Goal: Information Seeking & Learning: Understand process/instructions

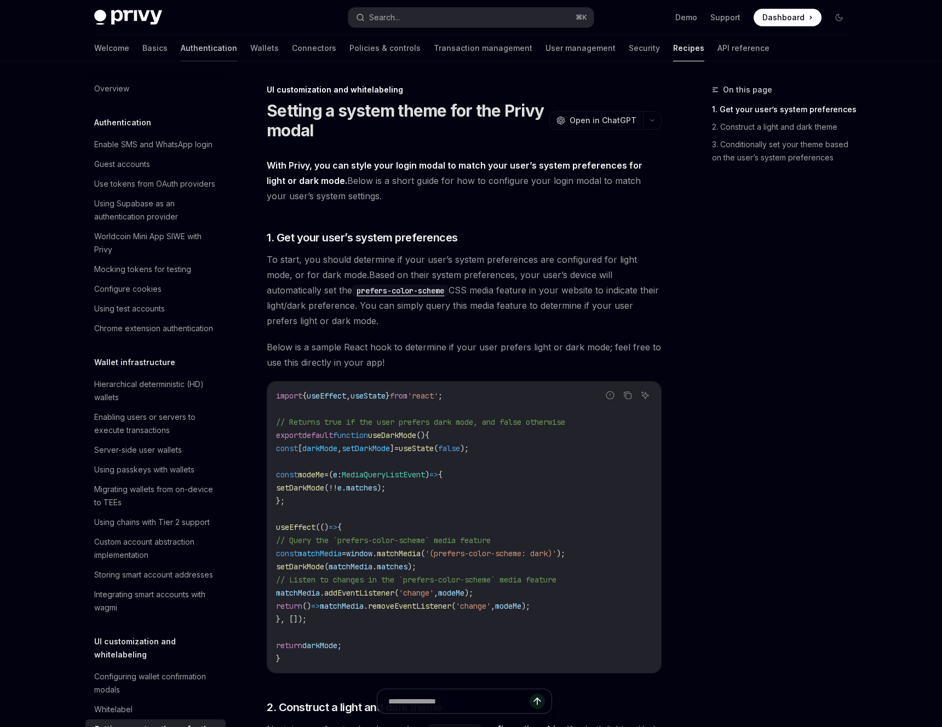
scroll to position [329, 0]
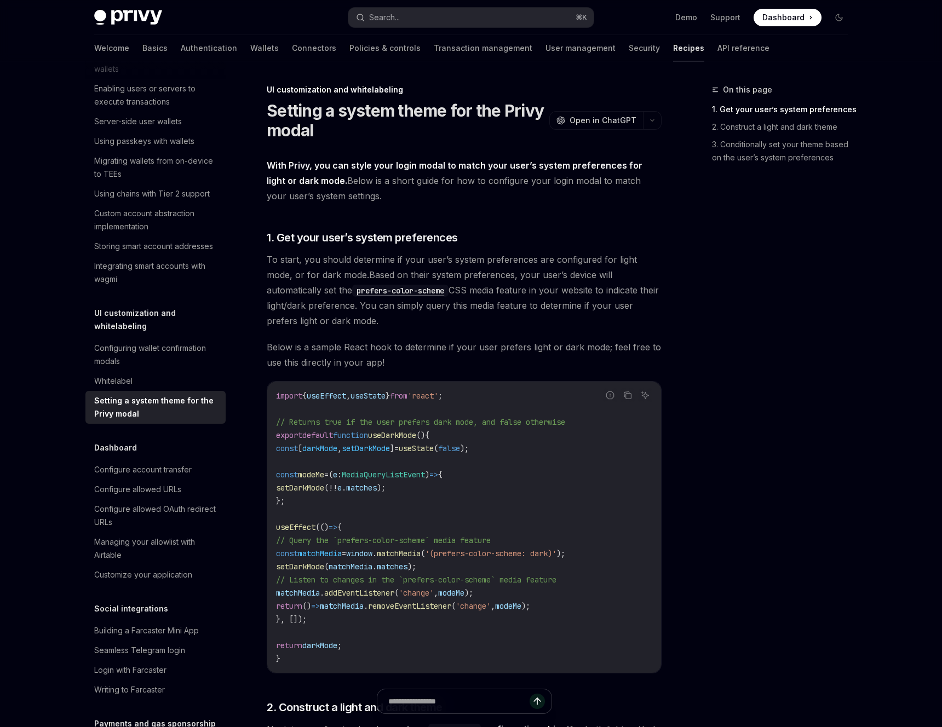
click at [151, 19] on img at bounding box center [128, 17] width 68 height 15
type textarea "*"
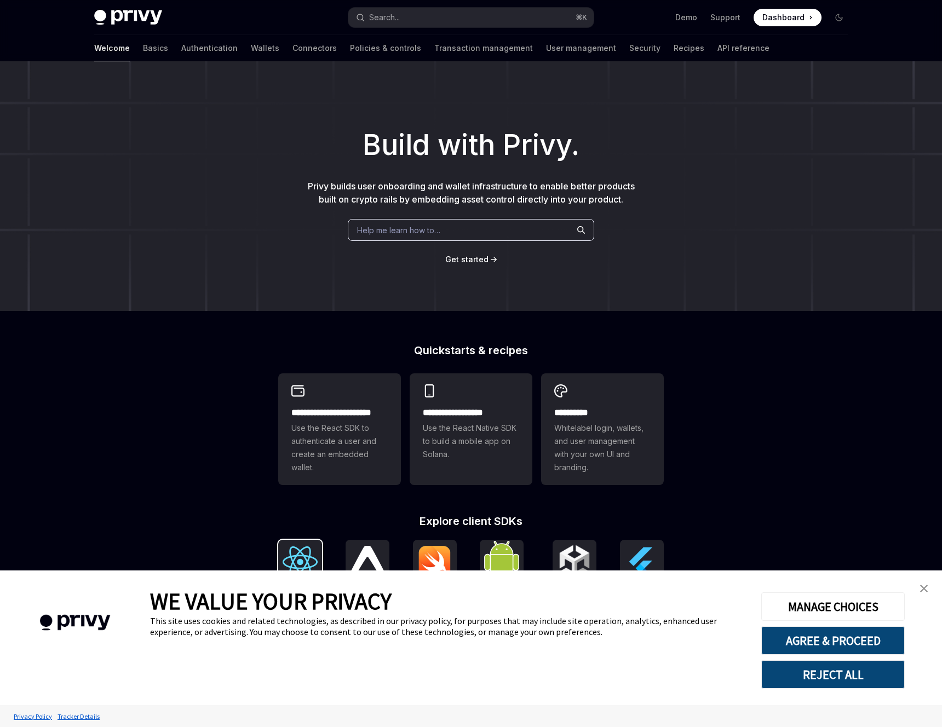
click at [304, 556] on img at bounding box center [300, 562] width 35 height 31
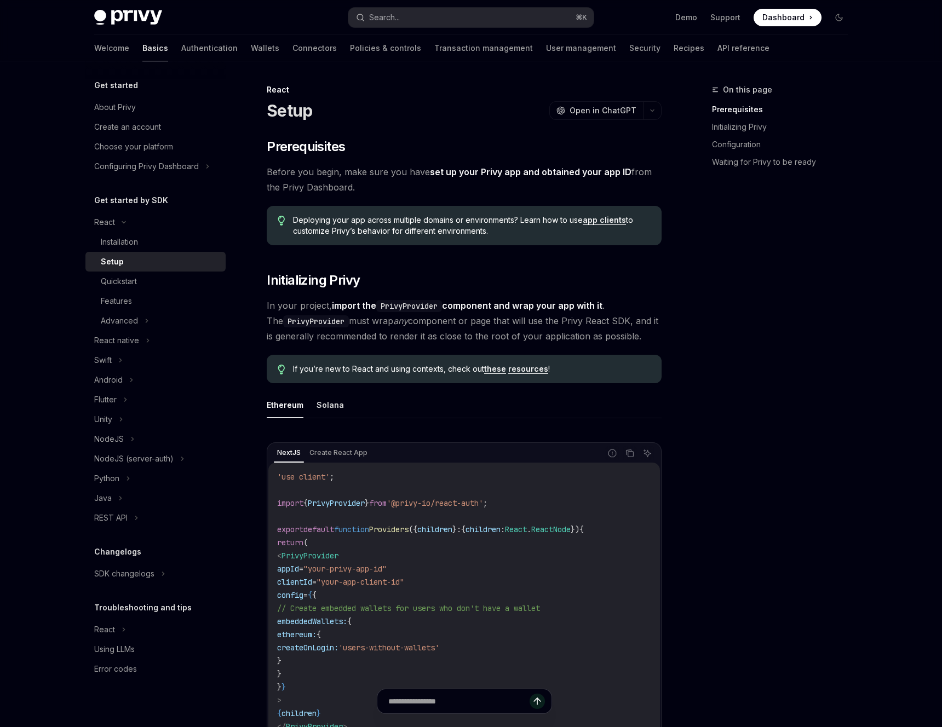
type textarea "*"
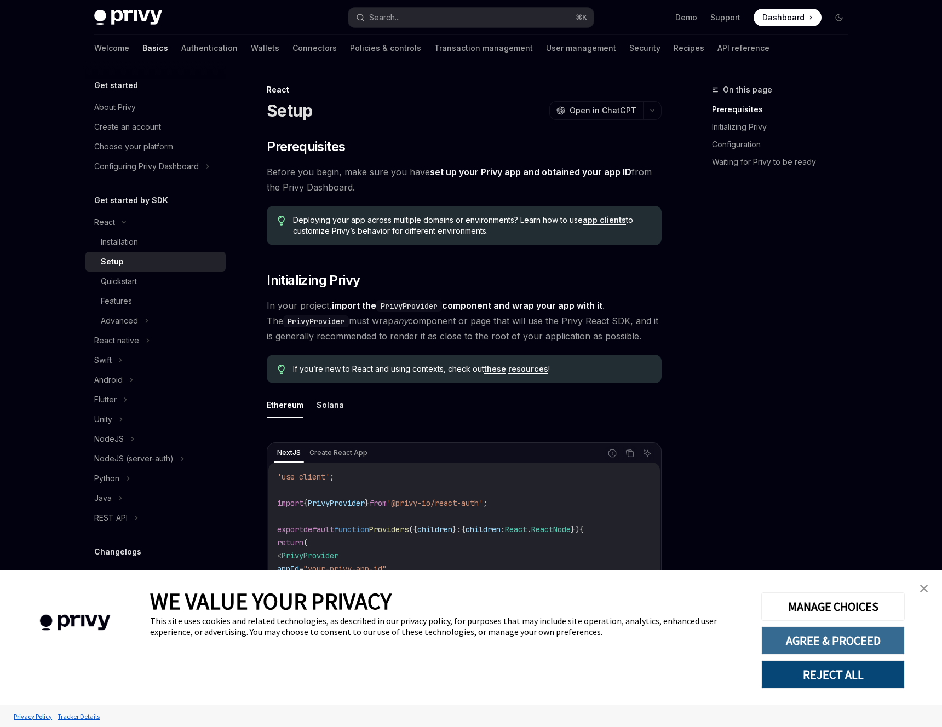
click at [866, 636] on button "AGREE & PROCEED" at bounding box center [832, 640] width 143 height 28
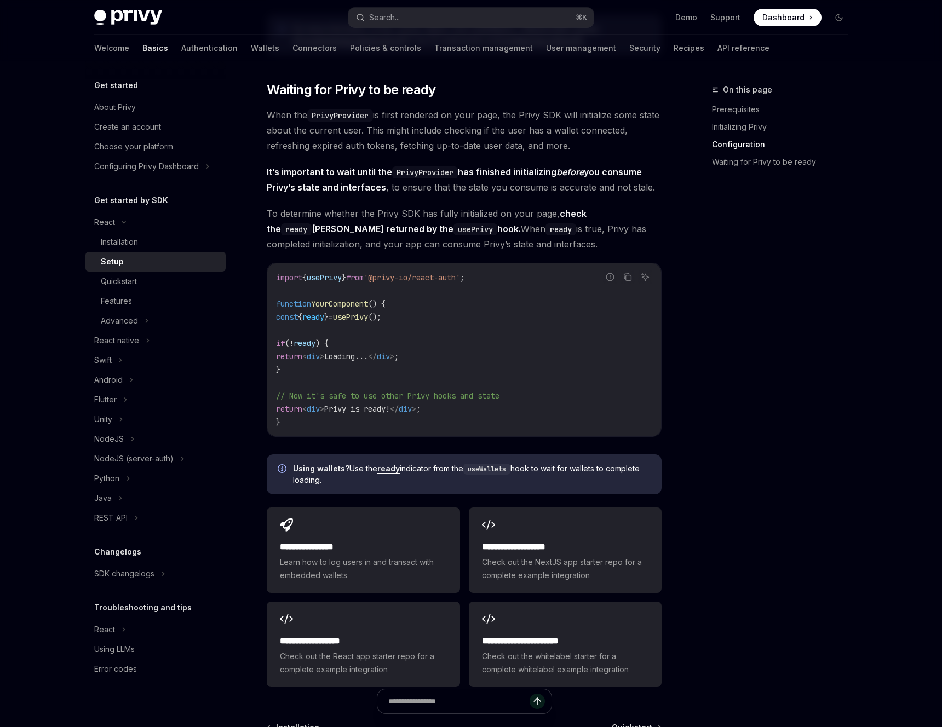
scroll to position [1111, 0]
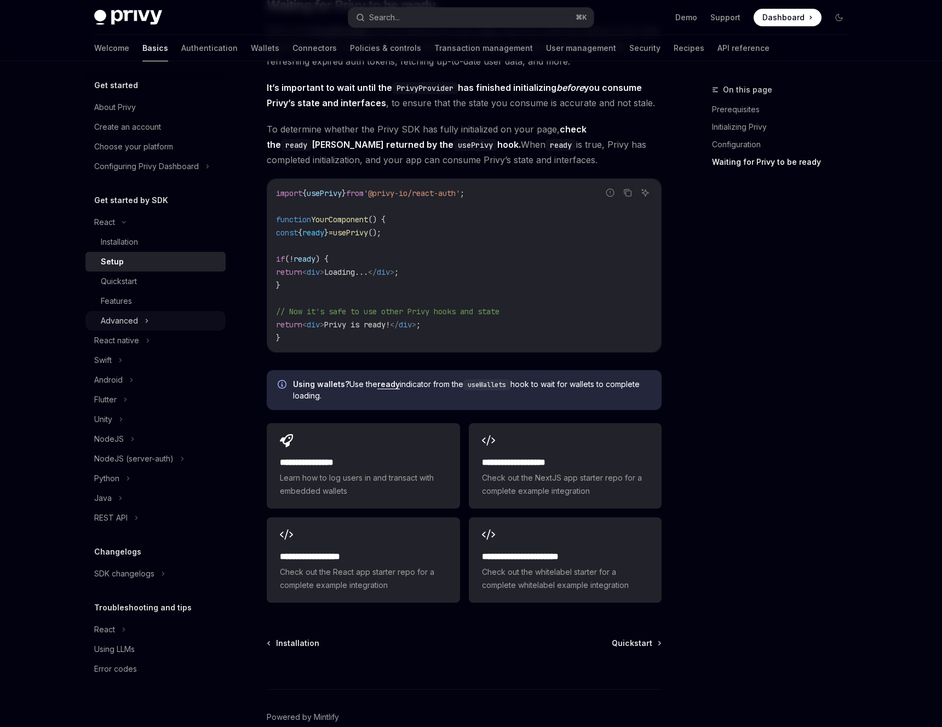
click at [150, 317] on button "Advanced" at bounding box center [155, 321] width 140 height 20
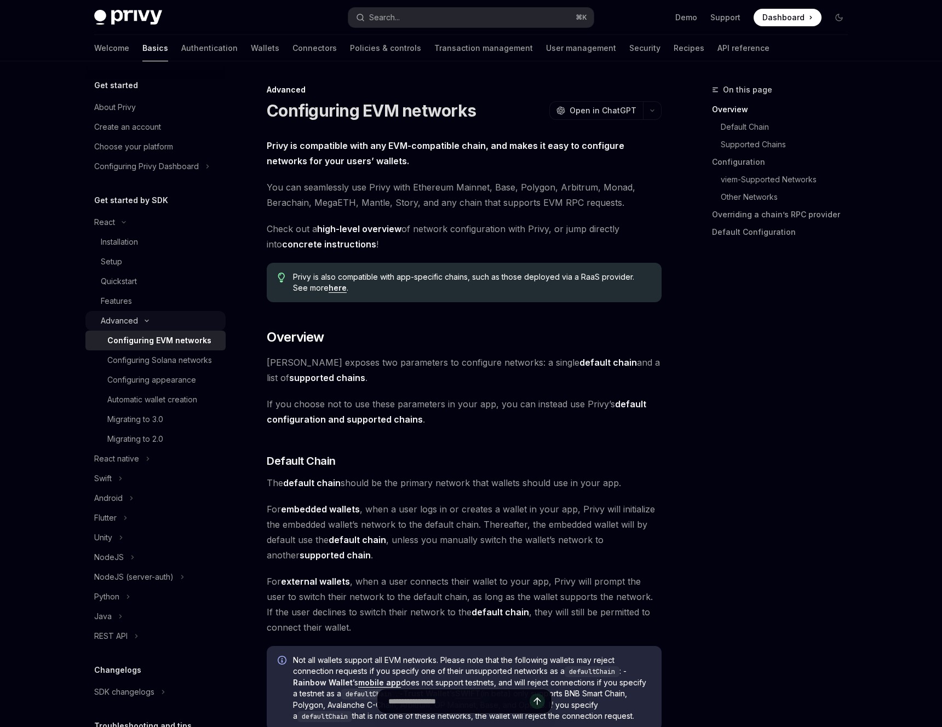
click at [175, 318] on button "Advanced" at bounding box center [155, 321] width 140 height 20
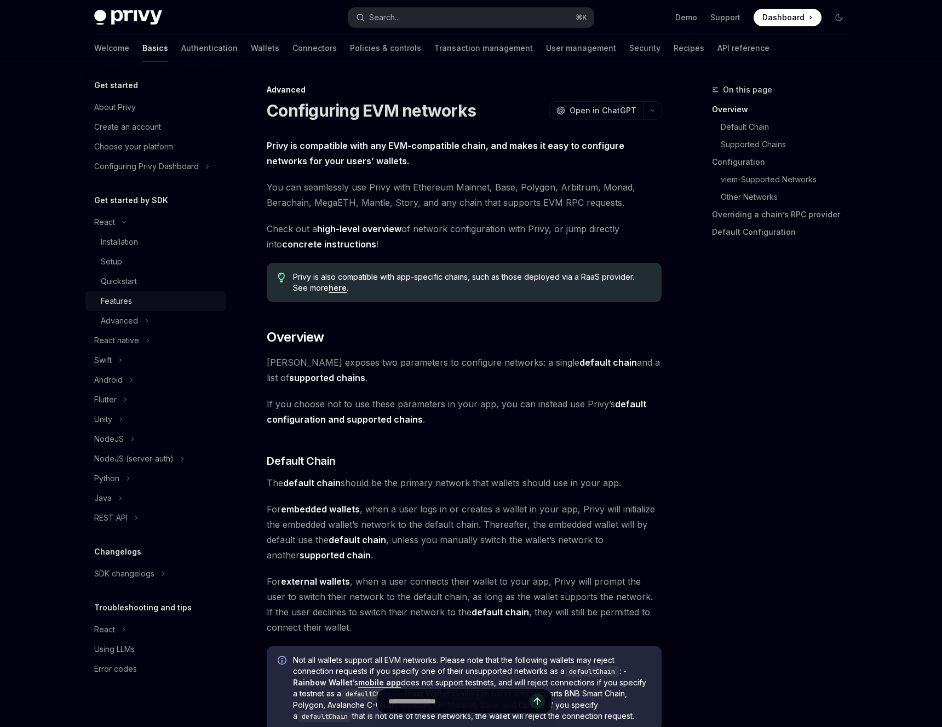
click at [157, 295] on div "Features" at bounding box center [160, 301] width 118 height 13
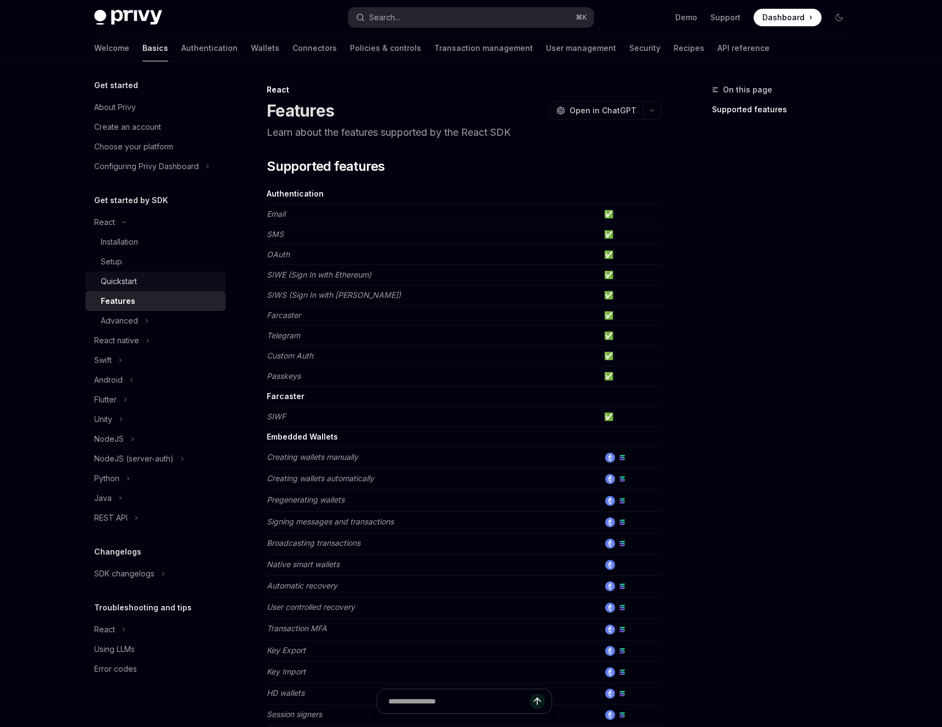
click at [154, 284] on div "Quickstart" at bounding box center [160, 281] width 118 height 13
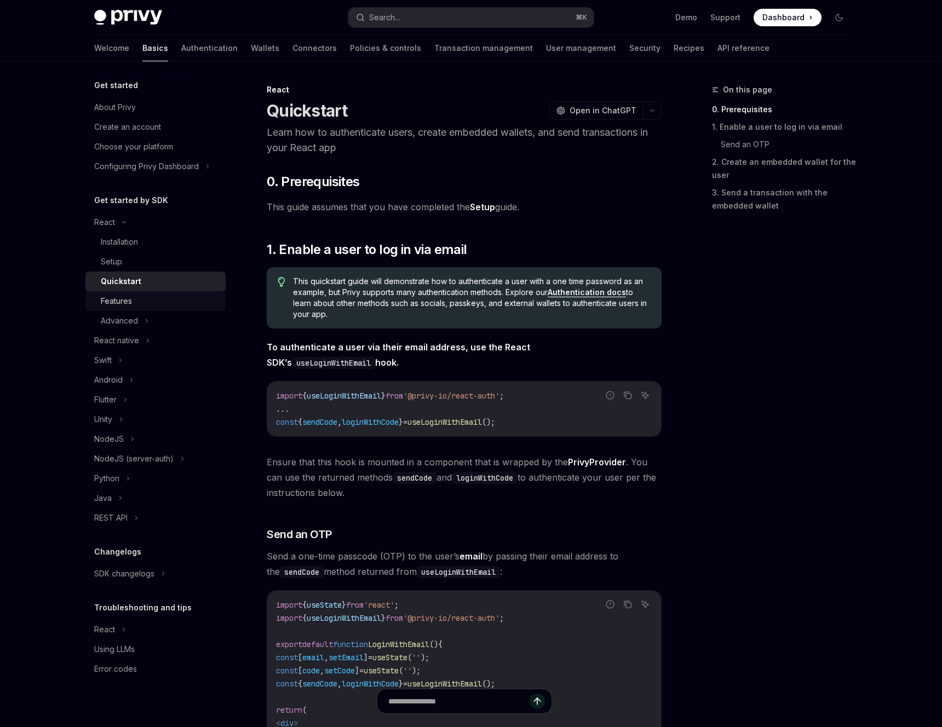
click at [145, 302] on div "Features" at bounding box center [160, 301] width 118 height 13
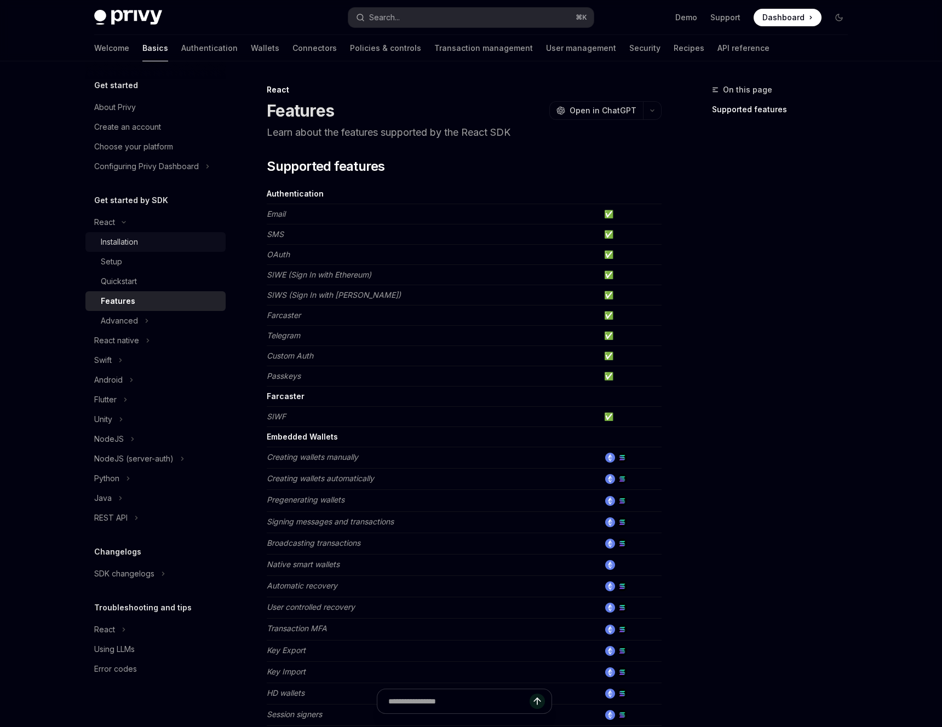
click at [126, 246] on div "Installation" at bounding box center [119, 241] width 37 height 13
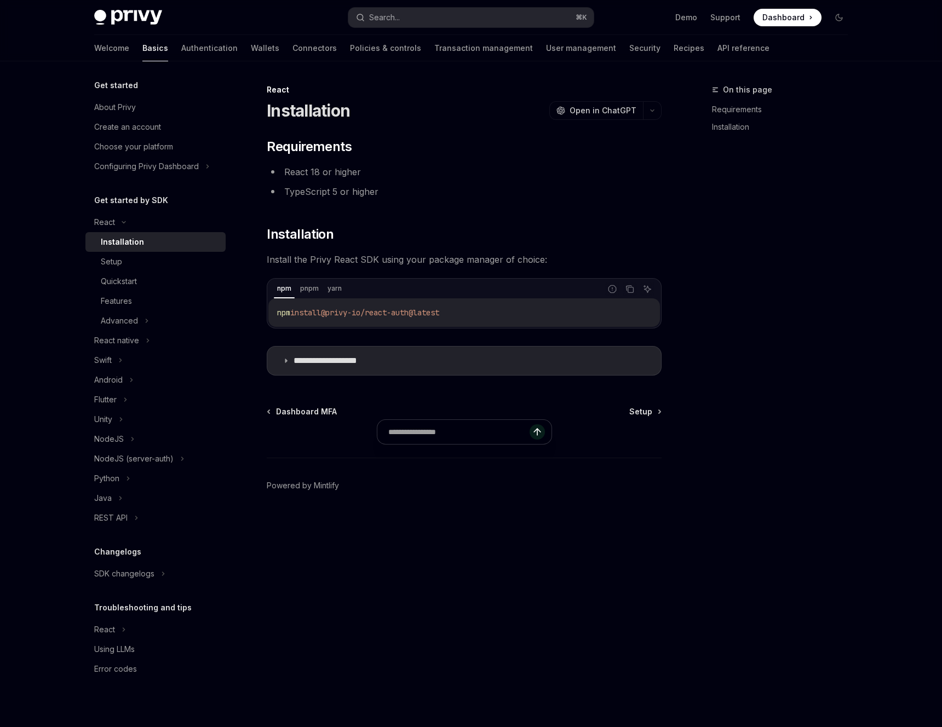
click at [126, 246] on div "Installation" at bounding box center [122, 241] width 43 height 13
click at [121, 264] on div "Setup" at bounding box center [111, 261] width 21 height 13
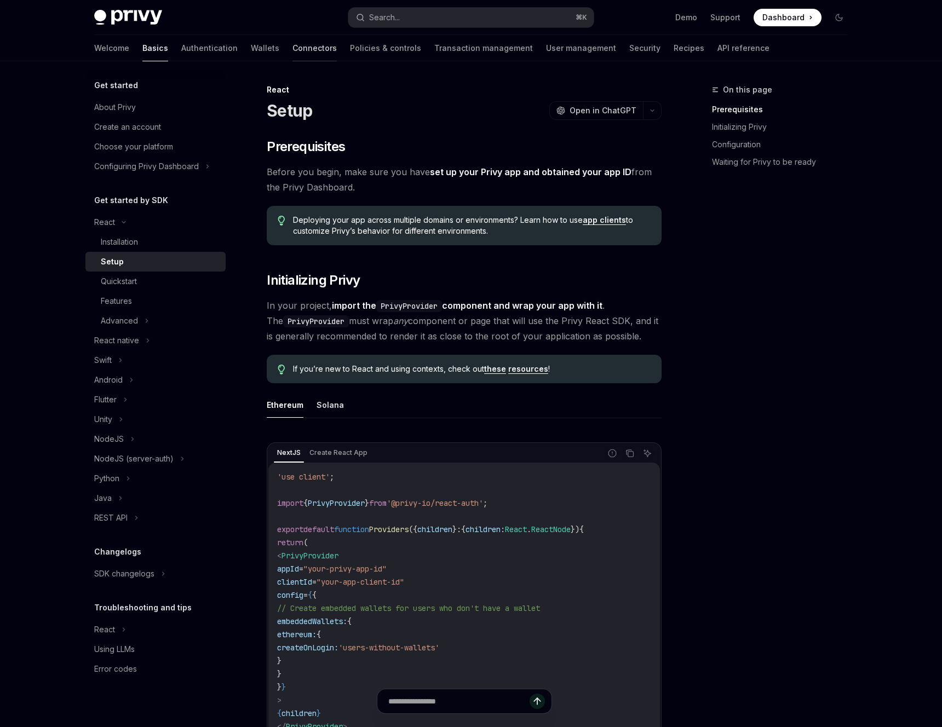
click at [292, 47] on link "Connectors" at bounding box center [314, 48] width 44 height 26
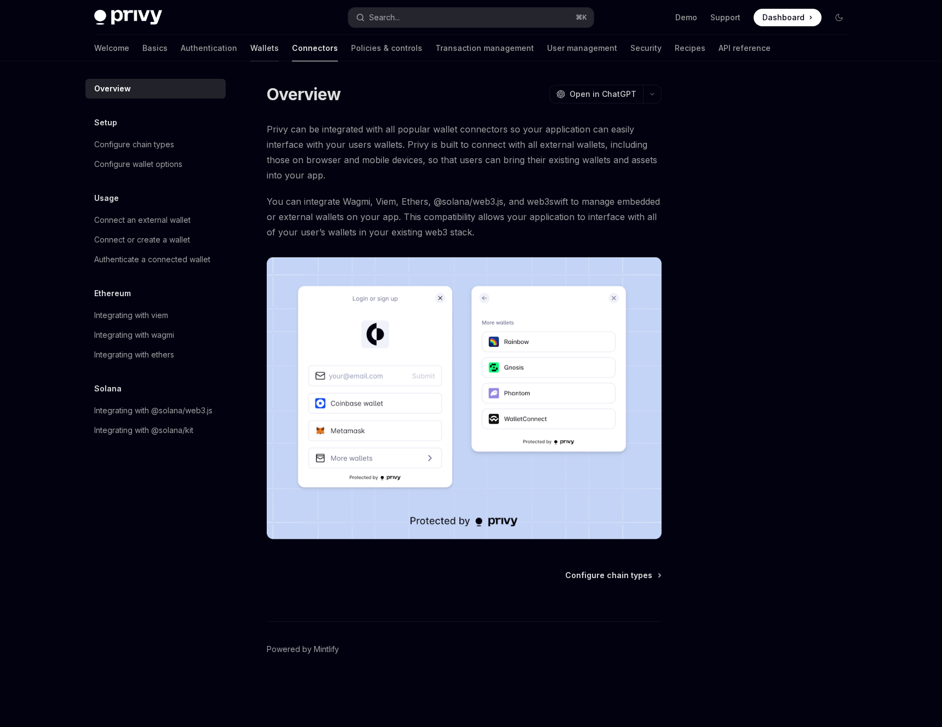
click at [250, 47] on link "Wallets" at bounding box center [264, 48] width 28 height 26
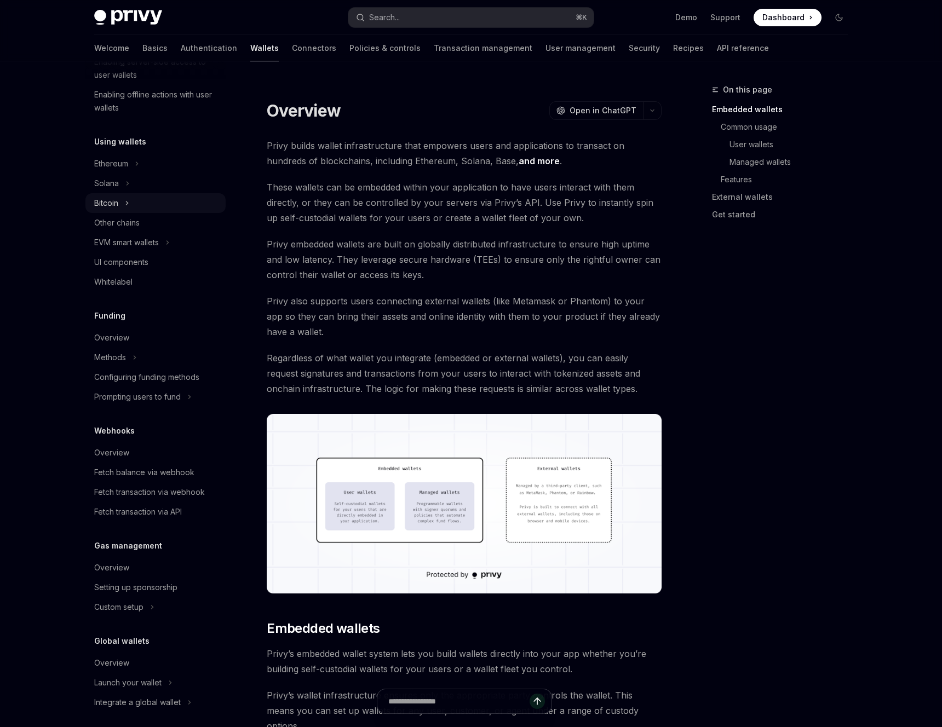
scroll to position [214, 0]
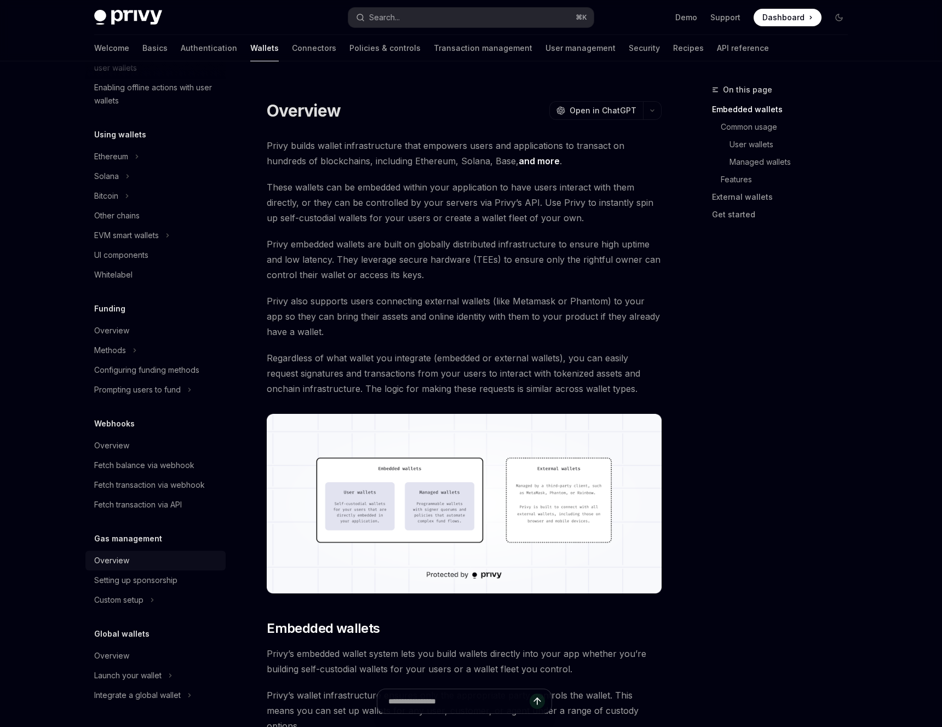
click at [131, 561] on div "Overview" at bounding box center [156, 560] width 125 height 13
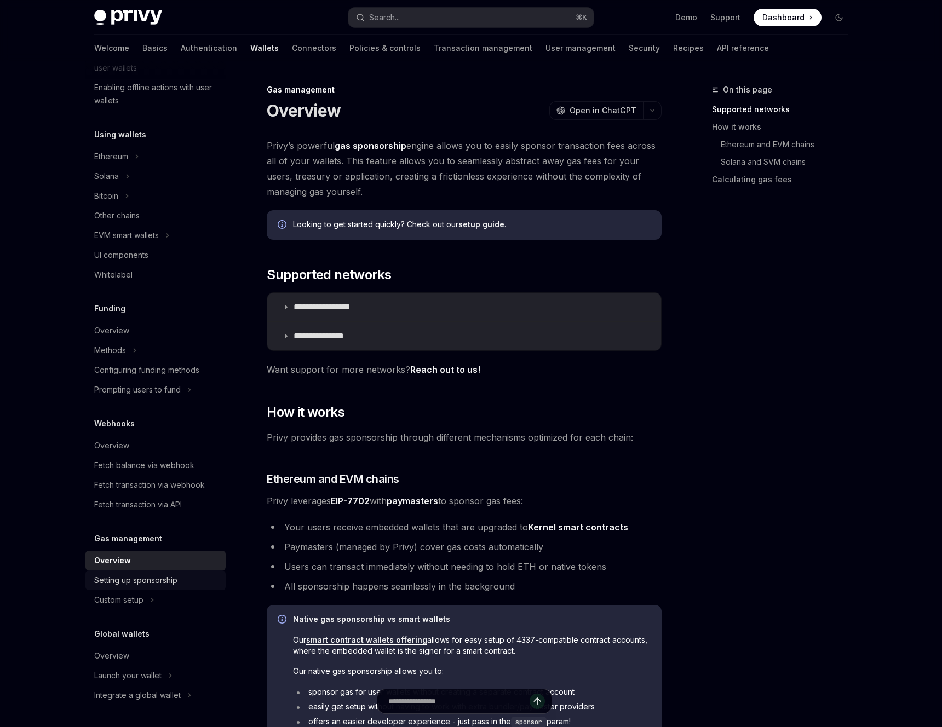
click at [131, 589] on link "Setting up sponsorship" at bounding box center [155, 581] width 140 height 20
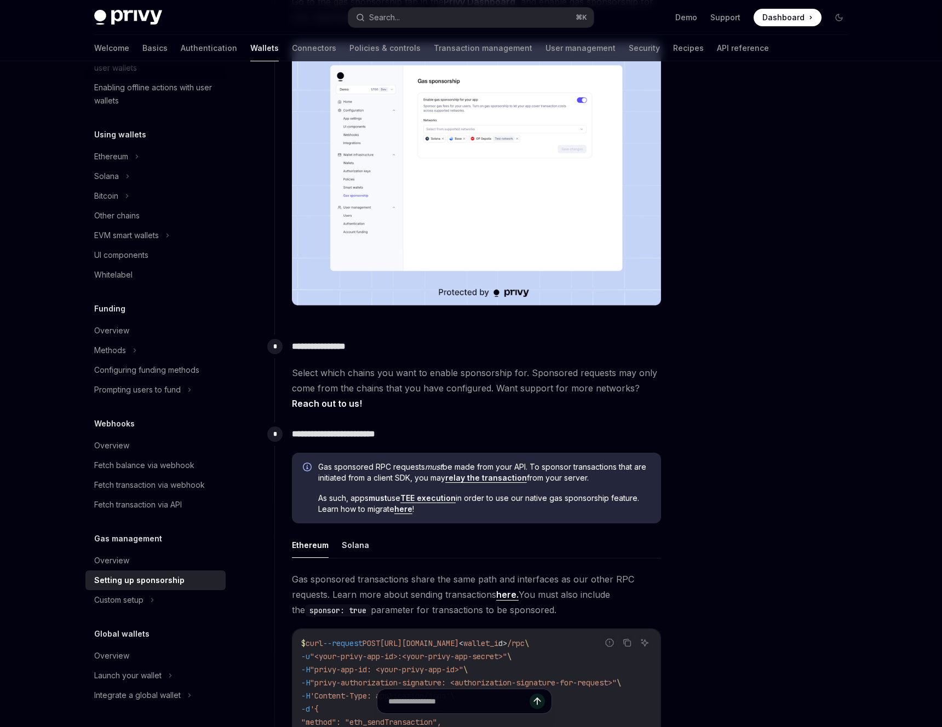
scroll to position [240, 0]
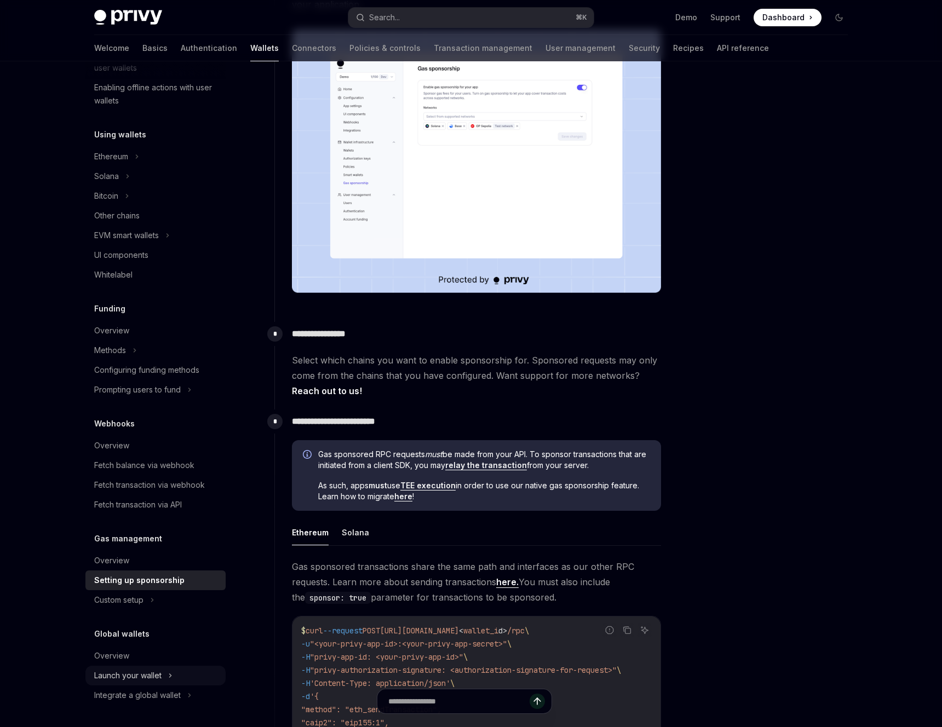
click at [114, 679] on div "Launch your wallet" at bounding box center [127, 675] width 67 height 13
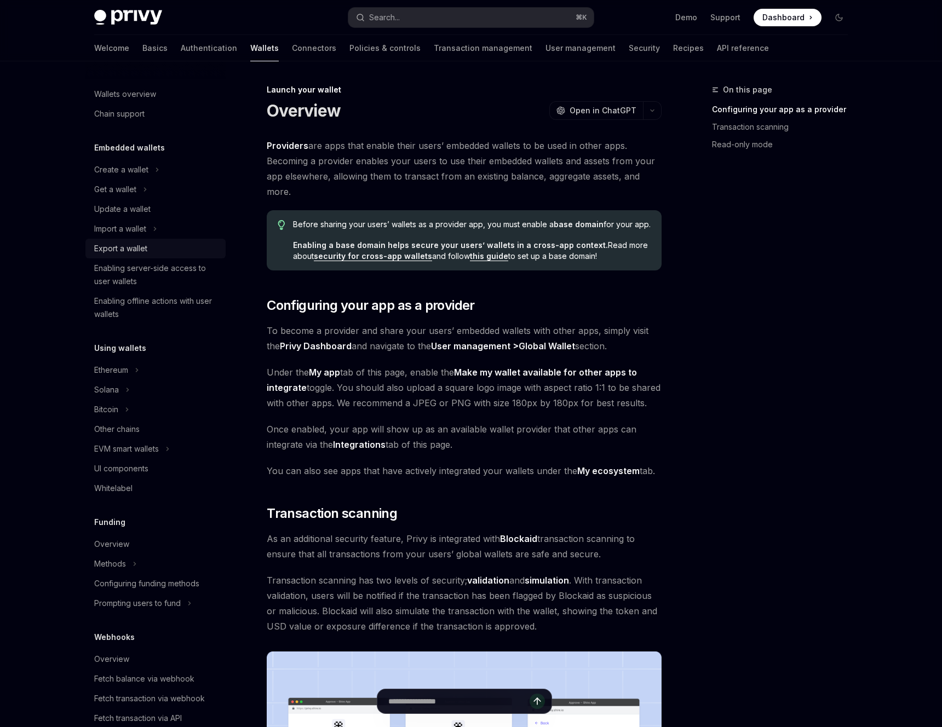
click at [160, 254] on div "Export a wallet" at bounding box center [156, 248] width 125 height 13
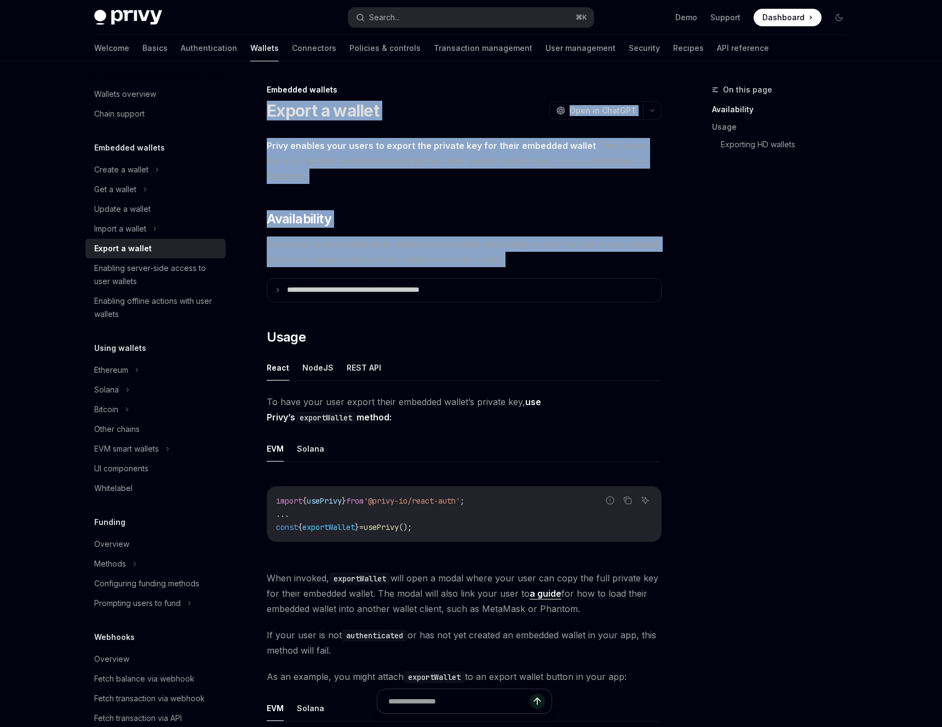
drag, startPoint x: 266, startPoint y: 110, endPoint x: 608, endPoint y: 273, distance: 379.4
copy div "Export a wallet OpenAI Open in ChatGPT OpenAI Open in ChatGPT Privy enables you…"
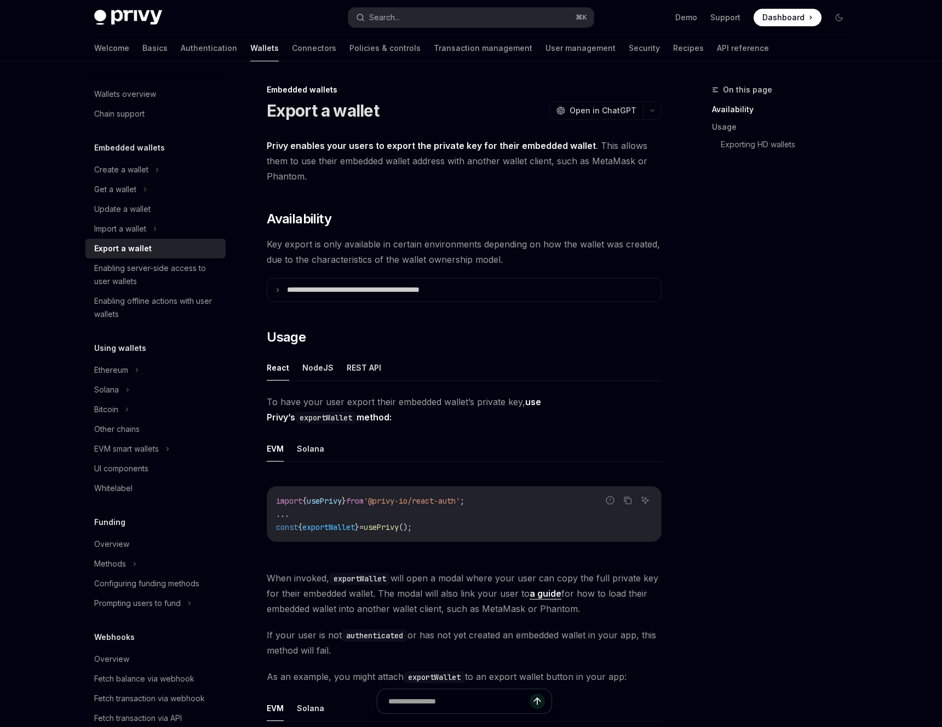
click at [274, 96] on div "Embedded wallets Export a wallet OpenAI Open in ChatGPT" at bounding box center [464, 102] width 395 height 36
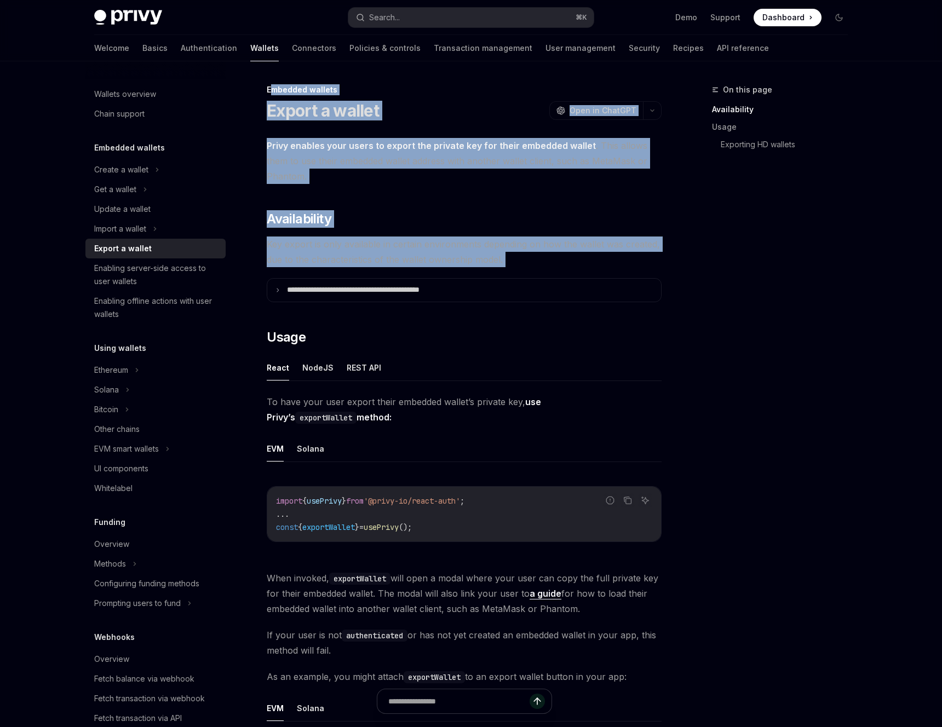
drag, startPoint x: 273, startPoint y: 93, endPoint x: 539, endPoint y: 274, distance: 322.3
copy div "mbedded wallets Export a wallet OpenAI Open in ChatGPT OpenAI Open in ChatGPT P…"
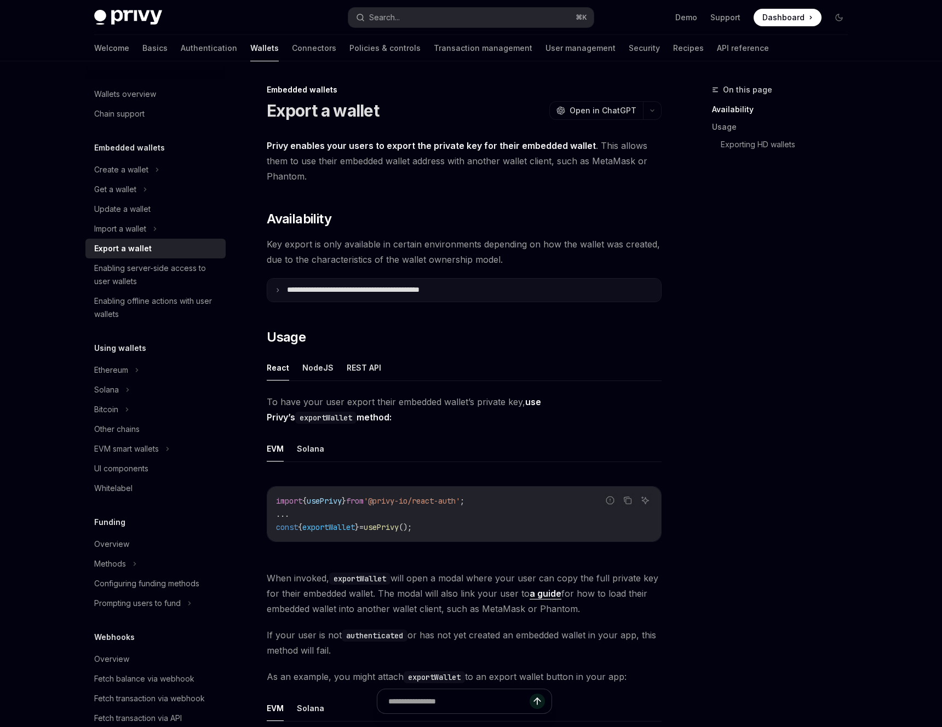
click at [359, 296] on summary "**********" at bounding box center [464, 290] width 394 height 23
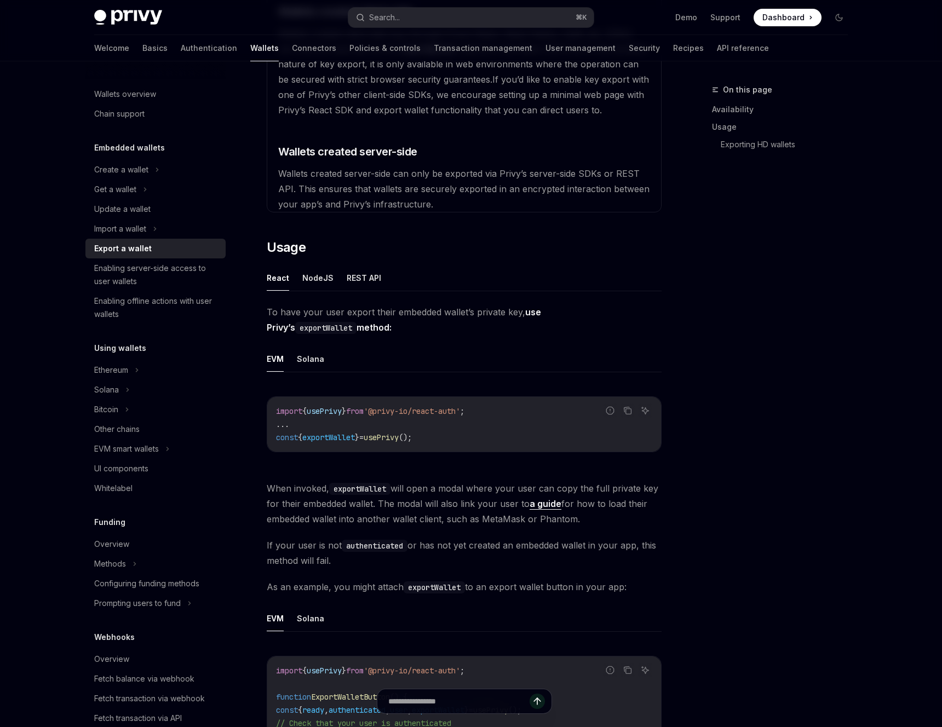
scroll to position [374, 0]
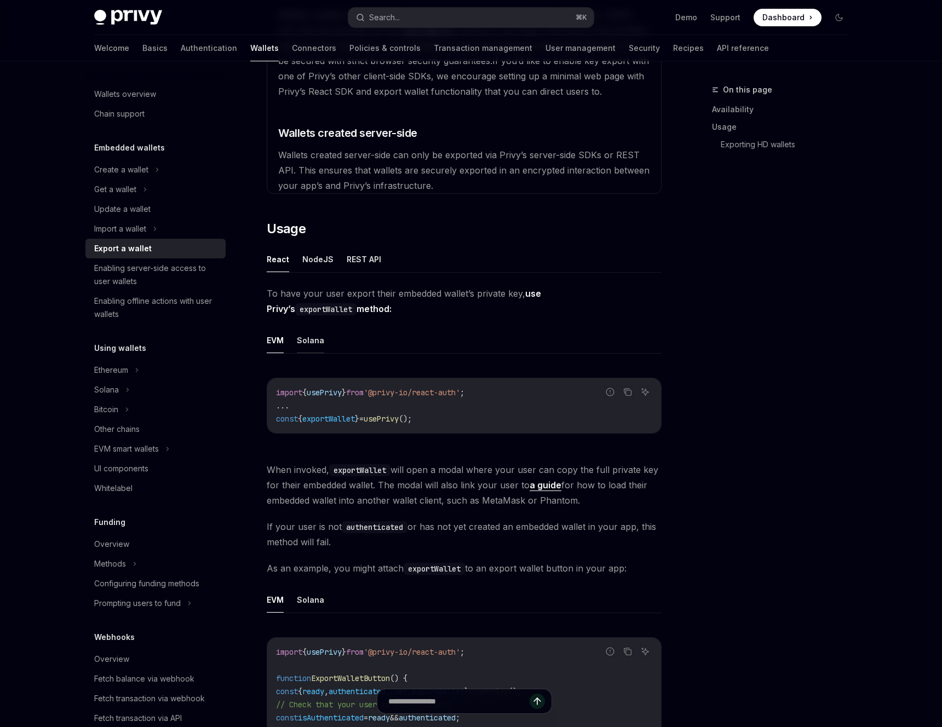
click at [312, 341] on button "Solana" at bounding box center [310, 340] width 27 height 26
drag, startPoint x: 267, startPoint y: 290, endPoint x: 631, endPoint y: 566, distance: 456.5
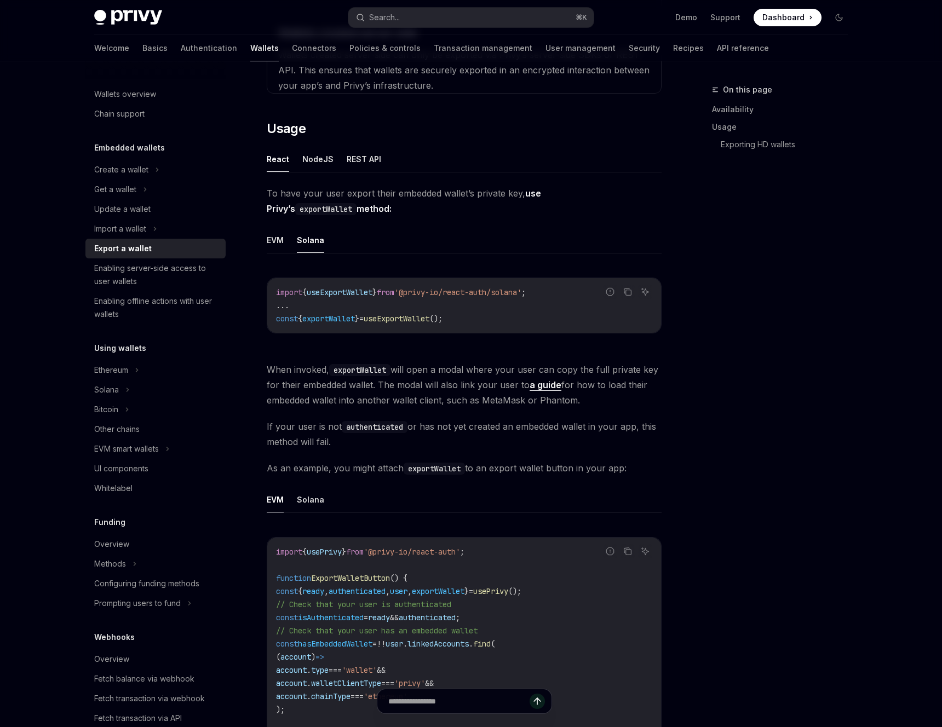
scroll to position [640, 0]
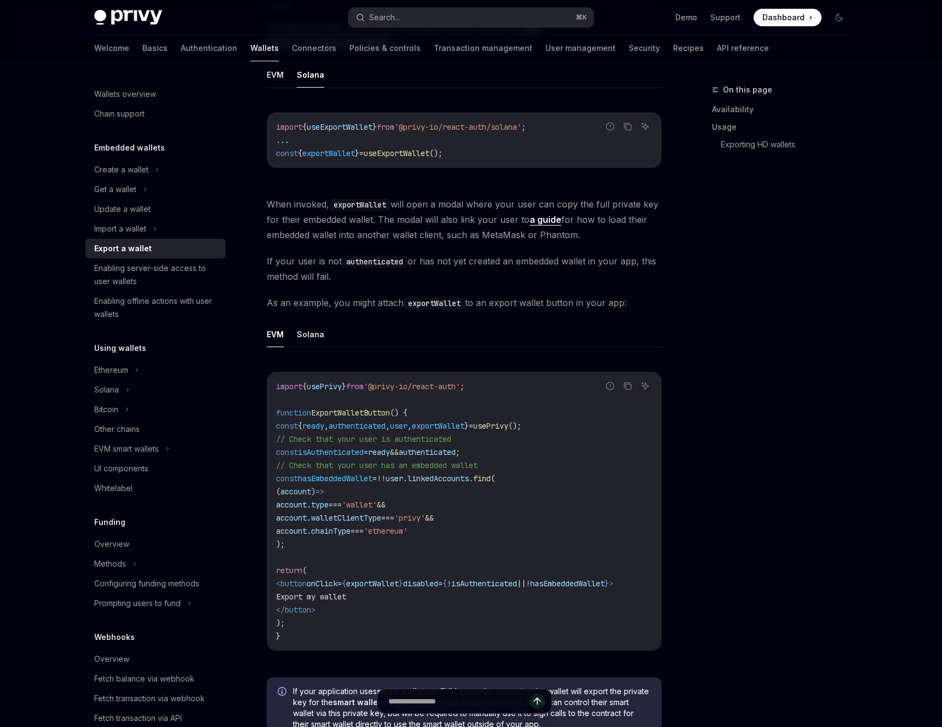
copy div "To have your user export their embedded wallet’s private key, use Privy’s expor…"
click at [311, 330] on button "Solana" at bounding box center [310, 334] width 27 height 26
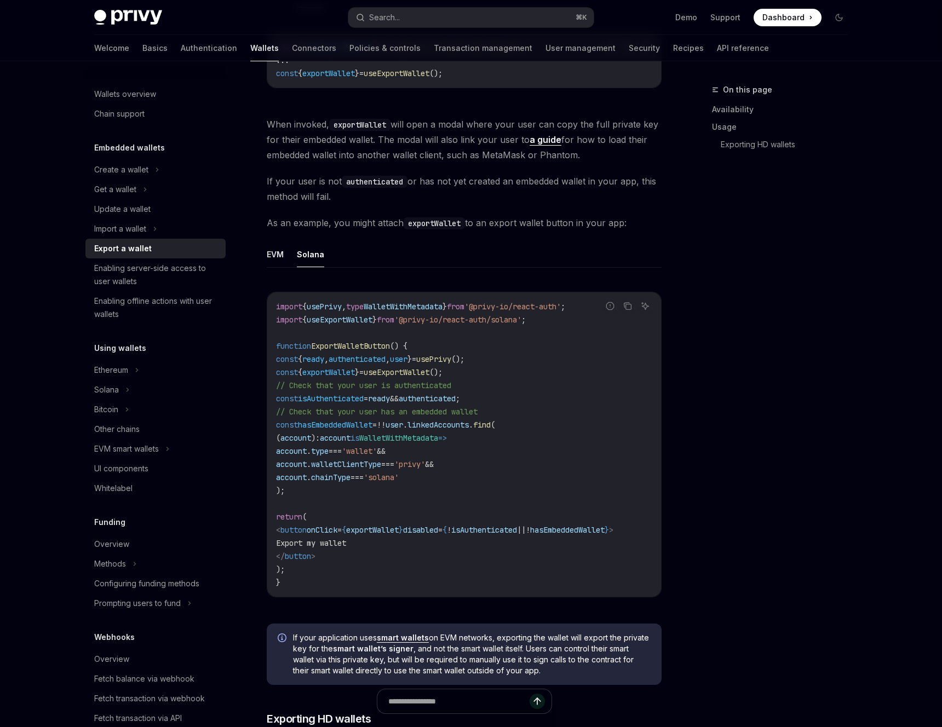
scroll to position [725, 0]
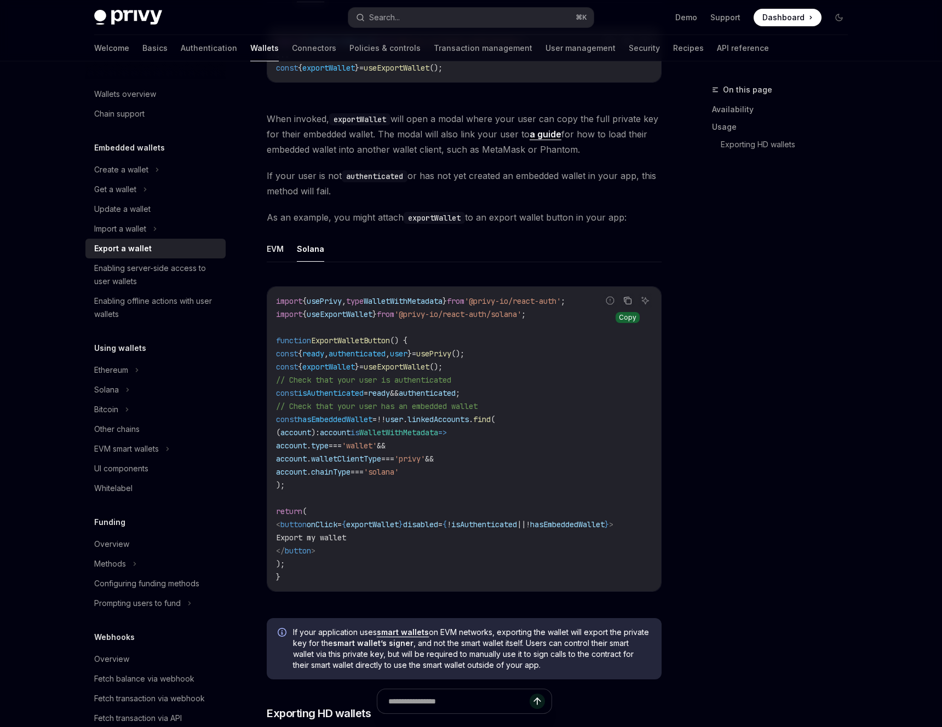
click at [630, 306] on button "Copy the contents from the code block" at bounding box center [627, 301] width 14 height 14
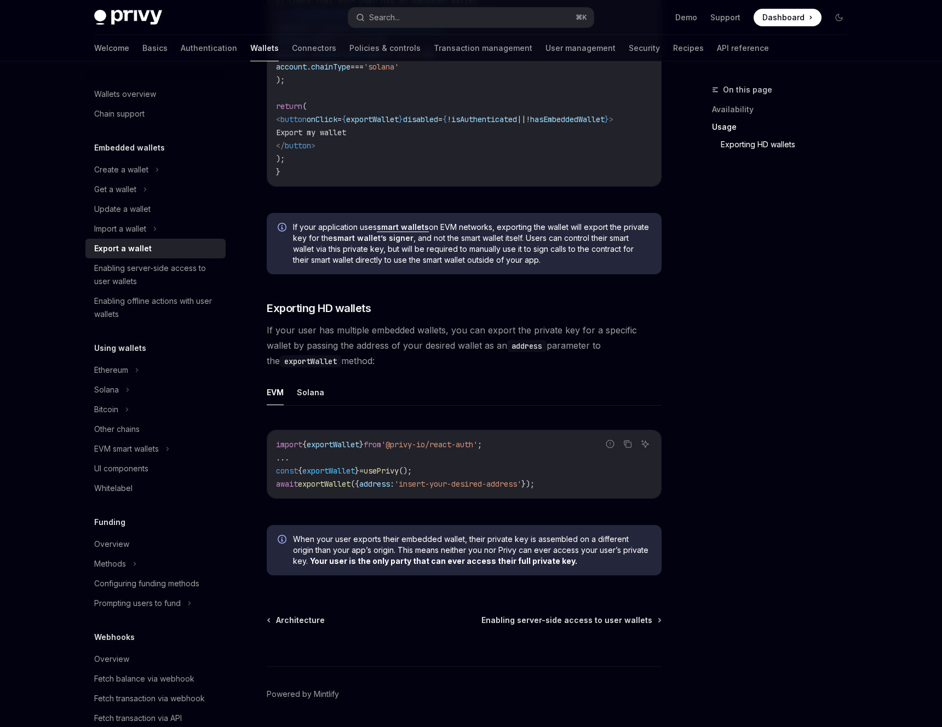
scroll to position [1131, 0]
click at [315, 403] on button "Solana" at bounding box center [310, 392] width 27 height 26
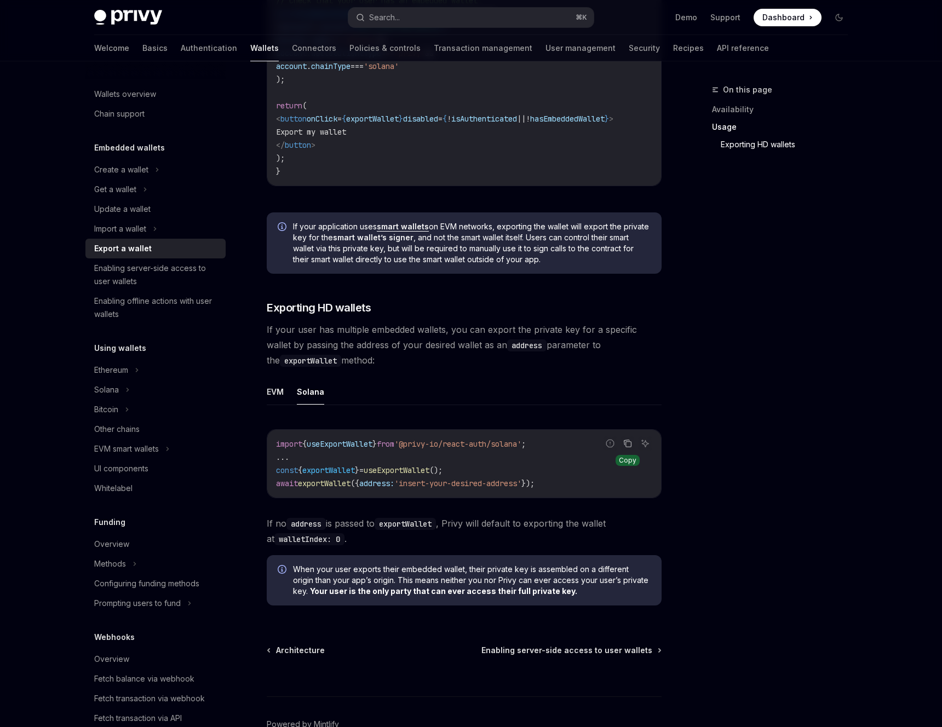
click at [626, 447] on icon "Copy the contents from the code block" at bounding box center [628, 443] width 5 height 5
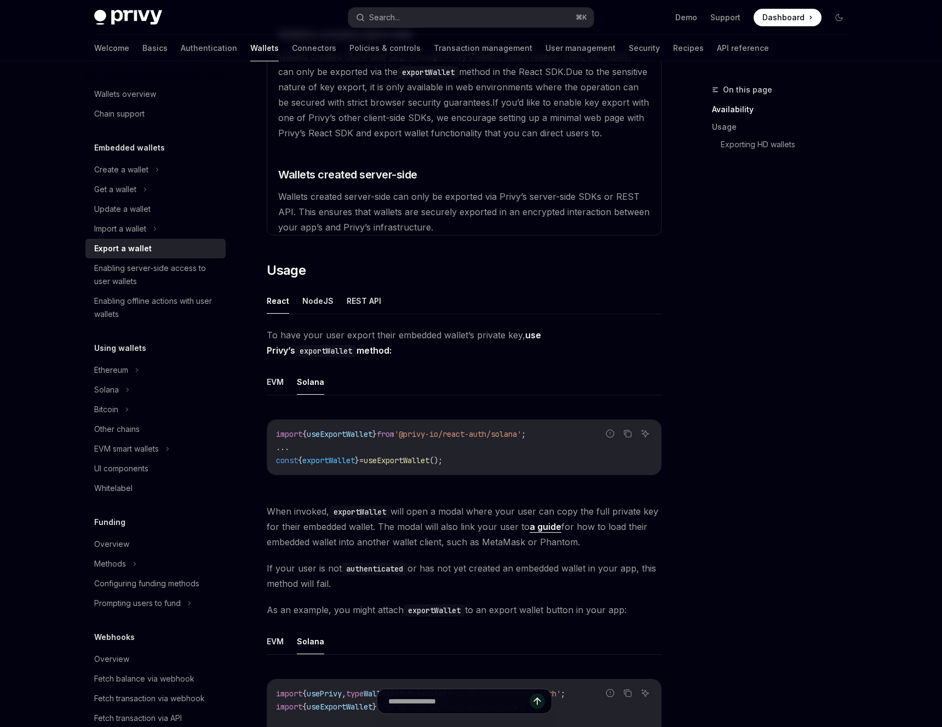
scroll to position [208, 0]
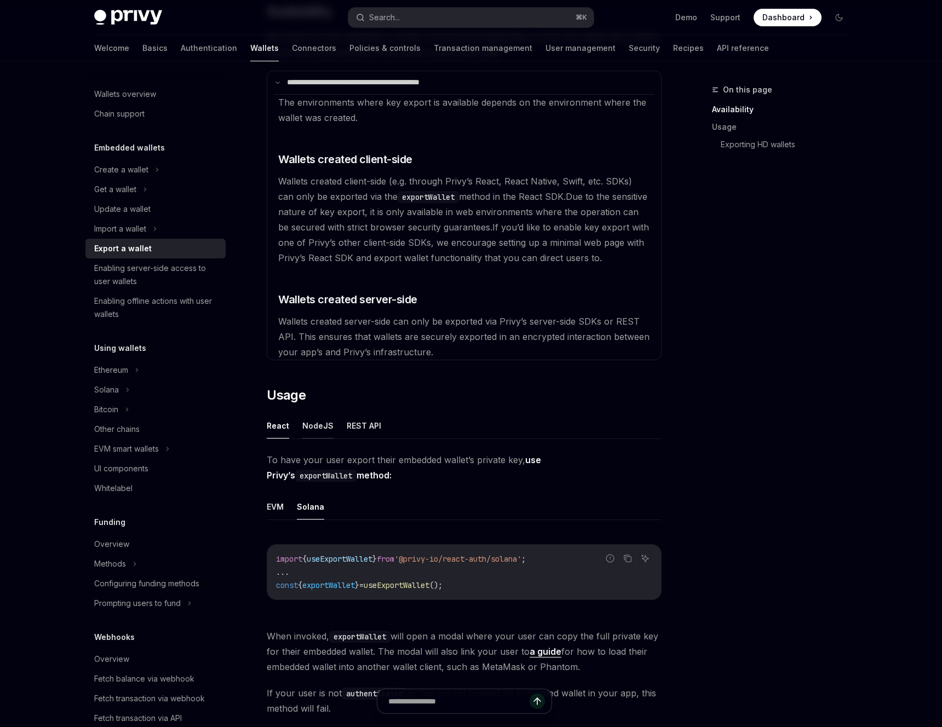
click at [309, 419] on button "NodeJS" at bounding box center [317, 426] width 31 height 26
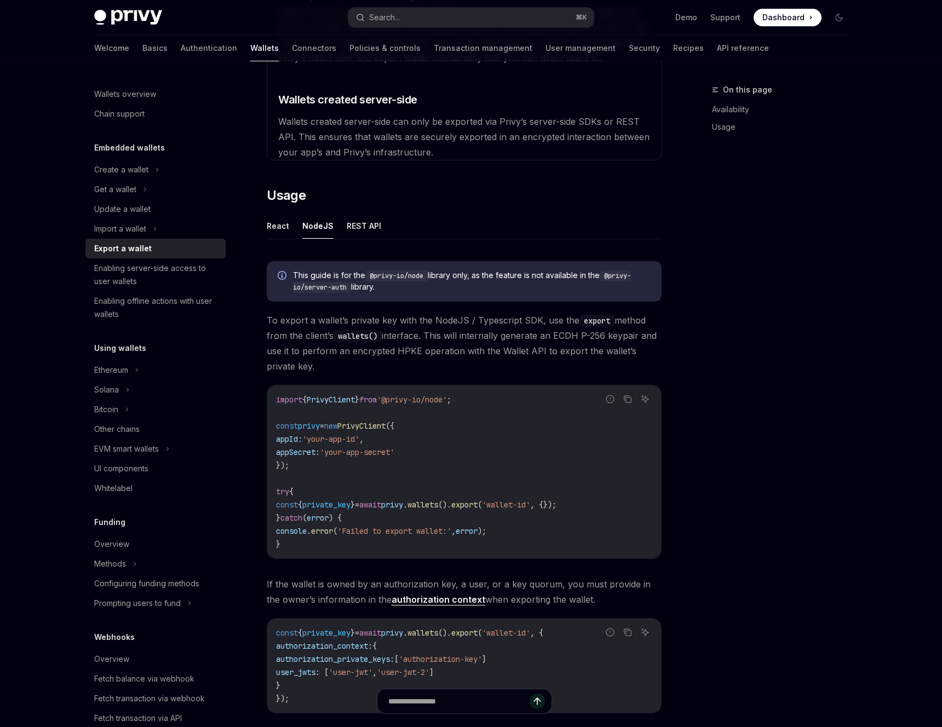
scroll to position [405, 0]
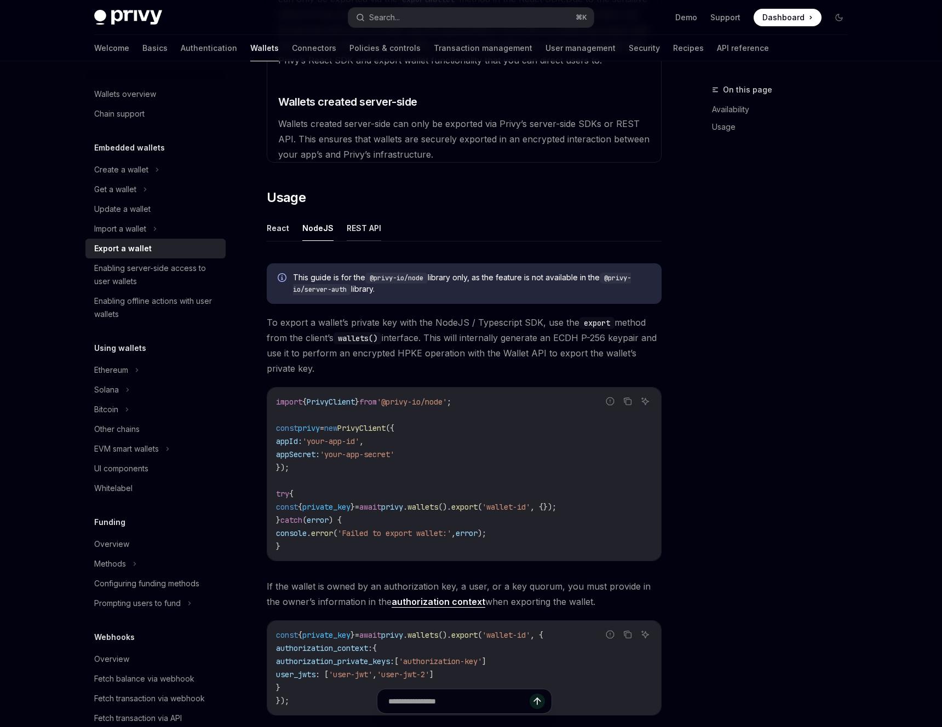
click at [353, 234] on button "REST API" at bounding box center [364, 228] width 35 height 26
type textarea "*"
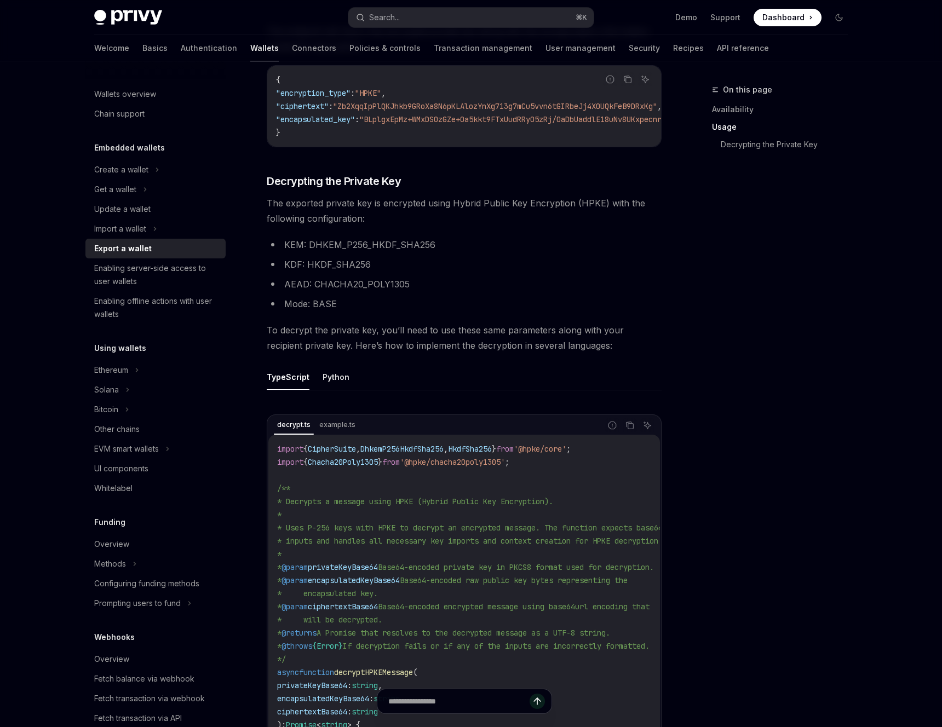
scroll to position [1448, 0]
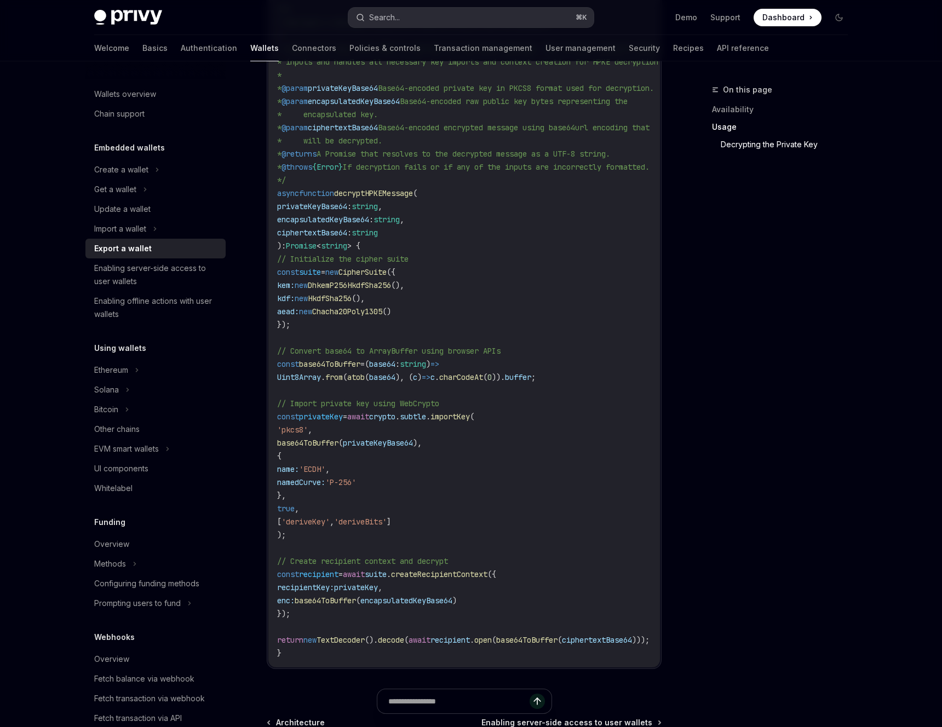
click at [472, 17] on button "Search... ⌘ K" at bounding box center [470, 18] width 245 height 20
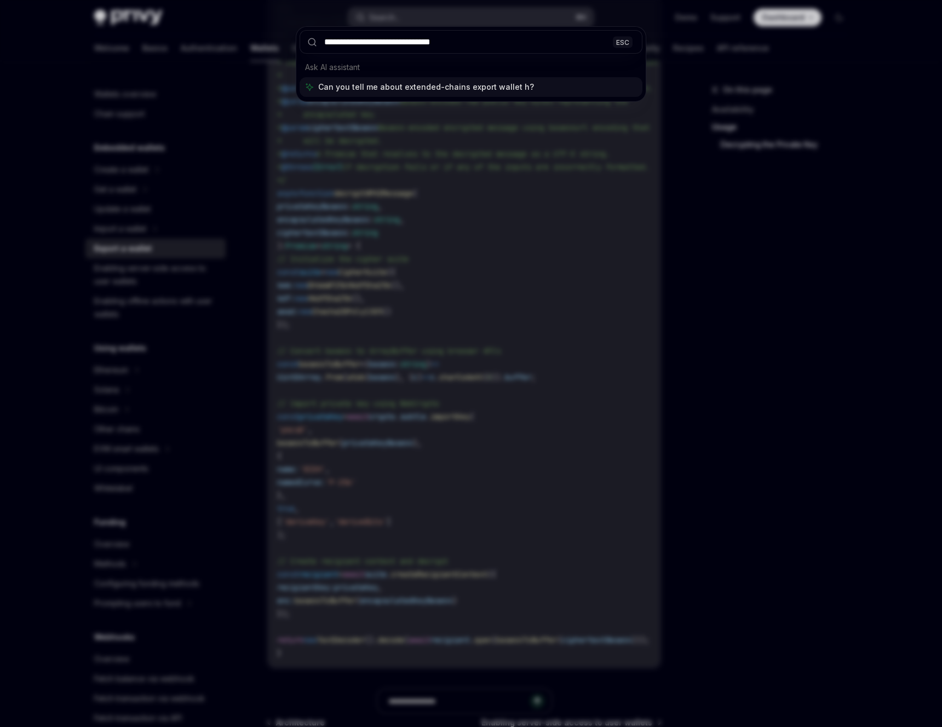
type input "**********"
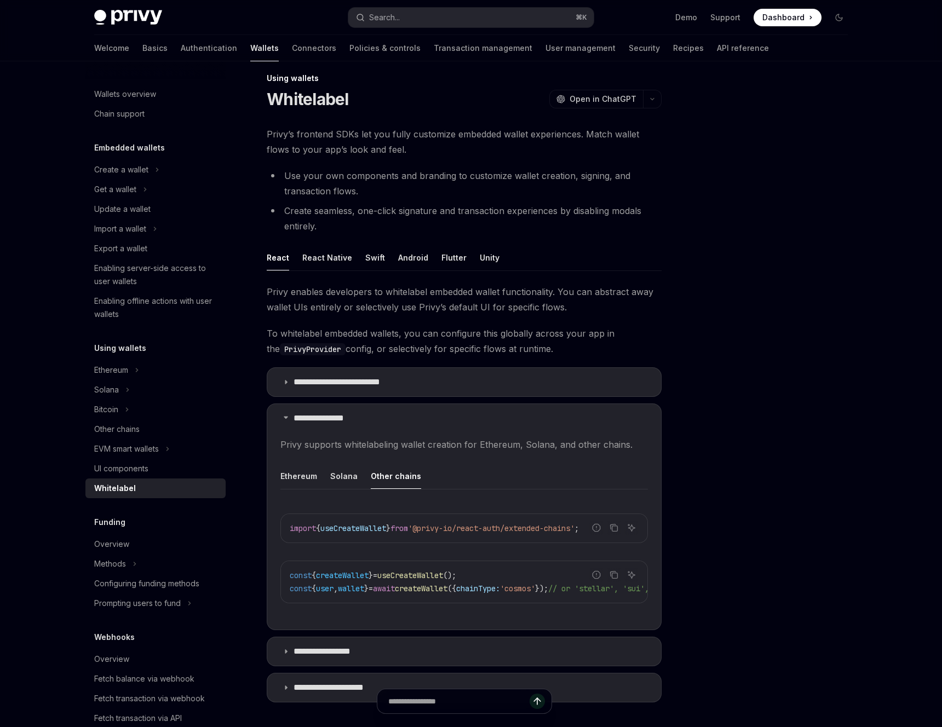
scroll to position [11, 0]
click at [133, 390] on button "Solana" at bounding box center [155, 390] width 140 height 20
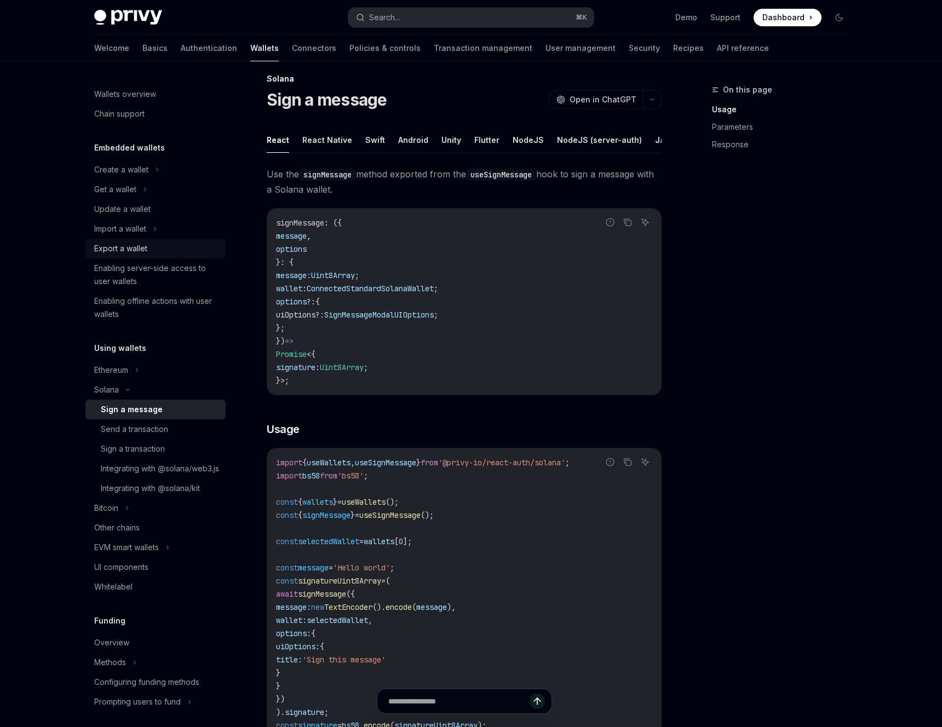
click at [150, 252] on div "Export a wallet" at bounding box center [156, 248] width 125 height 13
type textarea "*"
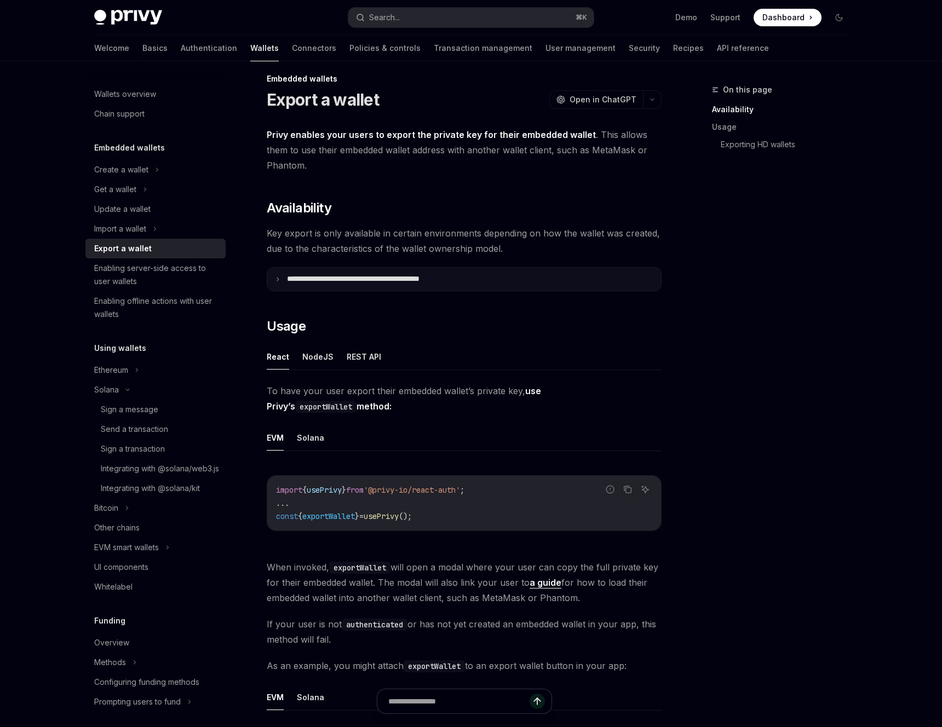
click at [367, 284] on summary "**********" at bounding box center [464, 279] width 394 height 23
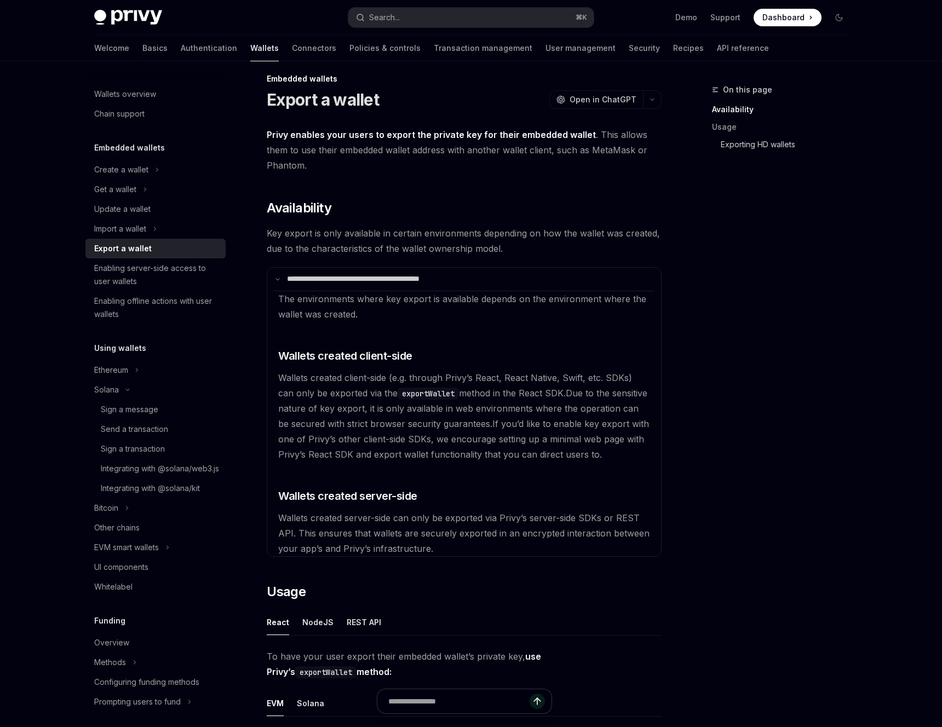
click at [772, 149] on link "Exporting HD wallets" at bounding box center [784, 145] width 145 height 18
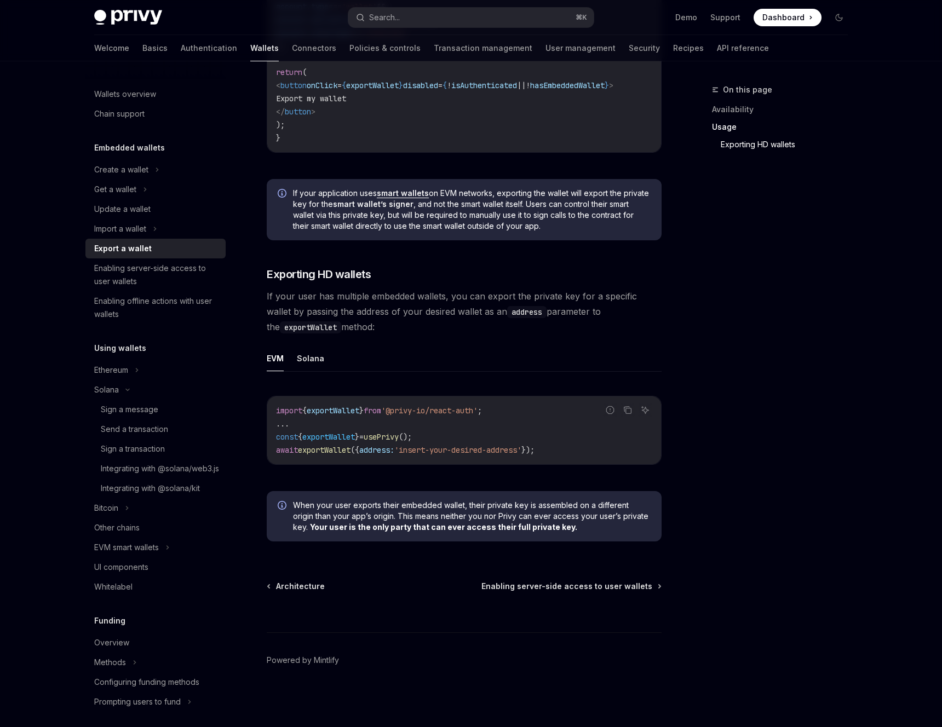
scroll to position [1142, 0]
click at [384, 33] on div "Privy Docs home page Search... ⌘ K Demo Support Dashboard Dashboard Search..." at bounding box center [471, 17] width 754 height 35
click at [387, 22] on div "Search..." at bounding box center [384, 17] width 31 height 13
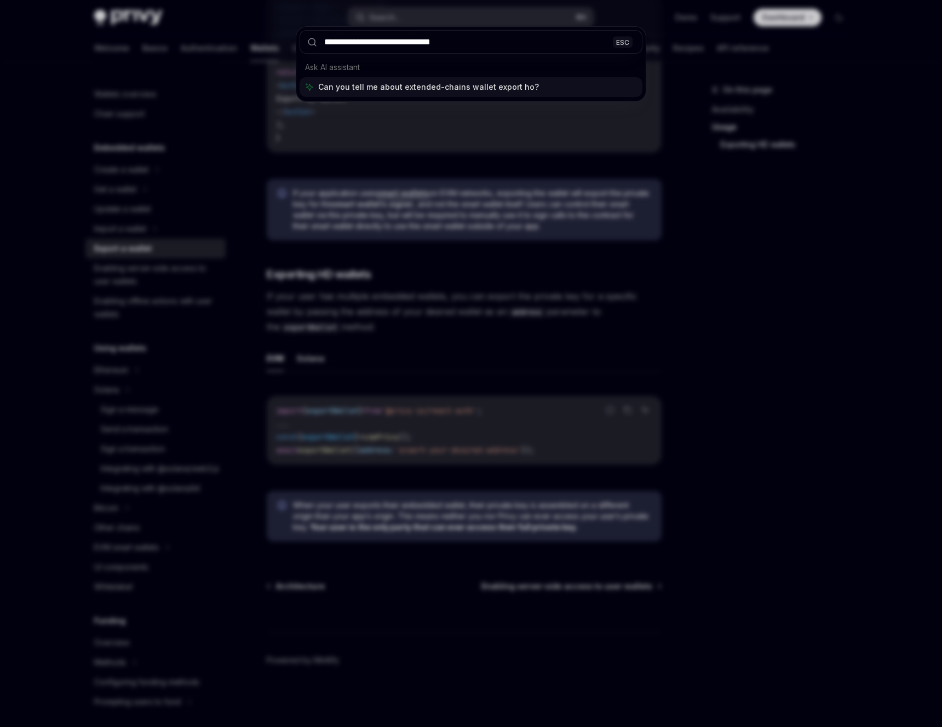
type input "**********"
type textarea "*"
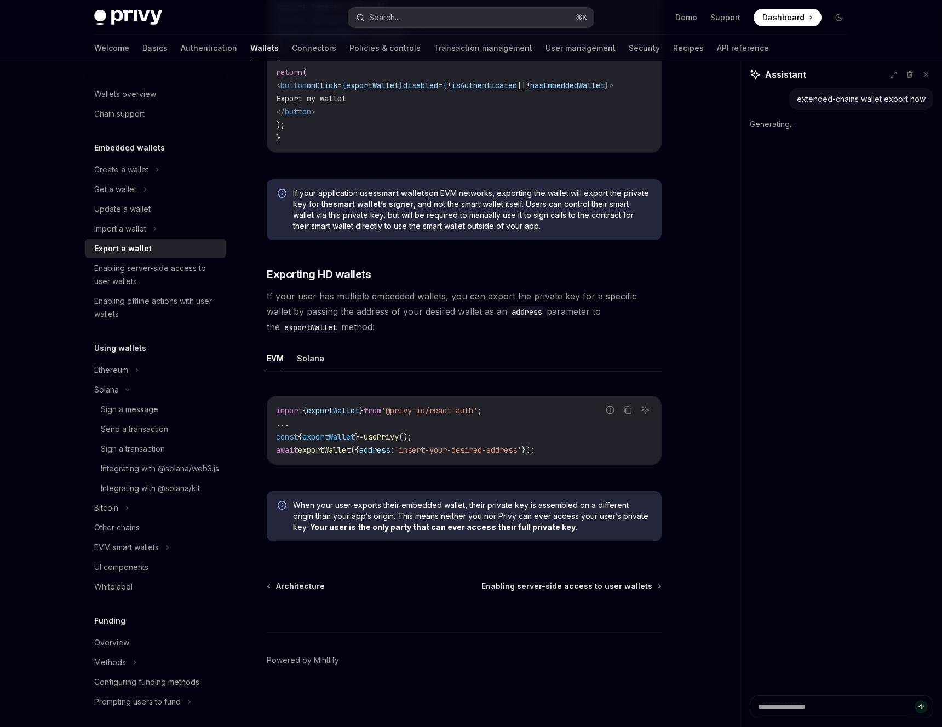
click at [373, 17] on div "Search..." at bounding box center [384, 17] width 31 height 13
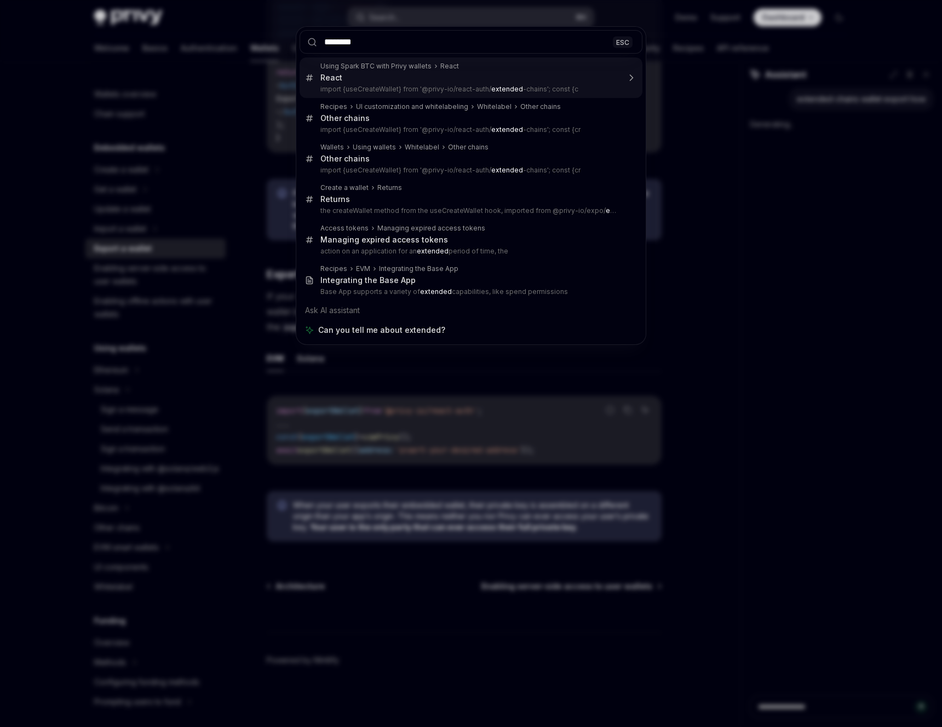
type input "*********"
type textarea "*"
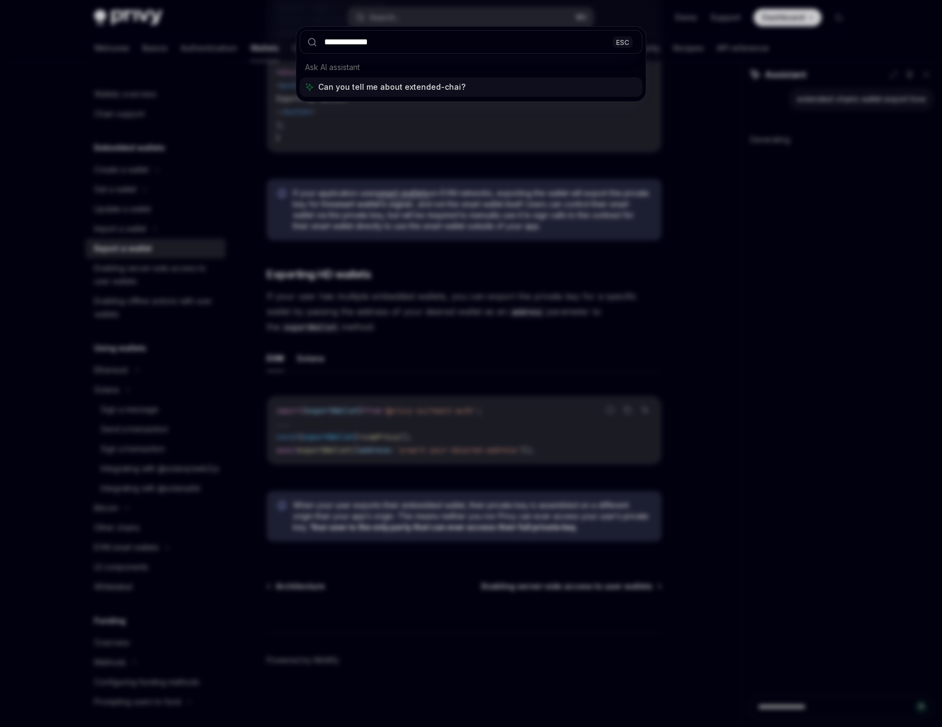
type input "**********"
type textarea "*"
type input "**********"
type textarea "*"
type input "**********"
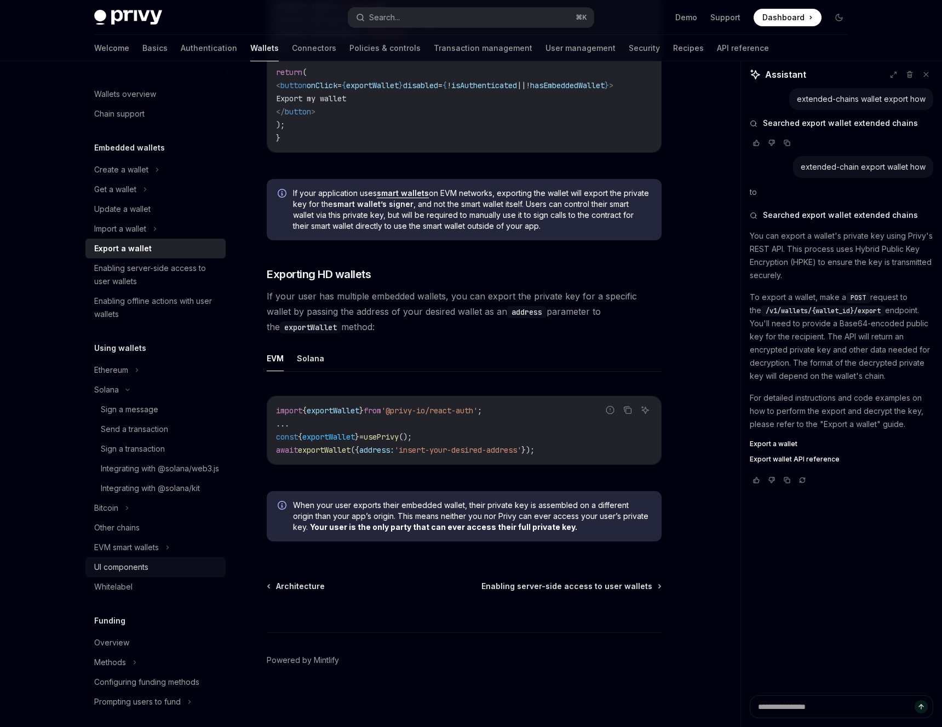
click at [133, 574] on div "UI components" at bounding box center [121, 567] width 54 height 13
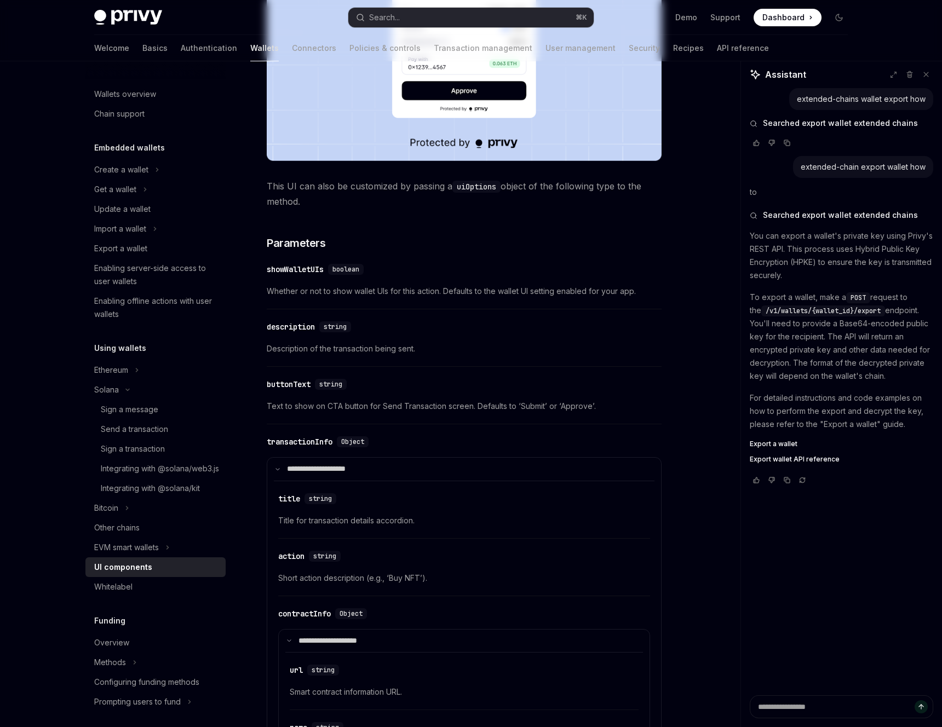
click at [133, 574] on div "UI components" at bounding box center [123, 567] width 58 height 13
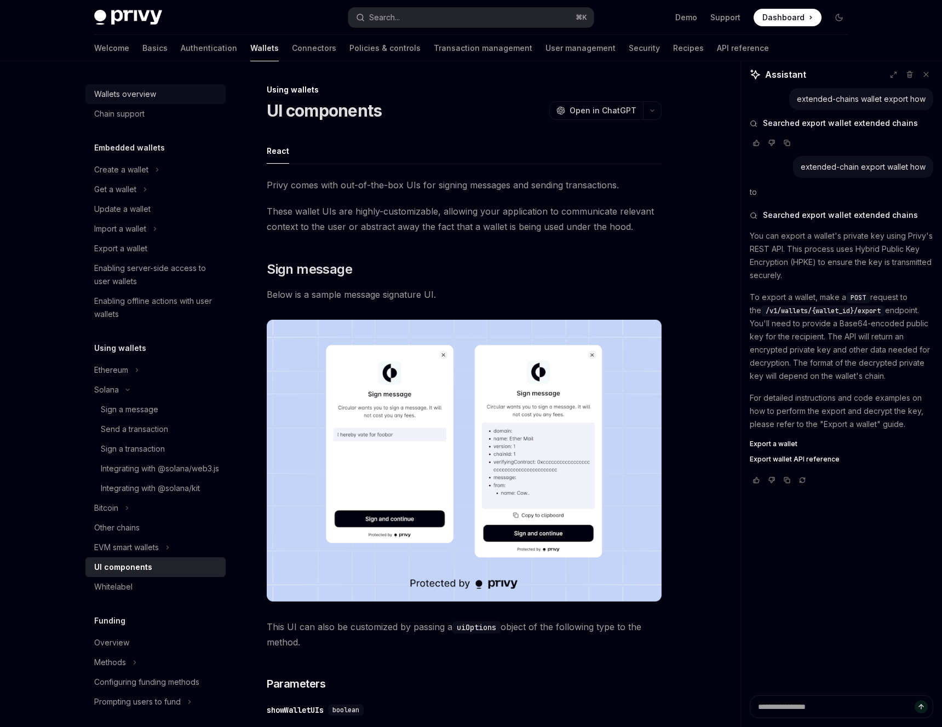
click at [154, 94] on div "Wallets overview" at bounding box center [125, 94] width 62 height 13
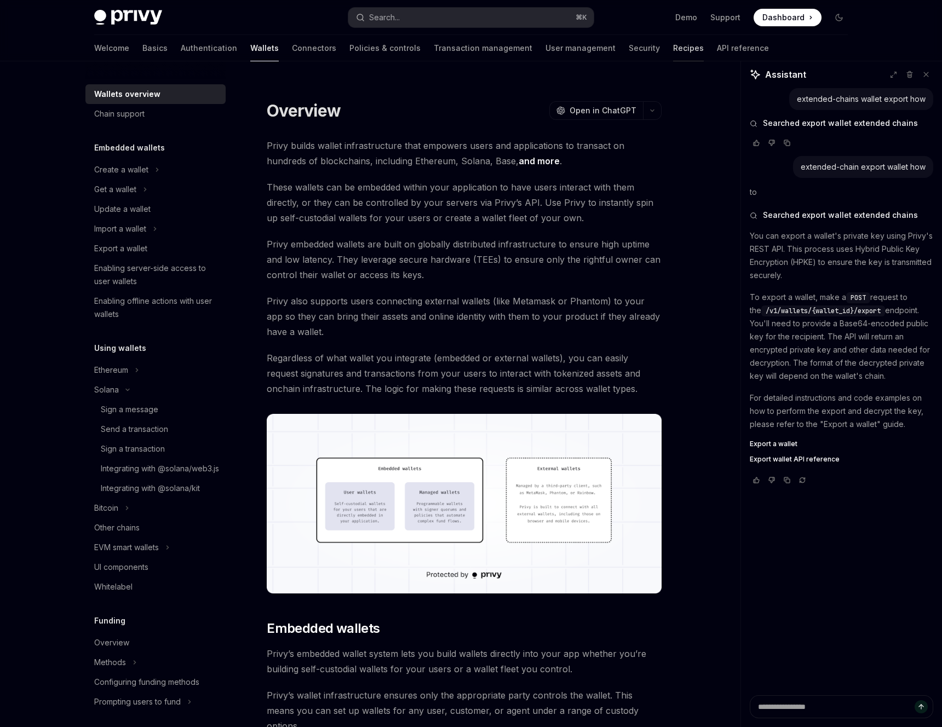
click at [673, 50] on link "Recipes" at bounding box center [688, 48] width 31 height 26
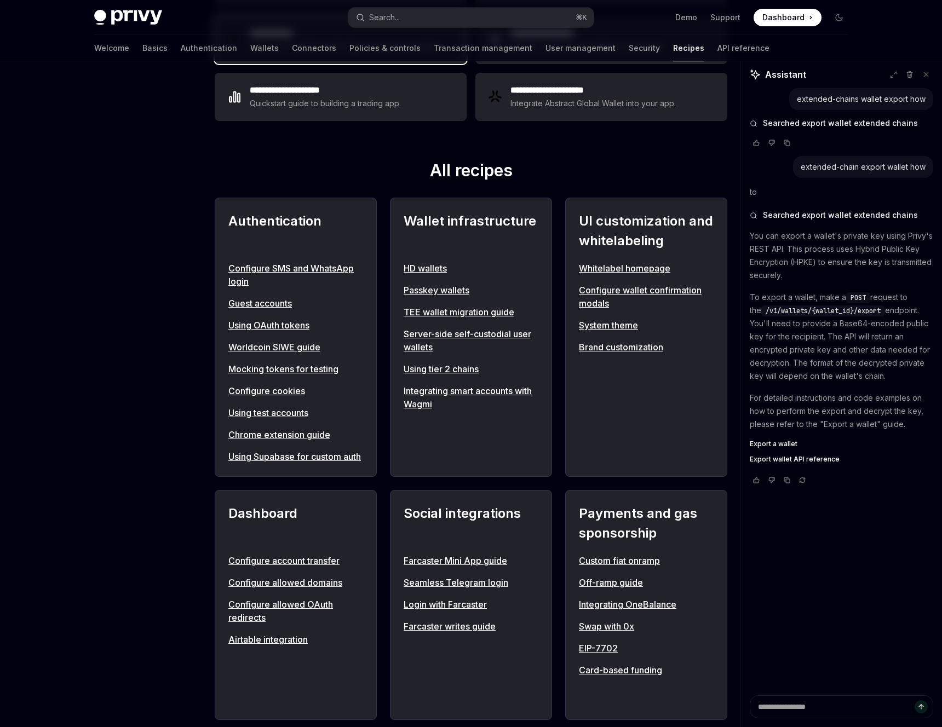
scroll to position [297, 0]
click at [434, 367] on link "Using tier 2 chains" at bounding box center [471, 368] width 135 height 13
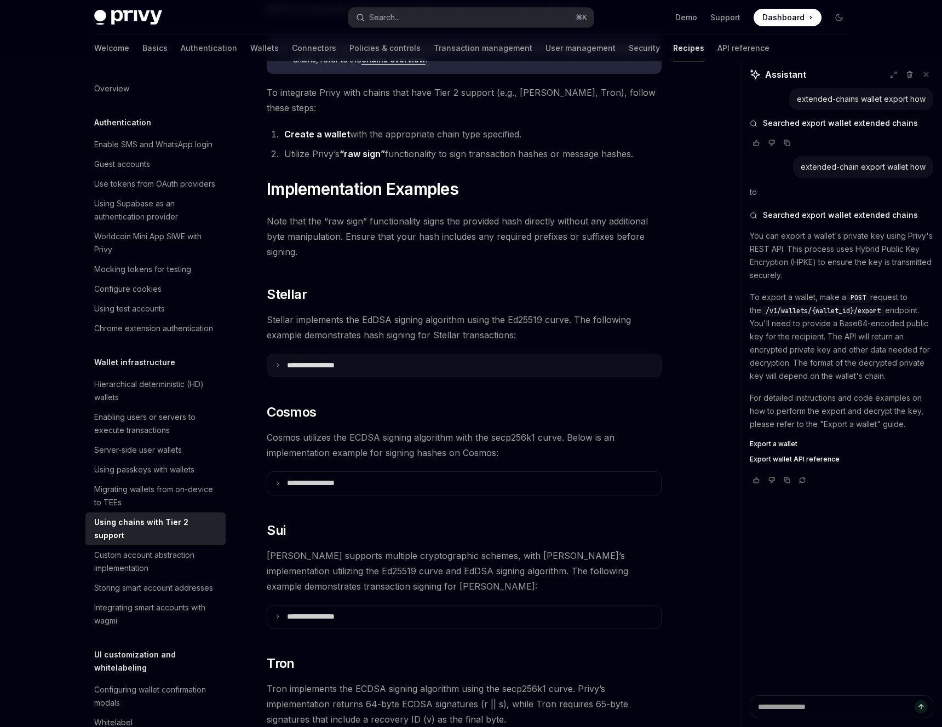
scroll to position [128, 0]
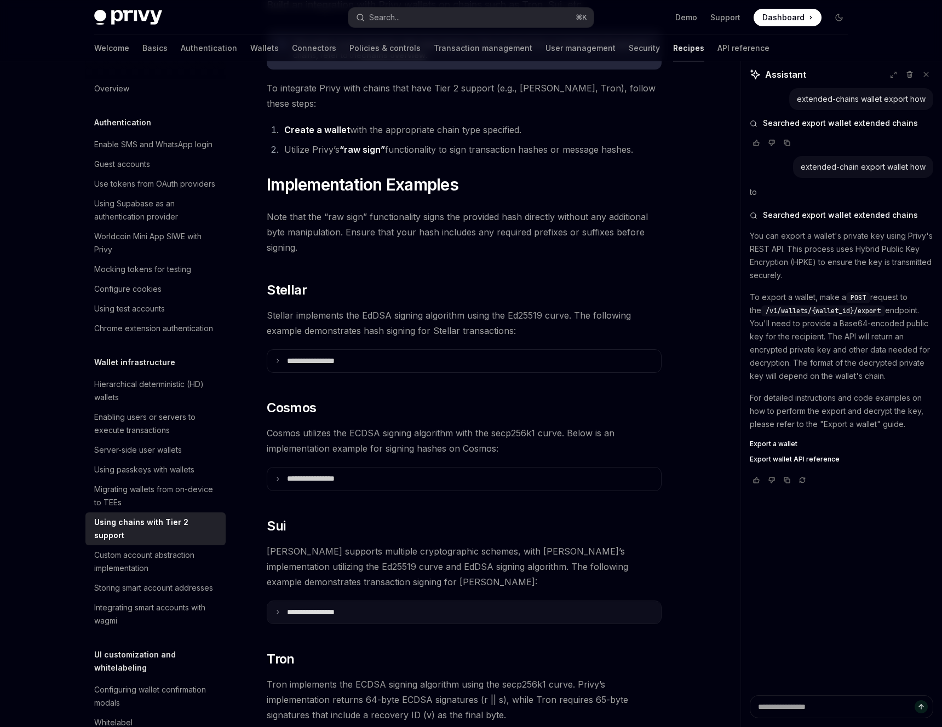
click at [366, 601] on summary "**********" at bounding box center [464, 612] width 394 height 23
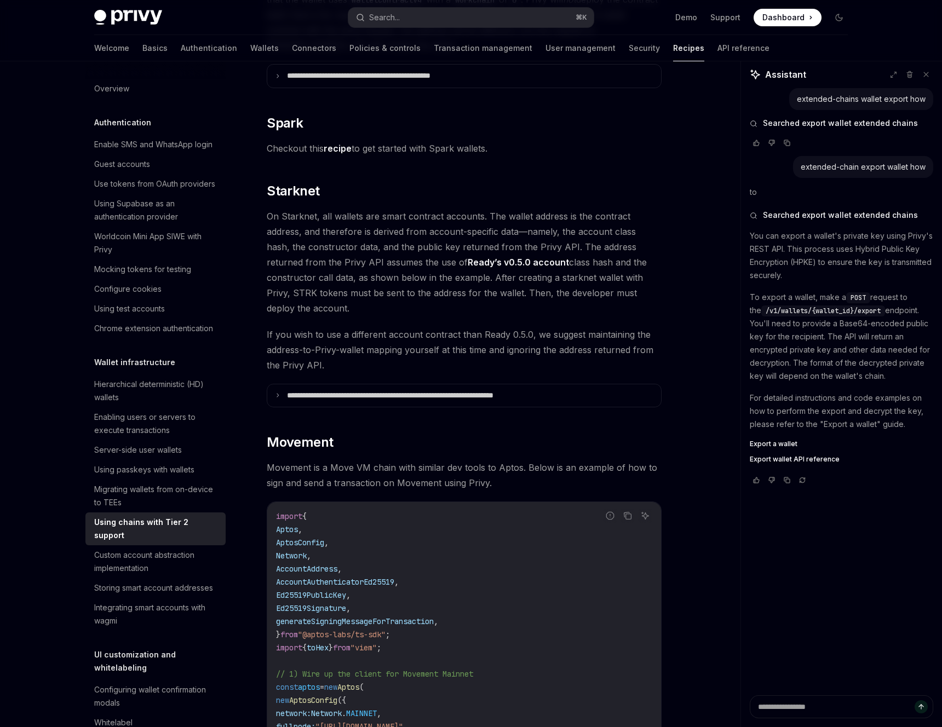
scroll to position [1841, 0]
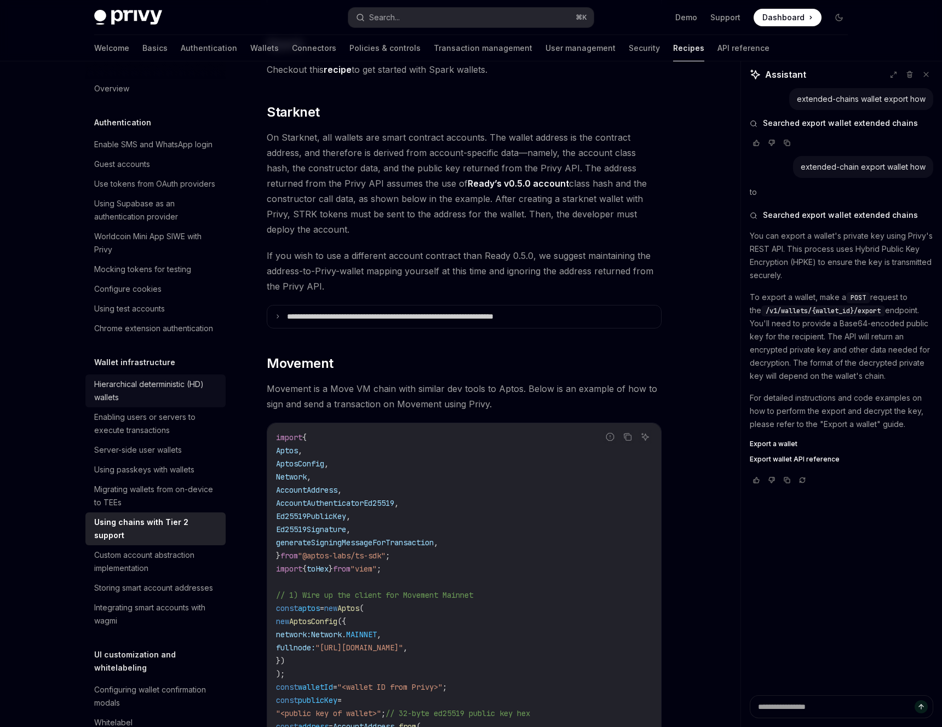
click at [167, 385] on div "Hierarchical deterministic (HD) wallets" at bounding box center [156, 391] width 125 height 26
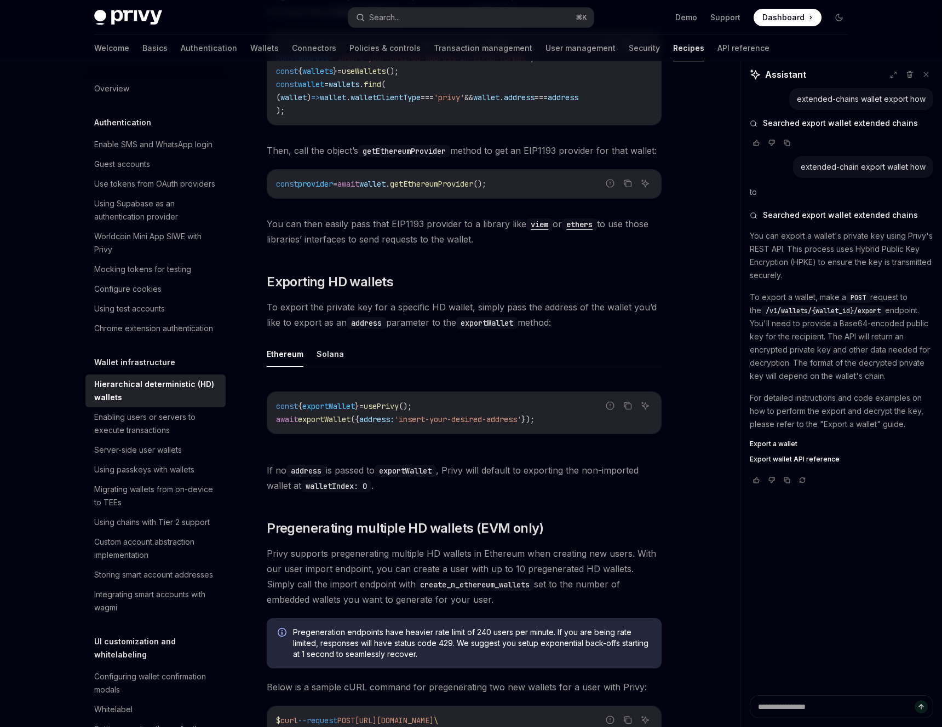
scroll to position [2546, 0]
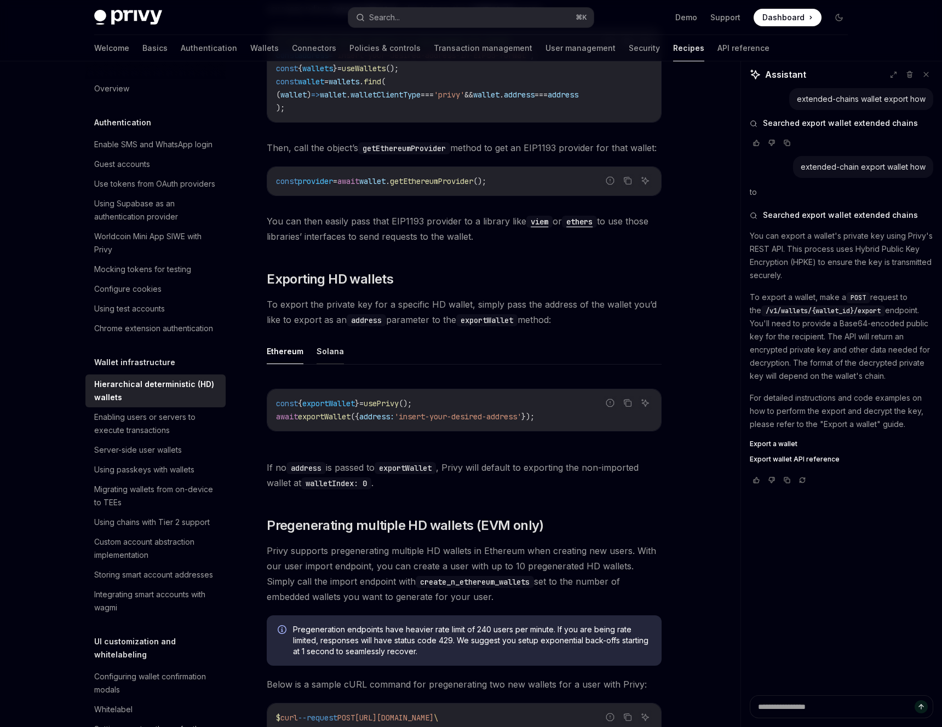
click at [340, 361] on button "Solana" at bounding box center [330, 351] width 27 height 26
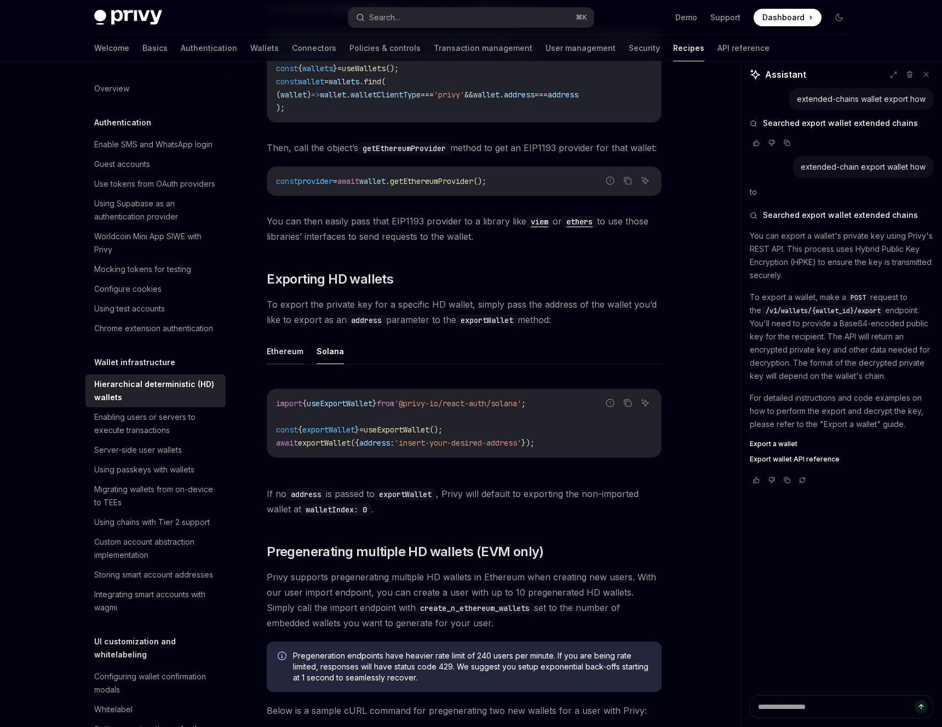
click at [288, 361] on button "Ethereum" at bounding box center [285, 351] width 37 height 26
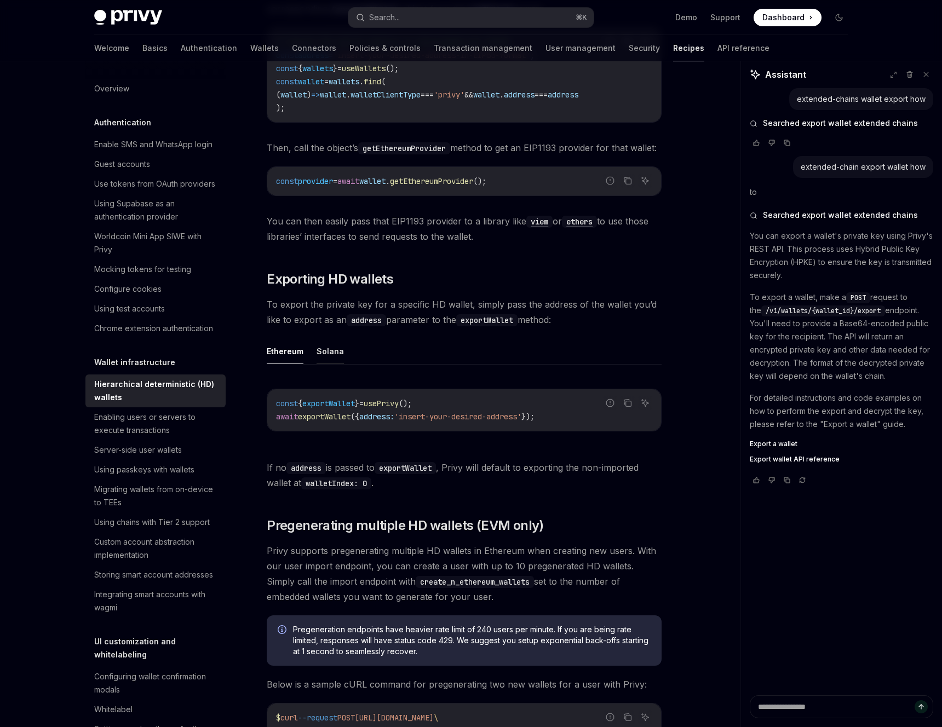
click at [322, 361] on button "Solana" at bounding box center [330, 351] width 27 height 26
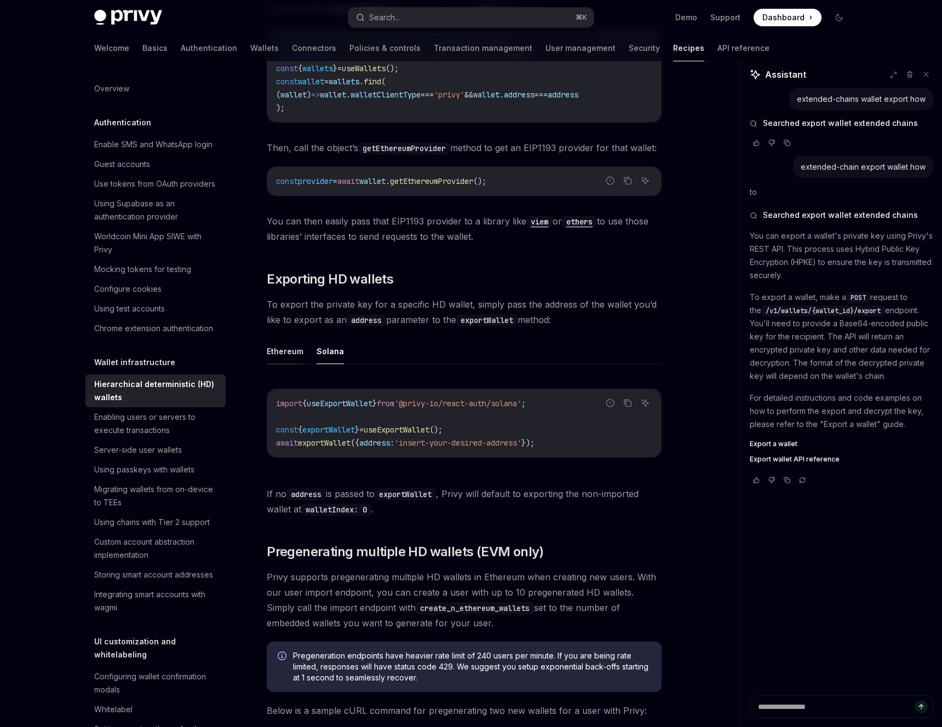
click at [282, 360] on button "Ethereum" at bounding box center [285, 351] width 37 height 26
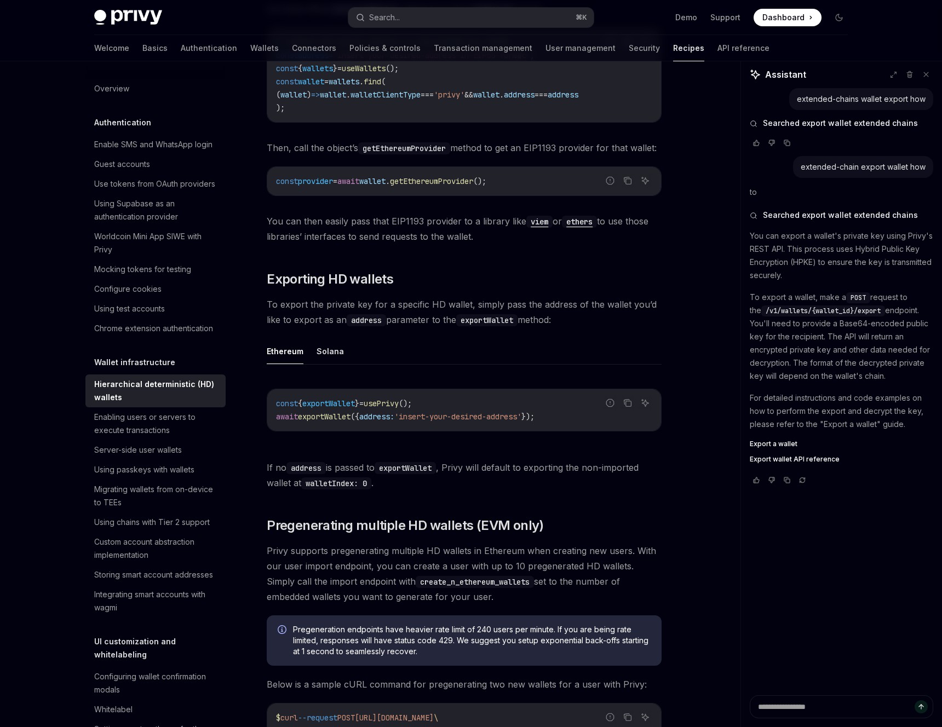
click at [314, 365] on ul "Ethereum Solana" at bounding box center [464, 351] width 395 height 26
click at [318, 364] on button "Solana" at bounding box center [330, 351] width 27 height 26
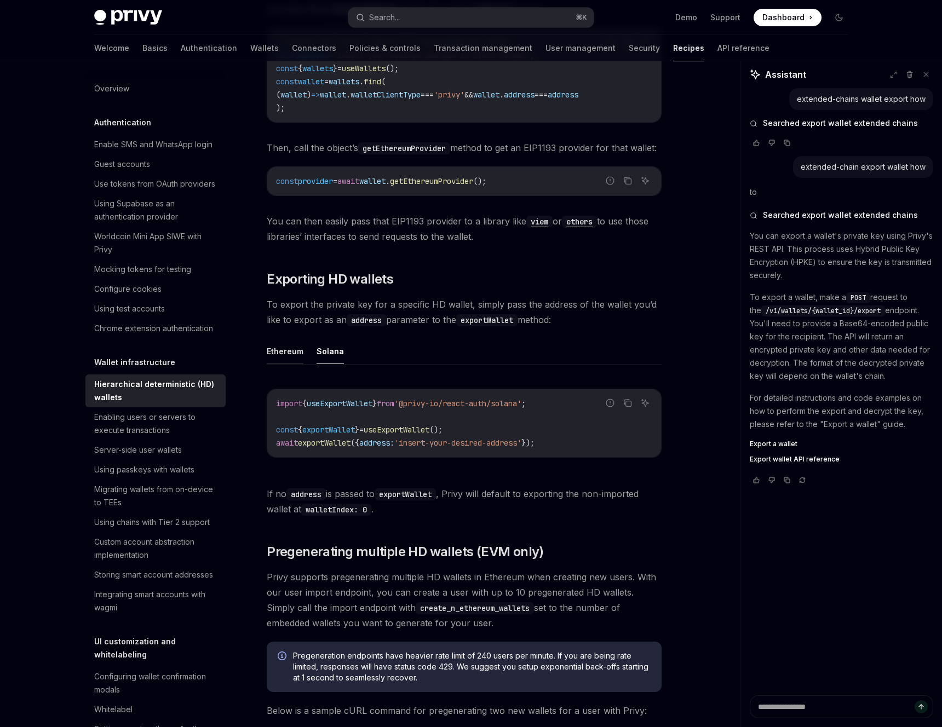
click at [291, 363] on button "Ethereum" at bounding box center [285, 351] width 37 height 26
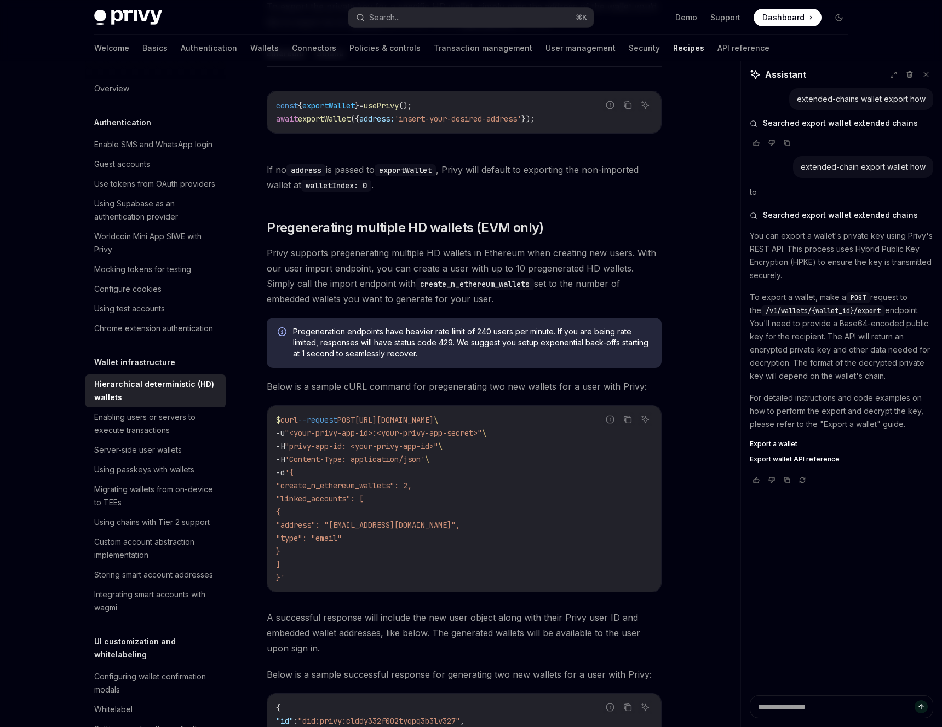
scroll to position [2708, 0]
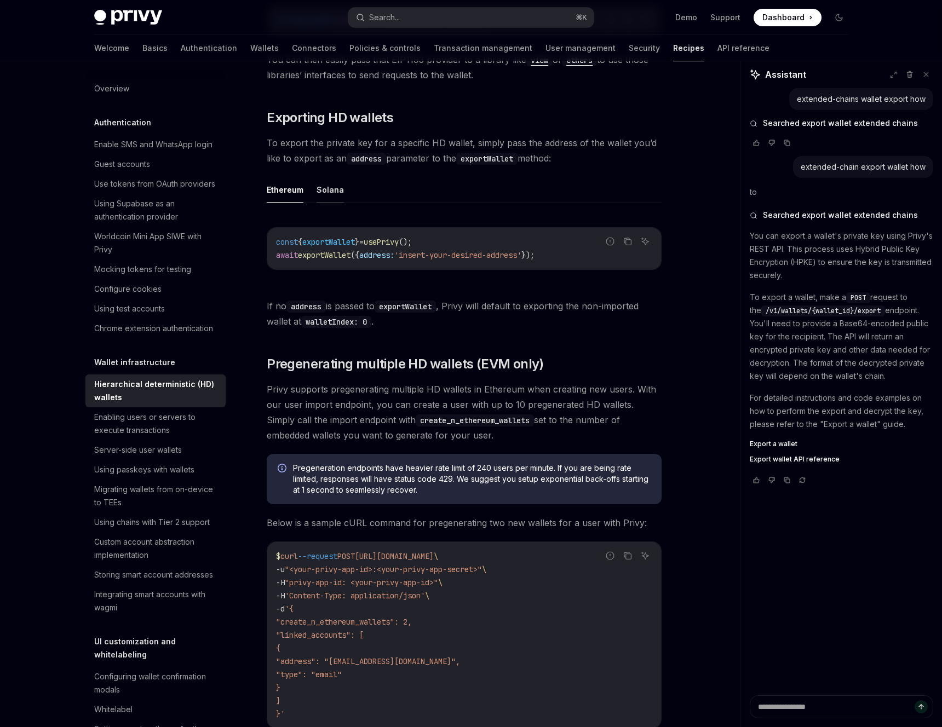
click at [317, 200] on button "Solana" at bounding box center [330, 190] width 27 height 26
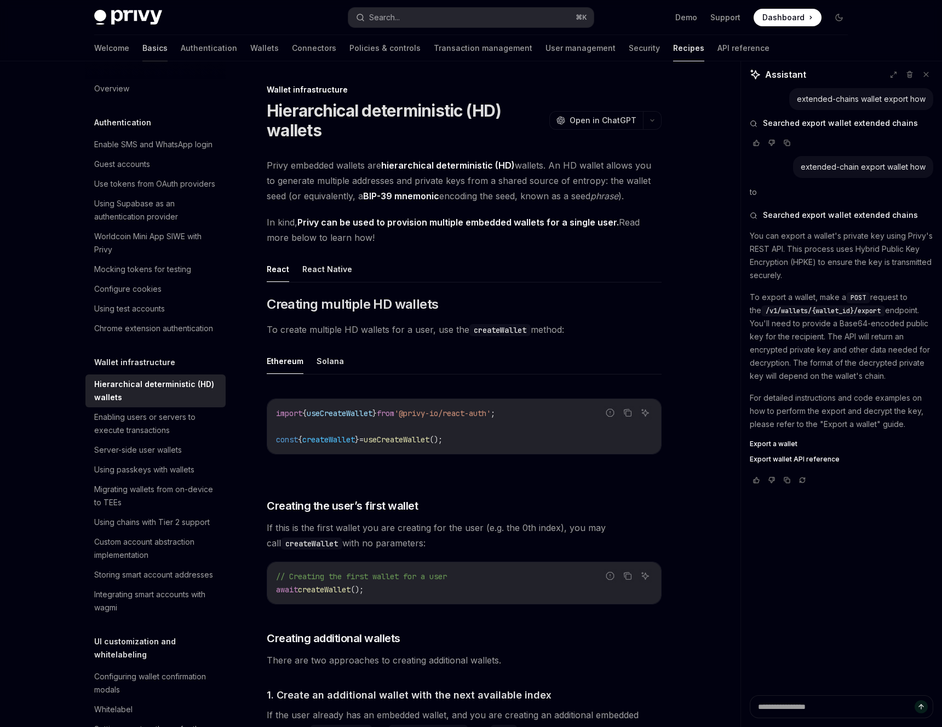
click at [142, 46] on link "Basics" at bounding box center [154, 48] width 25 height 26
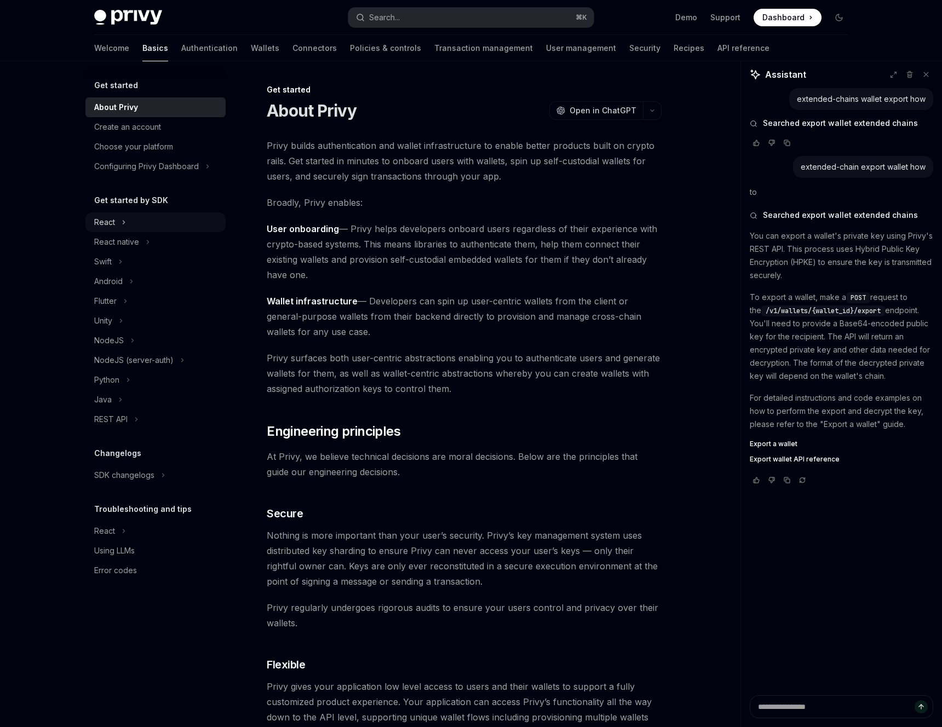
click at [120, 221] on button "React" at bounding box center [155, 222] width 140 height 20
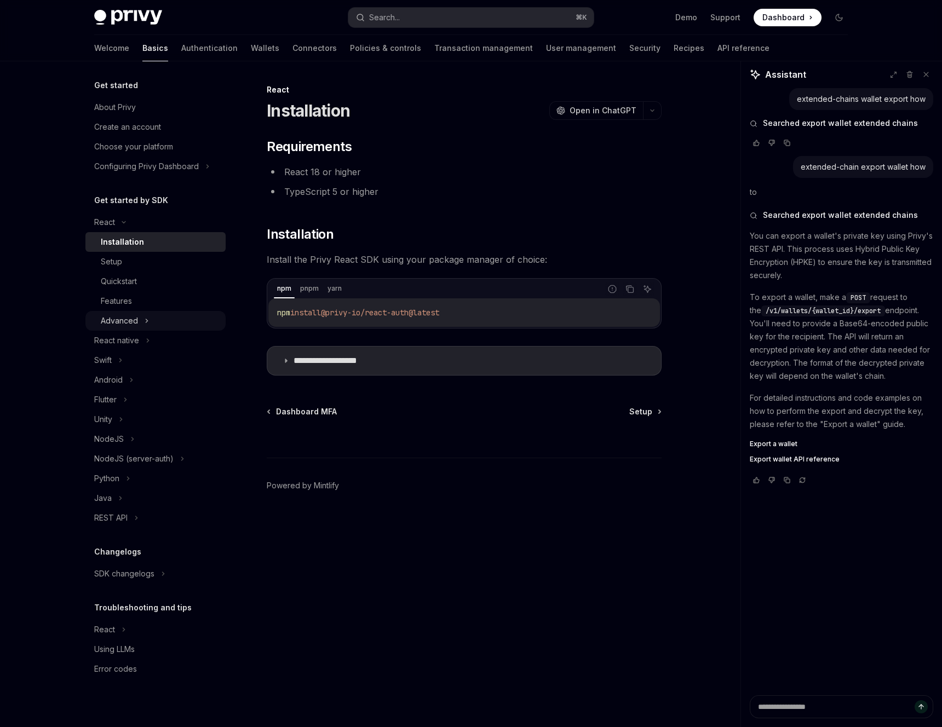
click at [134, 321] on div "Advanced" at bounding box center [119, 320] width 37 height 13
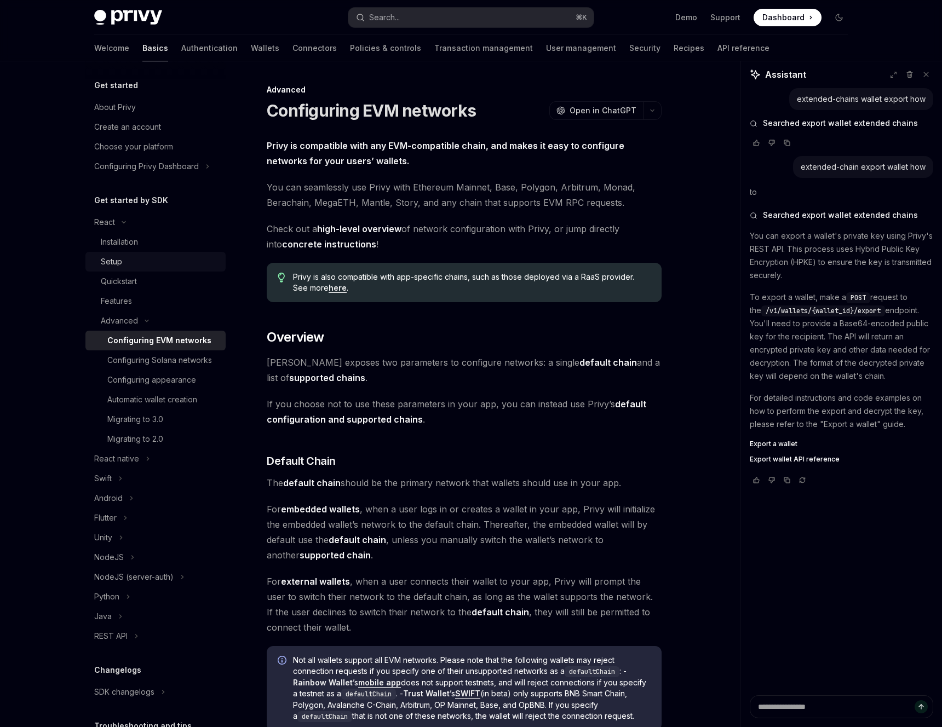
click at [129, 260] on div "Setup" at bounding box center [160, 261] width 118 height 13
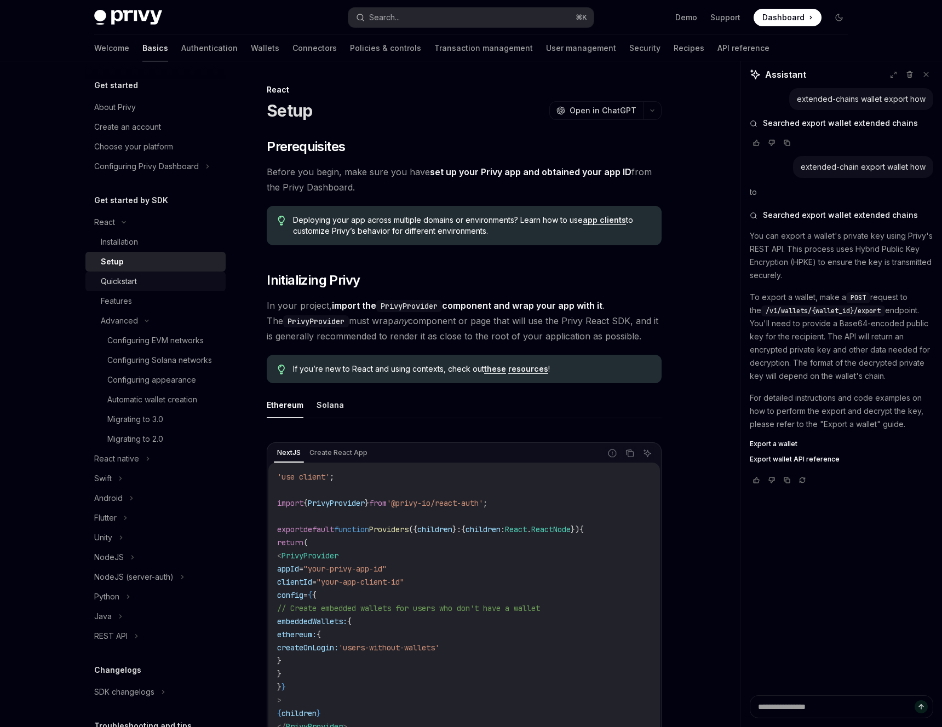
click at [129, 279] on div "Quickstart" at bounding box center [119, 281] width 36 height 13
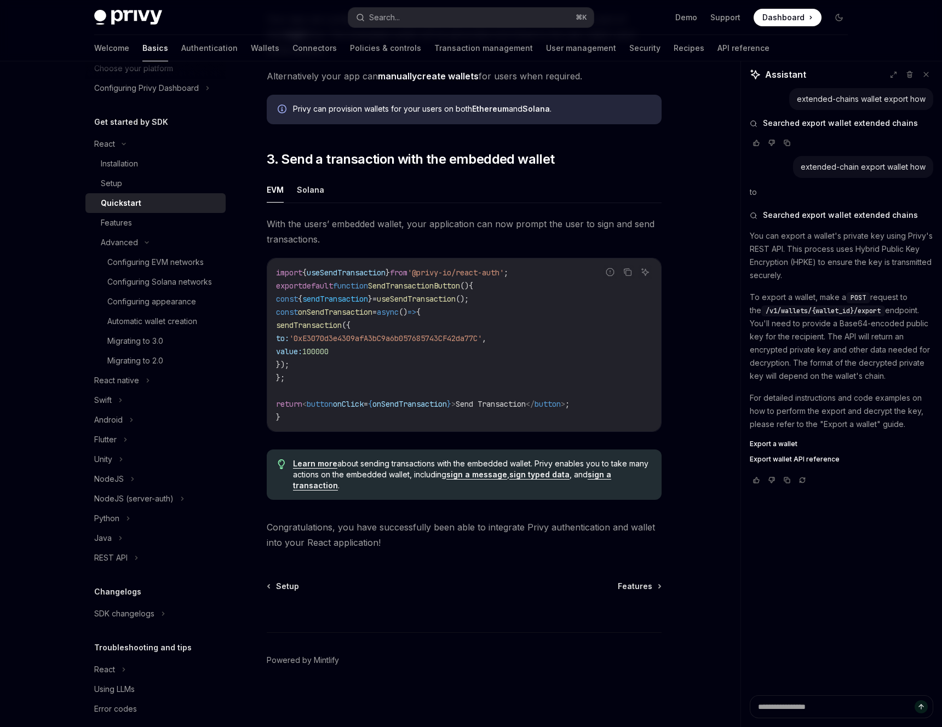
scroll to position [92, 0]
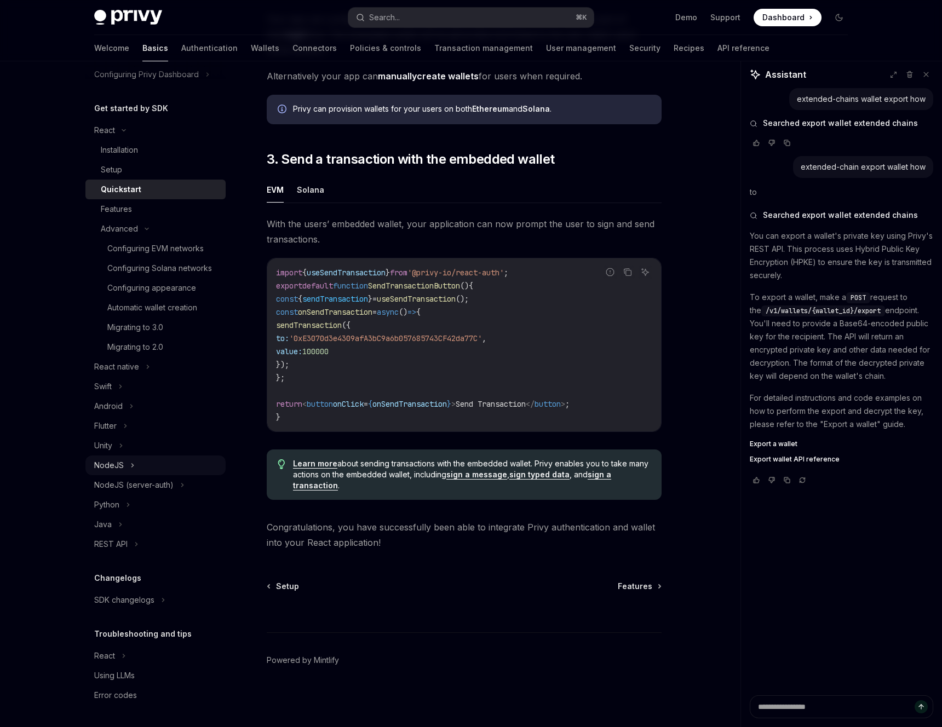
click at [162, 467] on button "NodeJS" at bounding box center [155, 466] width 140 height 20
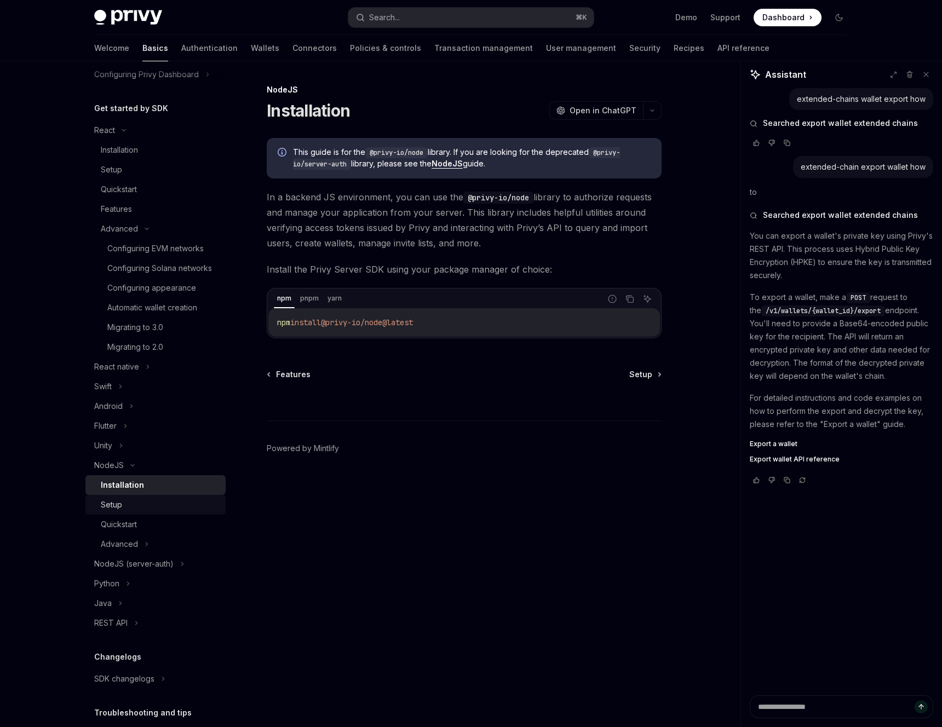
click at [151, 504] on div "Setup" at bounding box center [160, 504] width 118 height 13
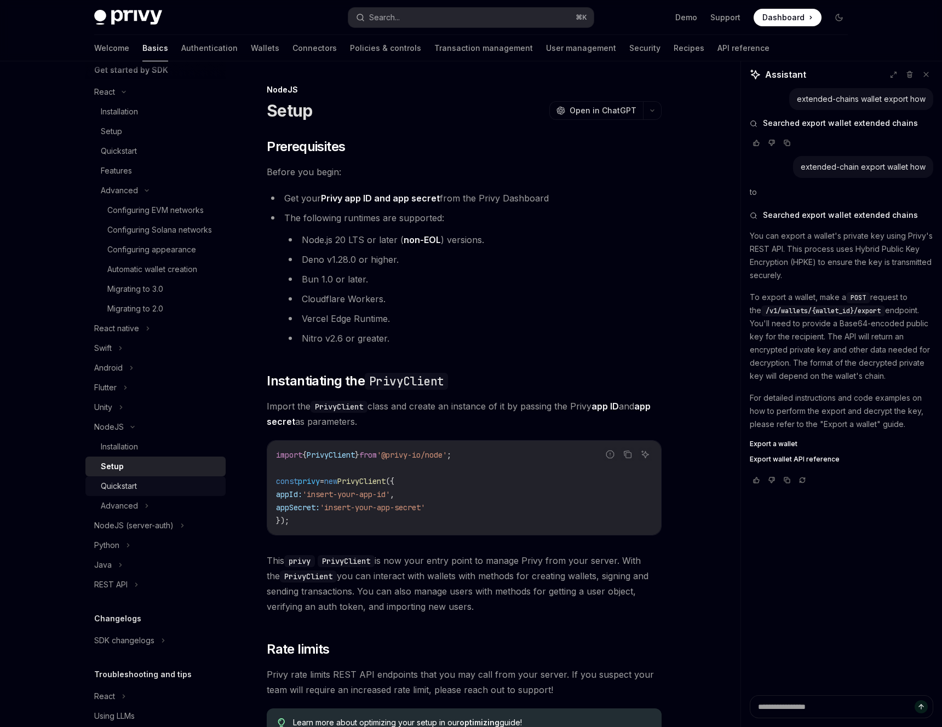
scroll to position [134, 0]
click at [157, 519] on div "NodeJS (server-auth)" at bounding box center [133, 522] width 79 height 13
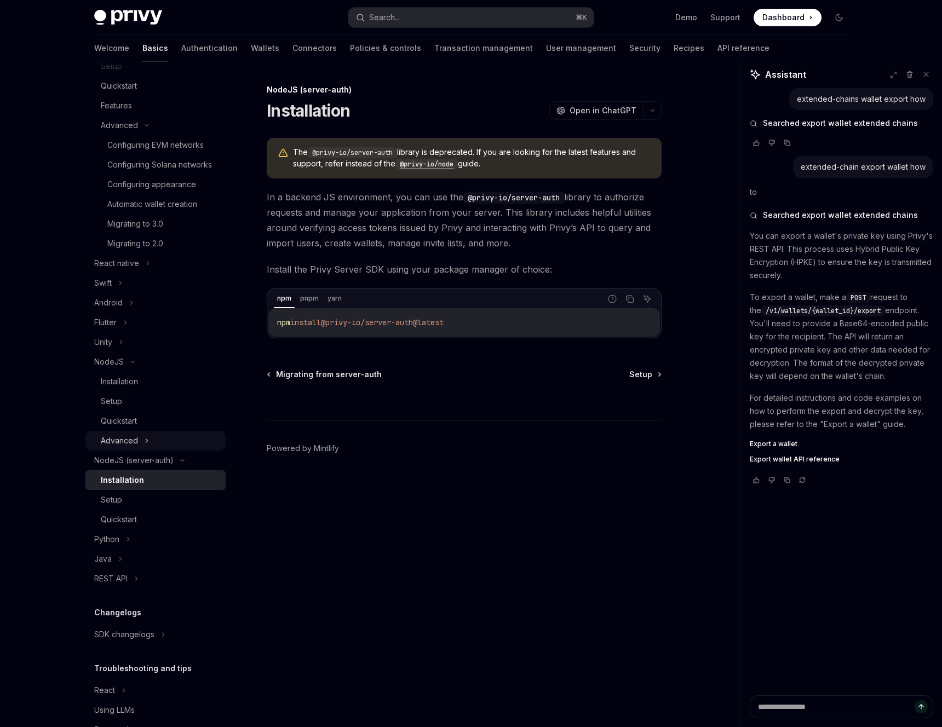
scroll to position [230, 0]
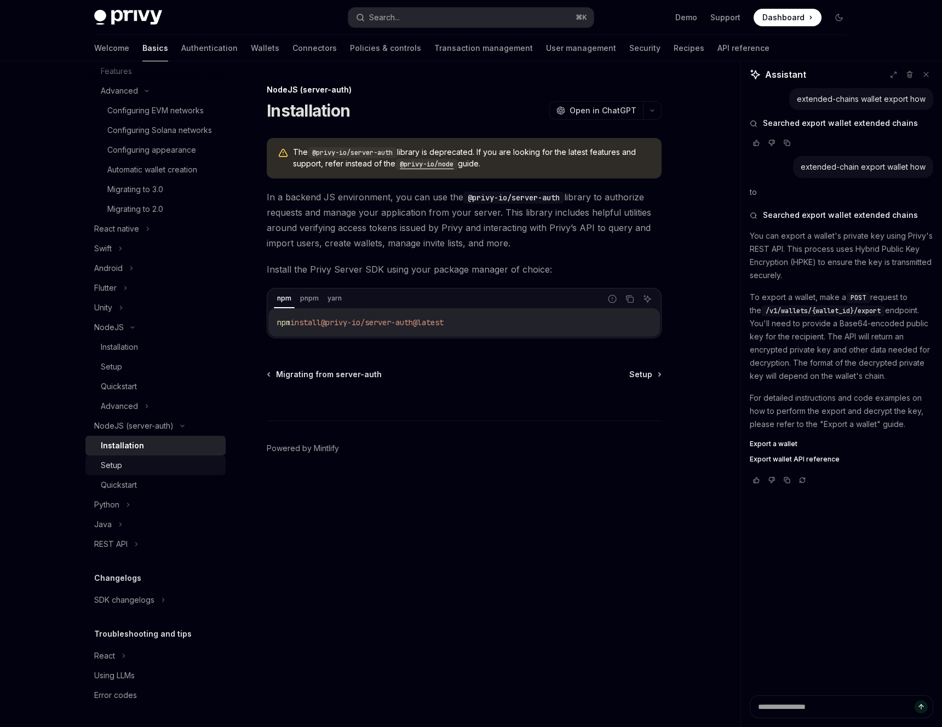
click at [133, 467] on div "Setup" at bounding box center [160, 465] width 118 height 13
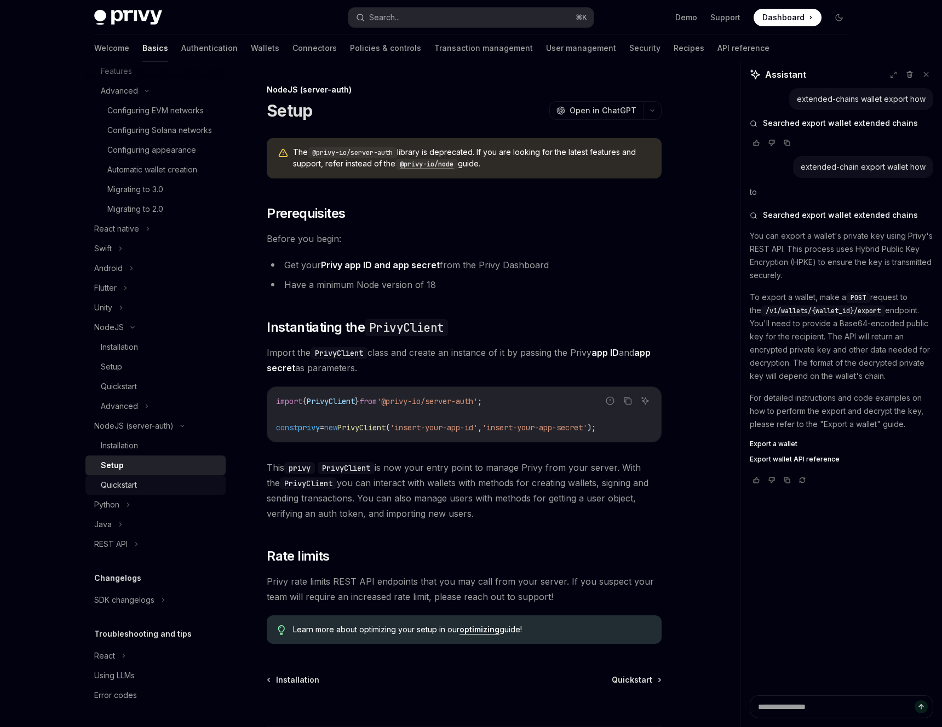
click at [131, 479] on div "Quickstart" at bounding box center [119, 485] width 36 height 13
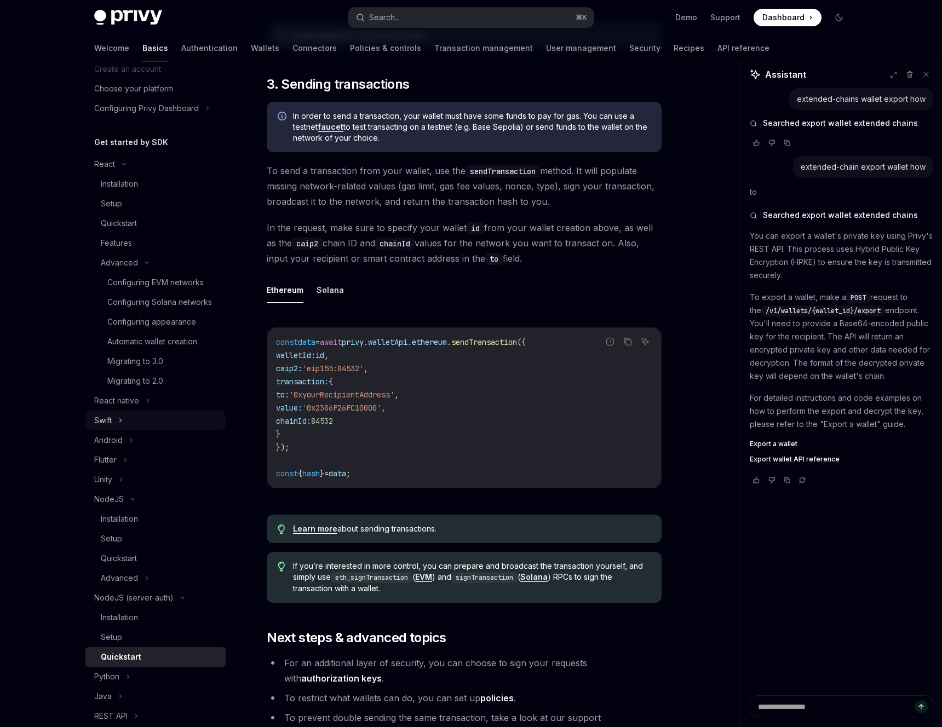
scroll to position [35, 0]
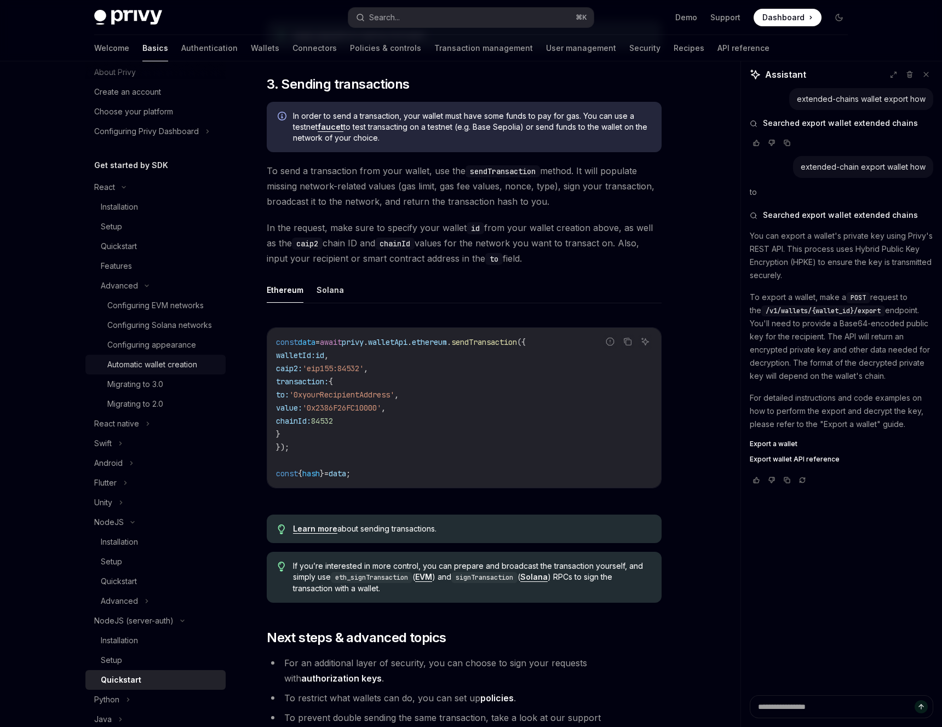
click at [184, 364] on div "Automatic wallet creation" at bounding box center [152, 364] width 90 height 13
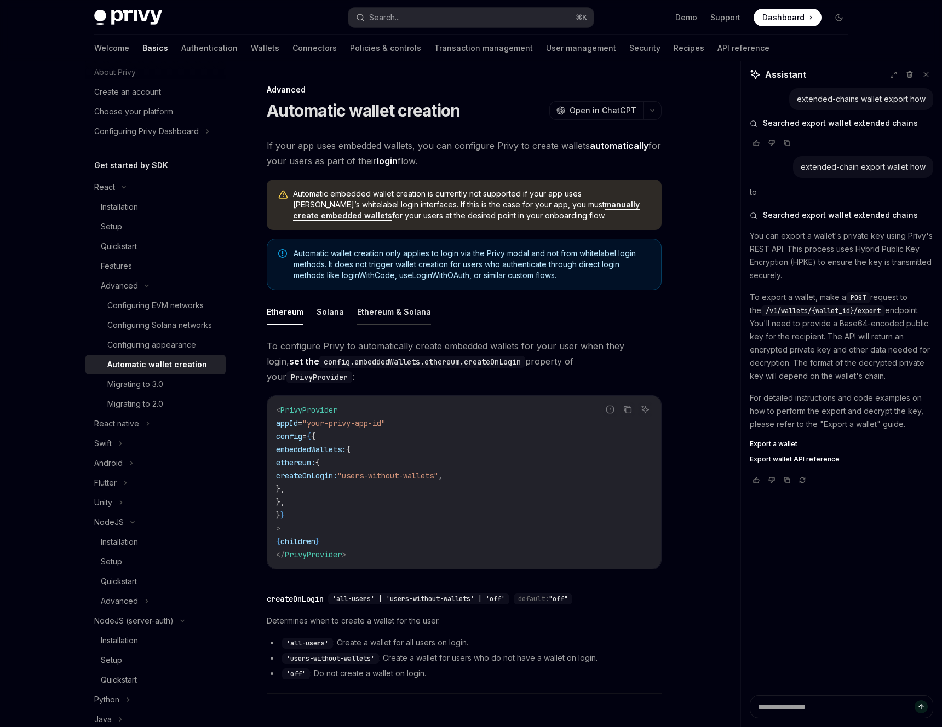
click at [371, 312] on button "Ethereum & Solana" at bounding box center [394, 312] width 74 height 26
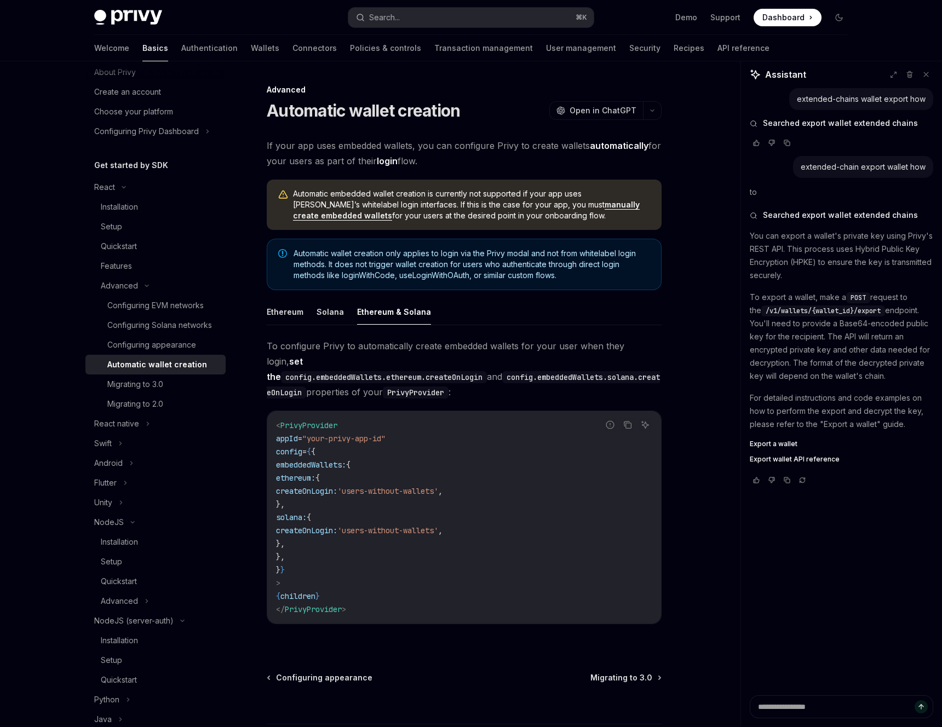
click at [341, 312] on ul "Ethereum Solana Ethereum & Solana" at bounding box center [464, 312] width 395 height 26
click at [329, 317] on button "Solana" at bounding box center [330, 312] width 27 height 26
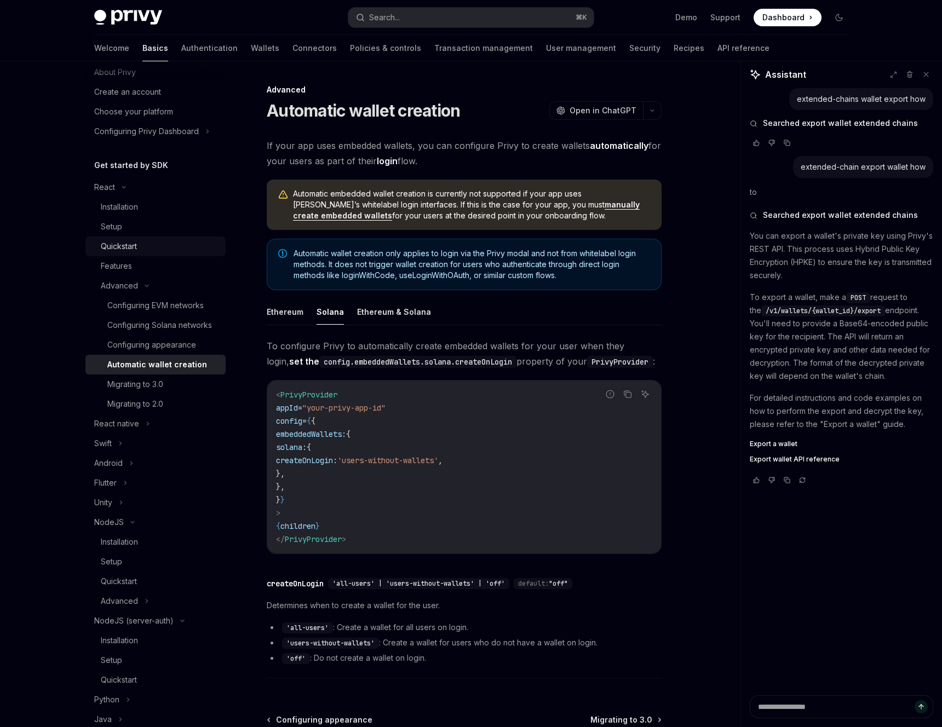
click at [139, 246] on div "Quickstart" at bounding box center [160, 246] width 118 height 13
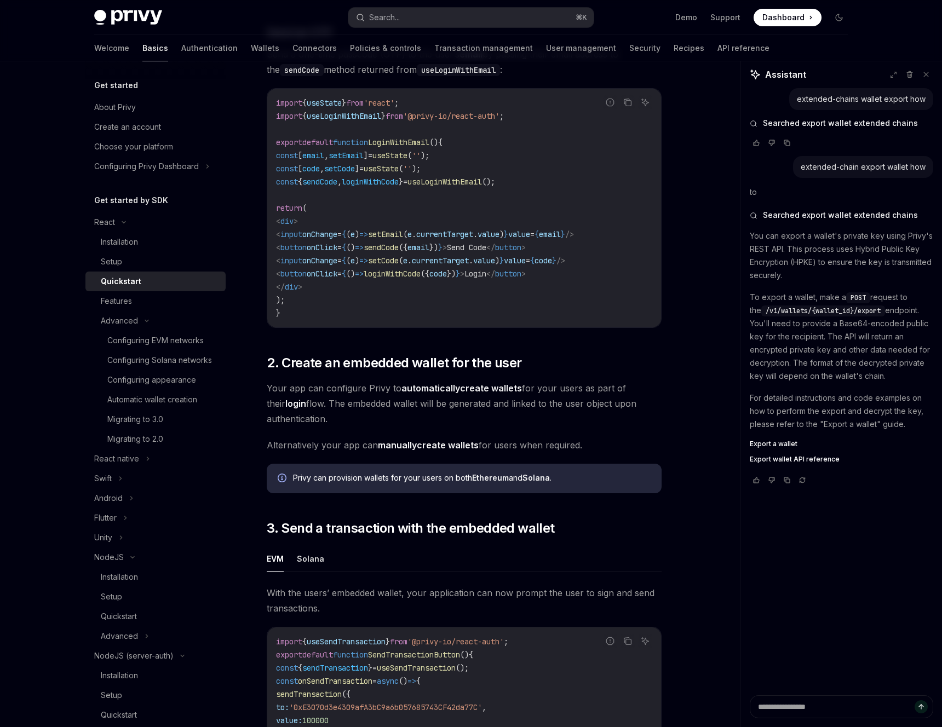
click at [830, 361] on p "To export a wallet, make a POST request to the /v1/wallets/{wallet_id}/export e…" at bounding box center [841, 337] width 183 height 92
click at [783, 444] on span "Export a wallet" at bounding box center [774, 444] width 48 height 9
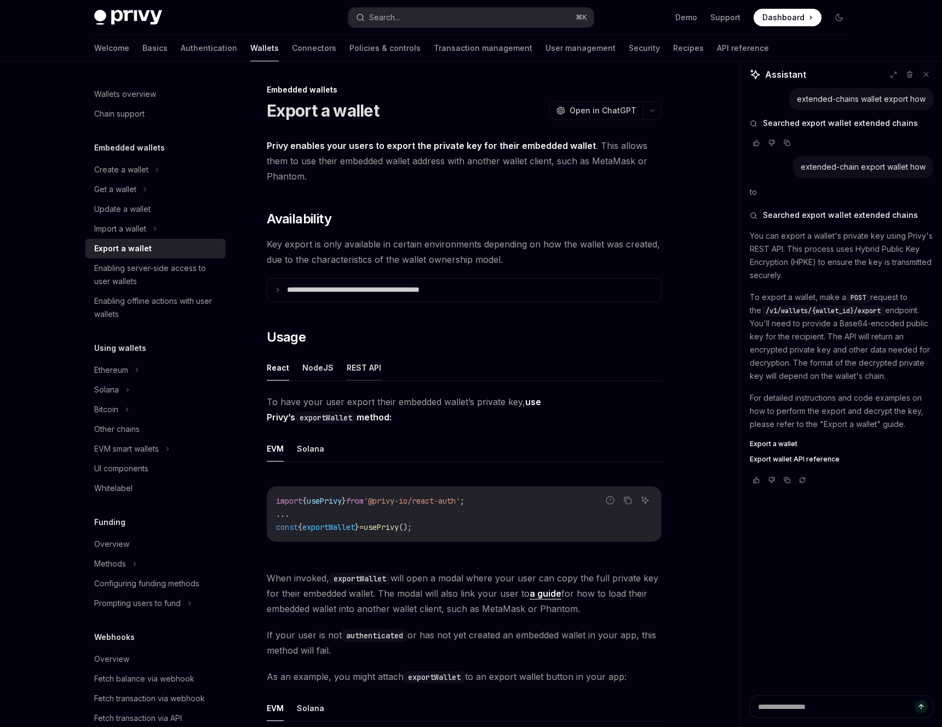
click at [368, 361] on button "REST API" at bounding box center [364, 368] width 35 height 26
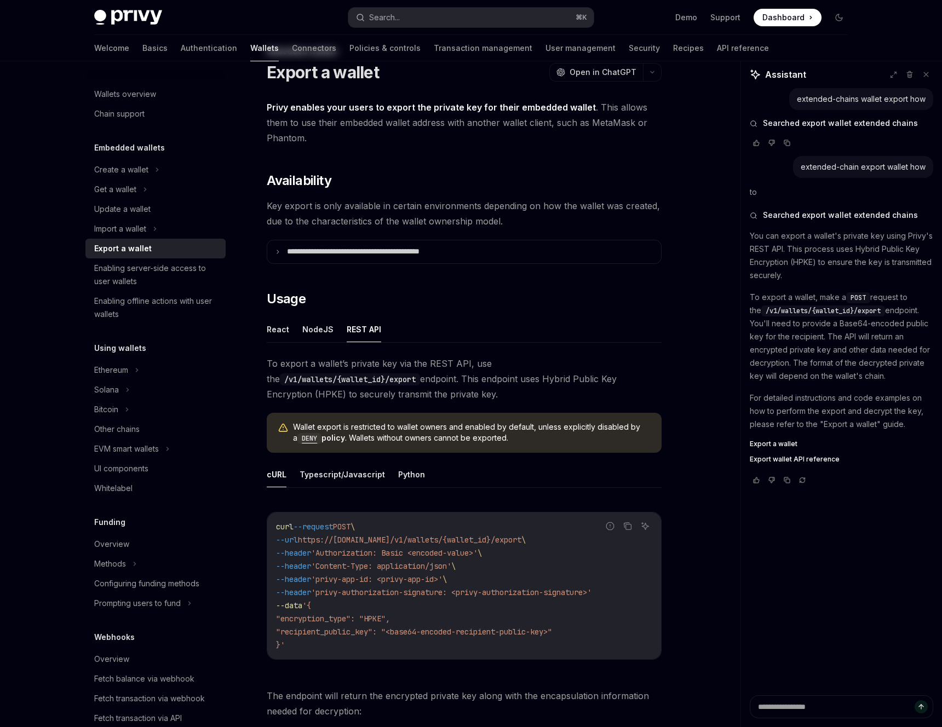
scroll to position [41, 0]
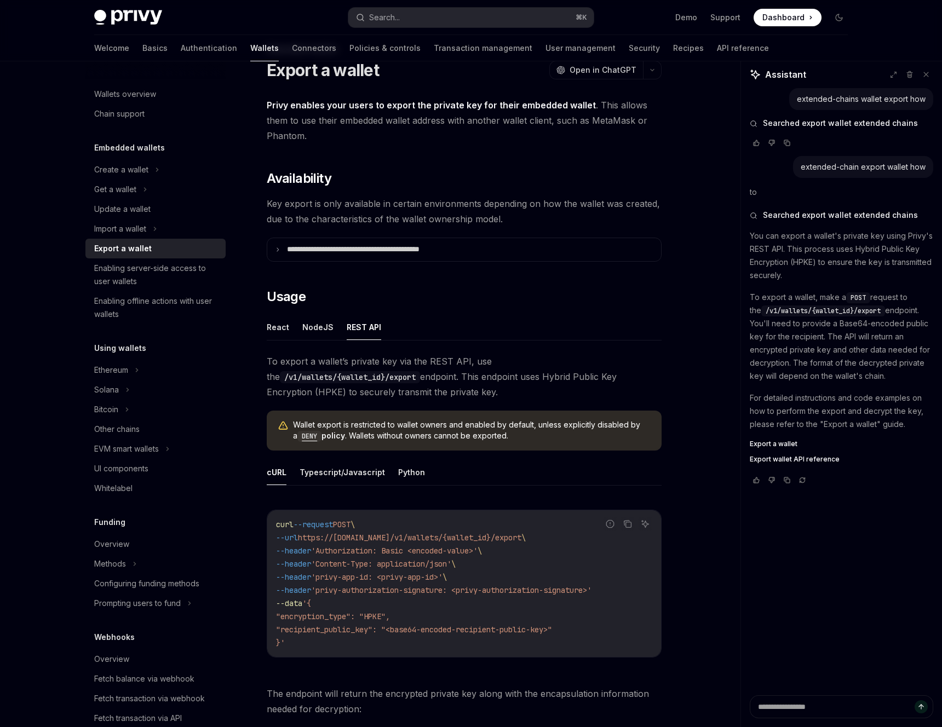
drag, startPoint x: 269, startPoint y: 357, endPoint x: 521, endPoint y: 640, distance: 379.7
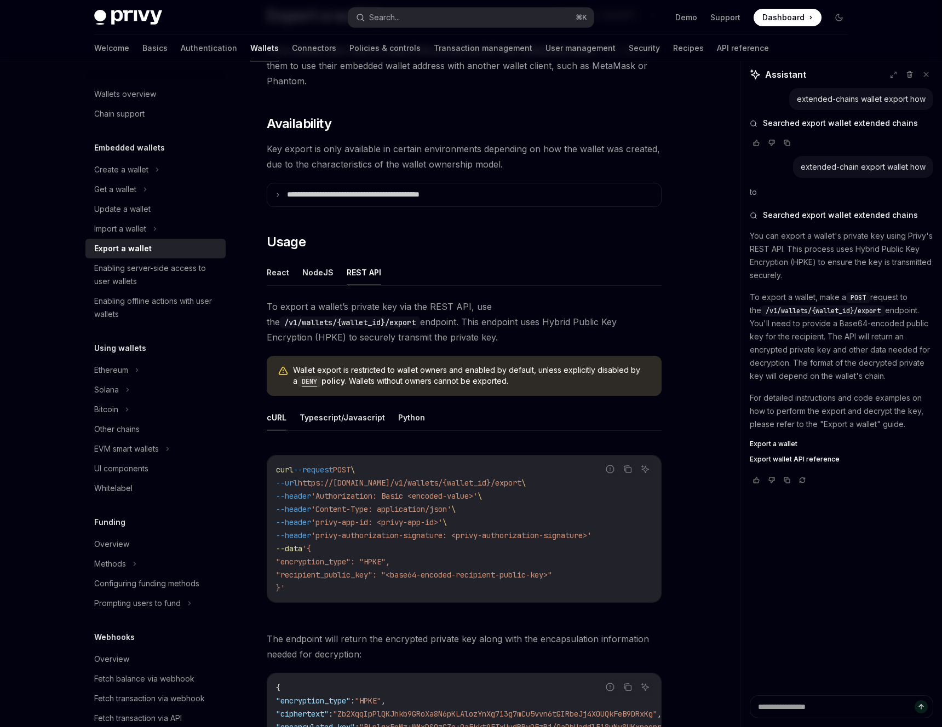
scroll to position [96, 0]
copy div "To export a wallet’s private key via the REST API, use the /v1/wallets/{wallet_…"
click at [364, 417] on button "Typescript/Javascript" at bounding box center [342, 417] width 85 height 26
type textarea "*"
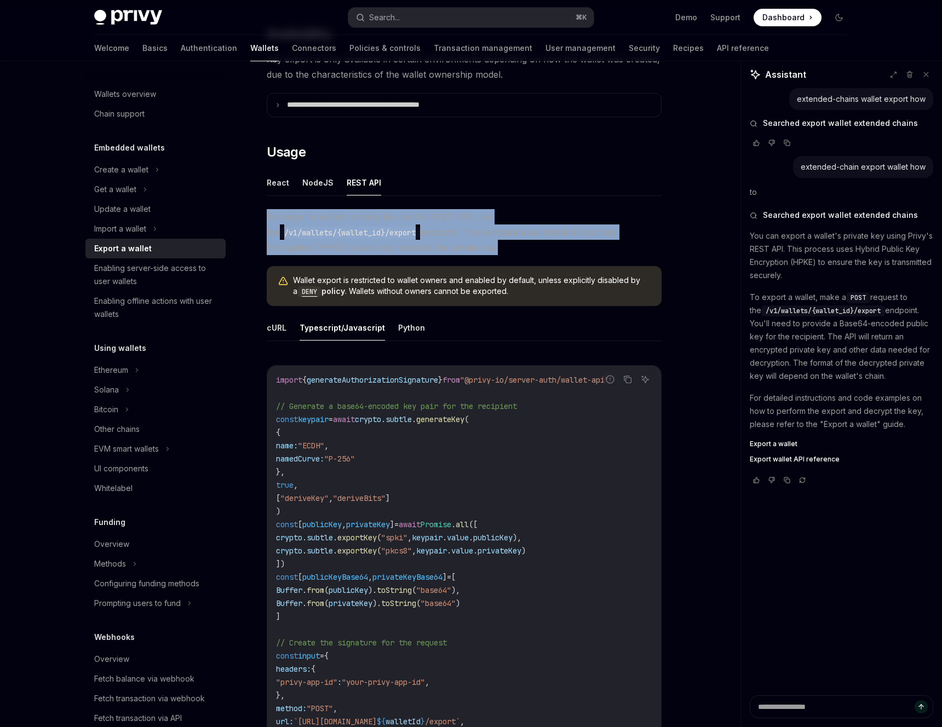
scroll to position [186, 0]
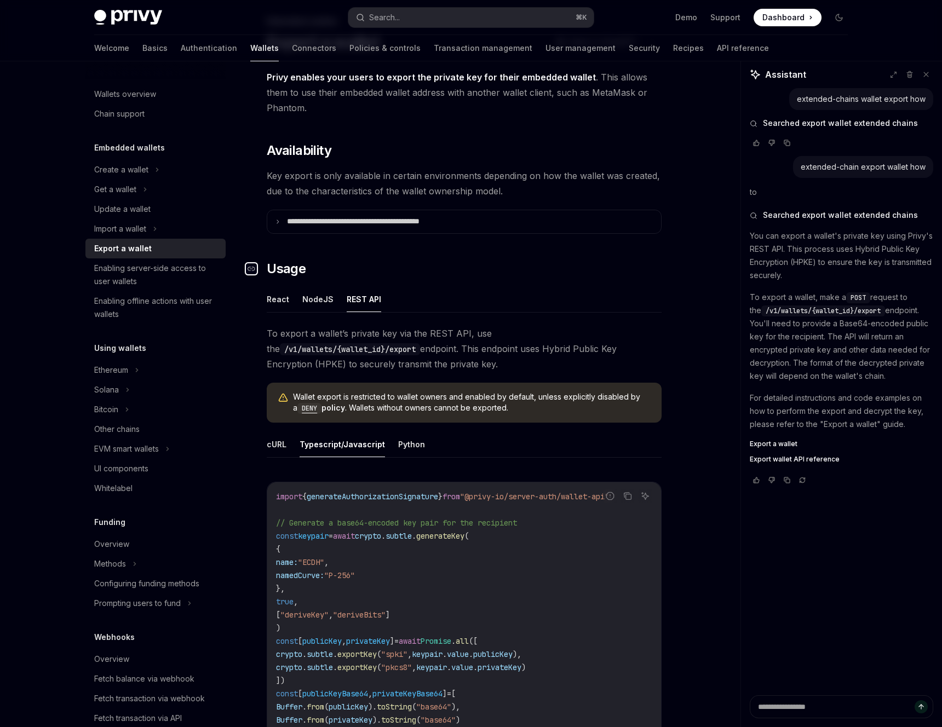
scroll to position [10, 0]
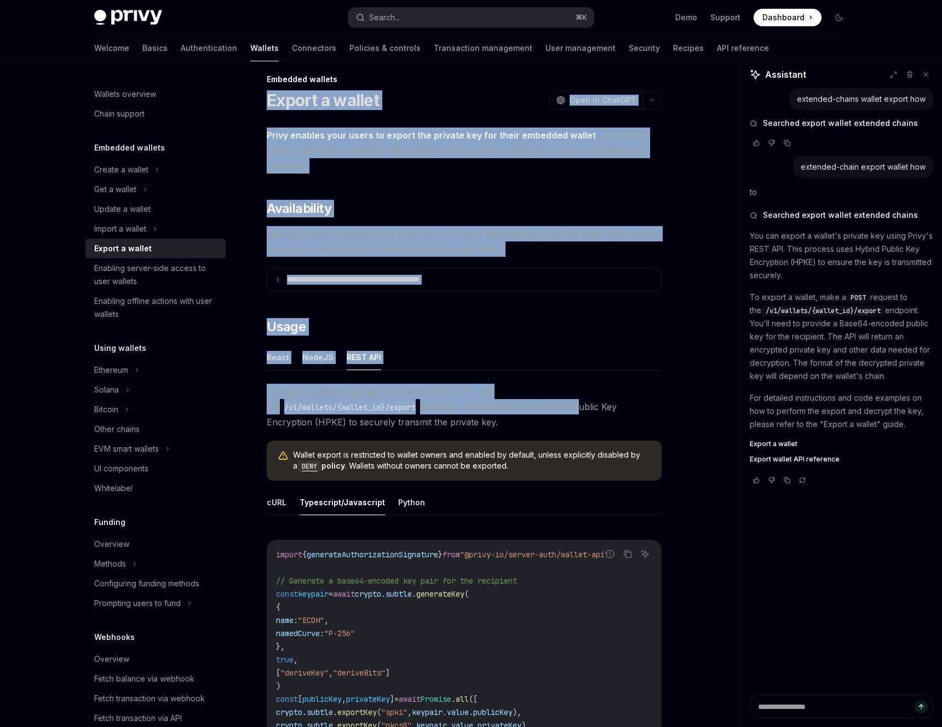
drag, startPoint x: 265, startPoint y: 107, endPoint x: 421, endPoint y: 400, distance: 332.4
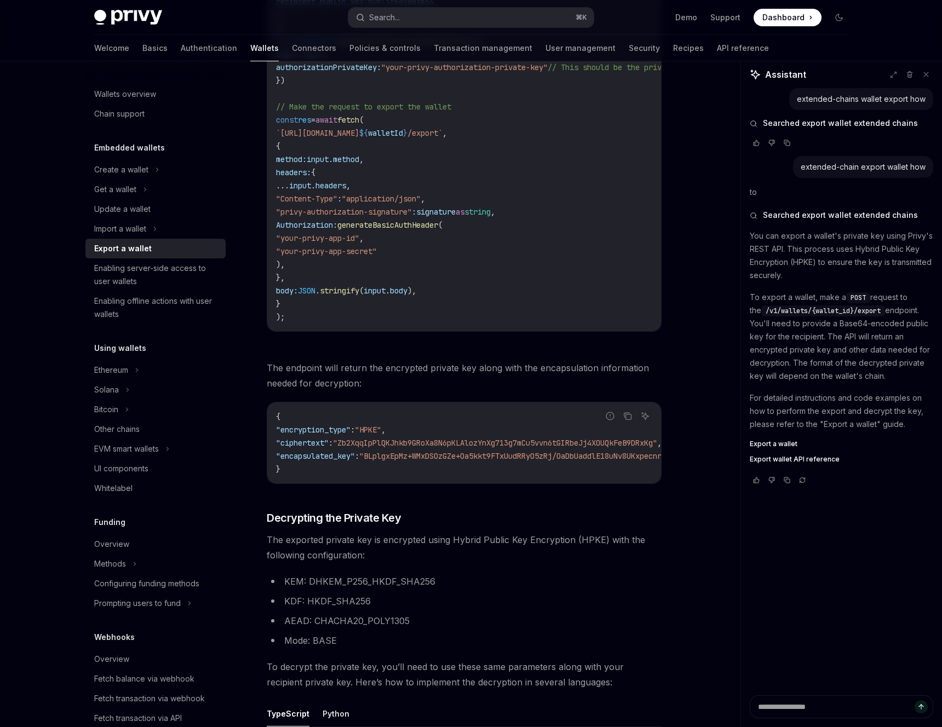
scroll to position [1018, 0]
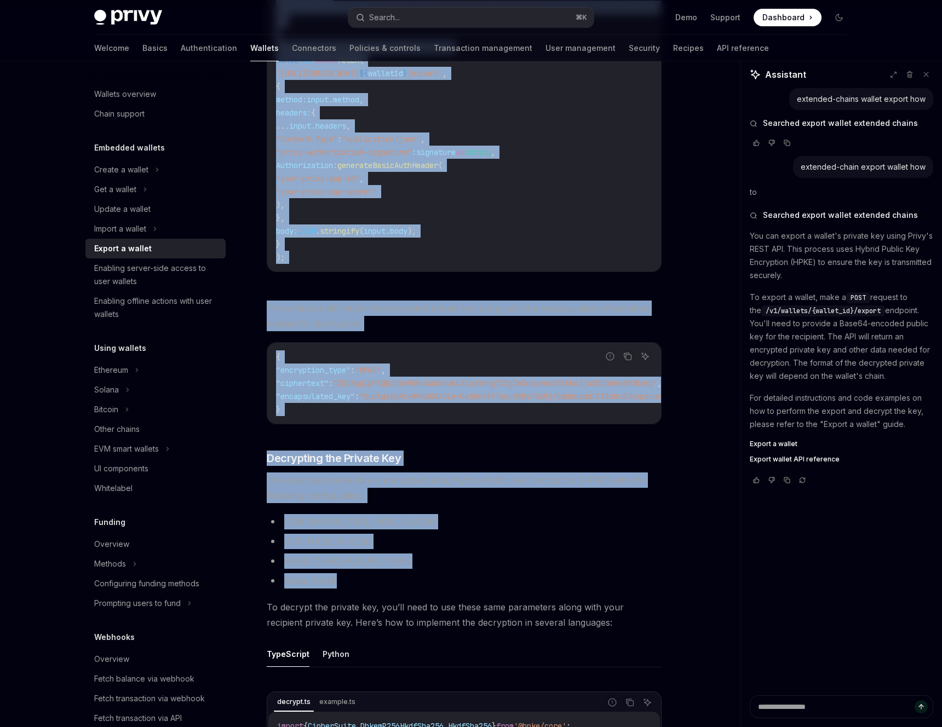
click at [407, 589] on li "Mode: BASE" at bounding box center [464, 580] width 395 height 15
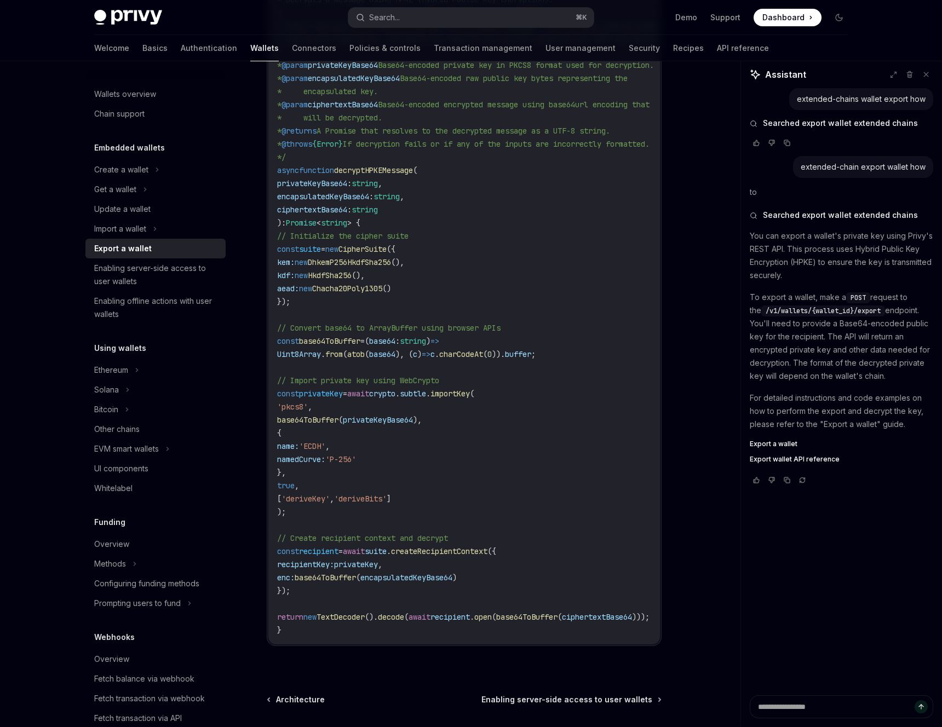
scroll to position [1923, 0]
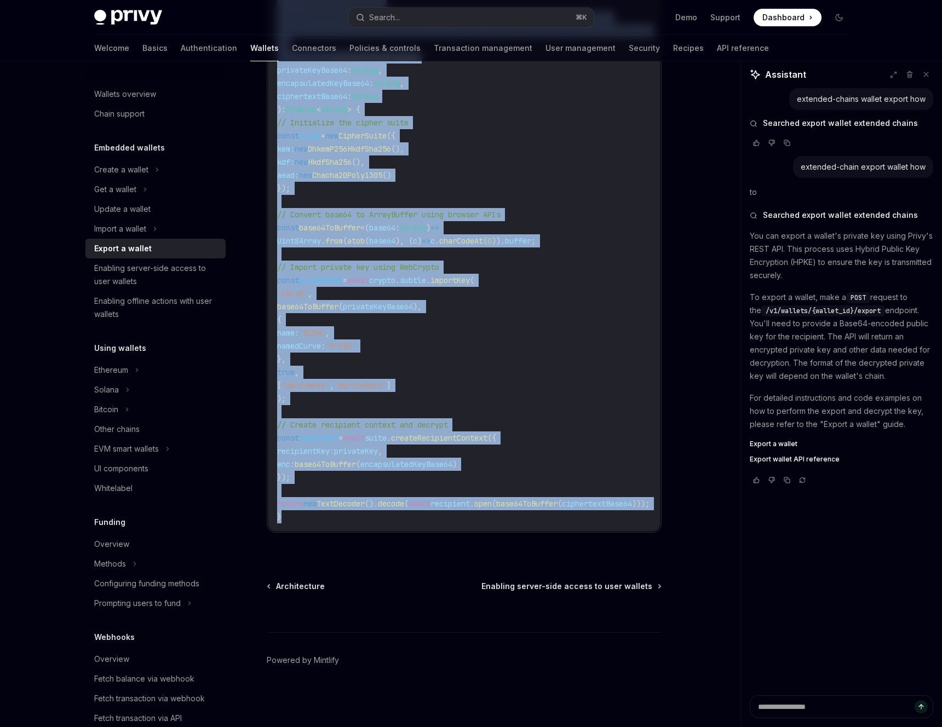
click at [478, 519] on code "import { CipherSuite , DhkemP256HkdfSha256 , HkdfSha256 } from '@hpke/core' ; i…" at bounding box center [500, 175] width 447 height 697
copy div "**********"
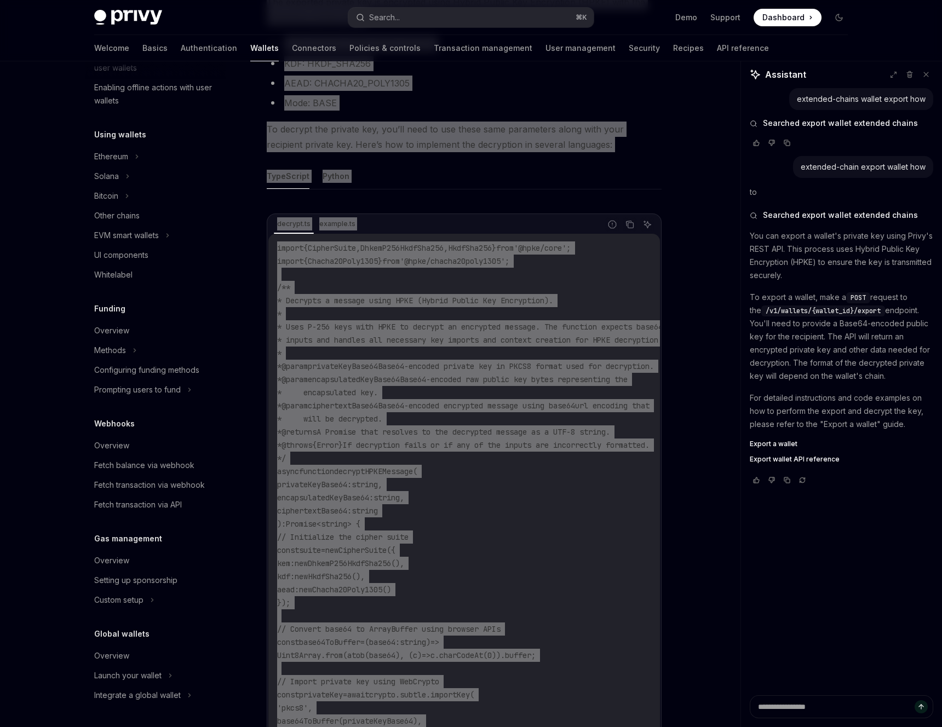
scroll to position [0, 0]
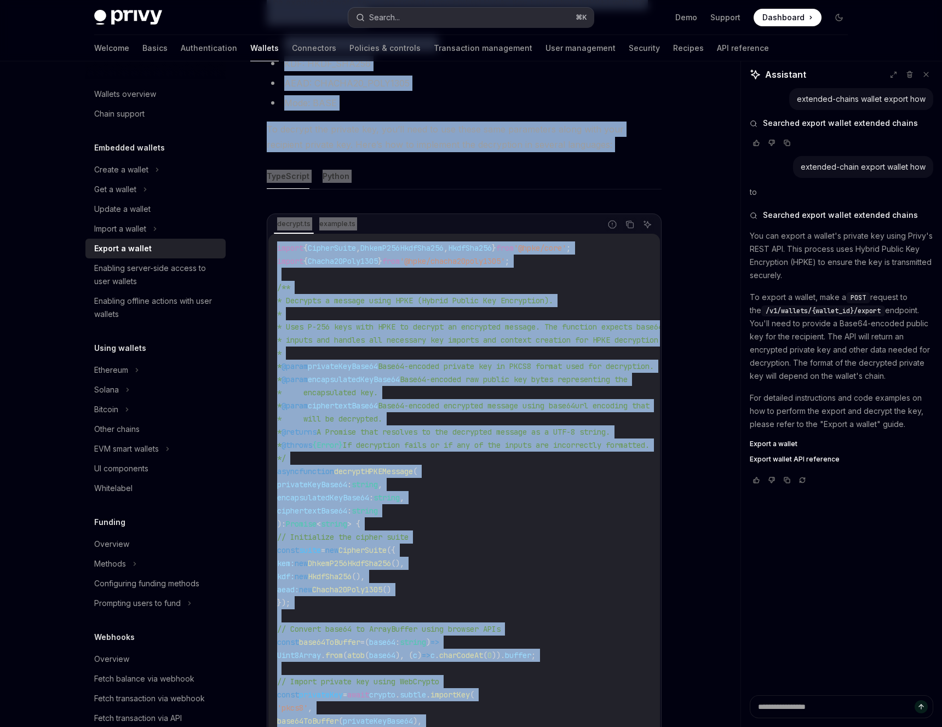
click at [465, 23] on button "Search... ⌘ K" at bounding box center [470, 18] width 245 height 20
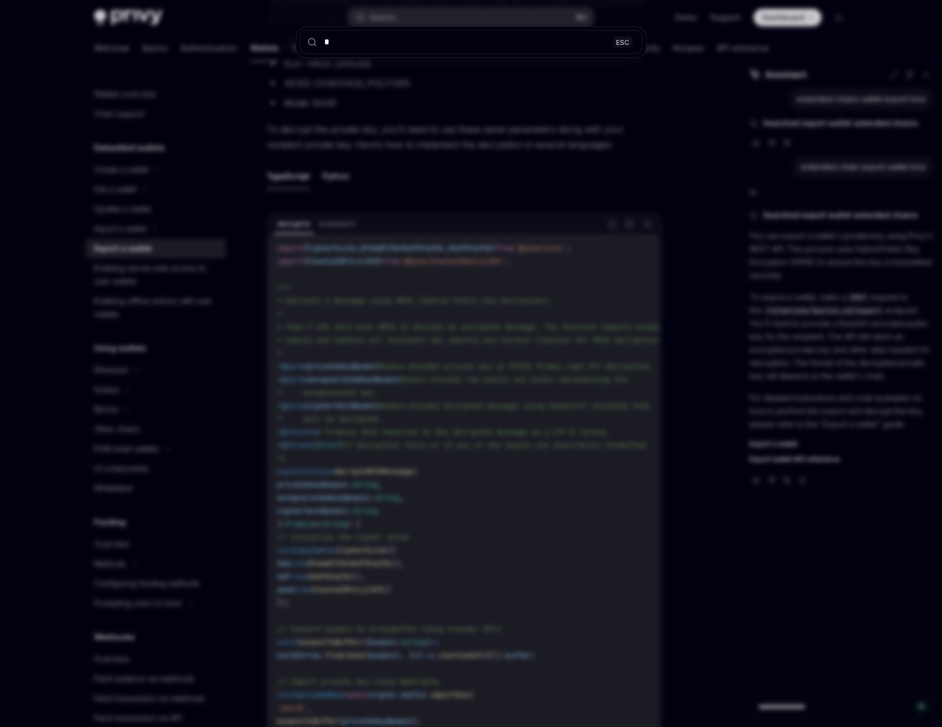
type input "**"
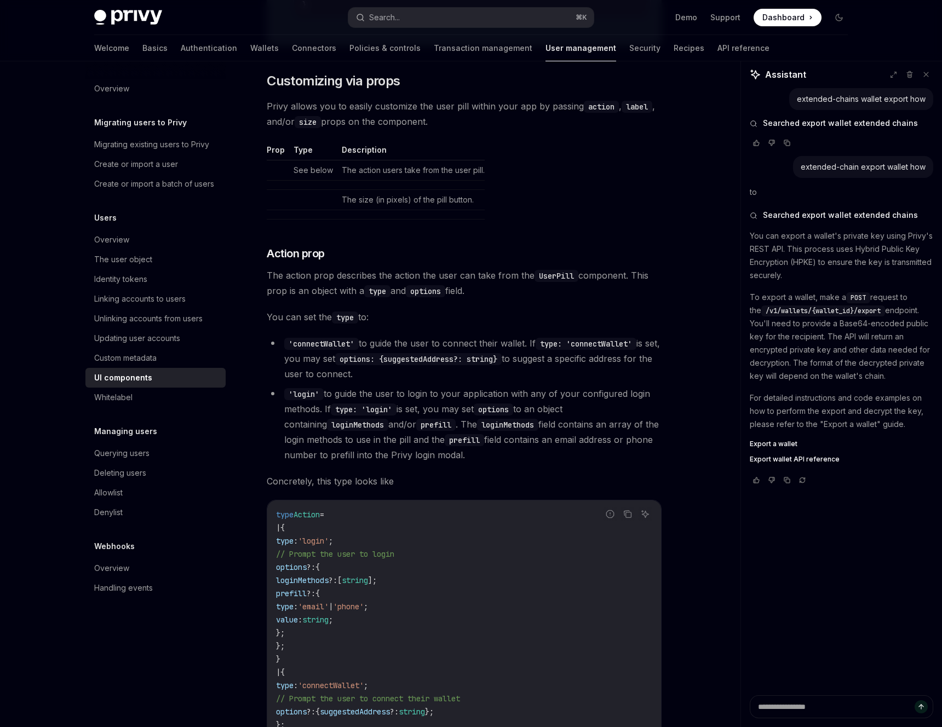
scroll to position [1453, 0]
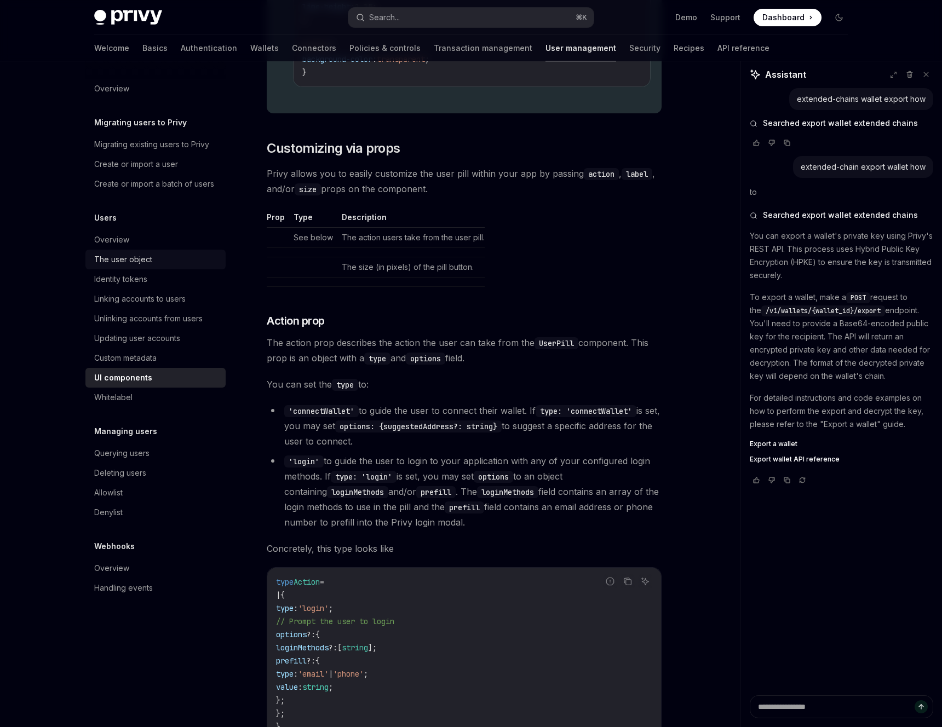
click at [162, 261] on div "The user object" at bounding box center [156, 259] width 125 height 13
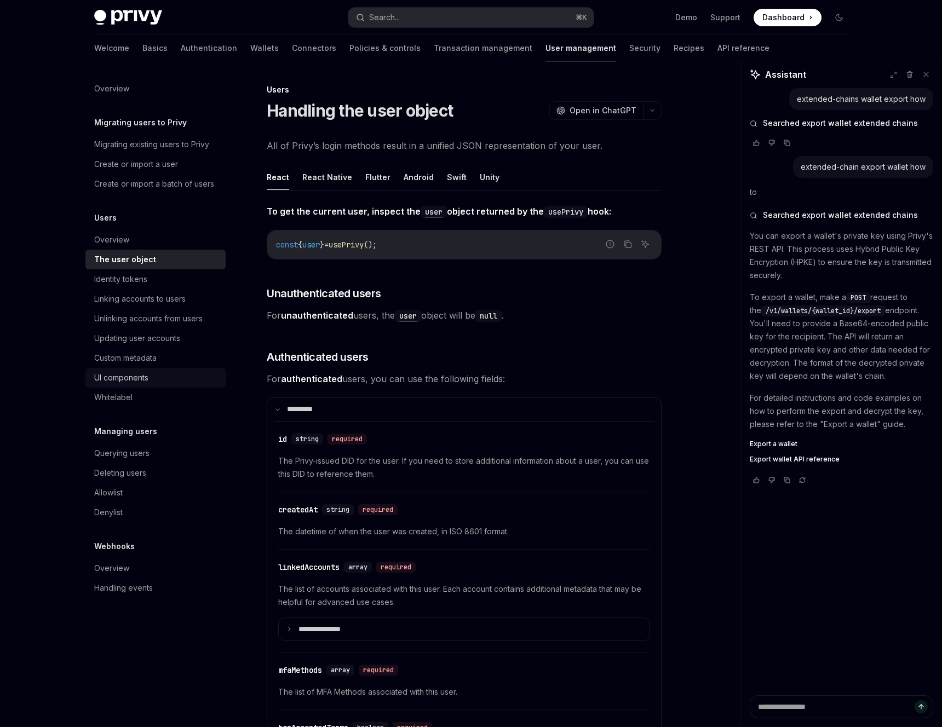
click at [147, 377] on div "UI components" at bounding box center [121, 377] width 54 height 13
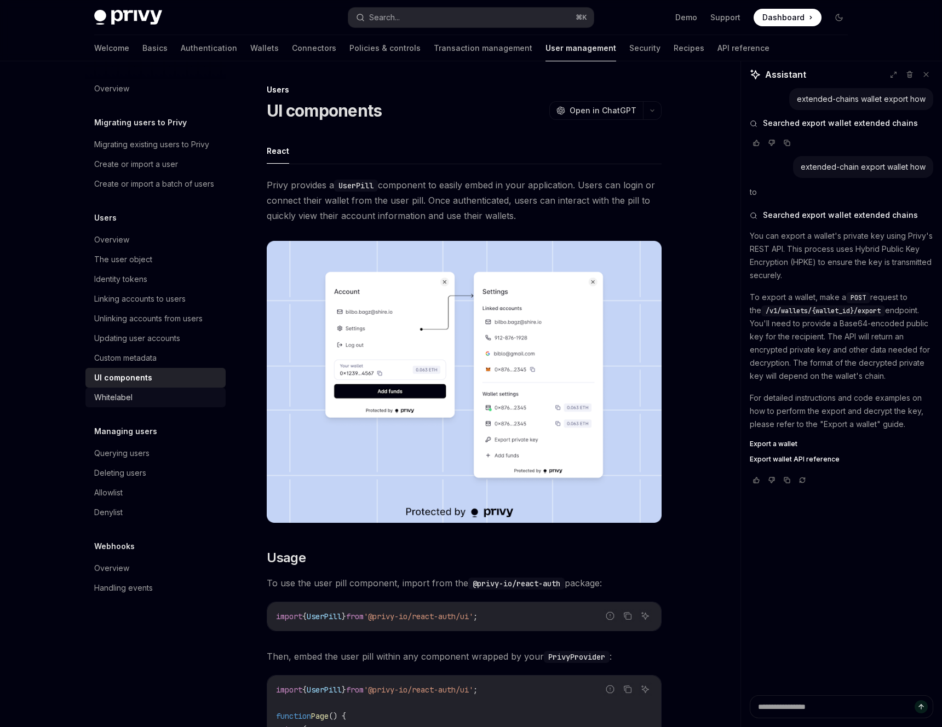
click at [144, 391] on div "Whitelabel" at bounding box center [156, 397] width 125 height 13
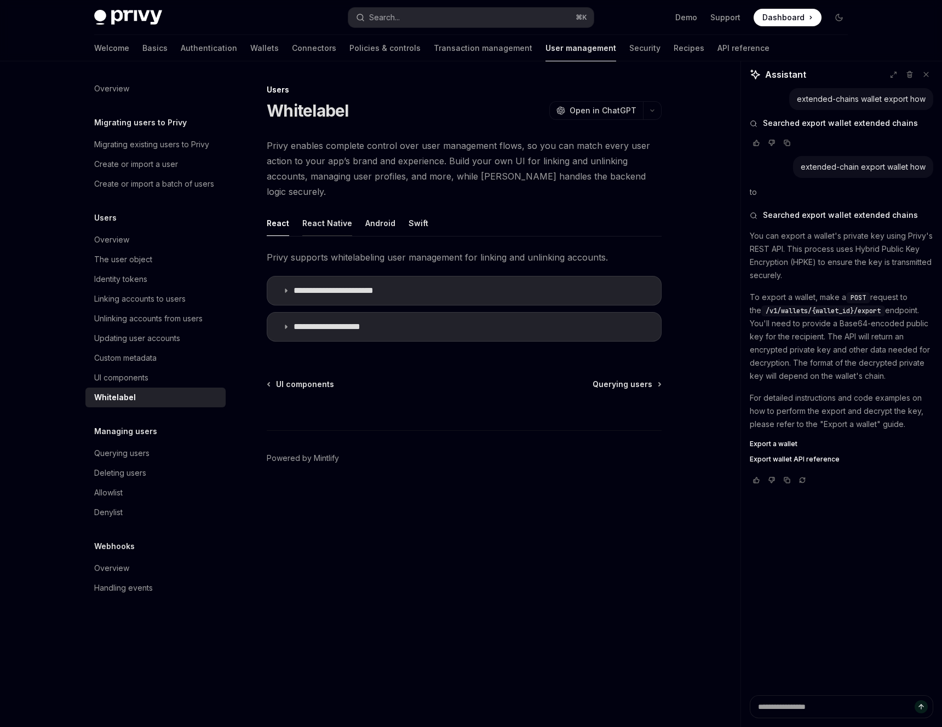
click at [328, 210] on button "React Native" at bounding box center [327, 223] width 50 height 26
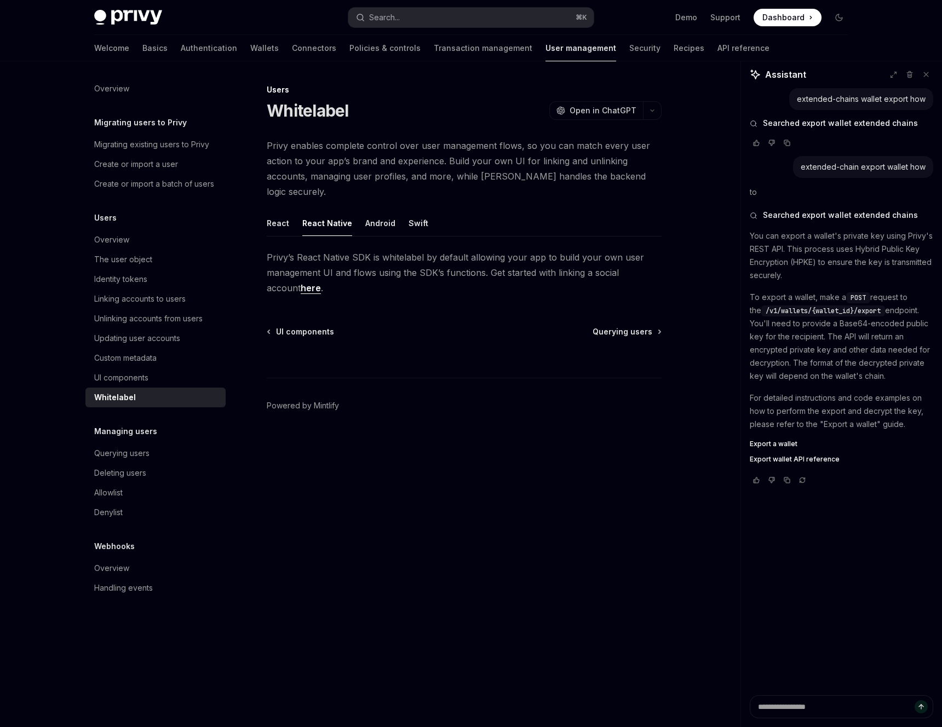
click at [265, 211] on div "Users Whitelabel OpenAI Open in ChatGPT OpenAI Open in ChatGPT Privy enables co…" at bounding box center [361, 405] width 605 height 644
click at [278, 211] on button "React" at bounding box center [278, 223] width 22 height 26
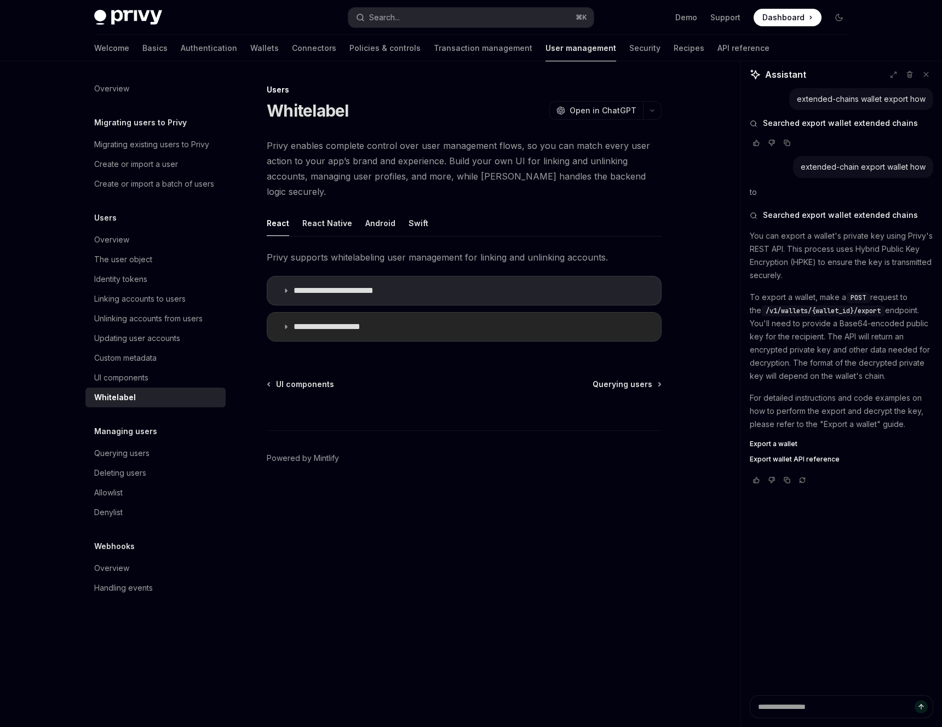
click at [342, 321] on p "**********" at bounding box center [338, 326] width 88 height 11
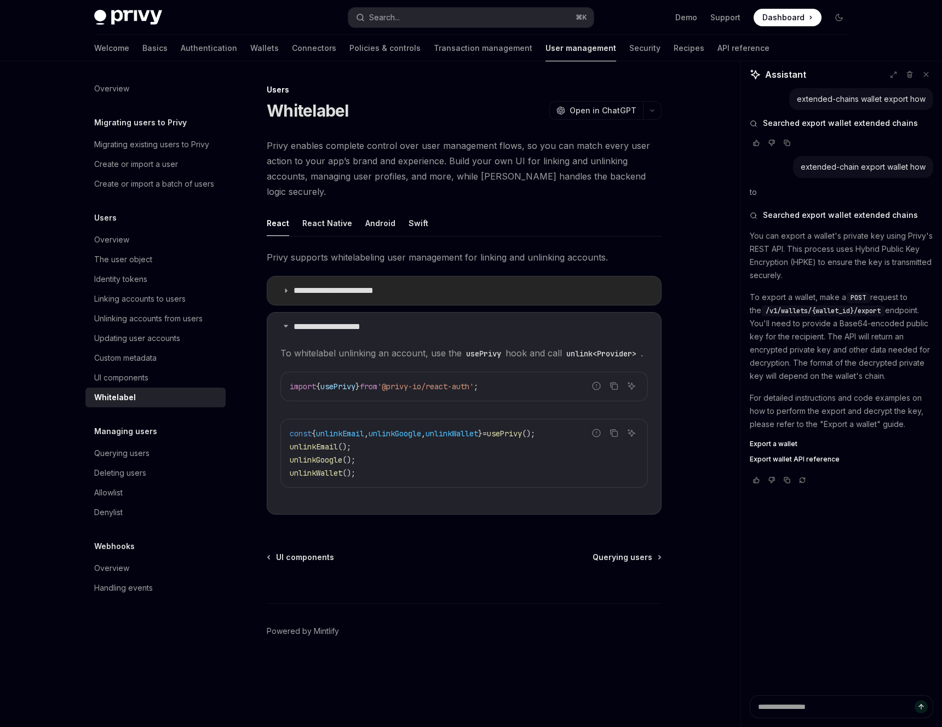
click at [339, 285] on p "**********" at bounding box center [344, 290] width 101 height 11
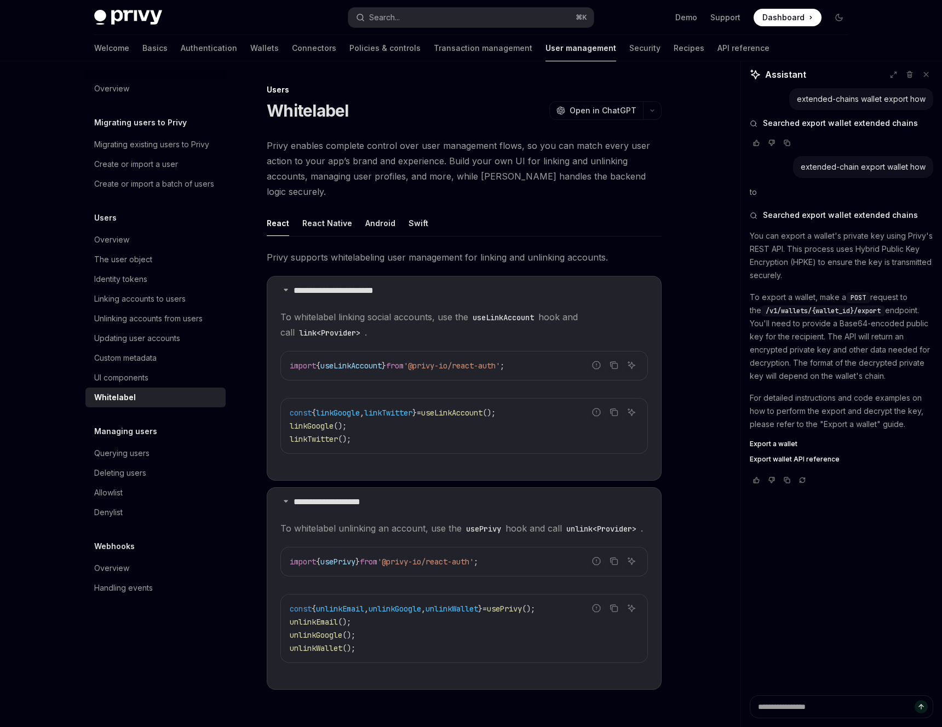
click at [784, 446] on span "Export a wallet" at bounding box center [774, 444] width 48 height 9
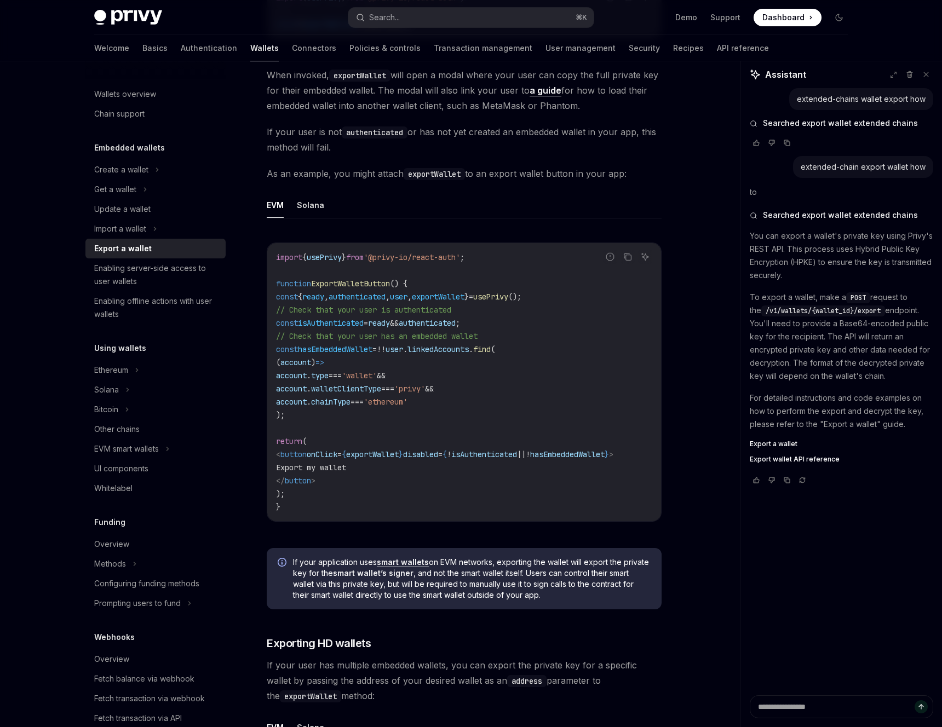
scroll to position [506, 0]
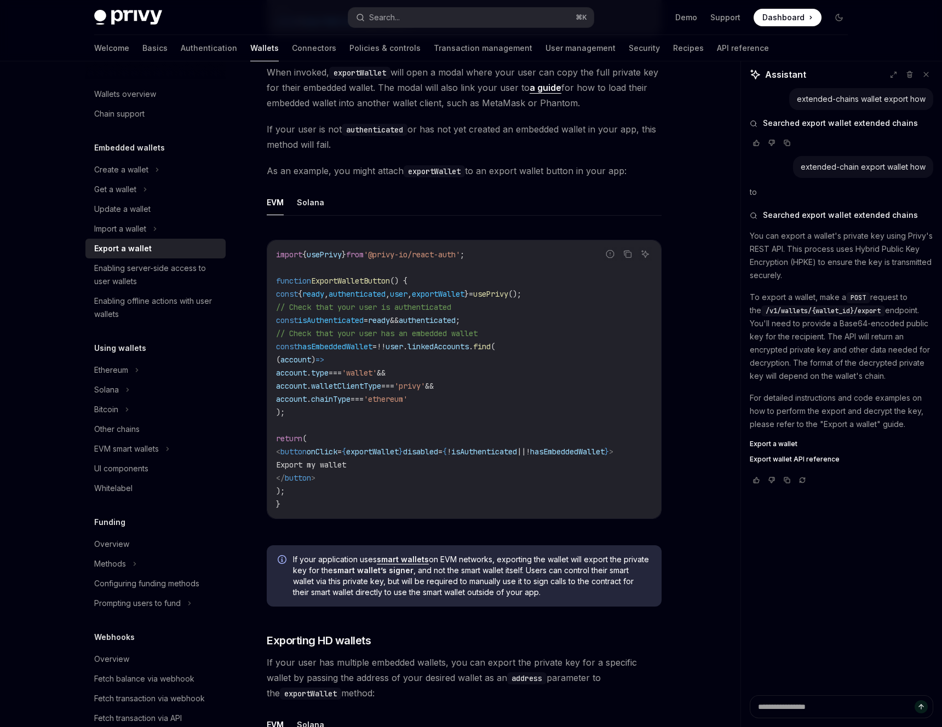
click at [313, 222] on div "EVM Solana Report incorrect code Copy Ask AI import { usePrivy } from '@privy-i…" at bounding box center [464, 362] width 395 height 347
click at [315, 220] on div "EVM Solana Report incorrect code Copy Ask AI import { usePrivy } from '@privy-i…" at bounding box center [464, 362] width 395 height 347
click at [315, 214] on button "Solana" at bounding box center [310, 202] width 27 height 26
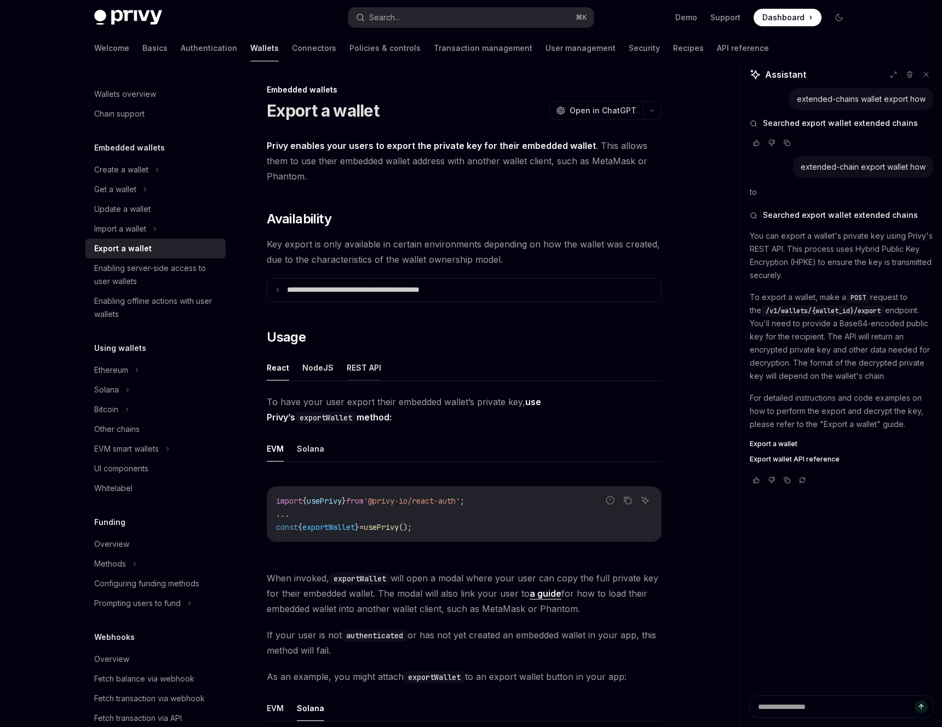
click at [366, 370] on button "REST API" at bounding box center [364, 368] width 35 height 26
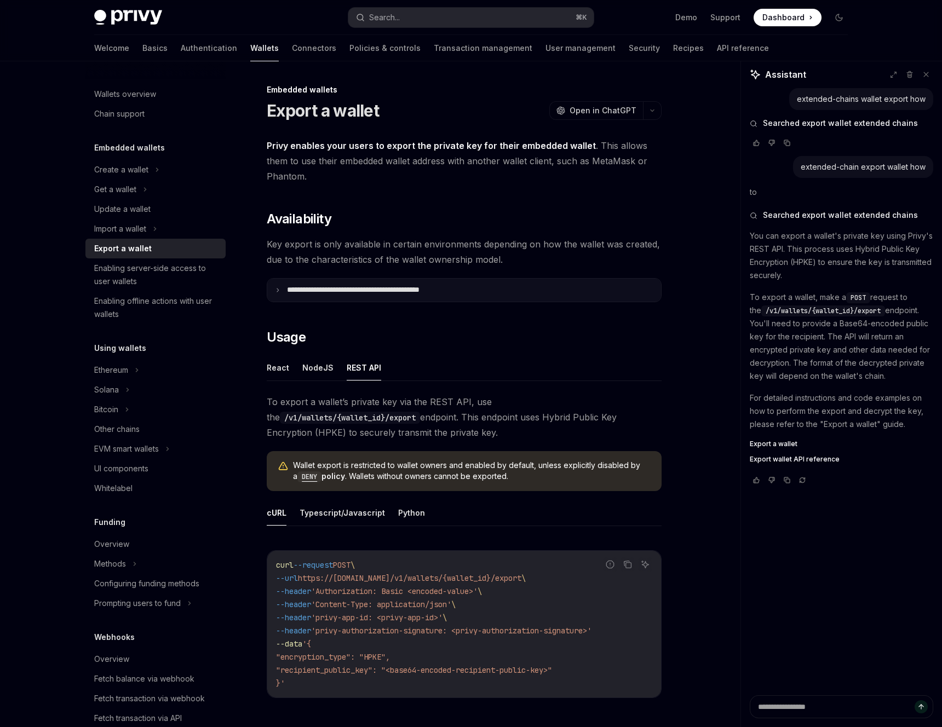
click at [350, 294] on p "**********" at bounding box center [377, 290] width 181 height 10
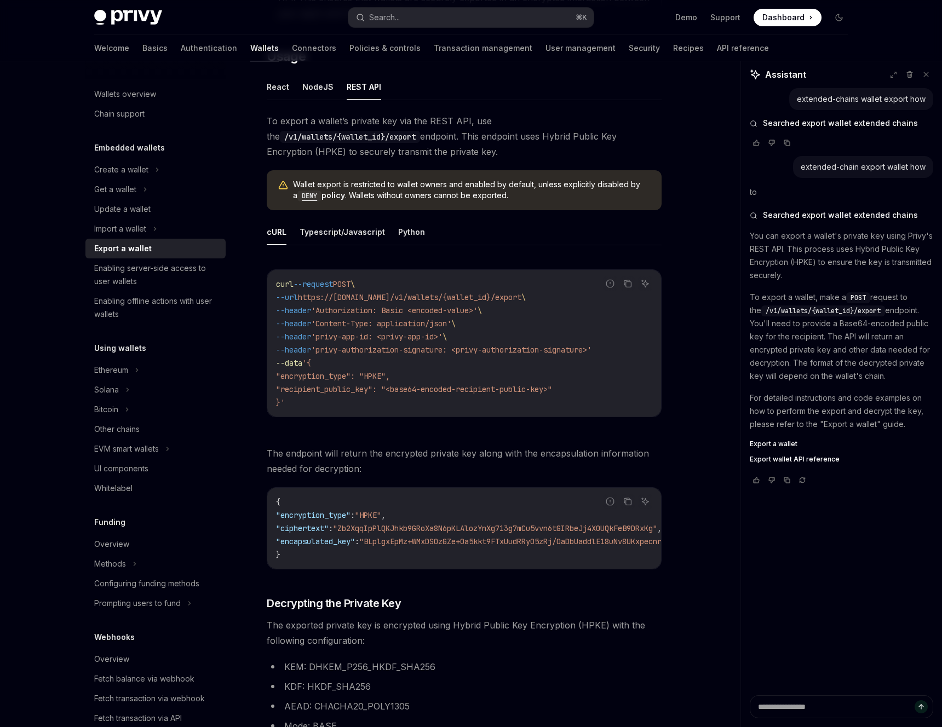
scroll to position [547, 0]
click at [348, 233] on button "Typescript/Javascript" at bounding box center [342, 232] width 85 height 26
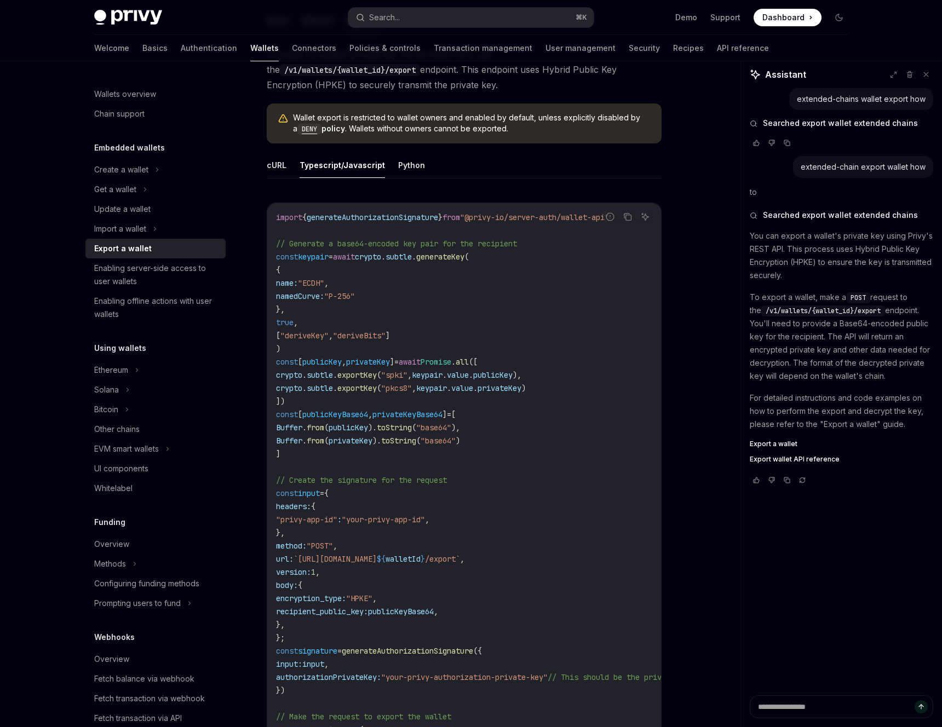
scroll to position [584, 0]
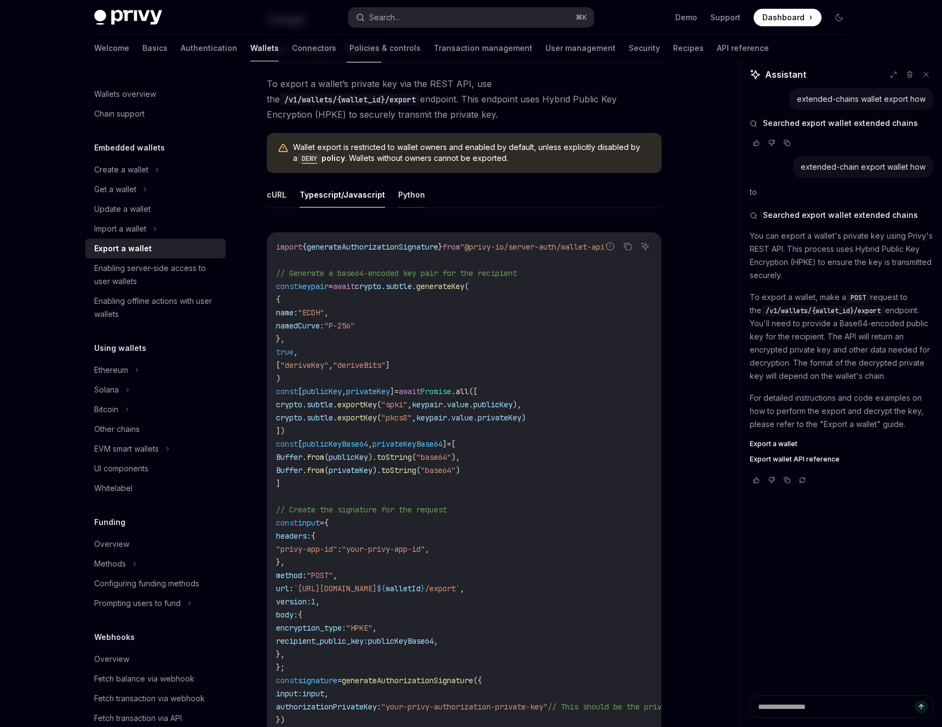
click at [409, 198] on button "Python" at bounding box center [411, 195] width 27 height 26
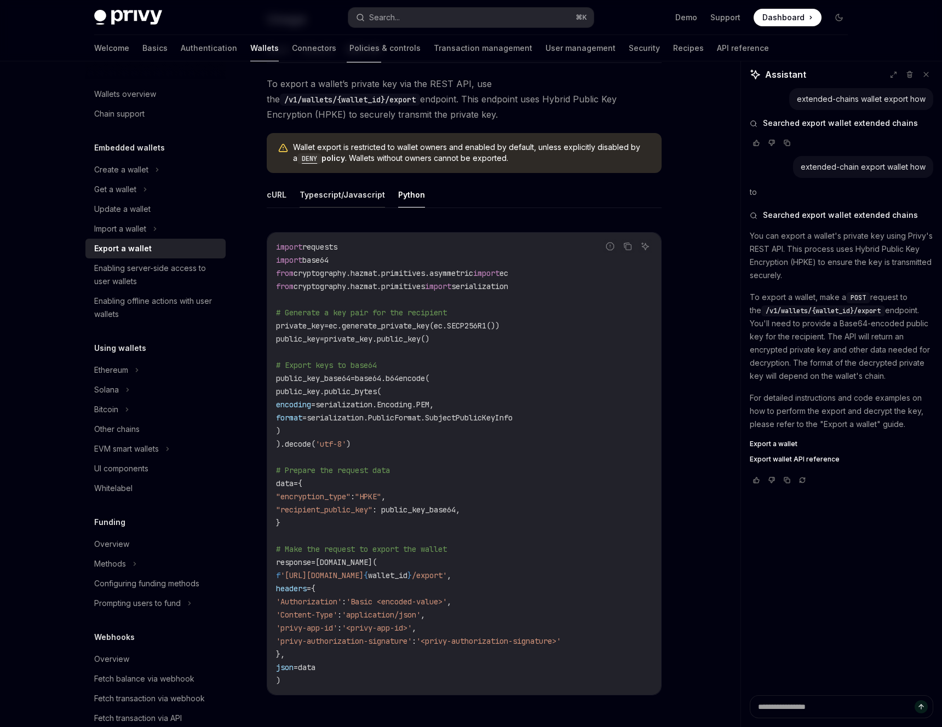
click at [366, 197] on button "Typescript/Javascript" at bounding box center [342, 195] width 85 height 26
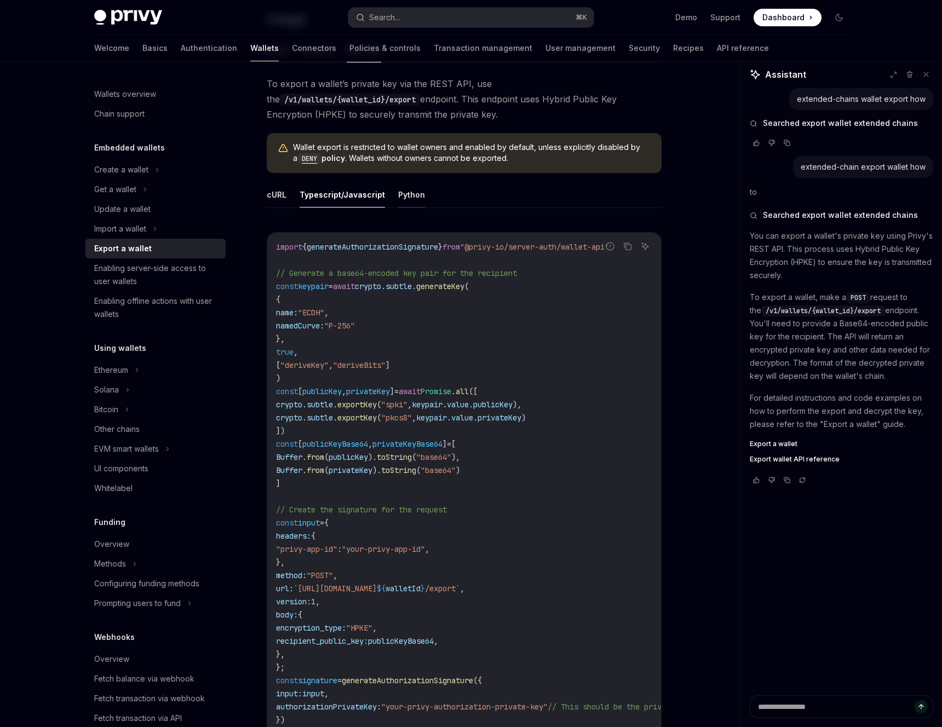
click at [415, 194] on button "Python" at bounding box center [411, 195] width 27 height 26
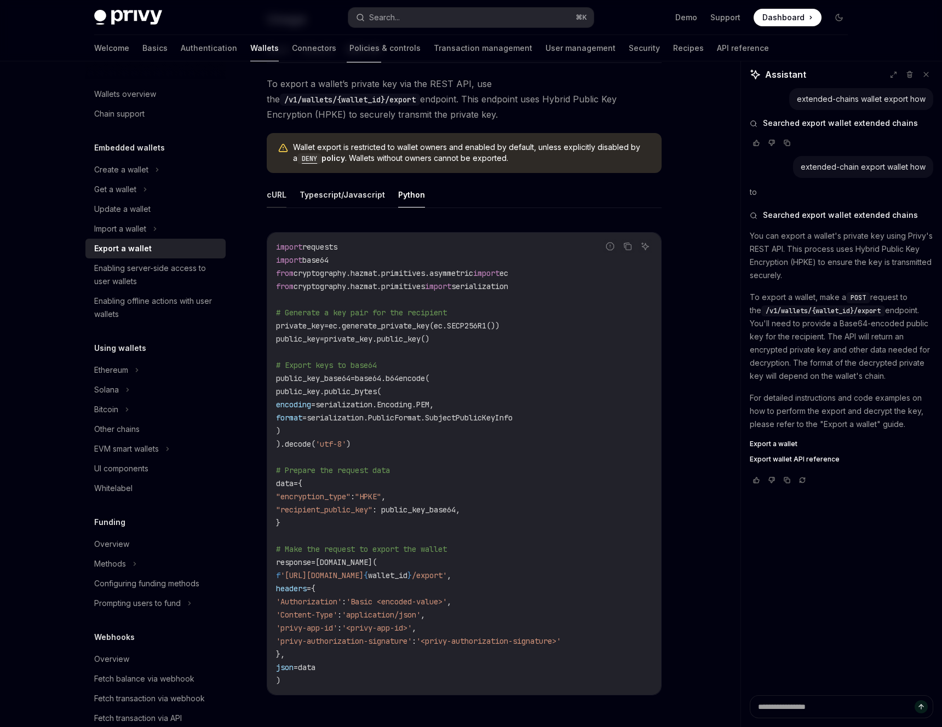
click at [283, 193] on button "cURL" at bounding box center [277, 195] width 20 height 26
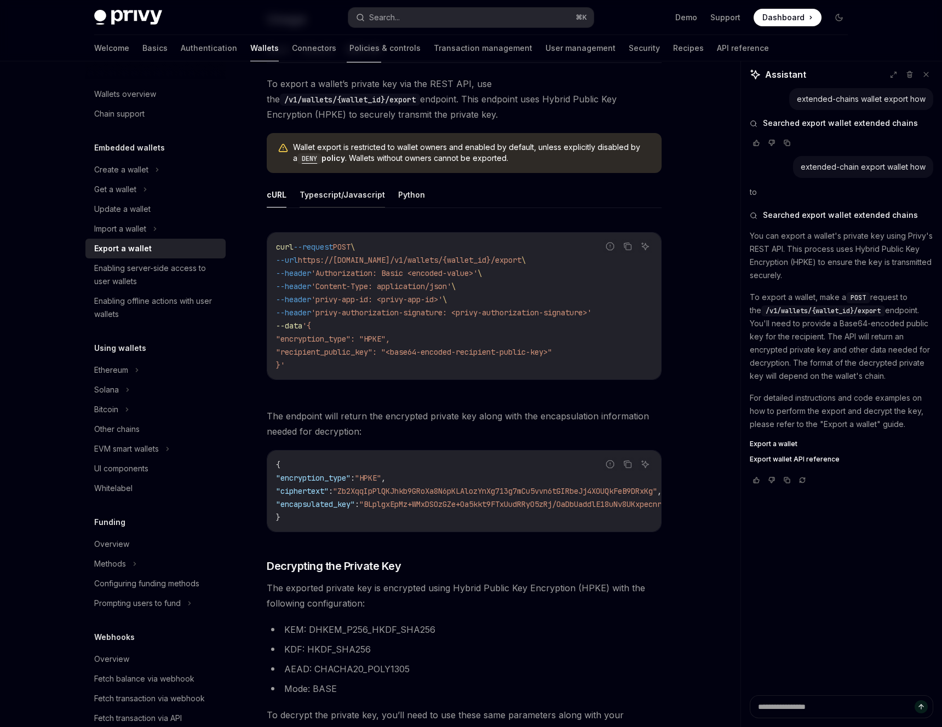
click at [326, 203] on button "Typescript/Javascript" at bounding box center [342, 195] width 85 height 26
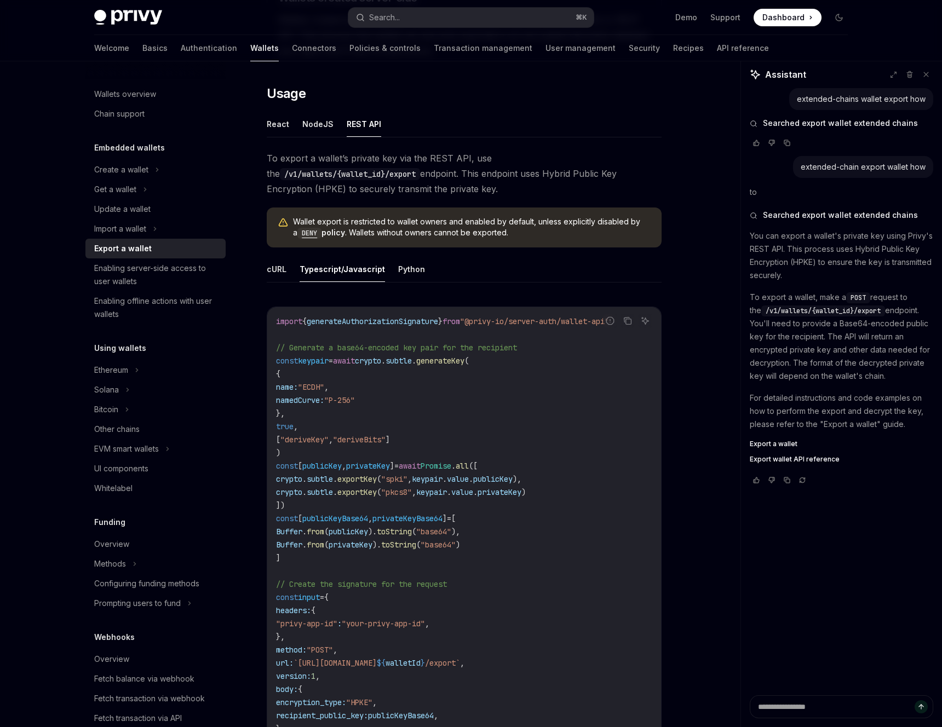
scroll to position [551, 0]
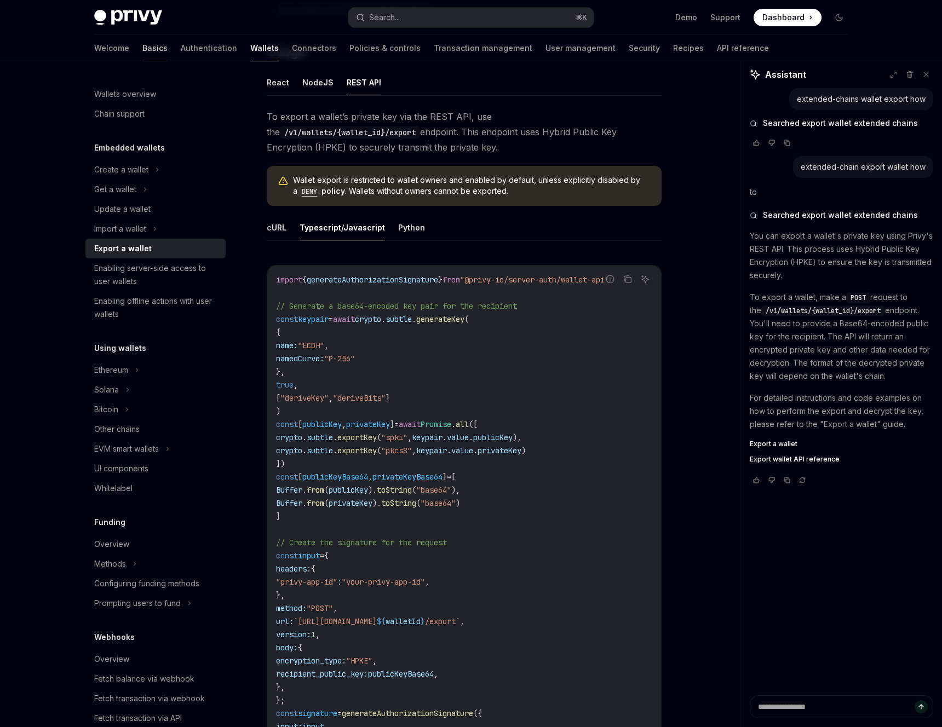
click at [142, 52] on link "Basics" at bounding box center [154, 48] width 25 height 26
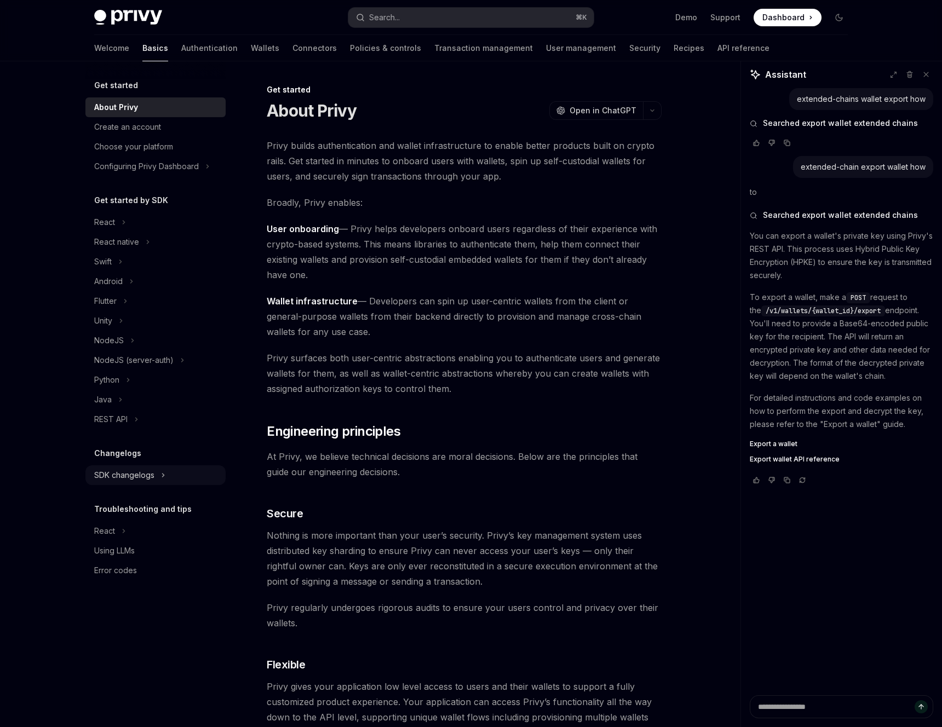
click at [148, 480] on div "SDK changelogs" at bounding box center [124, 475] width 60 height 13
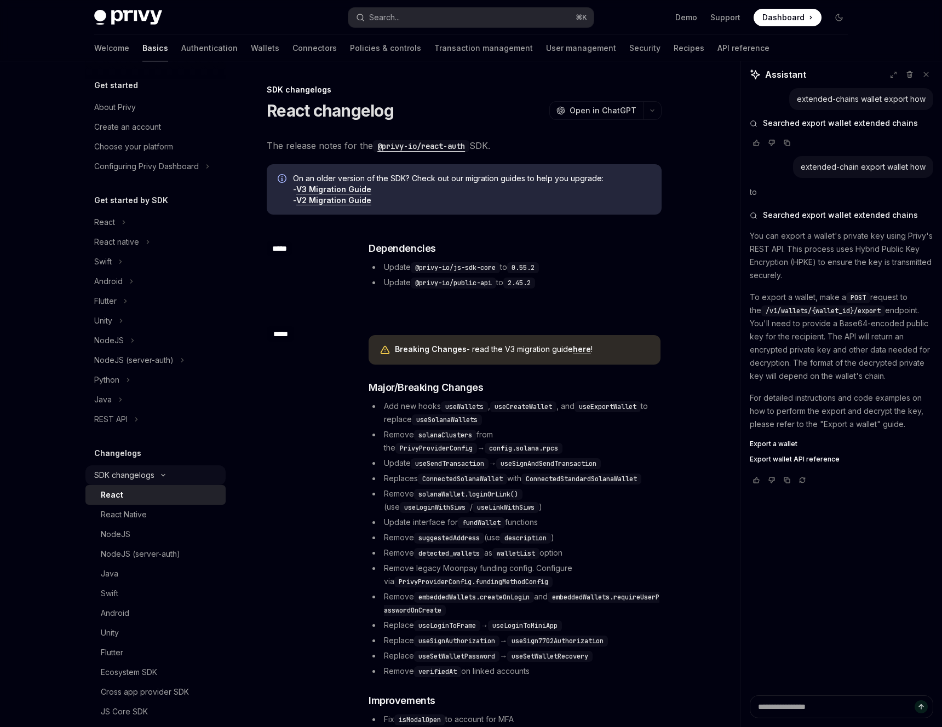
click at [148, 482] on button "SDK changelogs" at bounding box center [155, 475] width 140 height 20
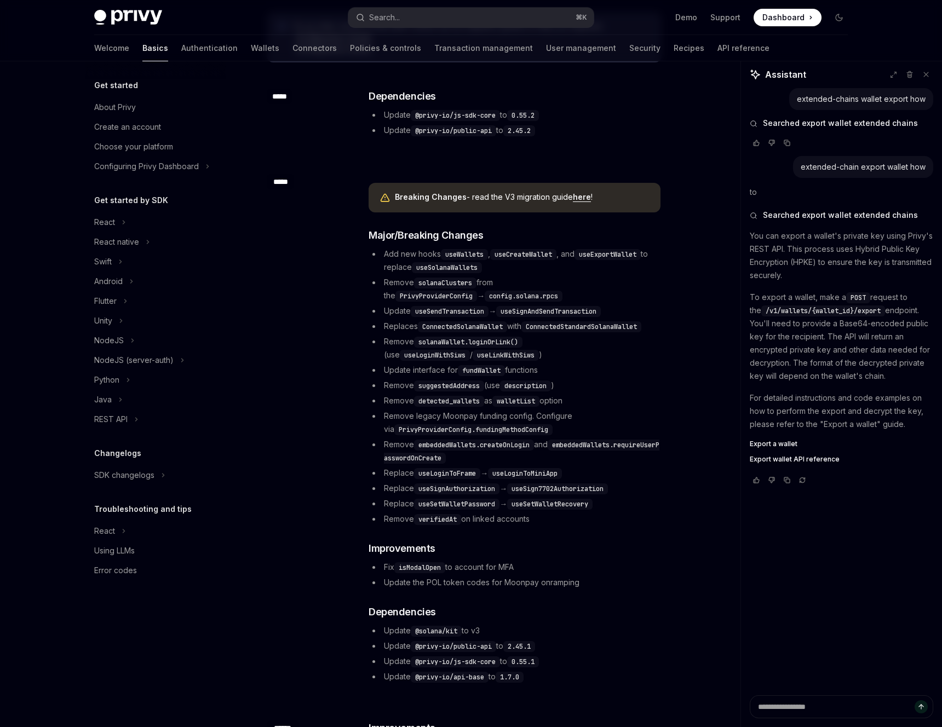
scroll to position [97, 0]
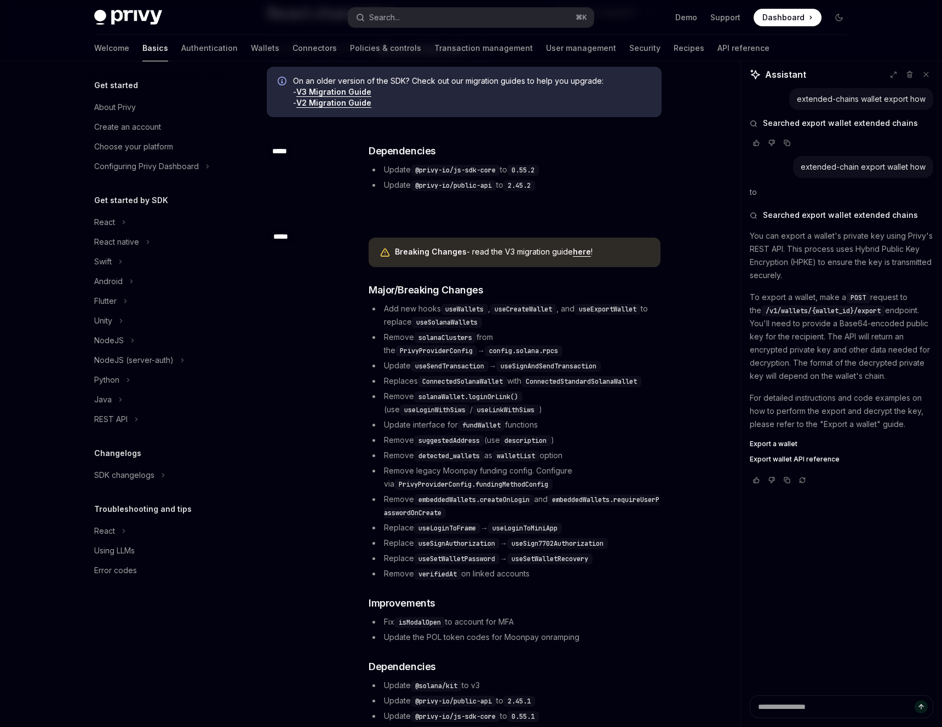
click at [583, 257] on div "Breaking Changes - read the V3 migration guide here !" at bounding box center [522, 252] width 255 height 12
click at [583, 253] on link "here" at bounding box center [582, 252] width 18 height 10
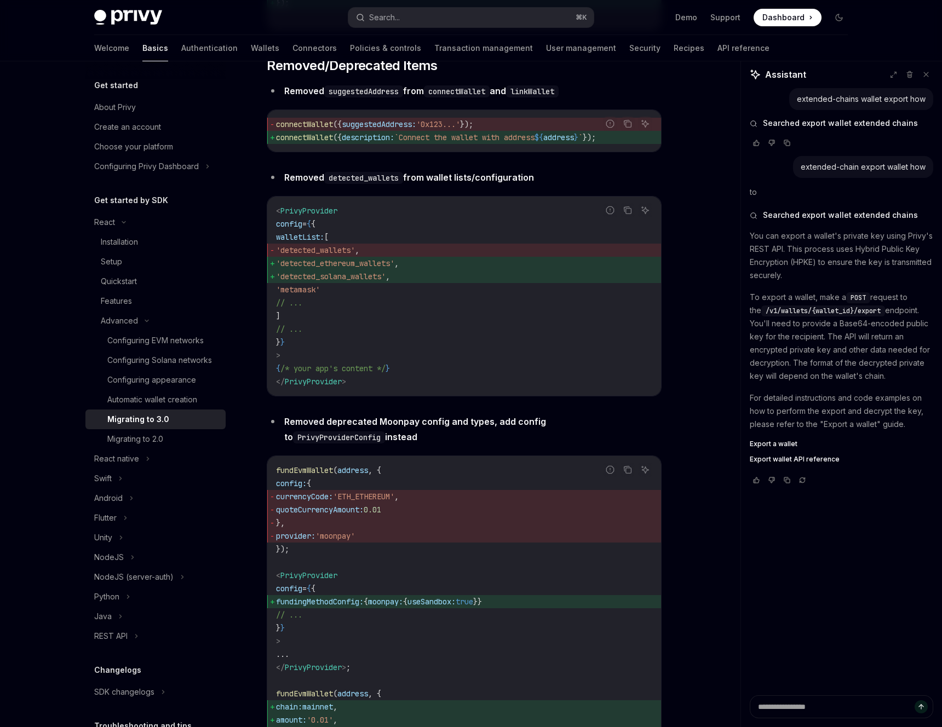
scroll to position [3710, 0]
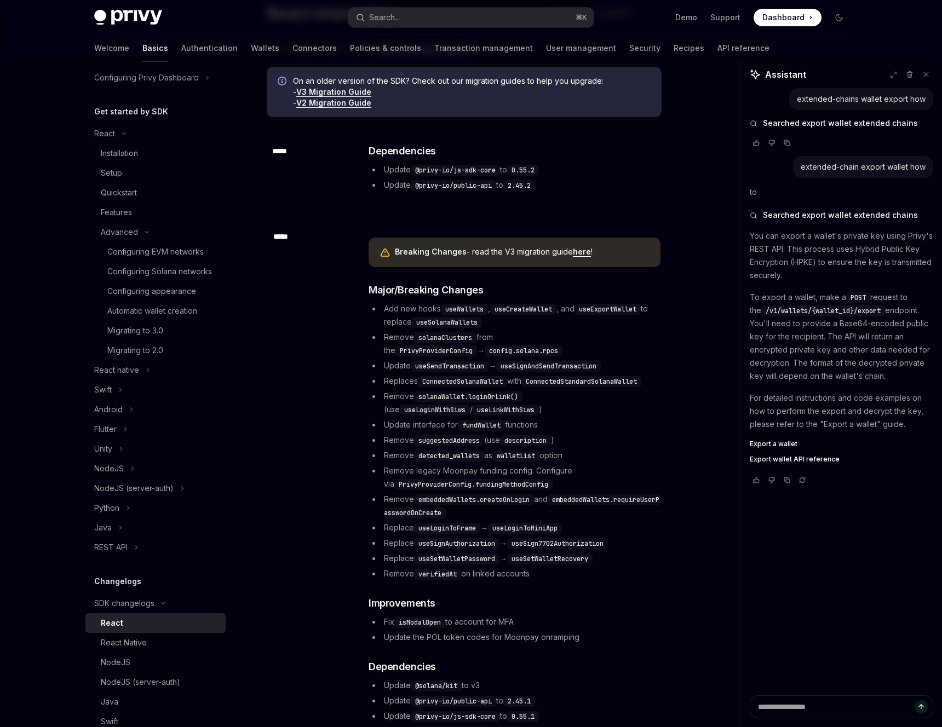
scroll to position [158, 0]
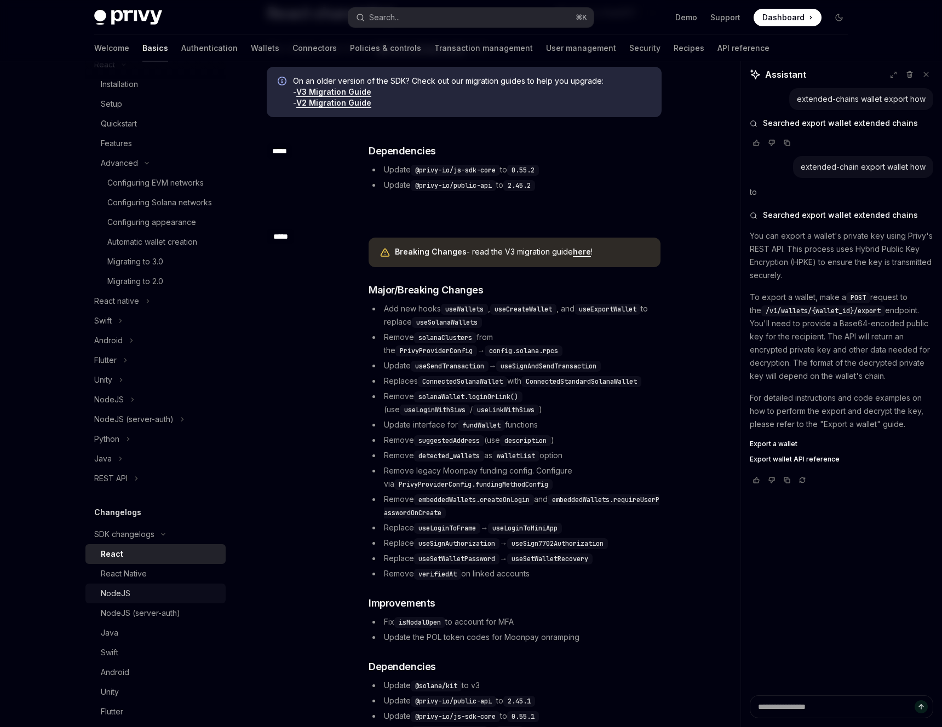
click at [149, 597] on div "NodeJS" at bounding box center [160, 593] width 118 height 13
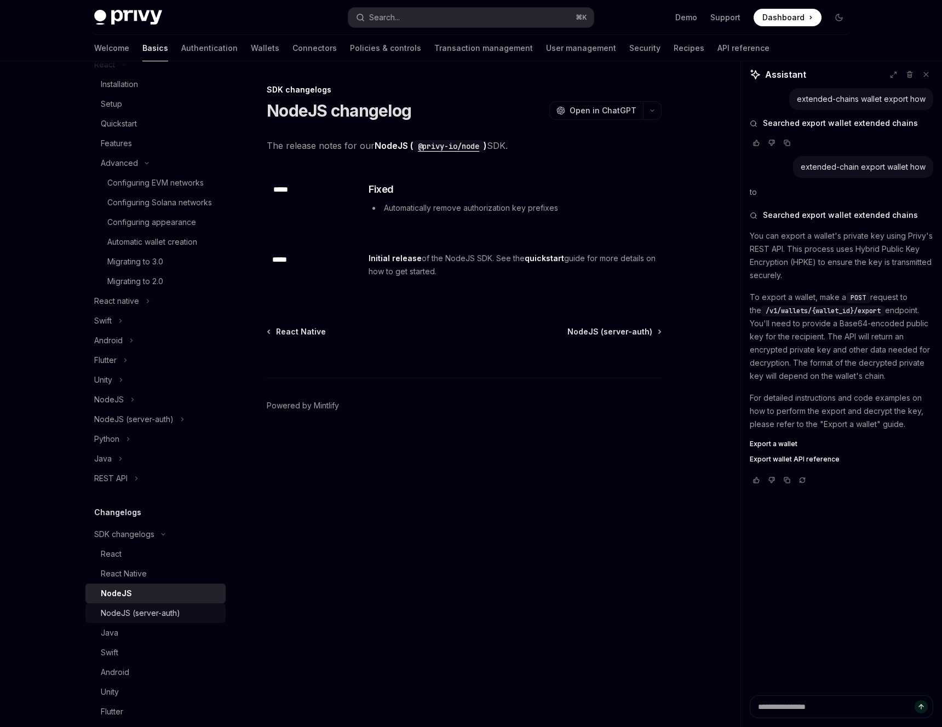
click at [147, 610] on div "NodeJS (server-auth)" at bounding box center [140, 613] width 79 height 13
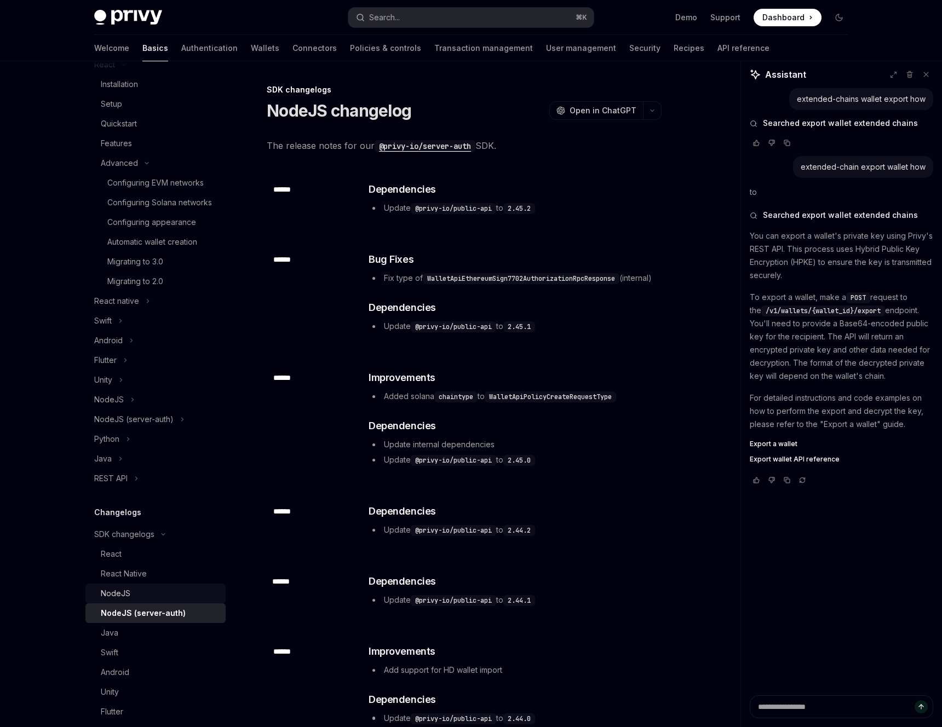
click at [142, 589] on div "NodeJS" at bounding box center [160, 593] width 118 height 13
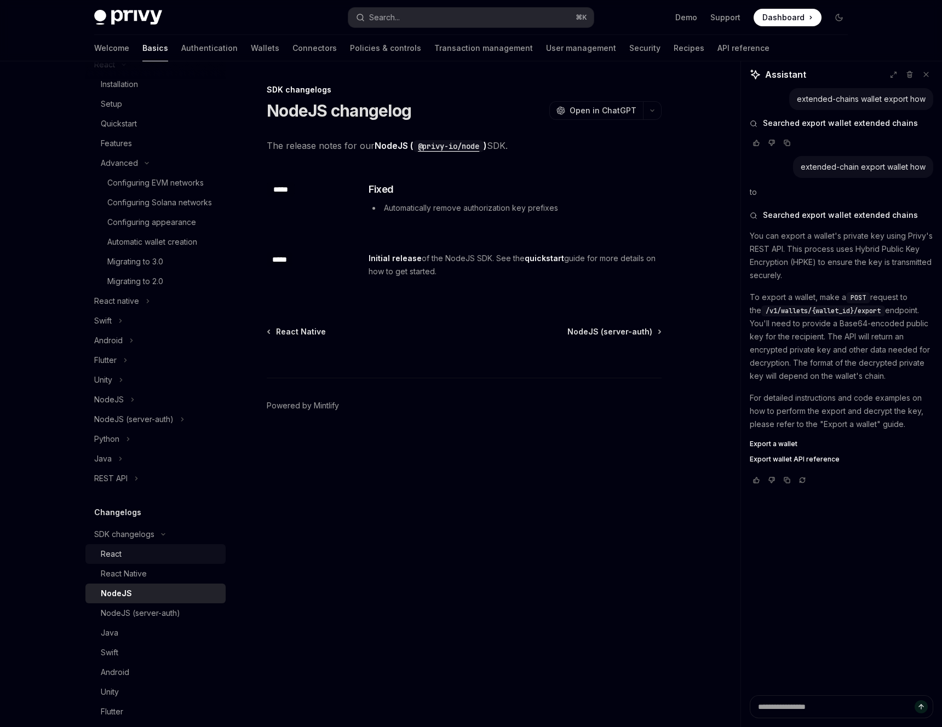
click at [128, 558] on div "React" at bounding box center [160, 554] width 118 height 13
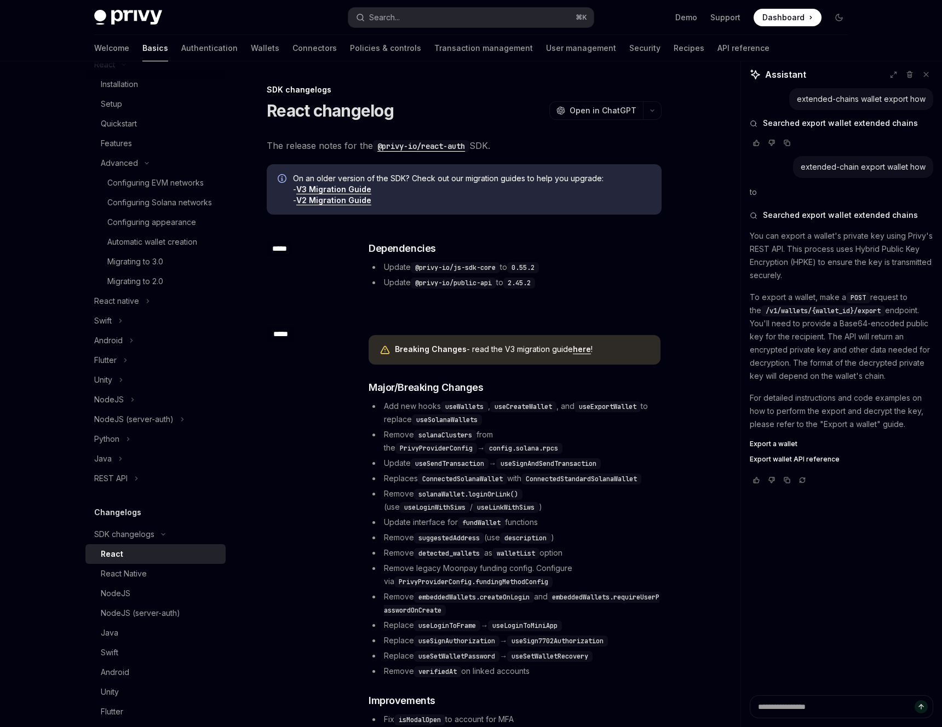
click at [122, 553] on div "React" at bounding box center [112, 554] width 22 height 13
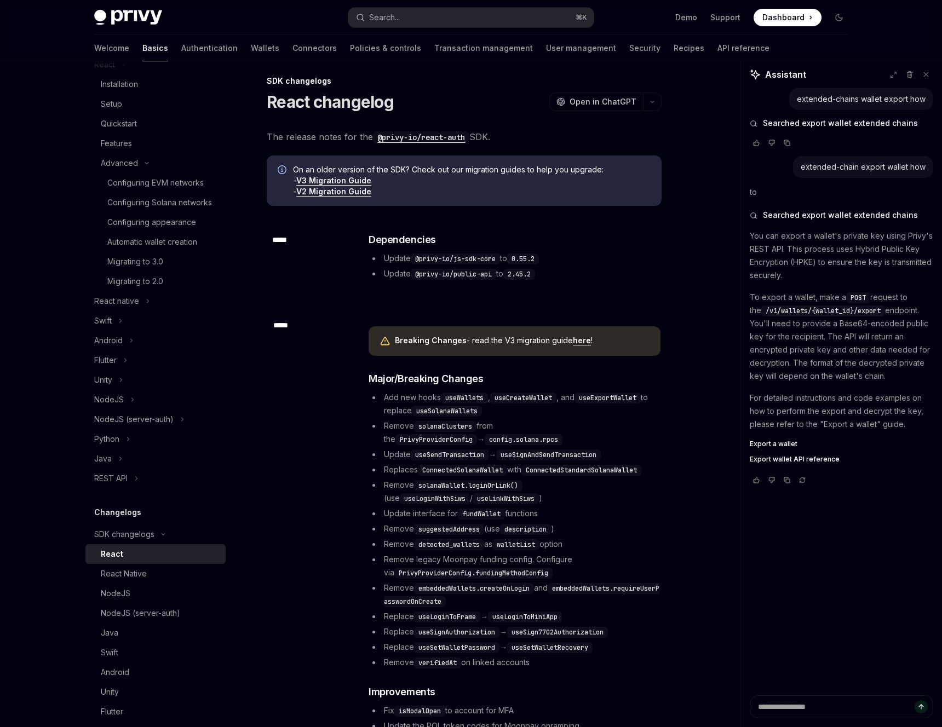
scroll to position [214, 0]
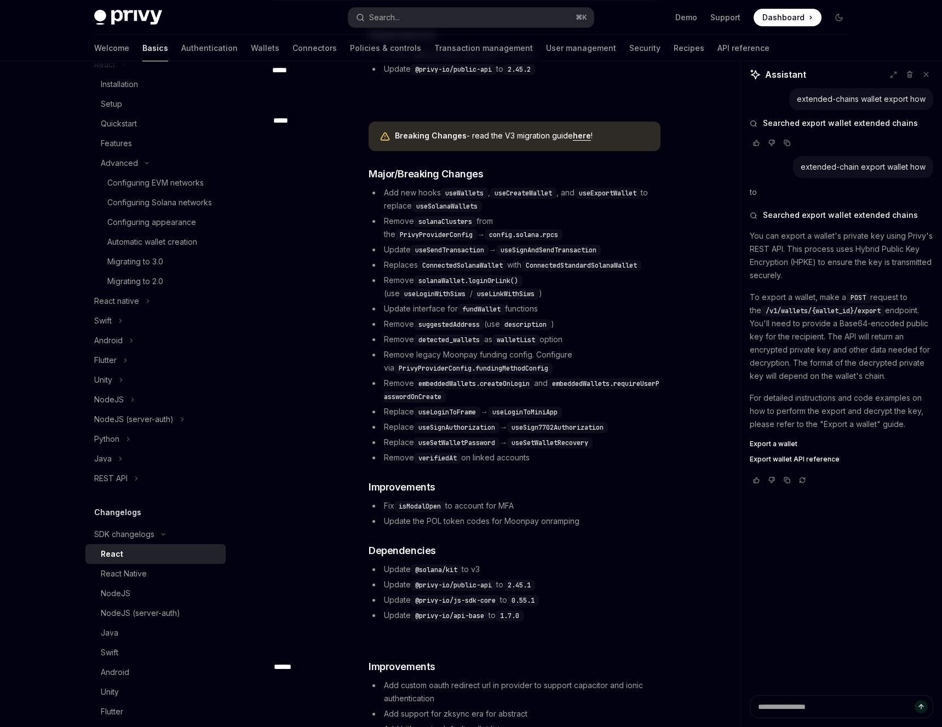
click at [580, 135] on link "here" at bounding box center [582, 136] width 18 height 10
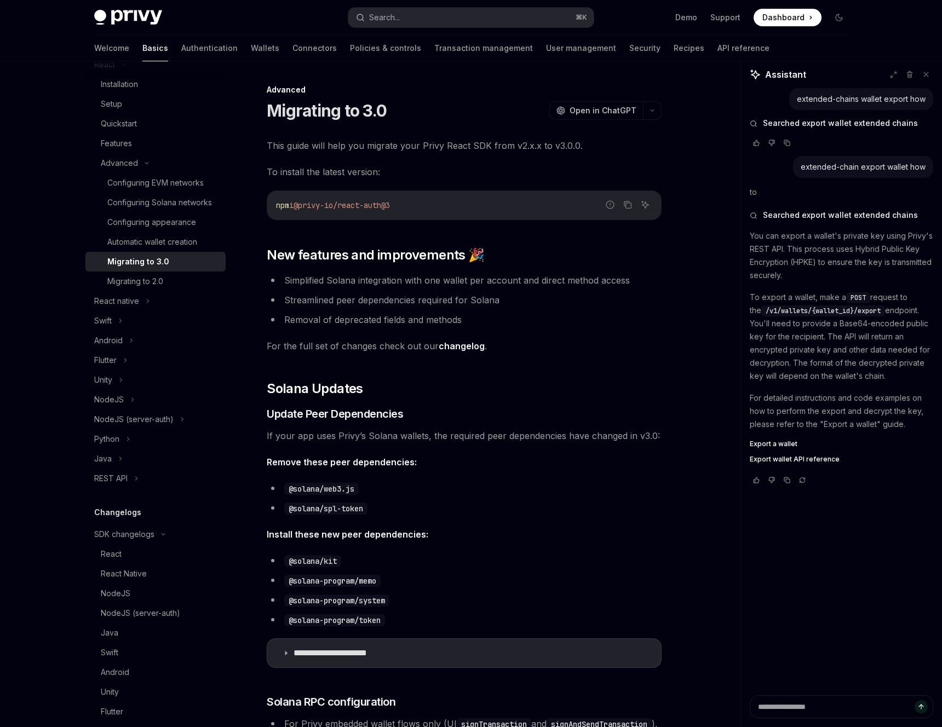
type textarea "*"
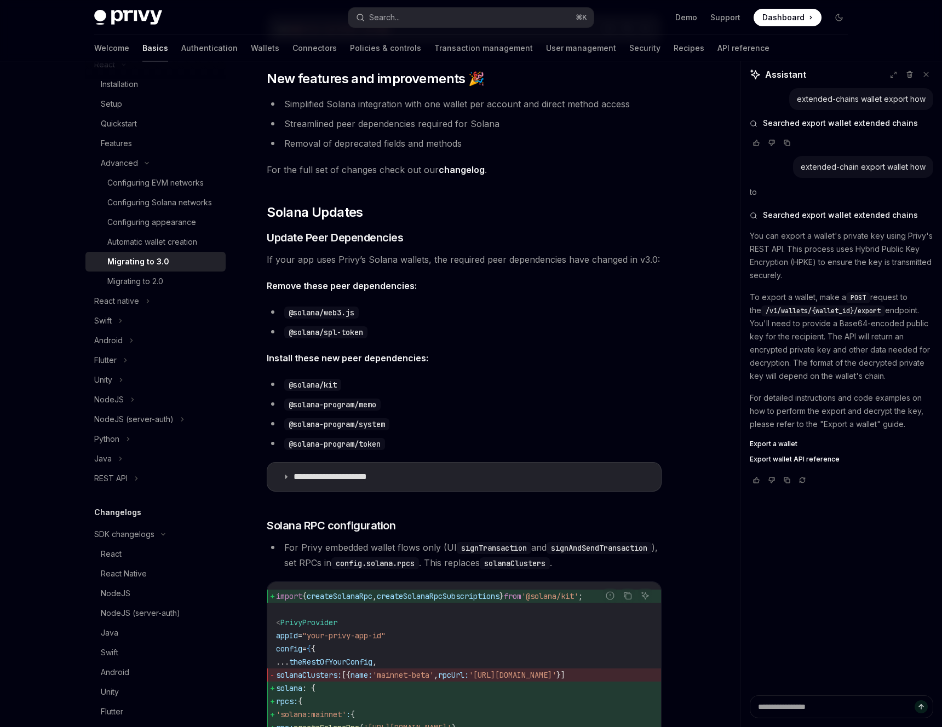
scroll to position [232, 0]
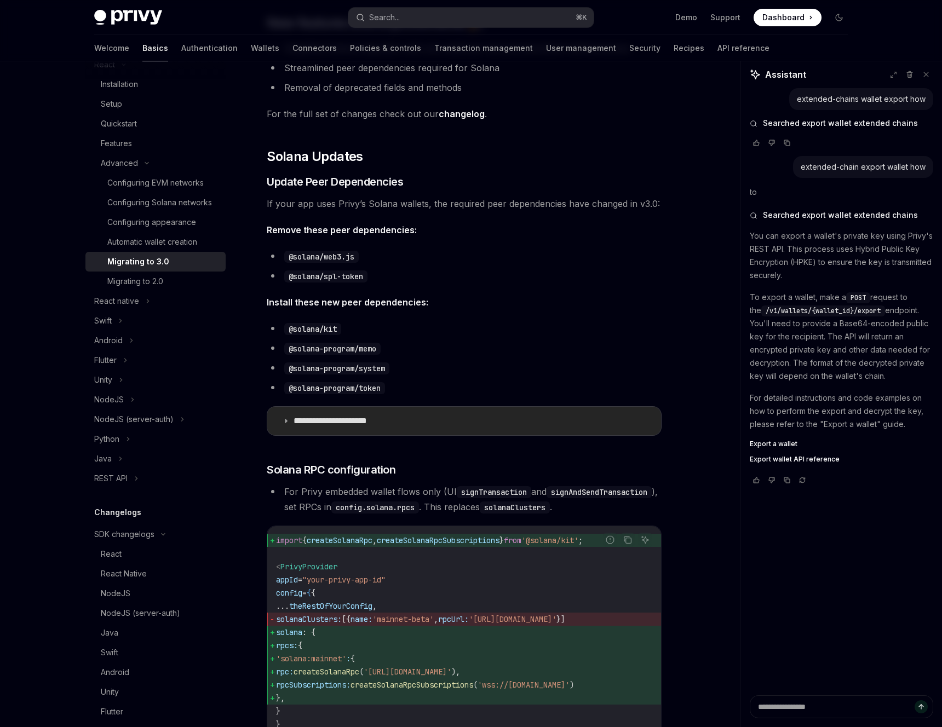
click at [362, 421] on p "**********" at bounding box center [345, 421] width 102 height 11
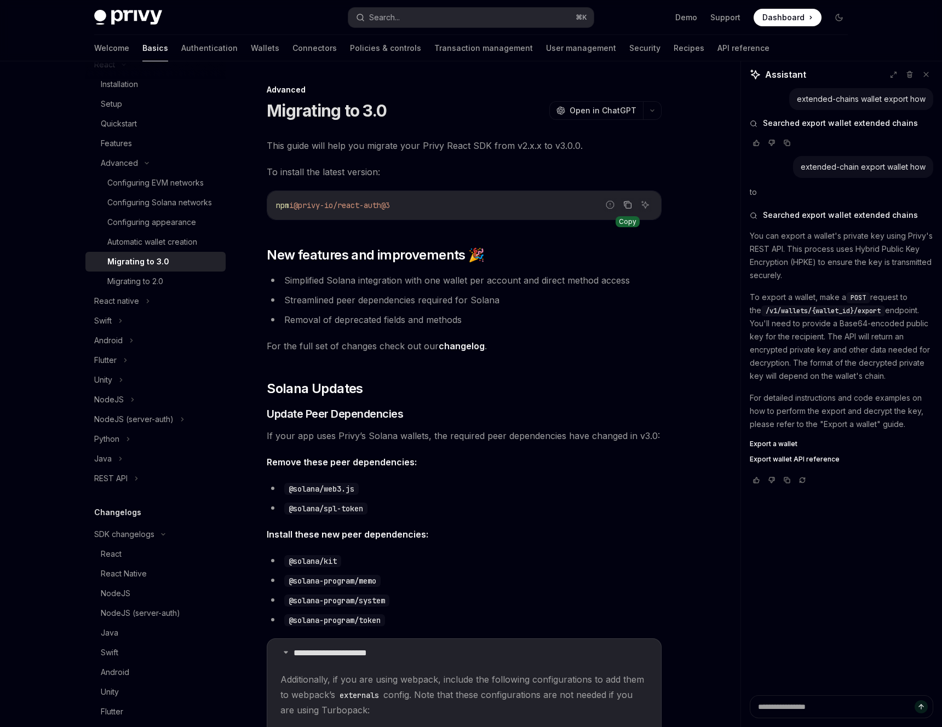
click at [633, 204] on button "Copy the contents from the code block" at bounding box center [627, 205] width 14 height 14
drag, startPoint x: 304, startPoint y: 206, endPoint x: 469, endPoint y: 204, distance: 164.8
click at [470, 205] on code "npm i @privy-io/react-auth@3" at bounding box center [464, 205] width 376 height 13
copy span "@privy-io/react-auth@3"
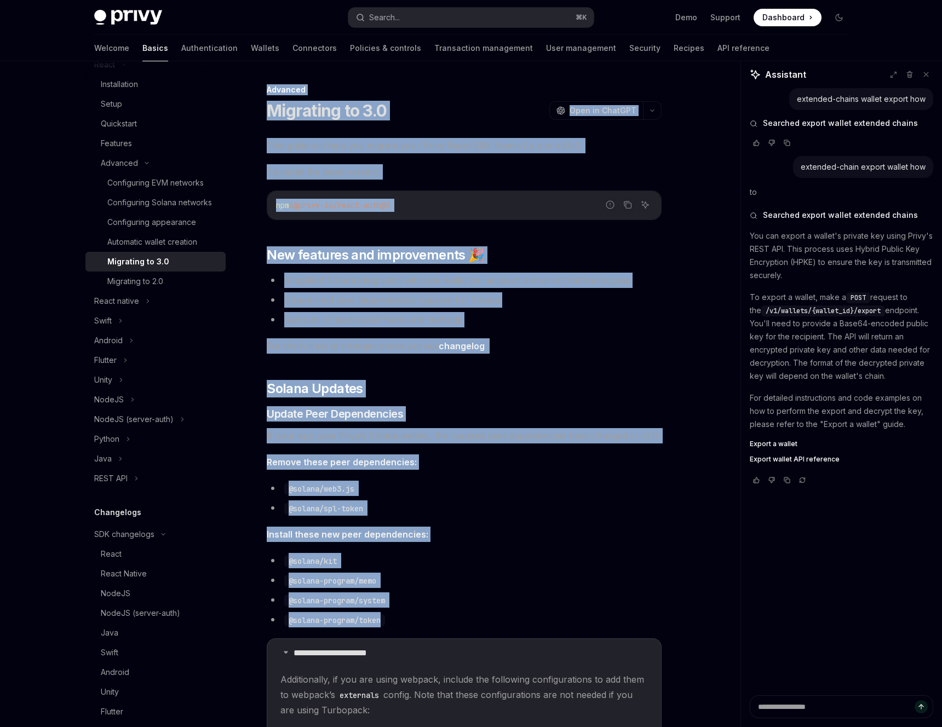
drag, startPoint x: 258, startPoint y: 79, endPoint x: 527, endPoint y: 617, distance: 601.3
copy div "Advanced Migrating to 3.0 OpenAI Open in ChatGPT OpenAI Open in ChatGPT This gu…"
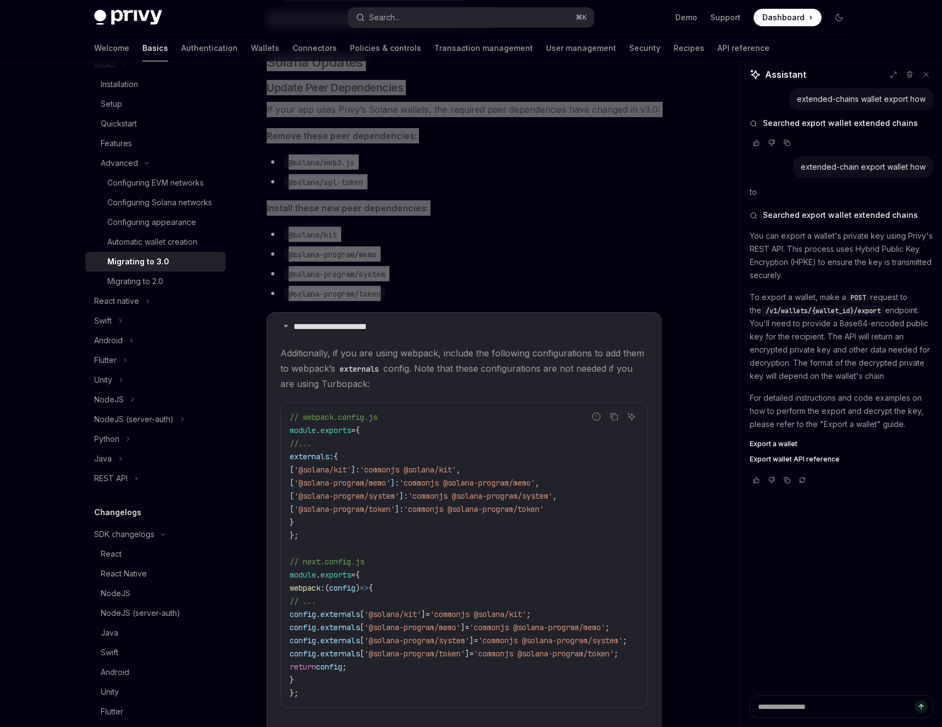
scroll to position [394, 0]
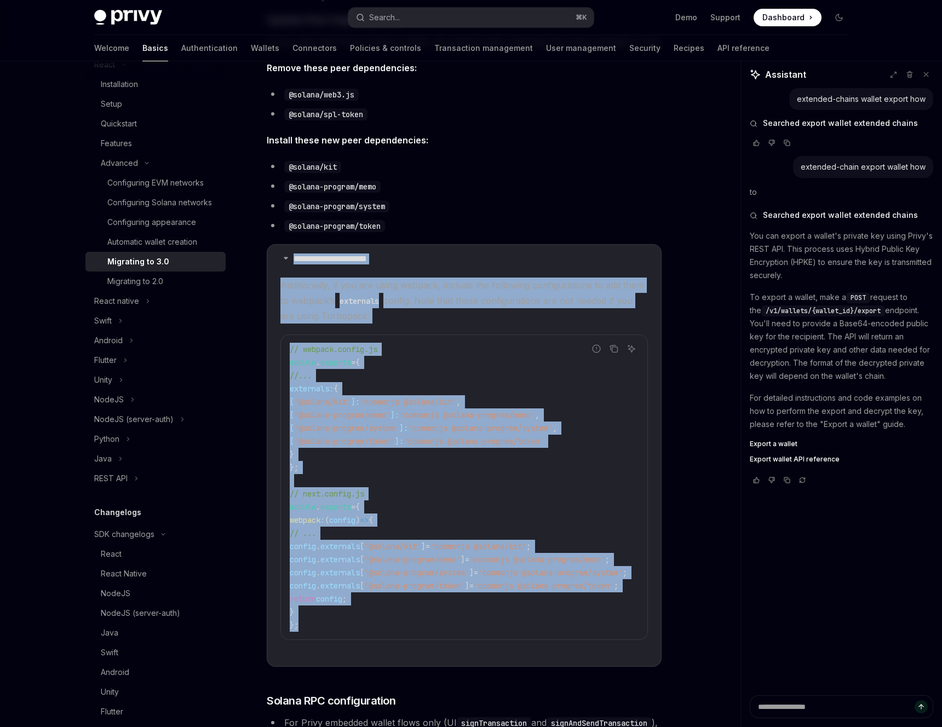
drag, startPoint x: 275, startPoint y: 254, endPoint x: 551, endPoint y: 643, distance: 477.3
click at [551, 643] on details "**********" at bounding box center [464, 455] width 395 height 423
copy details "**********"
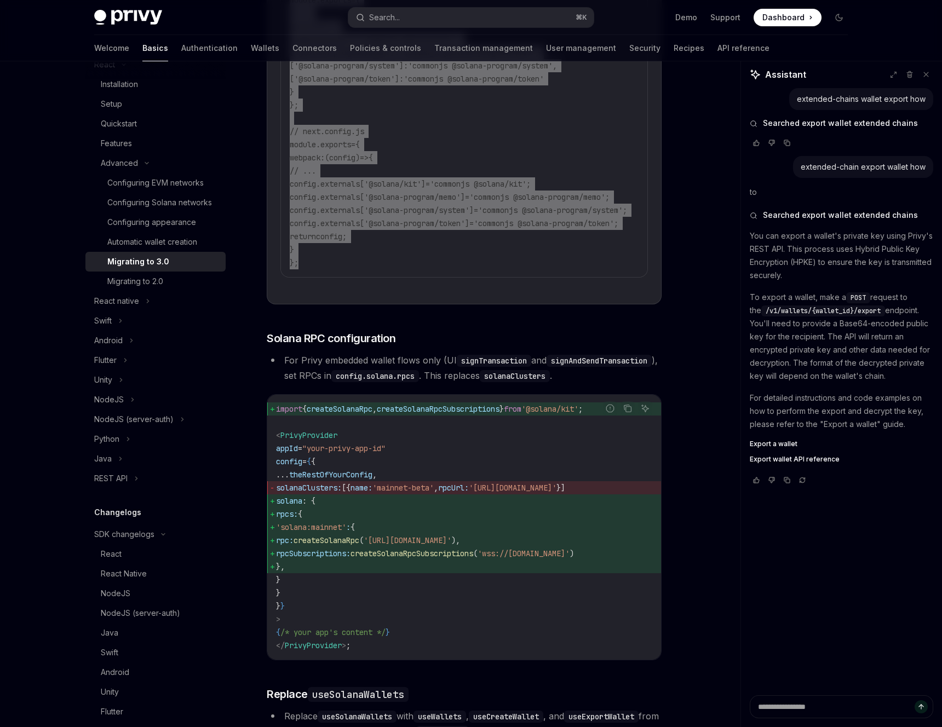
scroll to position [809, 0]
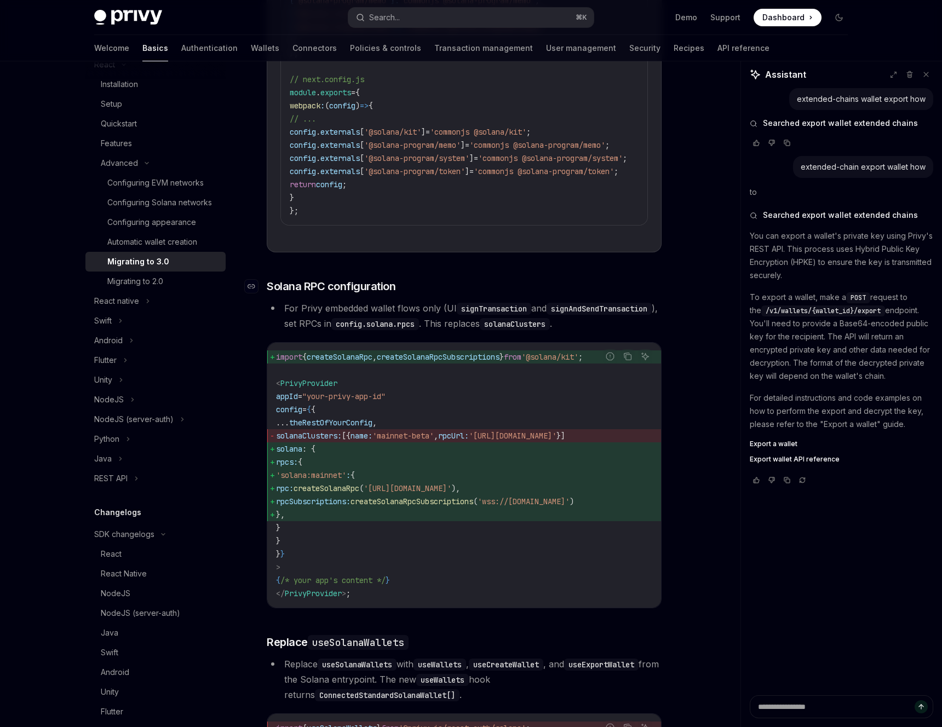
click at [375, 288] on span "Solana RPC configuration" at bounding box center [331, 286] width 129 height 15
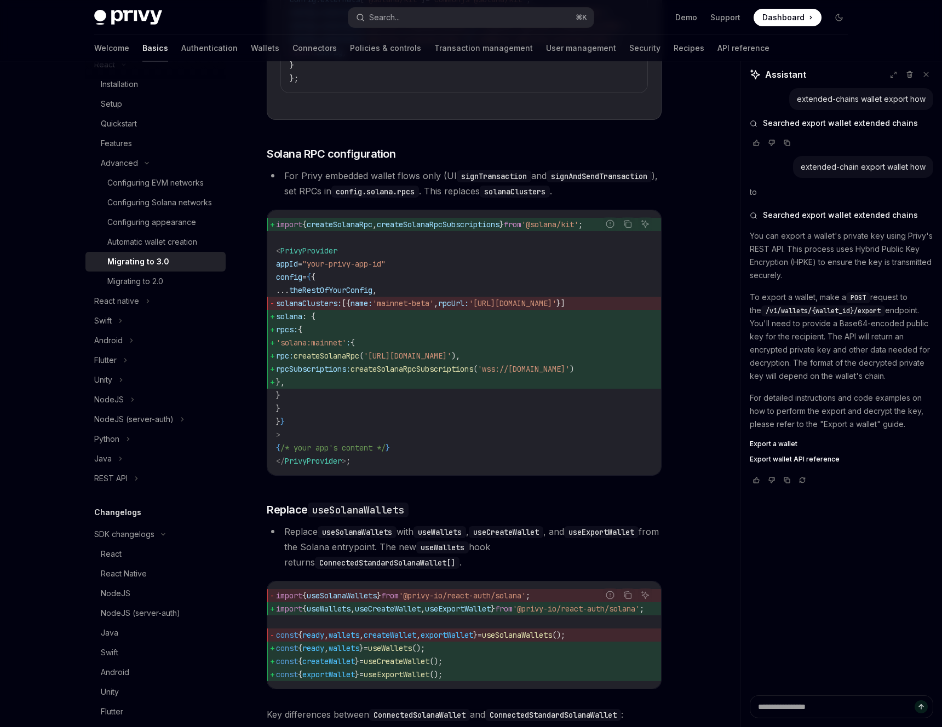
scroll to position [933, 0]
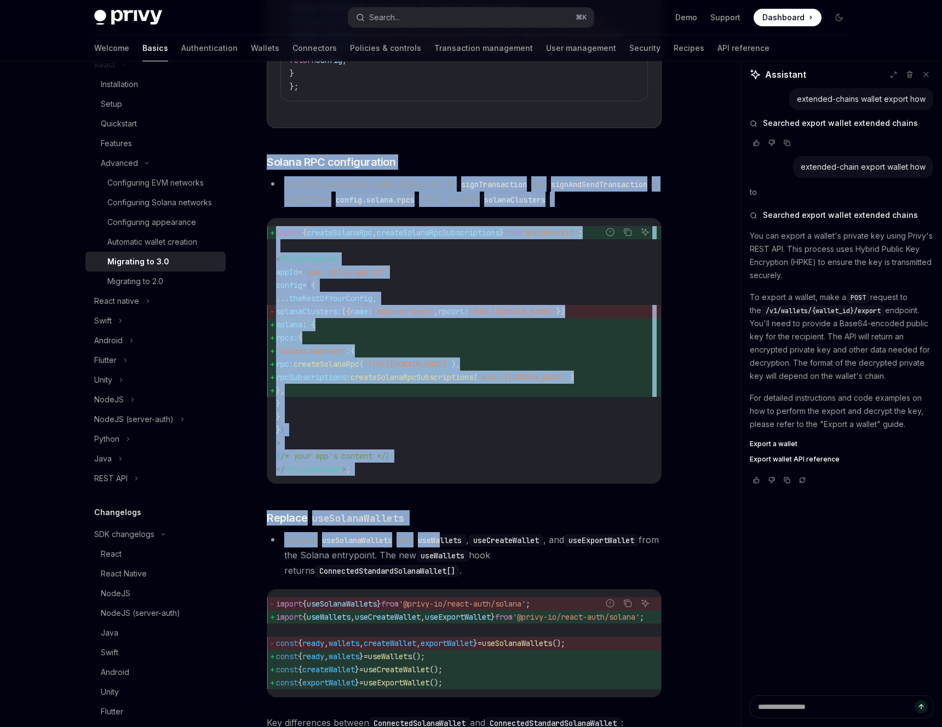
drag, startPoint x: 267, startPoint y: 163, endPoint x: 452, endPoint y: 565, distance: 442.5
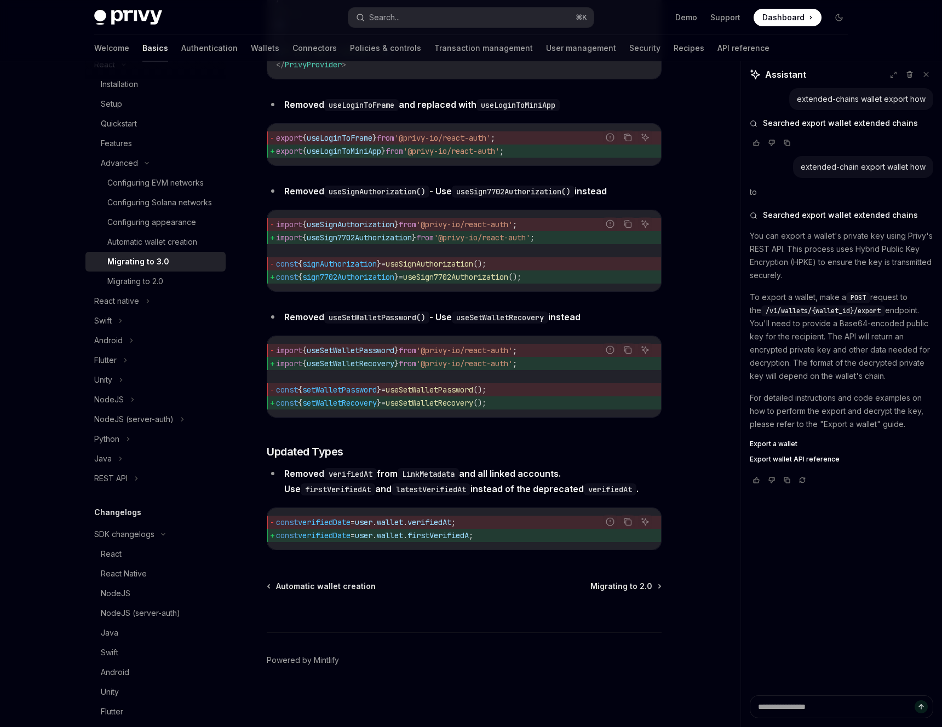
scroll to position [5043, 0]
click at [515, 548] on div "const verifiedDate = user . wallet . verifiedAt ; const verifiedDate = user . w…" at bounding box center [464, 529] width 394 height 42
copy div "Solana RPC configuration For Privy embedded wallet flows only (UI signTransacti…"
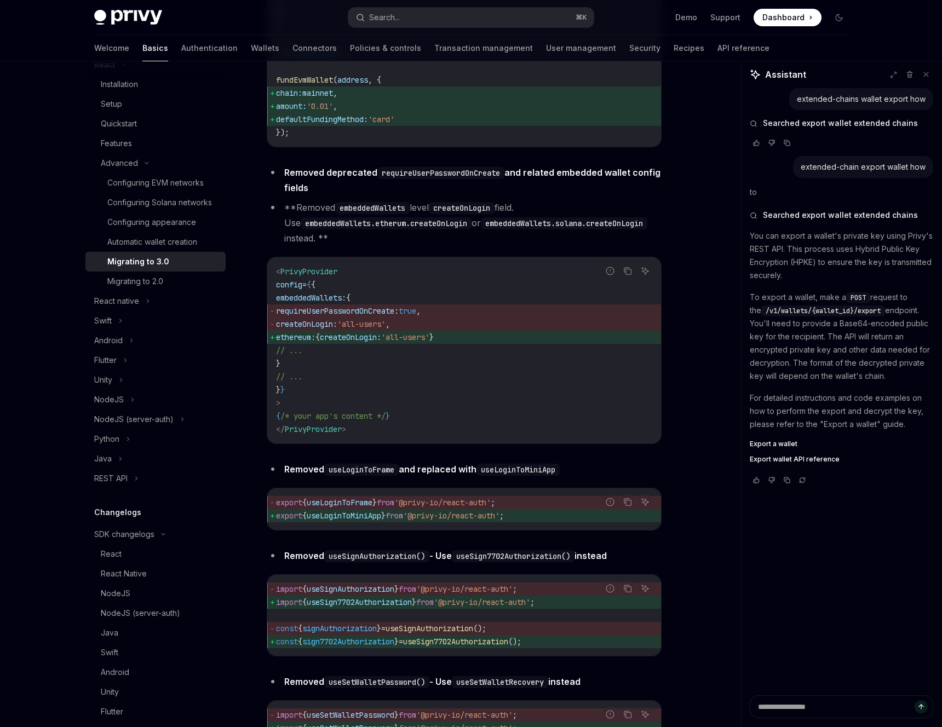
scroll to position [4546, 0]
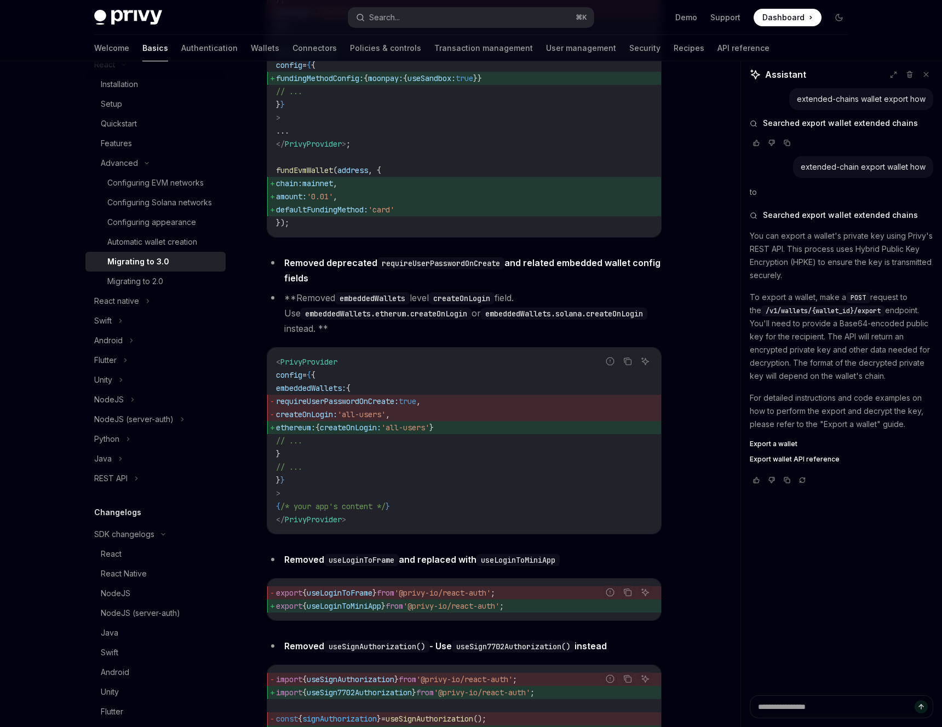
type textarea "*"
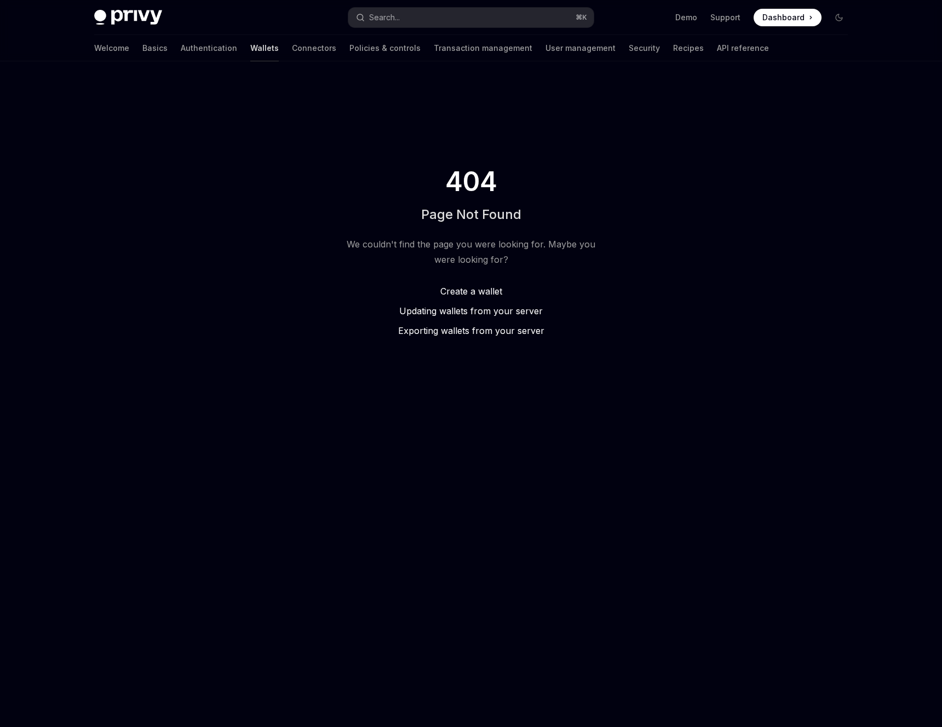
click at [250, 46] on link "Wallets" at bounding box center [264, 48] width 28 height 26
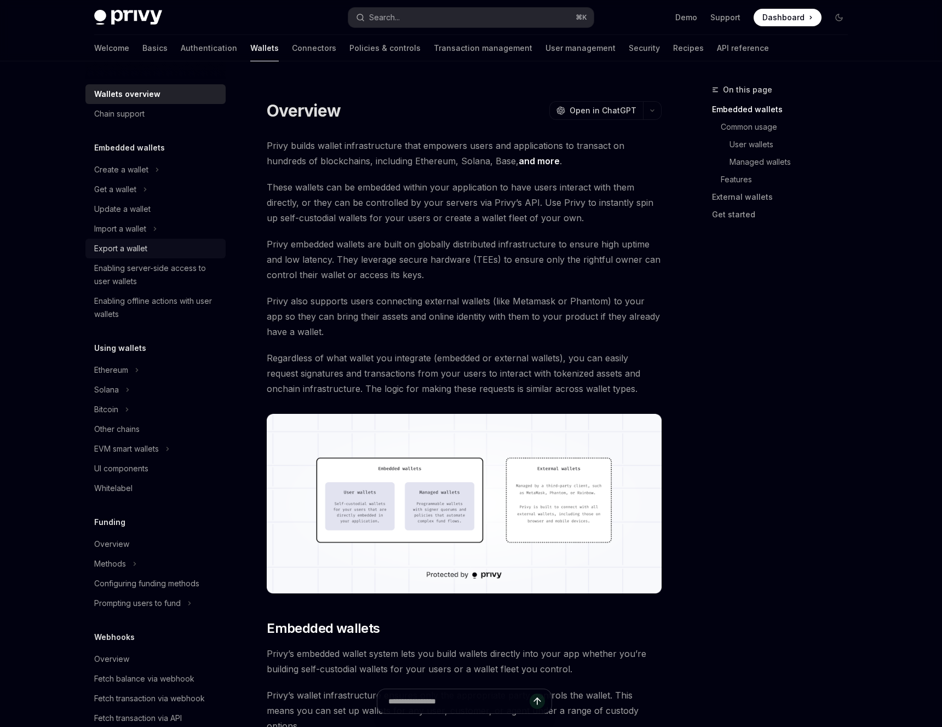
click at [144, 247] on div "Export a wallet" at bounding box center [120, 248] width 53 height 13
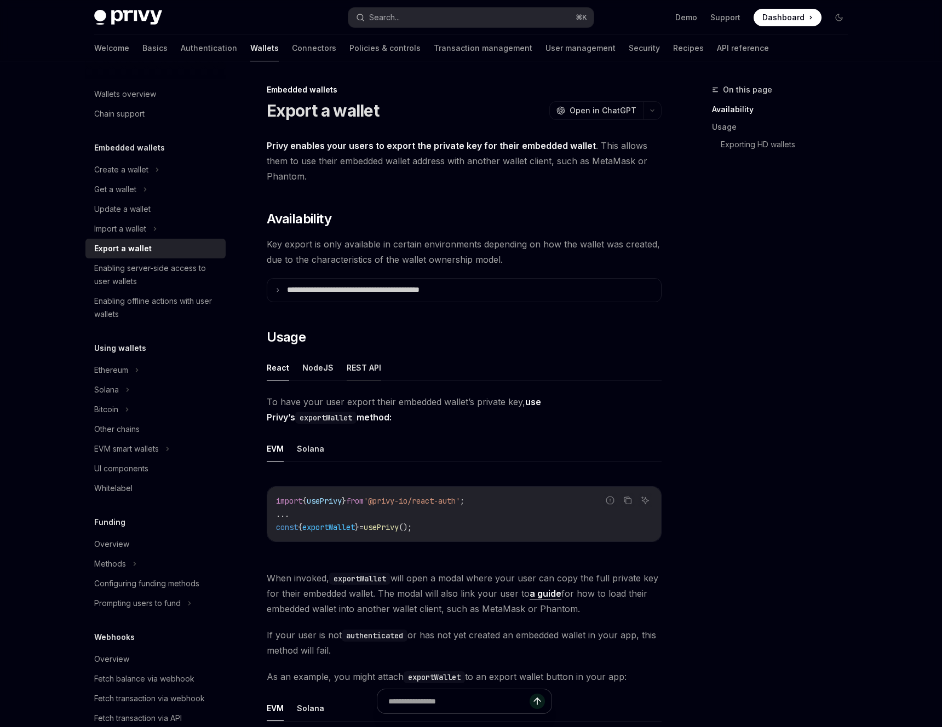
click at [373, 373] on button "REST API" at bounding box center [364, 368] width 35 height 26
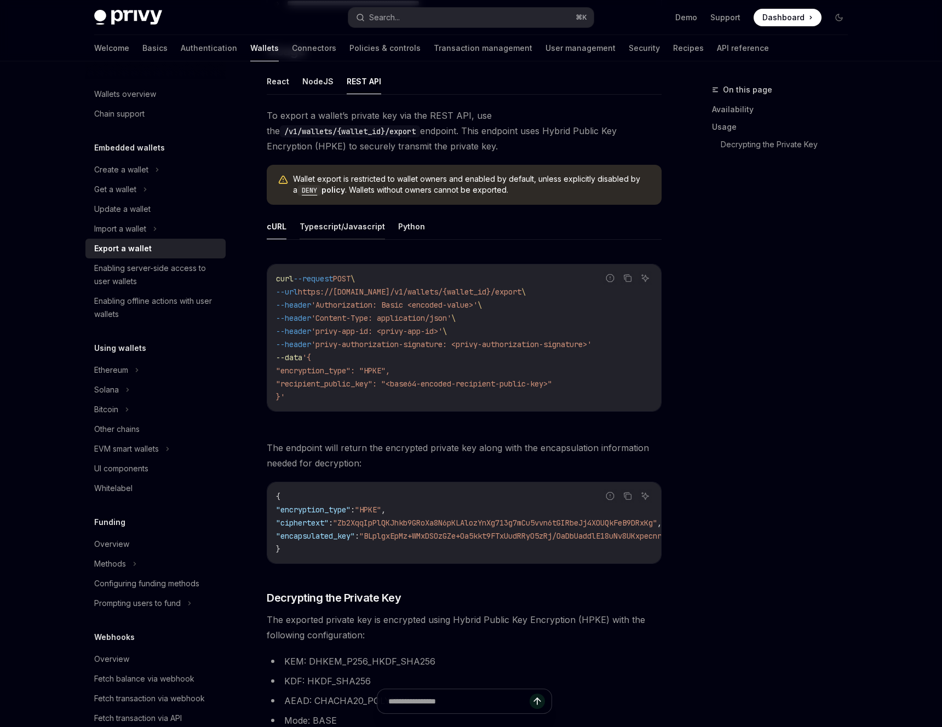
scroll to position [292, 0]
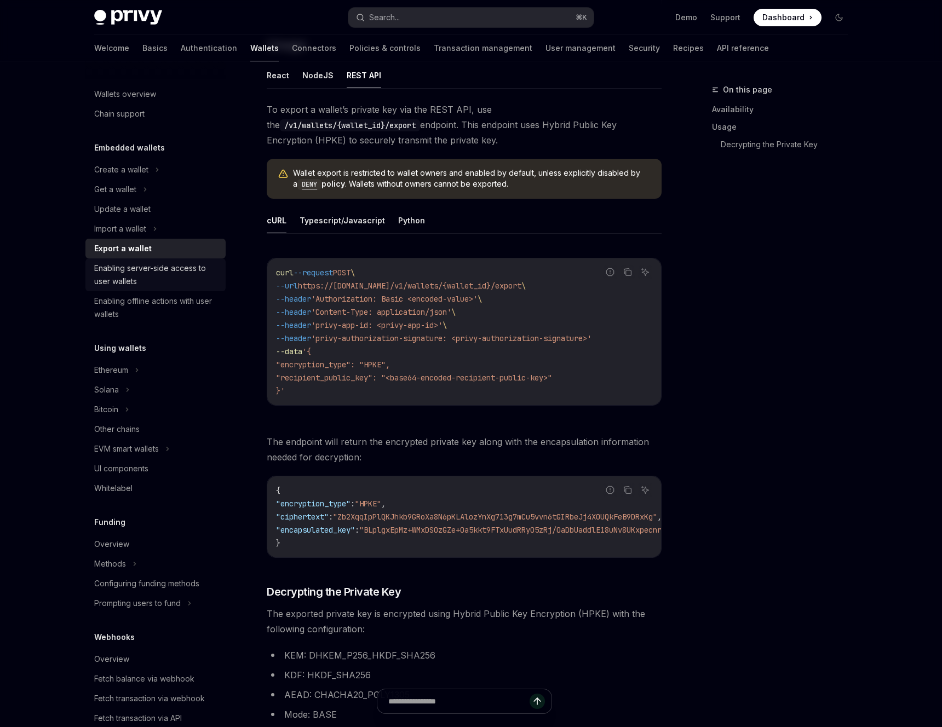
click at [210, 267] on div "Enabling server-side access to user wallets" at bounding box center [156, 275] width 125 height 26
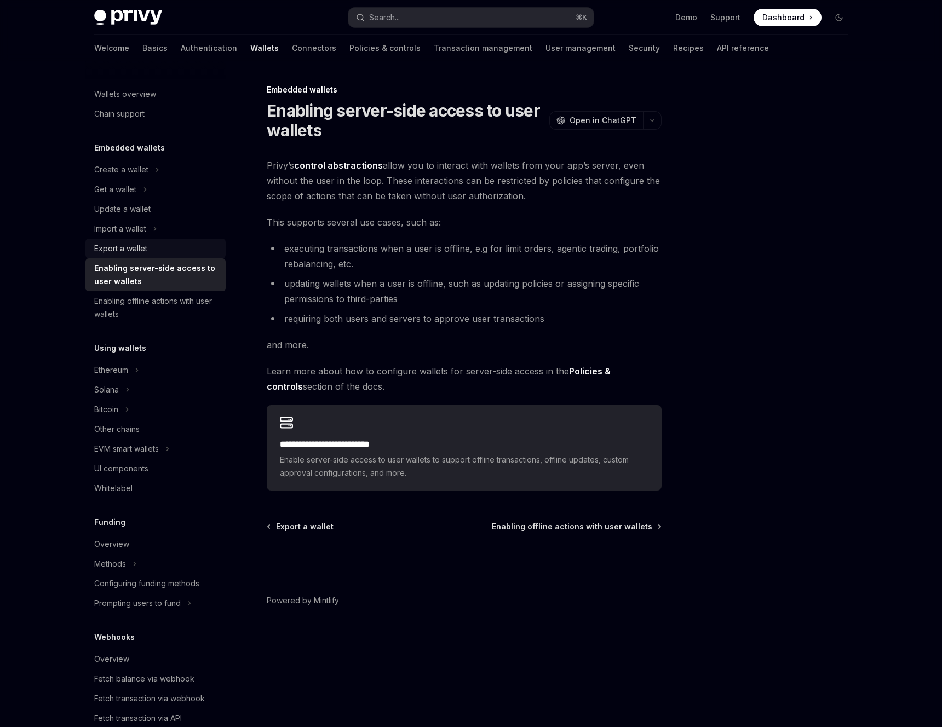
click at [148, 247] on div "Export a wallet" at bounding box center [156, 248] width 125 height 13
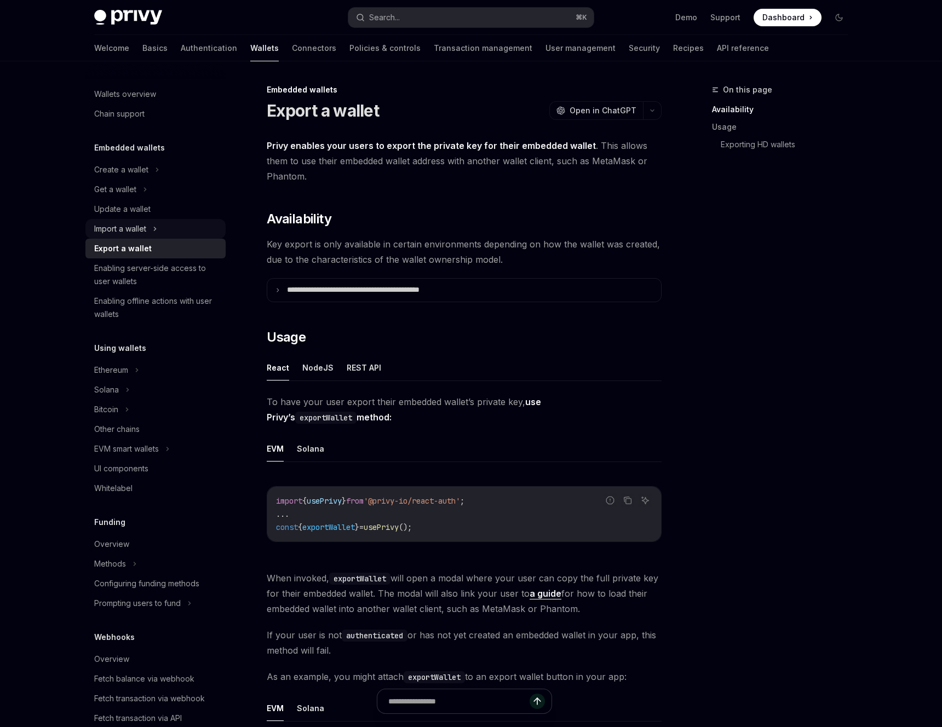
click at [192, 229] on button "Import a wallet" at bounding box center [155, 229] width 140 height 20
type textarea "*"
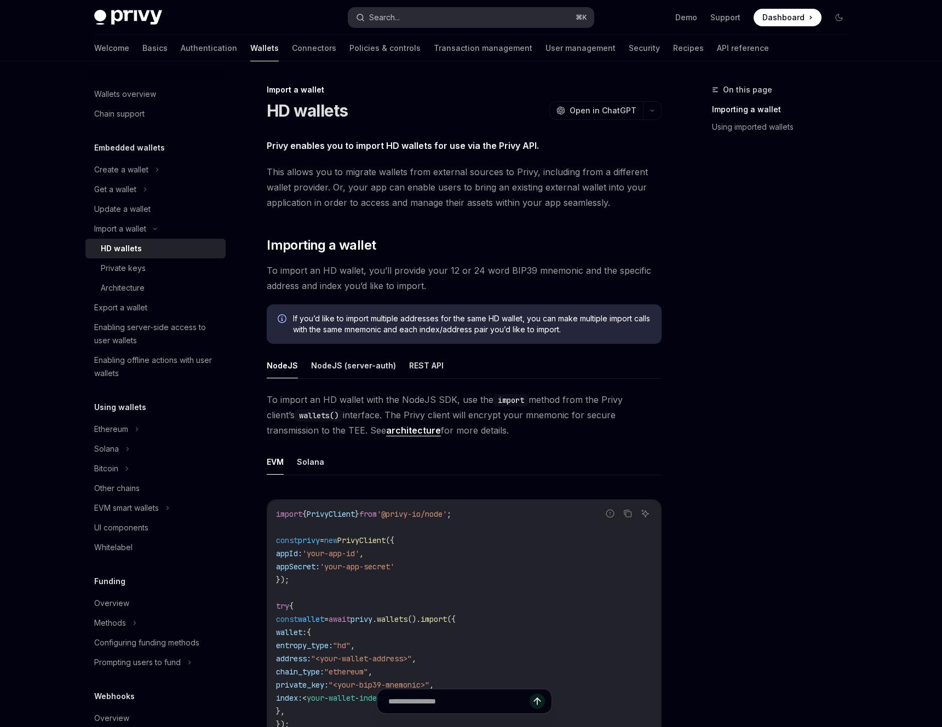
click at [553, 25] on button "Search... ⌘ K" at bounding box center [470, 18] width 245 height 20
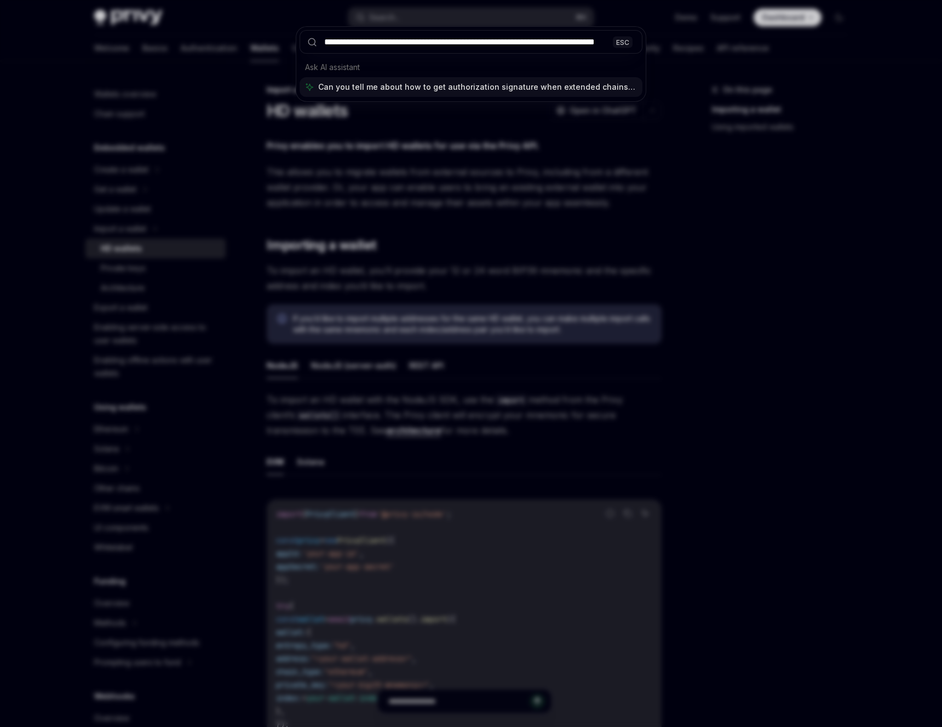
type input "**********"
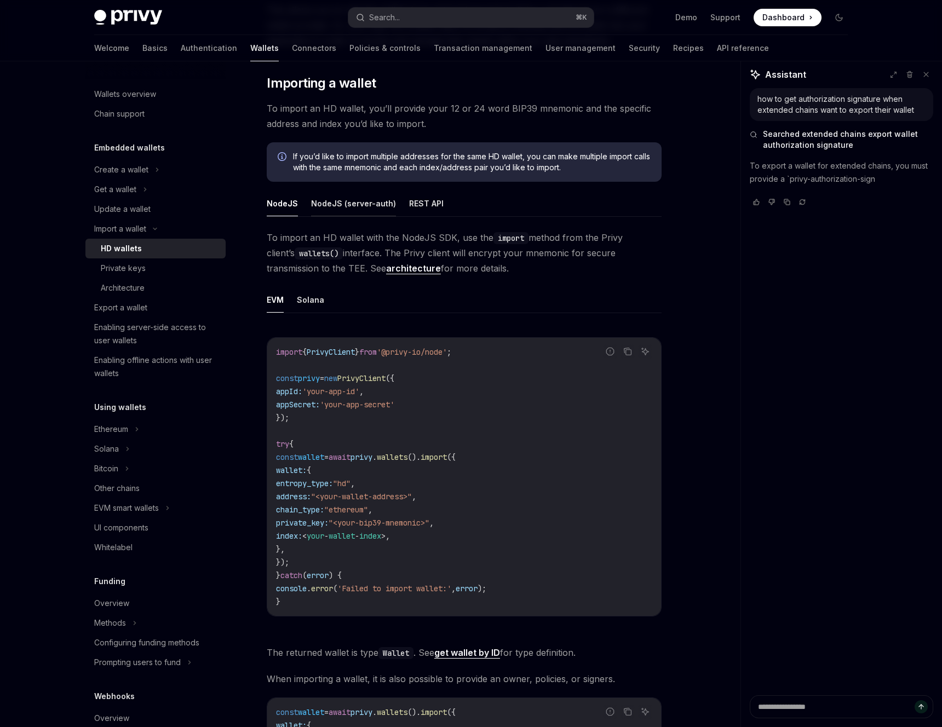
scroll to position [162, 0]
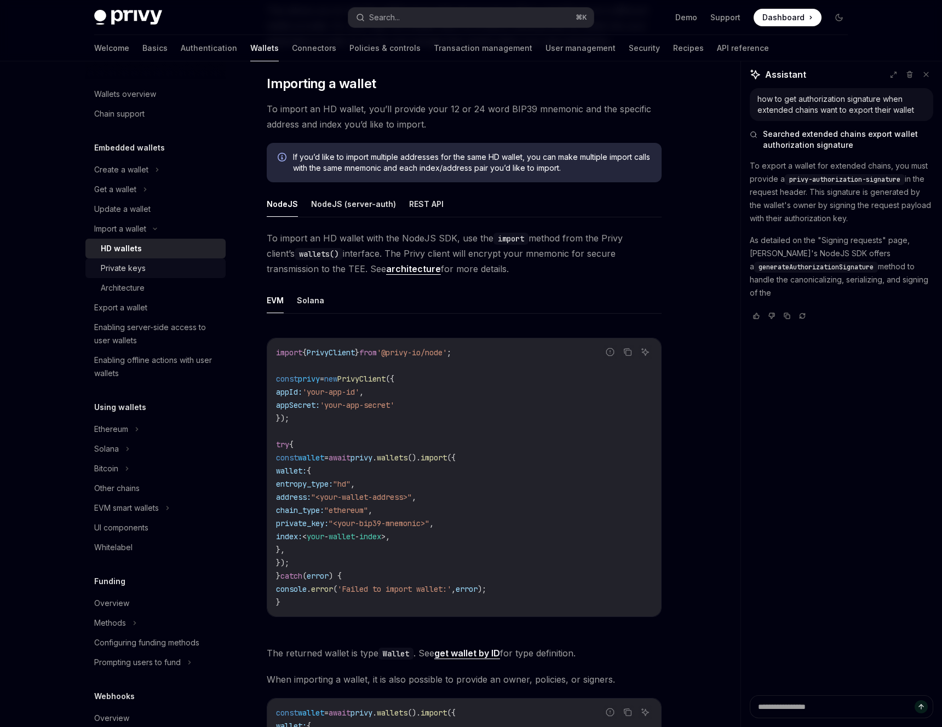
click at [171, 262] on div "Private keys" at bounding box center [160, 268] width 118 height 13
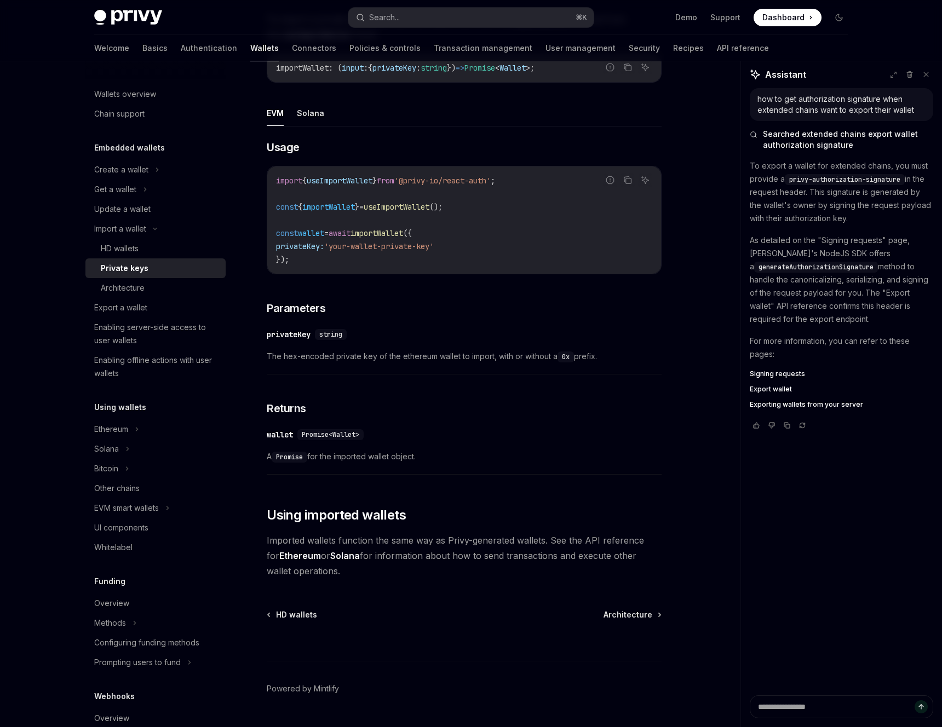
scroll to position [319, 0]
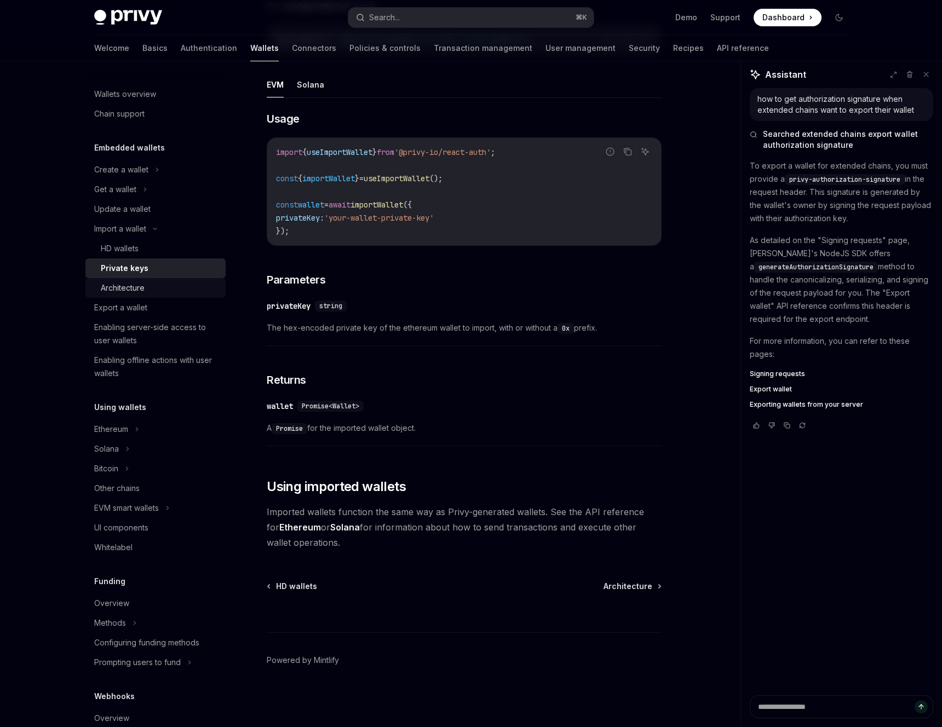
click at [159, 289] on div "Architecture" at bounding box center [160, 287] width 118 height 13
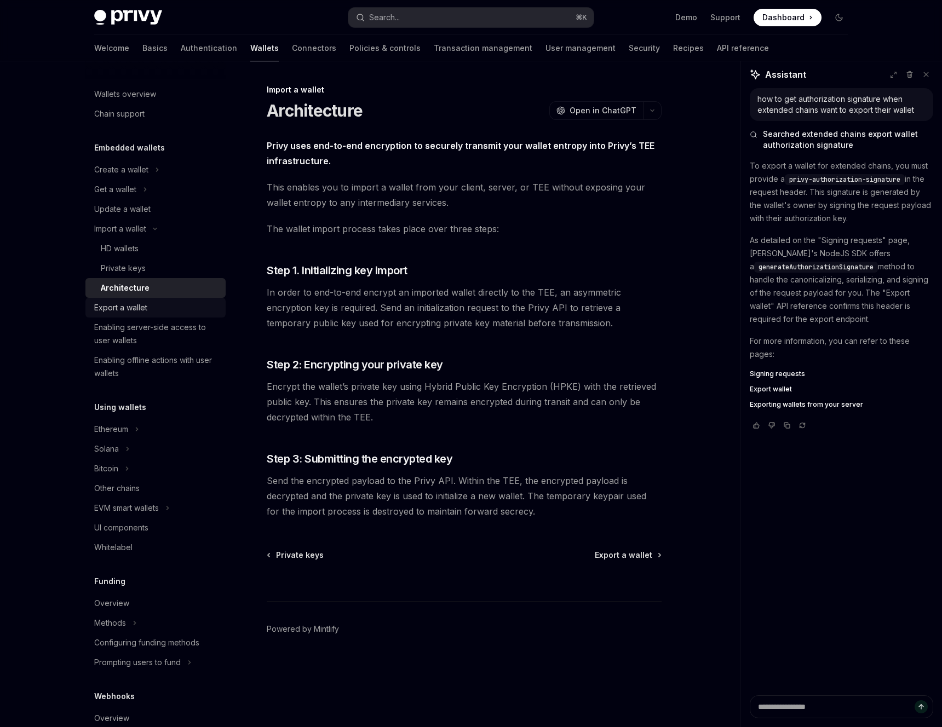
click at [156, 314] on div "Export a wallet" at bounding box center [156, 307] width 125 height 13
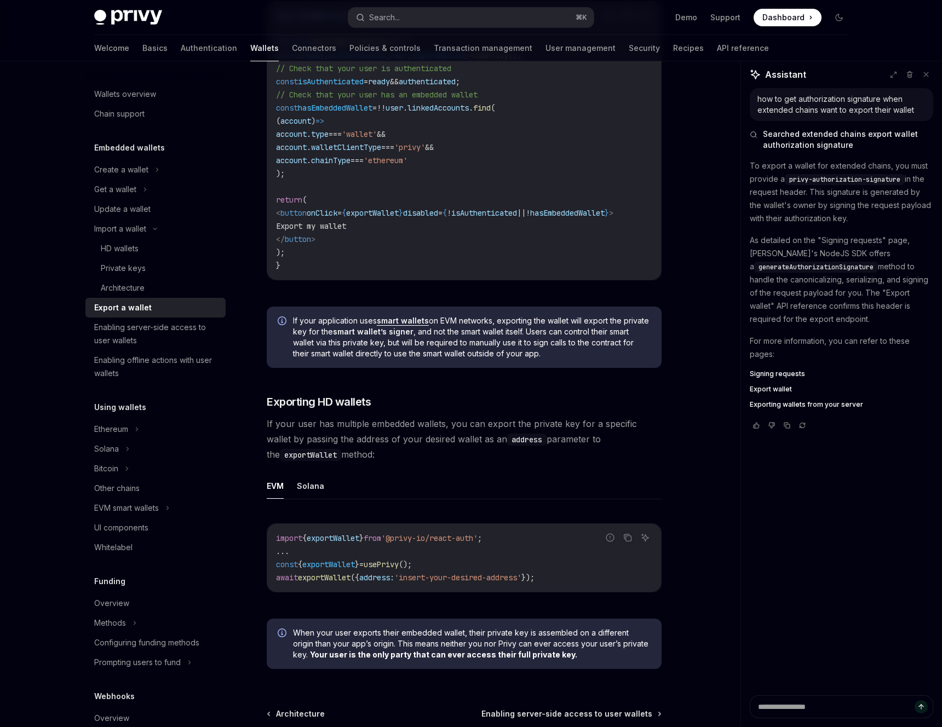
scroll to position [870, 0]
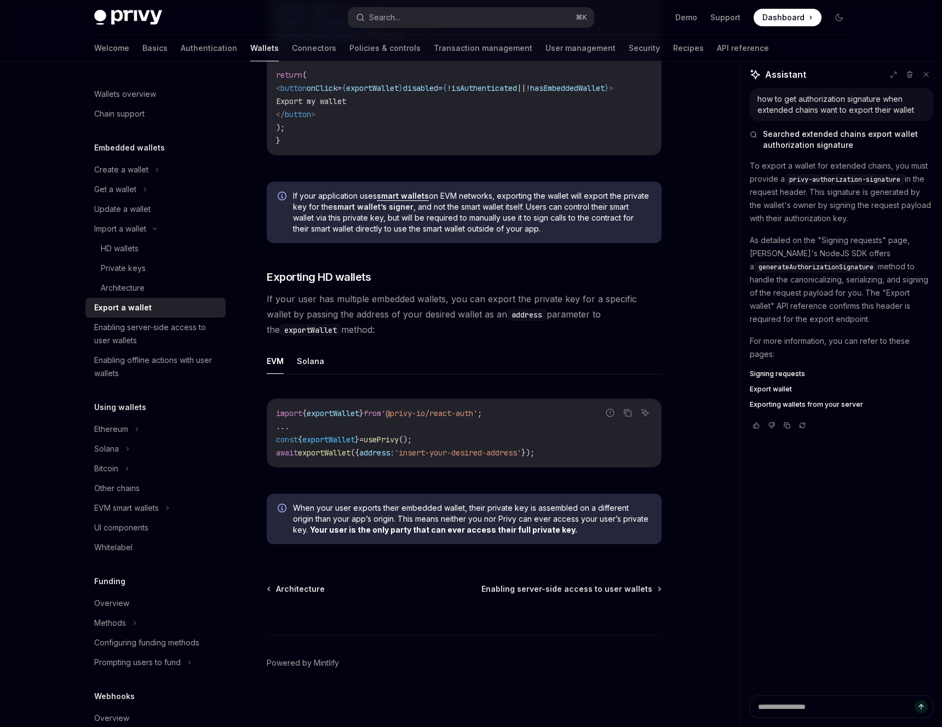
click at [779, 373] on span "Signing requests" at bounding box center [777, 374] width 55 height 9
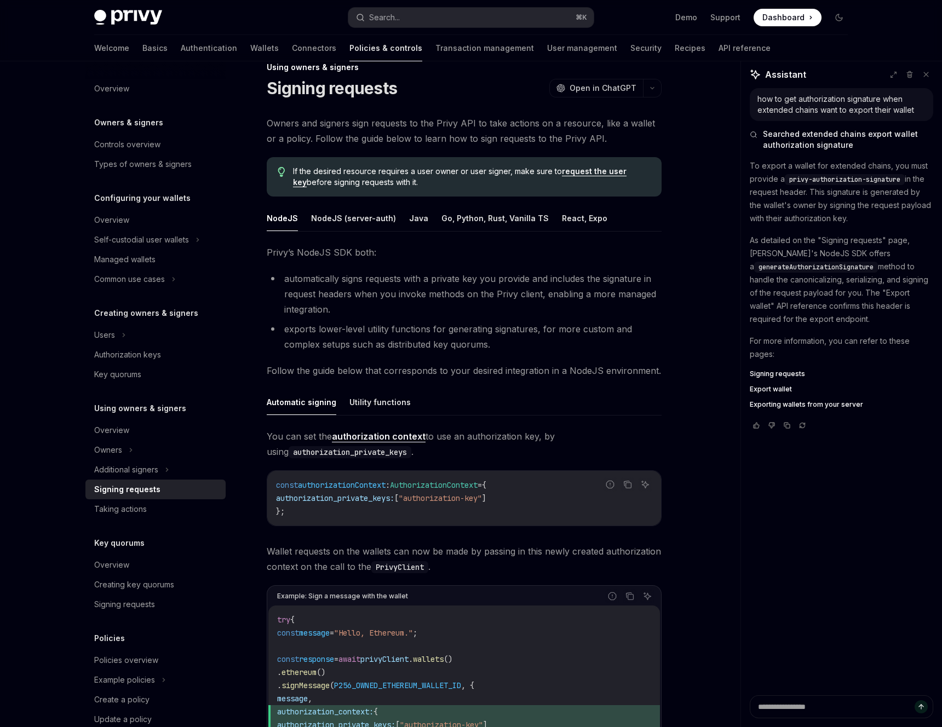
scroll to position [21, 0]
click at [345, 222] on button "NodeJS (server-auth)" at bounding box center [353, 219] width 85 height 26
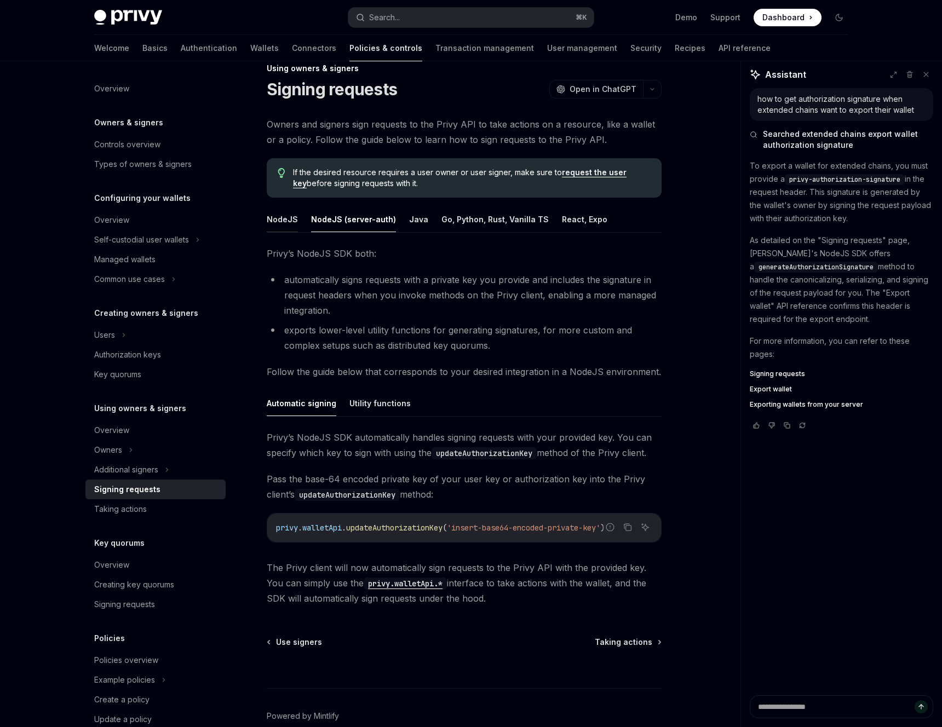
click at [281, 217] on button "NodeJS" at bounding box center [282, 219] width 31 height 26
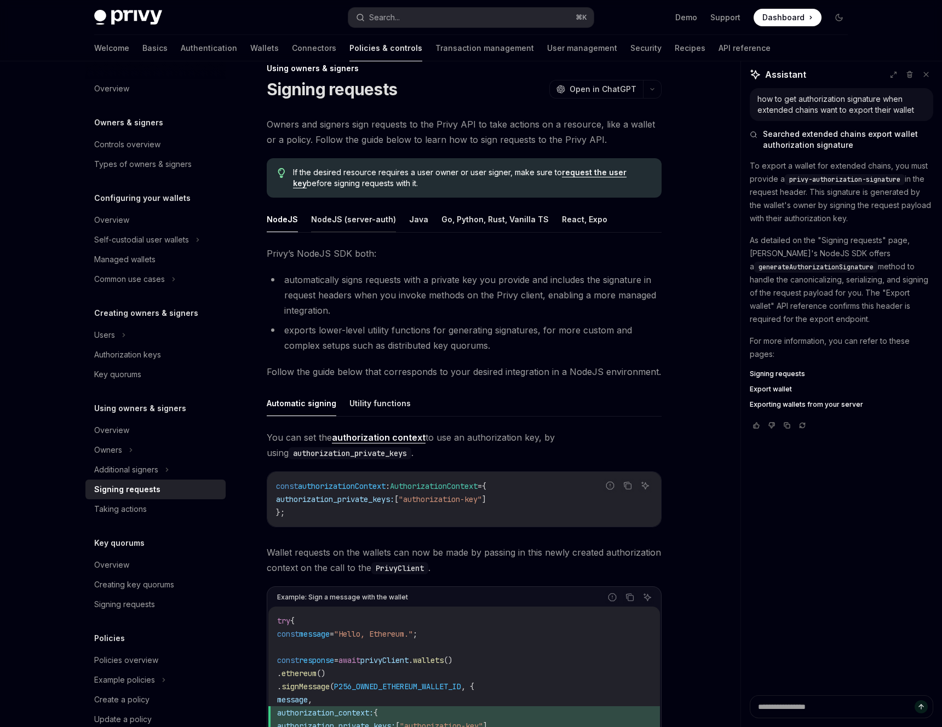
click at [330, 219] on button "NodeJS (server-auth)" at bounding box center [353, 219] width 85 height 26
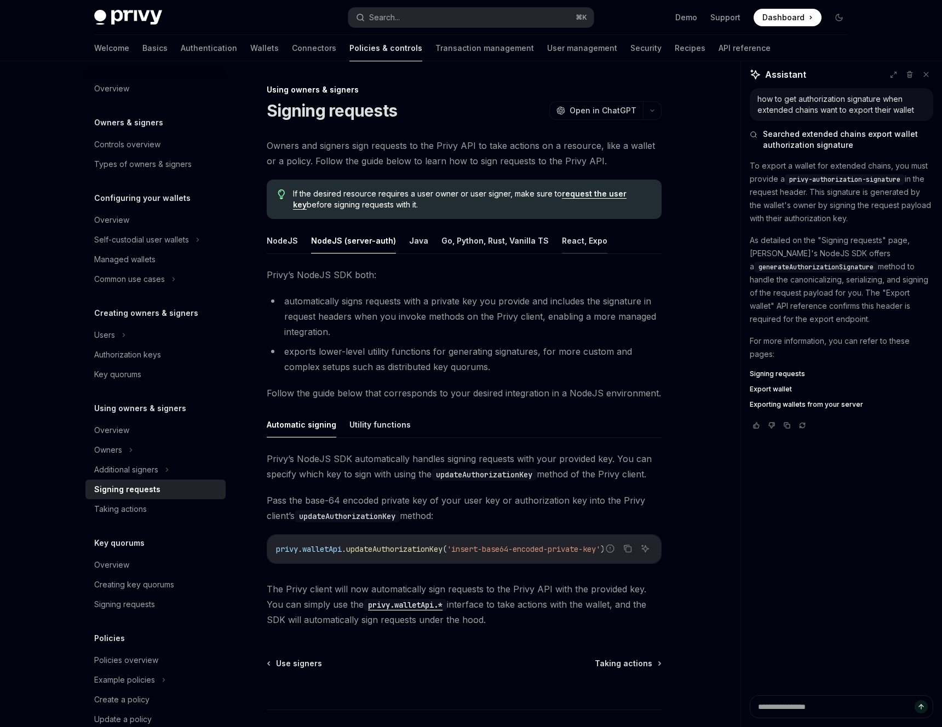
click at [562, 237] on button "React, Expo" at bounding box center [584, 241] width 45 height 26
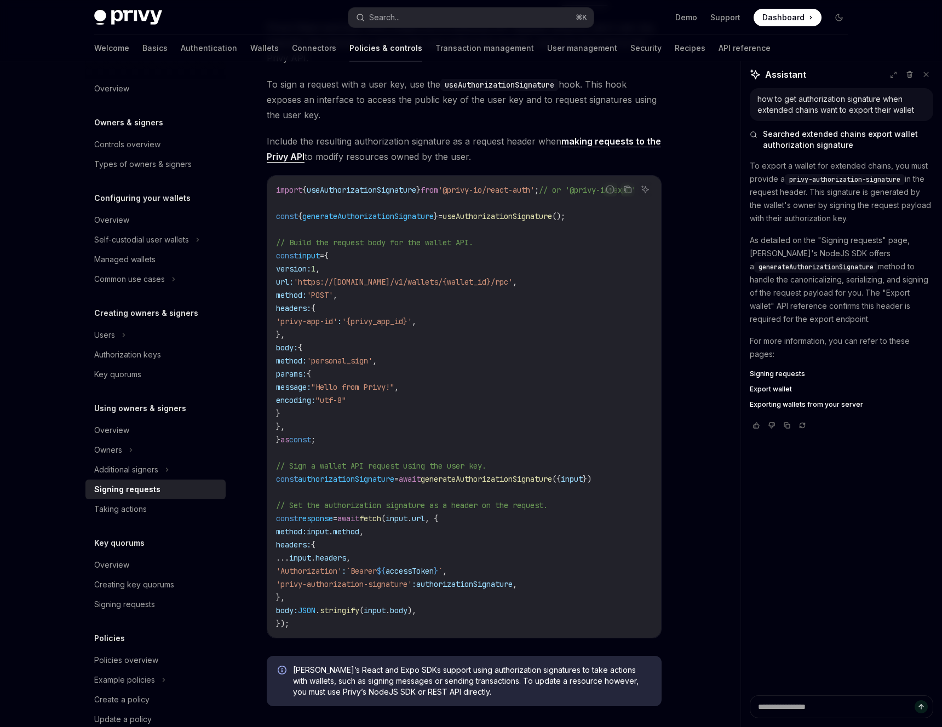
scroll to position [248, 0]
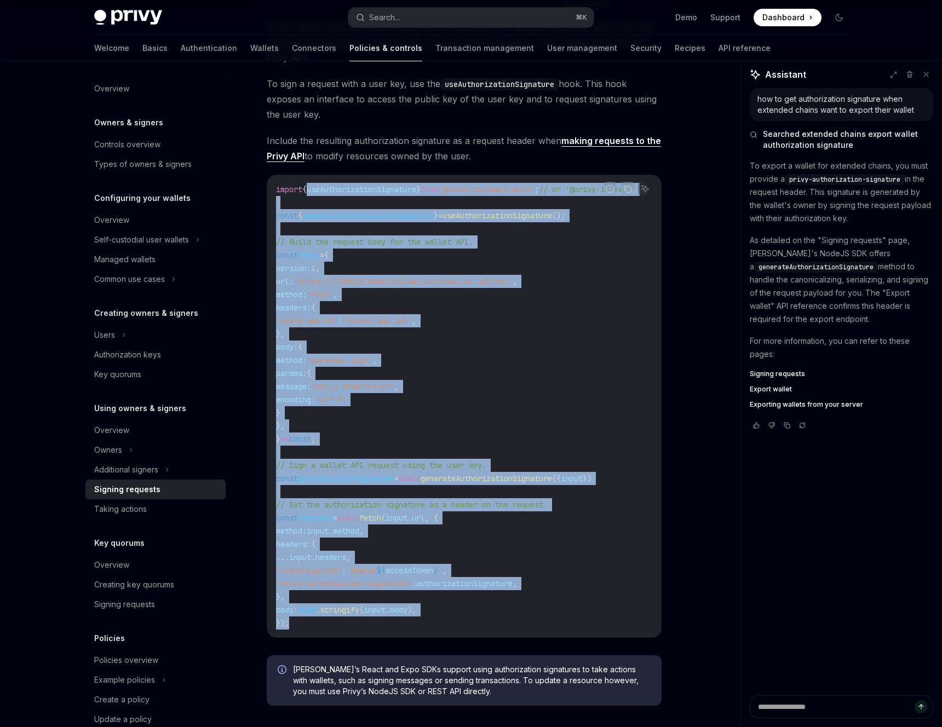
drag, startPoint x: 309, startPoint y: 631, endPoint x: 306, endPoint y: 186, distance: 444.7
click at [306, 187] on div "import { useAuthorizationSignature } from '@privy-io/react-auth' ; // or '@priv…" at bounding box center [464, 406] width 394 height 462
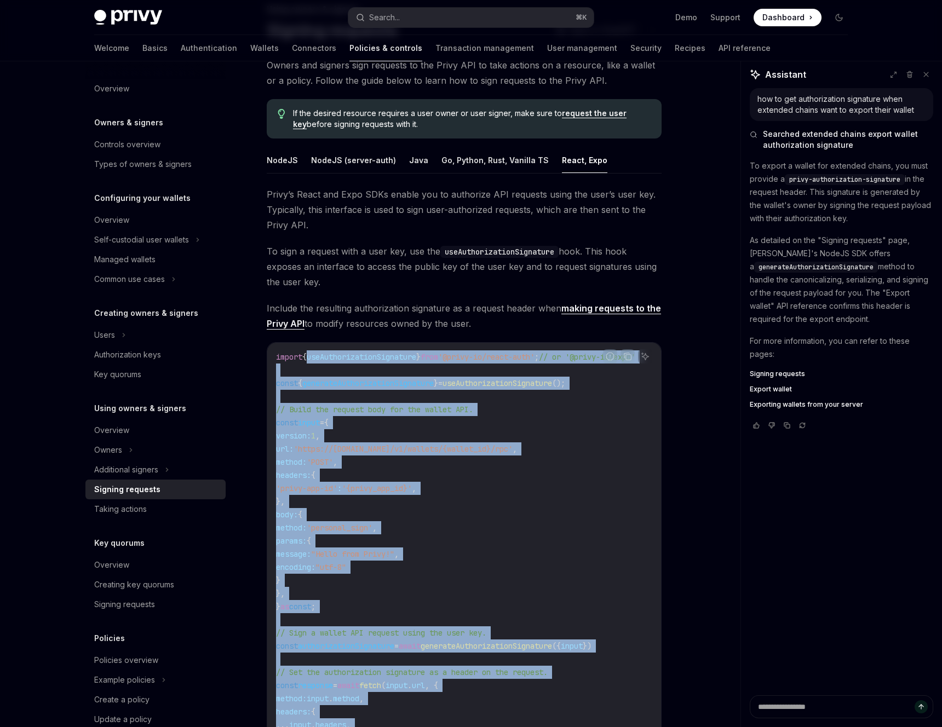
scroll to position [9, 0]
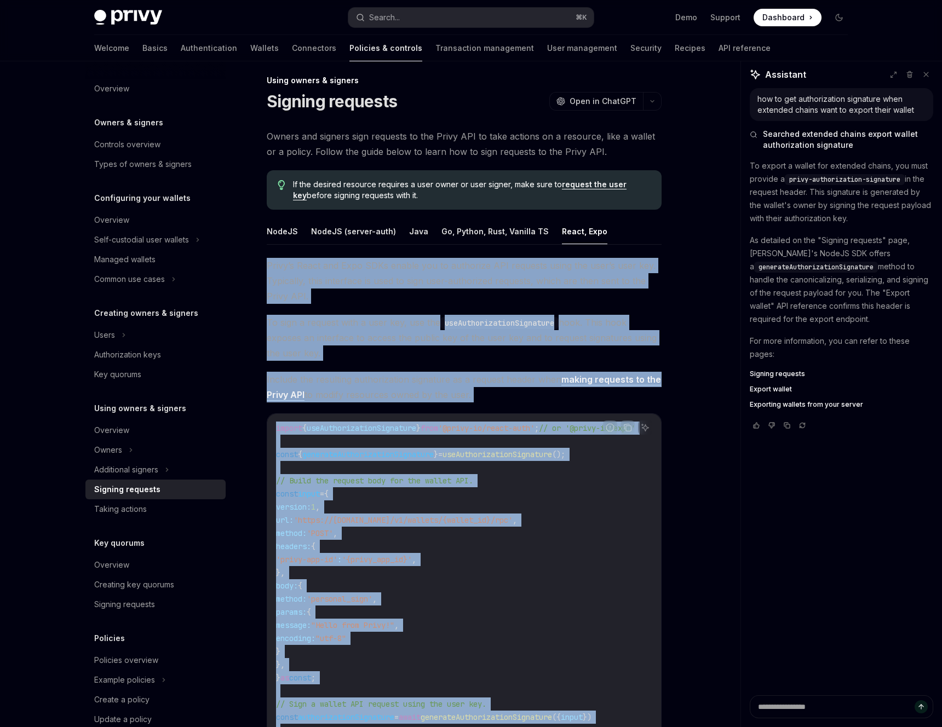
click at [273, 253] on div "NodeJS NodeJS (server-auth) Java Go, Python, Rust, Vanilla TS React, Expo Privy…" at bounding box center [464, 586] width 395 height 735
copy div "Privy’s React and Expo SDKs enable you to authorize API requests using the user…"
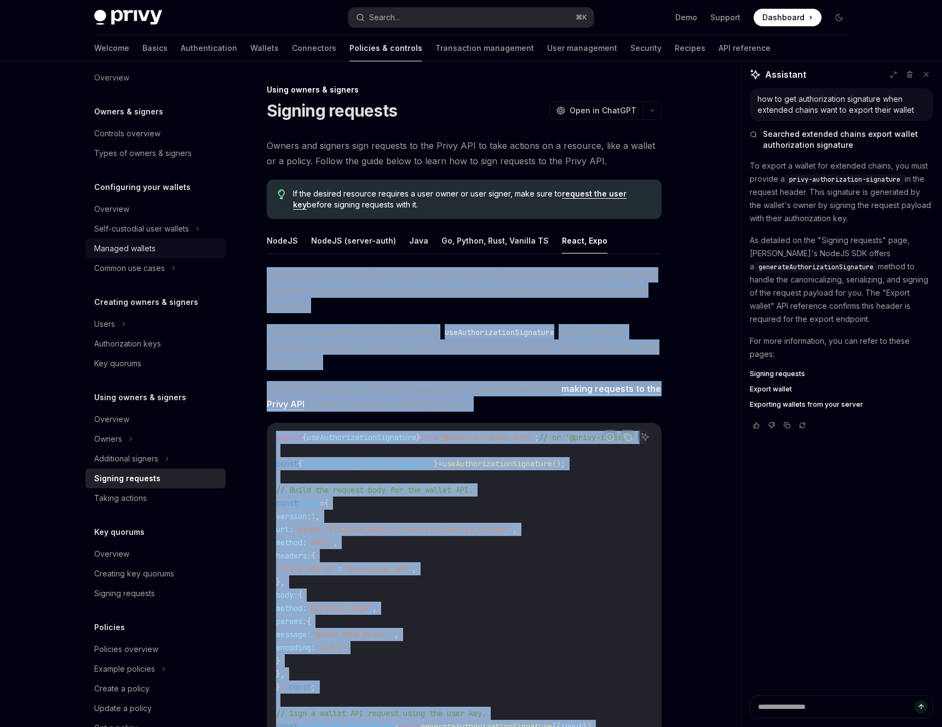
scroll to position [12, 0]
click at [165, 222] on div "Self-custodial user wallets" at bounding box center [141, 227] width 95 height 13
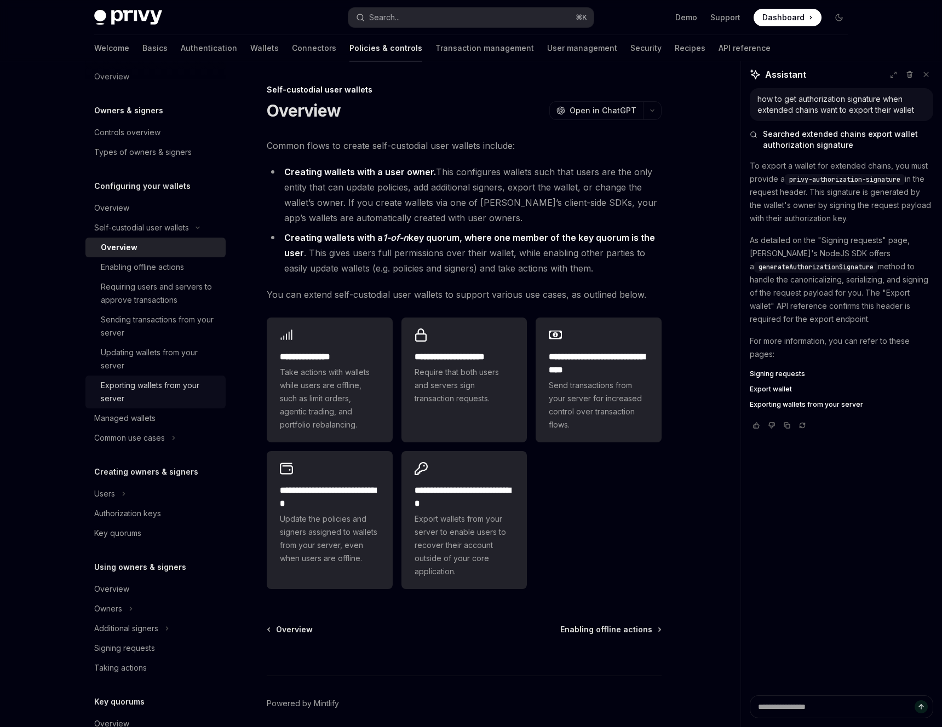
click at [163, 389] on div "Exporting wallets from your server" at bounding box center [160, 392] width 118 height 26
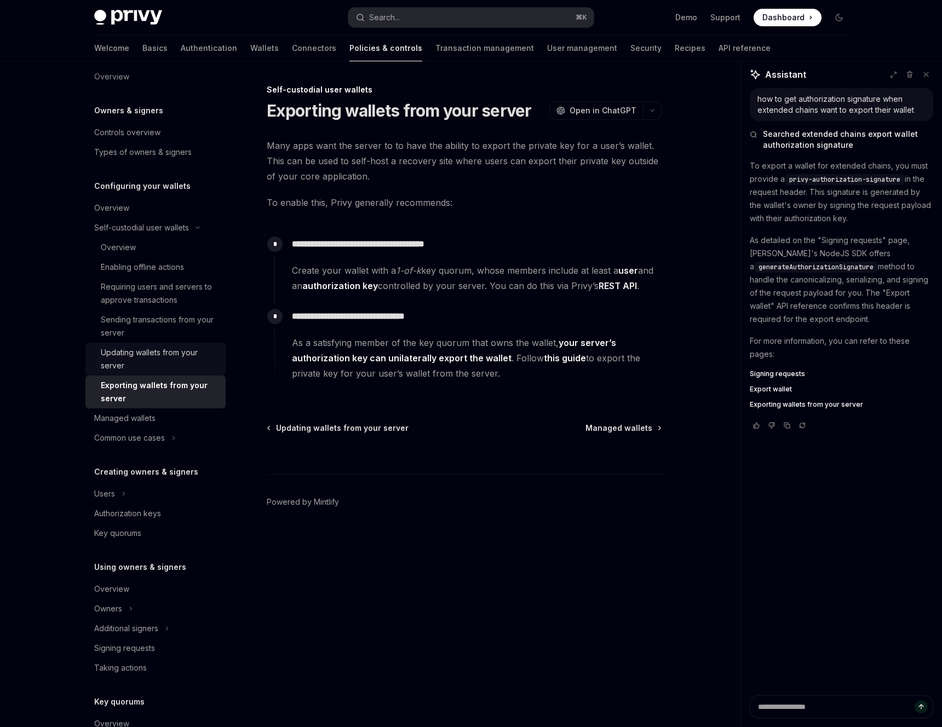
click at [177, 358] on div "Updating wallets from your server" at bounding box center [160, 359] width 118 height 26
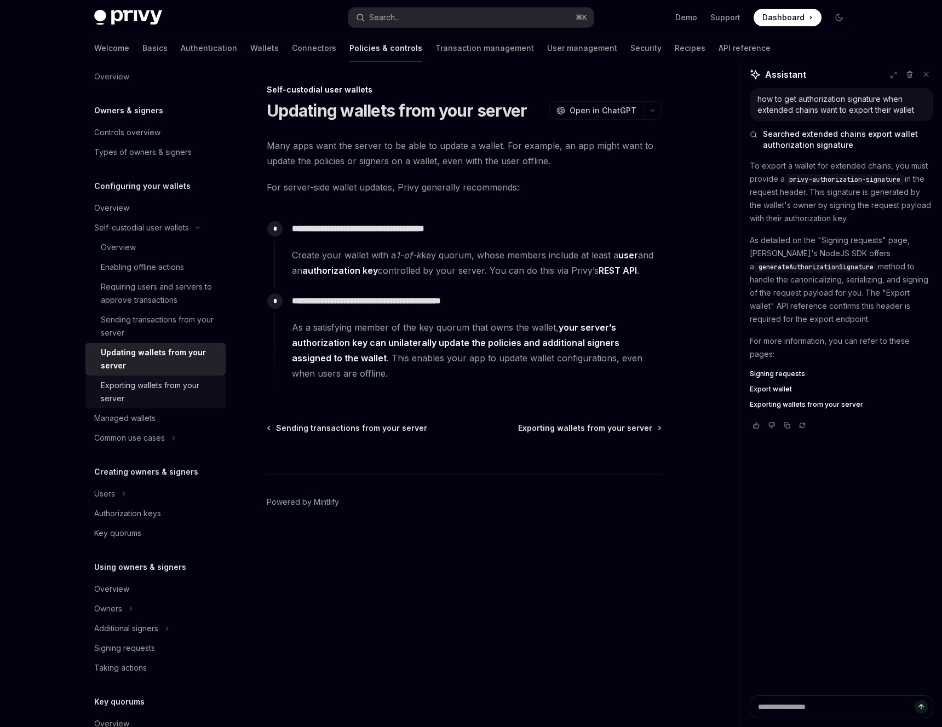
click at [154, 393] on div "Exporting wallets from your server" at bounding box center [160, 392] width 118 height 26
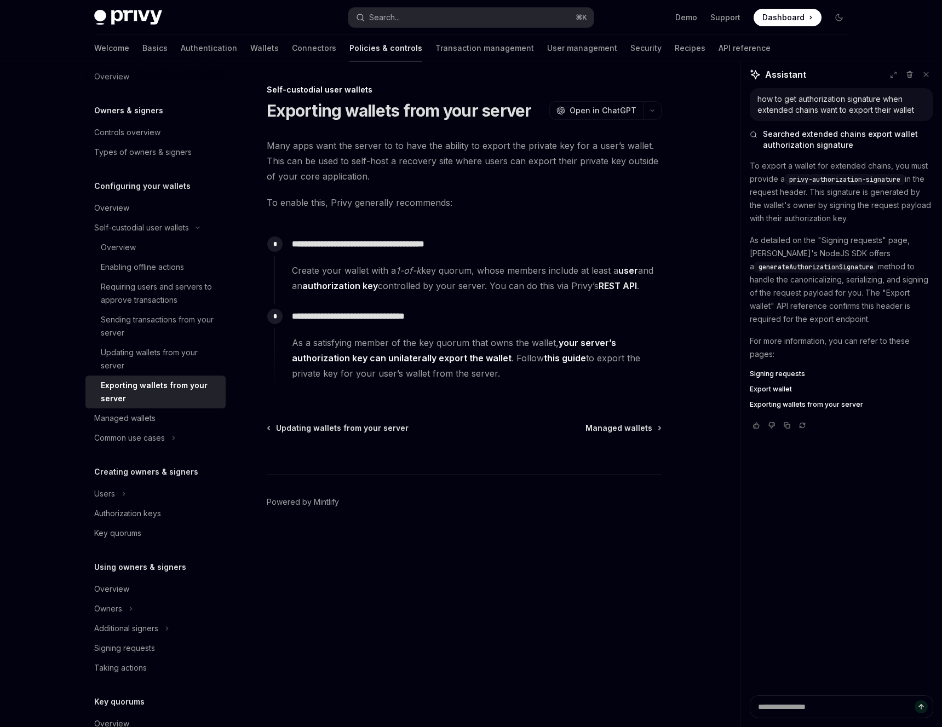
click at [155, 382] on div "Exporting wallets from your server" at bounding box center [160, 392] width 118 height 26
click at [153, 372] on link "Updating wallets from your server" at bounding box center [155, 359] width 140 height 33
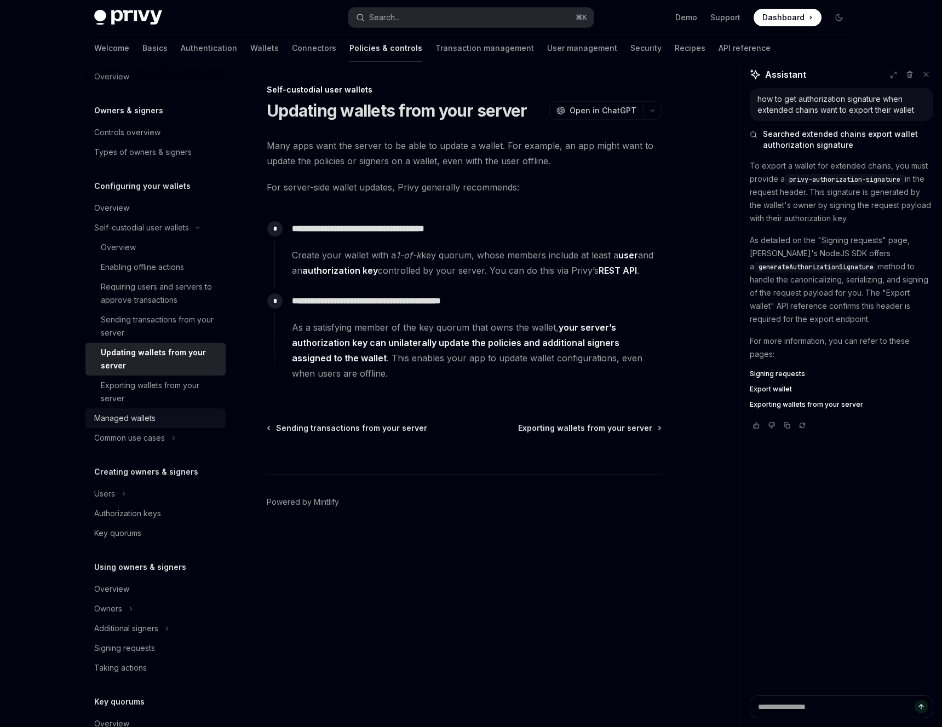
click at [158, 417] on div "Managed wallets" at bounding box center [156, 418] width 125 height 13
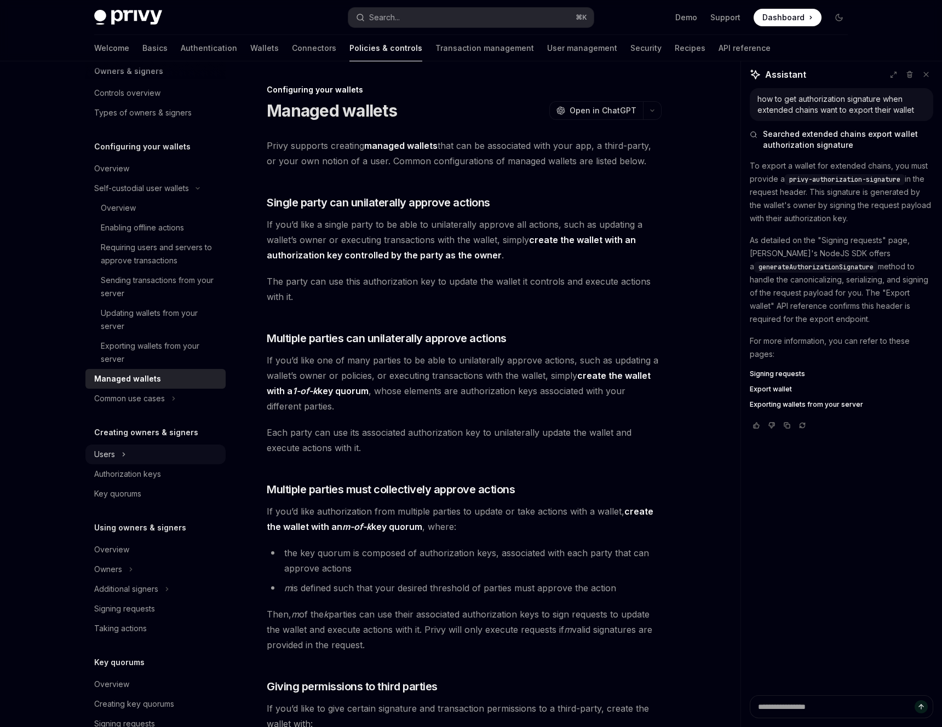
click at [134, 462] on button "Users" at bounding box center [155, 455] width 140 height 20
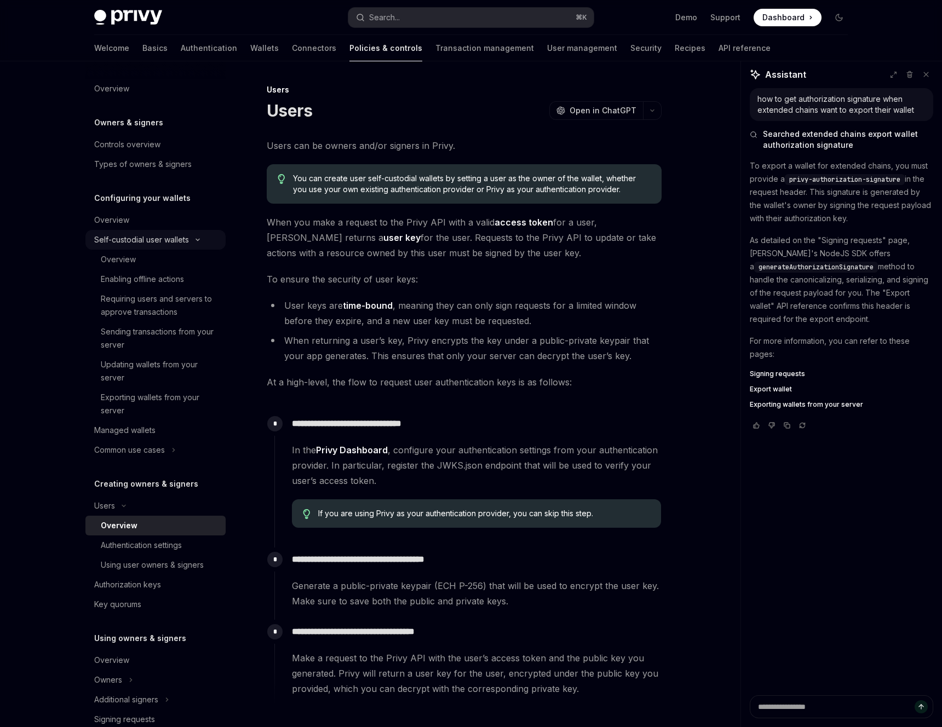
click at [156, 240] on div "Self-custodial user wallets" at bounding box center [141, 239] width 95 height 13
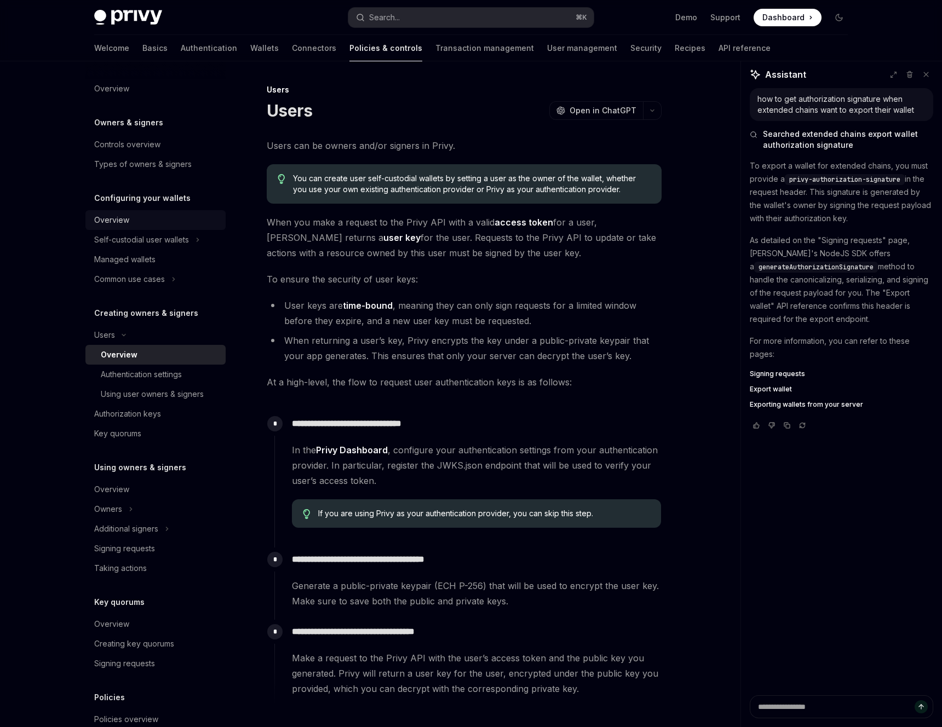
click at [151, 214] on div "Overview" at bounding box center [156, 220] width 125 height 13
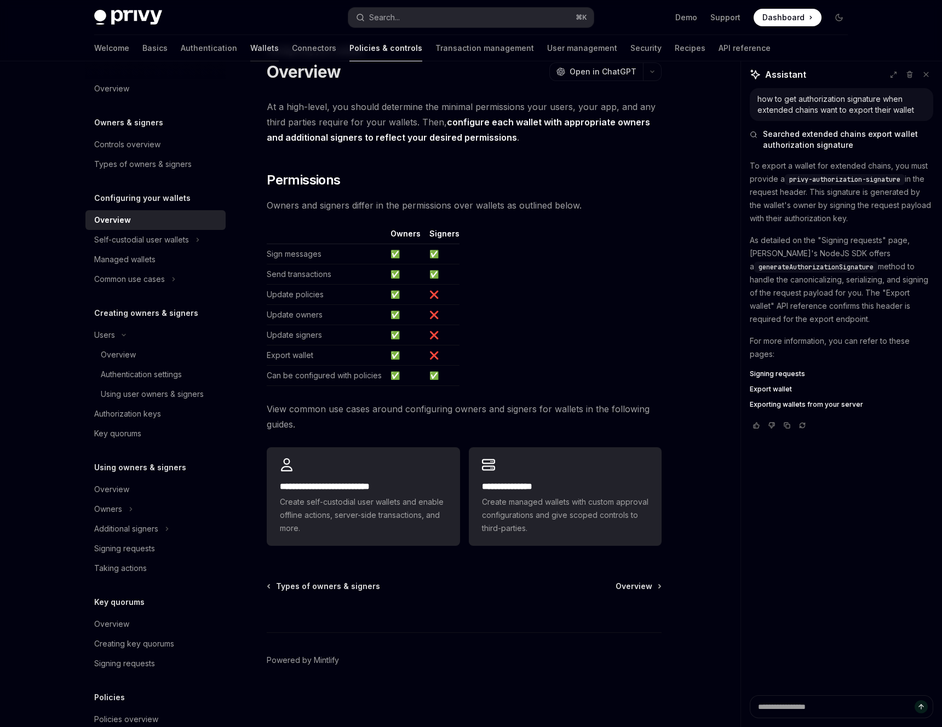
click at [250, 40] on link "Wallets" at bounding box center [264, 48] width 28 height 26
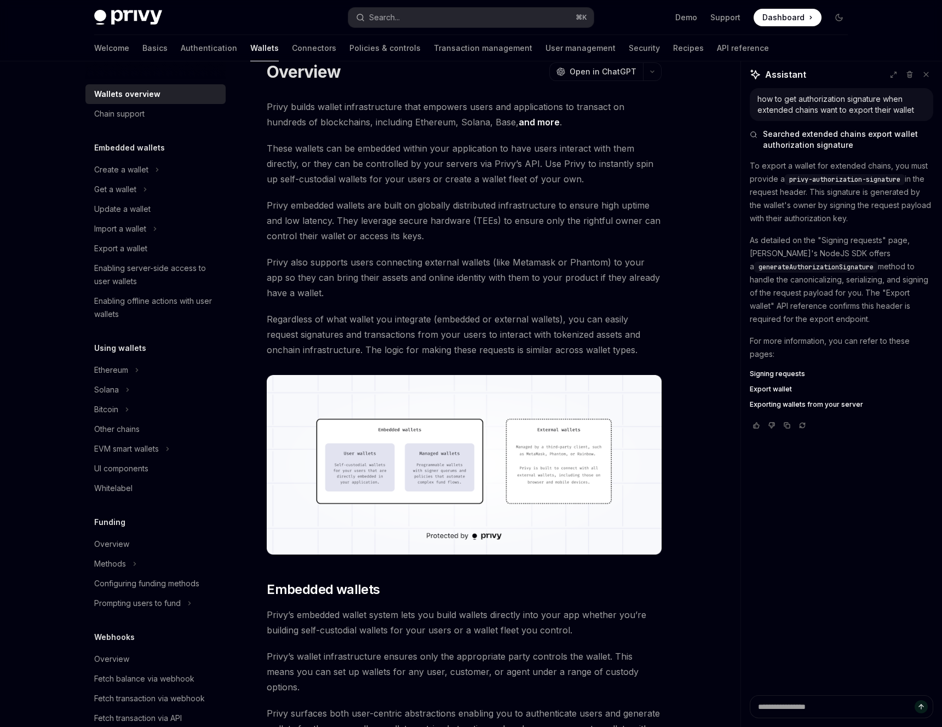
click at [768, 387] on span "Export wallet" at bounding box center [771, 389] width 42 height 9
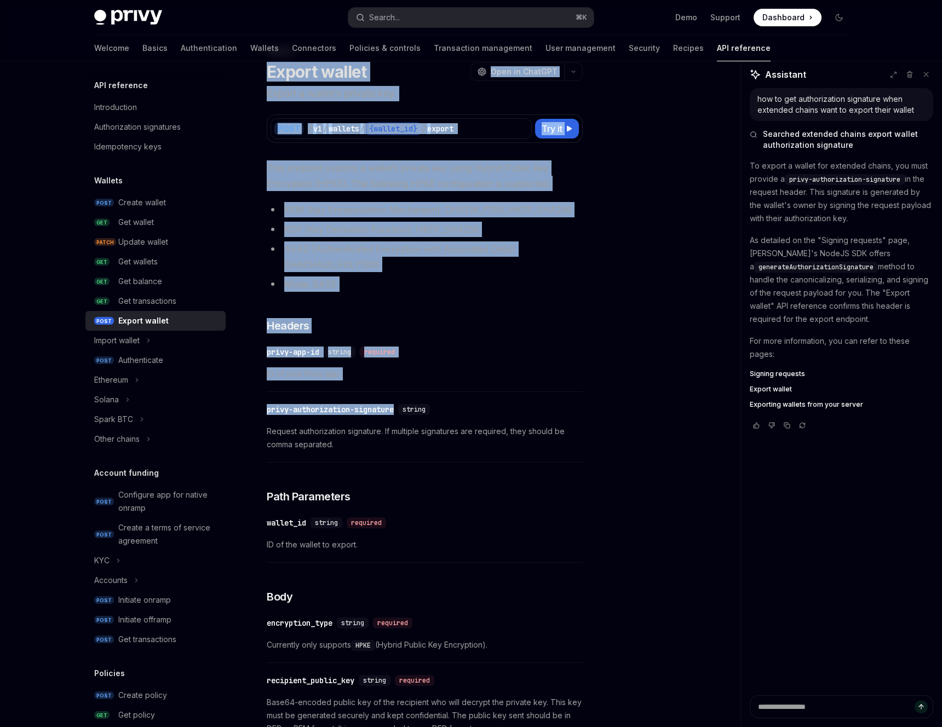
drag, startPoint x: 266, startPoint y: 73, endPoint x: 438, endPoint y: 400, distance: 370.1
click at [439, 400] on div "Wallets Export wallet OpenAI Open in ChatGPT Export a wallet’s private key. Ope…" at bounding box center [322, 604] width 526 height 1121
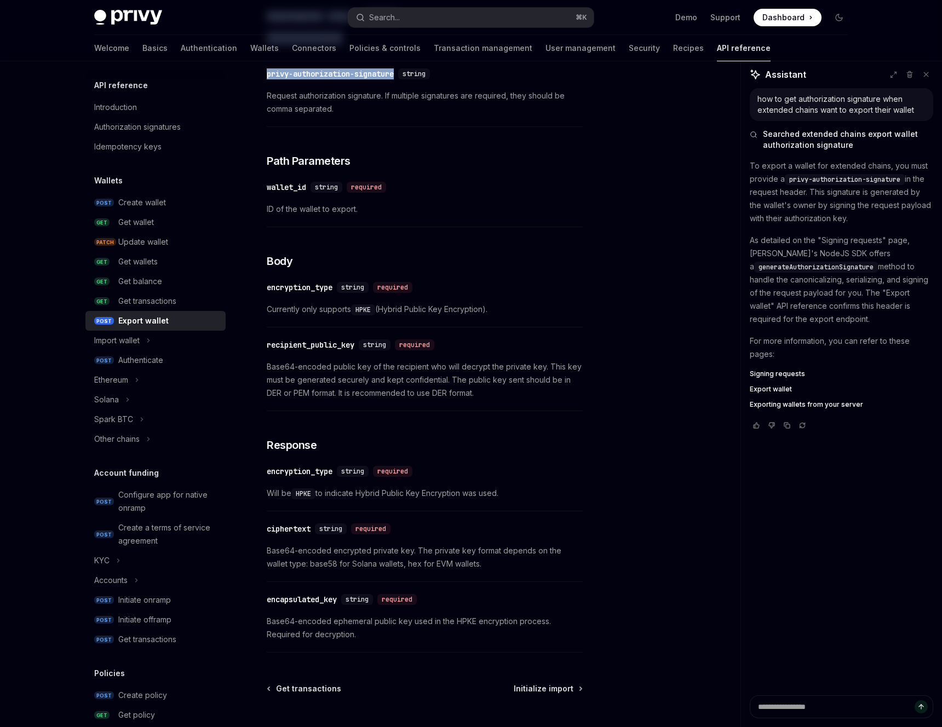
scroll to position [477, 0]
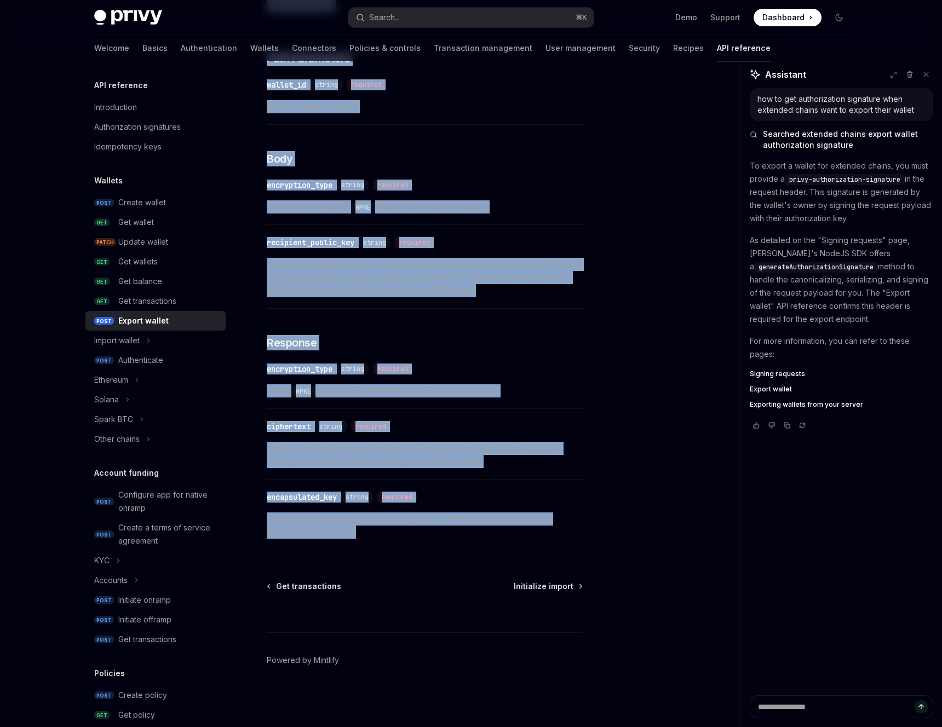
click at [537, 532] on span "Base64-encoded ephemeral public key used in the HPKE encryption process. Requir…" at bounding box center [425, 526] width 316 height 26
copy div "Export wallet OpenAI Open in ChatGPT Export a wallet’s private key. OpenAI Open…"
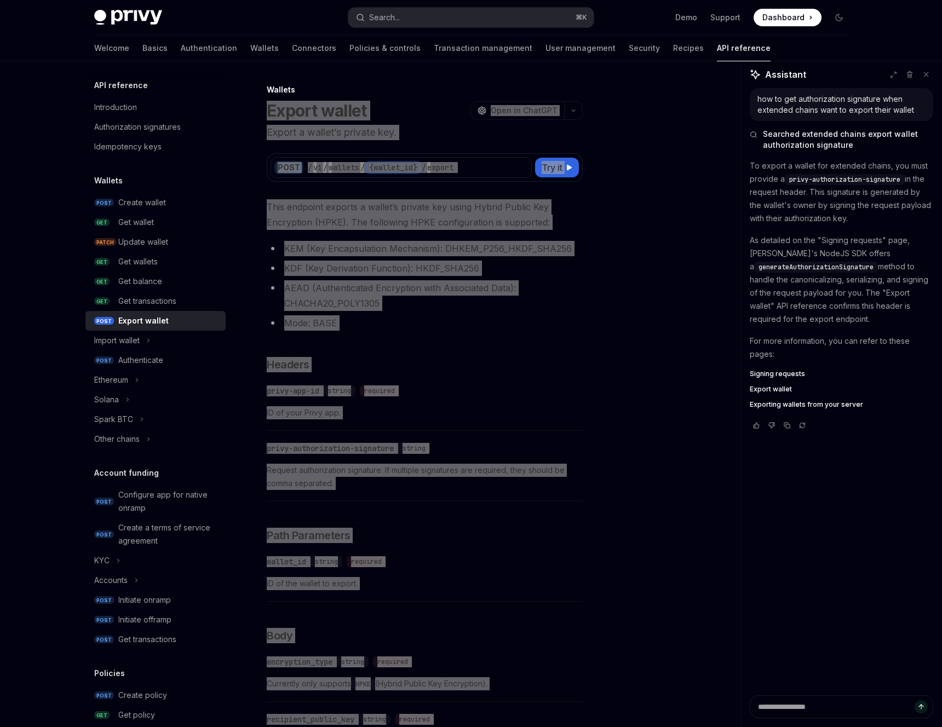
scroll to position [1, 0]
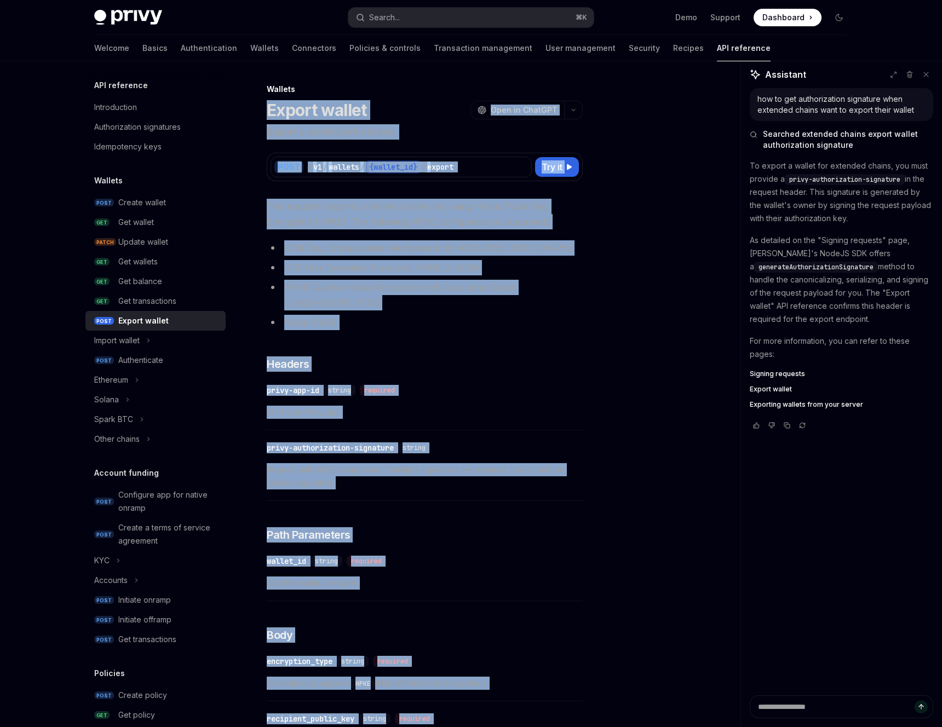
click at [783, 406] on span "Exporting wallets from your server" at bounding box center [806, 404] width 113 height 9
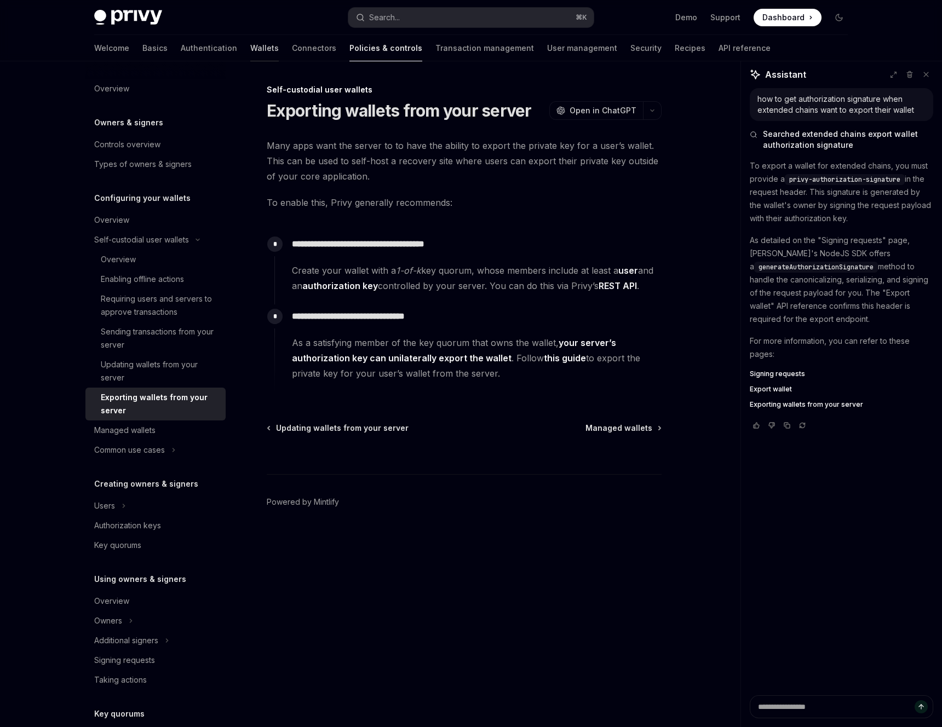
click at [250, 52] on link "Wallets" at bounding box center [264, 48] width 28 height 26
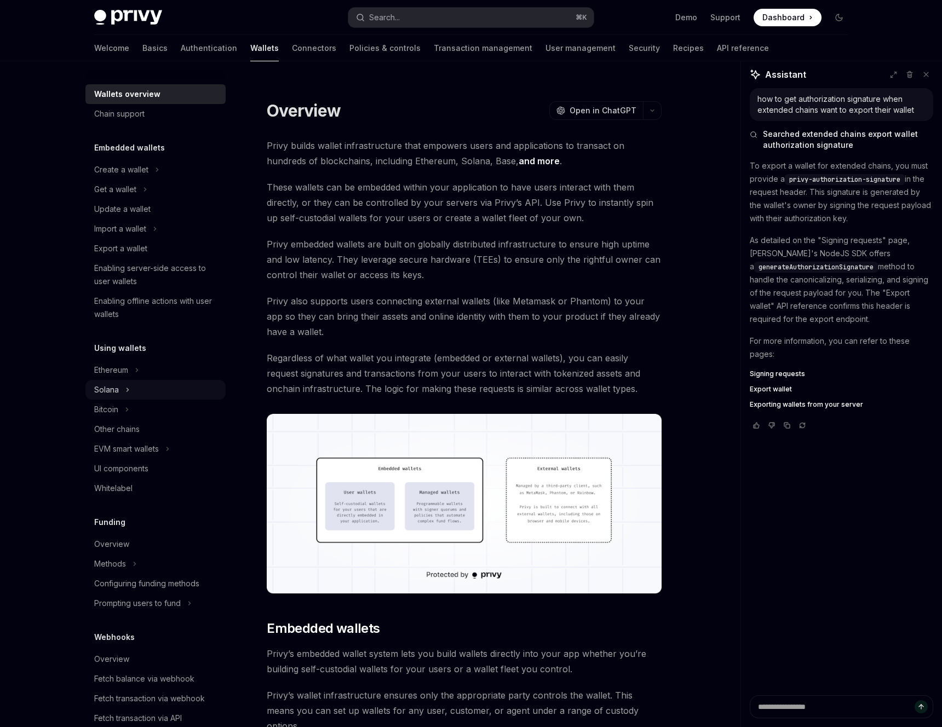
click at [121, 388] on button "Solana" at bounding box center [155, 390] width 140 height 20
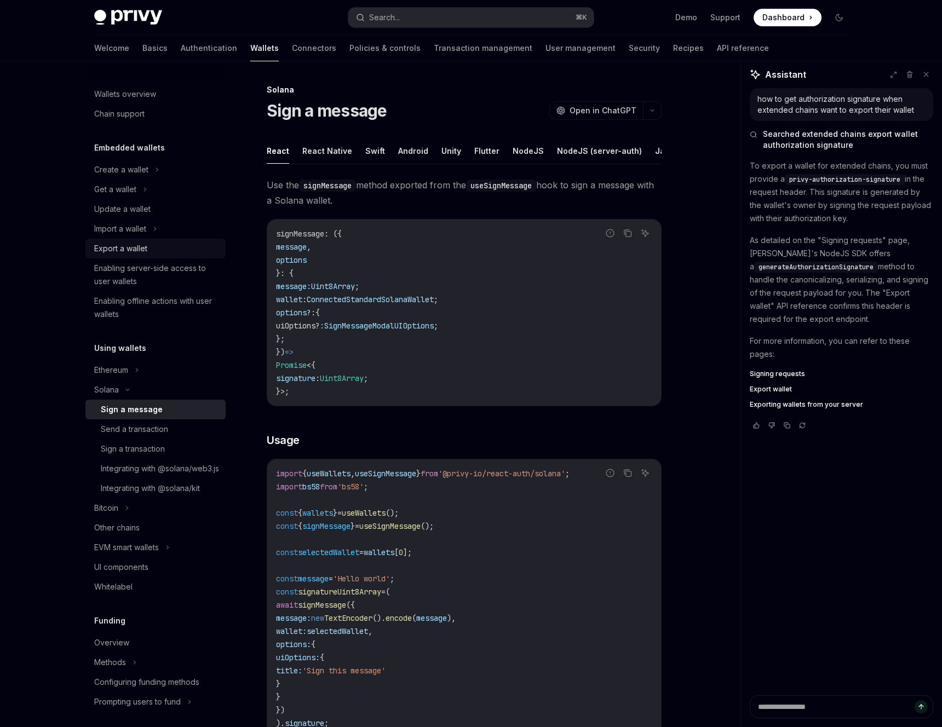
click at [132, 246] on div "Export a wallet" at bounding box center [120, 248] width 53 height 13
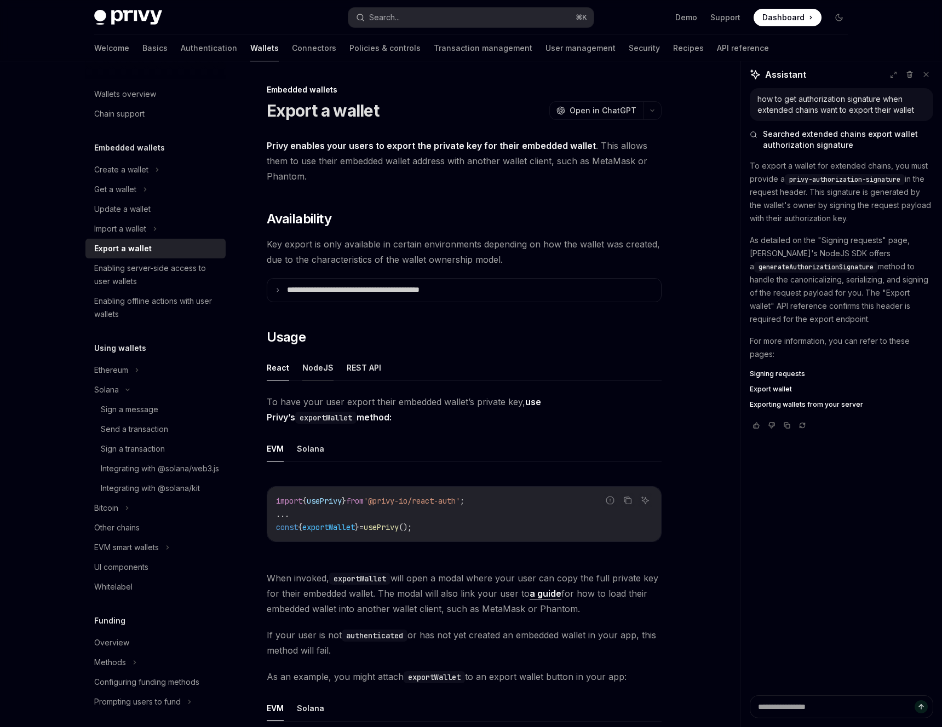
click at [329, 369] on button "NodeJS" at bounding box center [317, 368] width 31 height 26
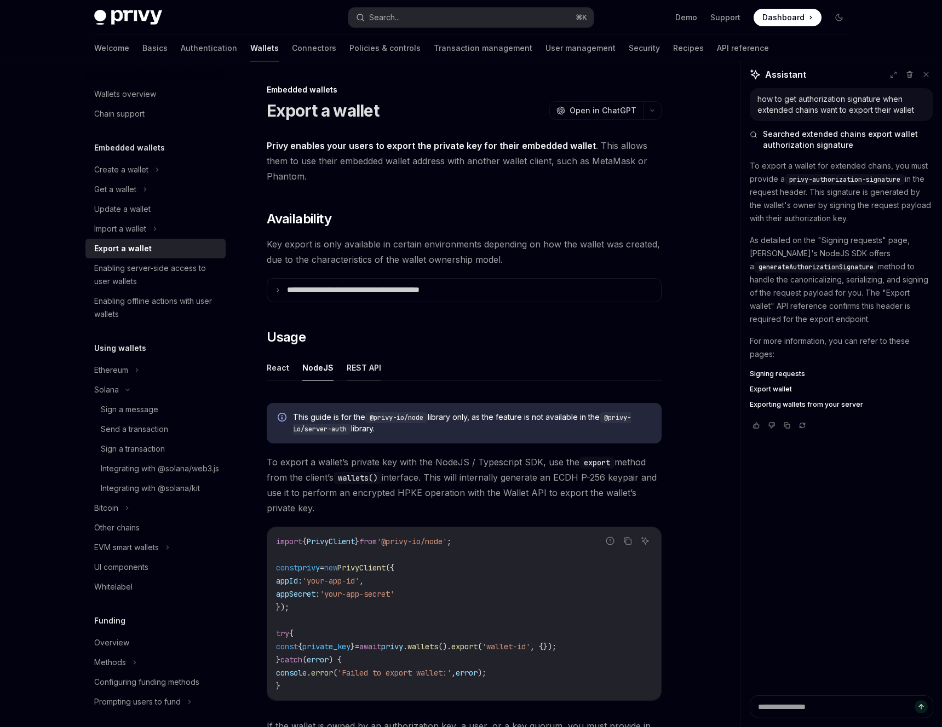
scroll to position [4, 0]
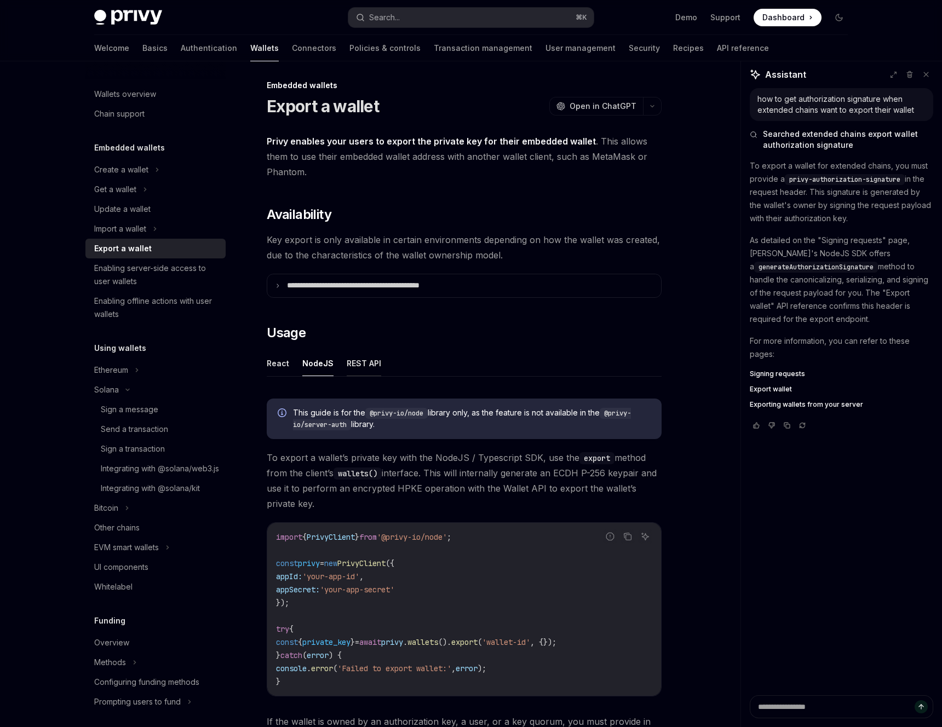
click at [354, 357] on button "REST API" at bounding box center [364, 363] width 35 height 26
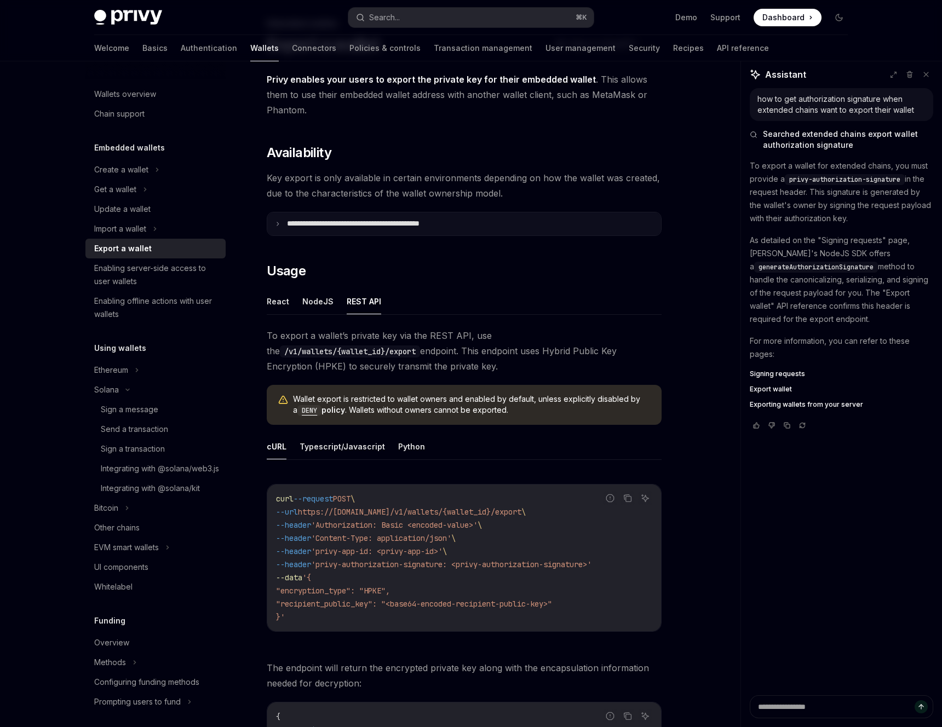
scroll to position [69, 0]
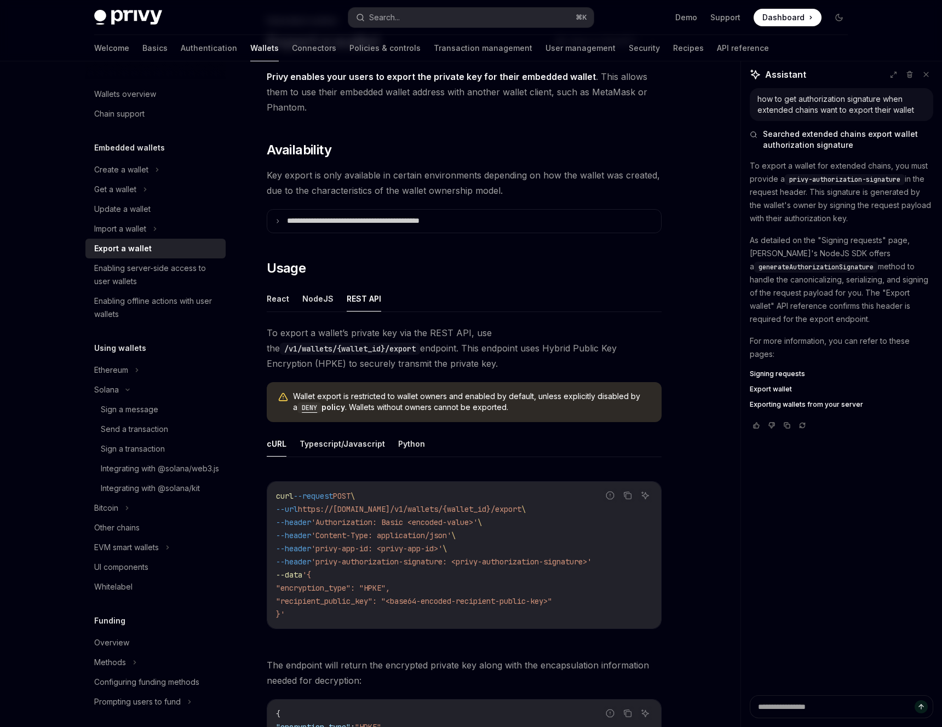
drag, startPoint x: 262, startPoint y: 329, endPoint x: 556, endPoint y: 641, distance: 428.9
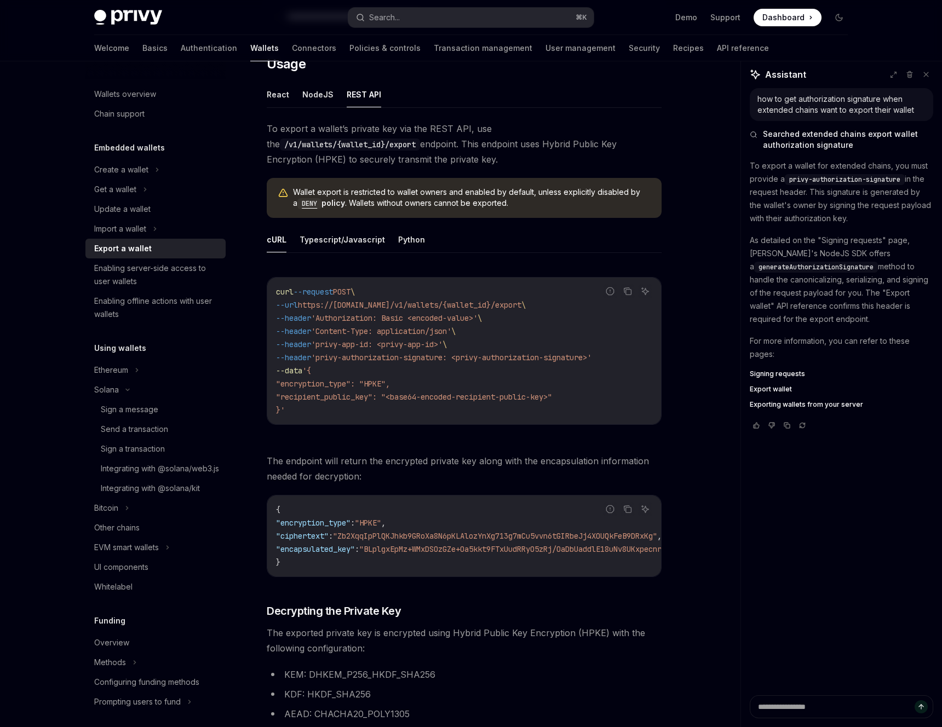
scroll to position [290, 0]
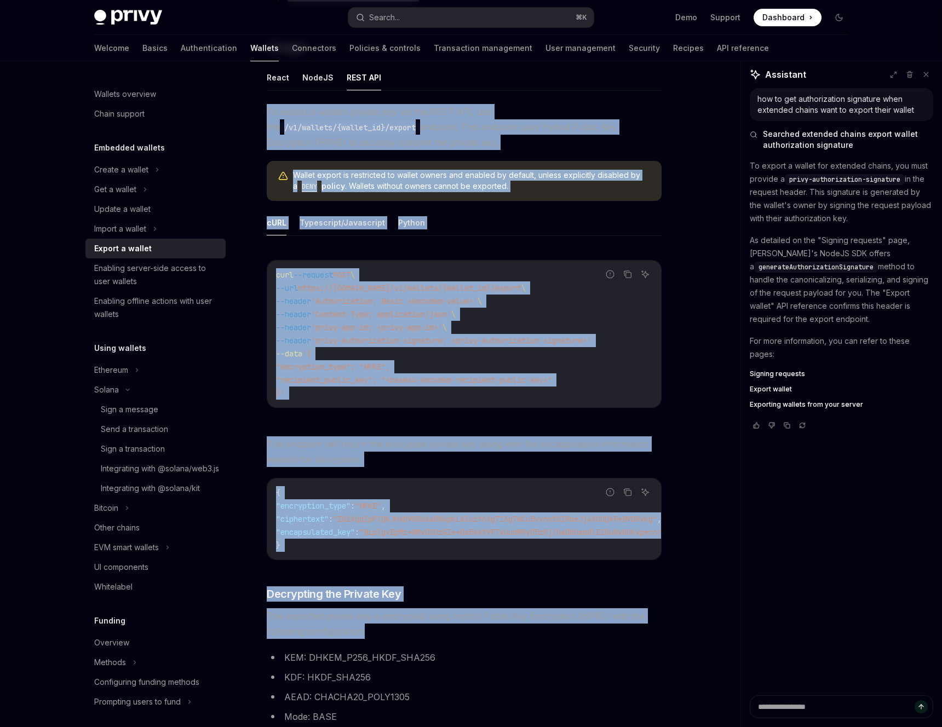
click at [506, 638] on span "The exported private key is encrypted using Hybrid Public Key Encryption (HPKE)…" at bounding box center [464, 623] width 395 height 31
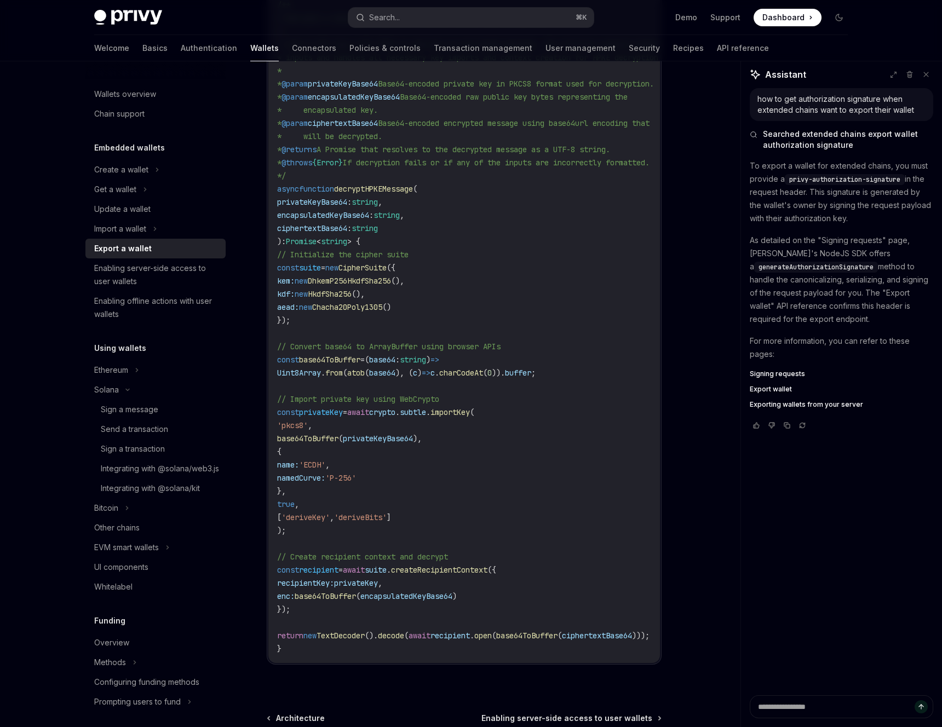
scroll to position [1211, 0]
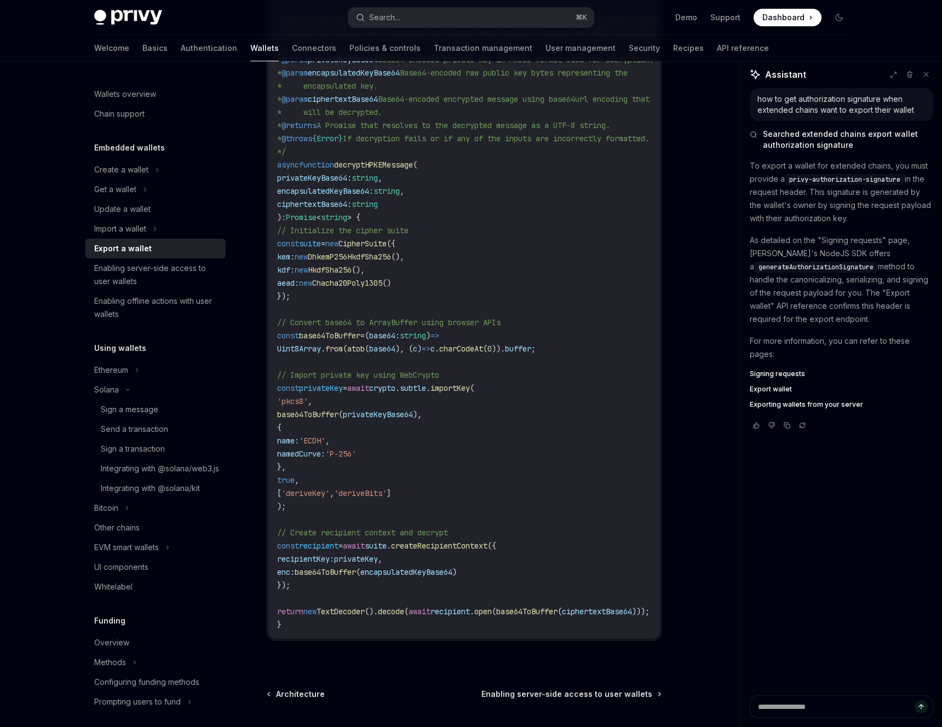
click at [472, 624] on code "import { CipherSuite , DhkemP256HkdfSha256 , HkdfSha256 } from '@hpke/core' ; i…" at bounding box center [500, 283] width 447 height 697
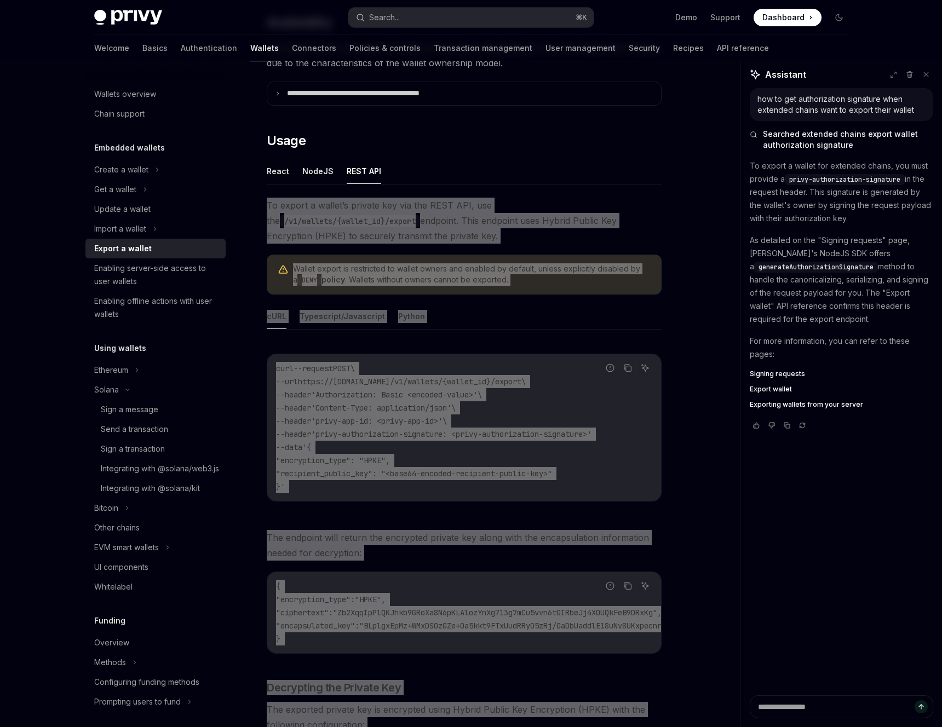
scroll to position [161, 0]
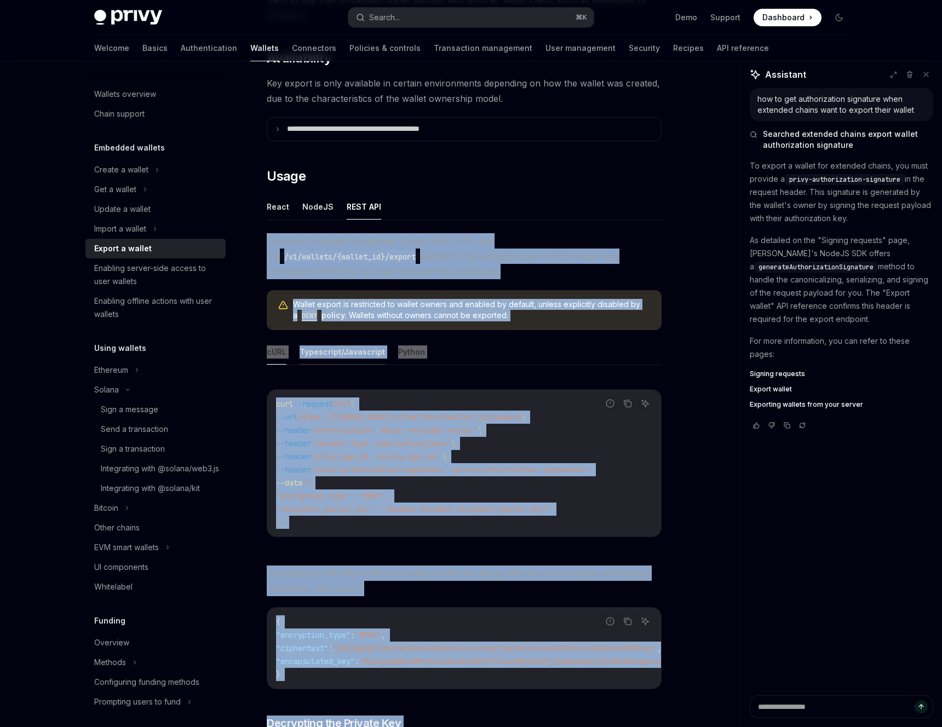
click at [346, 357] on button "Typescript/Javascript" at bounding box center [342, 352] width 85 height 26
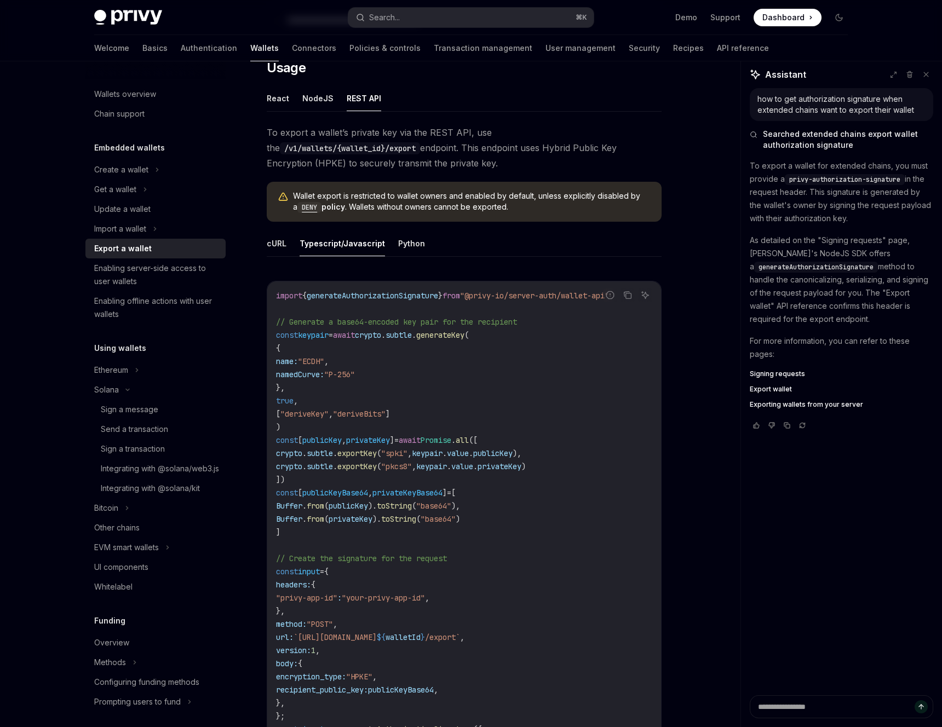
click at [428, 389] on code "import { generateAuthorizationSignature } from "@privy-io/server-auth/wallet-ap…" at bounding box center [554, 650] width 556 height 723
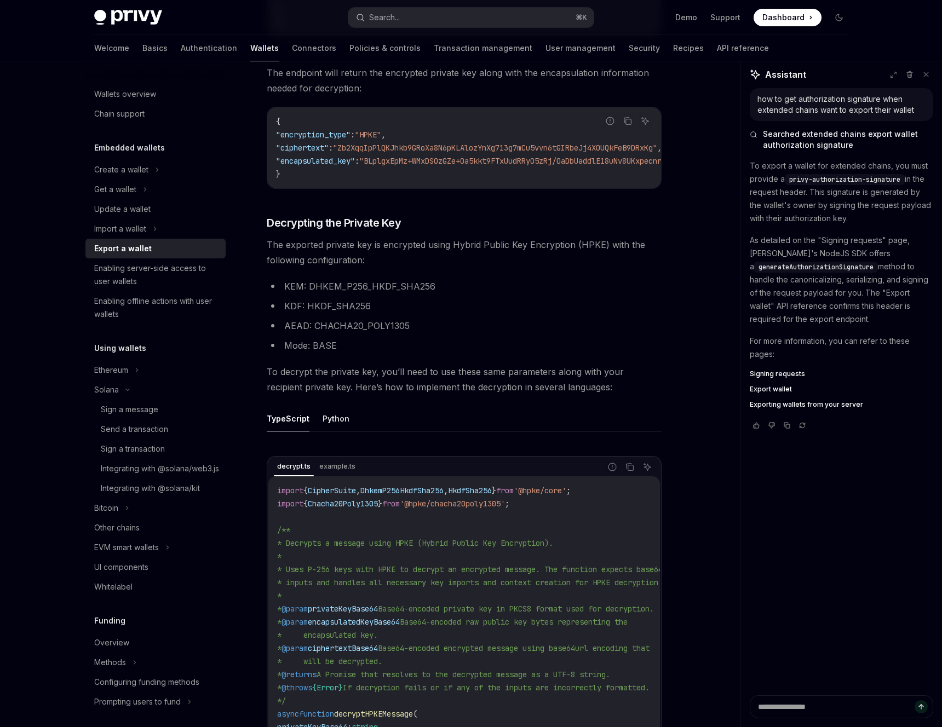
scroll to position [1138, 0]
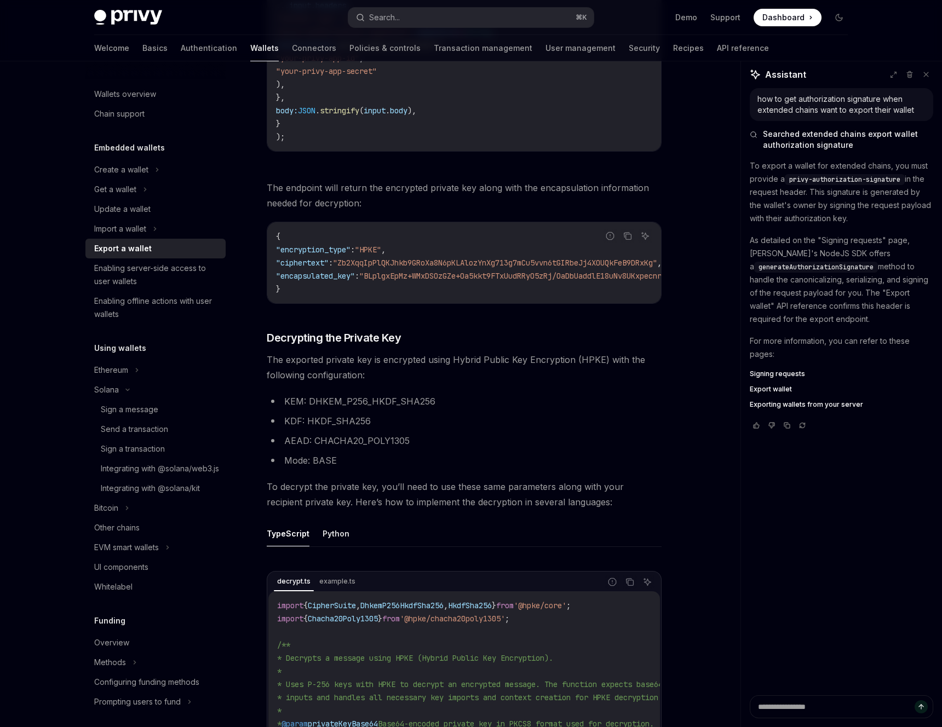
click at [471, 237] on code "{ "encryption_type" : "HPKE" , "ciphertext" : "Zb2XqqIpPlQKJhkb9GRoXa8N6pKLAloz…" at bounding box center [528, 263] width 504 height 66
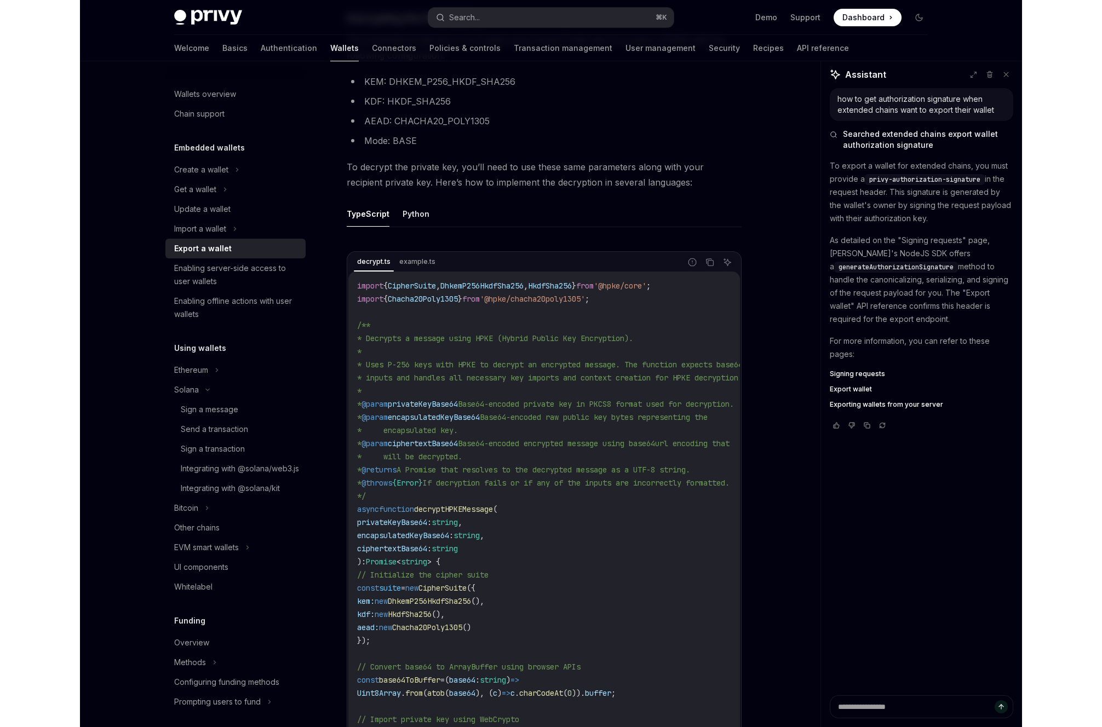
scroll to position [1469, 0]
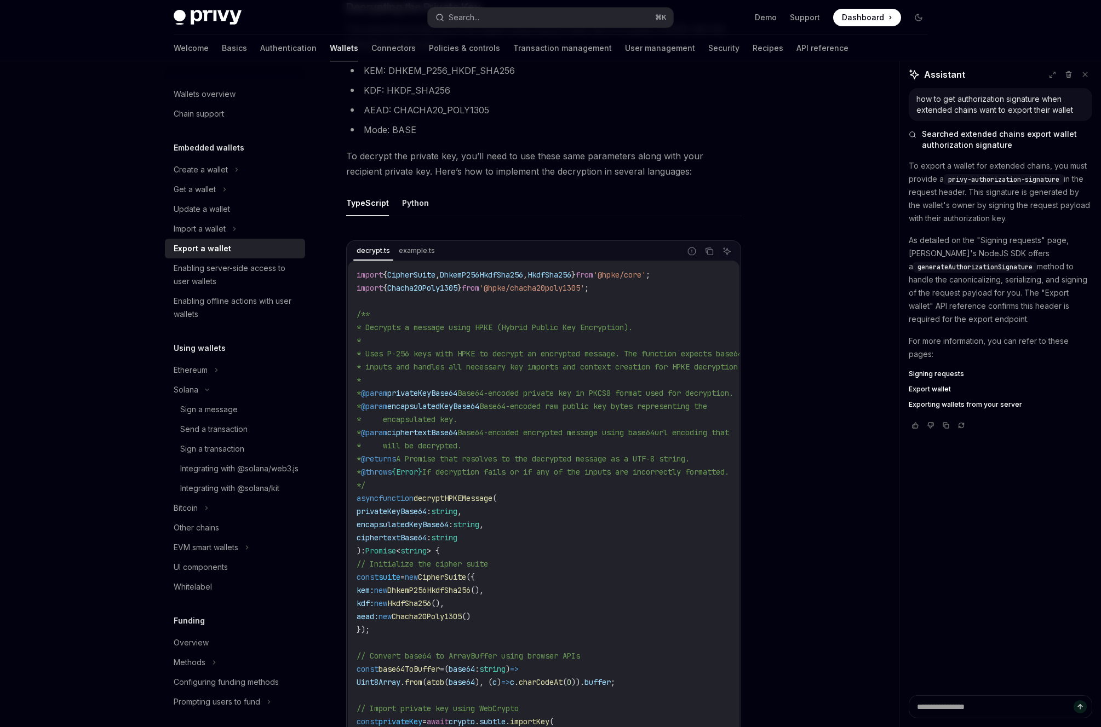
type textarea "*"
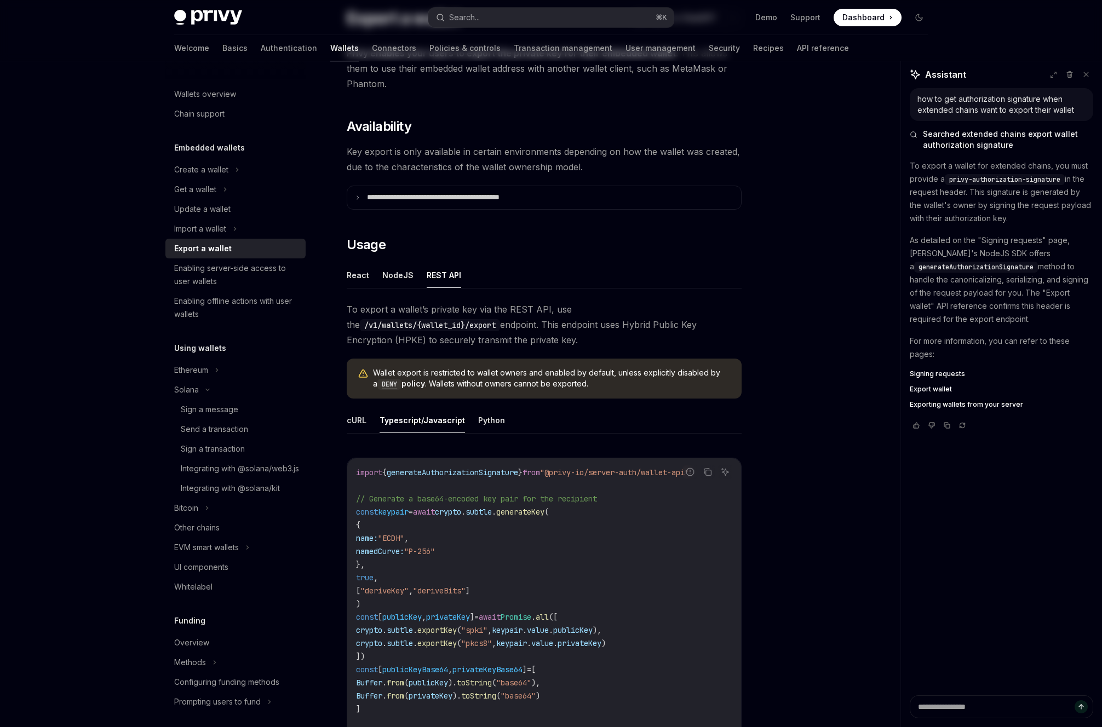
scroll to position [0, 0]
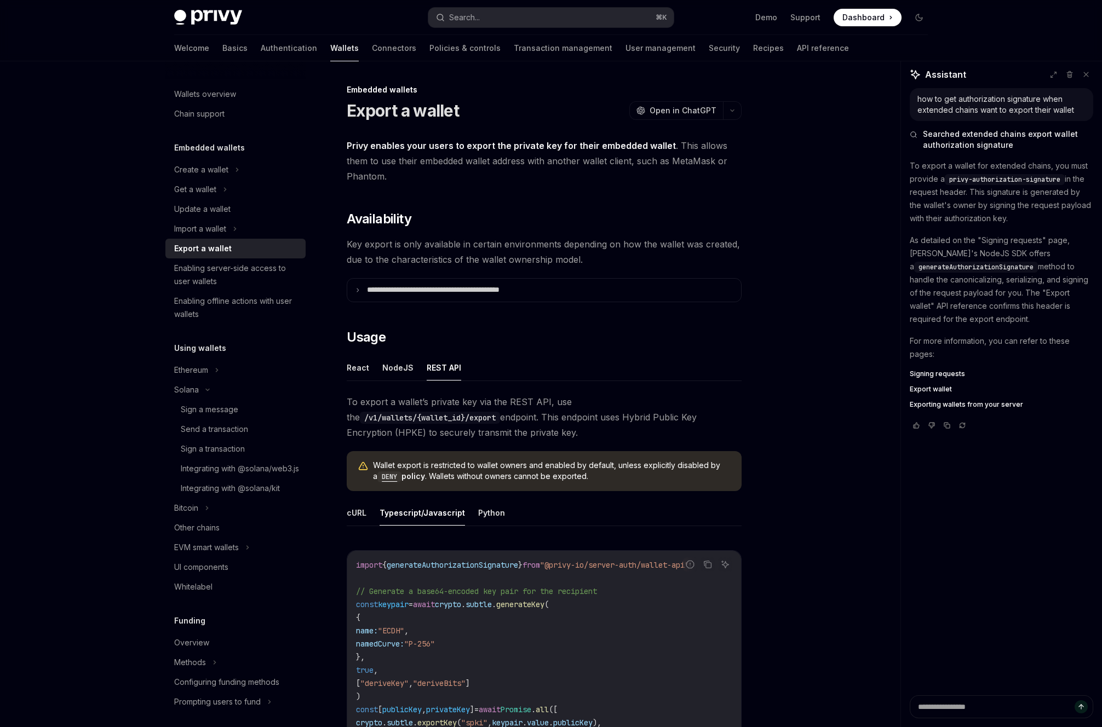
click at [490, 161] on span "Privy enables your users to export the private key for their embedded wallet . …" at bounding box center [544, 161] width 395 height 46
click at [696, 111] on span "Open in ChatGPT" at bounding box center [682, 110] width 67 height 11
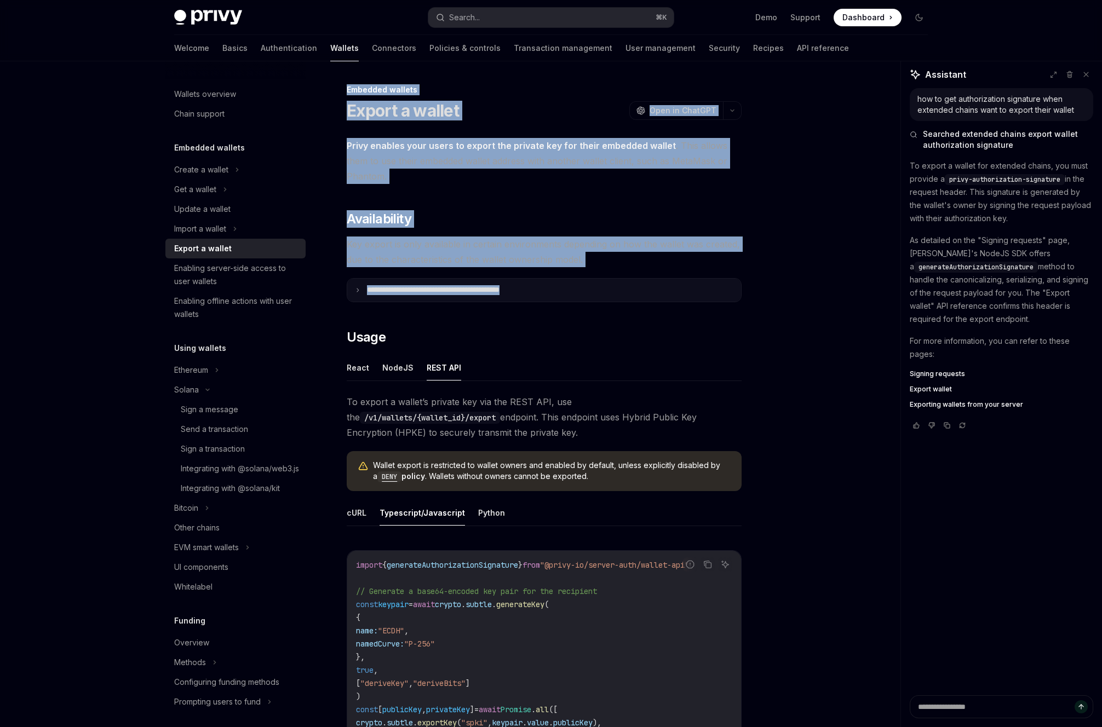
drag, startPoint x: 343, startPoint y: 85, endPoint x: 510, endPoint y: 300, distance: 271.9
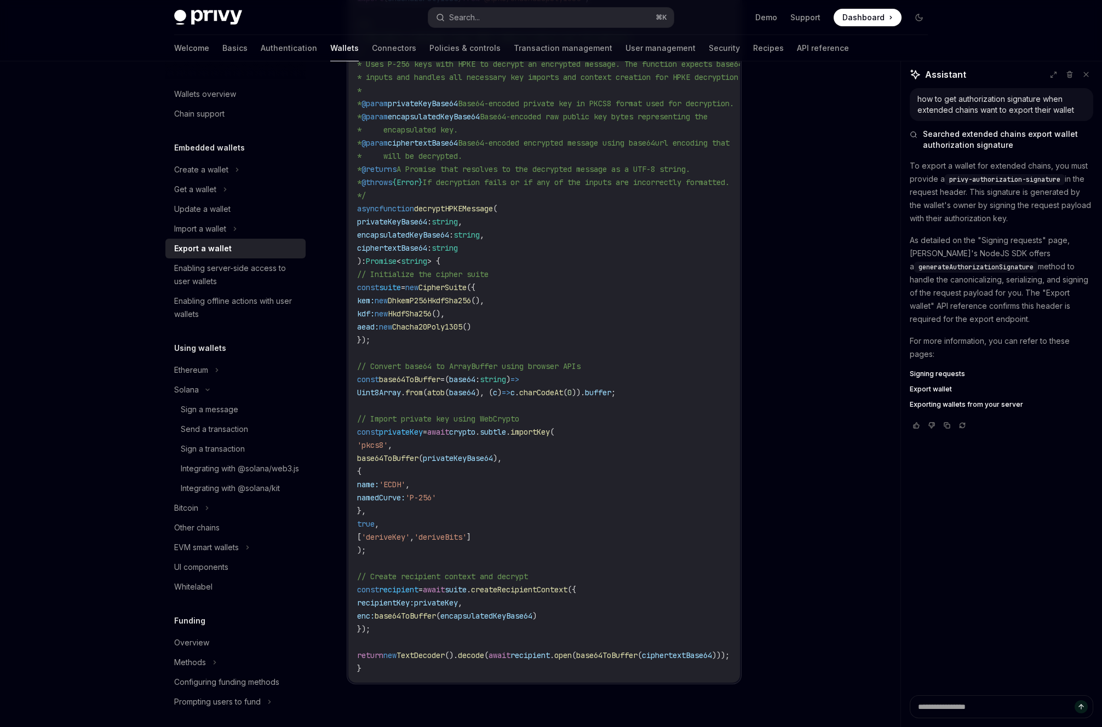
scroll to position [1923, 0]
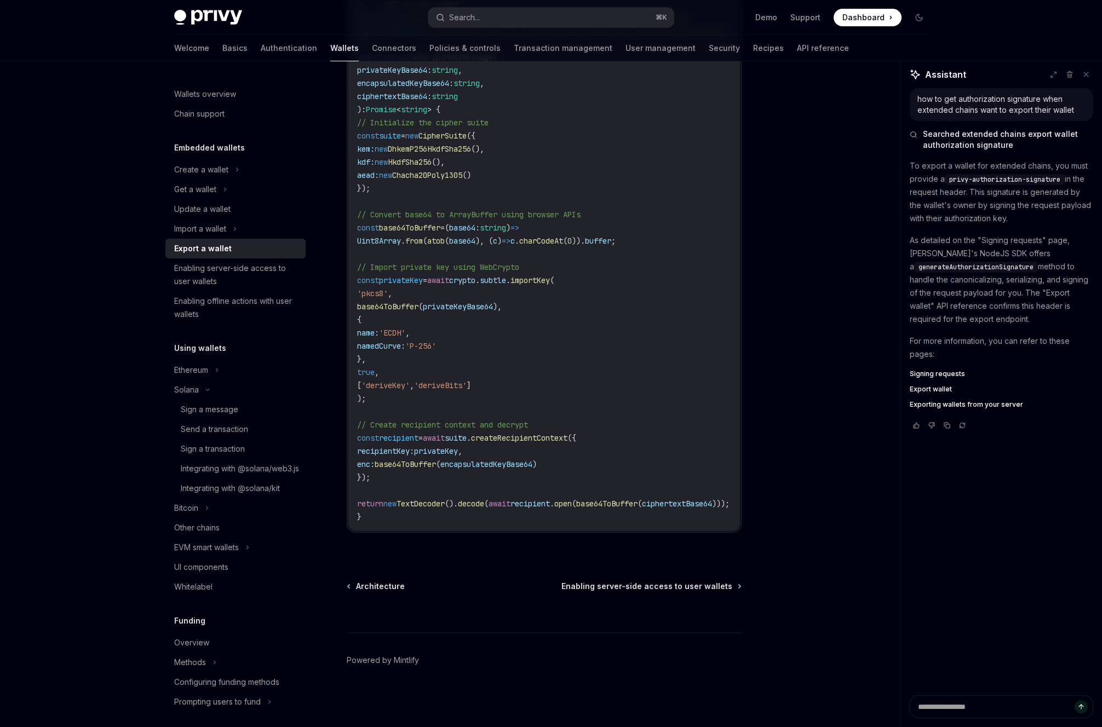
click at [740, 543] on div "decrypt.ts example.ts Report incorrect code Copy Ask AI import { CipherSuite , …" at bounding box center [544, 169] width 395 height 762
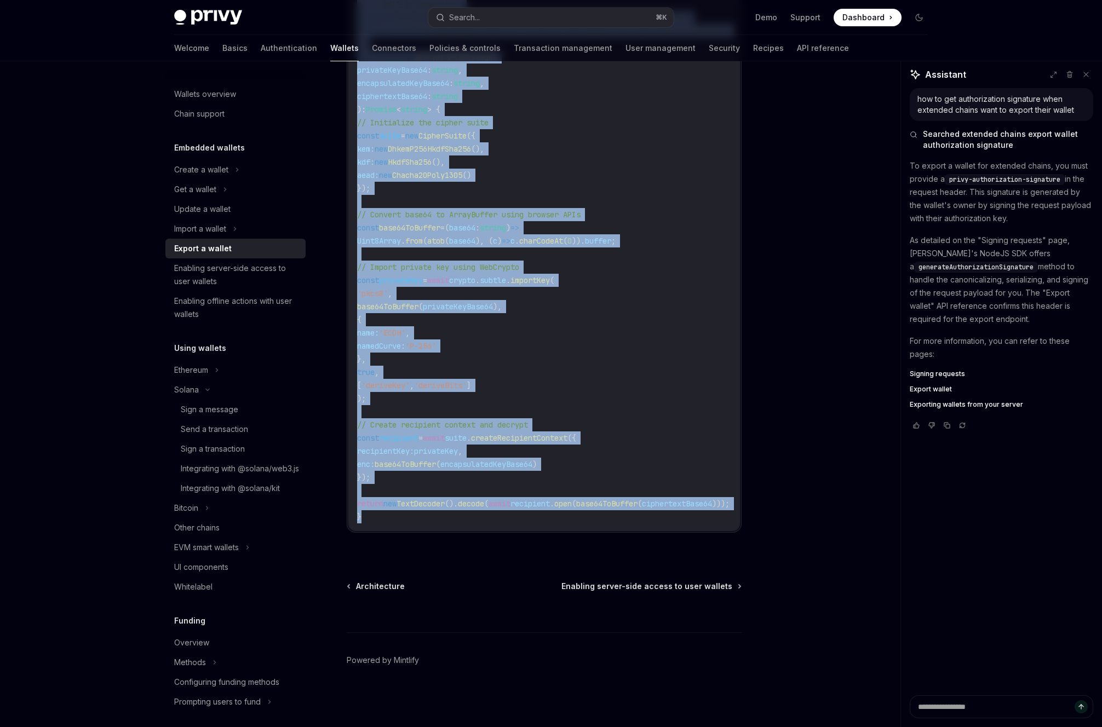
copy div "**********"
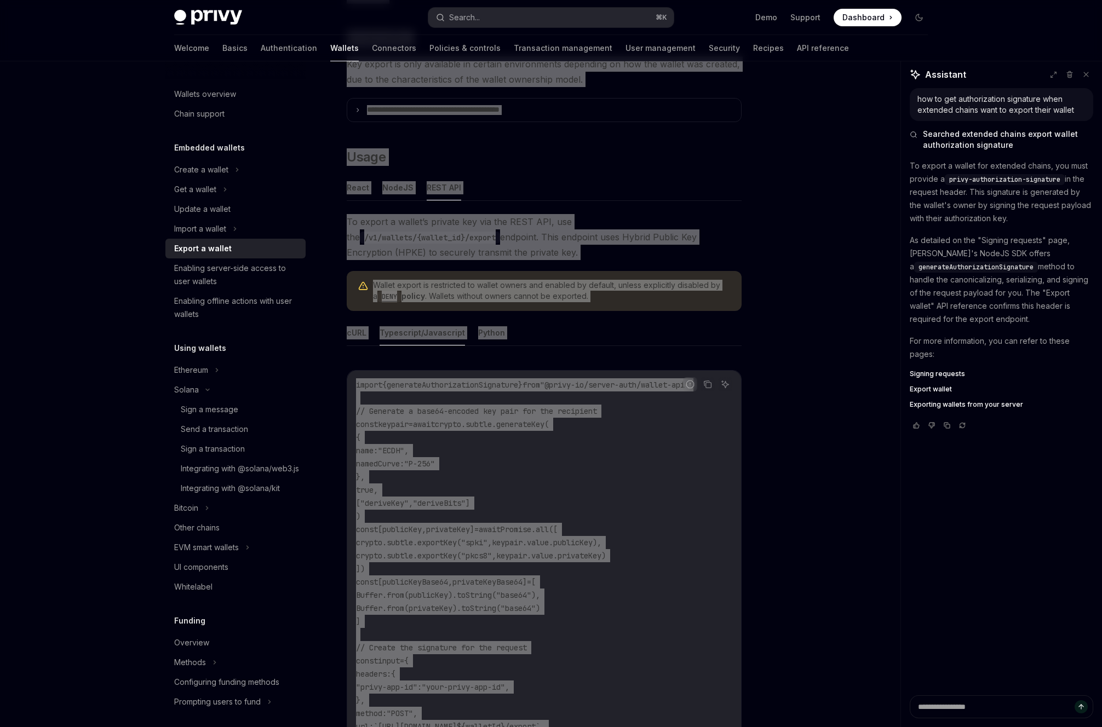
scroll to position [0, 0]
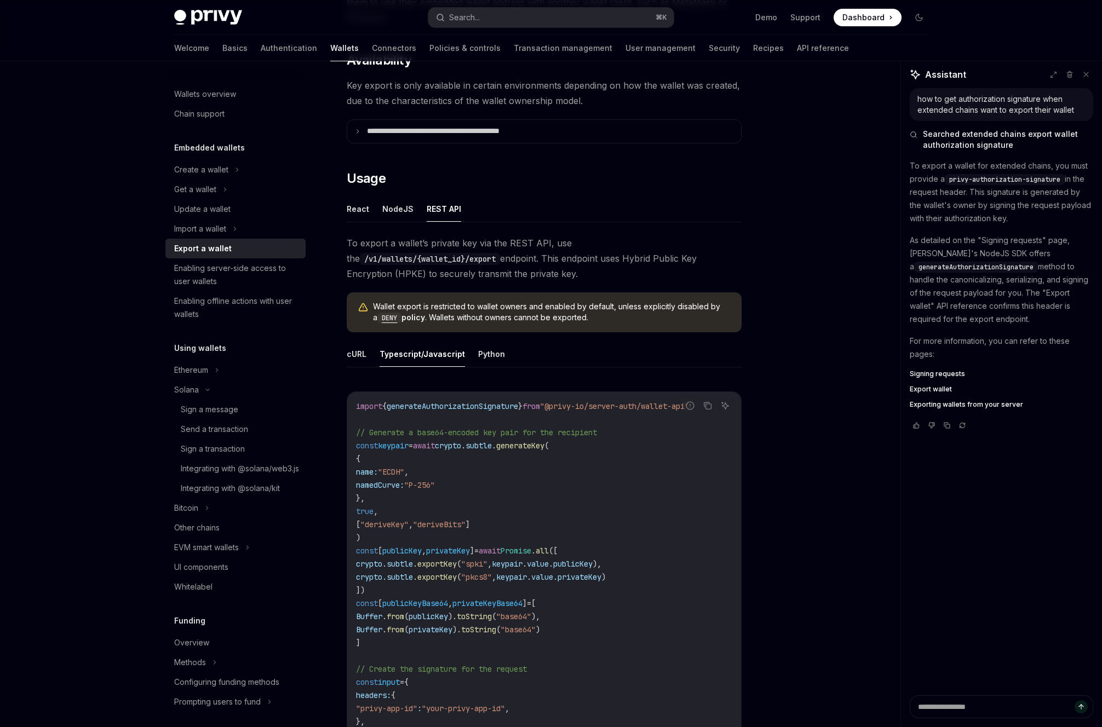
scroll to position [166, 0]
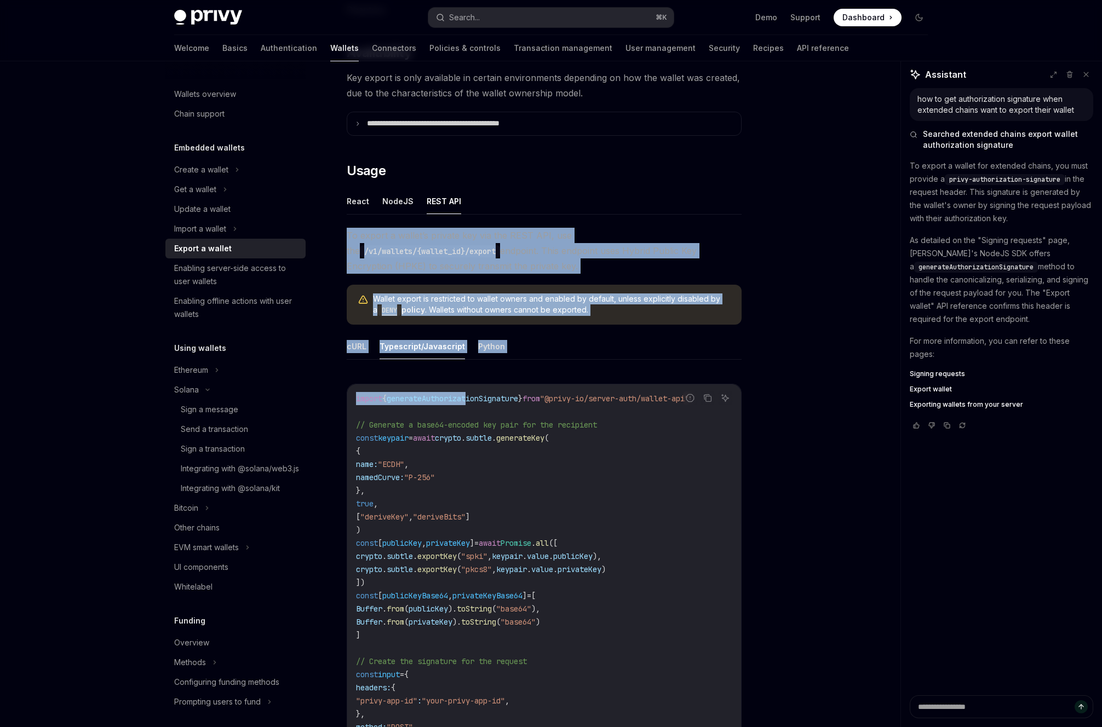
drag, startPoint x: 347, startPoint y: 231, endPoint x: 473, endPoint y: 395, distance: 207.5
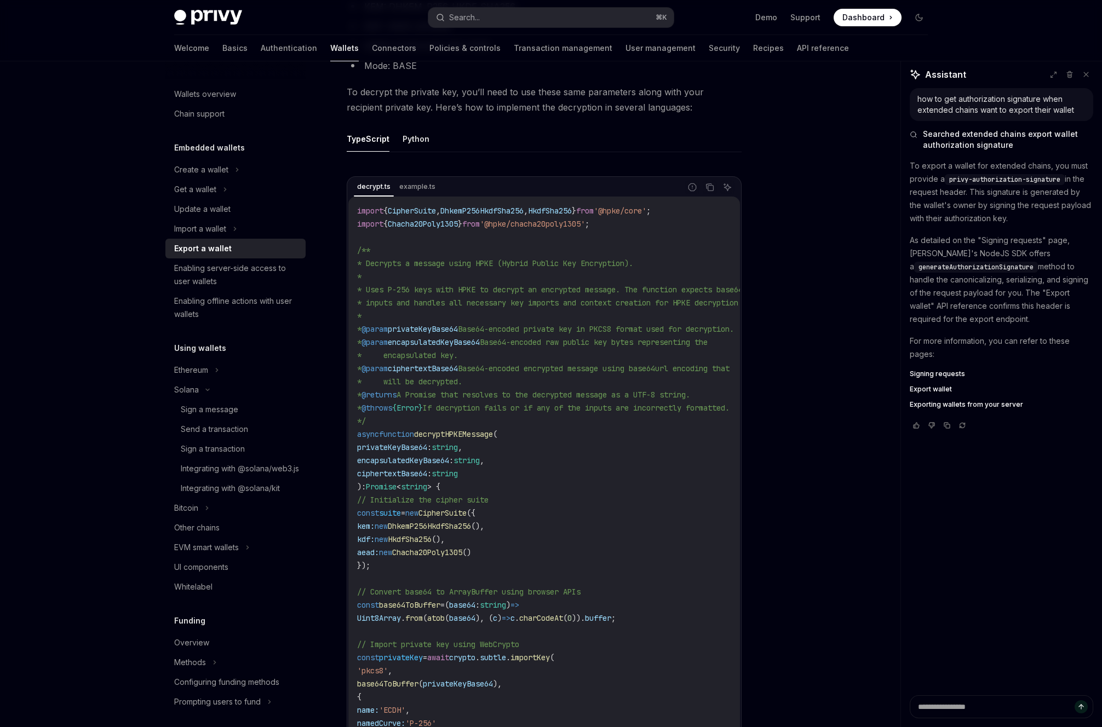
scroll to position [1923, 0]
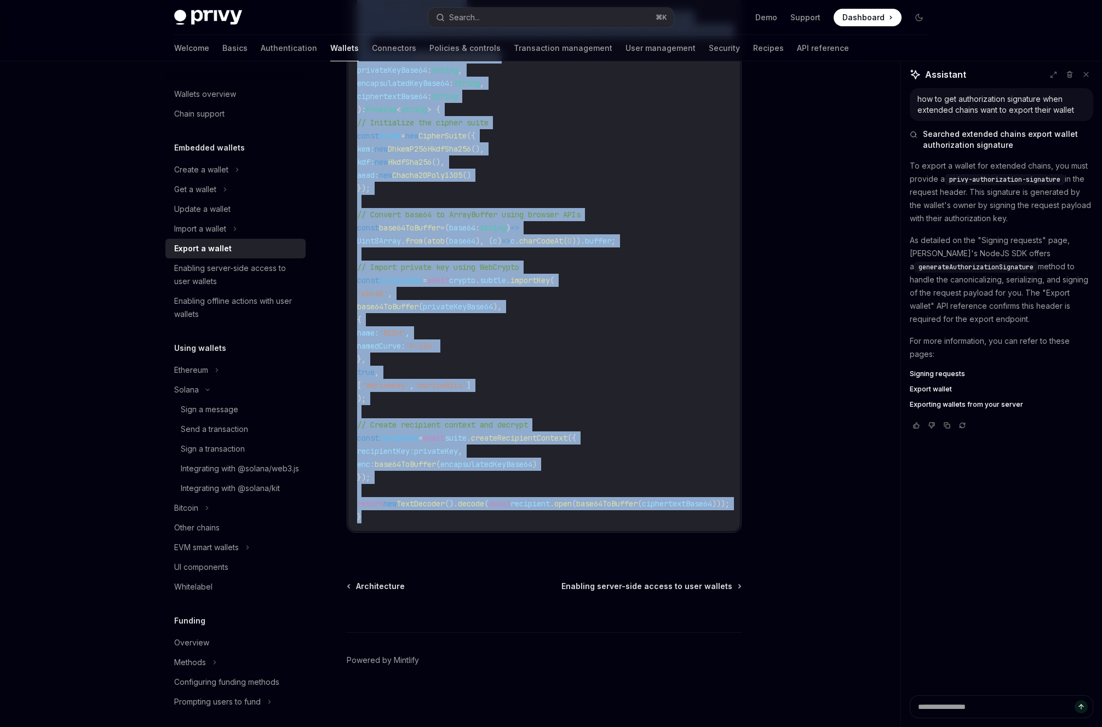
click at [498, 518] on code "import { CipherSuite , DhkemP256HkdfSha256 , HkdfSha256 } from '@hpke/core' ; i…" at bounding box center [580, 175] width 447 height 697
copy div "To export a wallet’s private key via the REST API, use the /v1/wallets/{wallet_…"
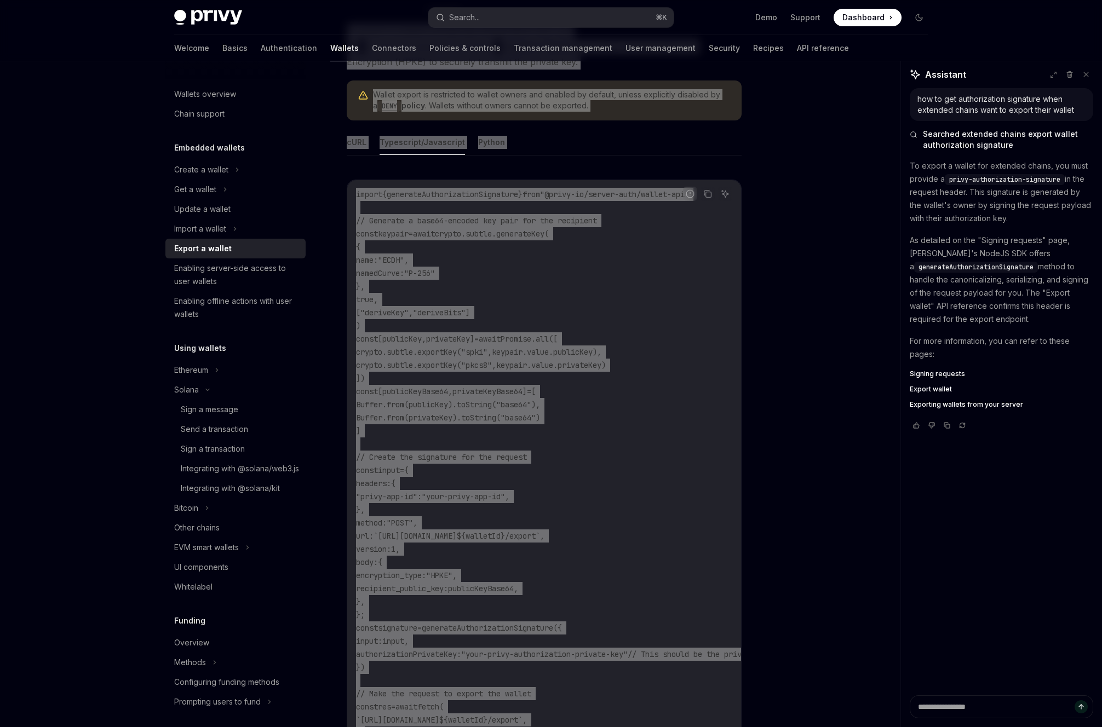
scroll to position [194, 0]
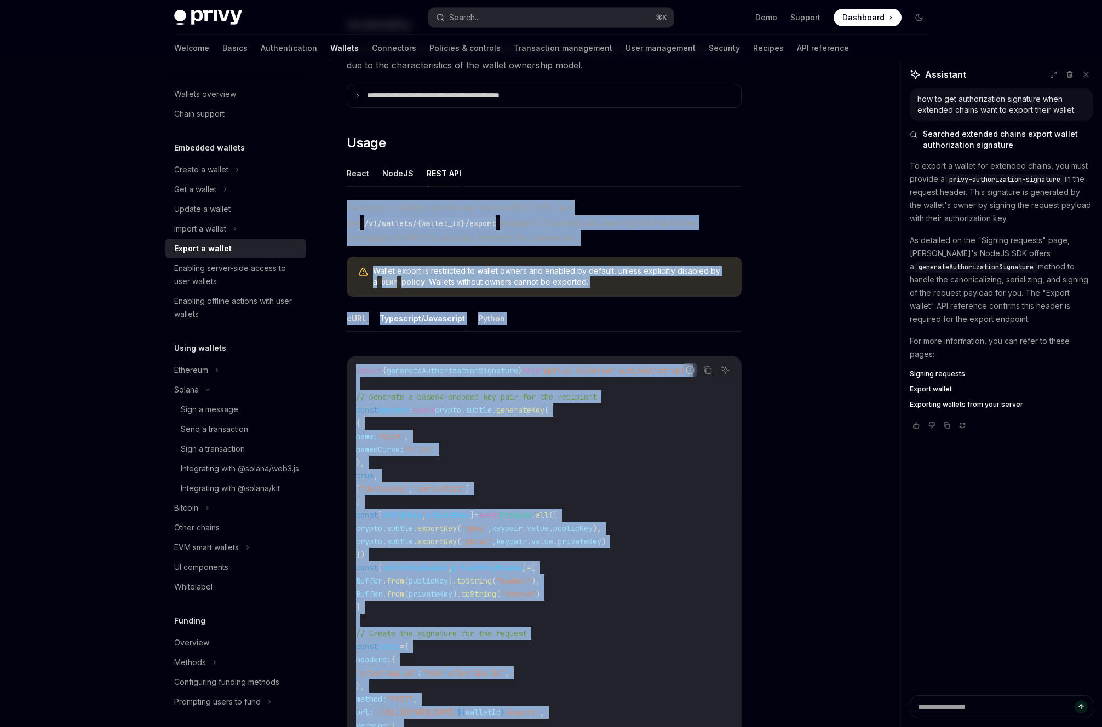
click at [404, 433] on span ""ECDH"" at bounding box center [391, 437] width 26 height 10
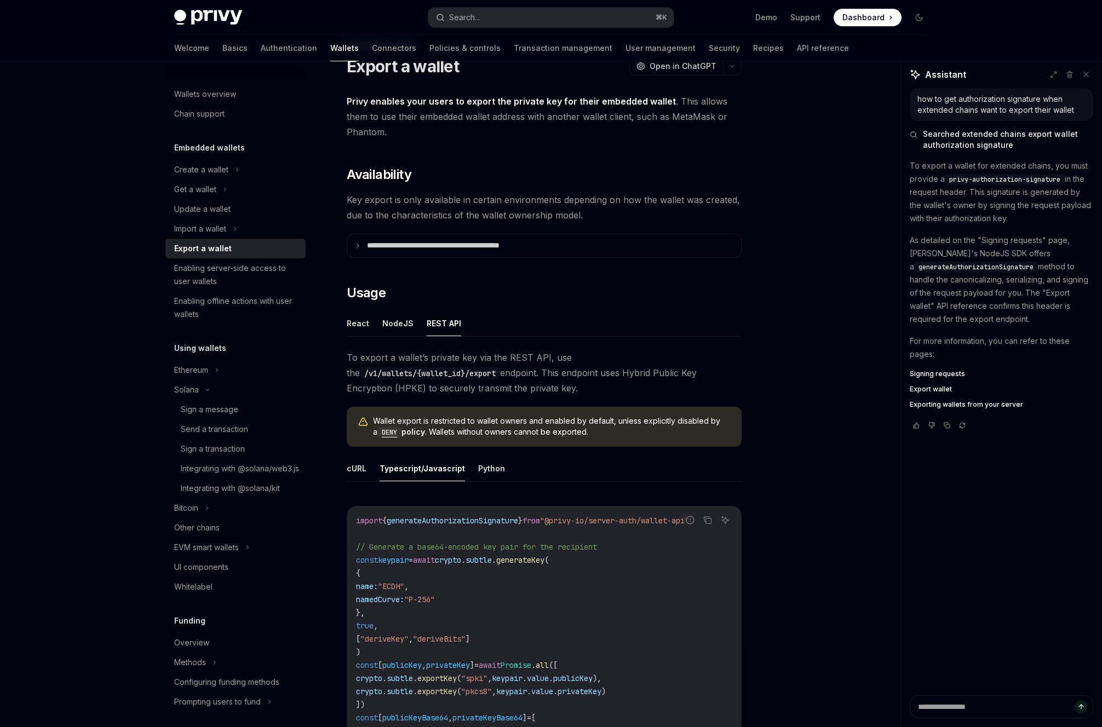
scroll to position [0, 0]
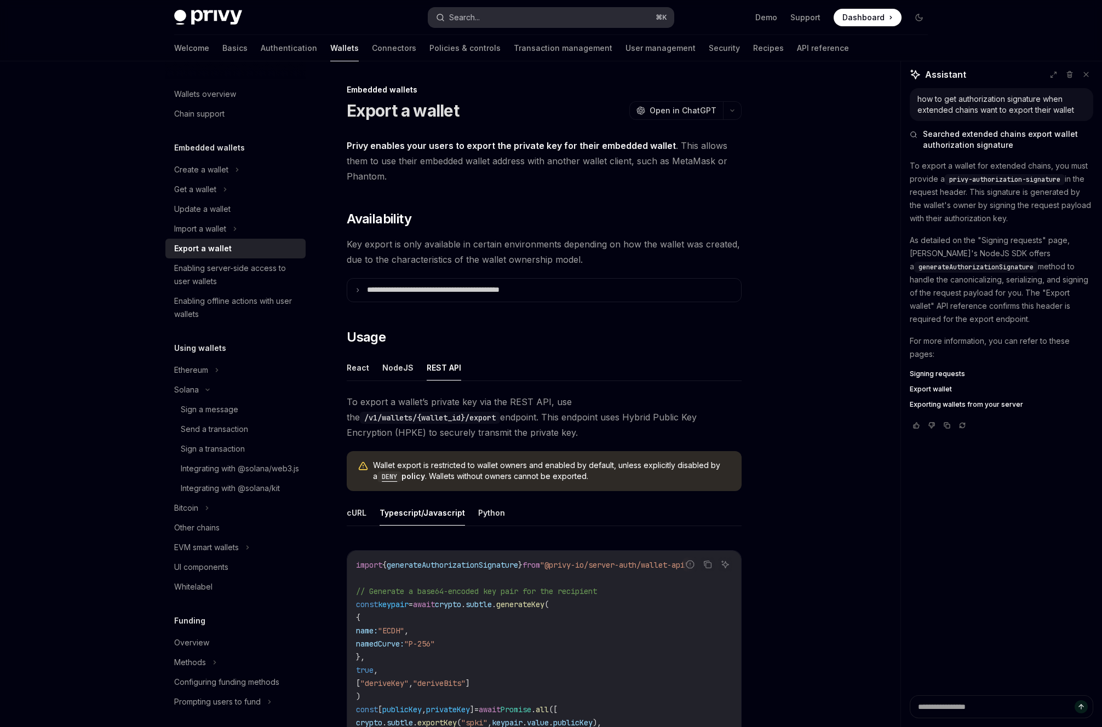
click at [513, 18] on button "Search... ⌘ K" at bounding box center [550, 18] width 245 height 20
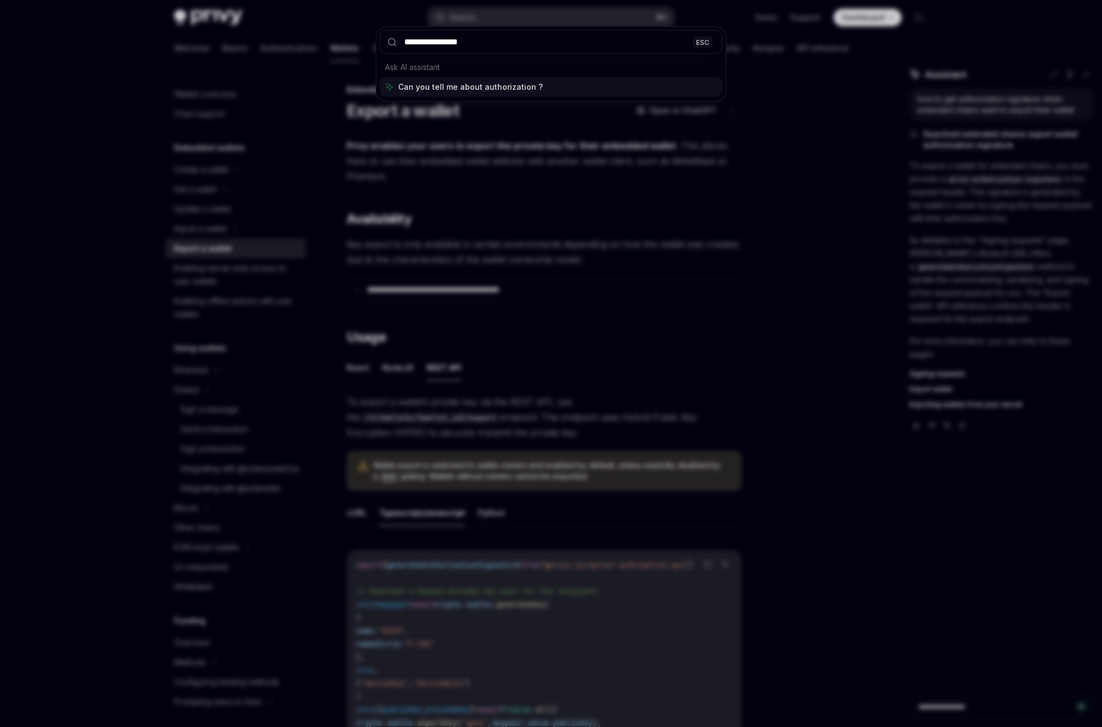
type input "**********"
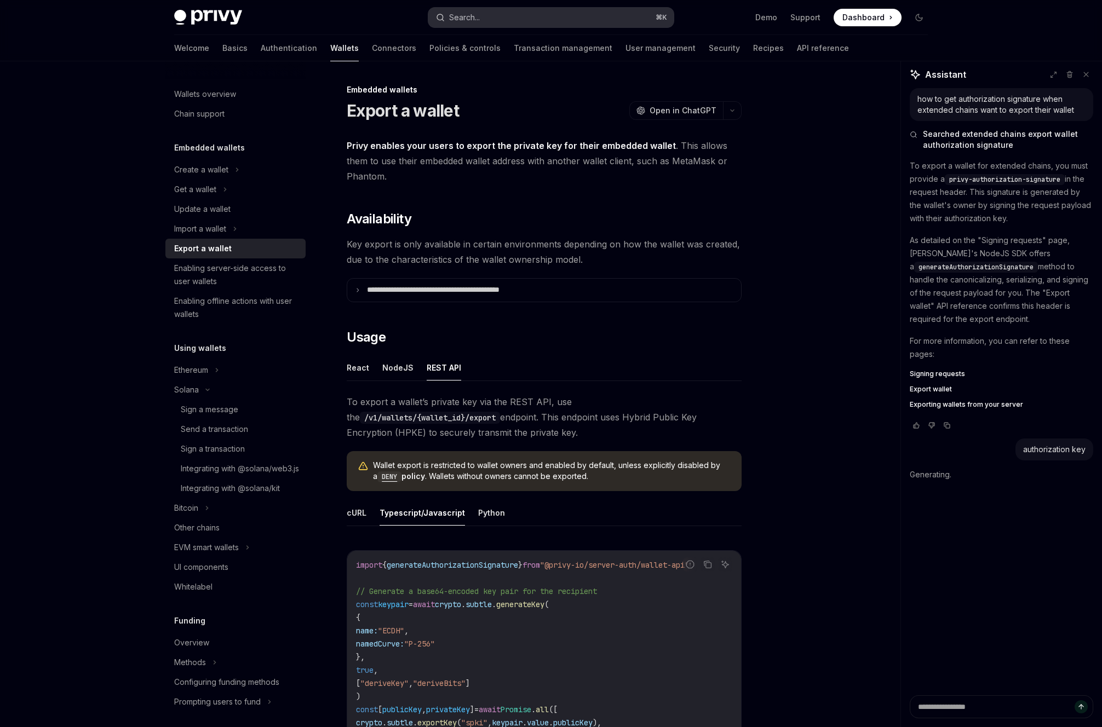
click at [550, 18] on button "Search... ⌘ K" at bounding box center [550, 18] width 245 height 20
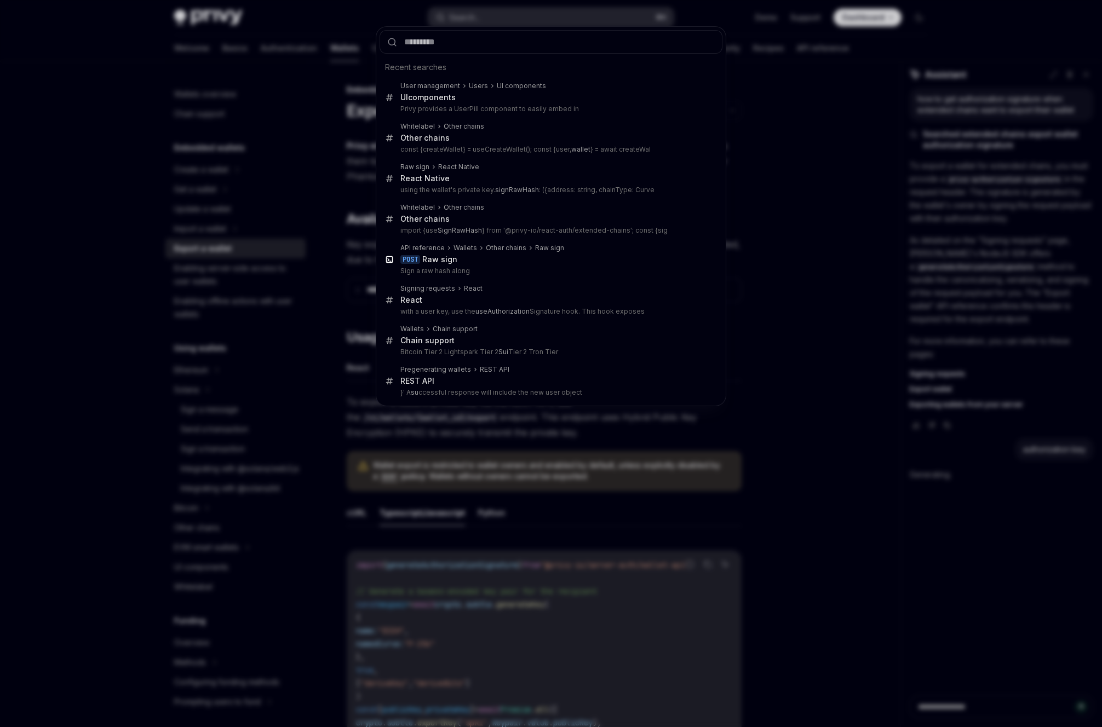
type textarea "*"
type input "**"
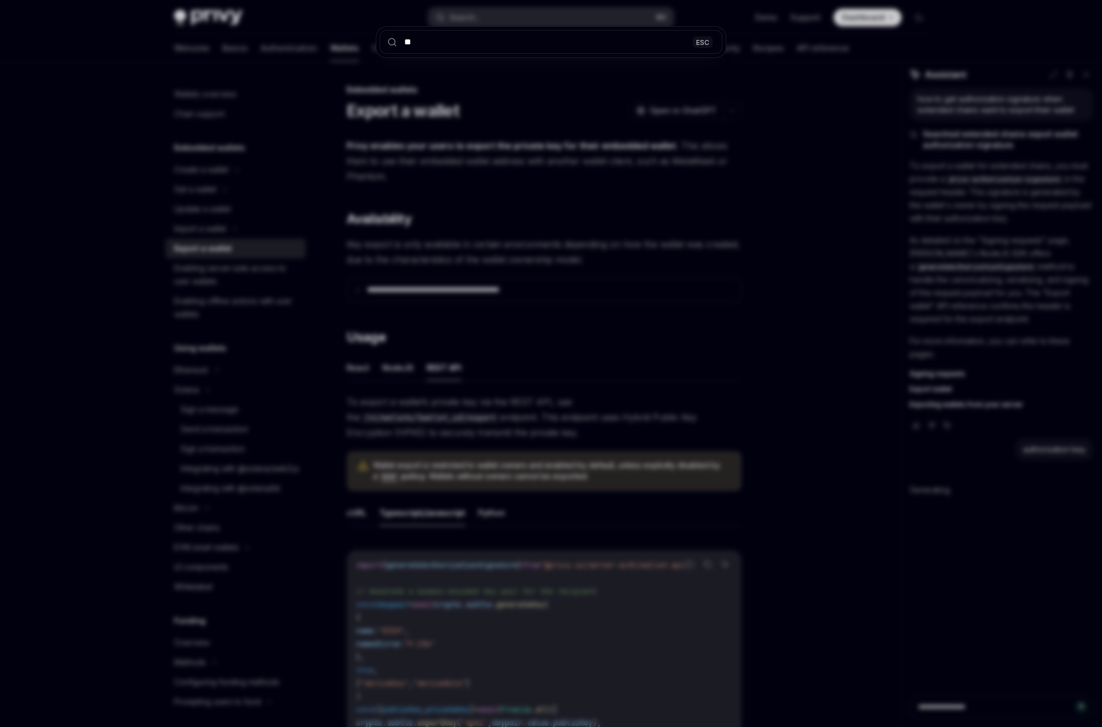
type textarea "*"
type input "******"
type textarea "*"
type input "**********"
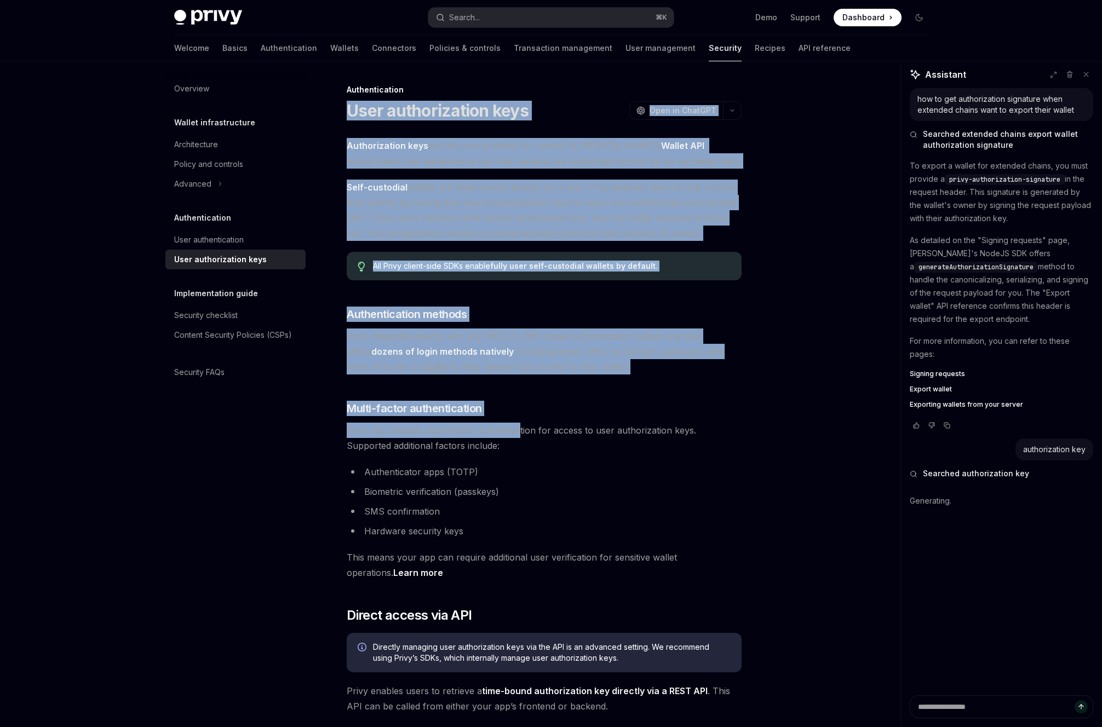
drag, startPoint x: 350, startPoint y: 106, endPoint x: 518, endPoint y: 434, distance: 368.1
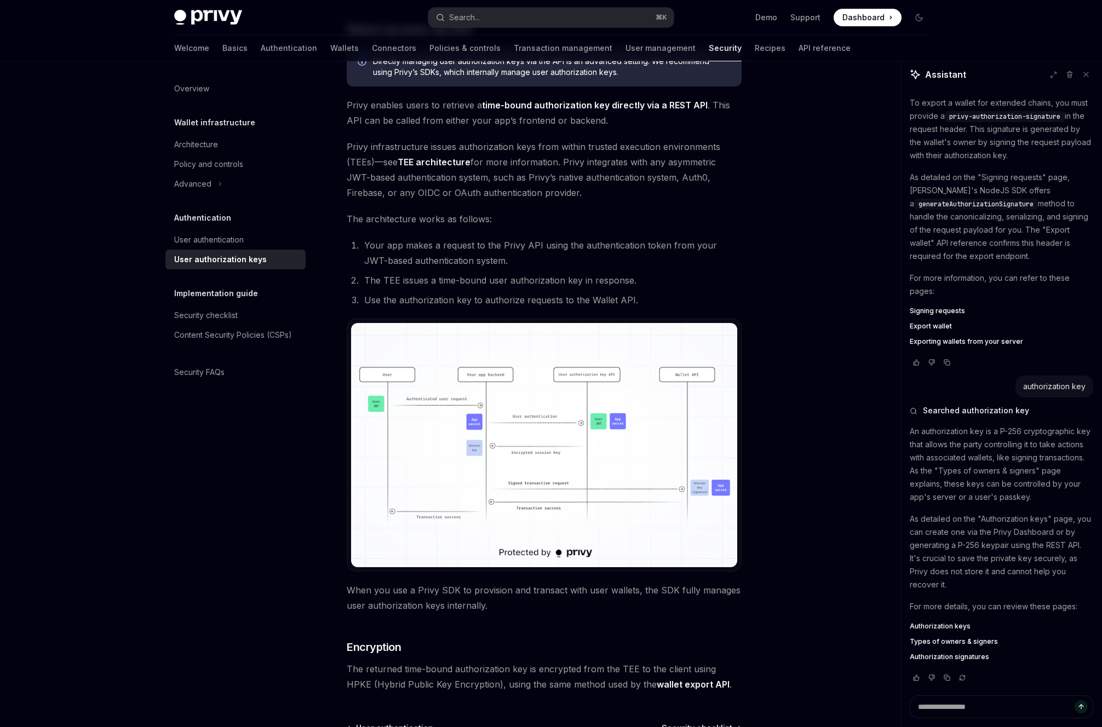
scroll to position [728, 0]
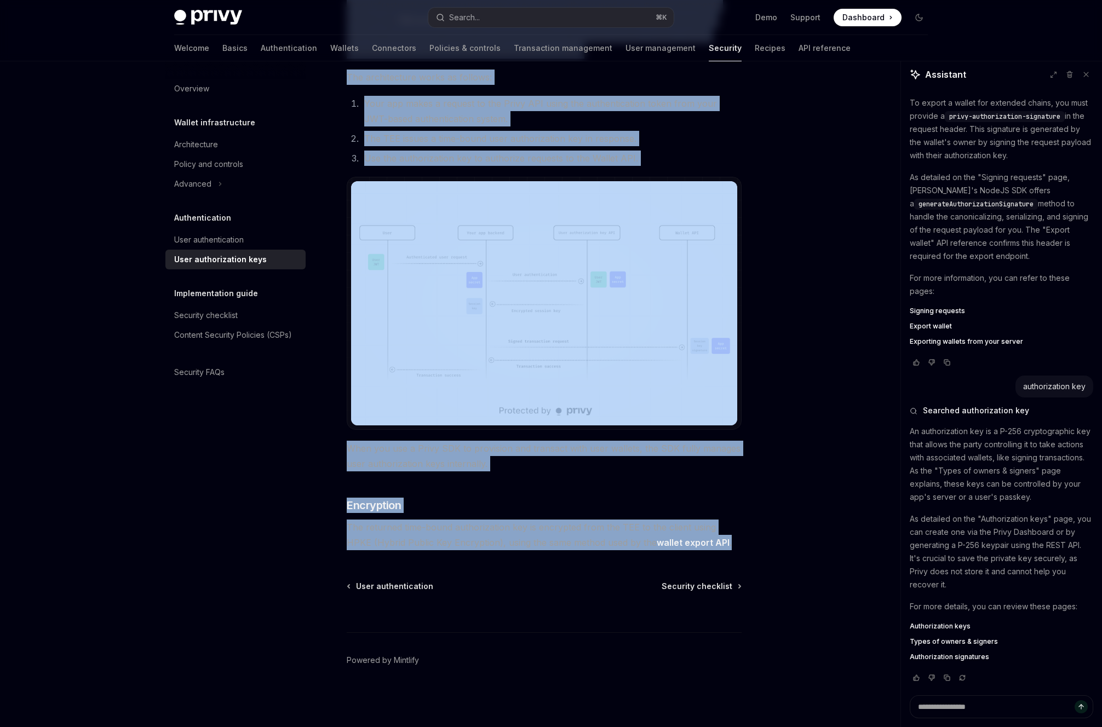
click at [721, 547] on span "The returned time-bound authorization key is encrypted from the TEE to the clie…" at bounding box center [544, 535] width 395 height 31
copy div "User authorization keys OpenAI Open in ChatGPT OpenAI Open in ChatGPT Authoriza…"
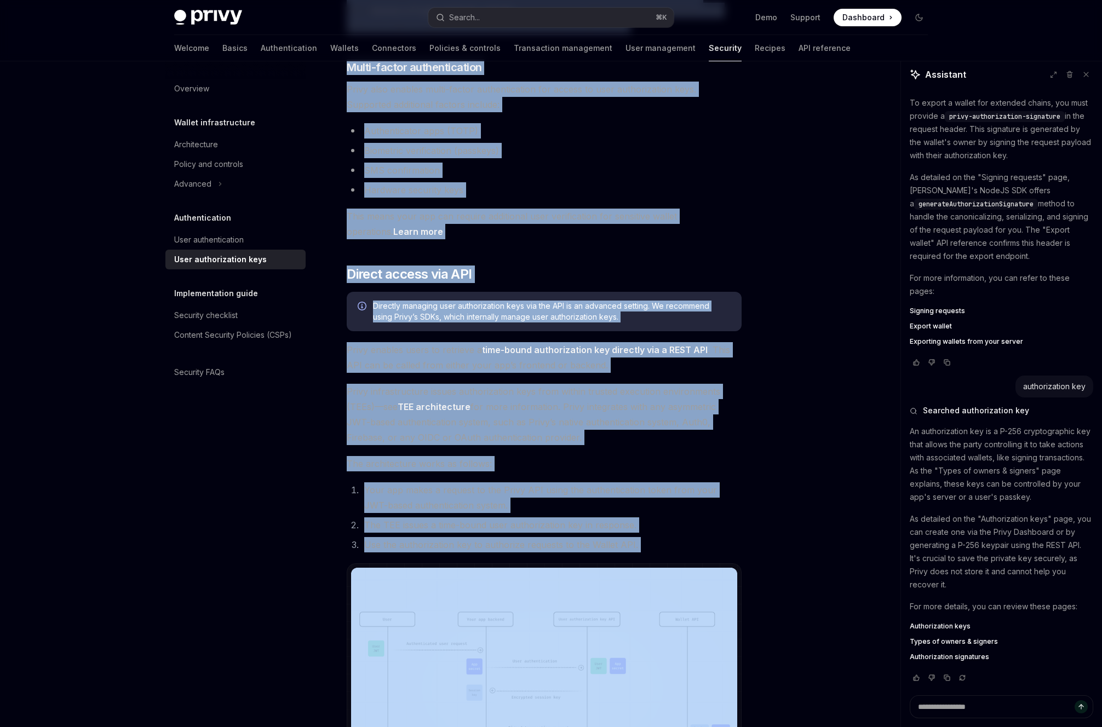
scroll to position [148, 0]
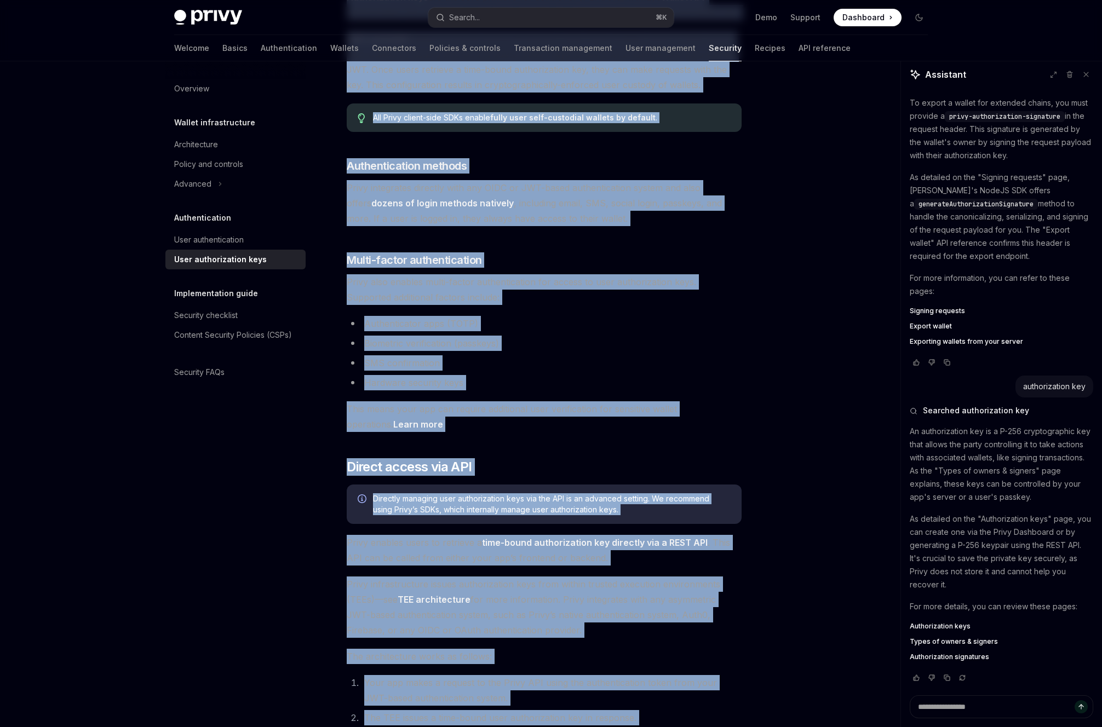
click at [798, 346] on div "On this page Authentication methods Multi-factor authentication Direct access v…" at bounding box center [550, 610] width 771 height 1394
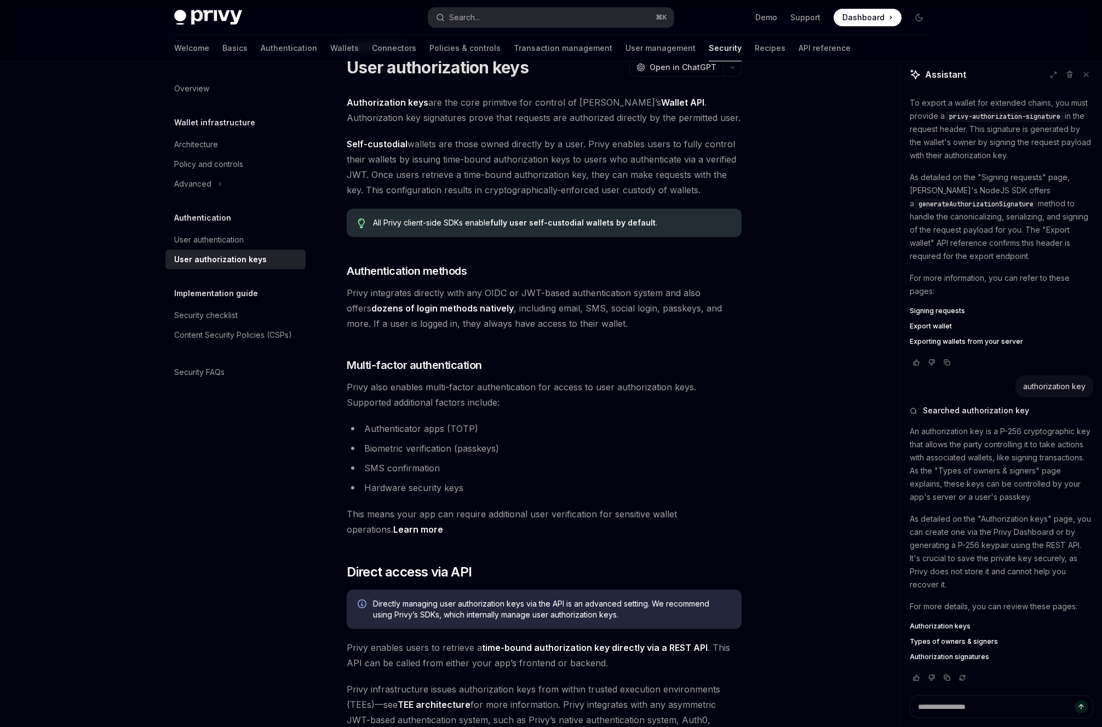
scroll to position [0, 0]
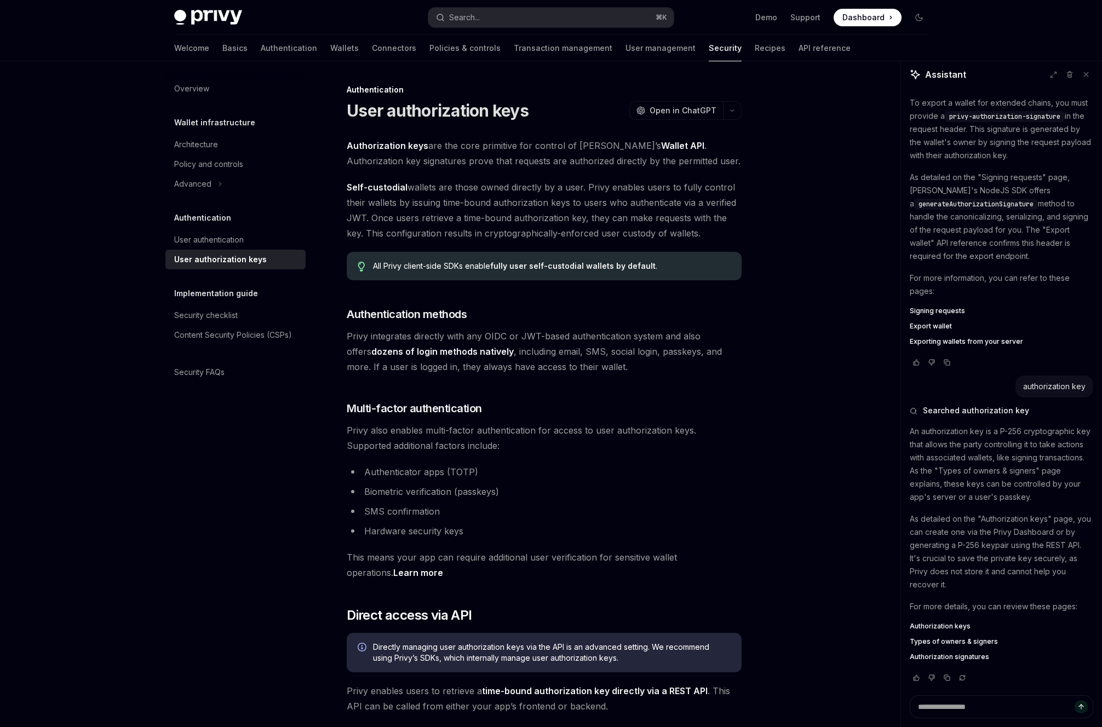
click at [610, 271] on div "All Privy client-side SDKs enable fully user self-custodial wallets by default ." at bounding box center [552, 266] width 358 height 11
click at [596, 263] on strong "fully user self-custodial wallets by default" at bounding box center [572, 265] width 165 height 9
click at [396, 148] on link "Authorization keys" at bounding box center [388, 146] width 82 height 12
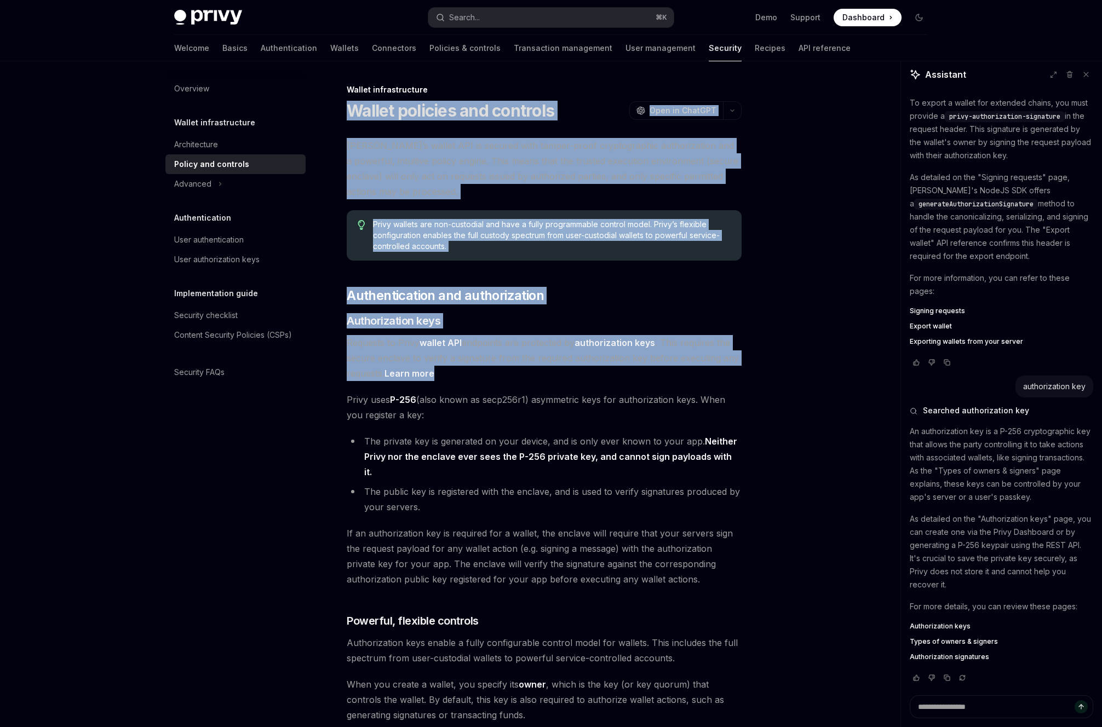
drag, startPoint x: 348, startPoint y: 105, endPoint x: 515, endPoint y: 370, distance: 313.3
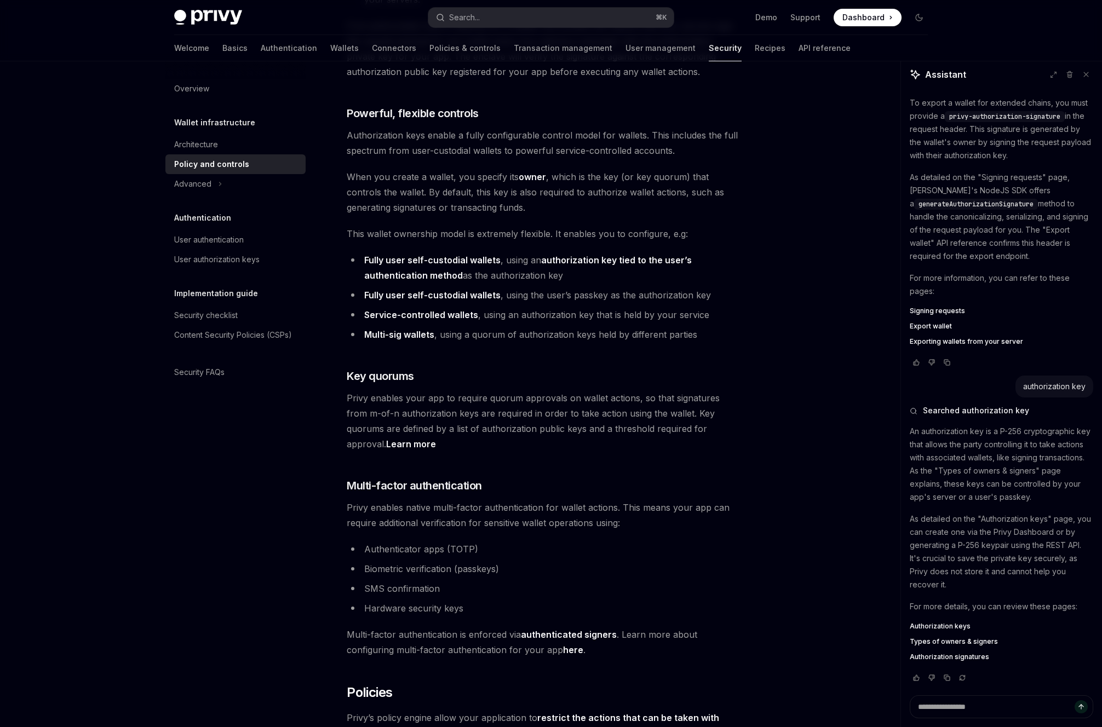
scroll to position [230, 0]
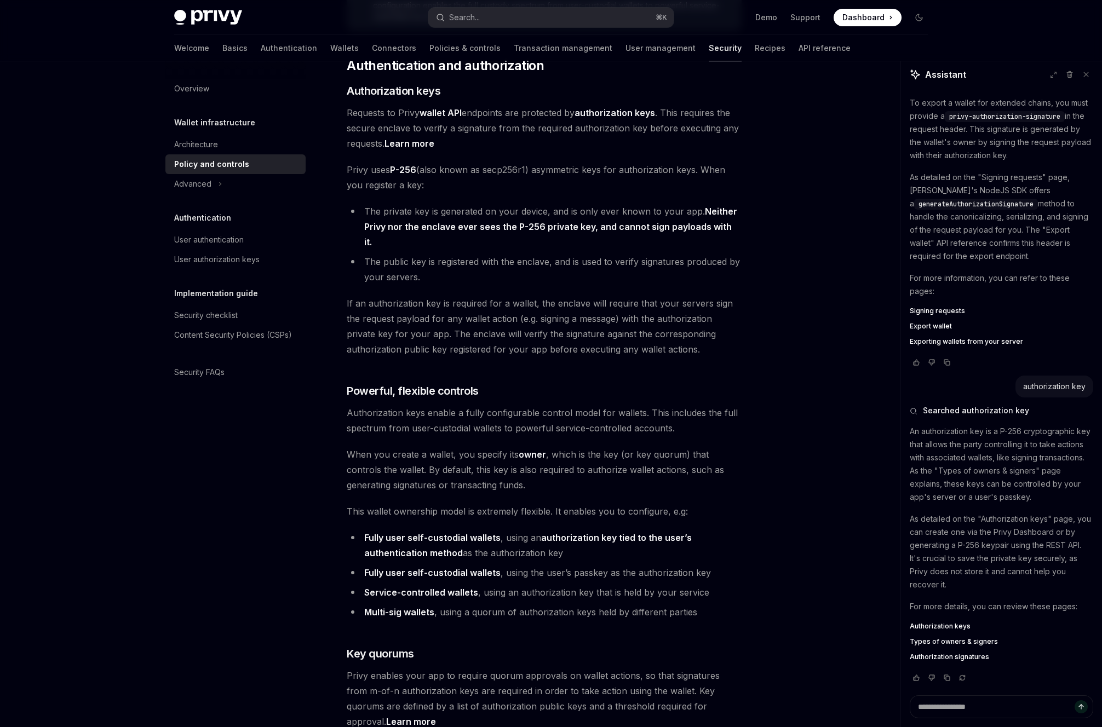
click at [516, 405] on span "Authorization keys enable a fully configurable control model for wallets. This …" at bounding box center [544, 420] width 395 height 31
type textarea "*"
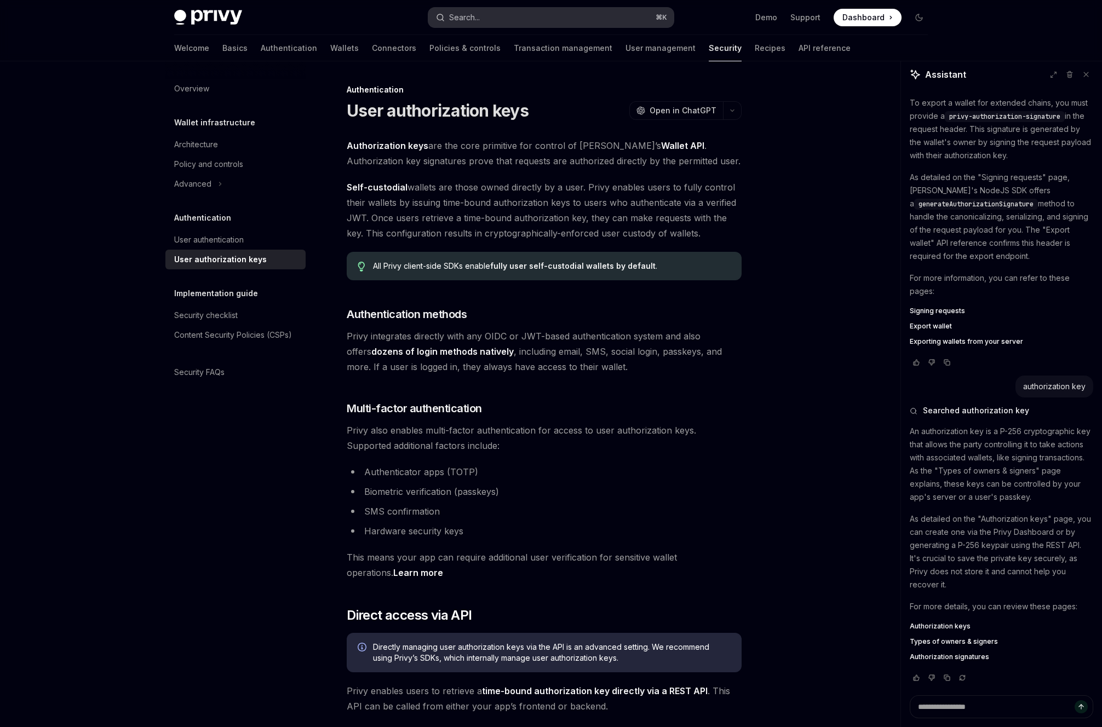
click at [525, 24] on button "Search... ⌘ K" at bounding box center [550, 18] width 245 height 20
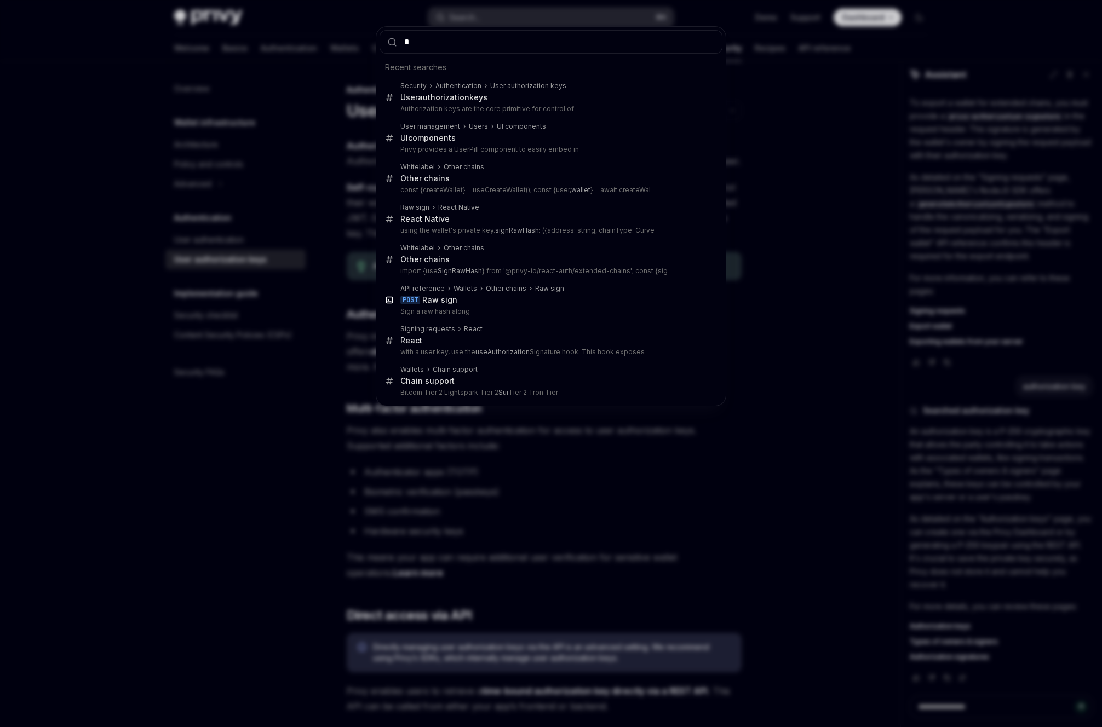
type input "**"
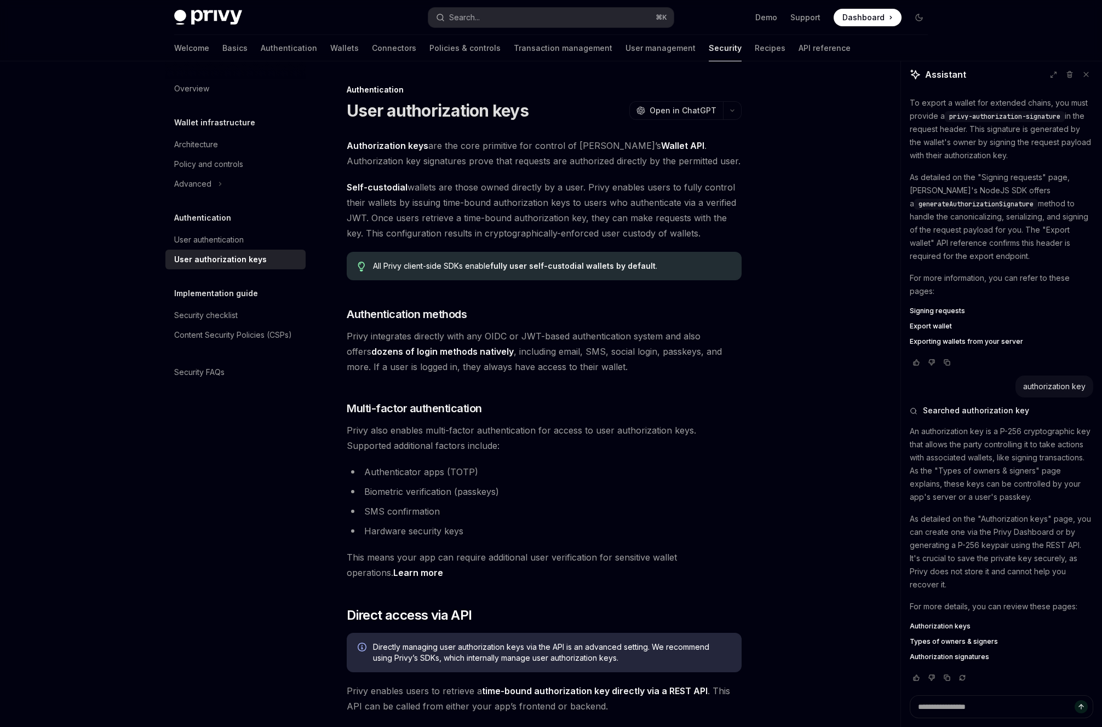
click at [661, 141] on link "Wallet API" at bounding box center [682, 146] width 43 height 12
type textarea "*"
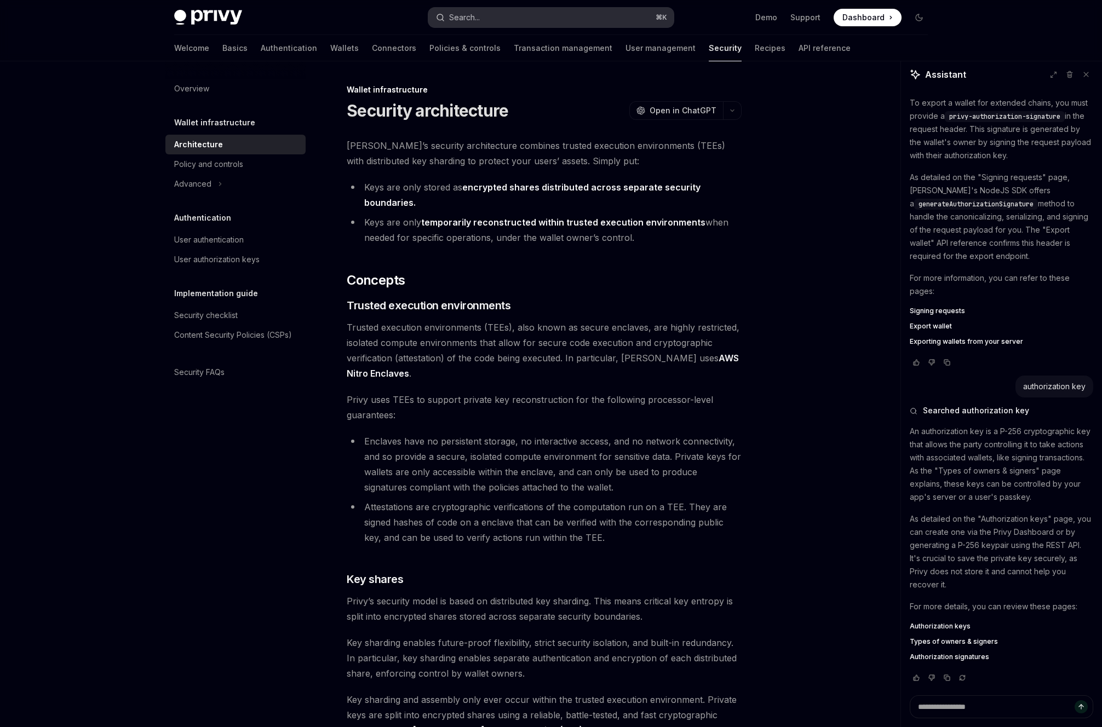
click at [547, 24] on button "Search... ⌘ K" at bounding box center [550, 18] width 245 height 20
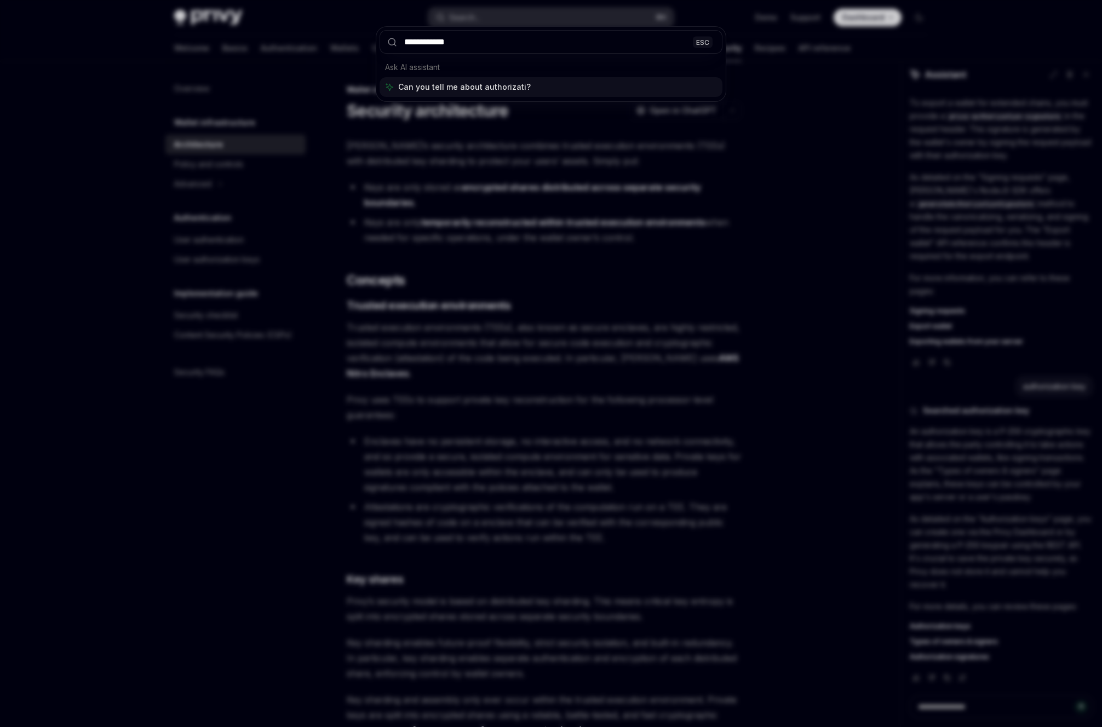
type input "**********"
type textarea "*"
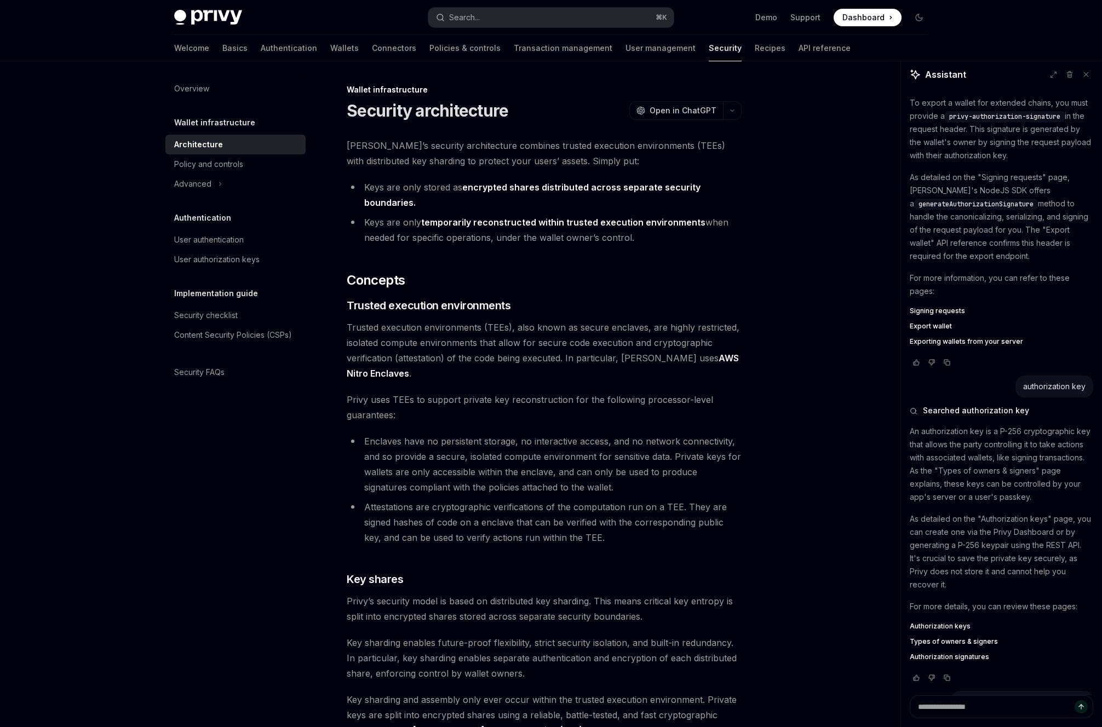
scroll to position [113, 0]
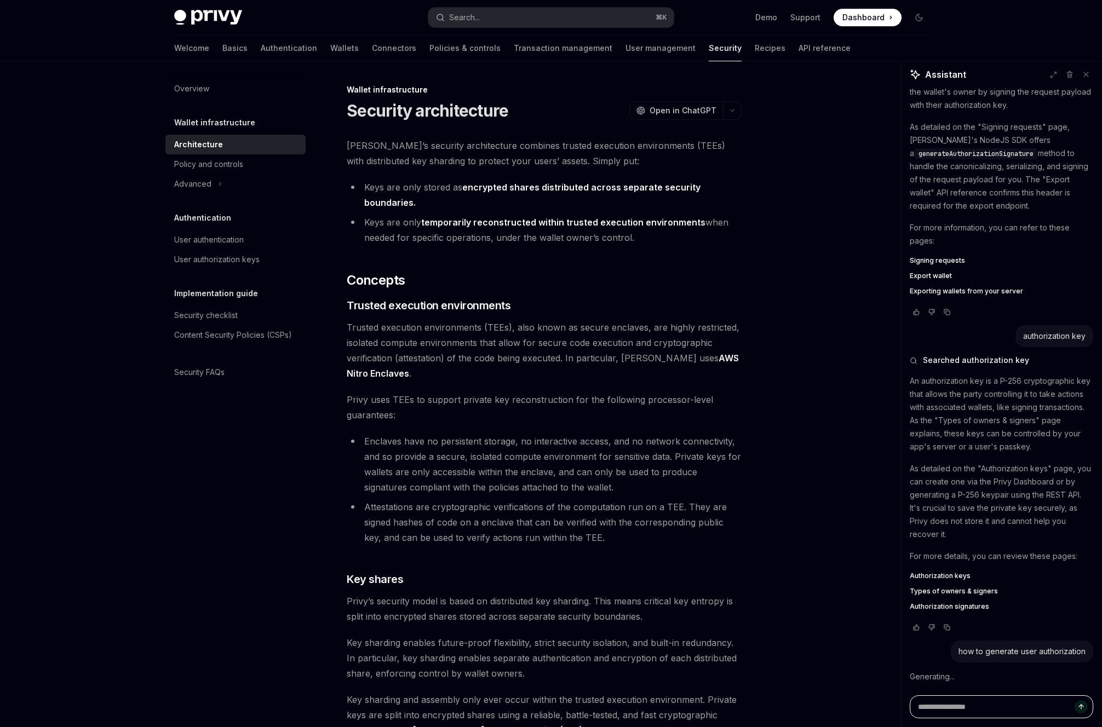
click at [941, 708] on textarea "Ask a question..." at bounding box center [1001, 707] width 183 height 23
paste textarea "**********"
type textarea "**********"
type textarea "*"
type textarea "**********"
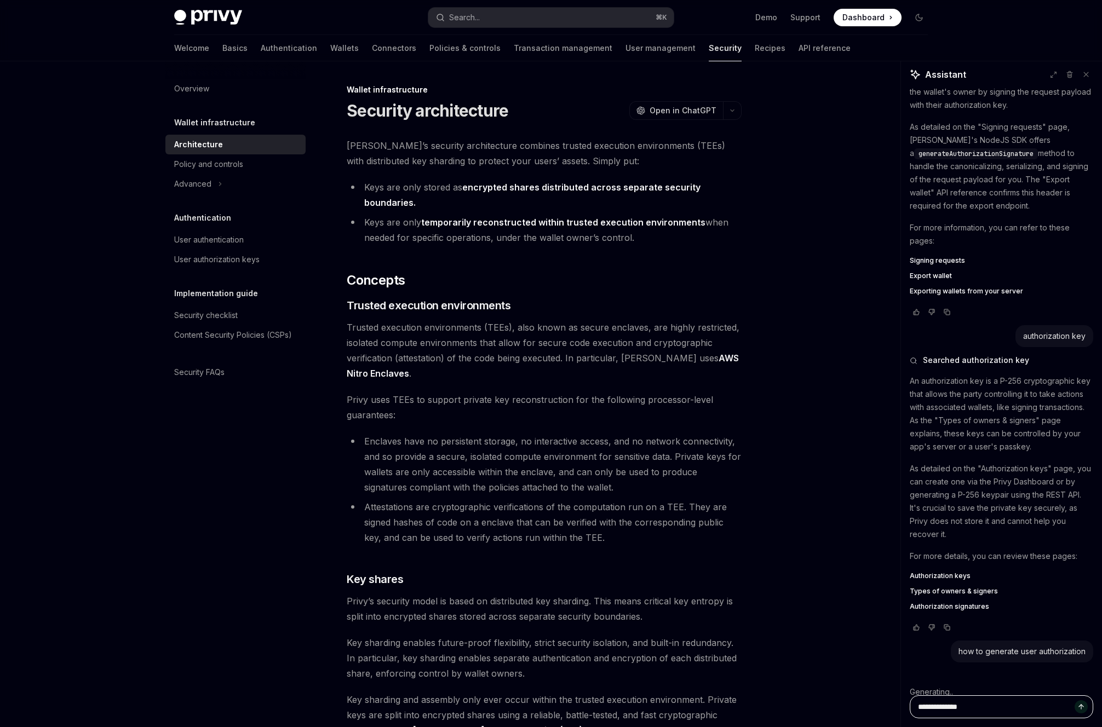
type textarea "*"
type textarea "**********"
type textarea "*"
drag, startPoint x: 1083, startPoint y: 653, endPoint x: 924, endPoint y: 653, distance: 158.3
click at [924, 653] on div "how to generate user authorization" at bounding box center [1001, 652] width 183 height 22
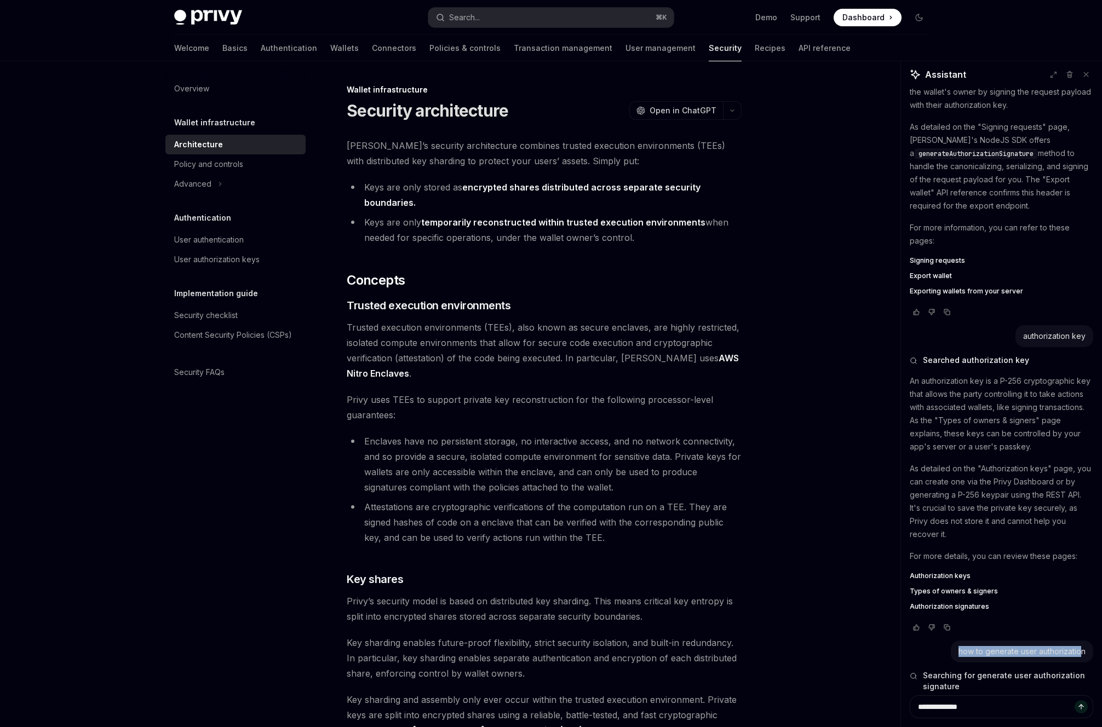
copy div "how to generate user authorizatio"
click at [941, 708] on textarea "**********" at bounding box center [1001, 707] width 183 height 23
paste textarea "**********"
type textarea "**********"
type textarea "*"
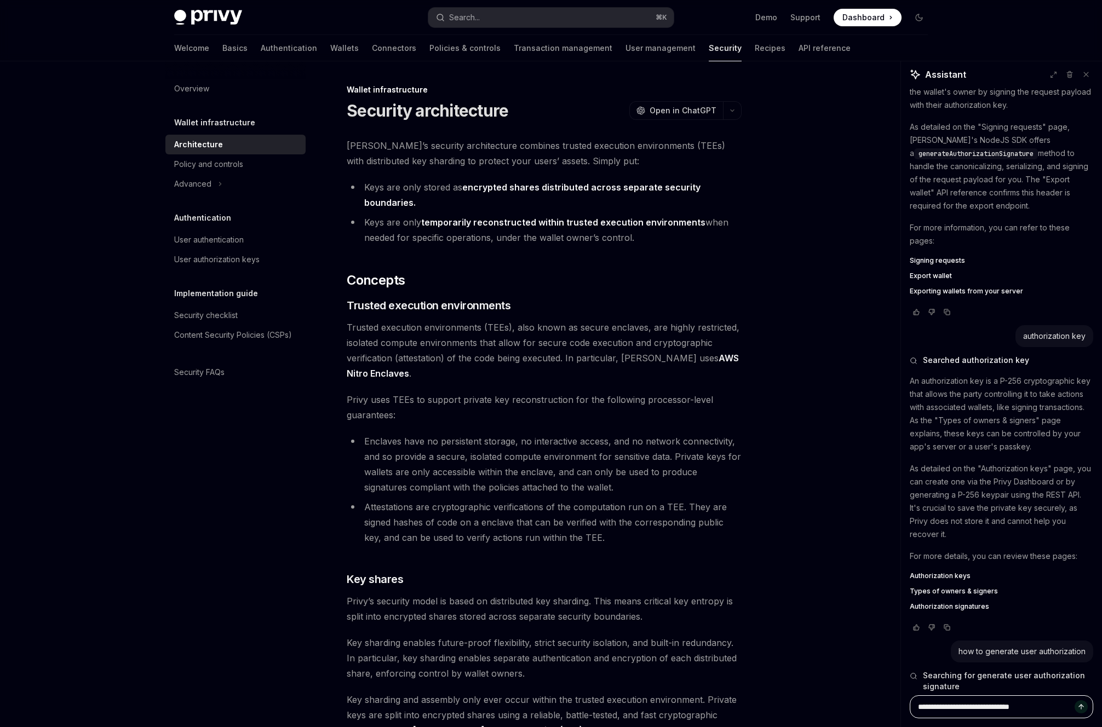
type textarea "**********"
type textarea "*"
type textarea "**********"
type textarea "*"
type textarea "**********"
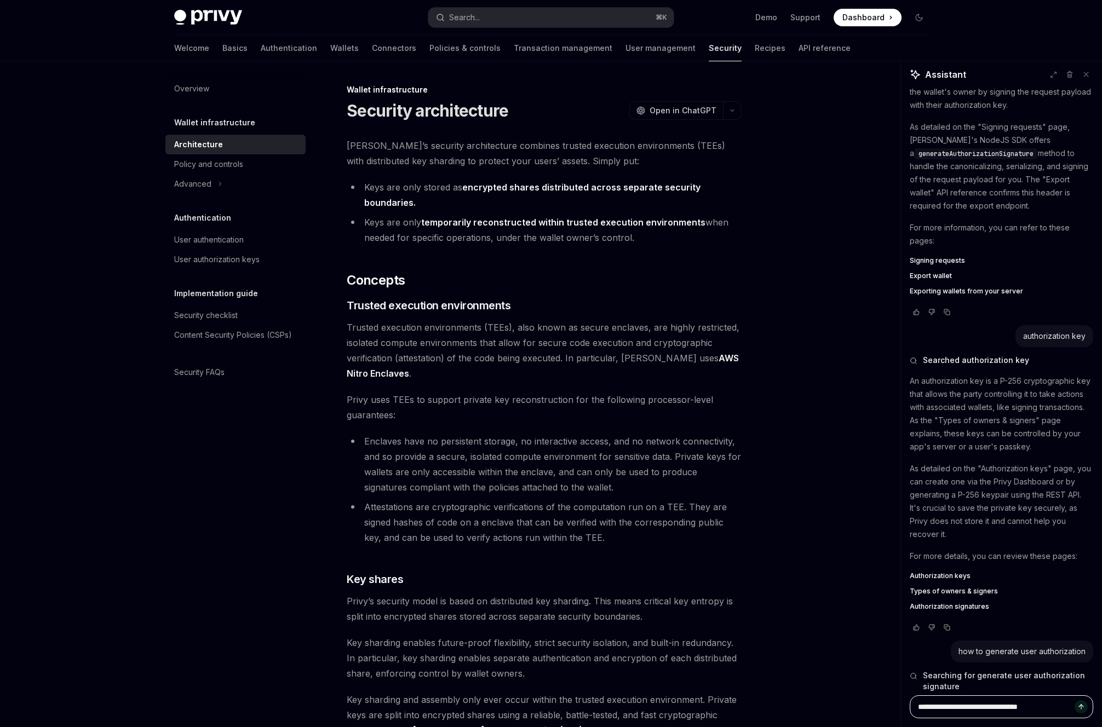
type textarea "*"
type textarea "**********"
type textarea "*"
type textarea "**********"
type textarea "*"
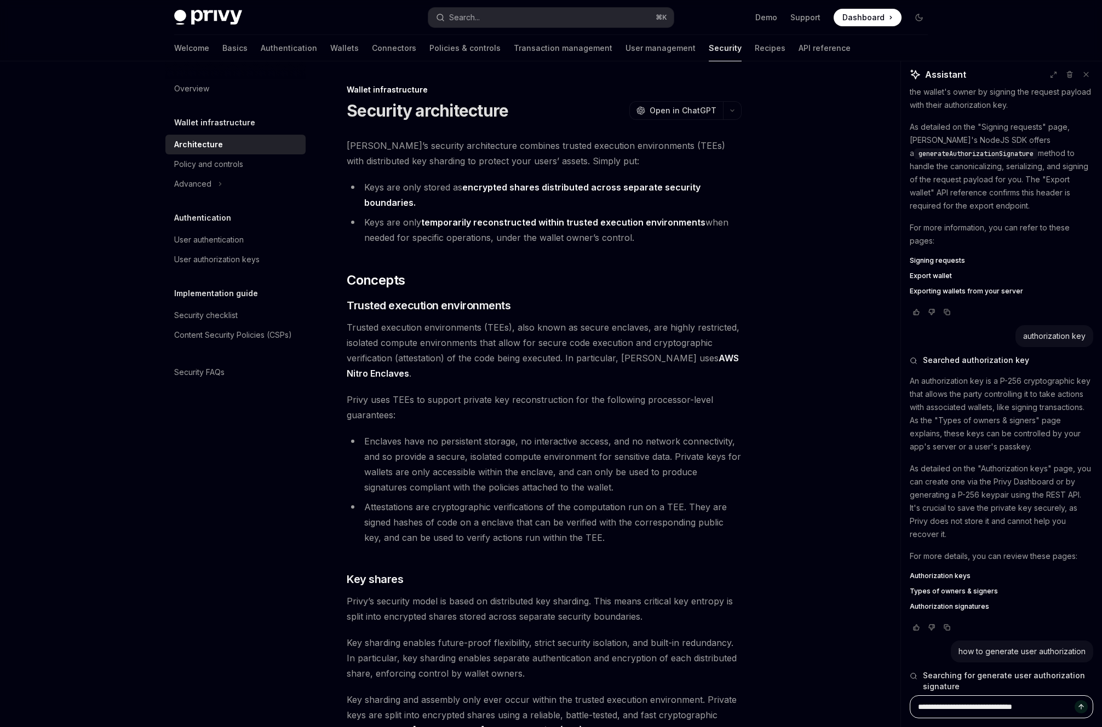
type textarea "**********"
type textarea "*"
type textarea "**********"
type textarea "*"
type textarea "**********"
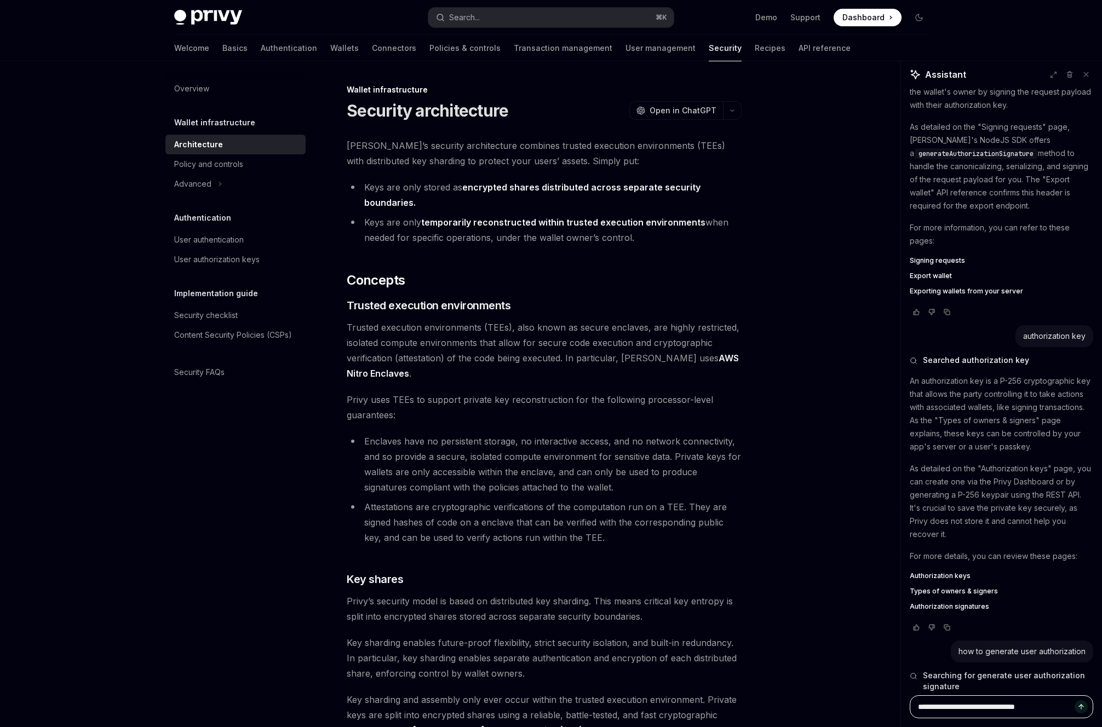
type textarea "*"
type textarea "**********"
type textarea "*"
type textarea "**********"
type textarea "*"
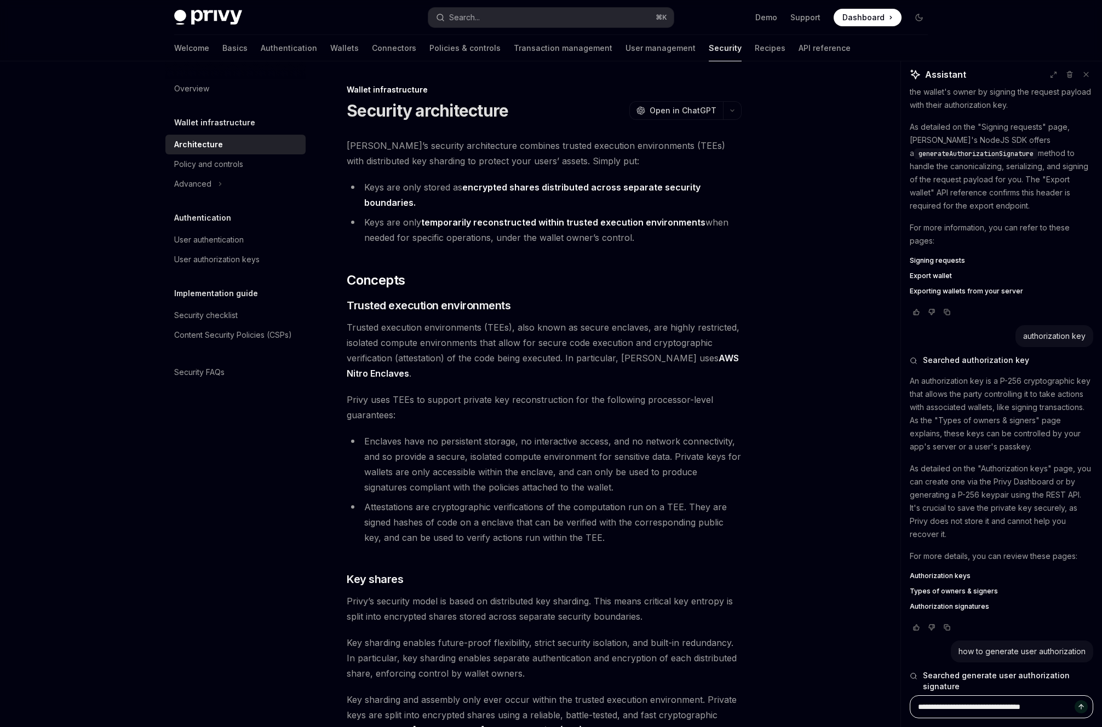
type textarea "**********"
type textarea "*"
type textarea "**********"
type textarea "*"
type textarea "**********"
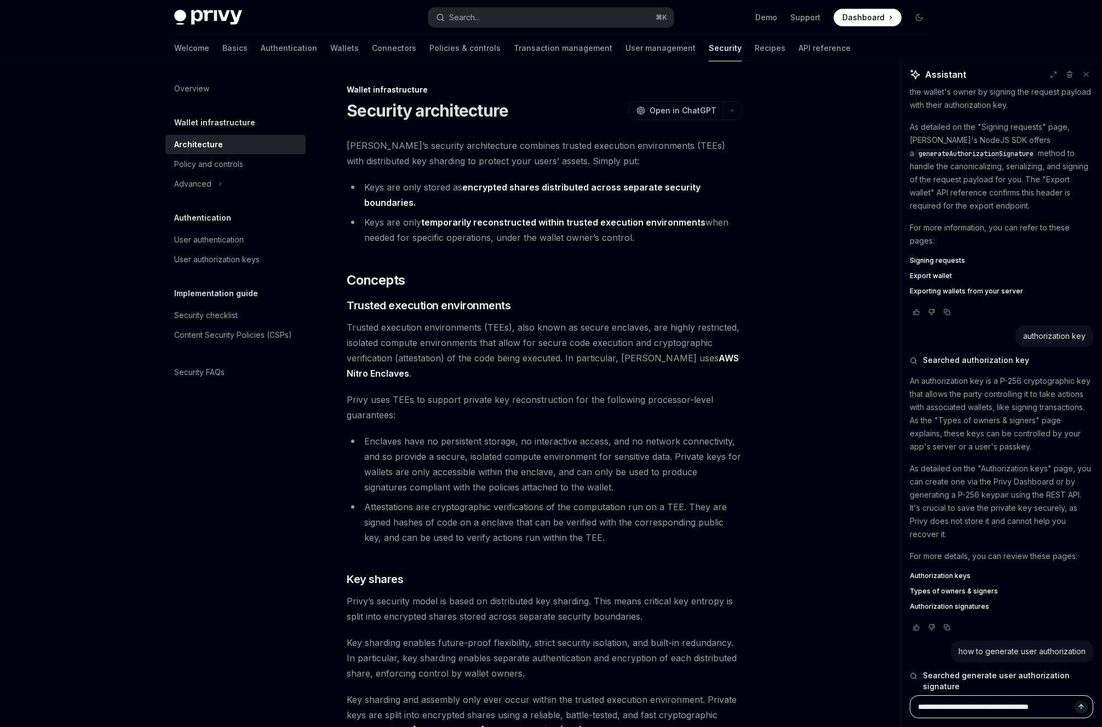
type textarea "*"
type textarea "**********"
type textarea "*"
type textarea "**********"
type textarea "*"
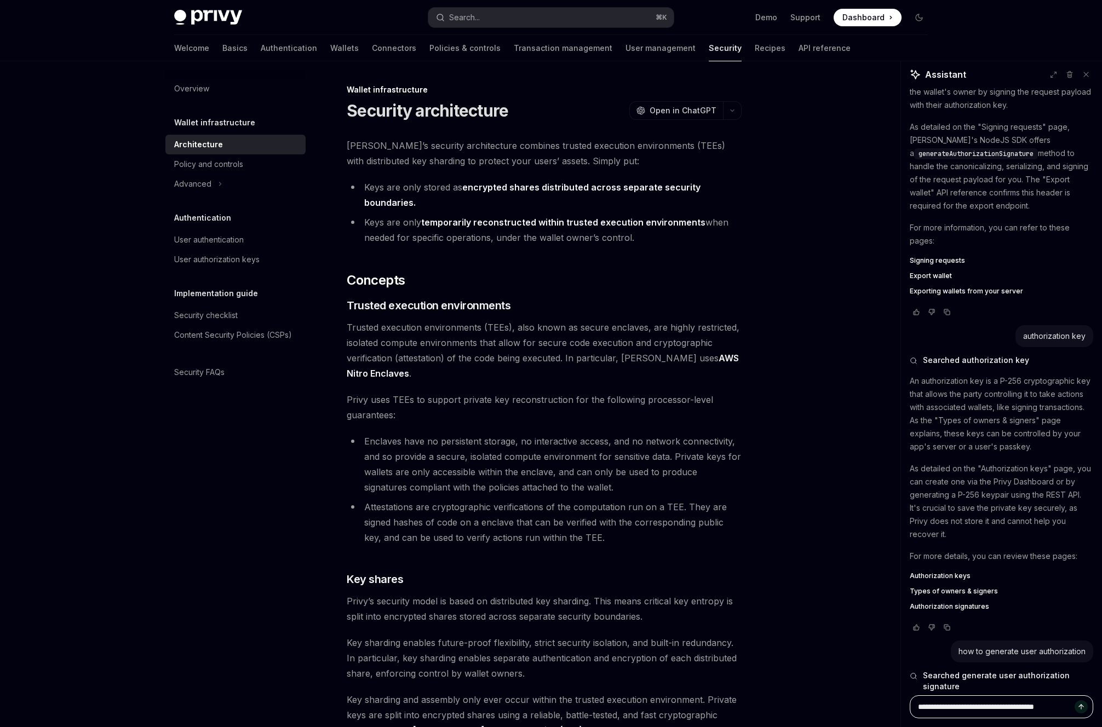
type textarea "**********"
type textarea "*"
type textarea "**********"
type textarea "*"
type textarea "**********"
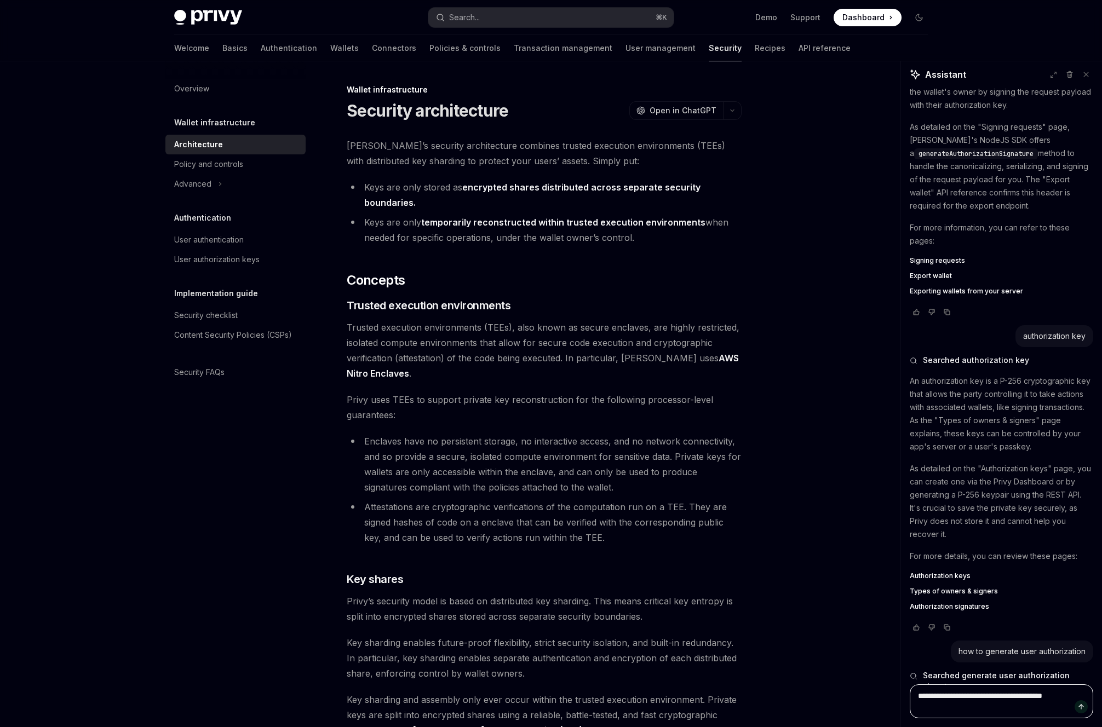
type textarea "*"
type textarea "**********"
type textarea "*"
type textarea "**********"
type textarea "*"
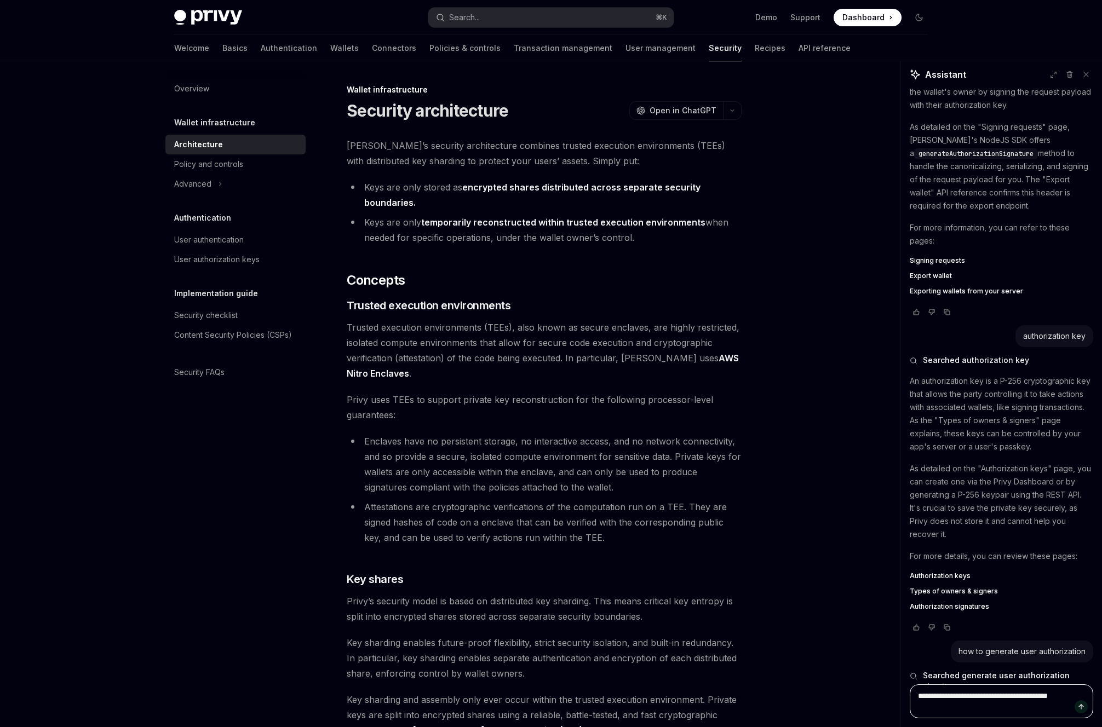
type textarea "**********"
type textarea "*"
type textarea "**********"
type textarea "*"
type textarea "**********"
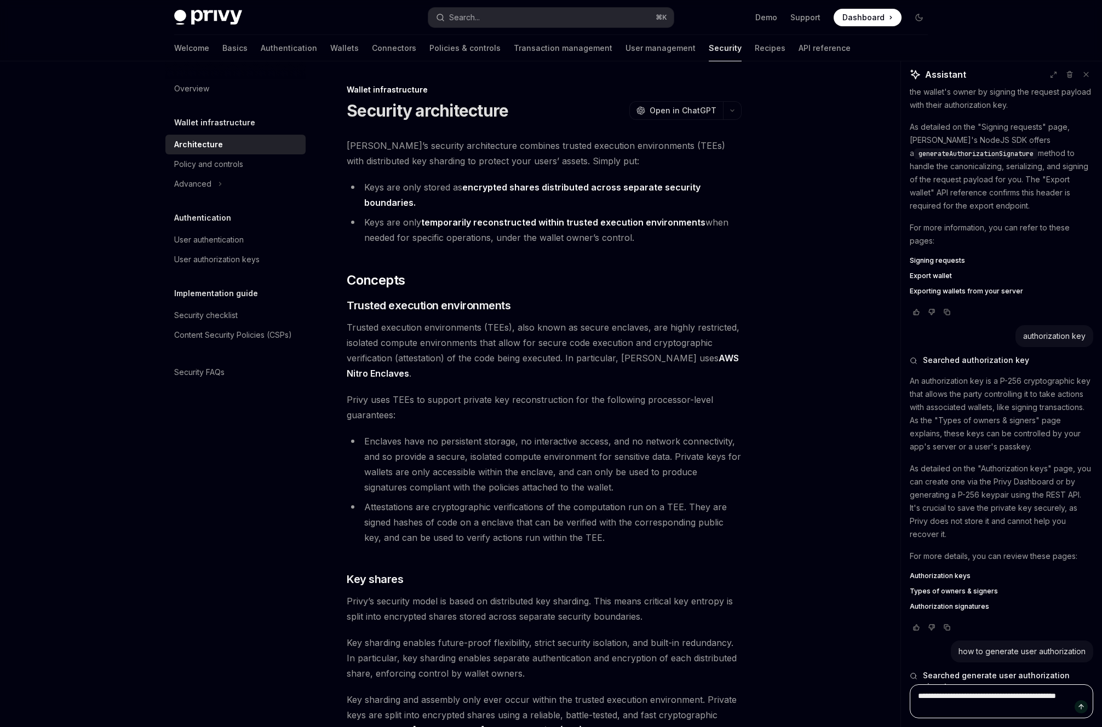
type textarea "*"
type textarea "**********"
type textarea "*"
type textarea "**********"
type textarea "*"
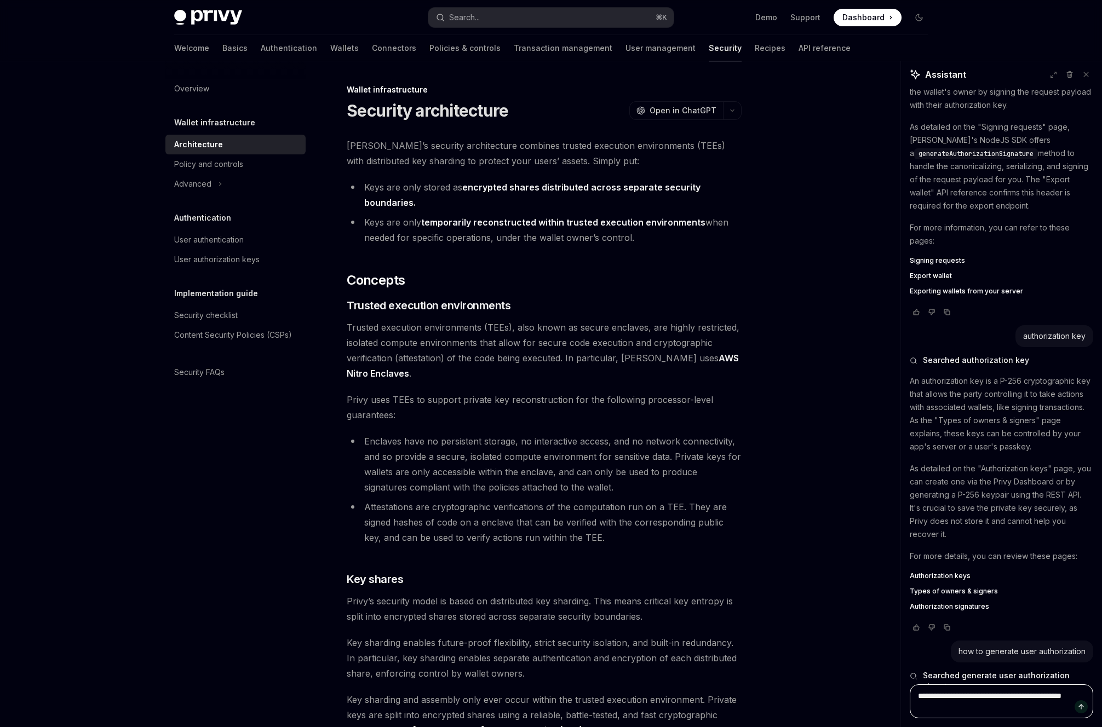
type textarea "**********"
type textarea "*"
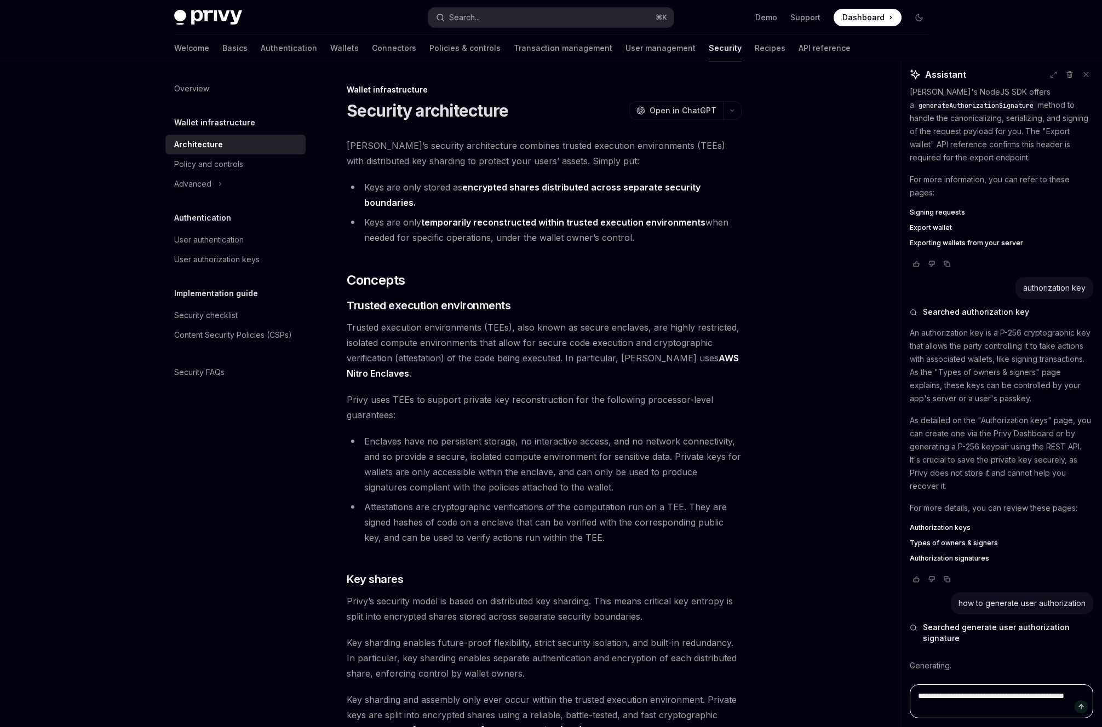
type textarea "**********"
click at [232, 244] on div "User authentication" at bounding box center [209, 239] width 70 height 13
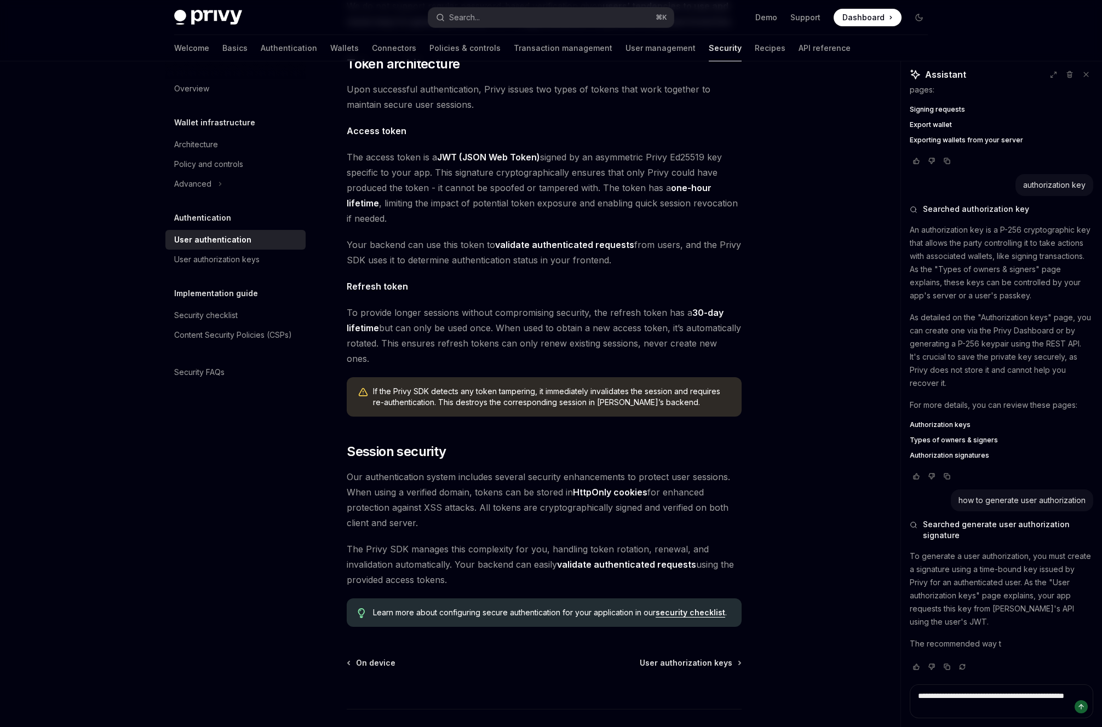
scroll to position [602, 0]
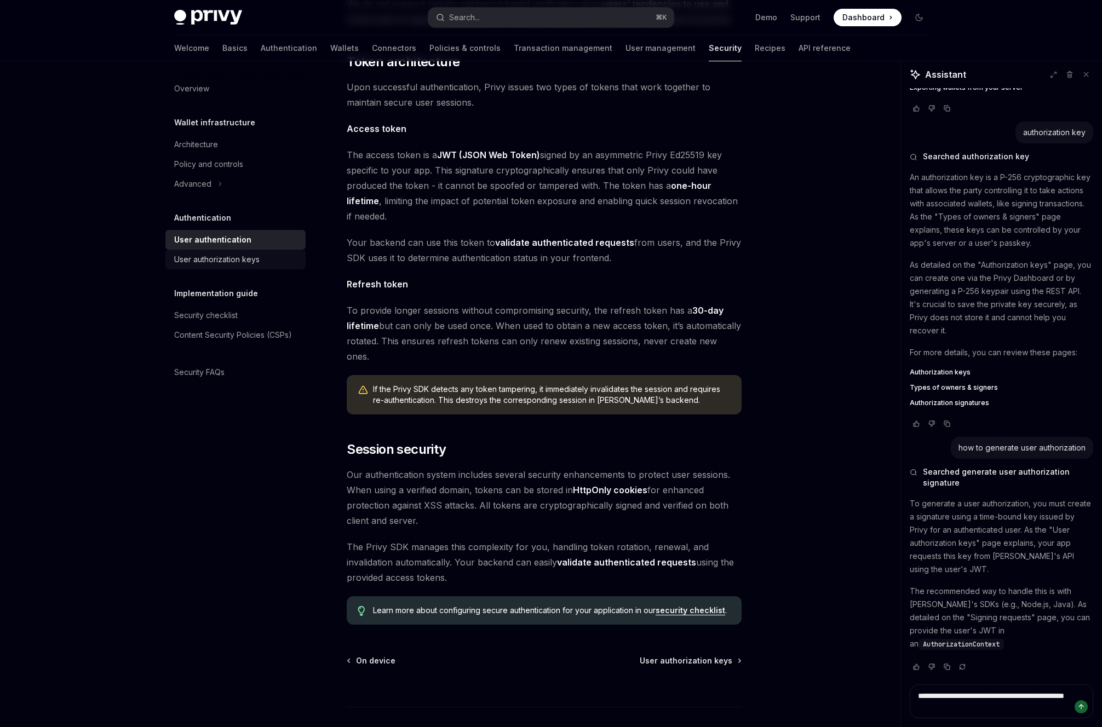
click at [267, 260] on div "User authorization keys" at bounding box center [236, 259] width 125 height 13
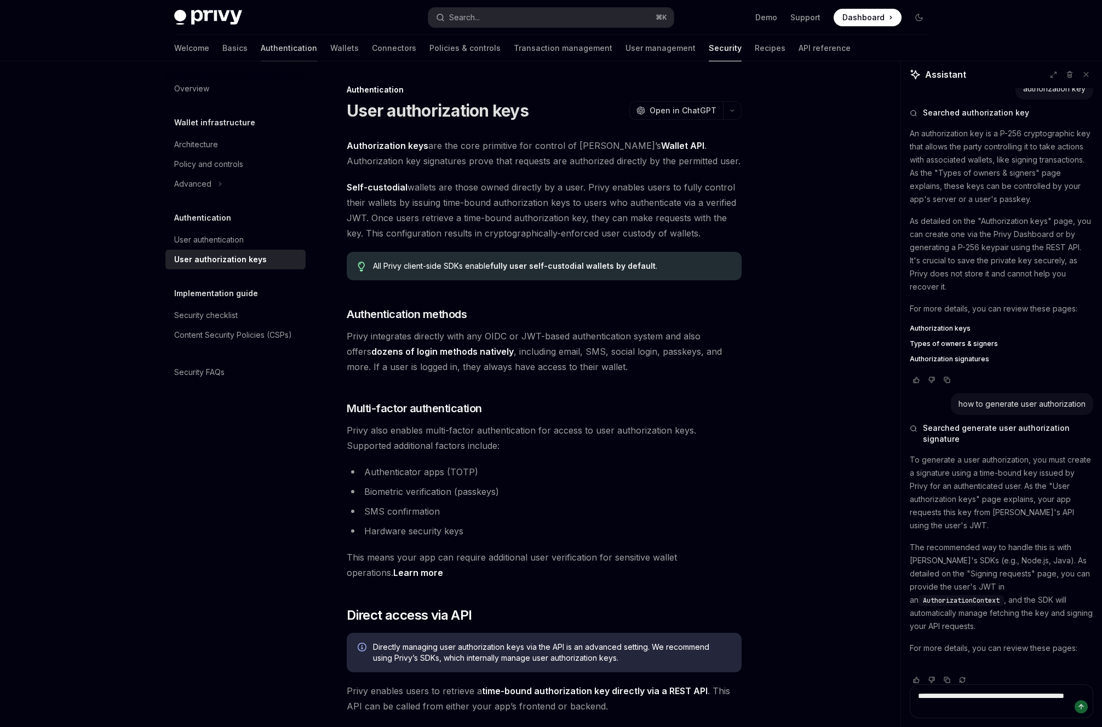
click at [261, 54] on link "Authentication" at bounding box center [289, 48] width 56 height 26
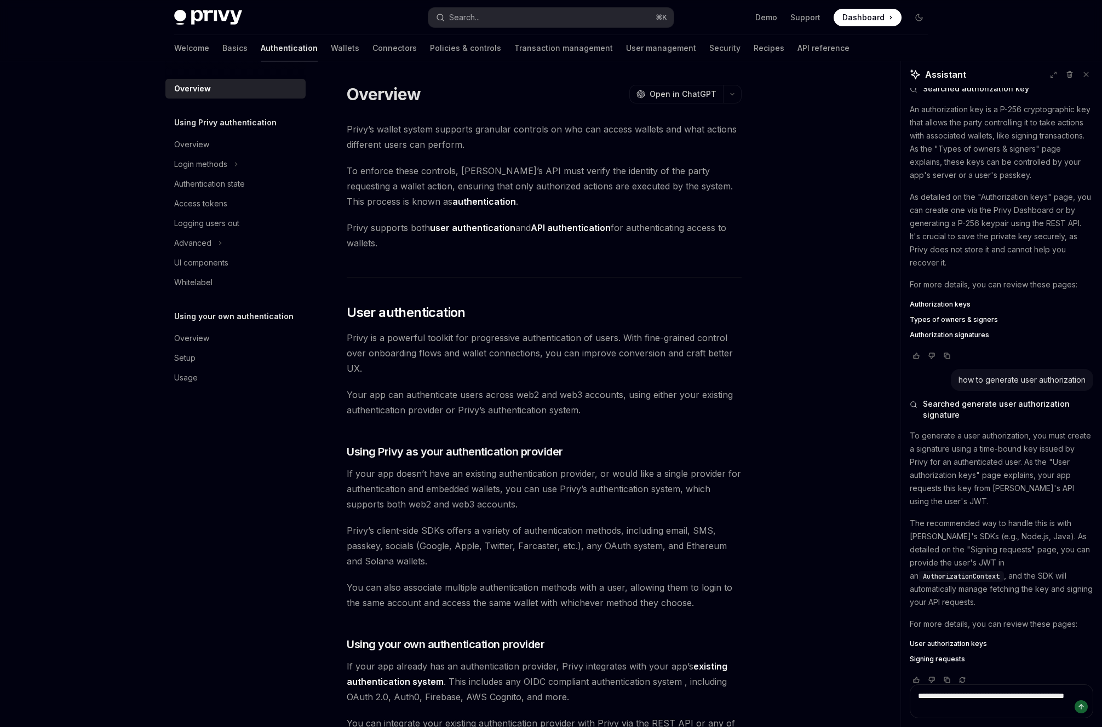
scroll to position [400, 0]
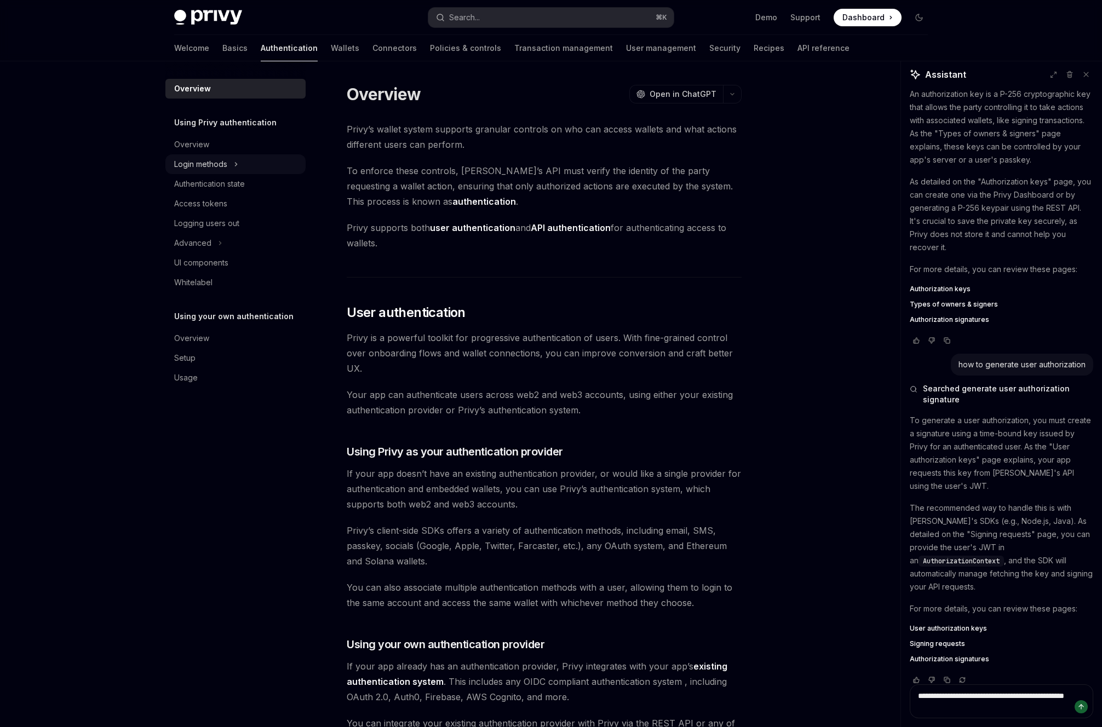
click at [220, 165] on div "Login methods" at bounding box center [200, 164] width 53 height 13
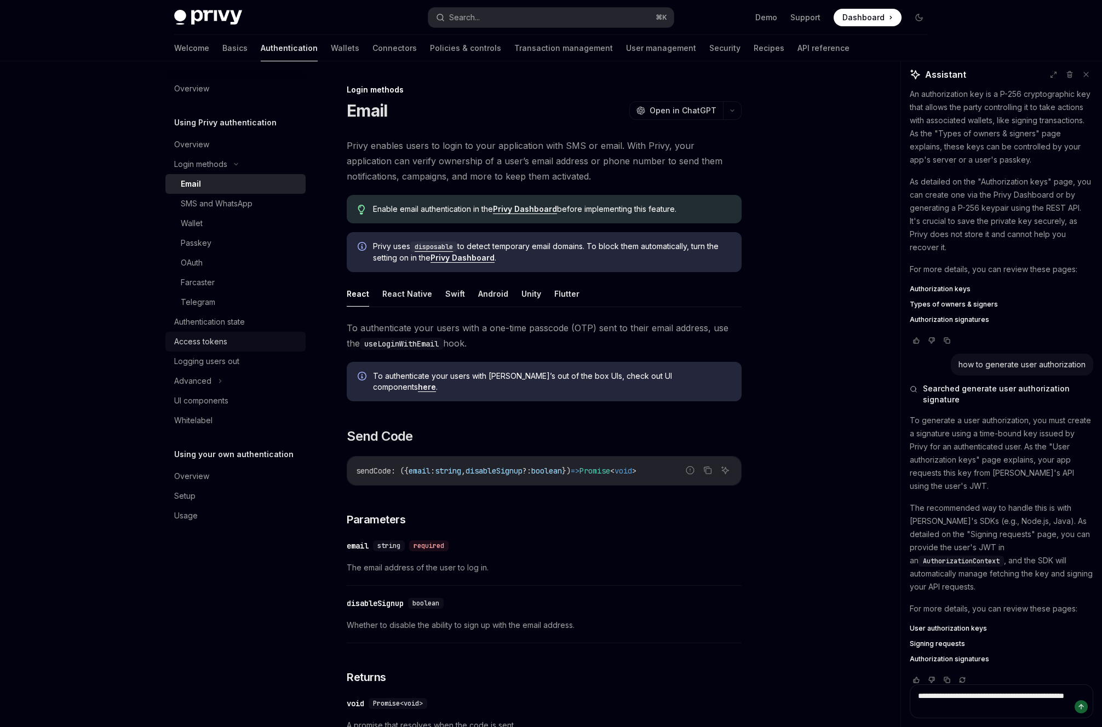
click at [225, 345] on div "Access tokens" at bounding box center [200, 341] width 53 height 13
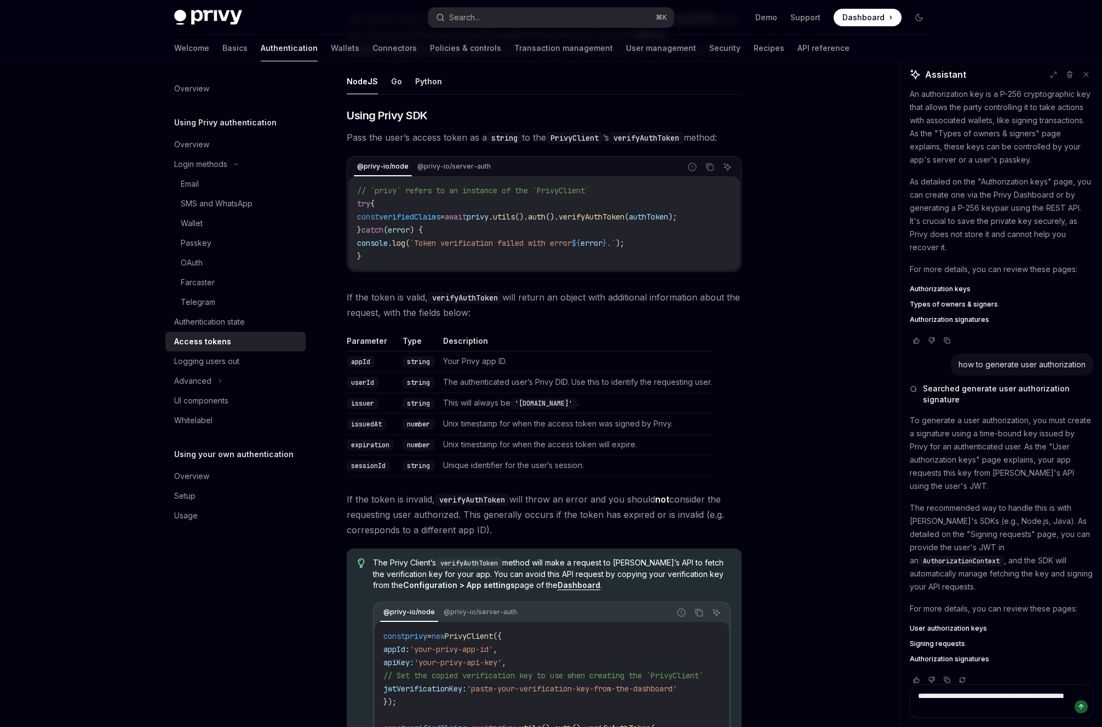
scroll to position [1810, 0]
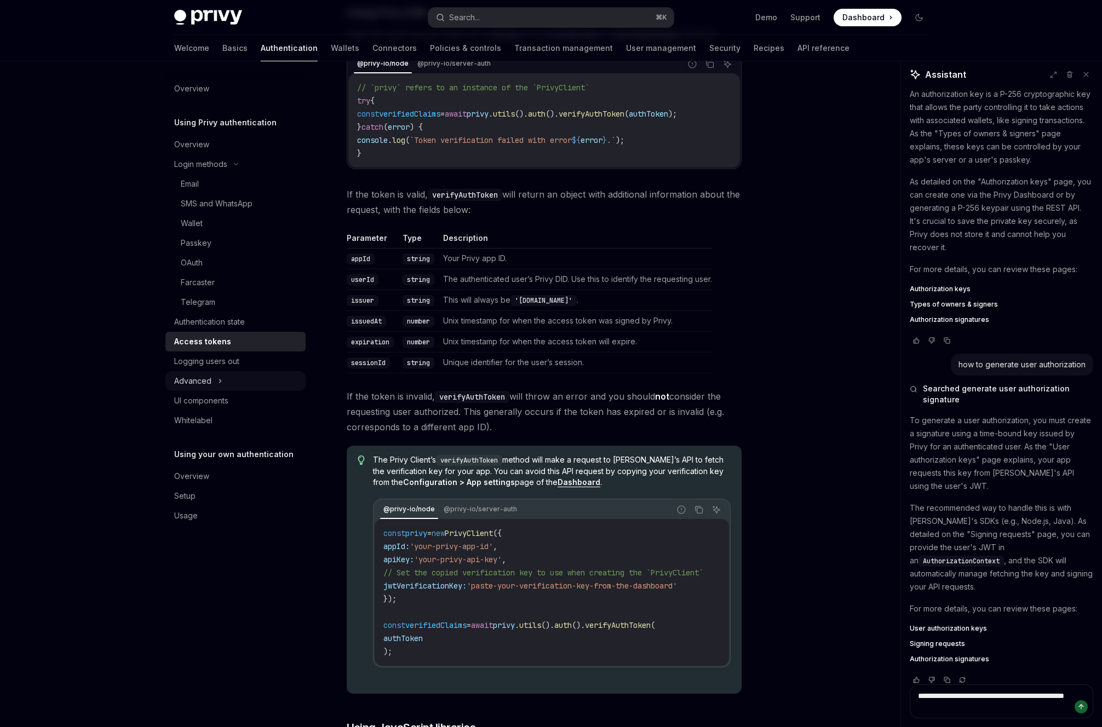
click at [216, 382] on button "Advanced" at bounding box center [235, 381] width 140 height 20
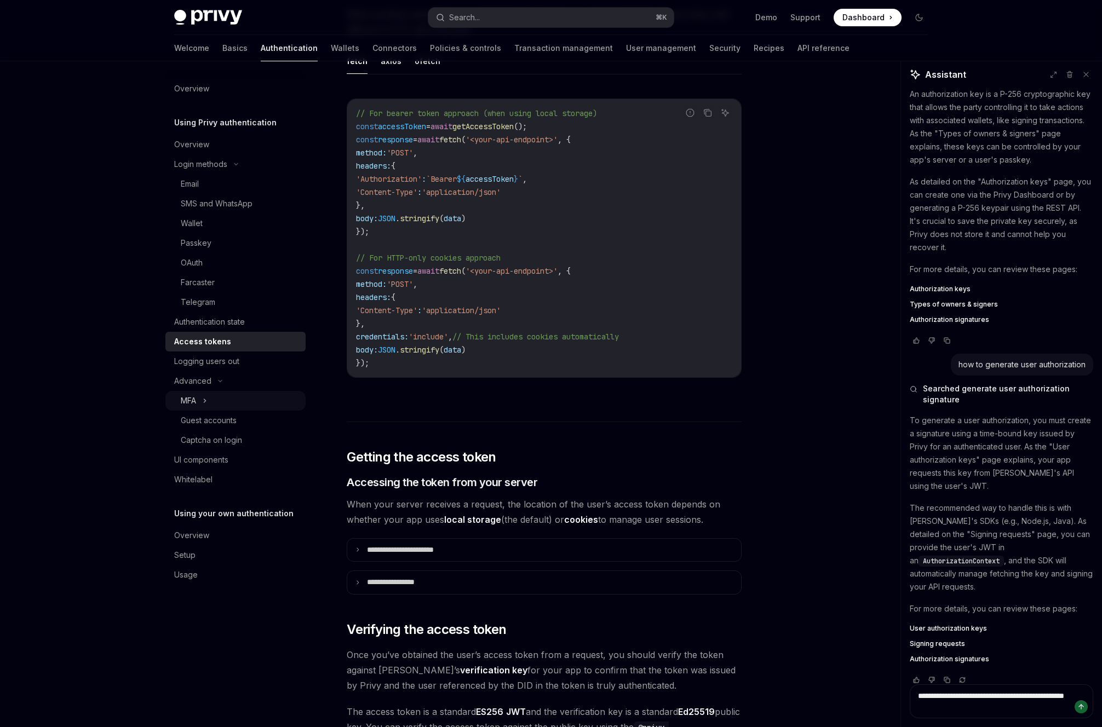
scroll to position [695, 0]
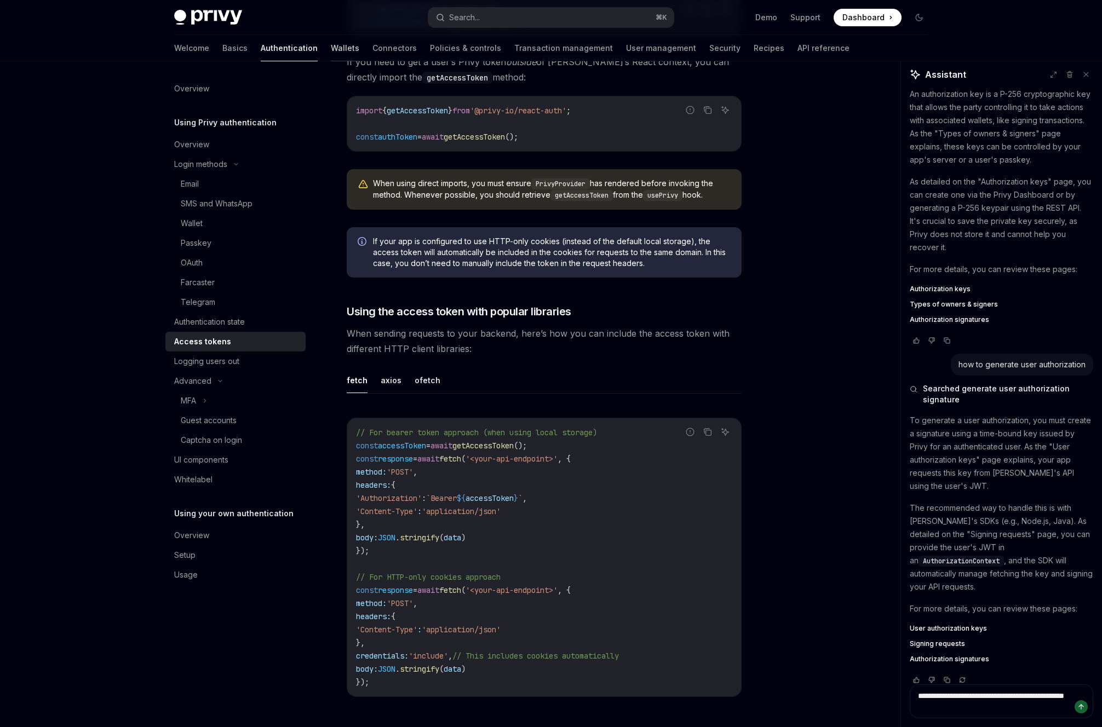
click at [331, 54] on link "Wallets" at bounding box center [345, 48] width 28 height 26
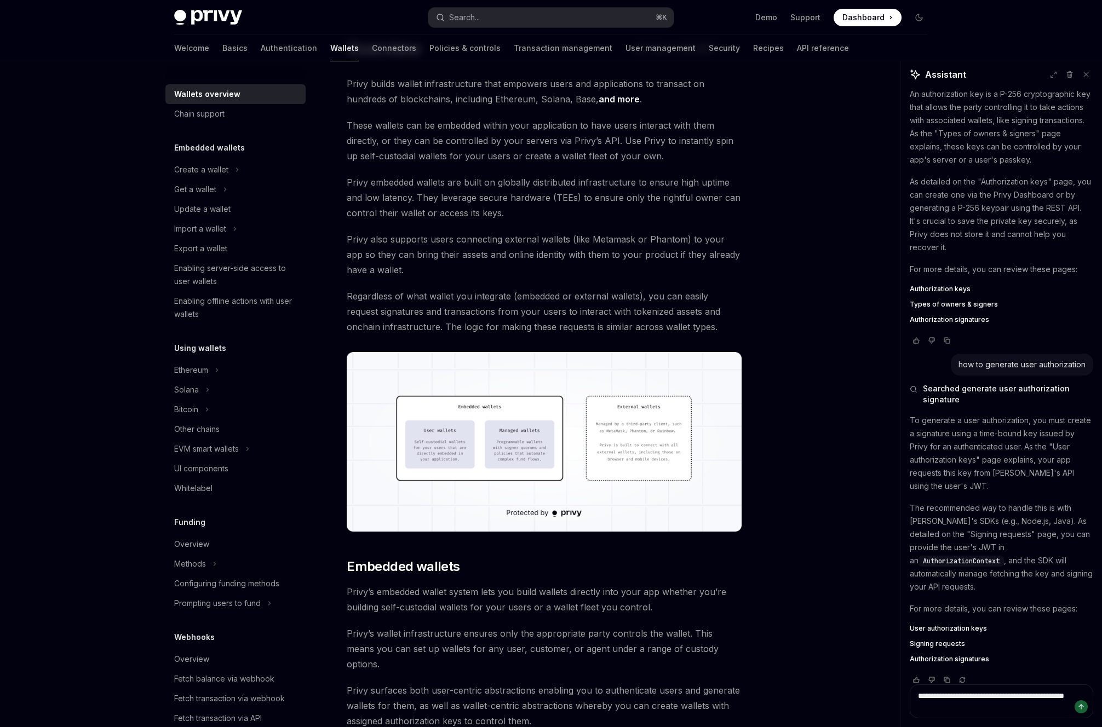
scroll to position [65, 0]
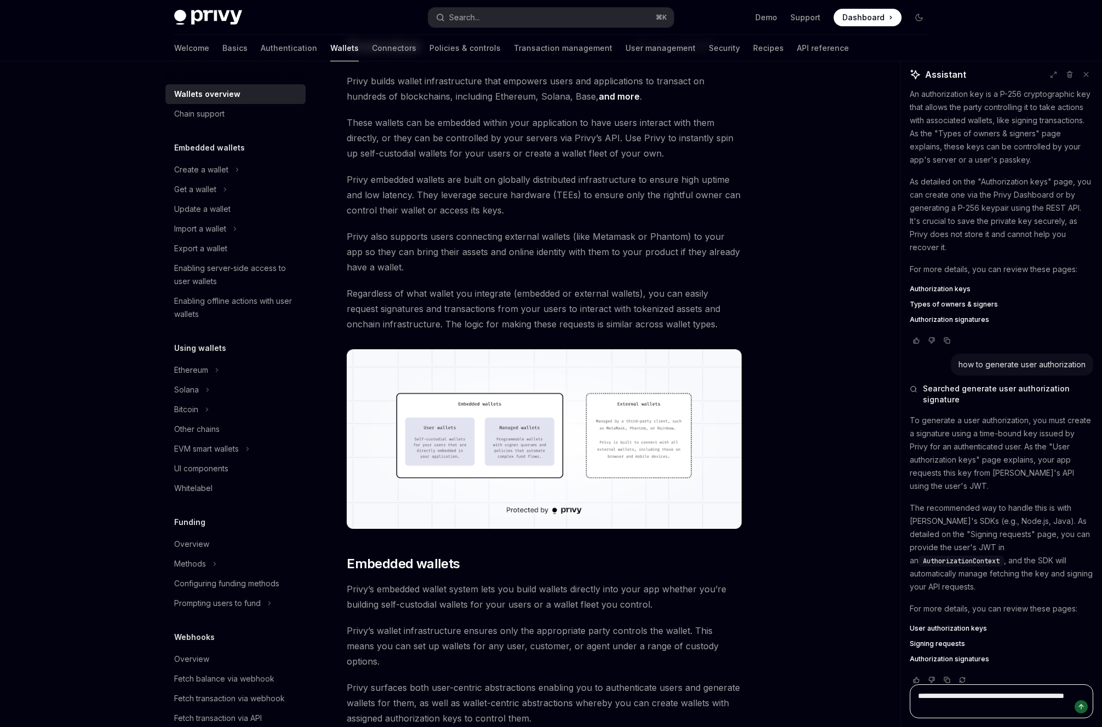
click at [941, 701] on textarea "**********" at bounding box center [1001, 702] width 183 height 34
type textarea "*"
click at [941, 624] on span "User authorization keys" at bounding box center [948, 628] width 77 height 9
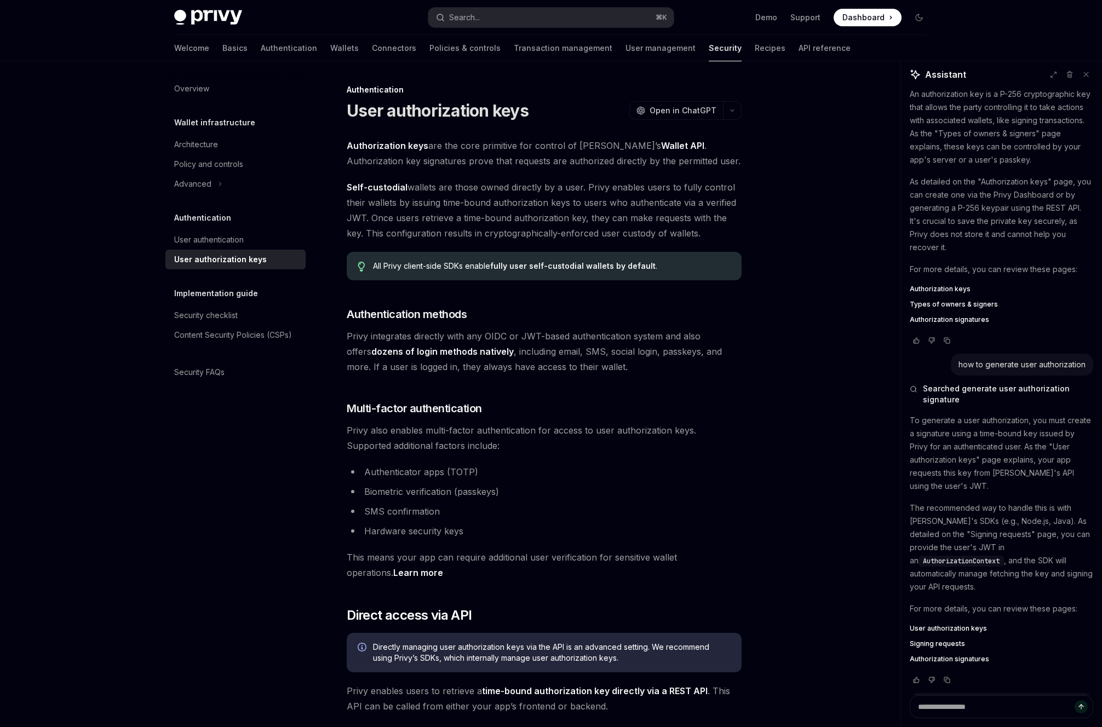
click at [941, 655] on span "Authorization signatures" at bounding box center [949, 659] width 79 height 9
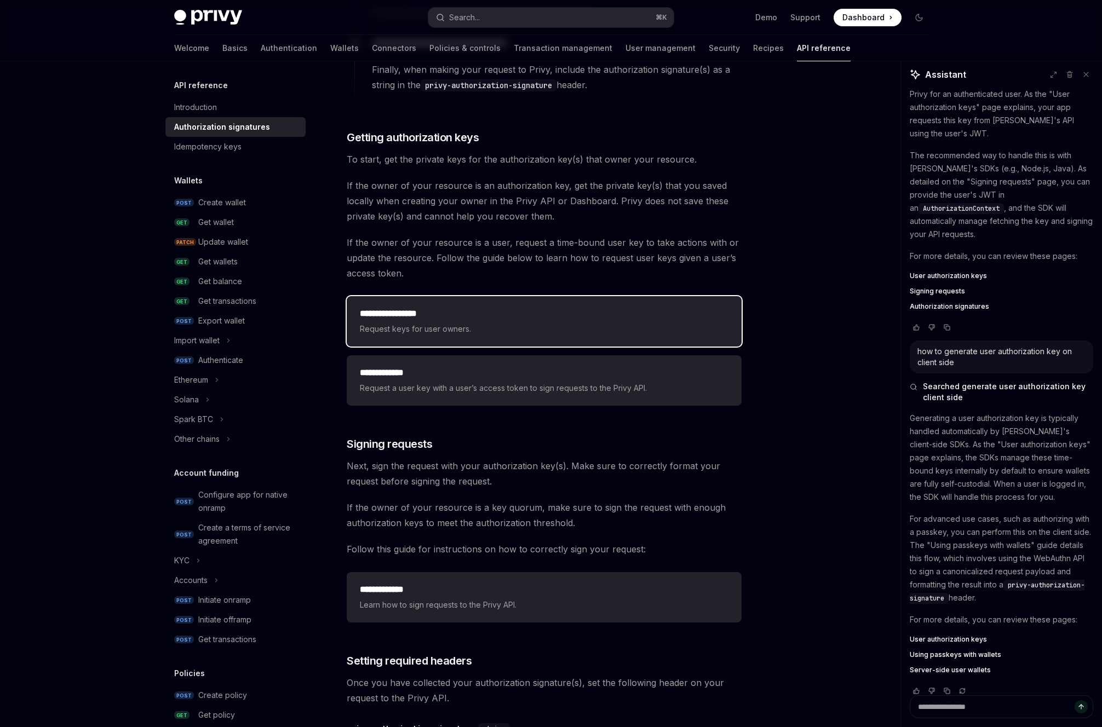
click at [638, 334] on span "Request keys for user owners." at bounding box center [544, 329] width 369 height 13
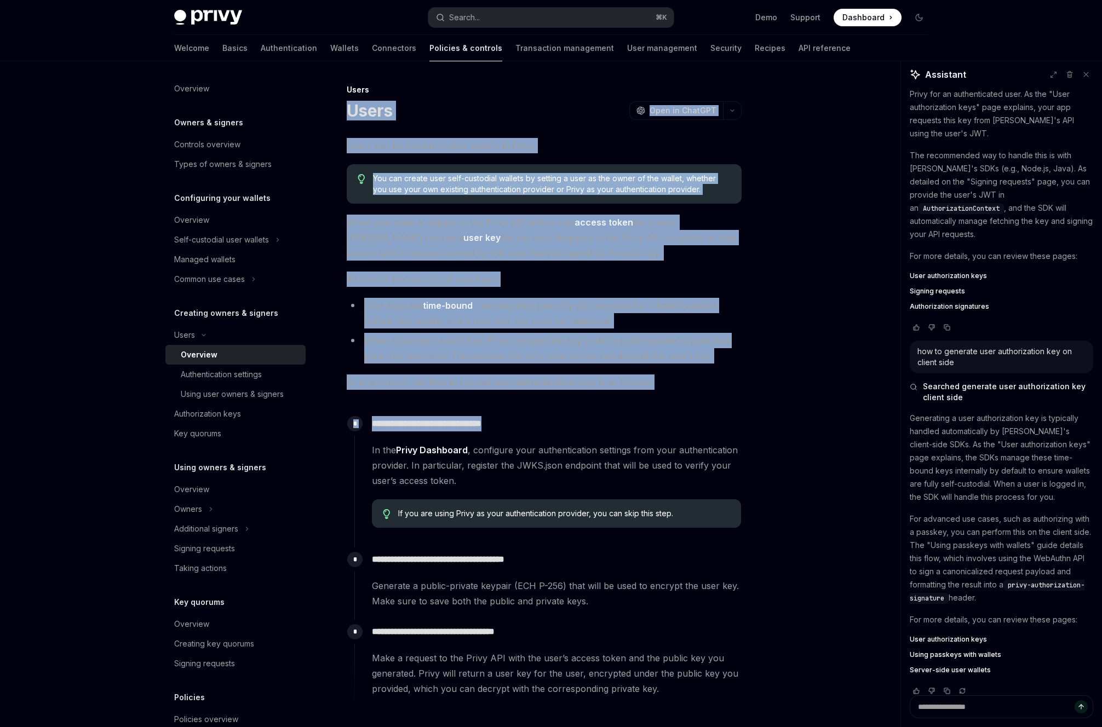
drag, startPoint x: 337, startPoint y: 105, endPoint x: 566, endPoint y: 420, distance: 389.0
click at [566, 420] on div "**********" at bounding box center [441, 483] width 605 height 801
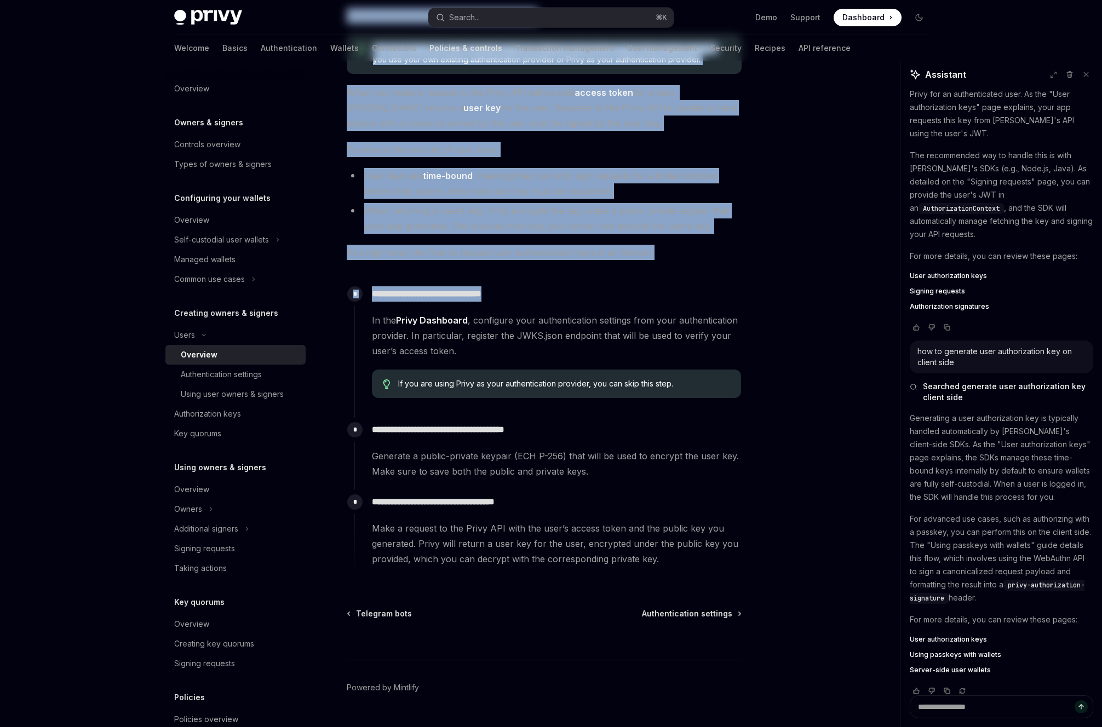
scroll to position [134, 0]
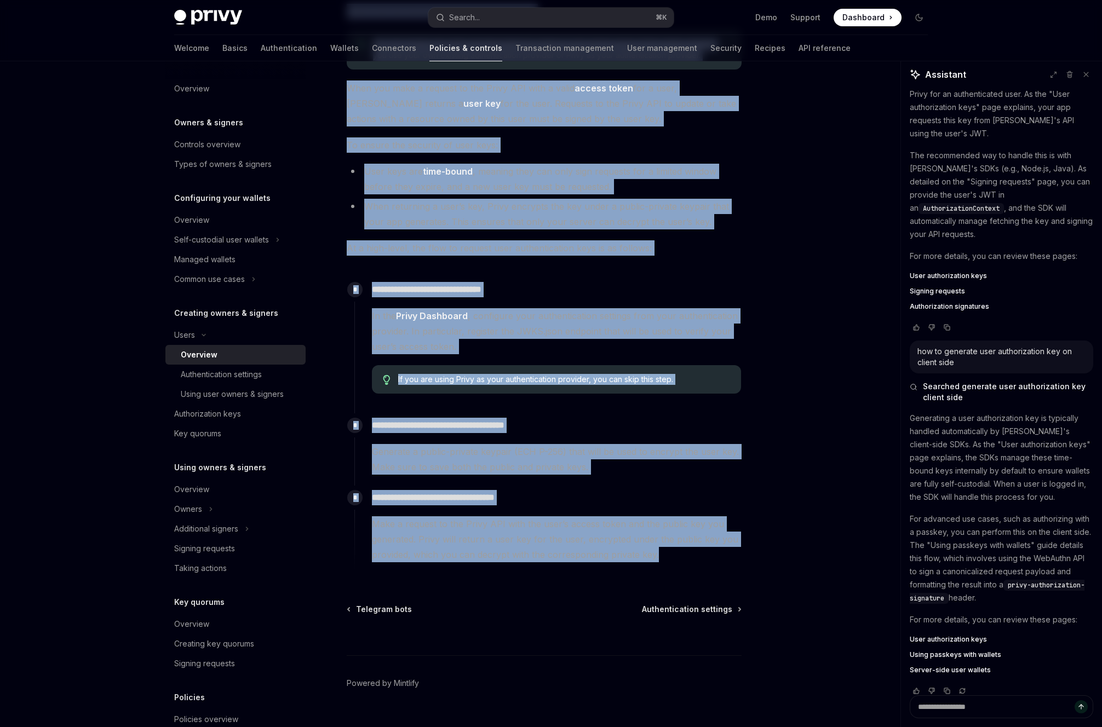
click at [678, 559] on span "Make a request to the Privy API with the user’s access token and the public key…" at bounding box center [556, 539] width 369 height 46
copy div "**********"
click at [785, 458] on div "**********" at bounding box center [550, 338] width 771 height 823
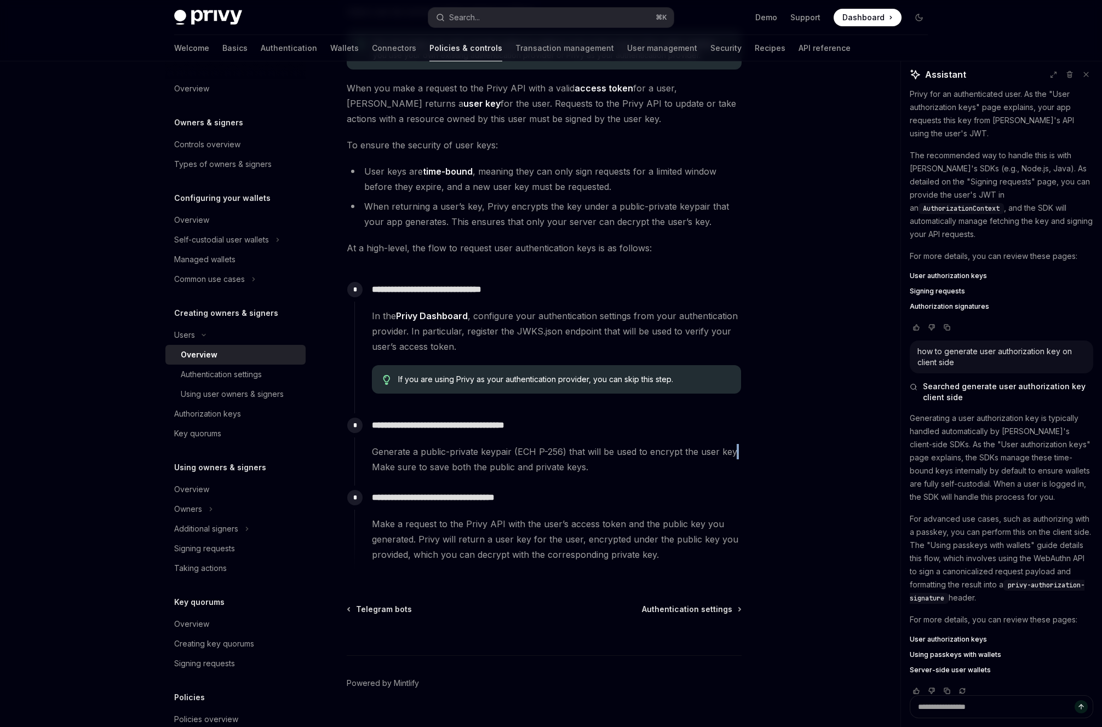
click at [785, 458] on div "**********" at bounding box center [550, 338] width 771 height 823
click at [932, 635] on span "User authorization keys" at bounding box center [948, 639] width 77 height 9
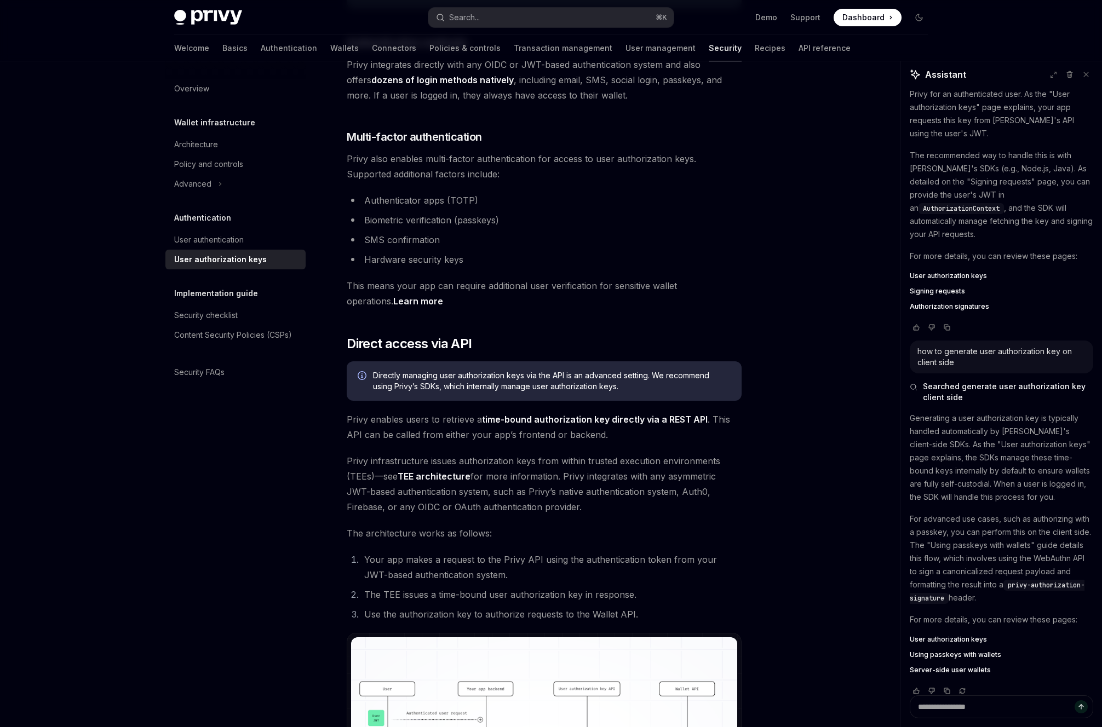
scroll to position [278, 0]
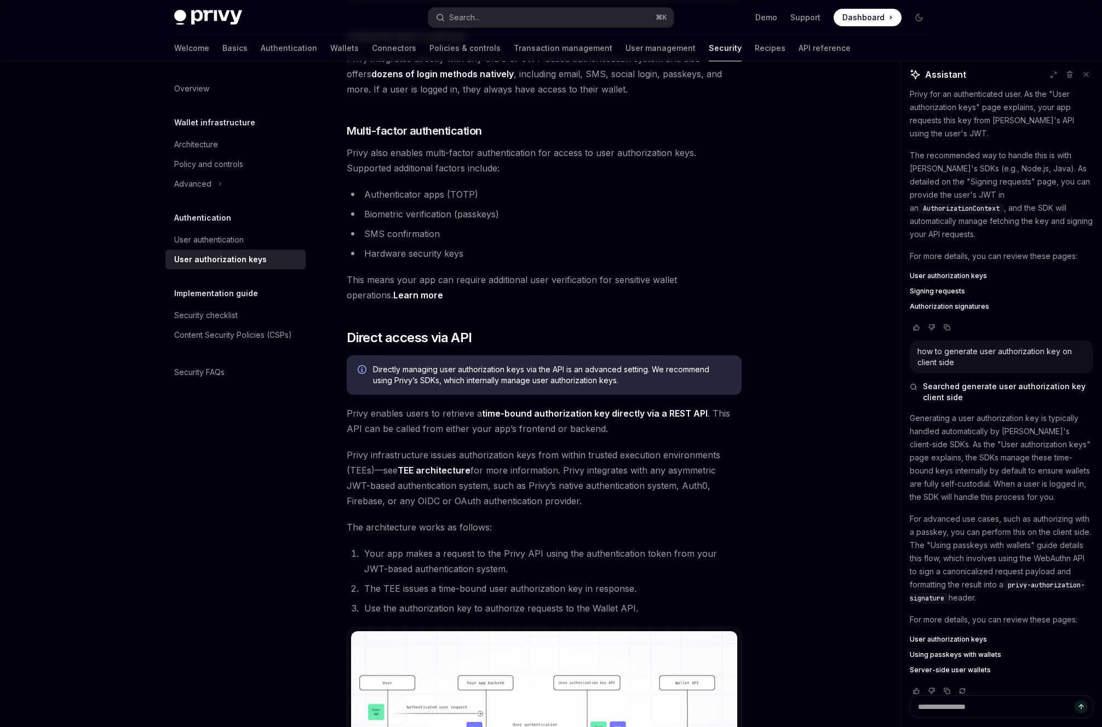
click at [576, 413] on strong "time-bound authorization key directly via a REST API" at bounding box center [595, 413] width 226 height 11
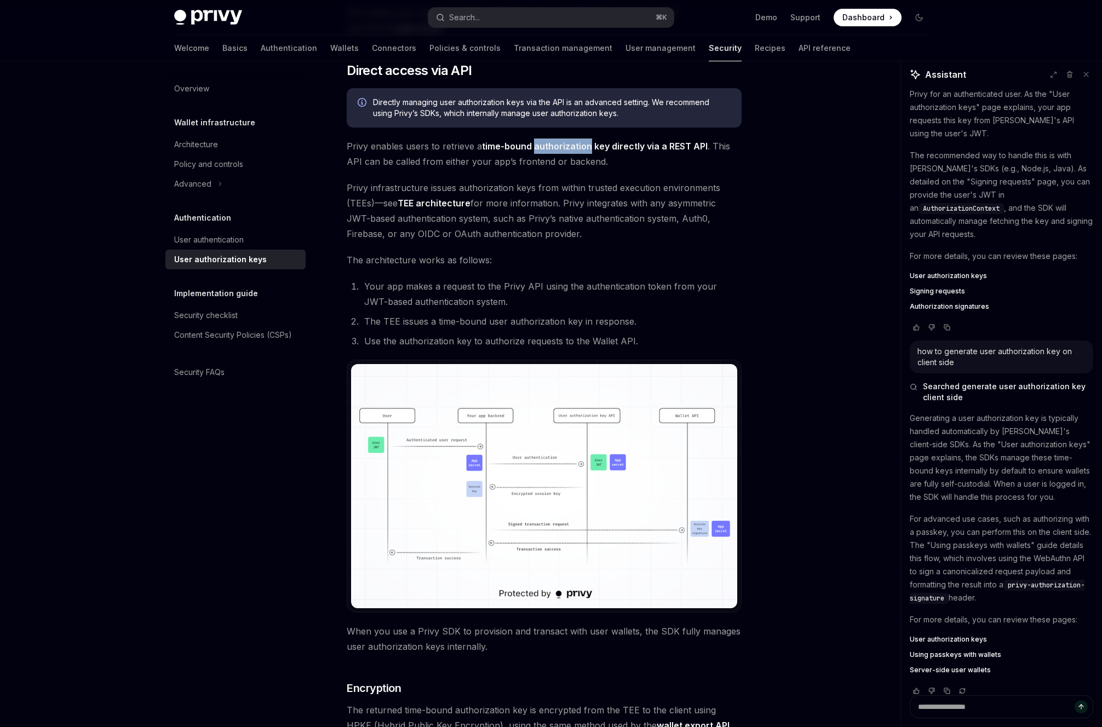
scroll to position [728, 0]
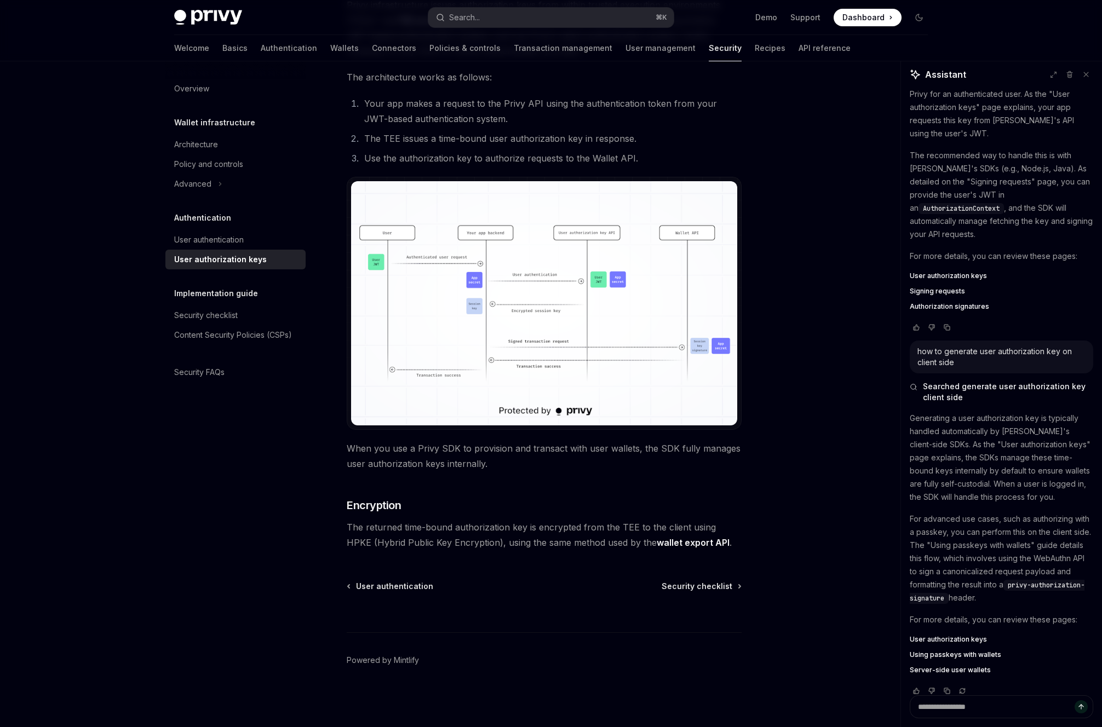
click at [941, 651] on span "Using passkeys with wallets" at bounding box center [955, 655] width 91 height 9
type textarea "*"
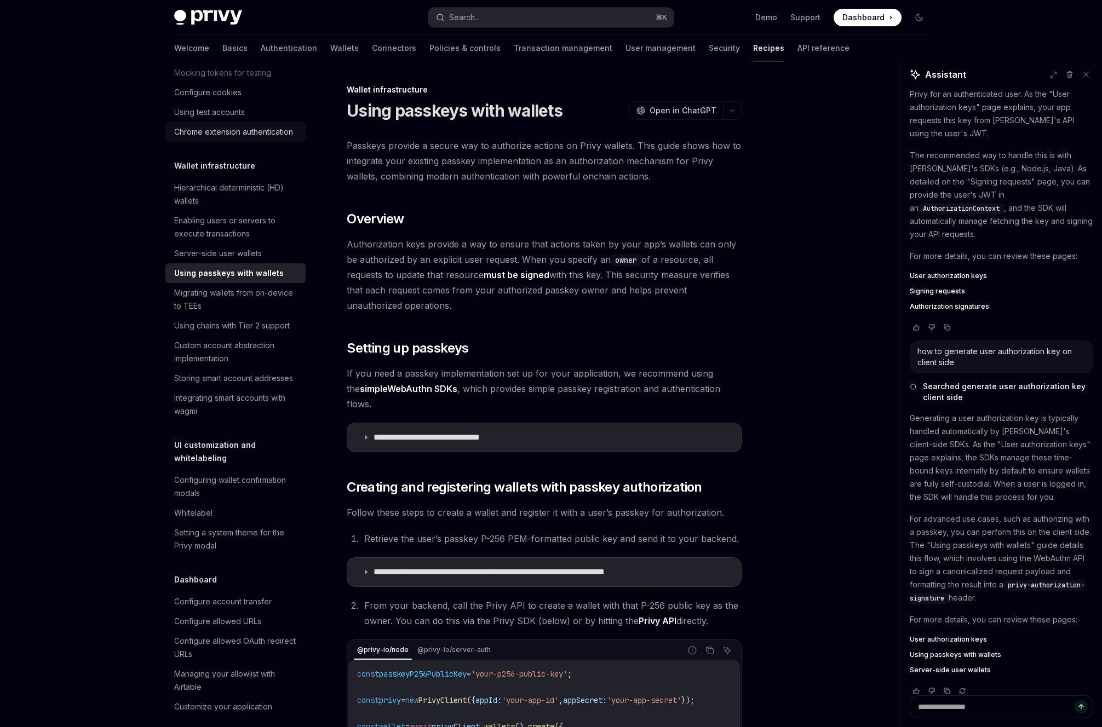
scroll to position [349, 0]
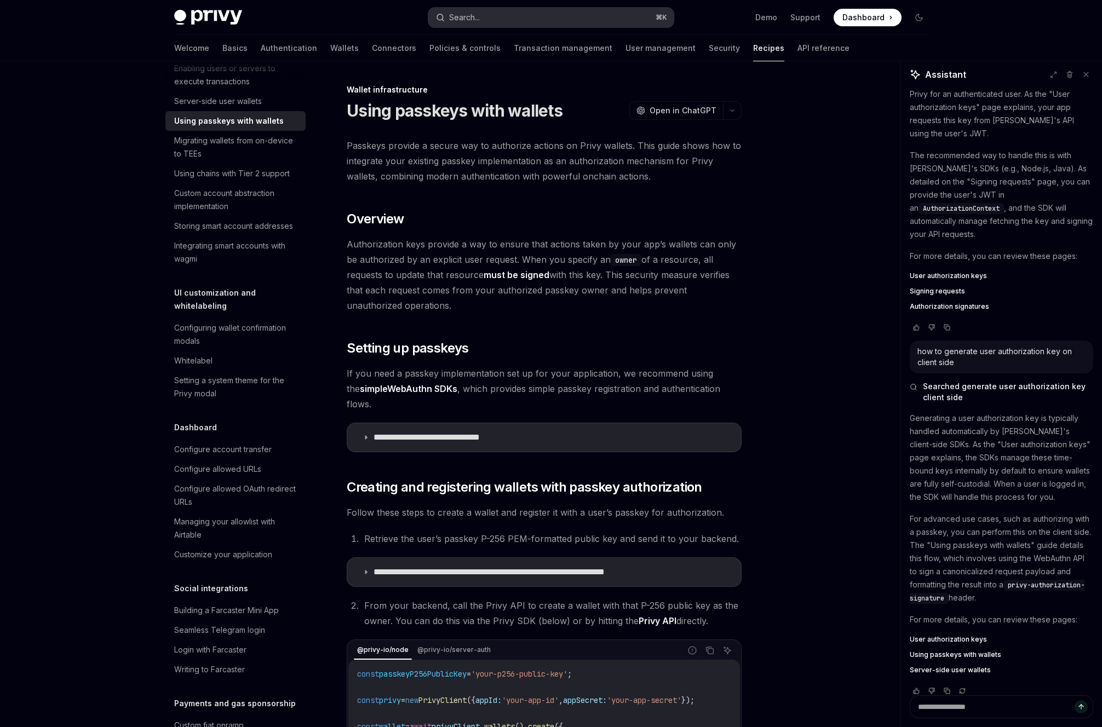
click at [499, 21] on button "Search... ⌘ K" at bounding box center [550, 18] width 245 height 20
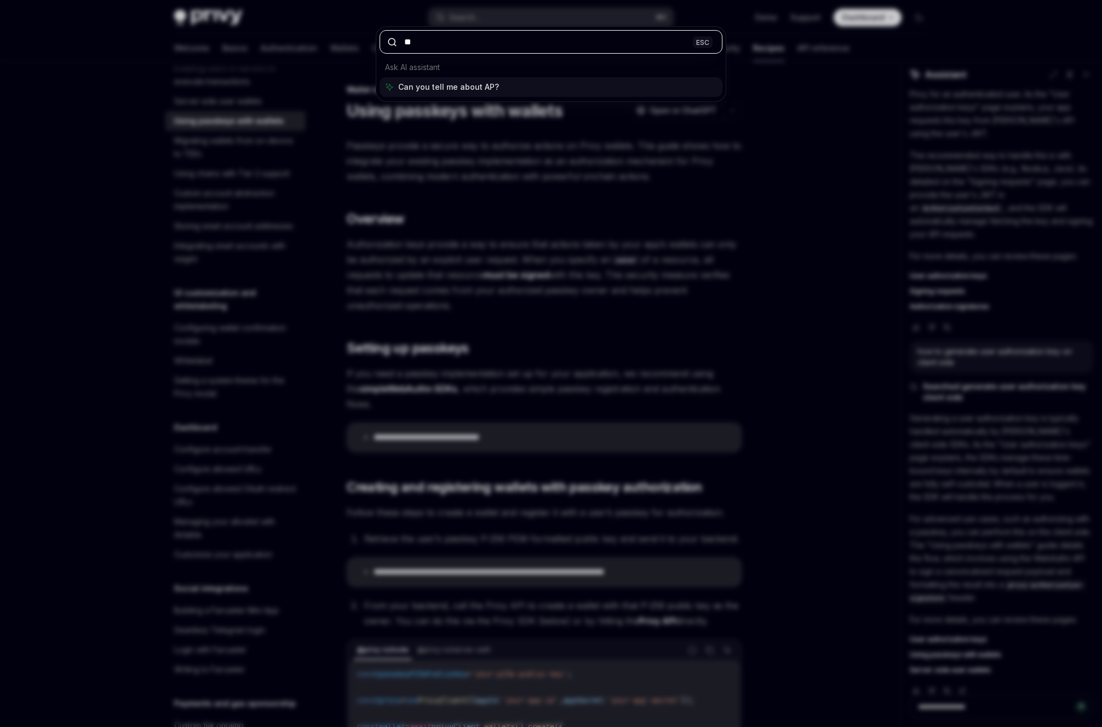
type input "***"
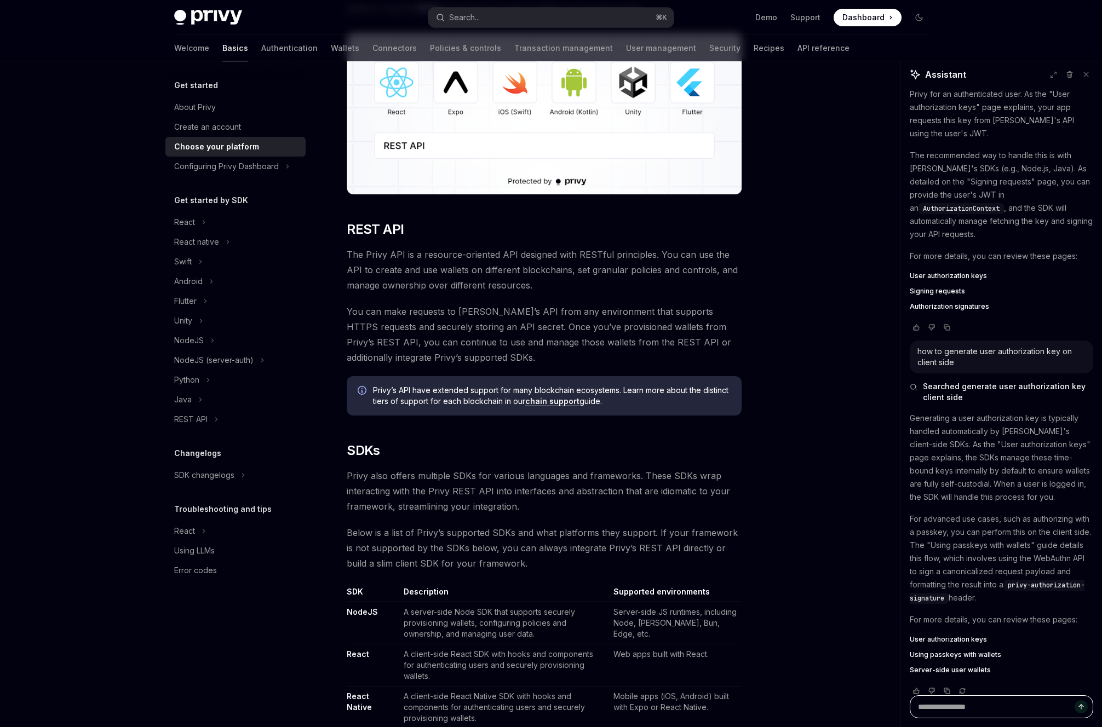
scroll to position [127, 0]
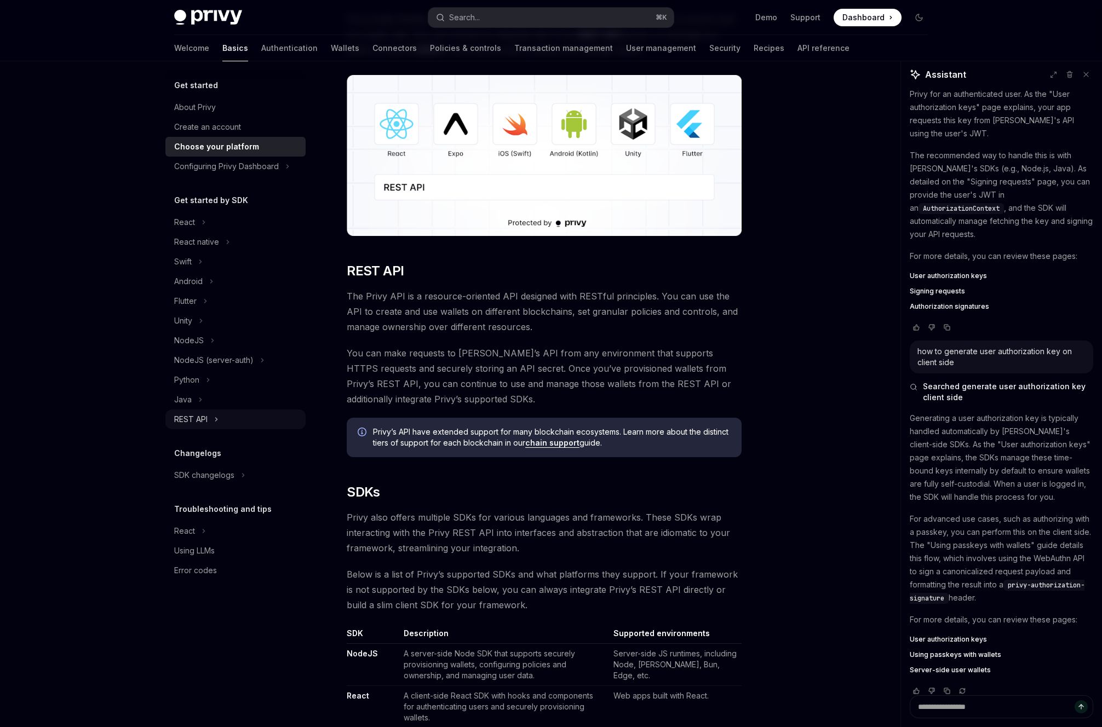
click at [213, 421] on button "REST API" at bounding box center [235, 420] width 140 height 20
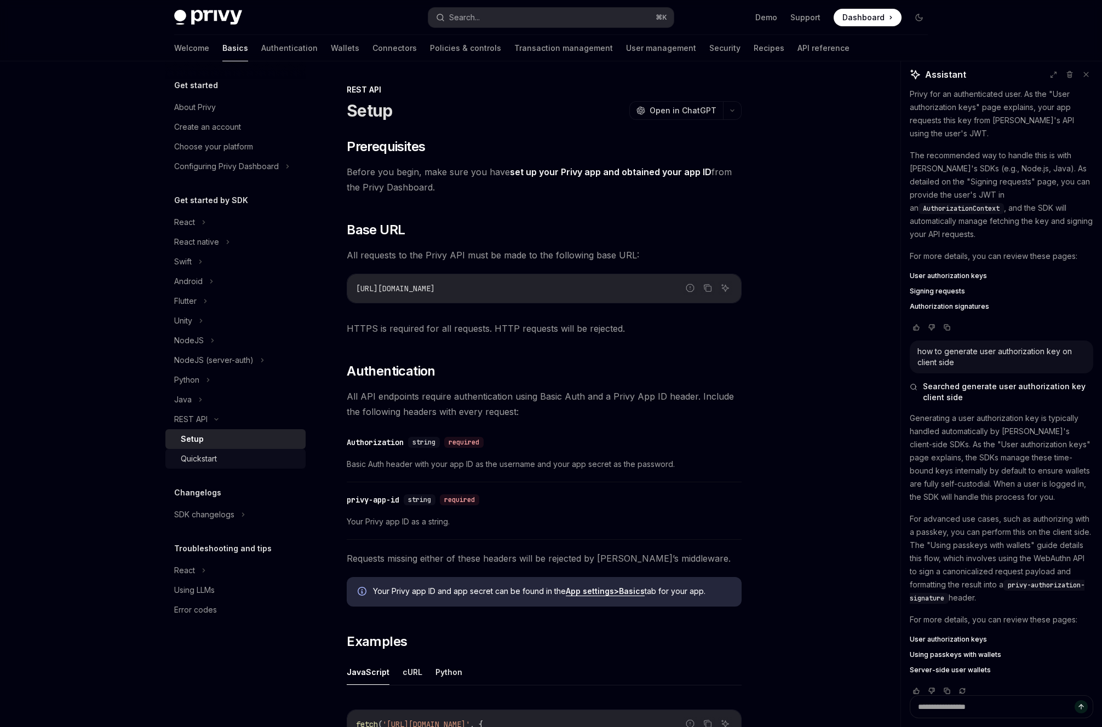
click at [238, 459] on div "Quickstart" at bounding box center [240, 458] width 118 height 13
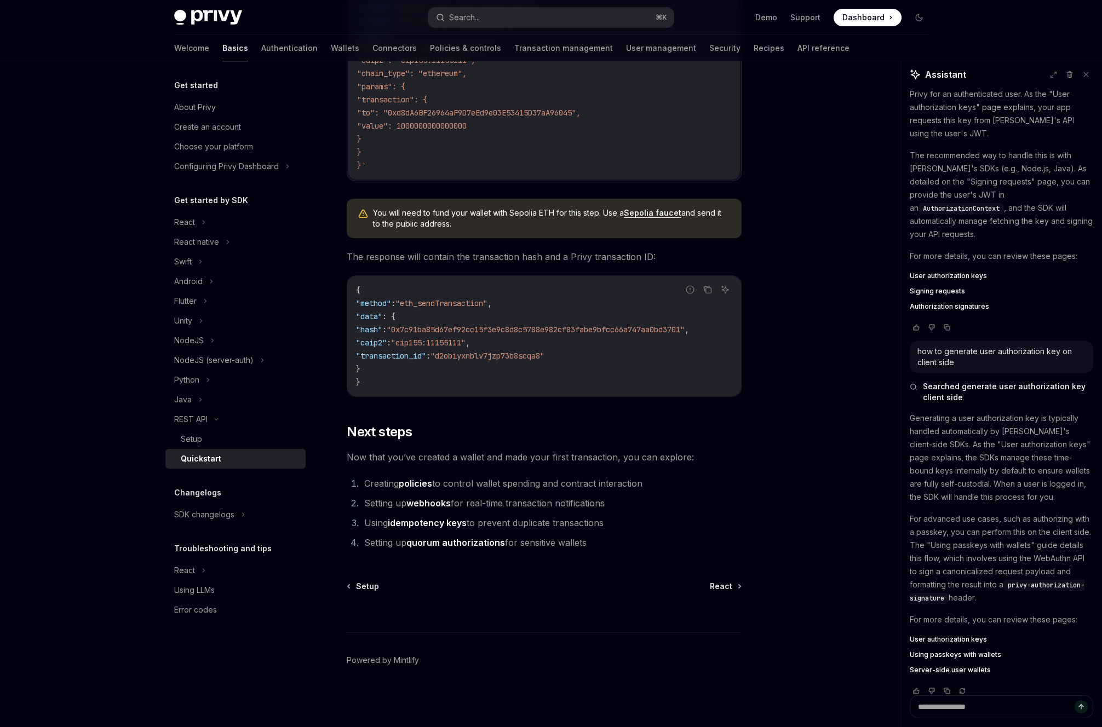
scroll to position [1220, 0]
click at [488, 543] on link "quorum authorizations" at bounding box center [455, 543] width 99 height 12
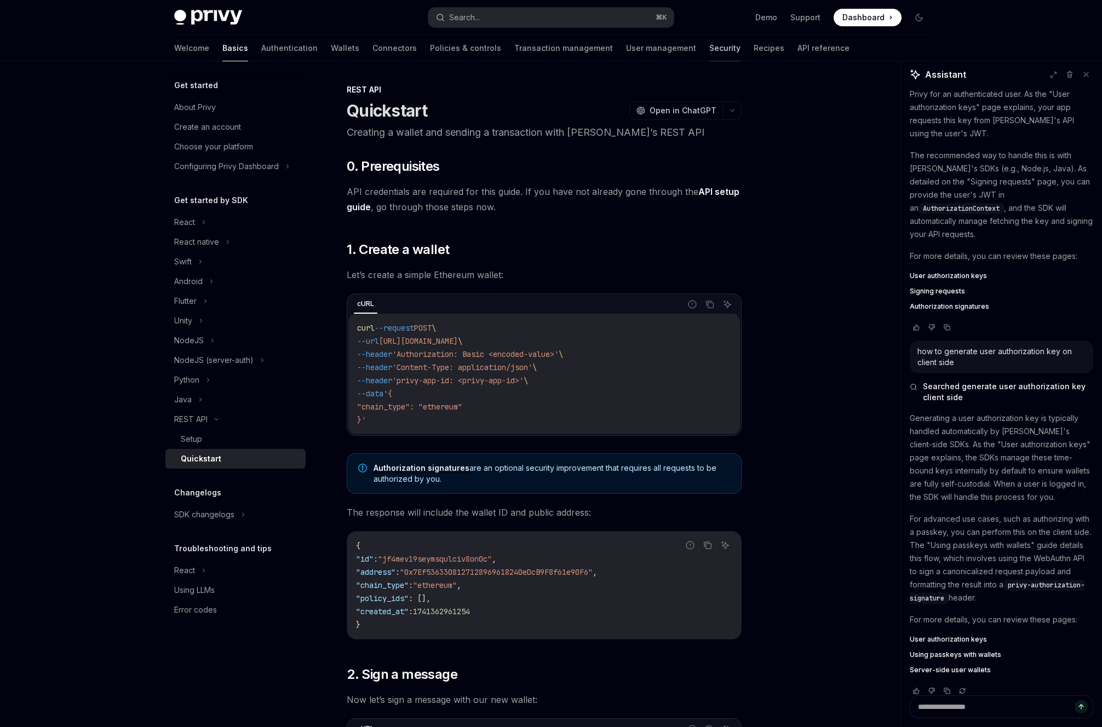
click at [709, 49] on link "Security" at bounding box center [724, 48] width 31 height 26
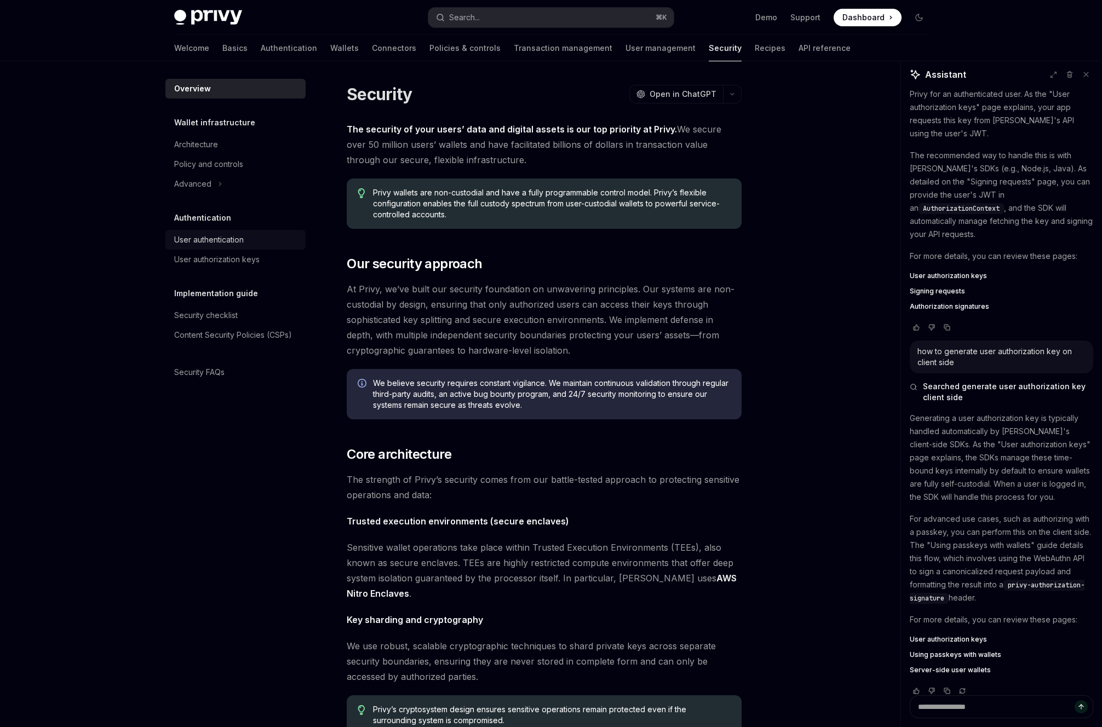
click at [228, 234] on div "User authentication" at bounding box center [209, 239] width 70 height 13
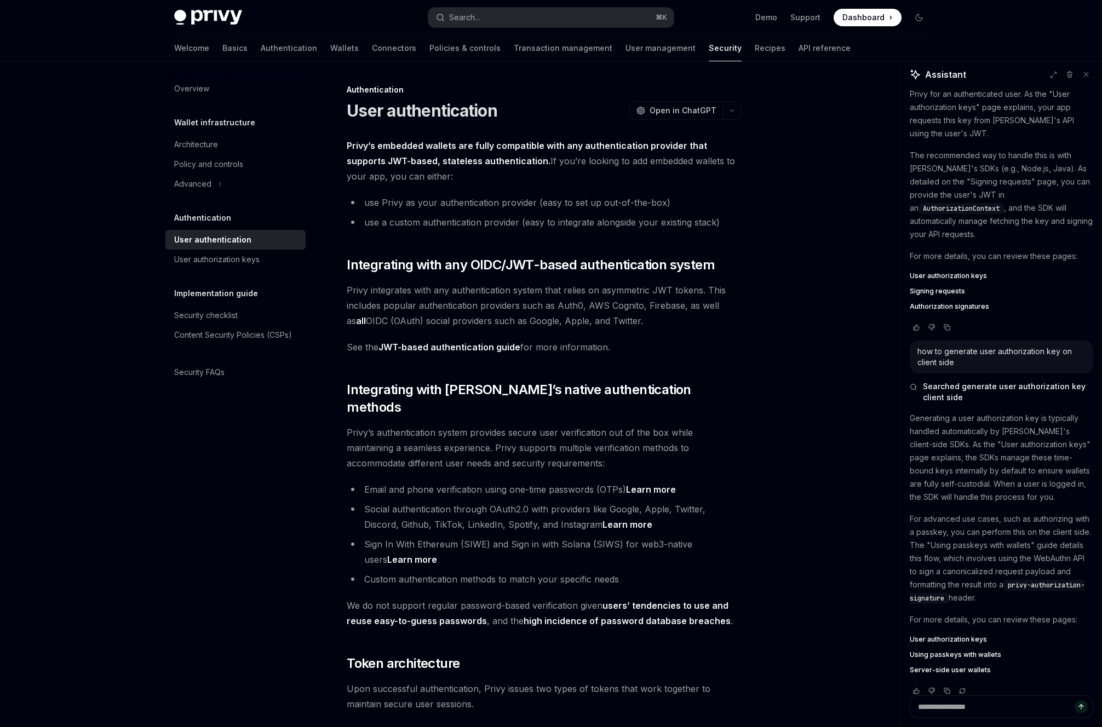
click at [492, 348] on link "JWT-based authentication guide" at bounding box center [449, 348] width 142 height 12
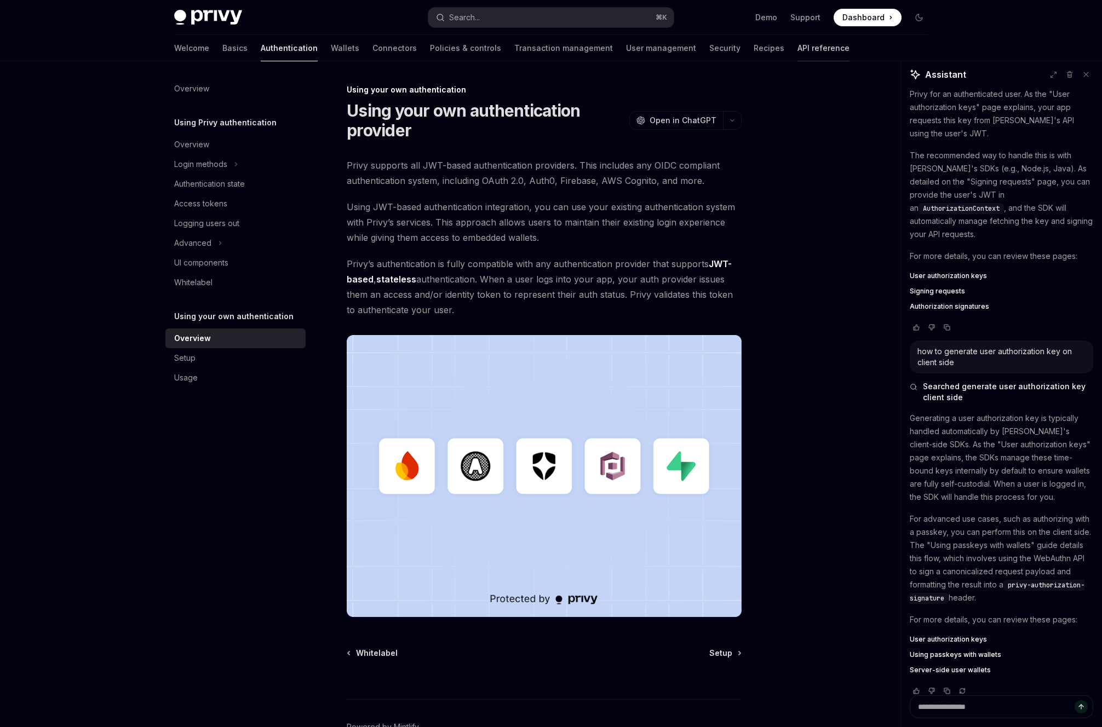
click at [797, 44] on link "API reference" at bounding box center [823, 48] width 52 height 26
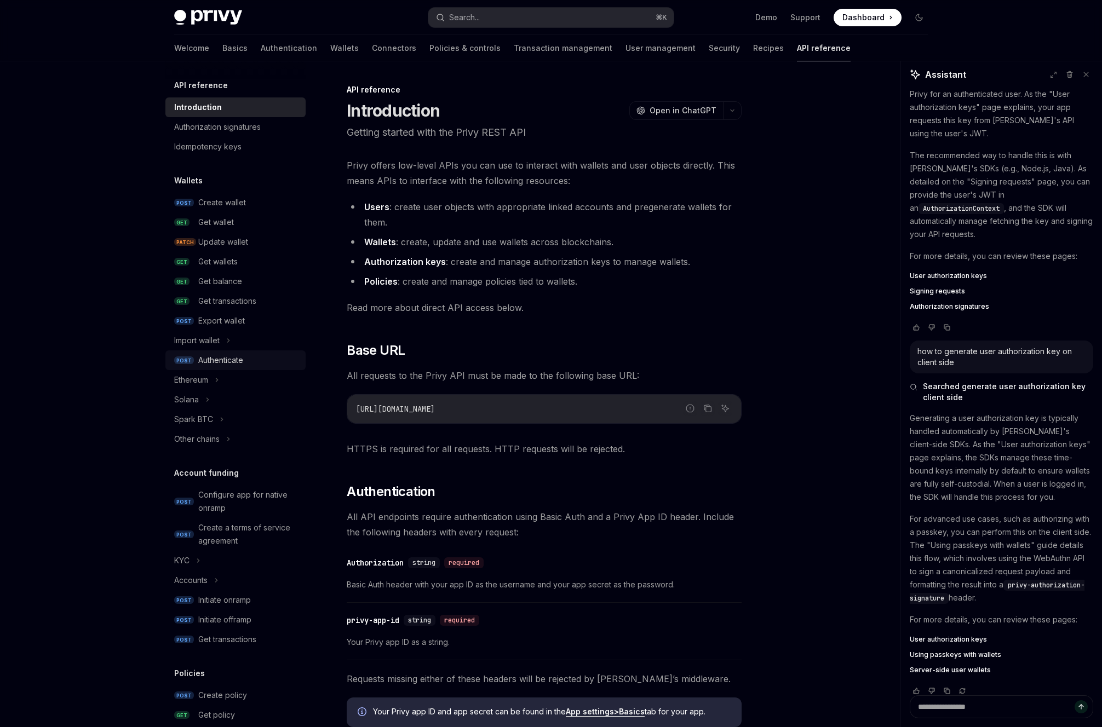
click at [254, 363] on div "Authenticate" at bounding box center [248, 360] width 101 height 13
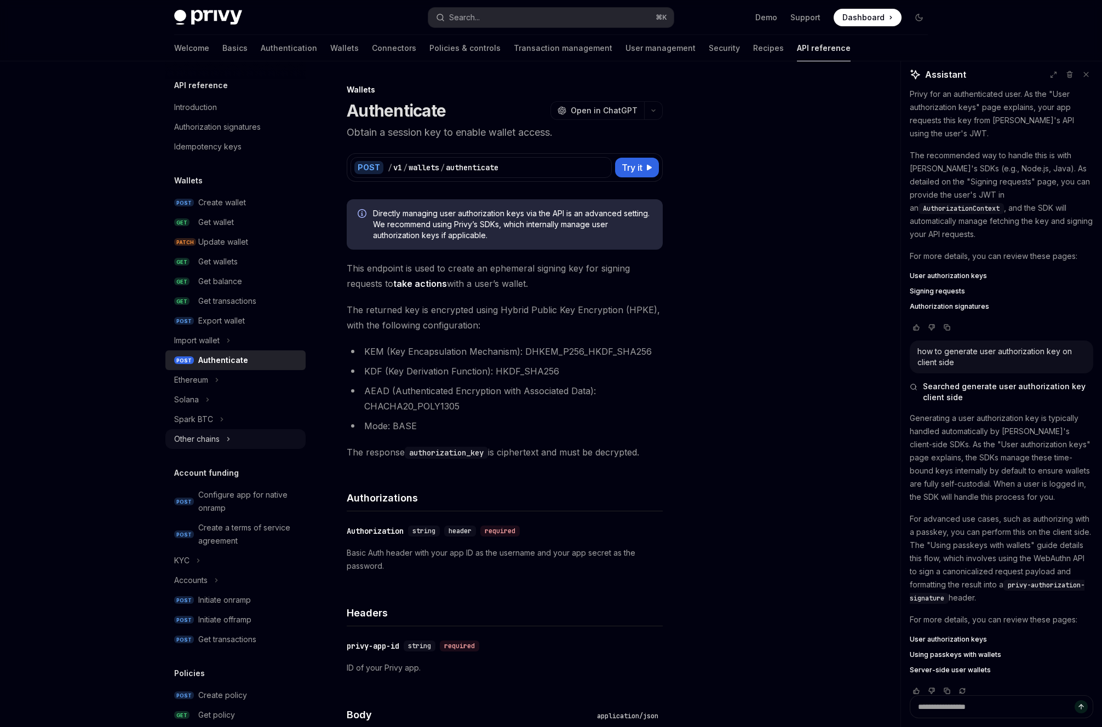
click at [217, 442] on div "Other chains" at bounding box center [196, 439] width 45 height 13
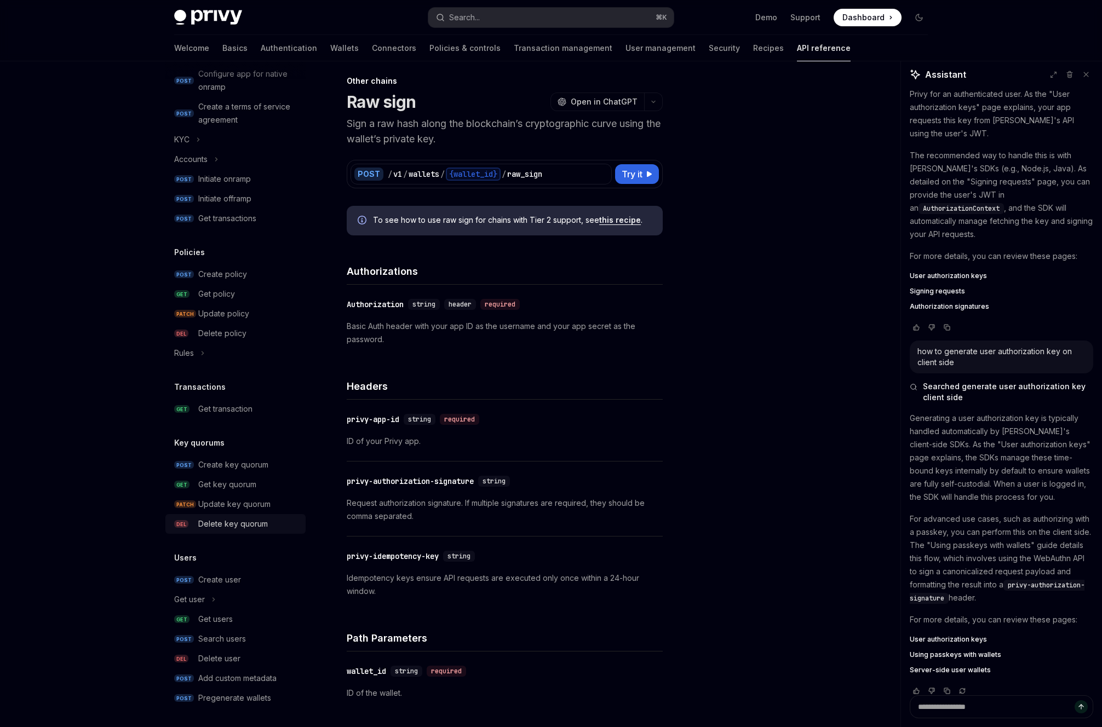
scroll to position [444, 0]
click at [239, 597] on button "Get user" at bounding box center [235, 597] width 140 height 20
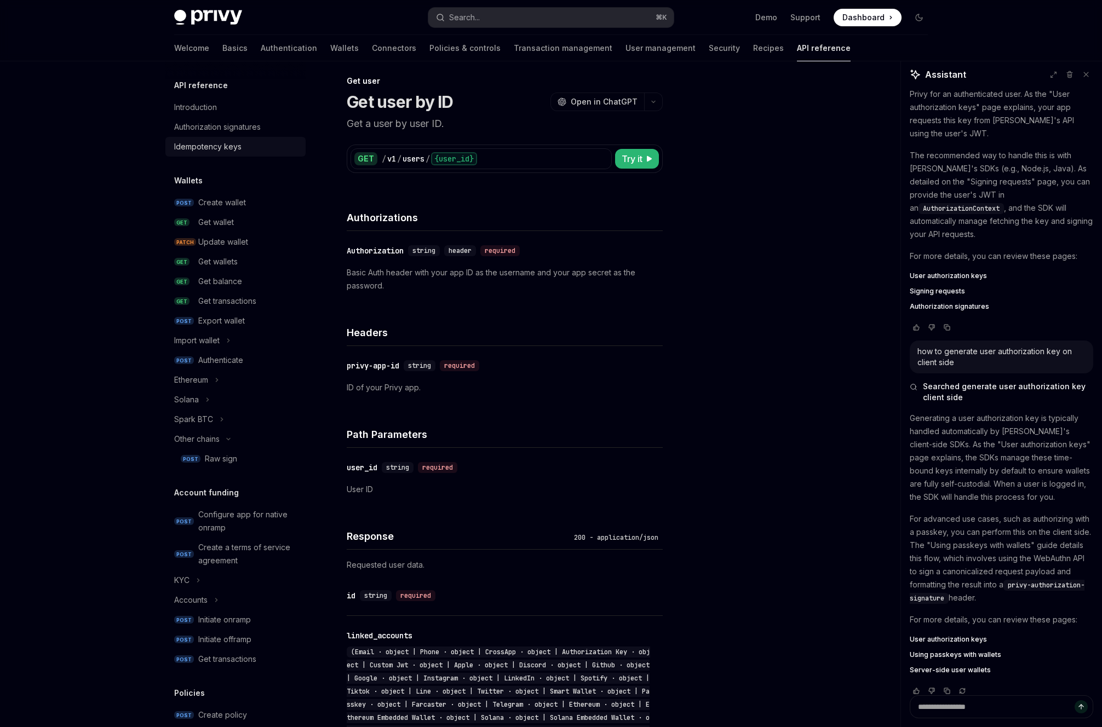
click at [231, 147] on div "Idempotency keys" at bounding box center [207, 146] width 67 height 13
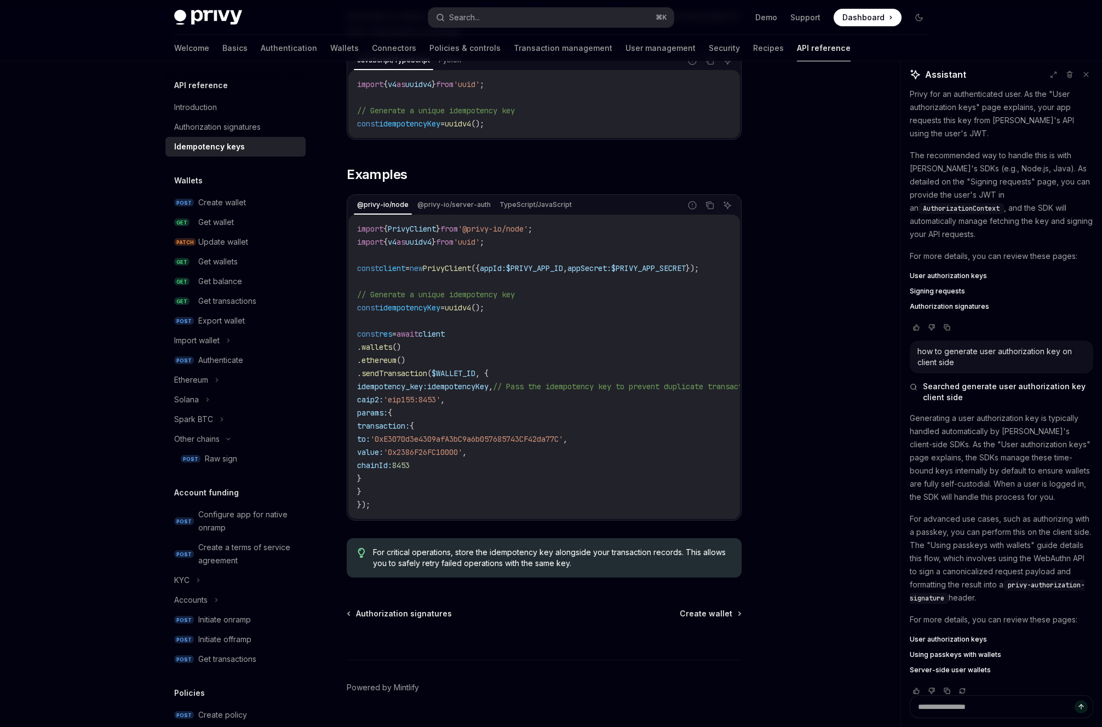
scroll to position [987, 0]
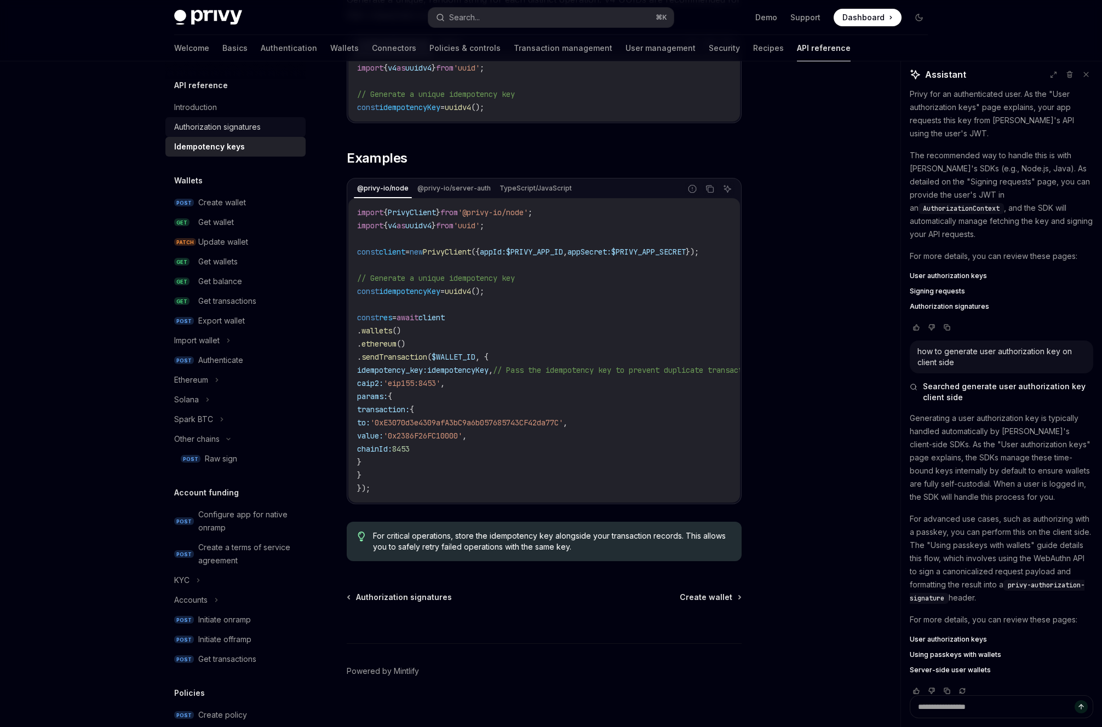
click at [237, 132] on div "Authorization signatures" at bounding box center [217, 126] width 87 height 13
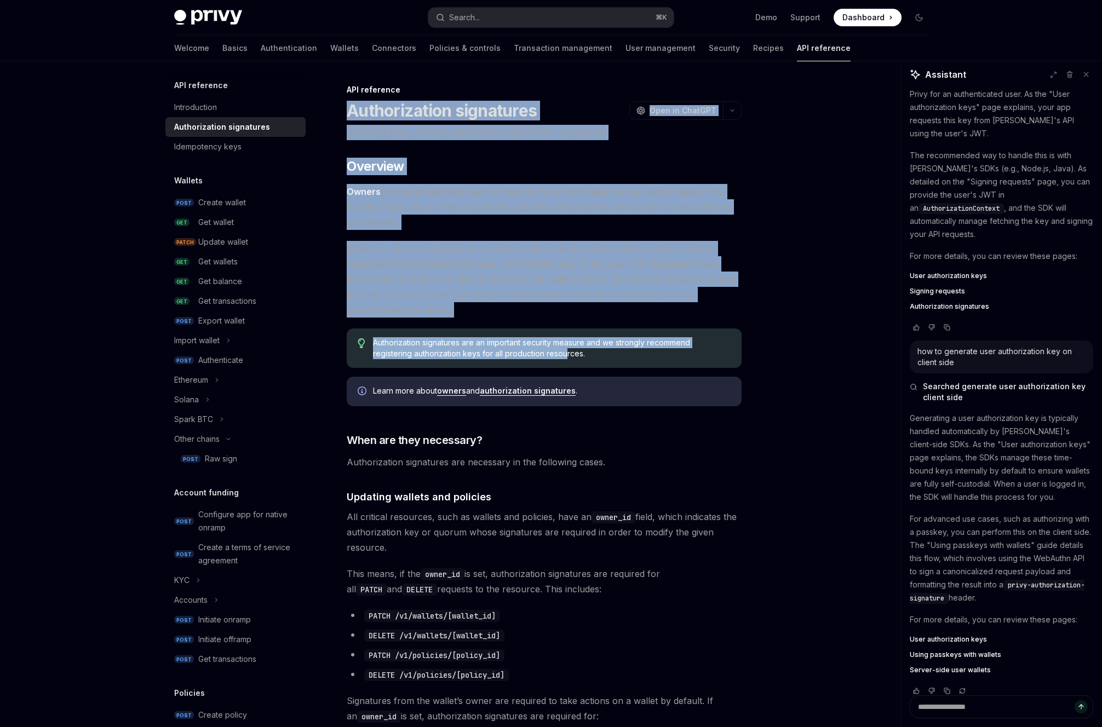
drag, startPoint x: 347, startPoint y: 100, endPoint x: 567, endPoint y: 349, distance: 332.1
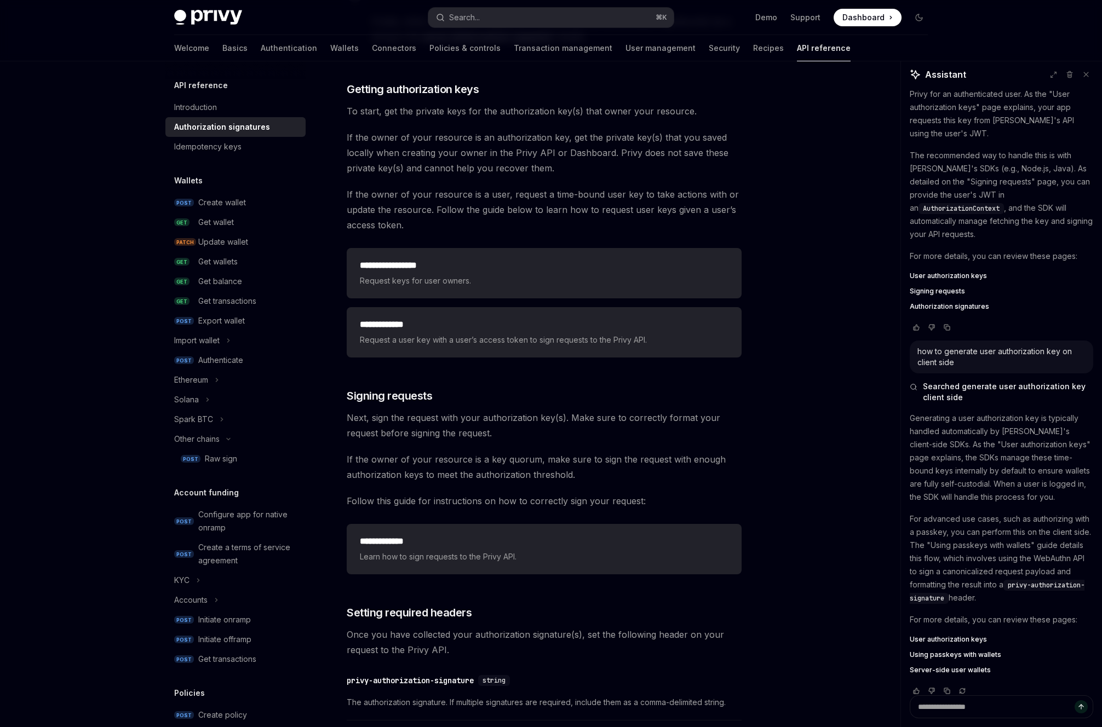
scroll to position [1577, 0]
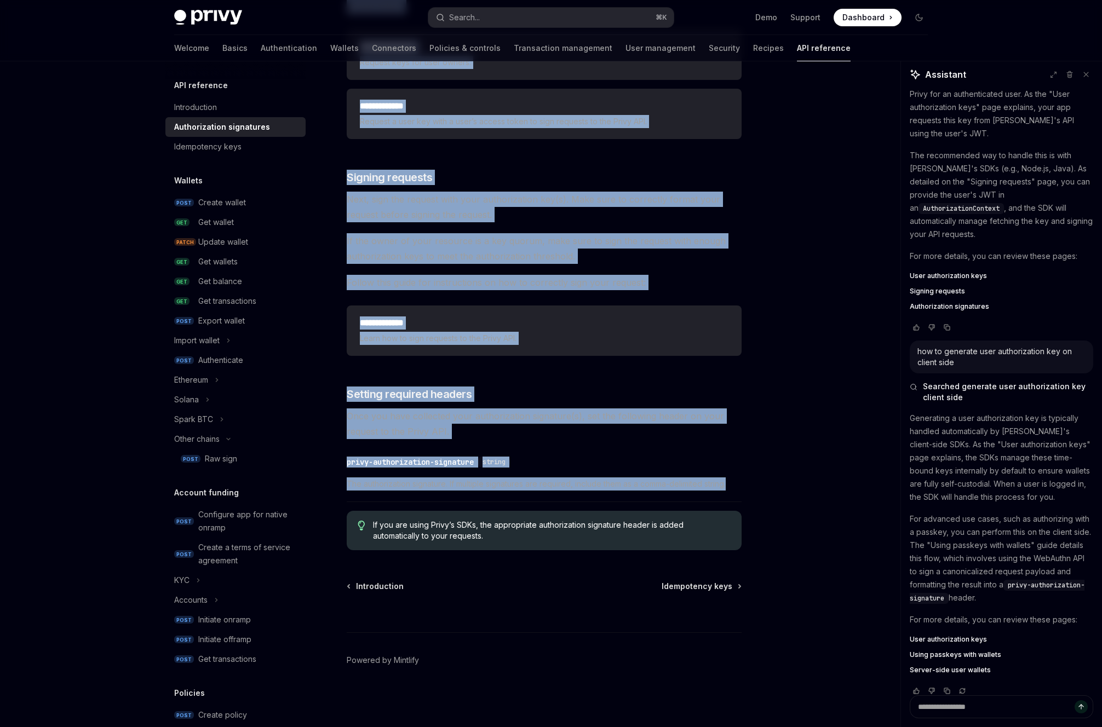
copy div "Authorization signatures OpenAI Open in ChatGPT Securing Privy API requests wit…"
click at [240, 142] on div "Idempotency keys" at bounding box center [207, 146] width 67 height 13
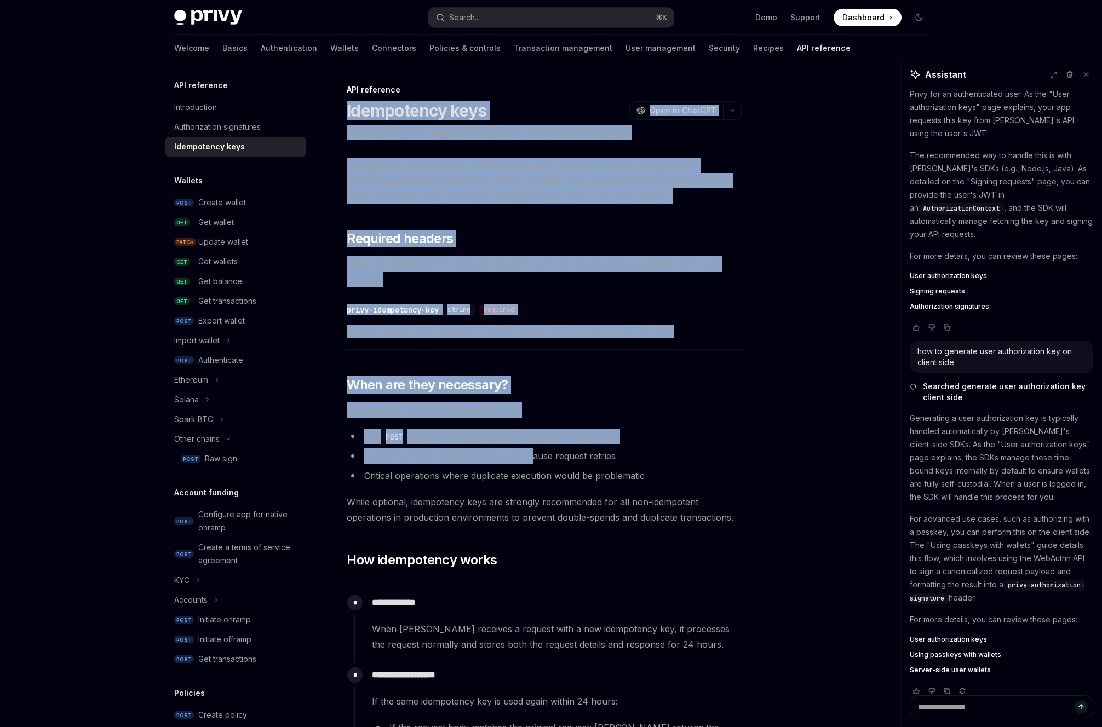
drag, startPoint x: 340, startPoint y: 100, endPoint x: 539, endPoint y: 520, distance: 465.2
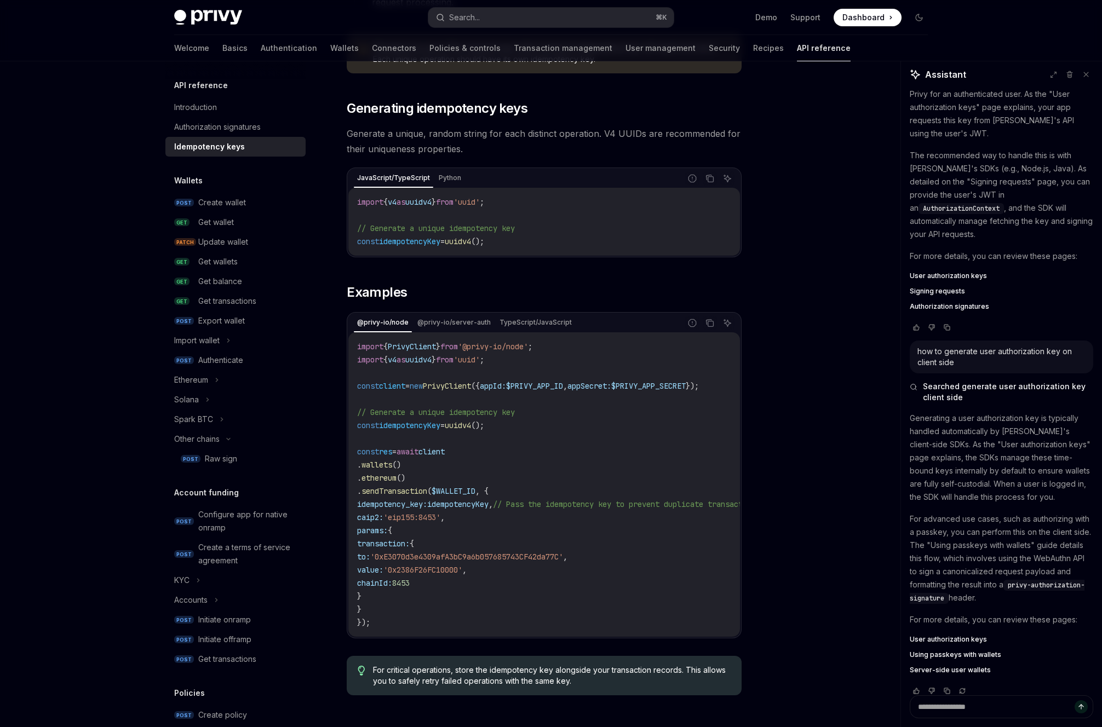
scroll to position [987, 0]
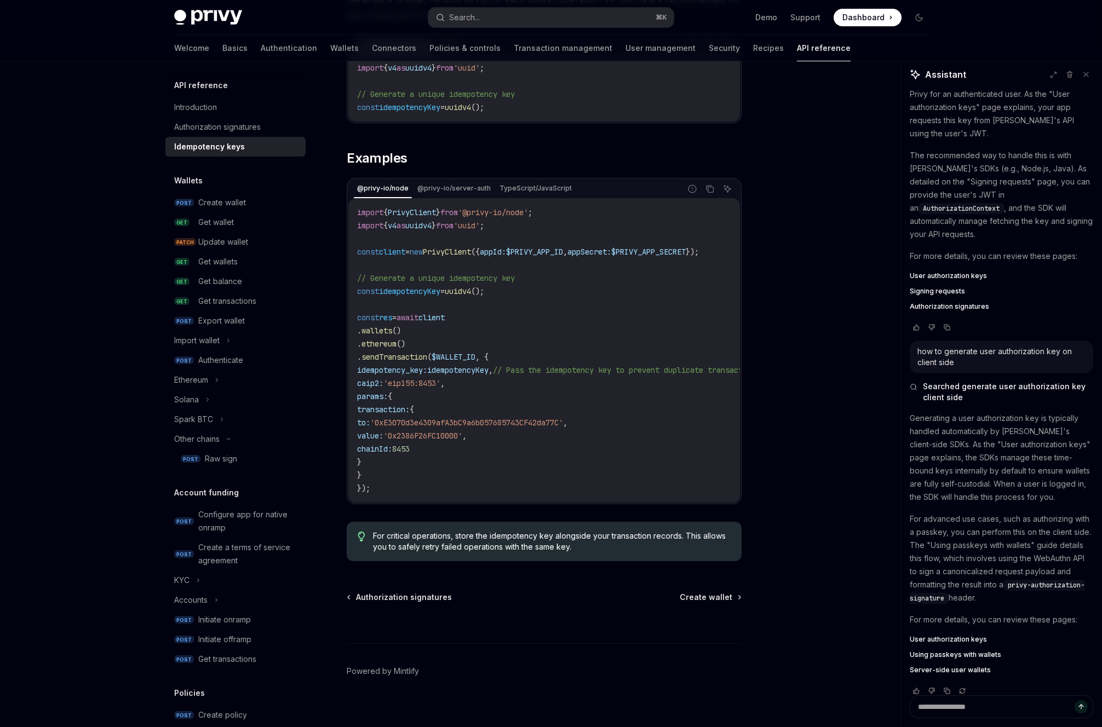
click at [592, 548] on div "For critical operations, store the idempotency key alongside your transaction r…" at bounding box center [544, 541] width 395 height 39
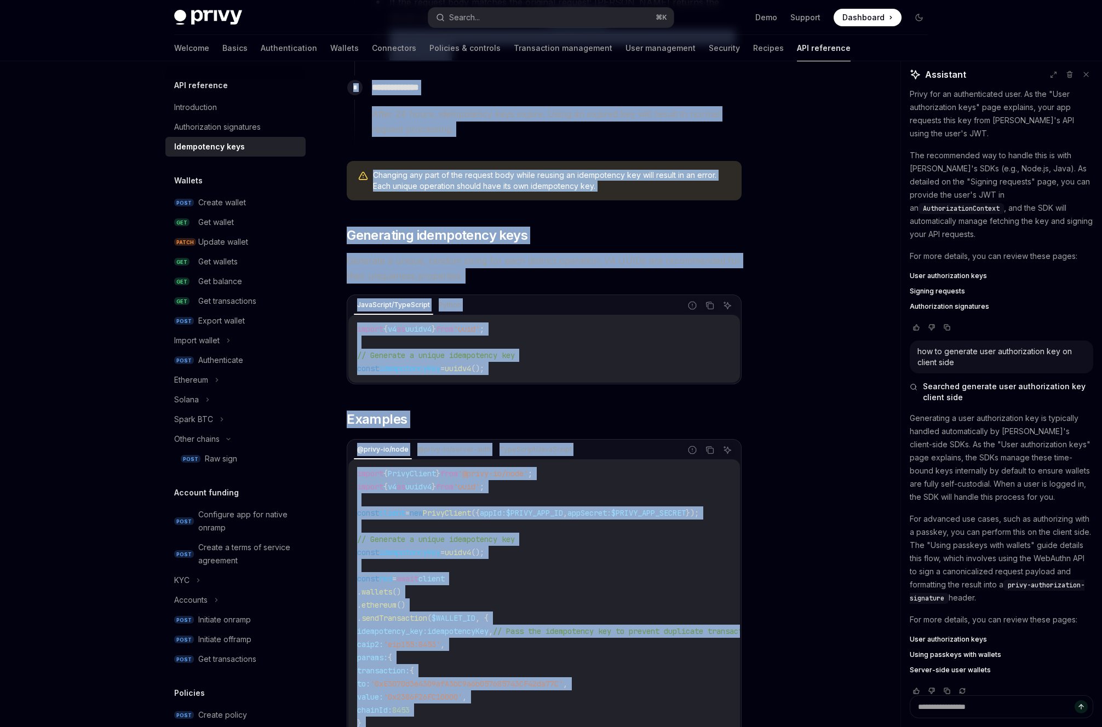
scroll to position [0, 0]
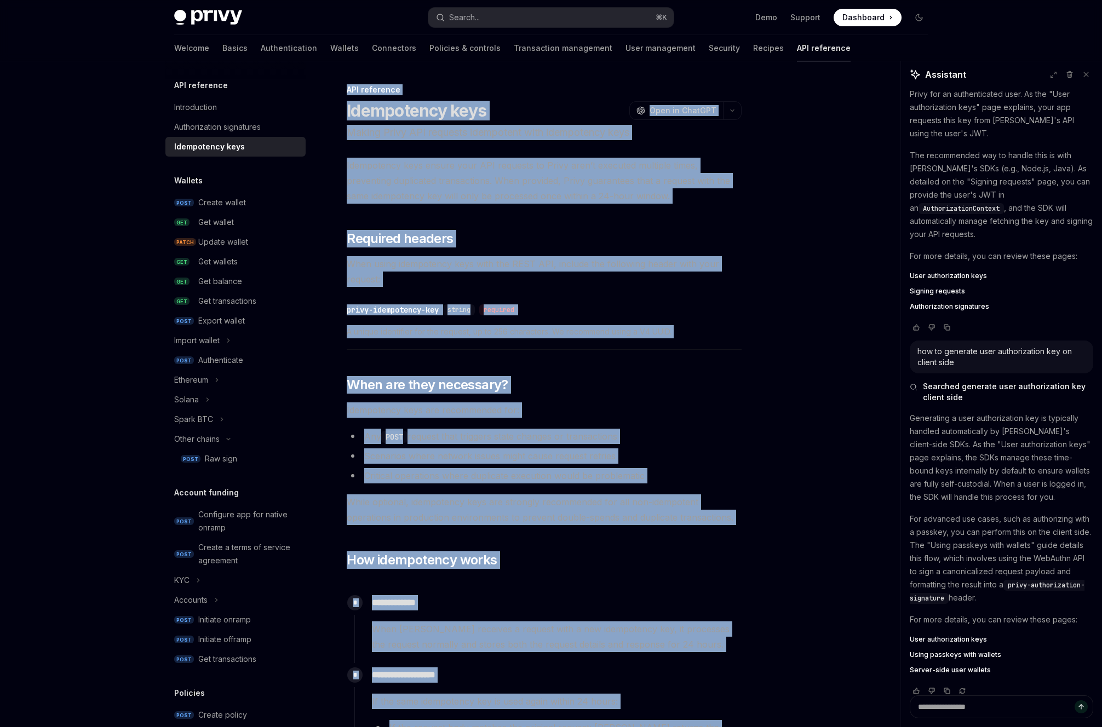
drag, startPoint x: 600, startPoint y: 544, endPoint x: 349, endPoint y: 88, distance: 520.6
copy div "API reference Idempotency keys OpenAI Open in ChatGPT Making Privy API requests…"
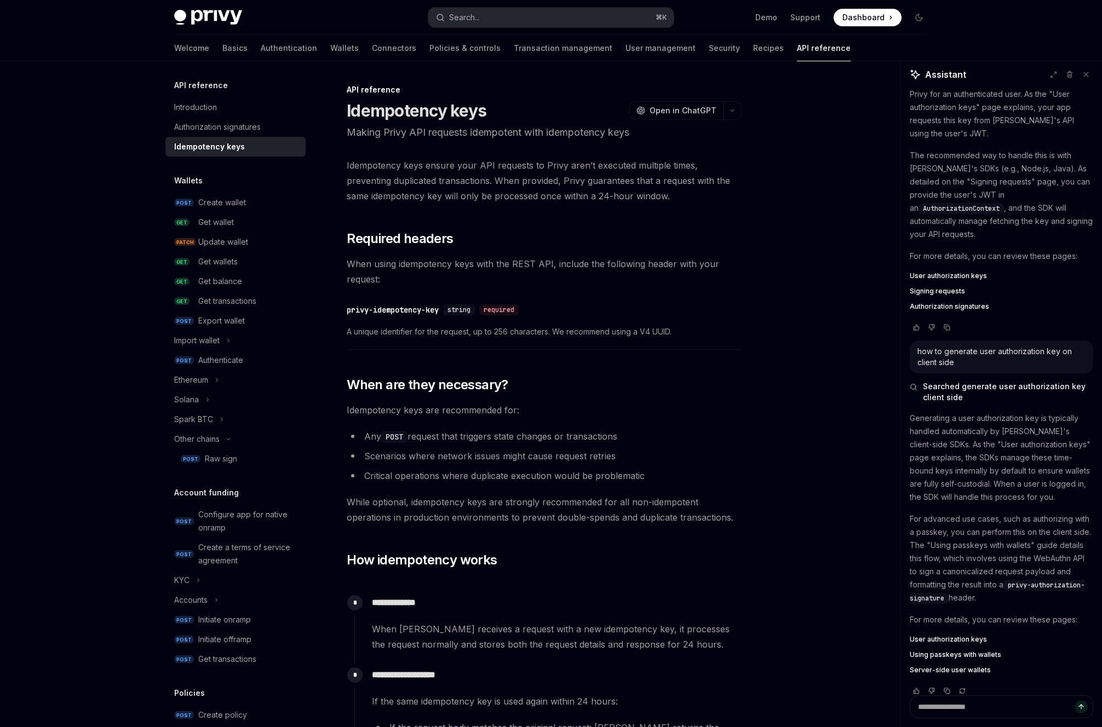
click at [224, 217] on div "Get wallet" at bounding box center [216, 222] width 36 height 13
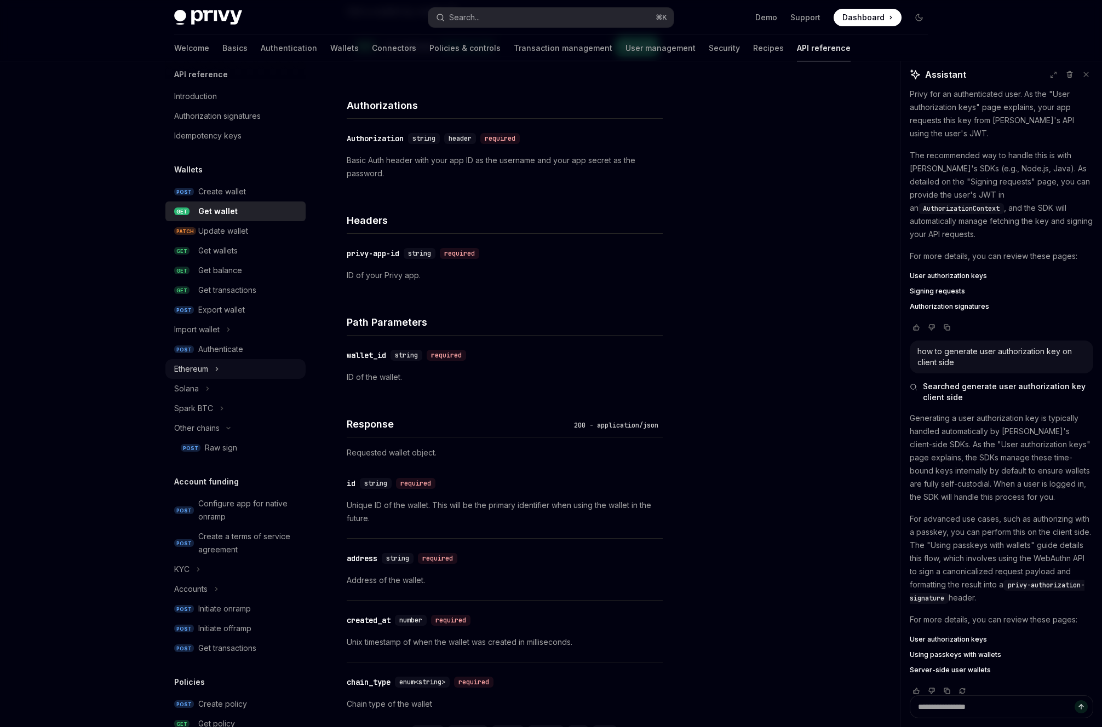
scroll to position [13, 0]
click at [217, 314] on div "Export wallet" at bounding box center [221, 308] width 47 height 13
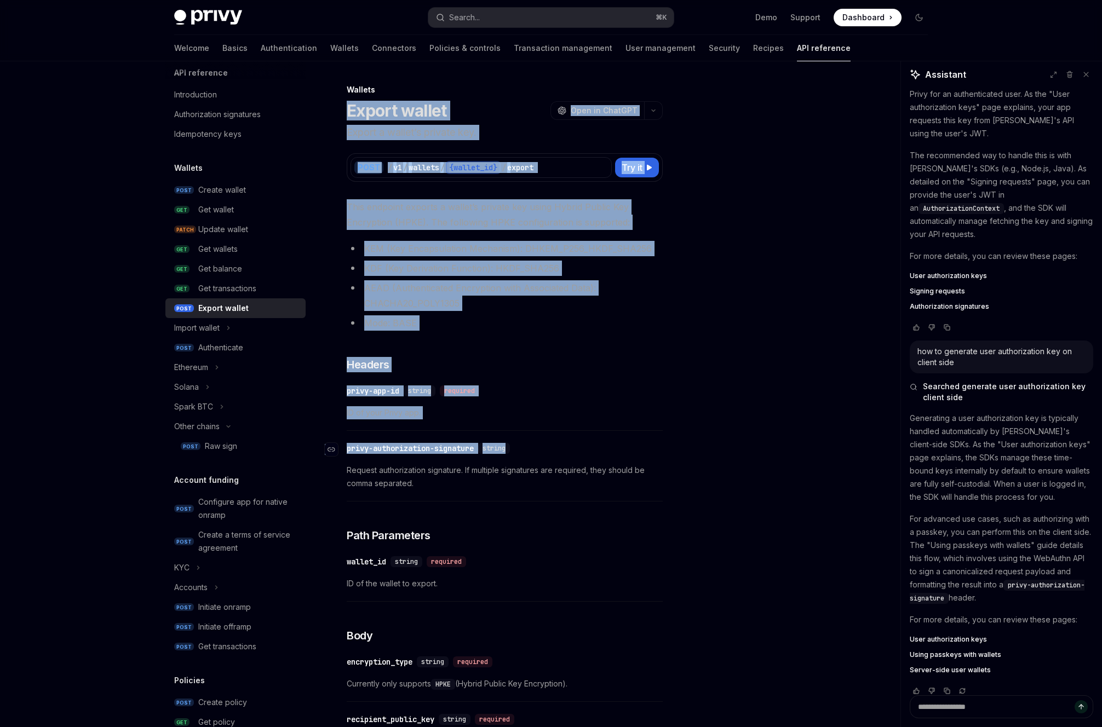
drag, startPoint x: 347, startPoint y: 103, endPoint x: 548, endPoint y: 446, distance: 397.9
click at [548, 446] on div "Wallets Export wallet OpenAI Open in ChatGPT Export a wallet’s private key. Ope…" at bounding box center [402, 643] width 526 height 1121
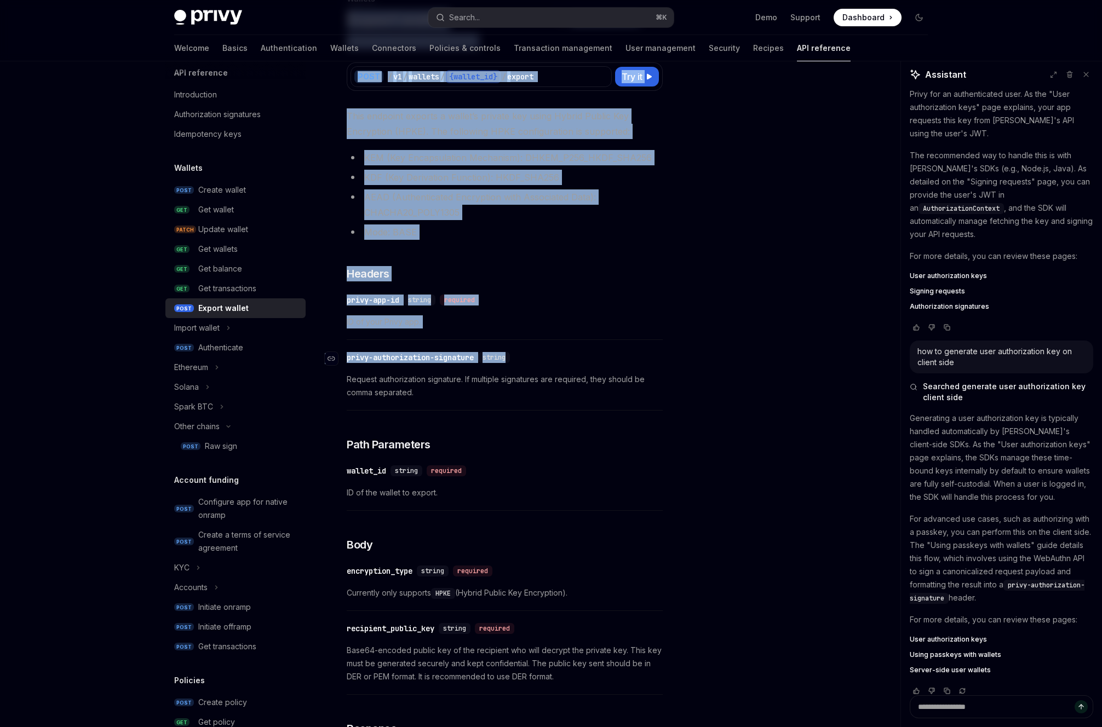
scroll to position [395, 0]
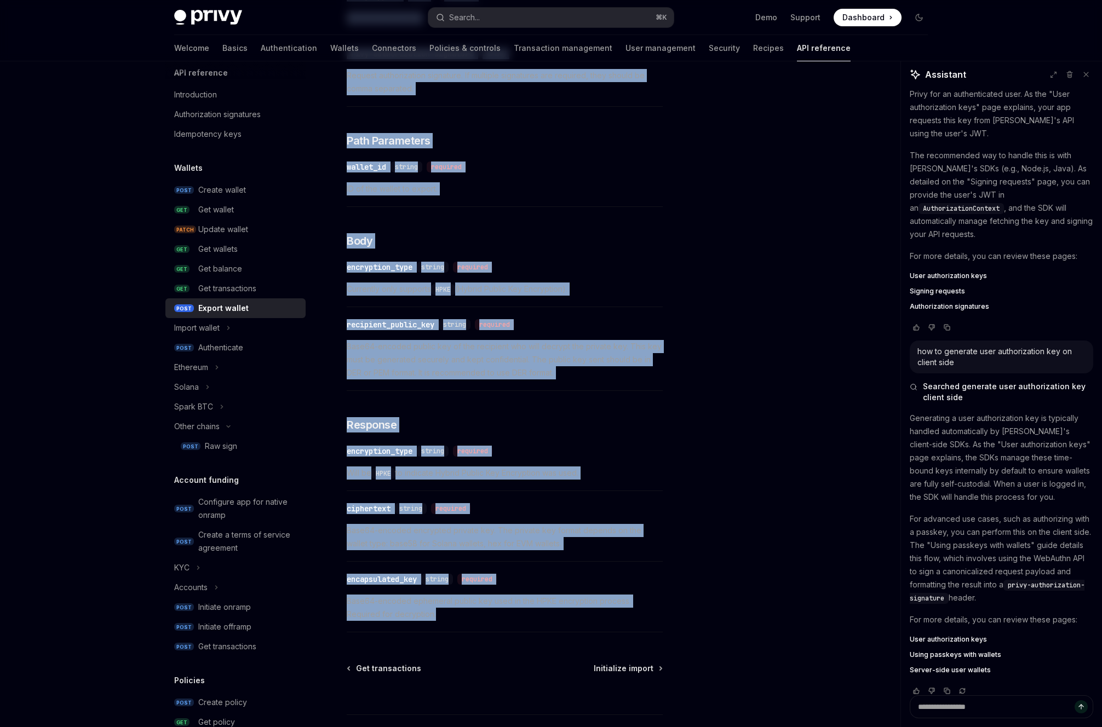
click at [536, 622] on div "​ encapsulated_key string required Base64-encoded ephemeral public key used in …" at bounding box center [505, 599] width 316 height 65
copy div "Export wallet OpenAI Open in ChatGPT Export a wallet’s private key. OpenAI Open…"
click at [714, 504] on div "cURL Report incorrect code Copy Ask AI curl --request POST \ --url https://api.…" at bounding box center [550, 237] width 771 height 1143
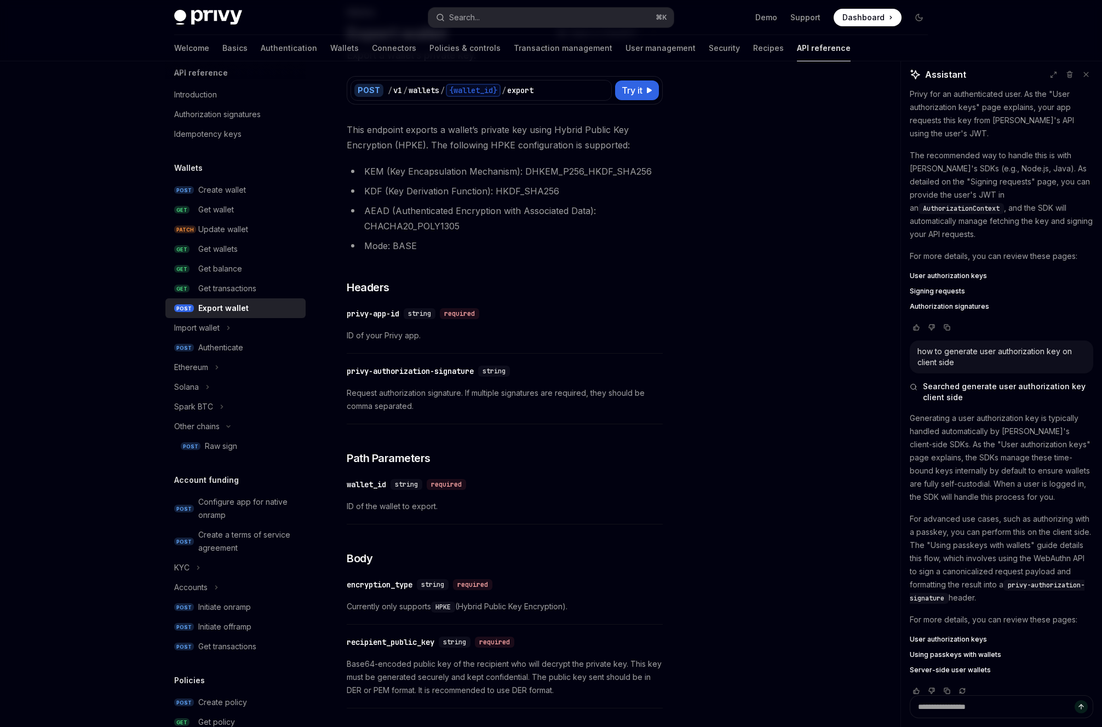
scroll to position [0, 0]
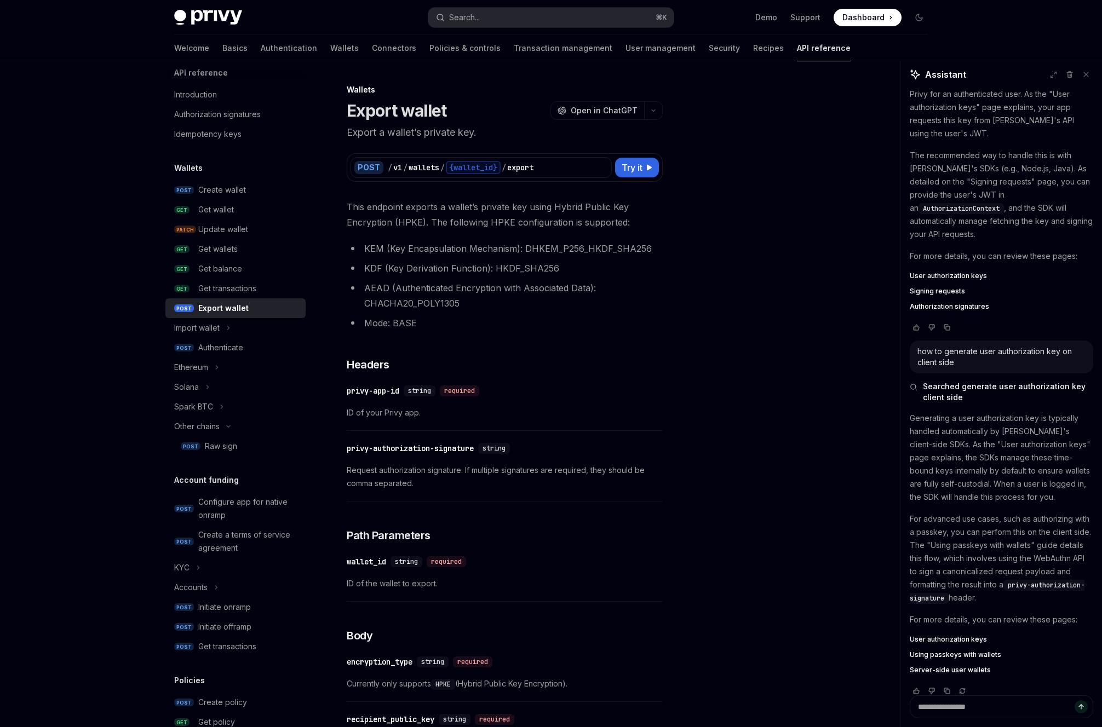
click at [548, 261] on li "KDF (Key Derivation Function): HKDF_SHA256" at bounding box center [505, 268] width 316 height 15
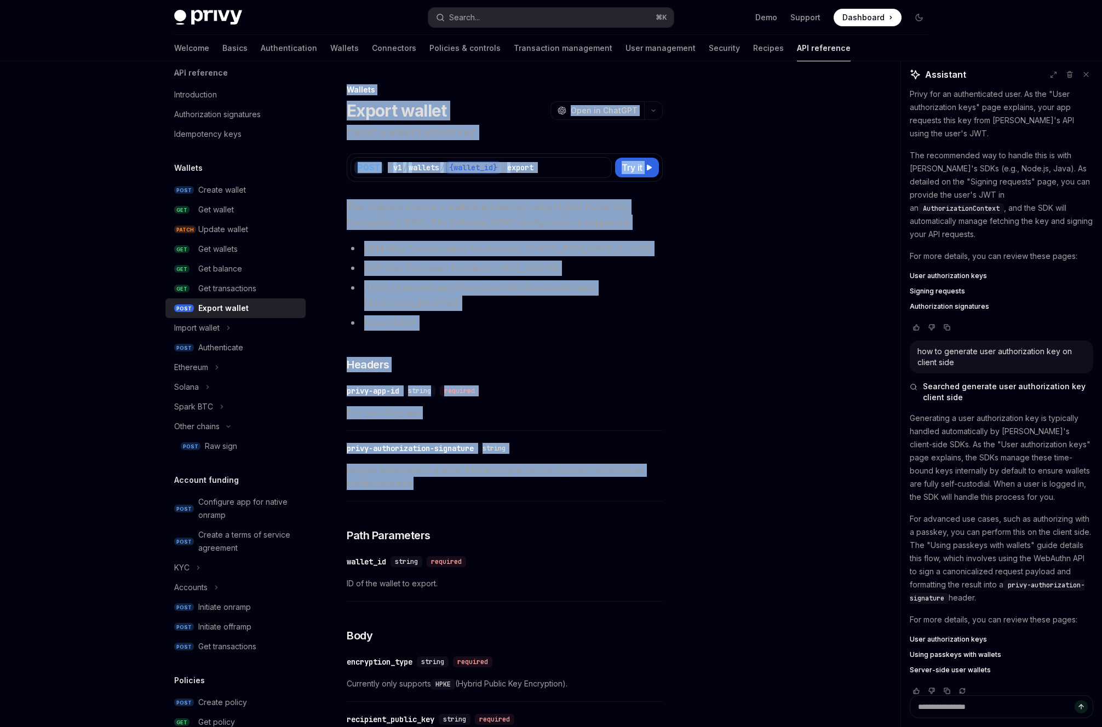
drag, startPoint x: 340, startPoint y: 86, endPoint x: 581, endPoint y: 495, distance: 474.3
click at [581, 495] on div "Wallets Export wallet OpenAI Open in ChatGPT Export a wallet’s private key. Ope…" at bounding box center [402, 643] width 526 height 1121
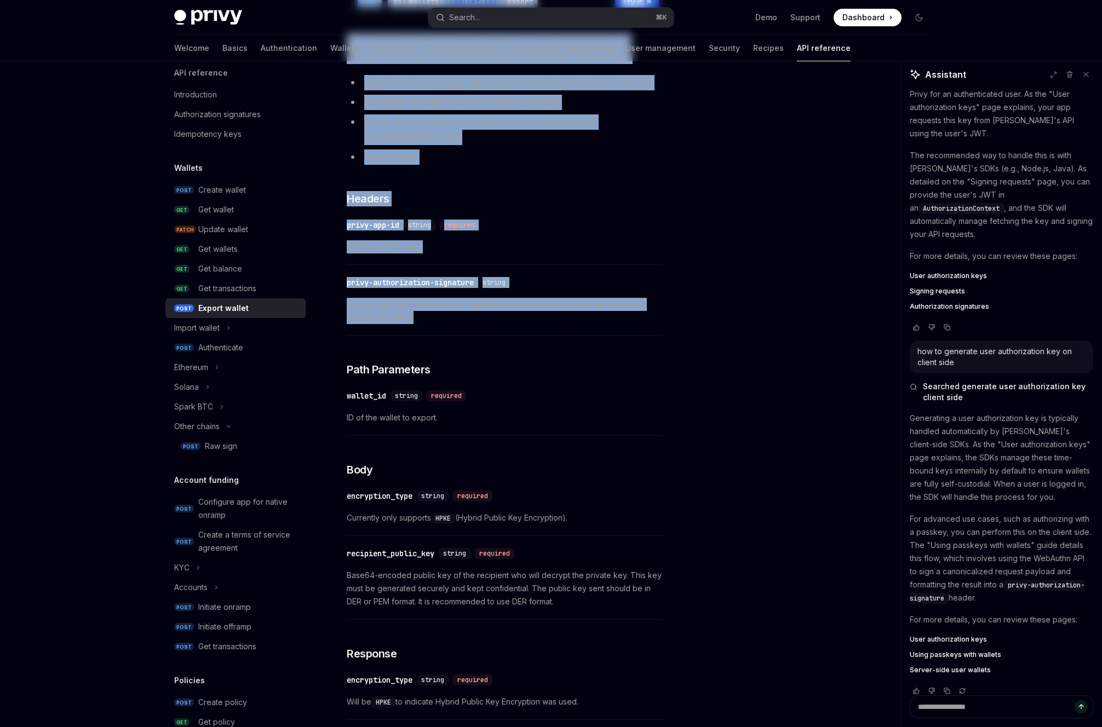
scroll to position [477, 0]
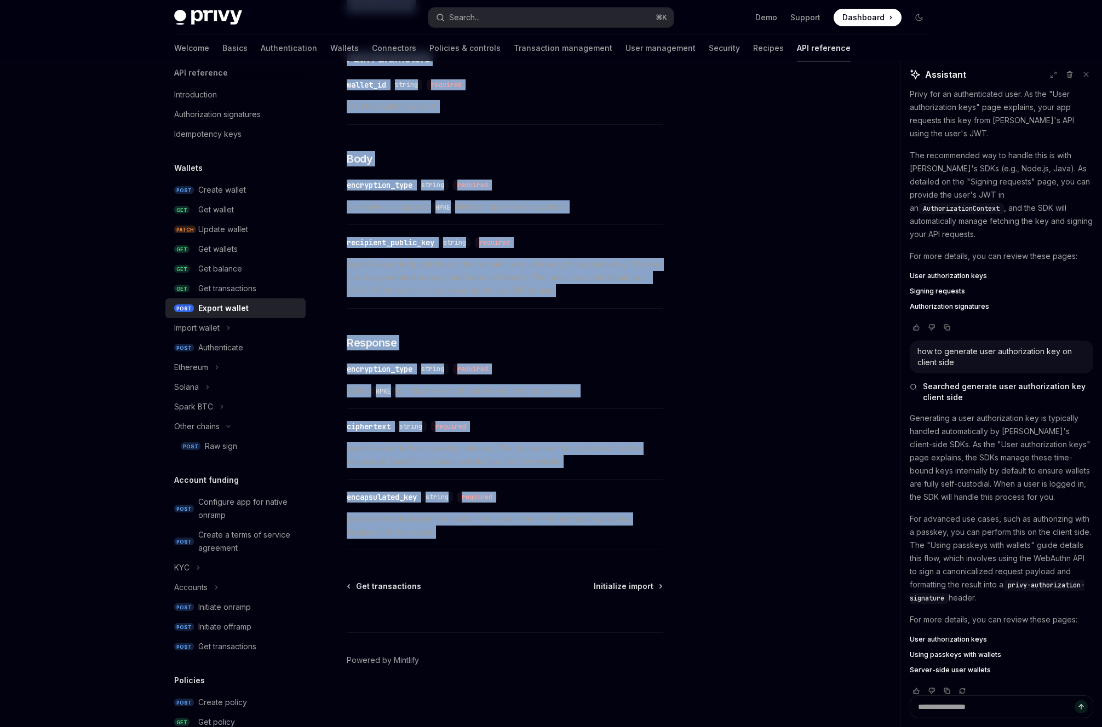
click at [632, 528] on span "Base64-encoded ephemeral public key used in the HPKE encryption process. Requir…" at bounding box center [505, 526] width 316 height 26
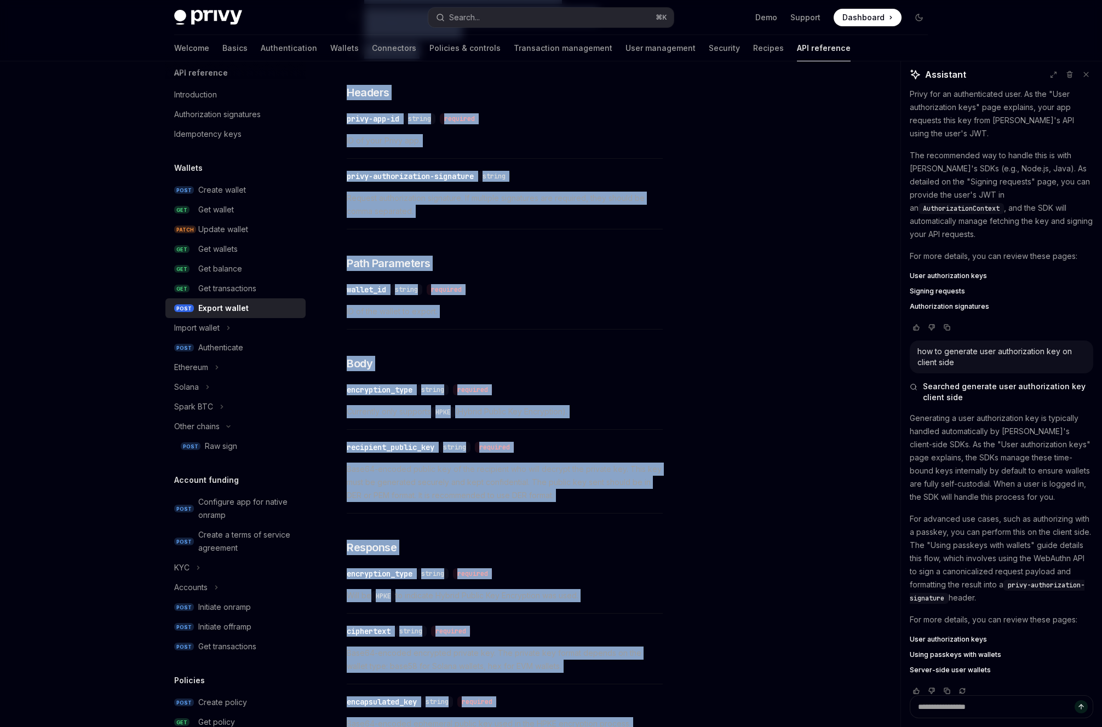
scroll to position [135, 0]
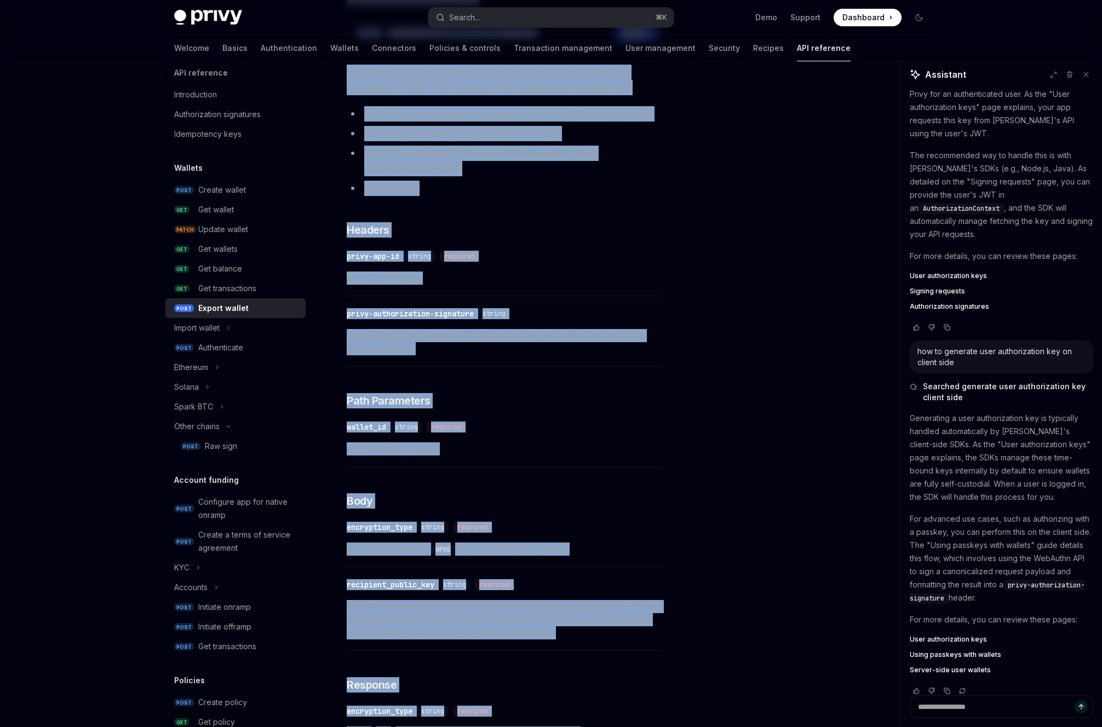
click at [777, 501] on div "cURL Report incorrect code Copy Ask AI curl --request POST \ --url https://api.…" at bounding box center [550, 498] width 771 height 1143
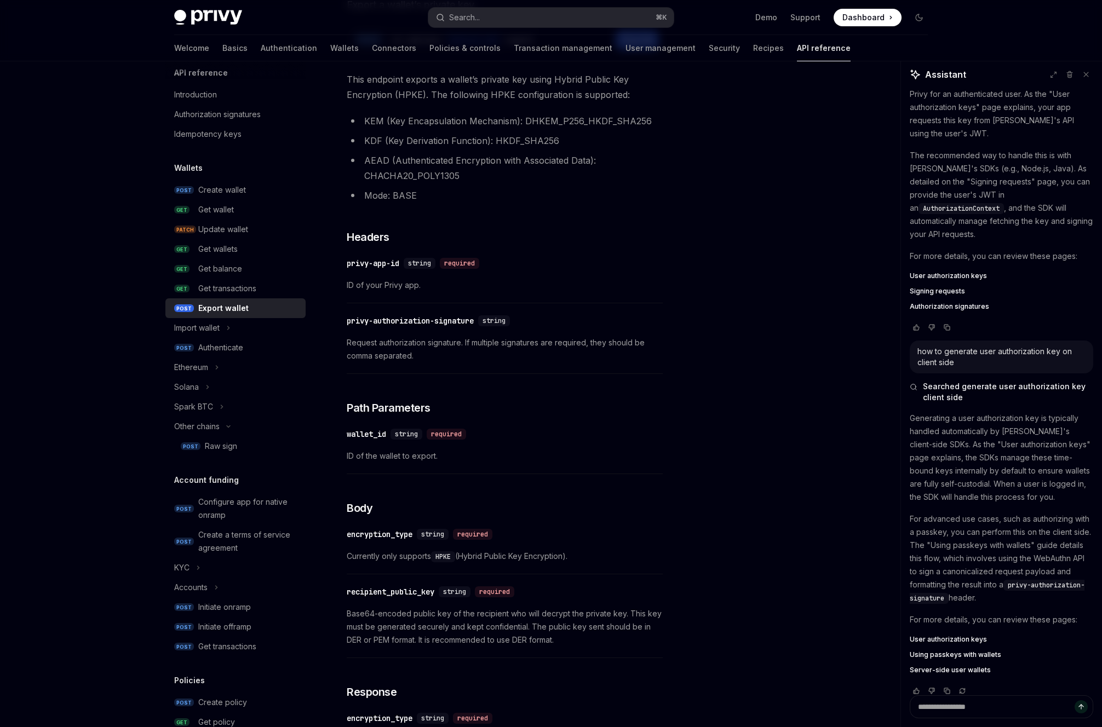
scroll to position [0, 0]
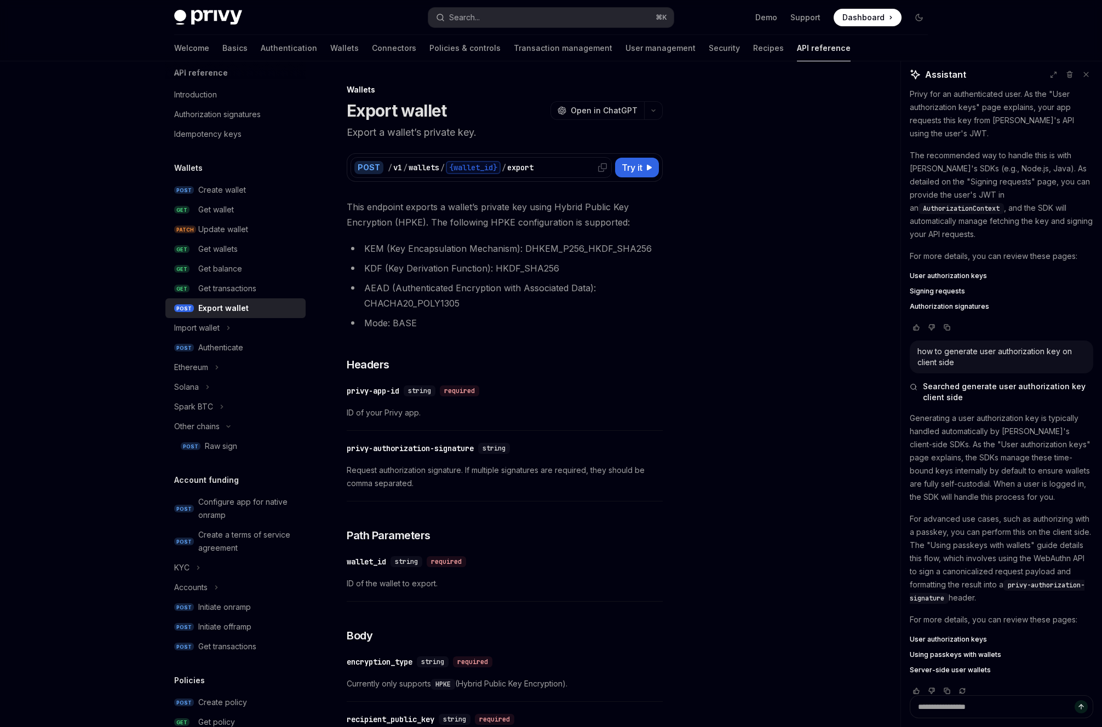
click at [527, 169] on div "export" at bounding box center [520, 167] width 26 height 11
click at [660, 171] on div "POST / v1 / wallets / {wallet_id} / export Try it" at bounding box center [505, 167] width 316 height 28
click at [644, 171] on button "Try it" at bounding box center [637, 168] width 44 height 20
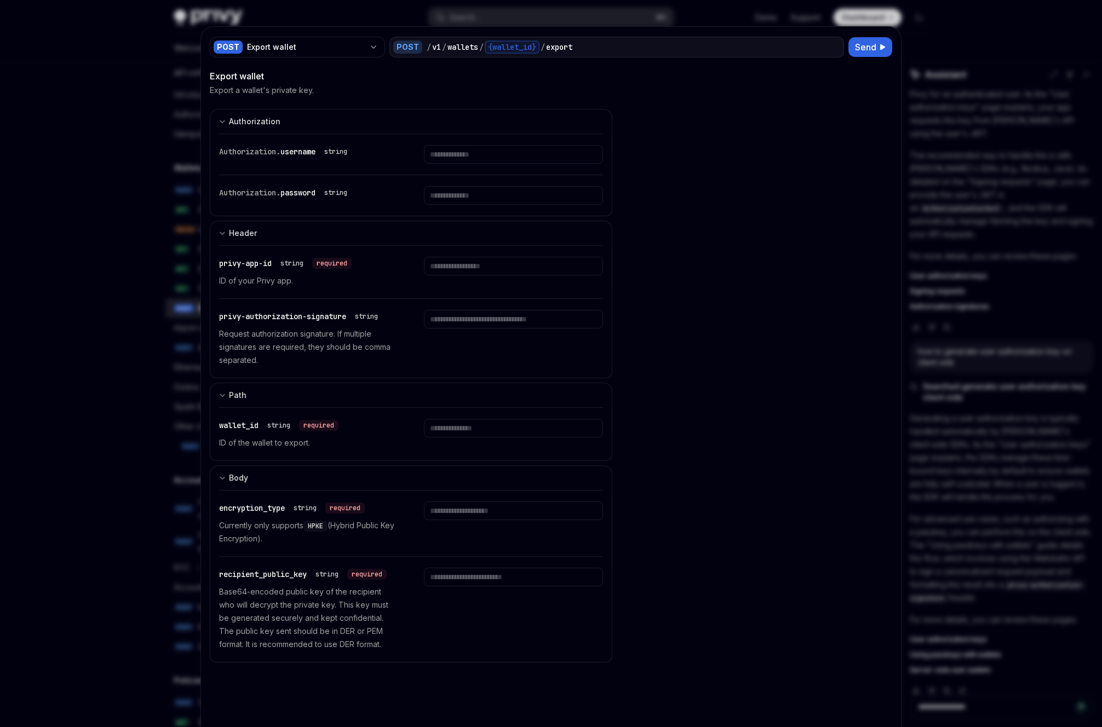
type textarea "*"
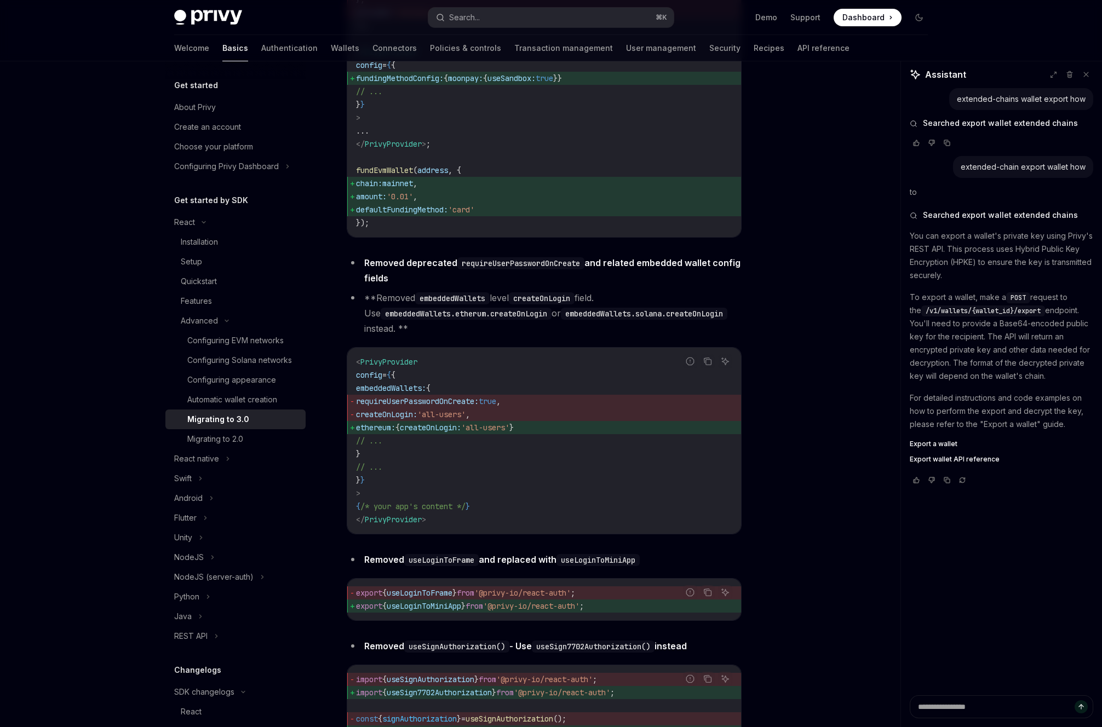
click at [733, 336] on li "**Removed embeddedWallets level createOnLogin field. Use embeddedWallets.etheru…" at bounding box center [544, 313] width 395 height 46
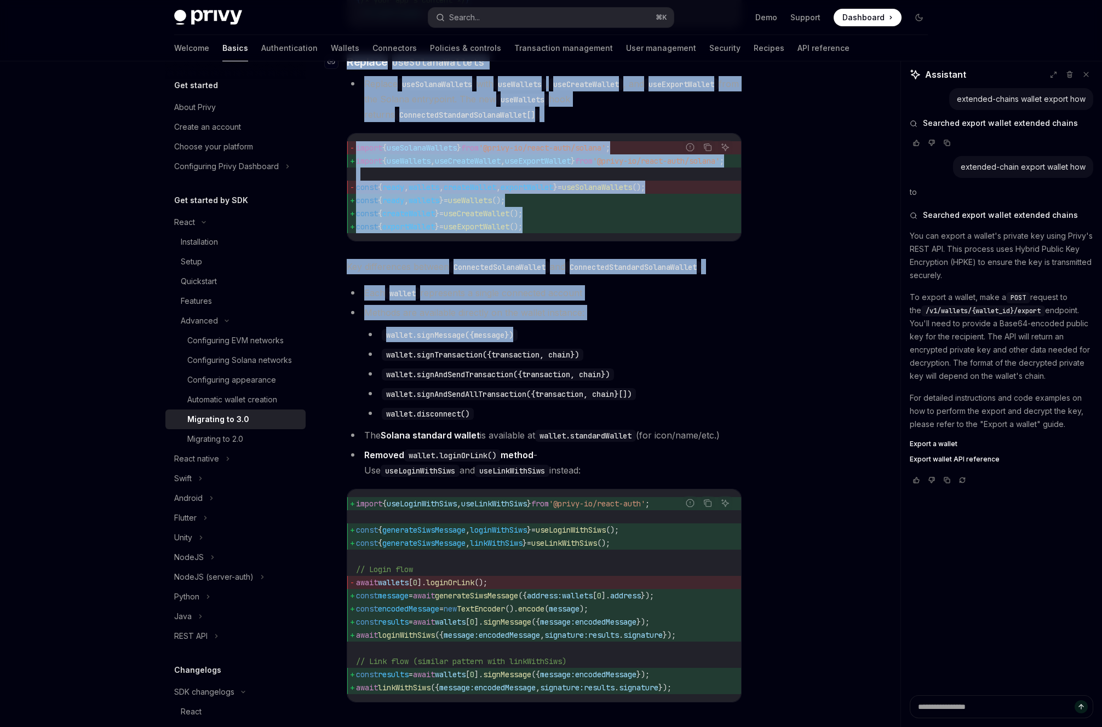
drag, startPoint x: 557, startPoint y: 366, endPoint x: 340, endPoint y: 89, distance: 352.2
copy div "​ Replace useSolanaWallets Replace useSolanaWallets with useWallets , useCreate…"
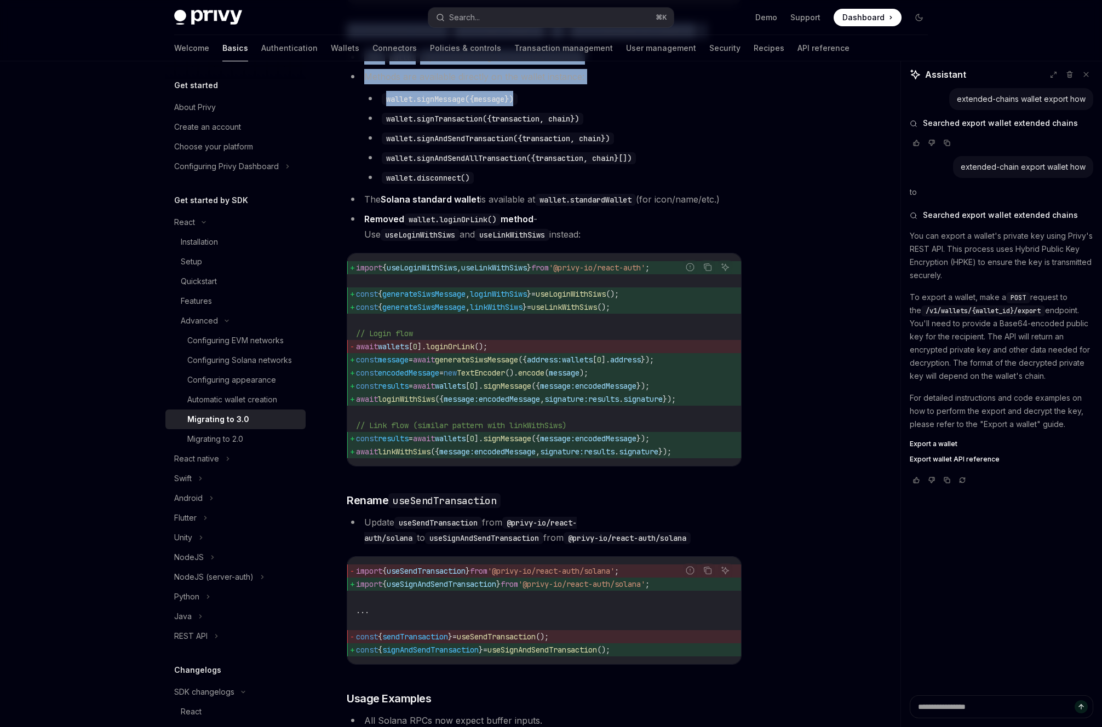
scroll to position [1626, 0]
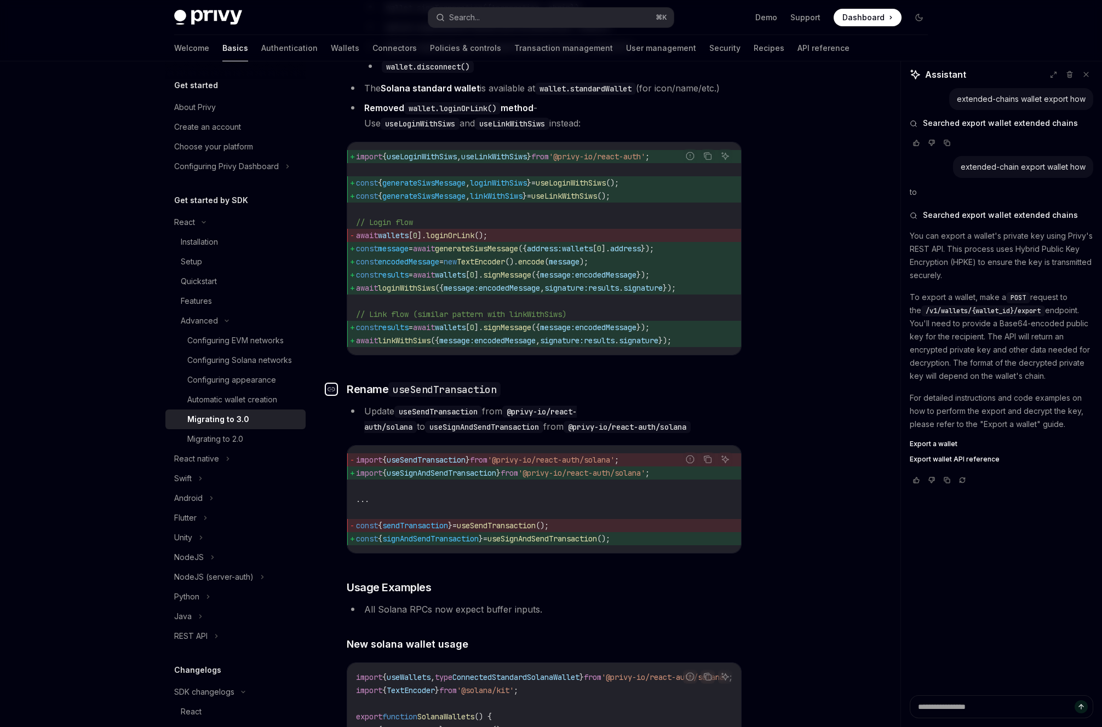
click at [344, 397] on link "​" at bounding box center [336, 389] width 22 height 15
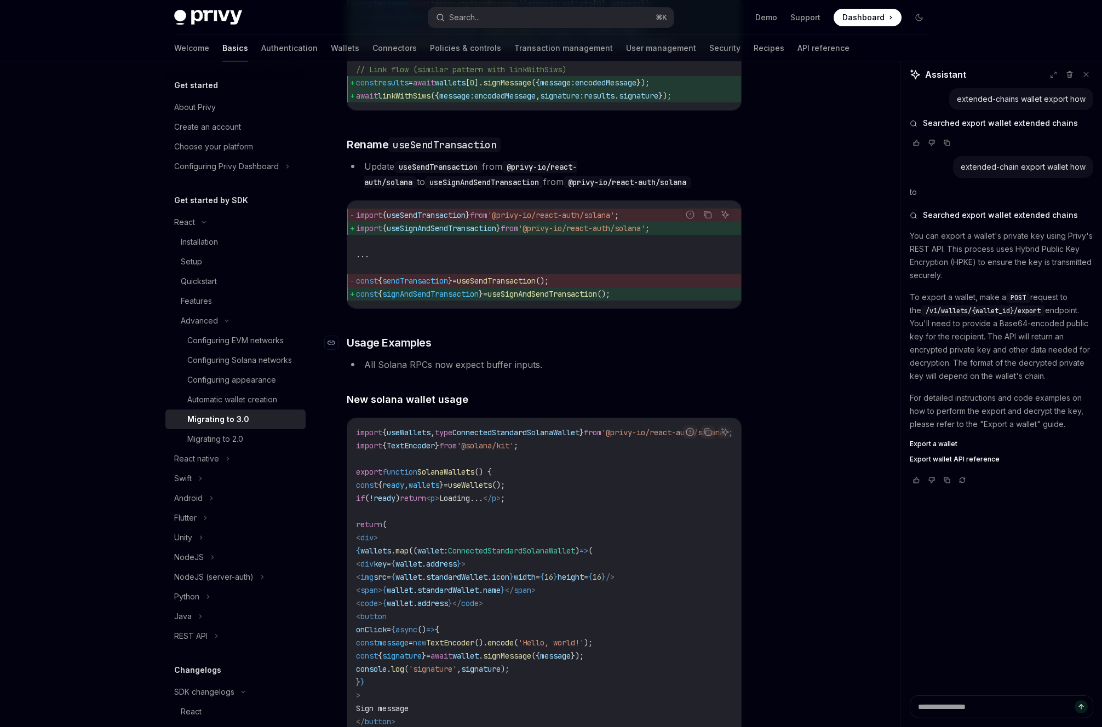
scroll to position [1961, 0]
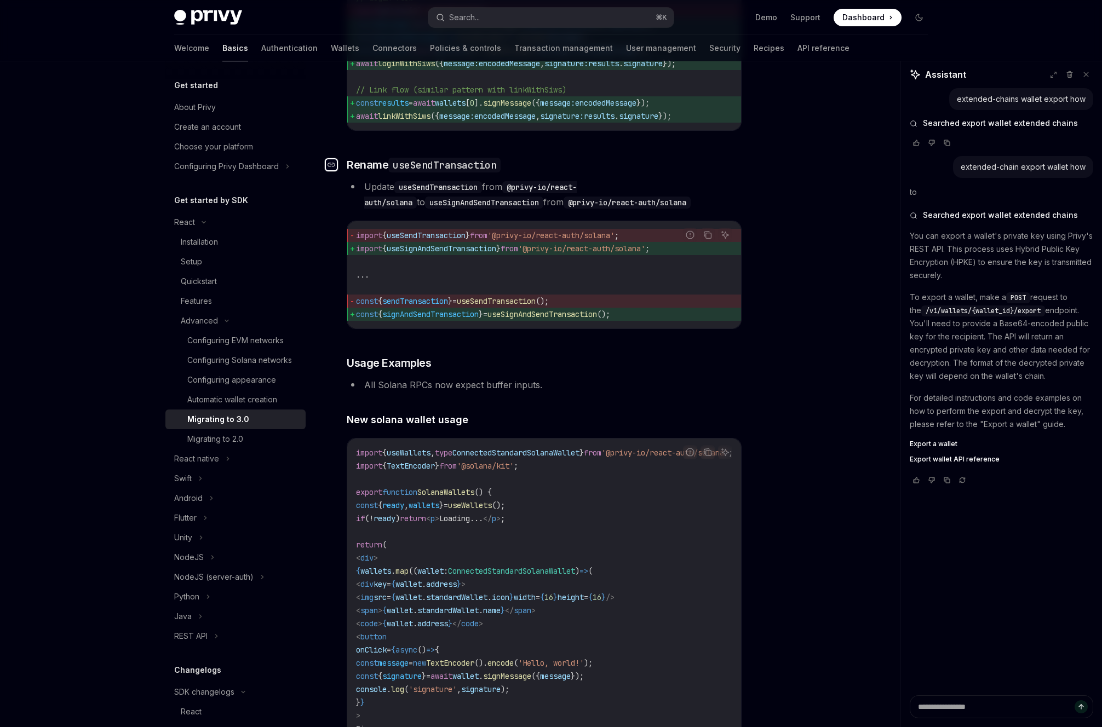
click at [334, 168] on icon "Navigate to header" at bounding box center [331, 165] width 8 height 7
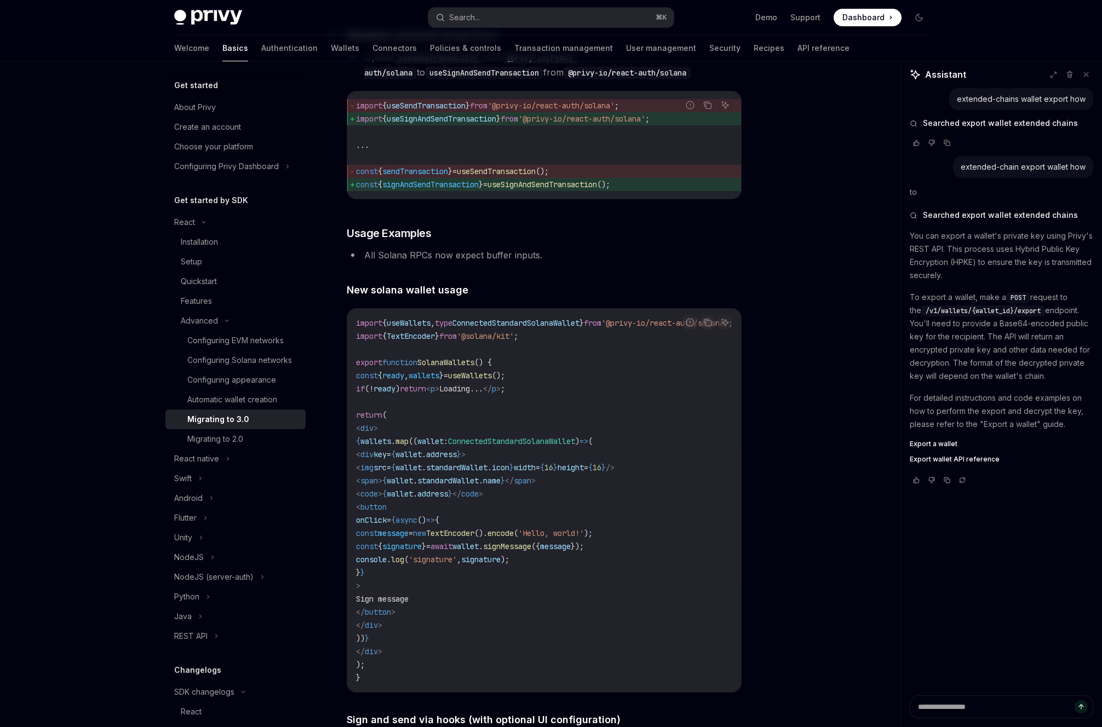
scroll to position [2093, 0]
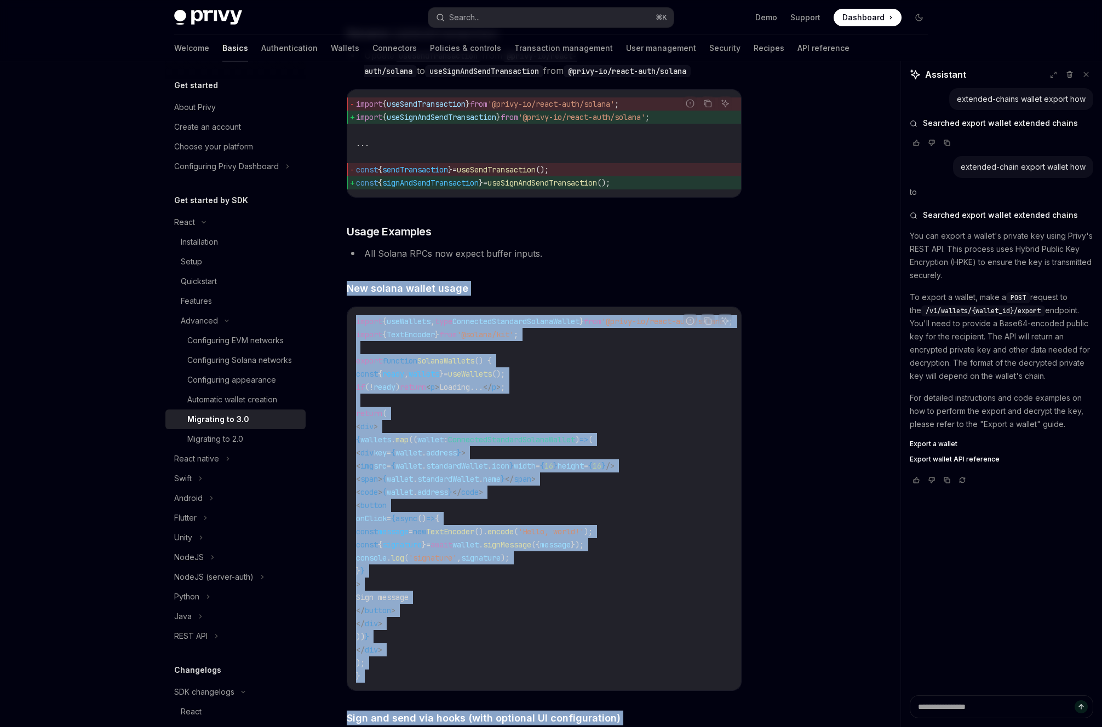
drag, startPoint x: 348, startPoint y: 315, endPoint x: 577, endPoint y: 698, distance: 446.0
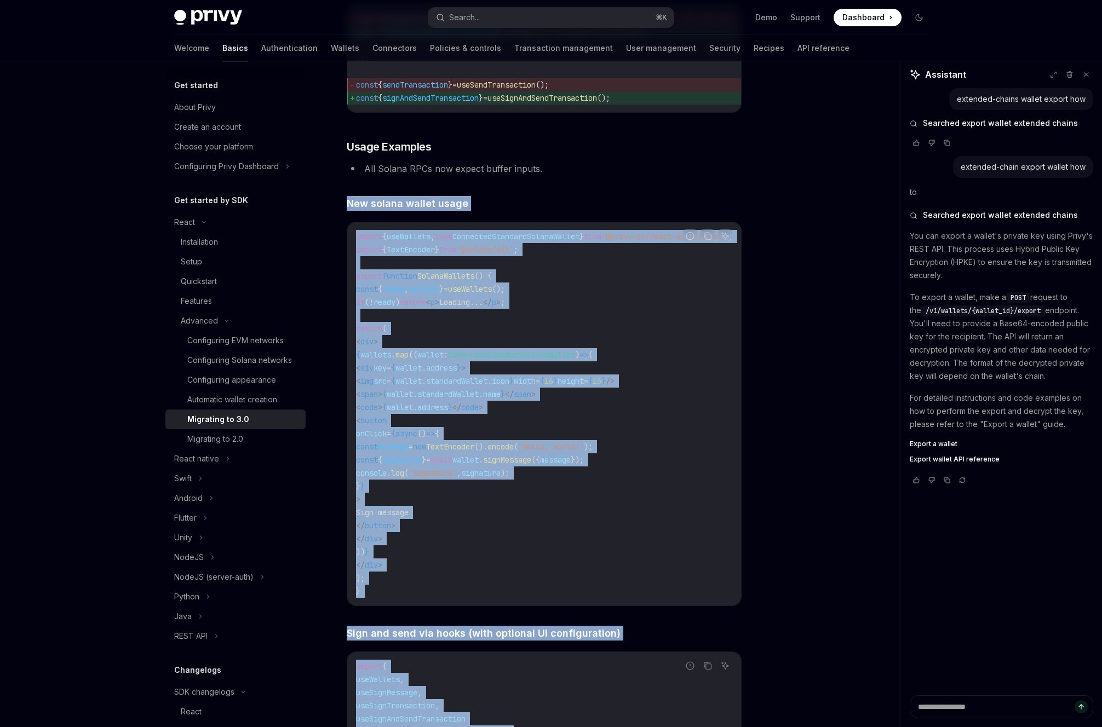
click at [457, 478] on span "'signature'" at bounding box center [433, 473] width 48 height 10
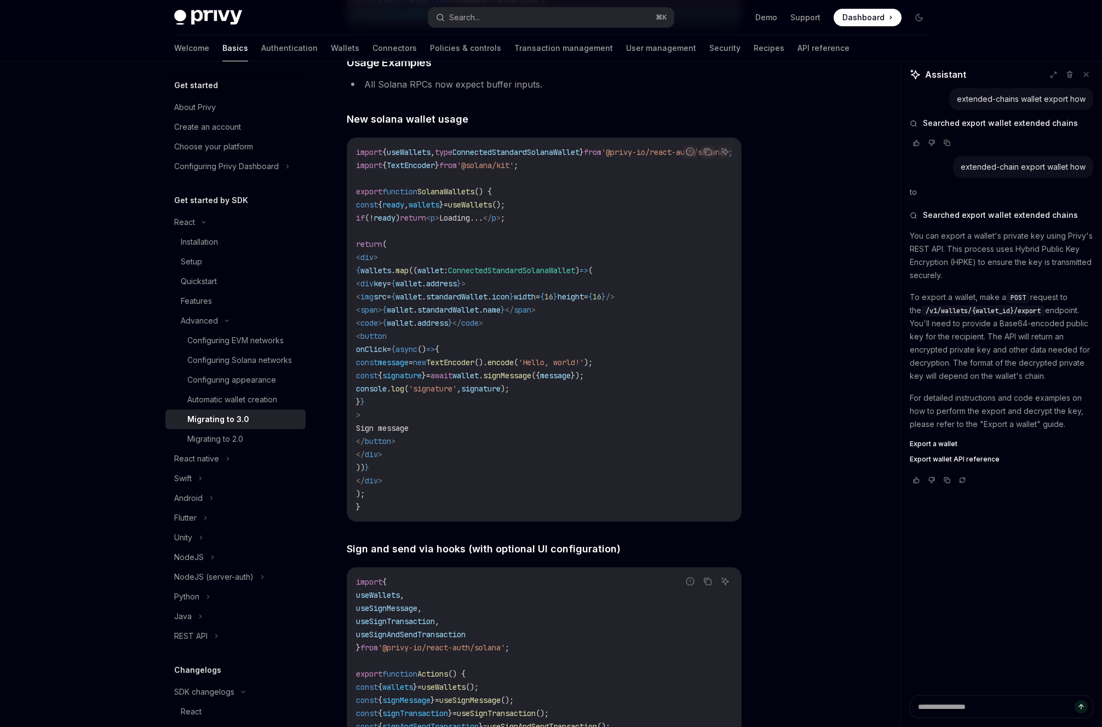
scroll to position [2269, 0]
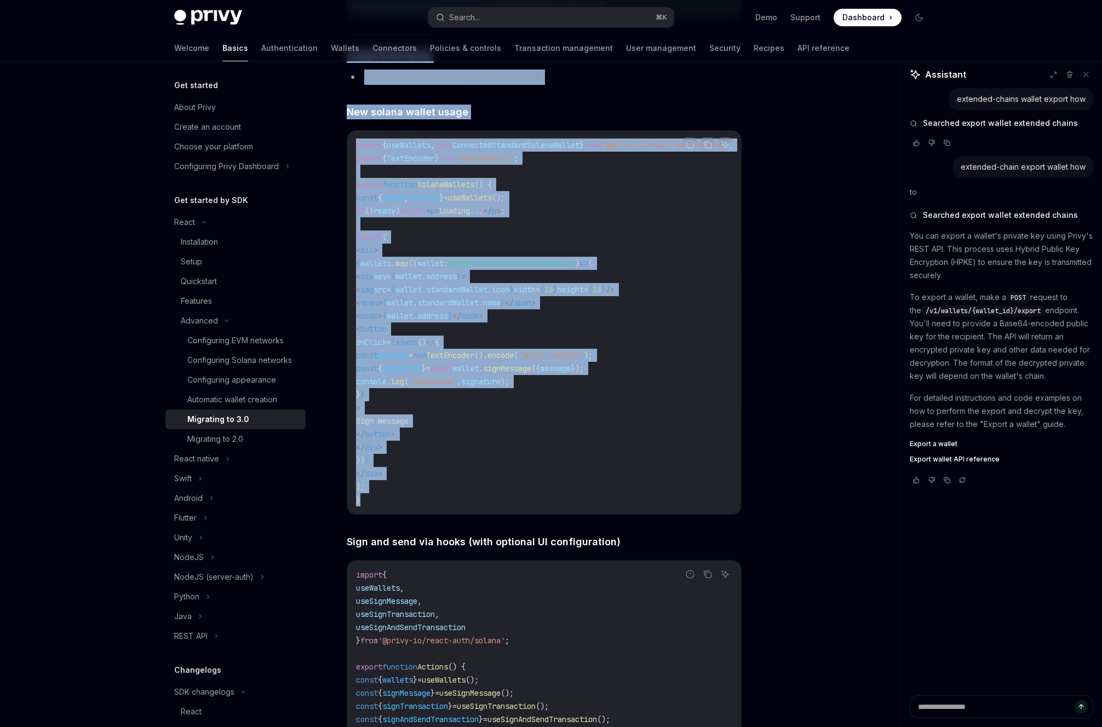
drag, startPoint x: 350, startPoint y: 89, endPoint x: 473, endPoint y: 527, distance: 455.6
click at [474, 528] on div "**********" at bounding box center [544, 576] width 395 height 5414
copy div "Usage Examples All Solana RPCs now expect buffer inputs. ​ New solana wallet us…"
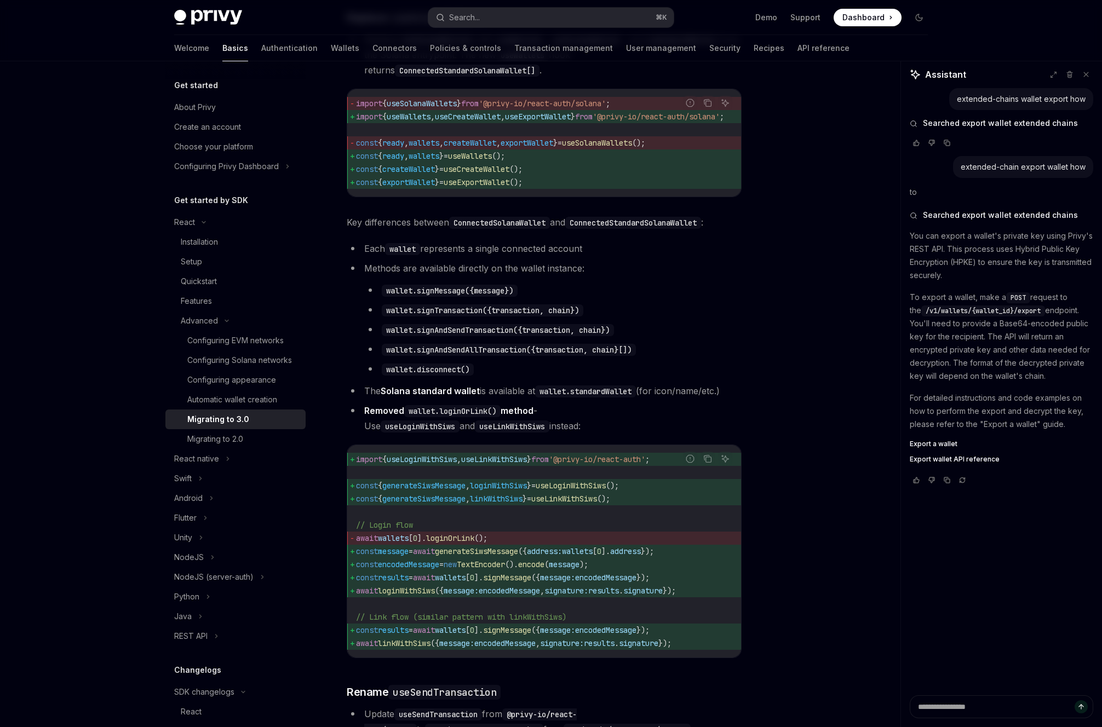
scroll to position [932, 0]
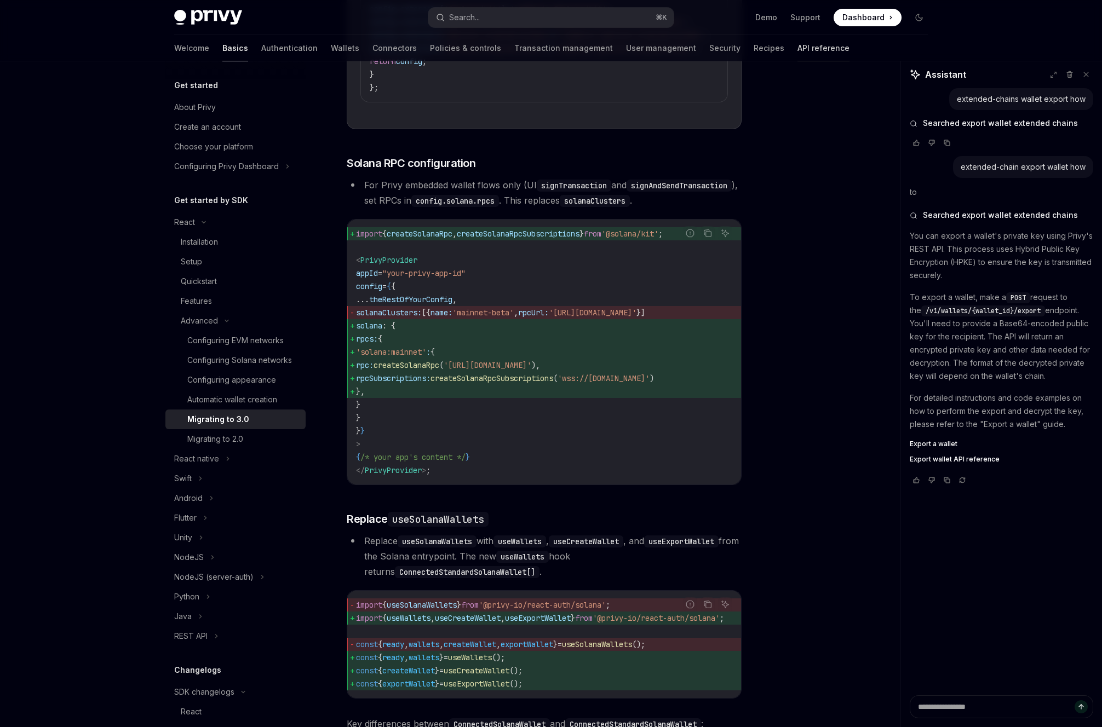
click at [797, 48] on link "API reference" at bounding box center [823, 48] width 52 height 26
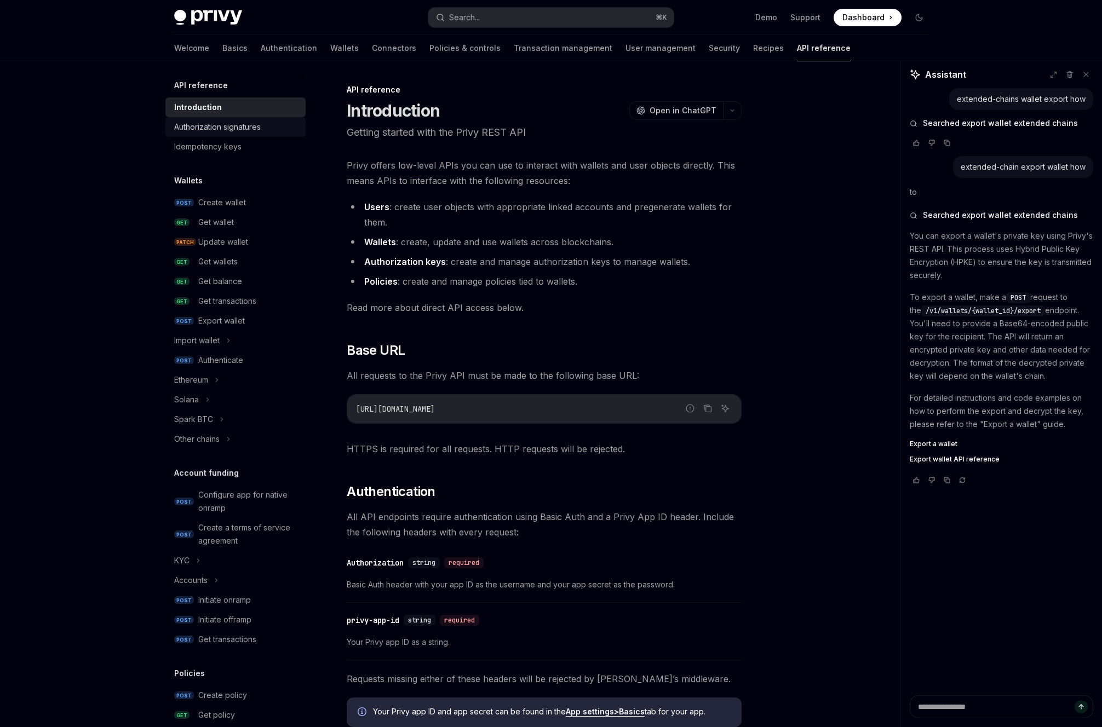
click at [260, 122] on div "Authorization signatures" at bounding box center [217, 126] width 87 height 13
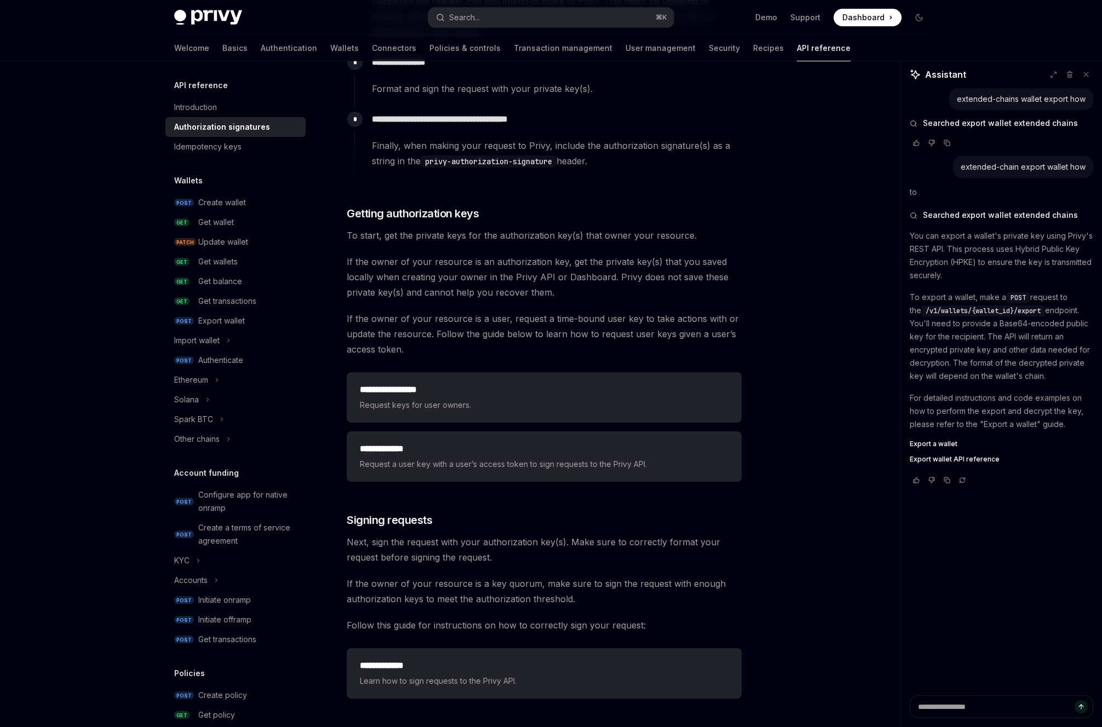
scroll to position [1235, 0]
click at [515, 463] on span "Request a user key with a user’s access token to sign requests to the Privy API." at bounding box center [544, 463] width 369 height 13
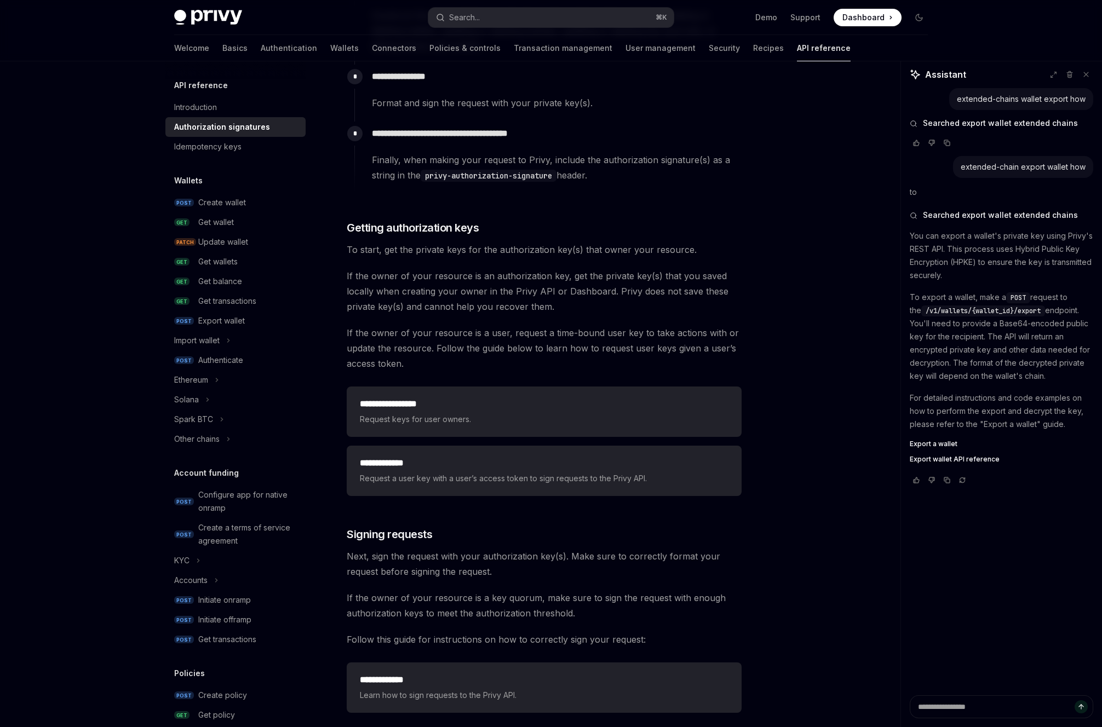
scroll to position [1235, 0]
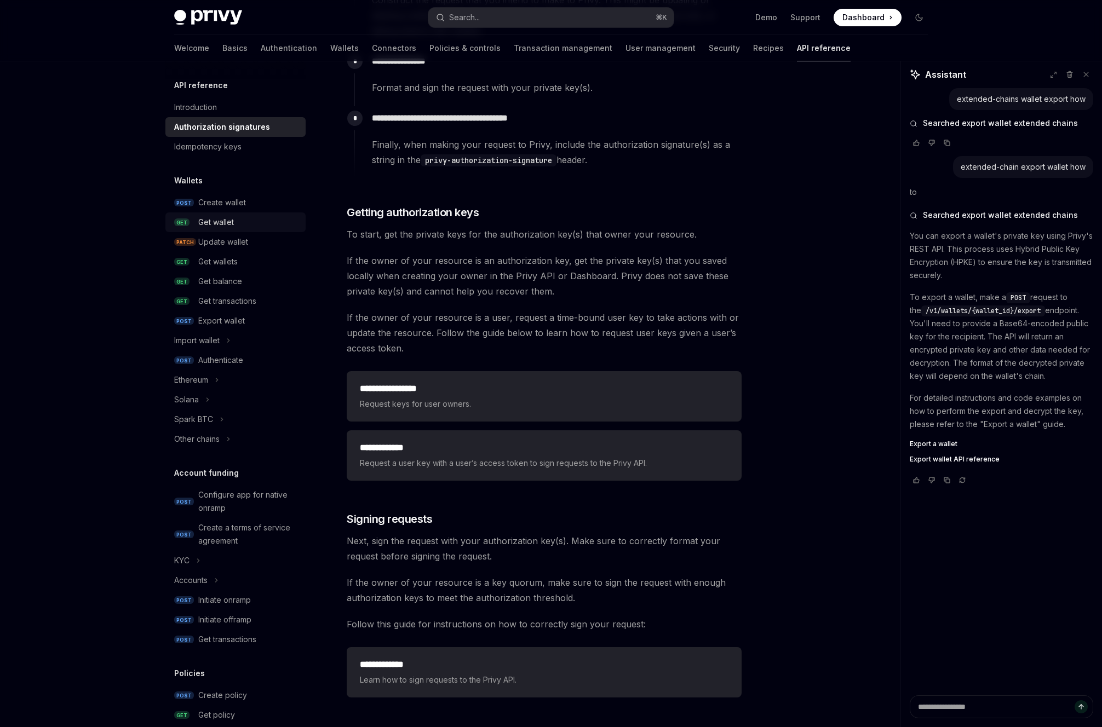
click at [233, 216] on div "Get wallet" at bounding box center [216, 222] width 36 height 13
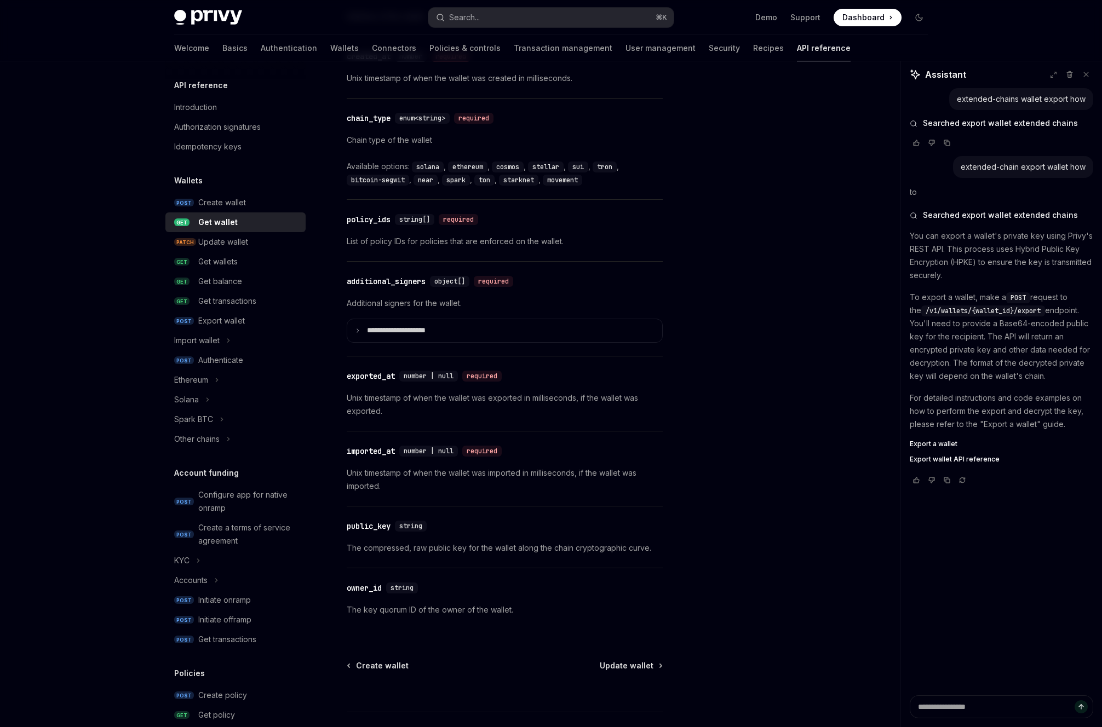
scroll to position [686, 0]
click at [261, 322] on div "Export wallet" at bounding box center [248, 320] width 101 height 13
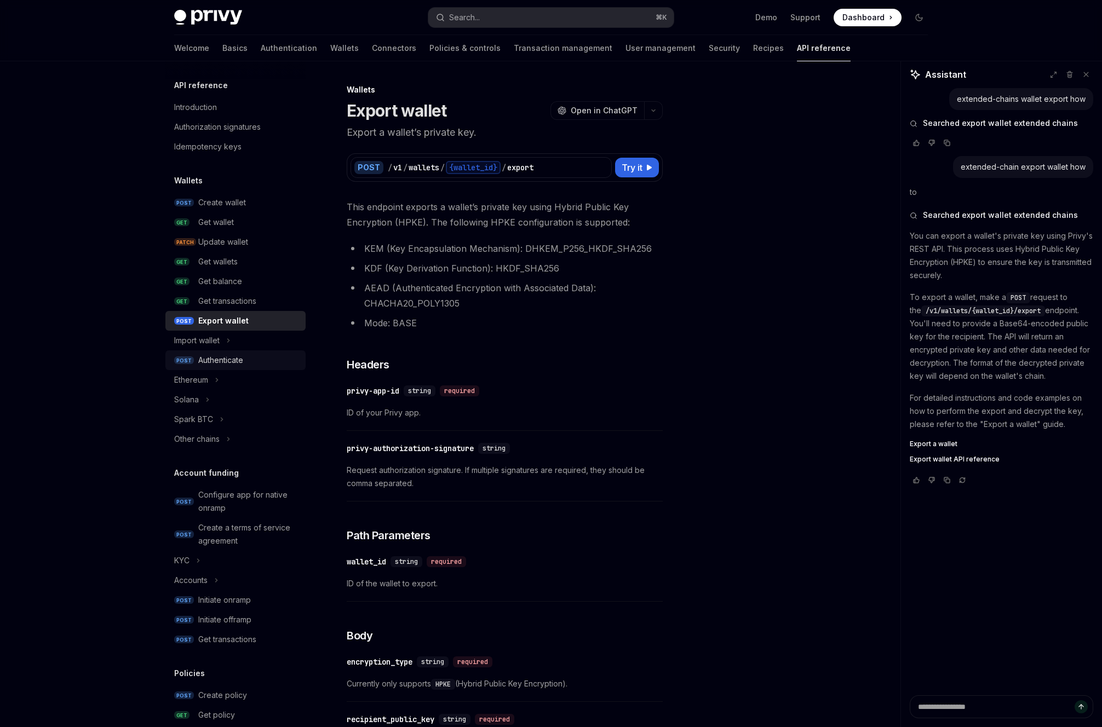
click at [238, 360] on div "Authenticate" at bounding box center [220, 360] width 45 height 13
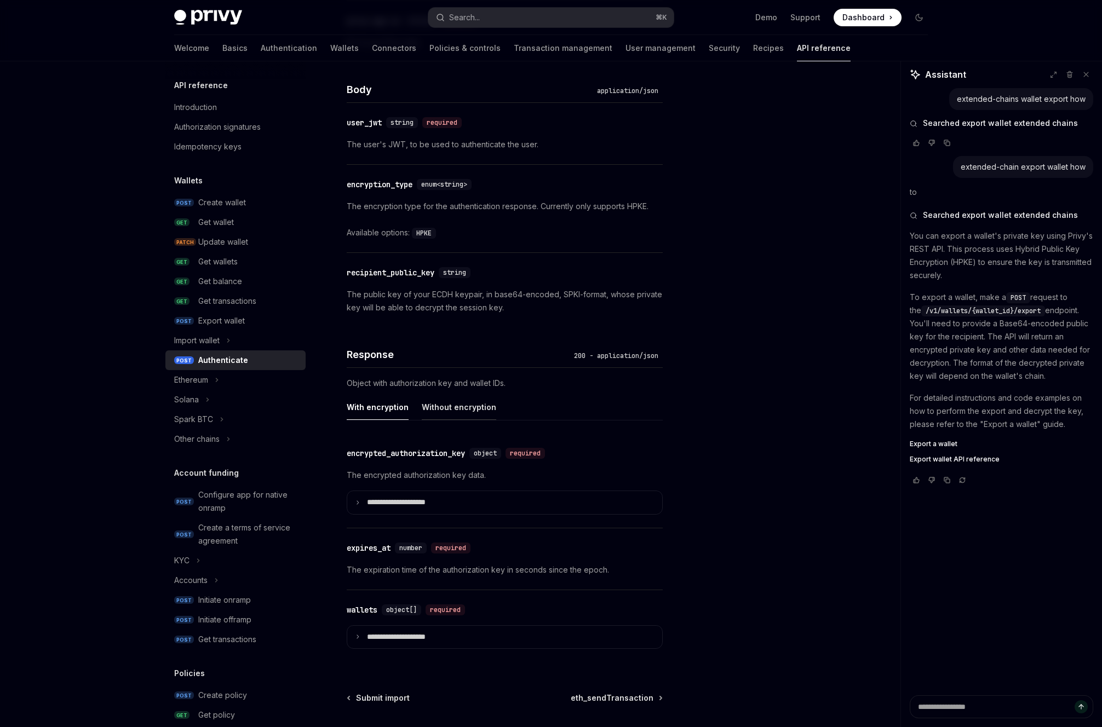
scroll to position [723, 0]
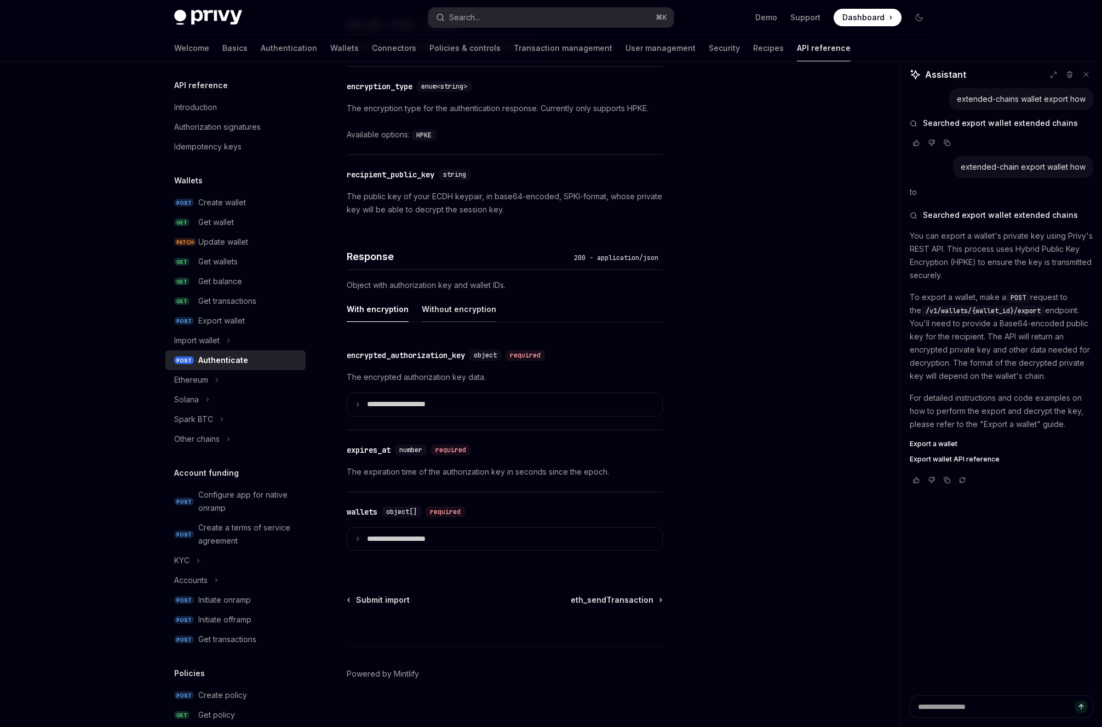
click at [462, 312] on button "Without encryption" at bounding box center [459, 309] width 74 height 26
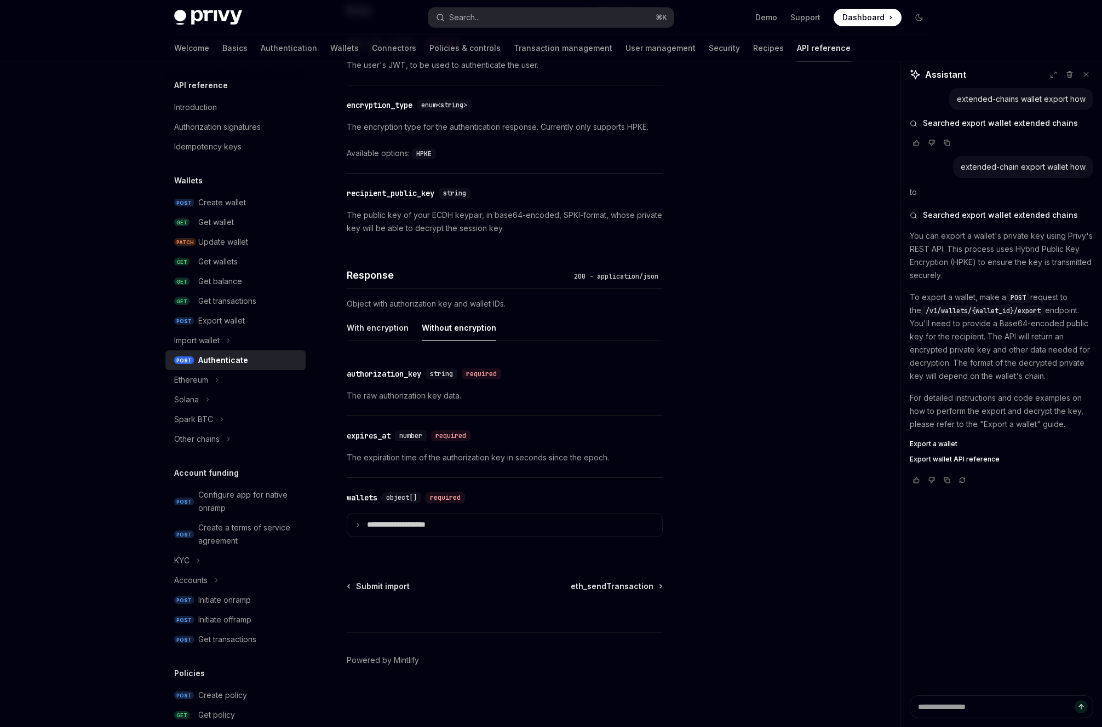
scroll to position [705, 0]
click at [385, 326] on button "With encryption" at bounding box center [378, 328] width 62 height 26
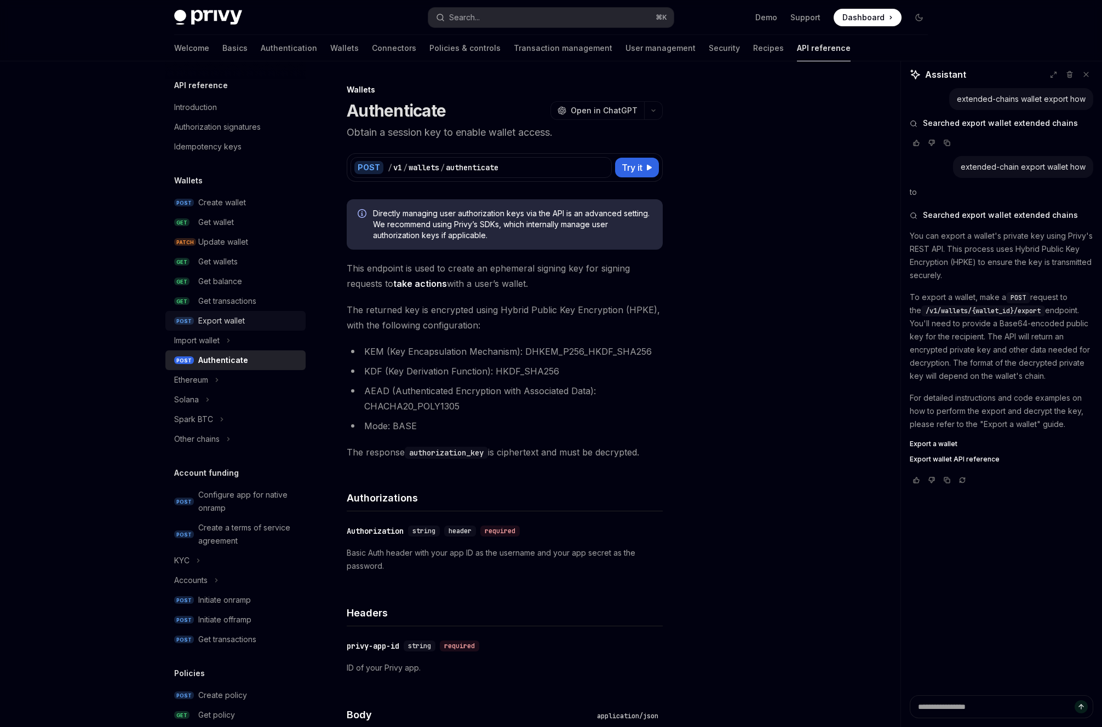
click at [243, 321] on div "Export wallet" at bounding box center [221, 320] width 47 height 13
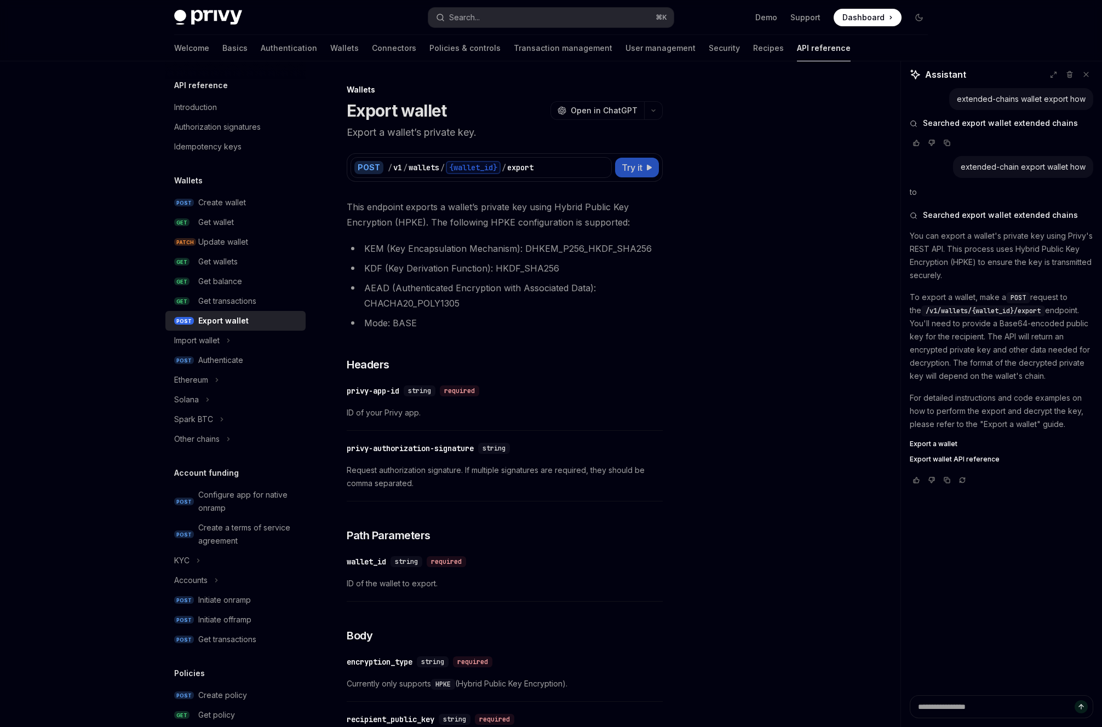
click at [636, 168] on span "Try it" at bounding box center [632, 167] width 21 height 13
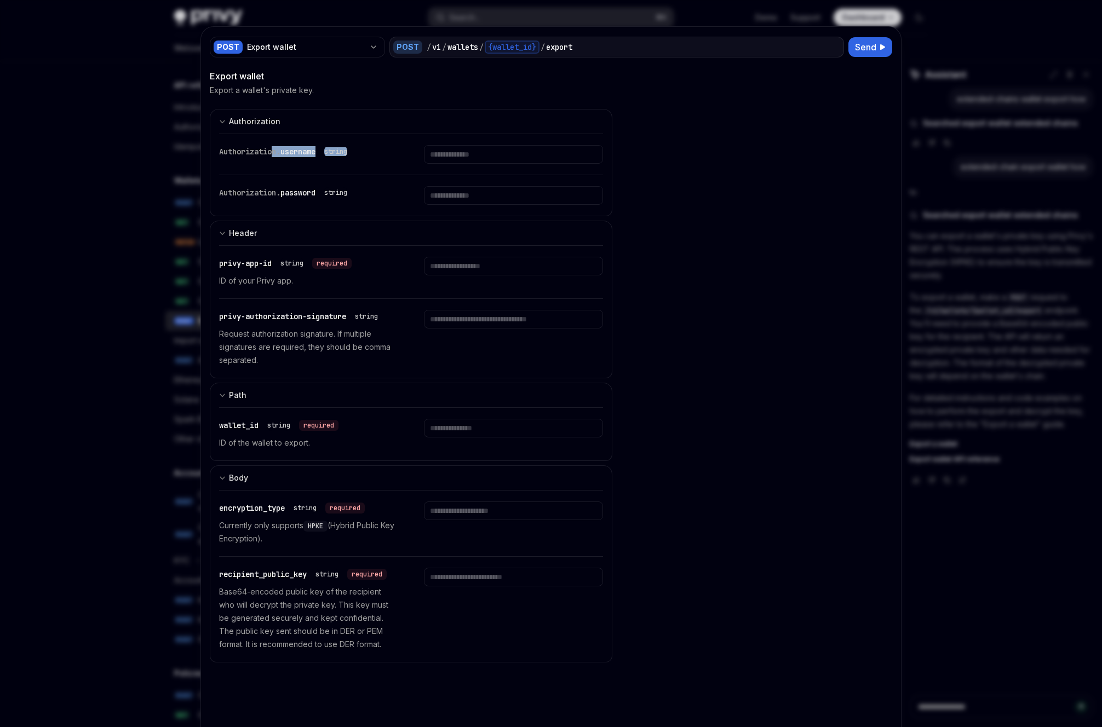
drag, startPoint x: 276, startPoint y: 157, endPoint x: 427, endPoint y: 157, distance: 151.1
click at [427, 157] on div "Authorization. username string" at bounding box center [411, 154] width 384 height 41
click at [427, 157] on input "text" at bounding box center [513, 154] width 179 height 19
click at [708, 236] on div "cURL Report incorrect code Copy Ask AI curl --request POST \ --url https://api.…" at bounding box center [761, 409] width 262 height 679
click at [485, 151] on input "text" at bounding box center [513, 154] width 179 height 19
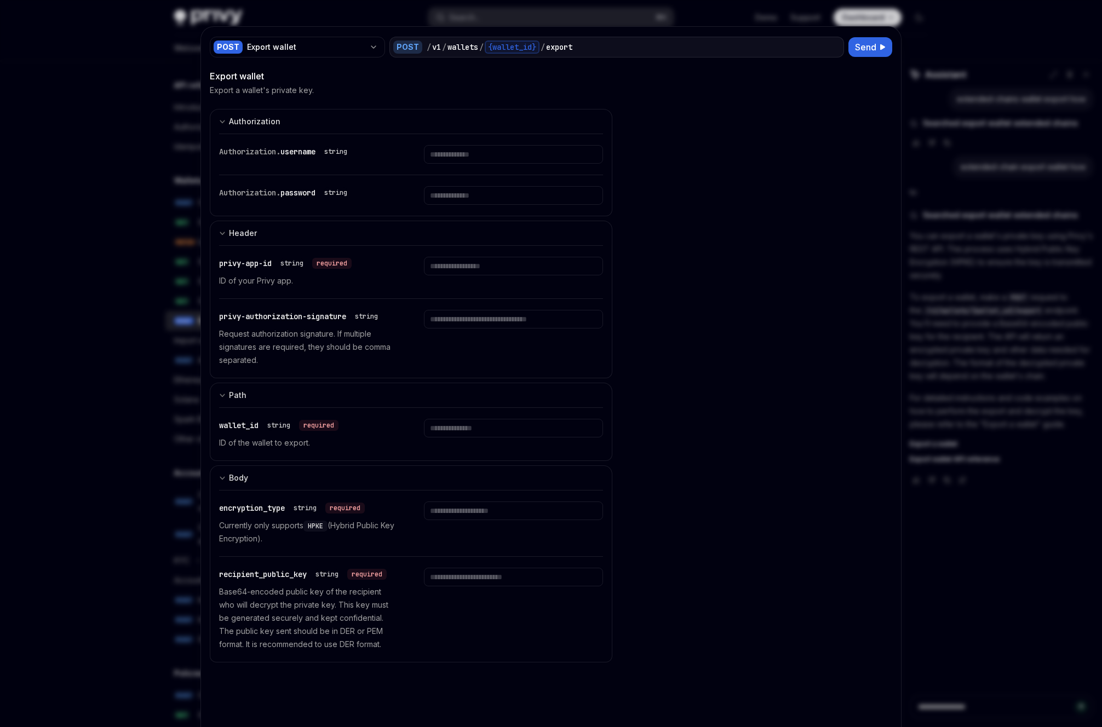
click at [761, 182] on div "cURL Report incorrect code Copy Ask AI curl --request POST \ --url https://api.…" at bounding box center [761, 409] width 262 height 679
click at [142, 253] on div at bounding box center [551, 363] width 1102 height 727
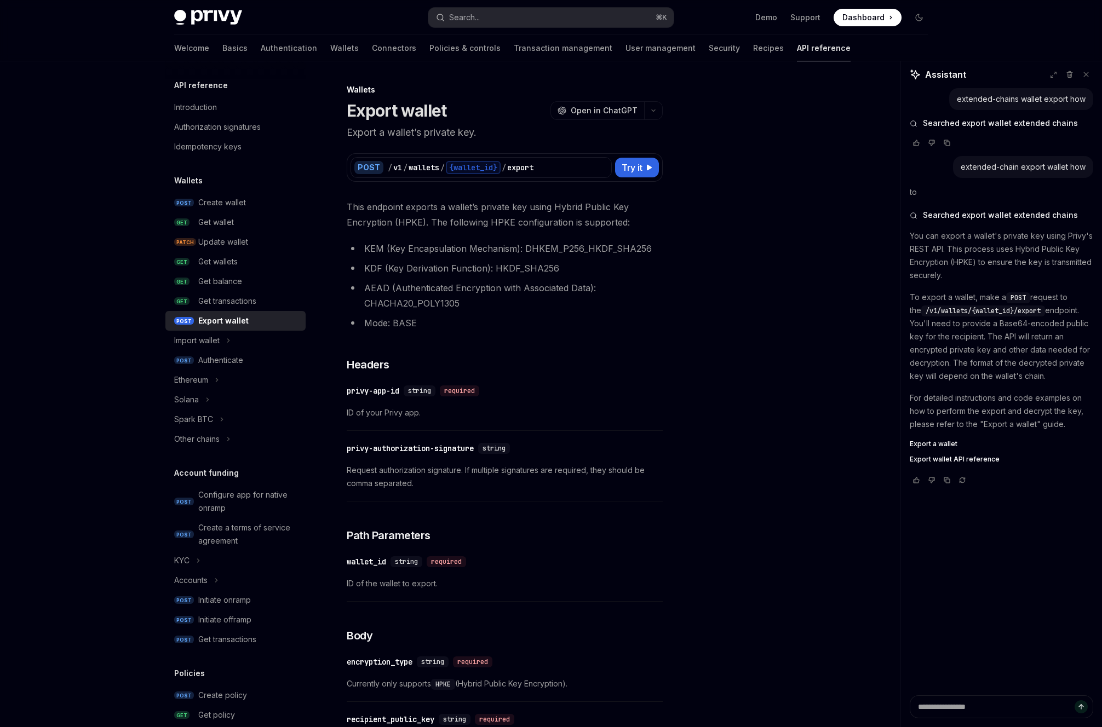
click at [142, 253] on div at bounding box center [551, 363] width 1102 height 727
click at [247, 364] on div "Authenticate" at bounding box center [248, 360] width 101 height 13
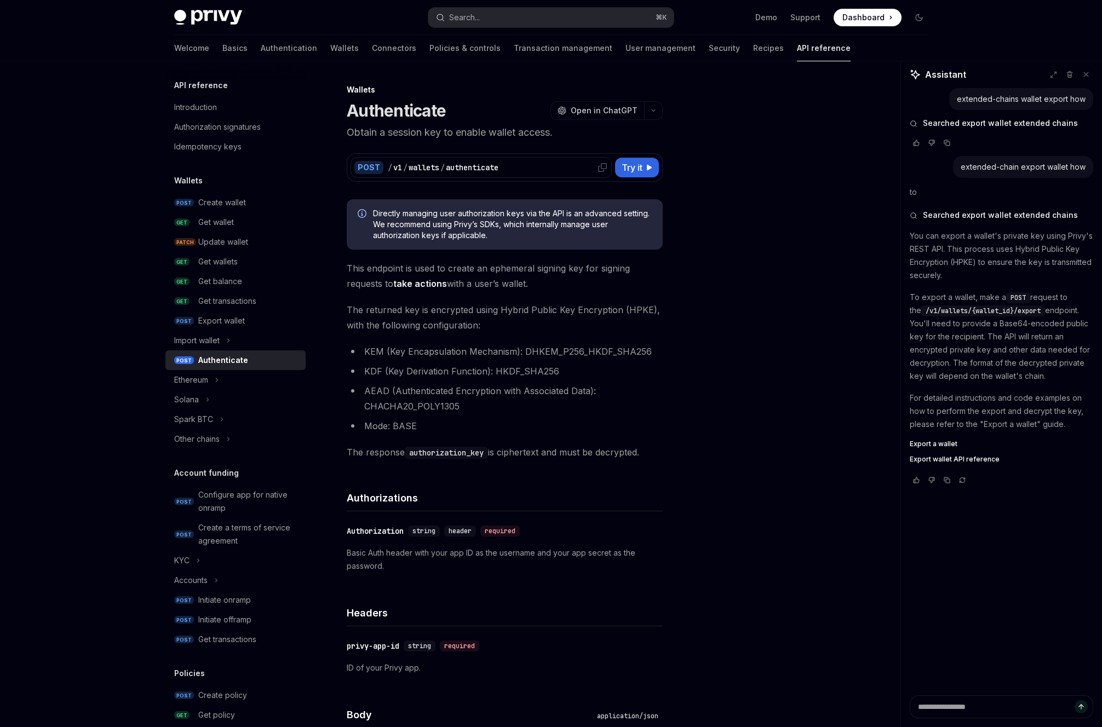
click at [524, 165] on div "/ v1 / wallets / authenticate" at bounding box center [498, 167] width 220 height 11
click at [622, 164] on span "Try it" at bounding box center [632, 167] width 21 height 13
type textarea "*"
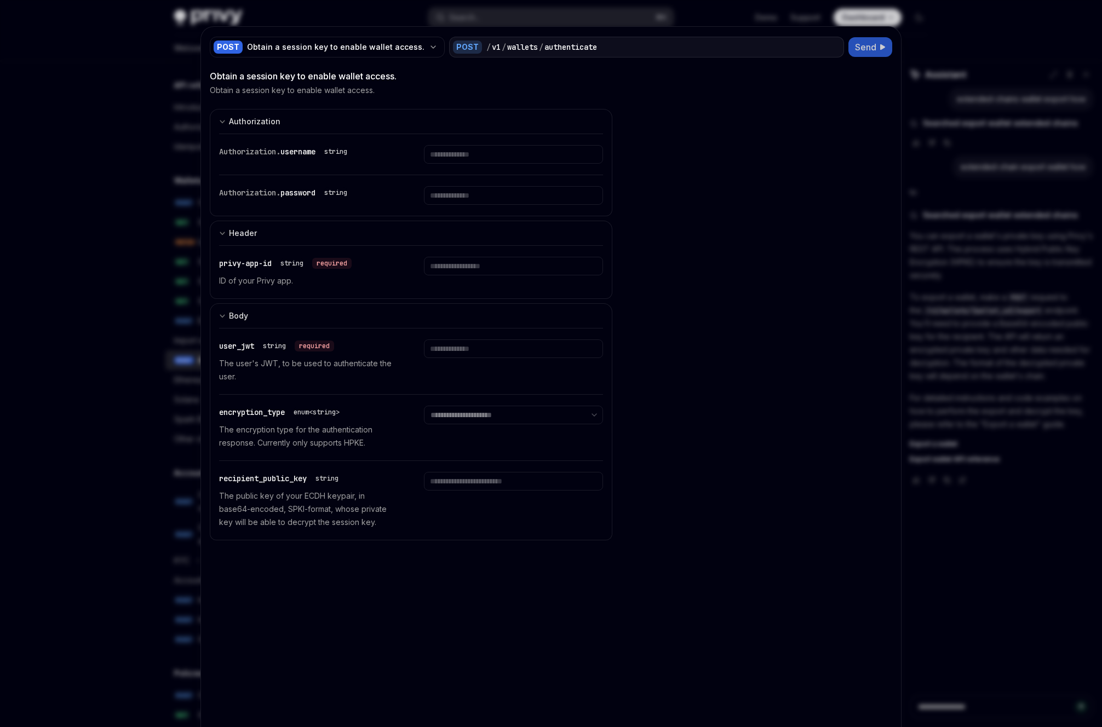
click at [857, 47] on span "Send" at bounding box center [865, 47] width 21 height 13
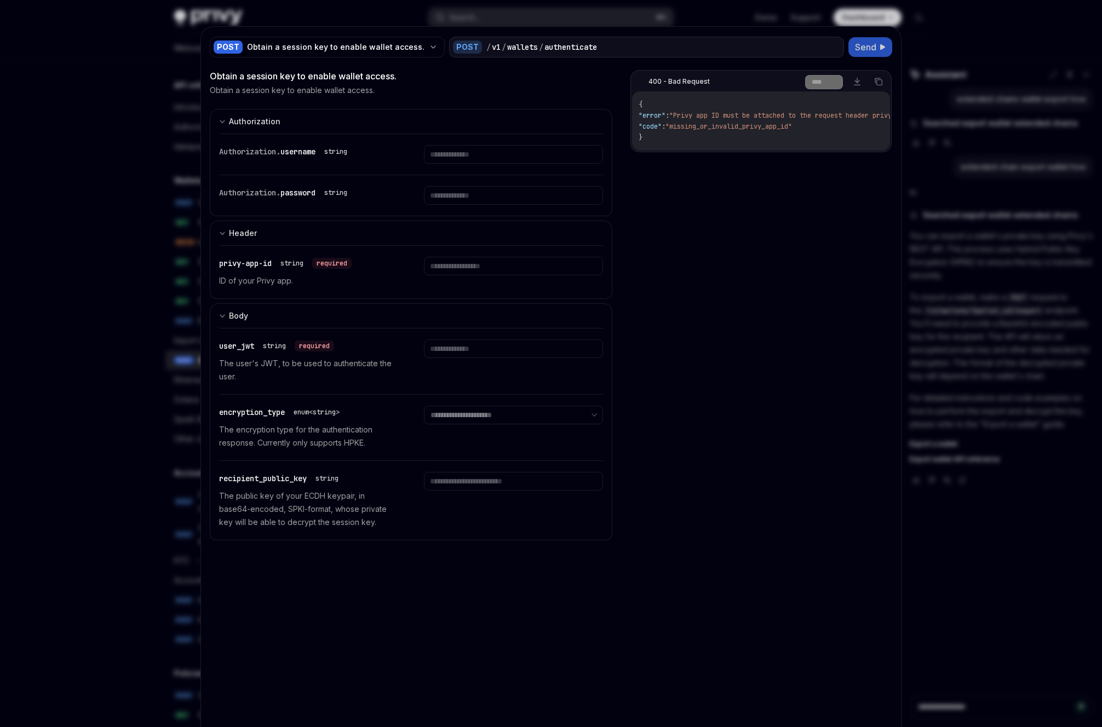
scroll to position [0, 56]
click at [239, 115] on div "Authorization" at bounding box center [254, 121] width 51 height 13
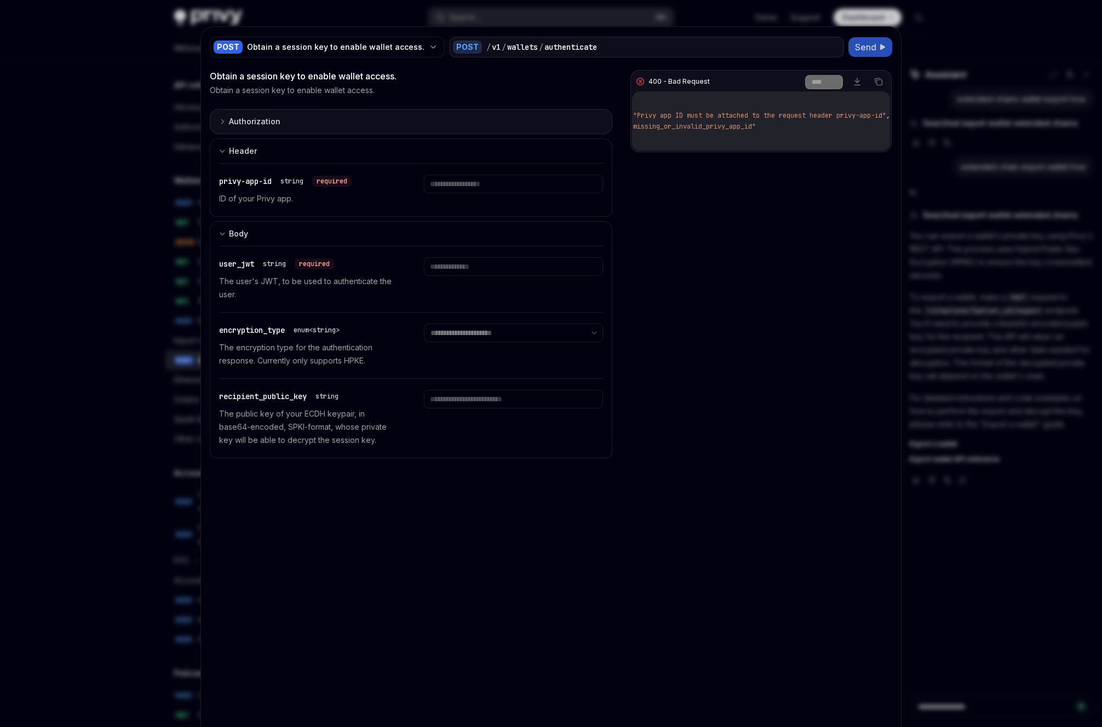
click at [240, 115] on div "Authorization" at bounding box center [254, 121] width 51 height 13
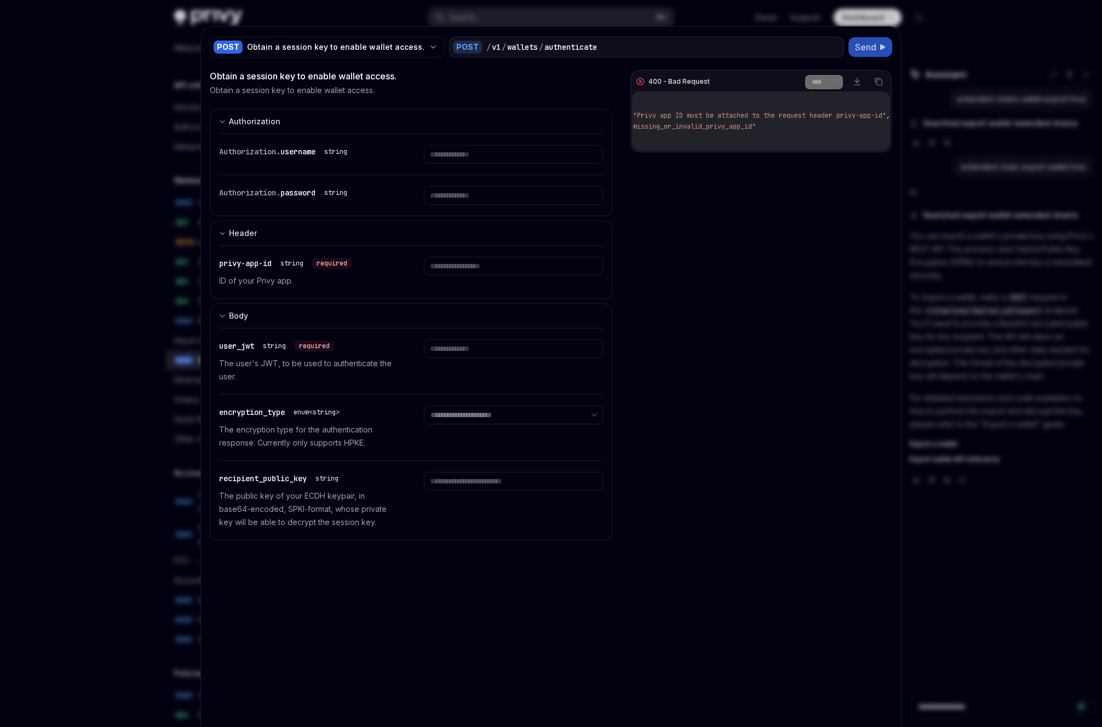
scroll to position [0, 0]
click at [588, 61] on div "**********" at bounding box center [551, 416] width 700 height 779
drag, startPoint x: 618, startPoint y: 45, endPoint x: 473, endPoint y: 48, distance: 145.2
click at [486, 48] on div "/ v1 / wallets / authenticate" at bounding box center [663, 47] width 354 height 11
copy div "/ v1 / wallets / authenticate"
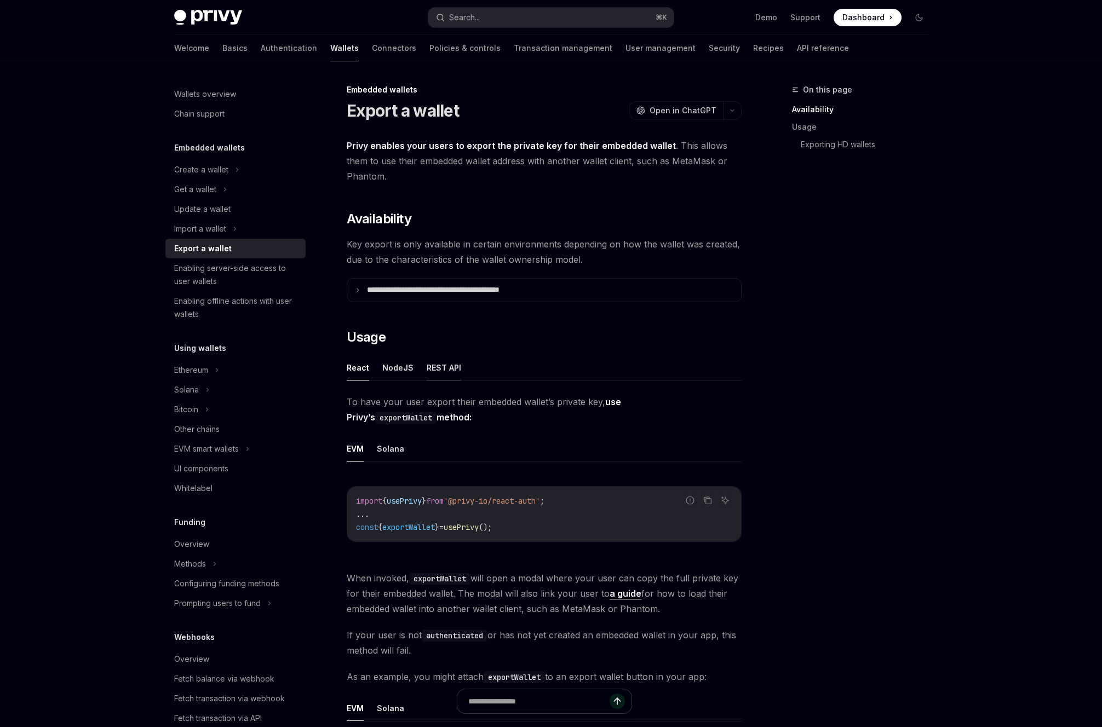
click at [435, 370] on button "REST API" at bounding box center [444, 368] width 35 height 26
type textarea "*"
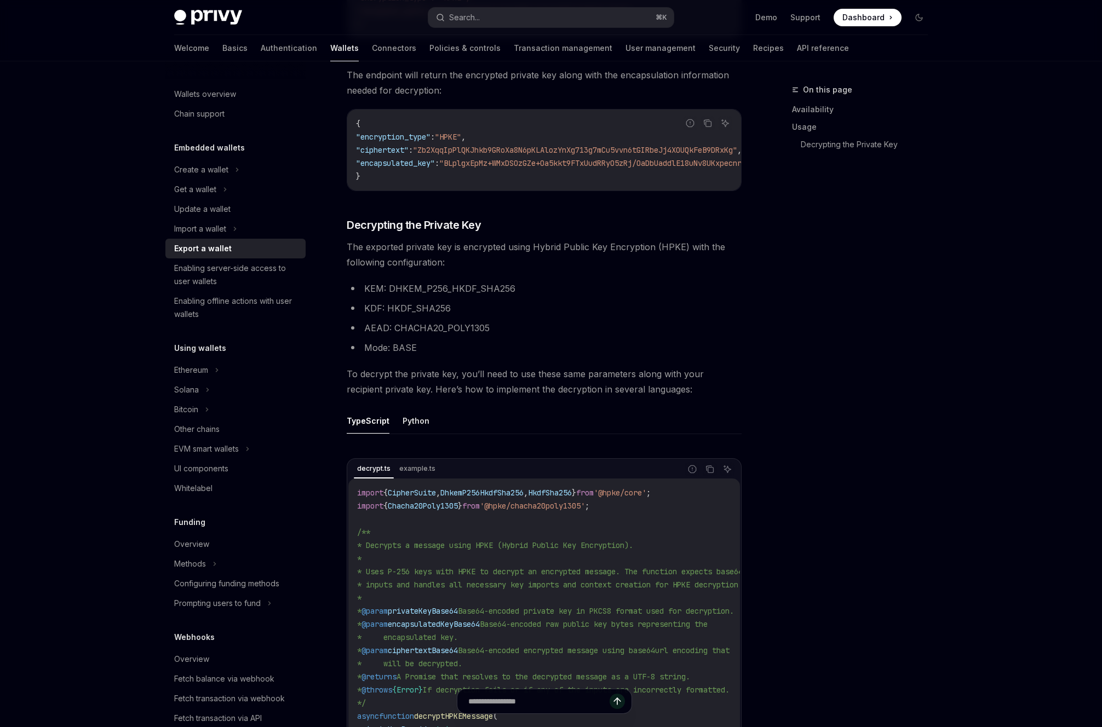
scroll to position [768, 0]
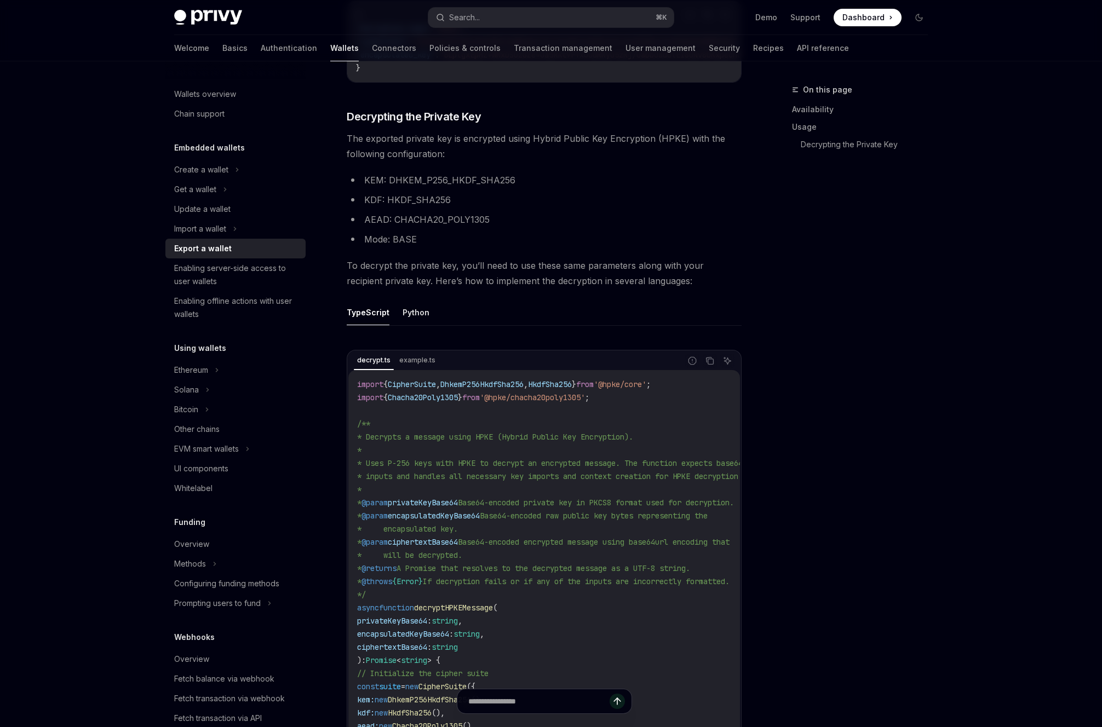
click at [410, 195] on ul "KEM: DHKEM_P256_HKDF_SHA256 KDF: HKDF_SHA256 AEAD: CHACHA20_POLY1305 Mode: BASE" at bounding box center [544, 210] width 395 height 74
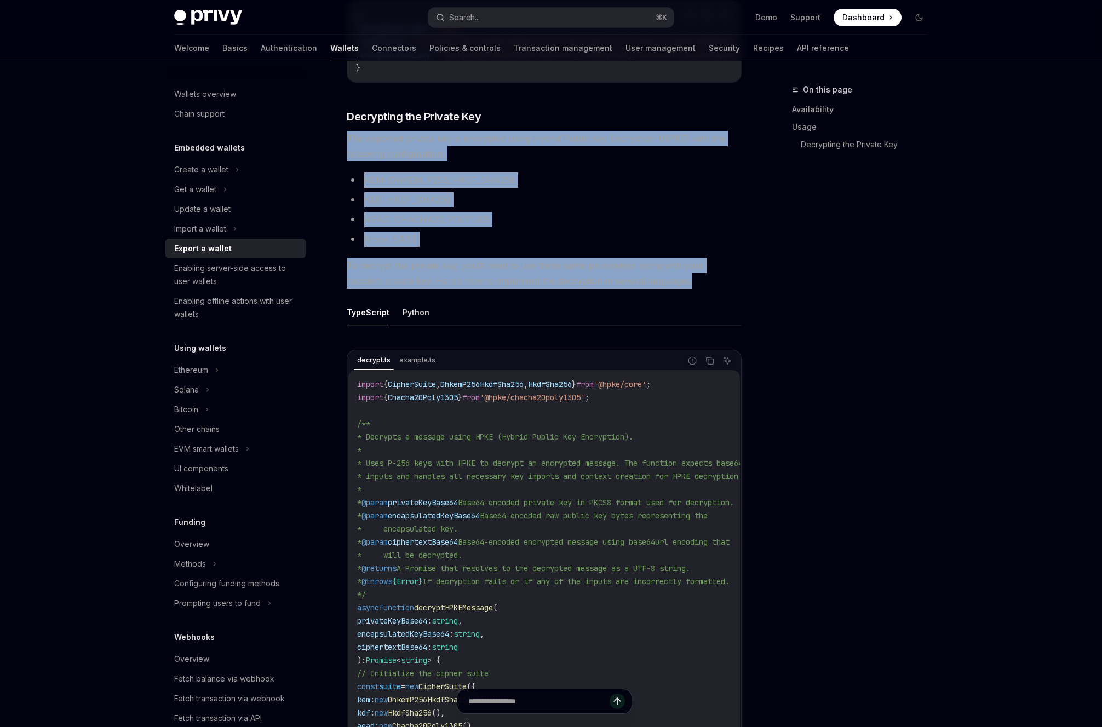
drag, startPoint x: 349, startPoint y: 139, endPoint x: 685, endPoint y: 285, distance: 366.2
click at [685, 285] on div "To export a wallet’s private key via the REST API, use the /v1/wallets/{wallet_…" at bounding box center [544, 364] width 395 height 1475
copy div "The exported private key is encrypted using Hybrid Public Key Encryption (HPKE)…"
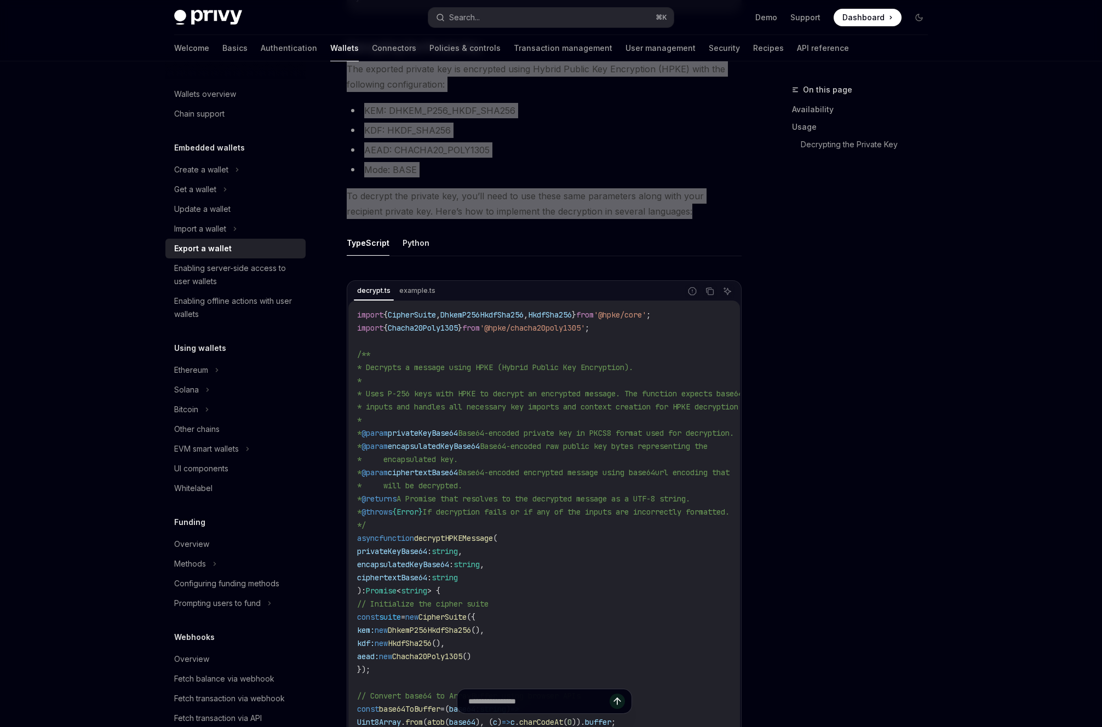
scroll to position [903, 0]
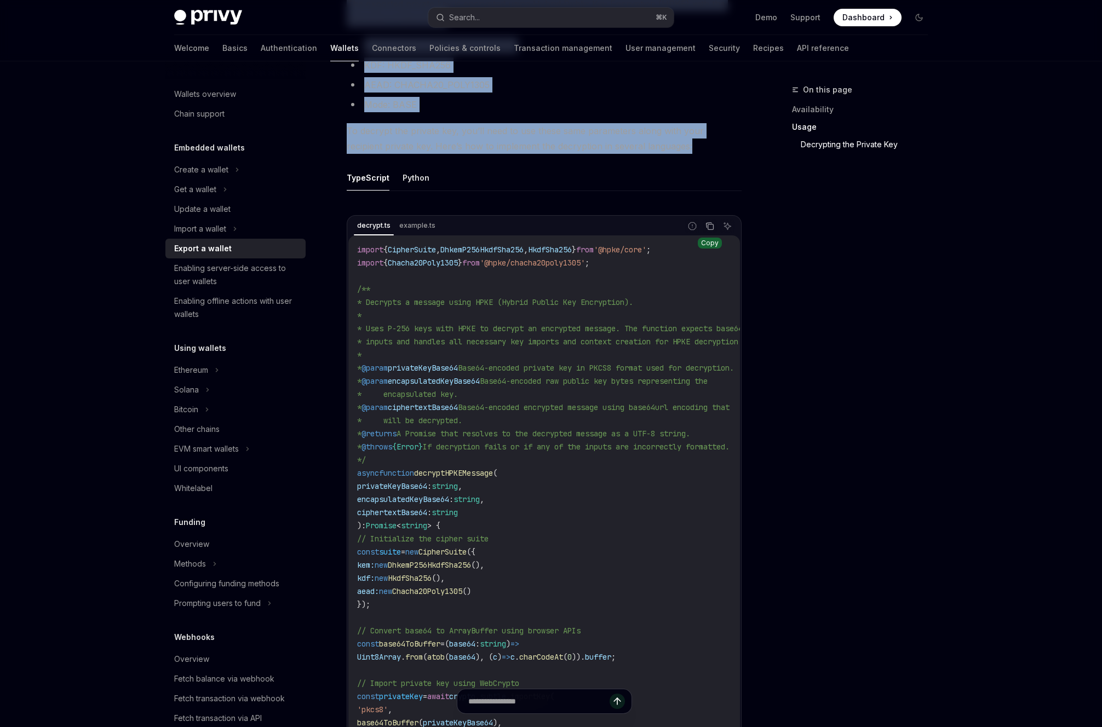
click at [710, 231] on icon "Copy the contents from the code block" at bounding box center [709, 226] width 9 height 9
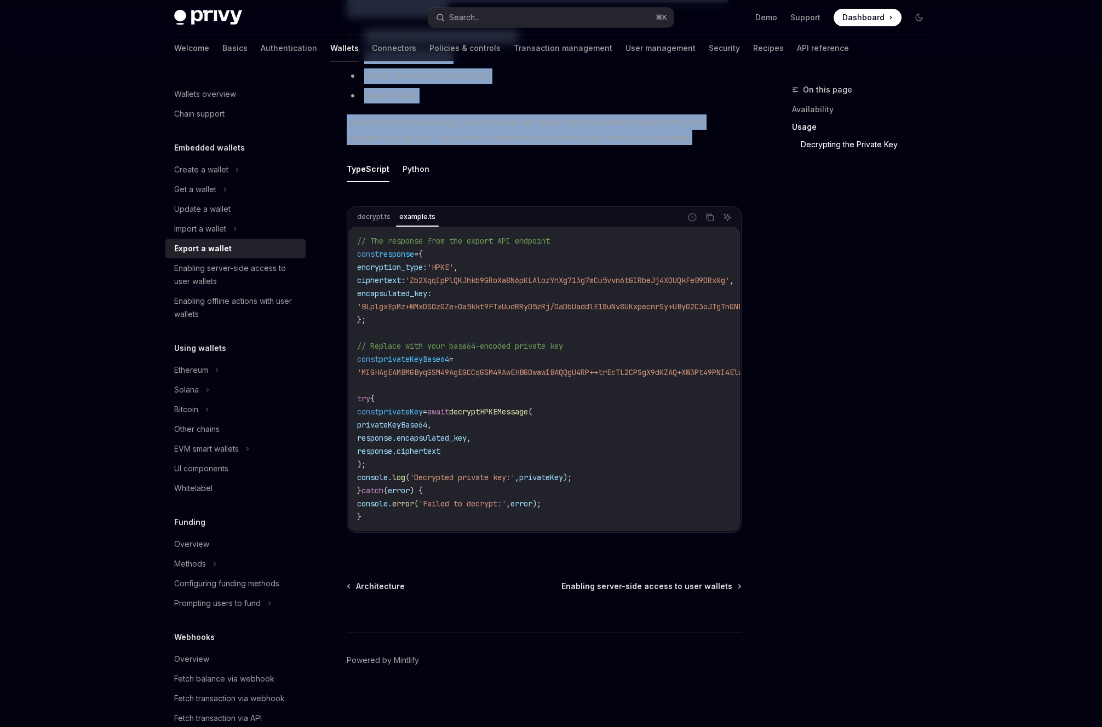
scroll to position [920, 0]
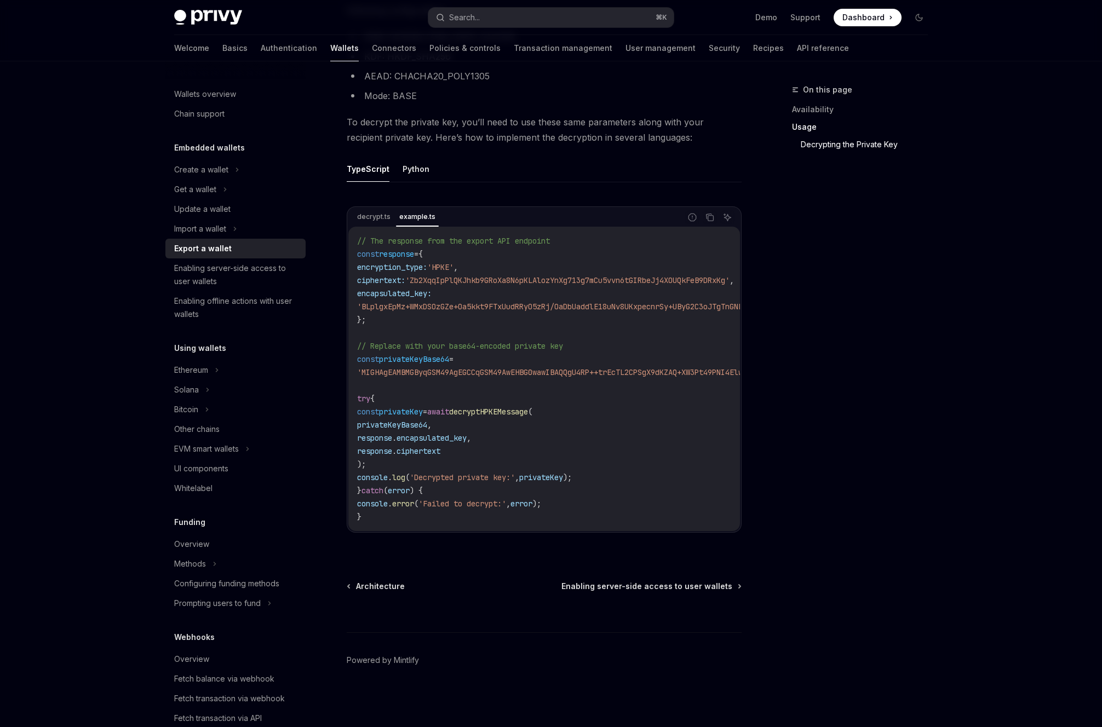
click at [674, 263] on code "// The response from the export API endpoint const response = { encryption_type…" at bounding box center [780, 378] width 846 height 289
click at [707, 214] on icon "Copy the contents from the code block" at bounding box center [709, 217] width 9 height 9
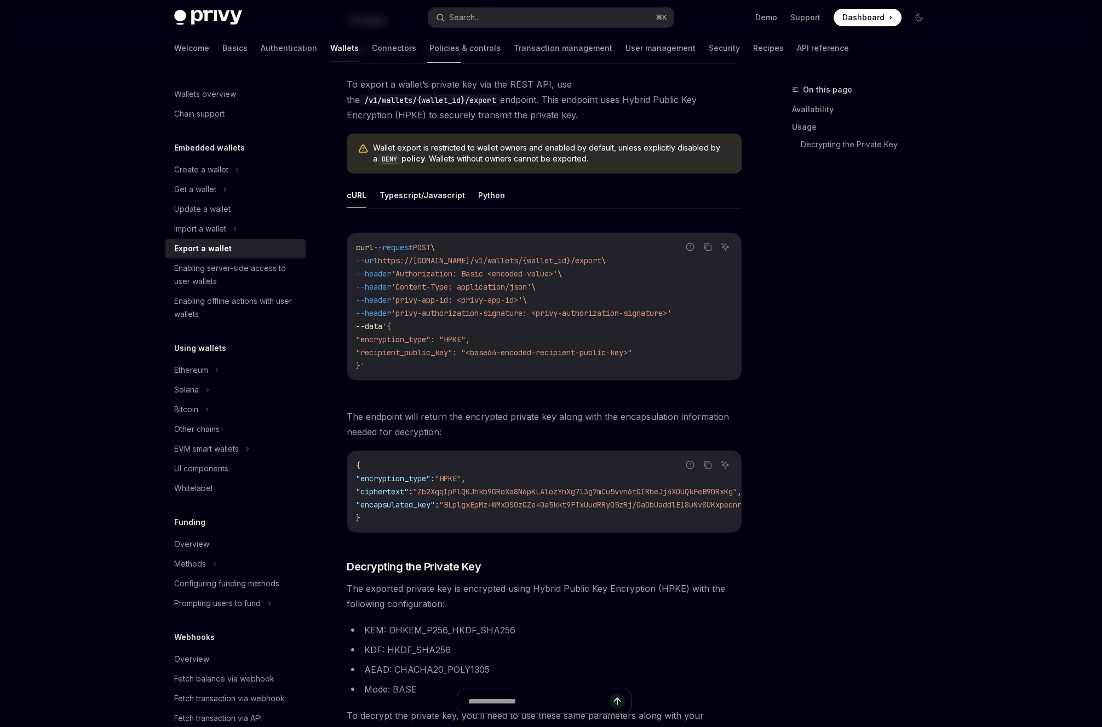
scroll to position [323, 0]
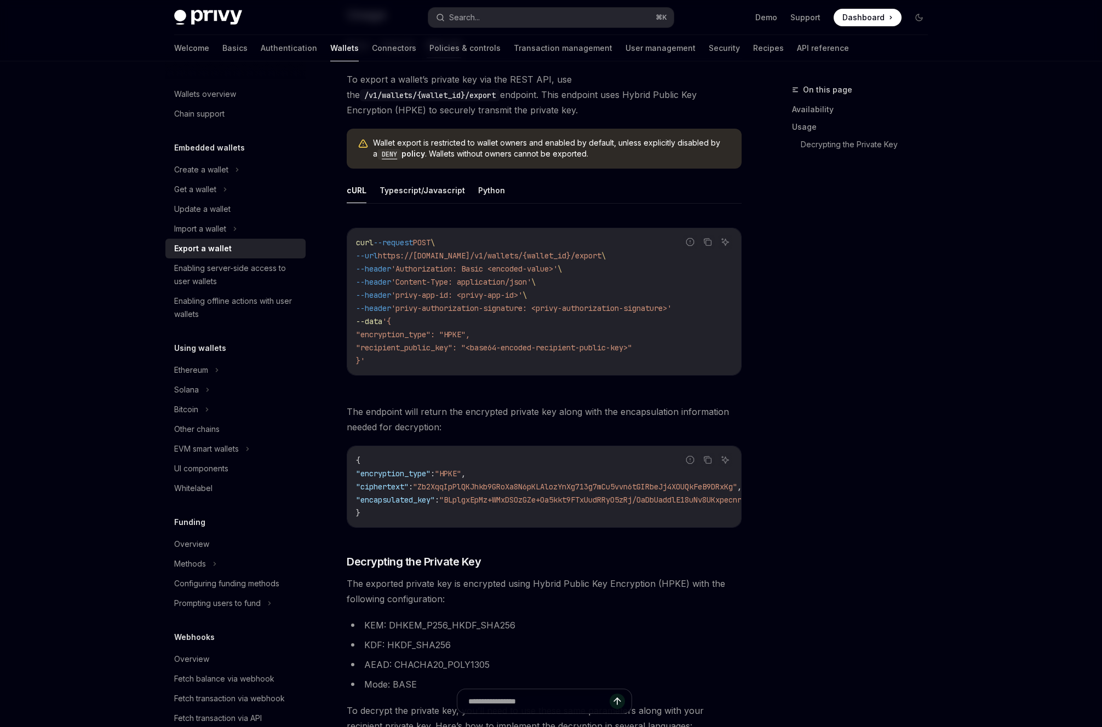
click at [657, 301] on code "curl --request POST \ --url https://[DOMAIN_NAME]/v1/wallets/{wallet_id}/export…" at bounding box center [544, 301] width 376 height 131
click at [704, 245] on icon "Copy the contents from the code block" at bounding box center [707, 242] width 9 height 9
click at [509, 16] on button "Search... ⌘ K" at bounding box center [550, 18] width 245 height 20
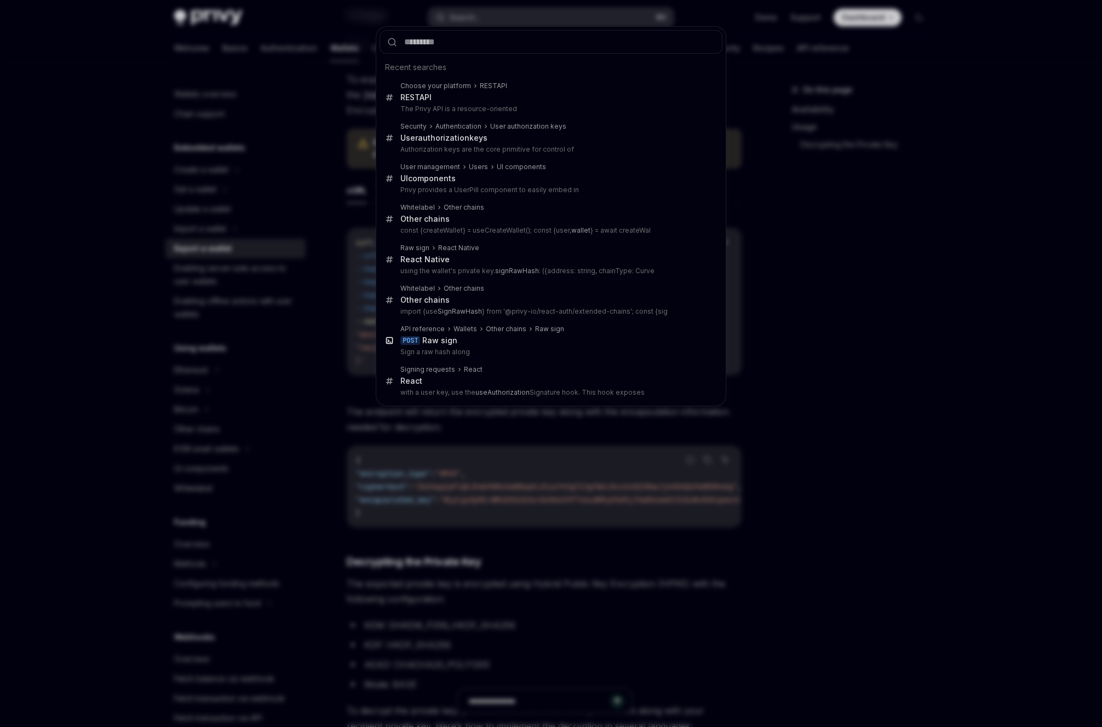
click at [509, 16] on div "Recent searches Choose your platform REST API REST API The Privy API is a resou…" at bounding box center [551, 363] width 1102 height 727
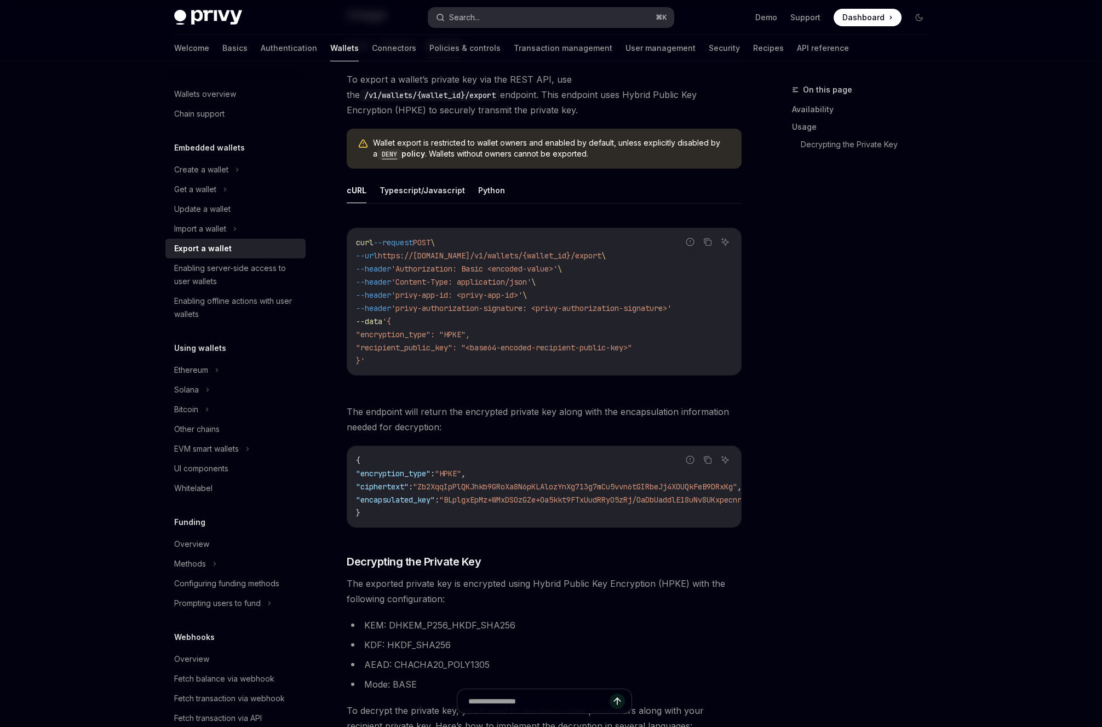
click at [509, 16] on button "Search... ⌘ K" at bounding box center [550, 18] width 245 height 20
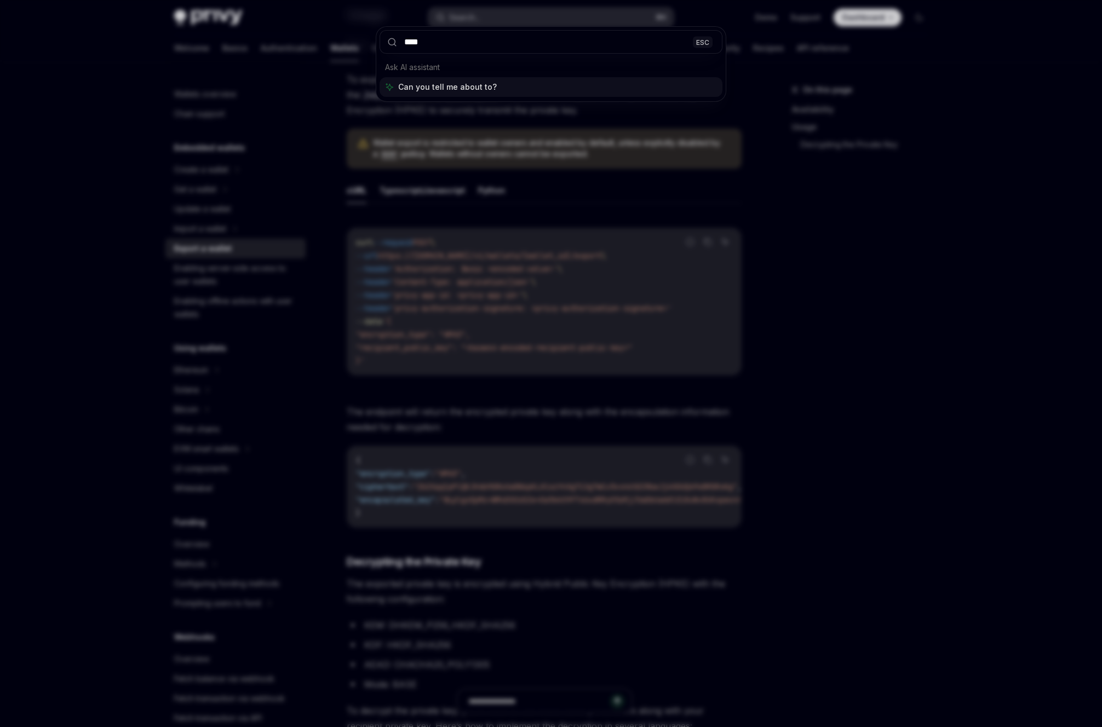
type input "*****"
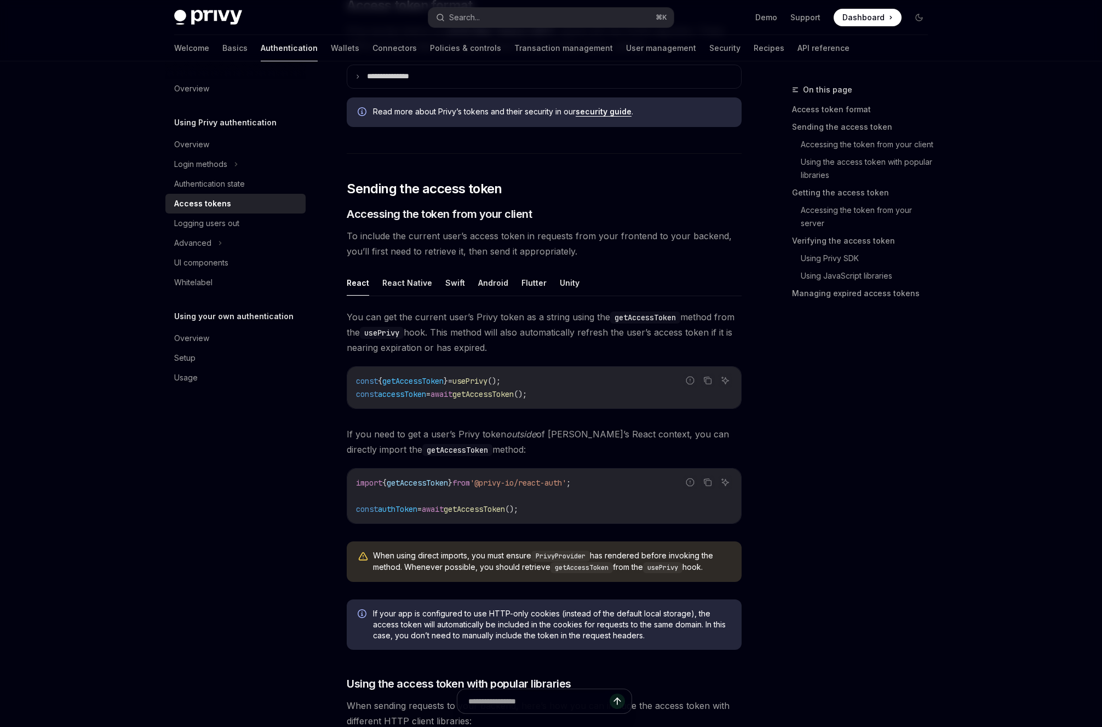
type textarea "*"
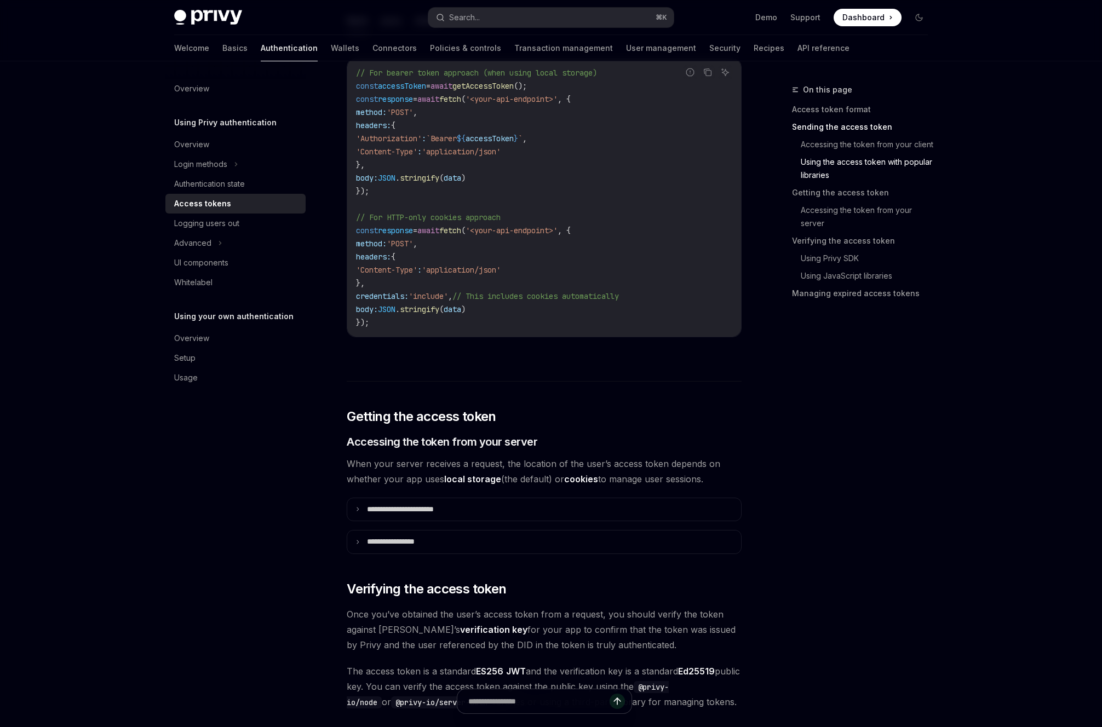
scroll to position [1083, 0]
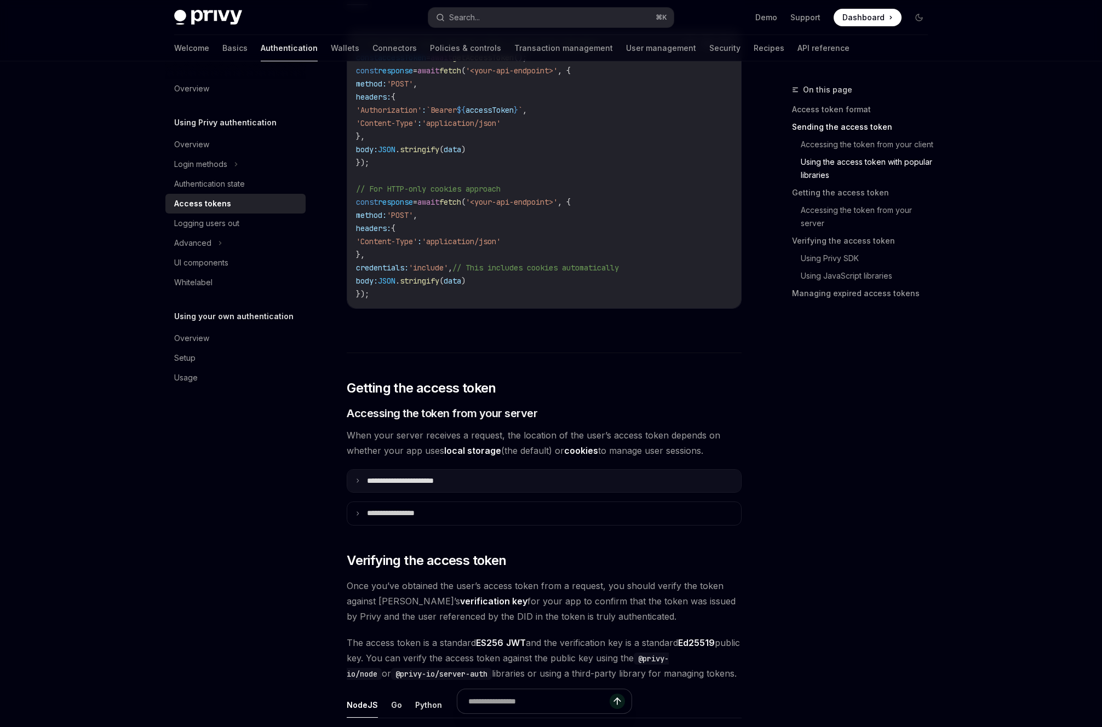
click at [467, 486] on summary "**********" at bounding box center [544, 481] width 394 height 23
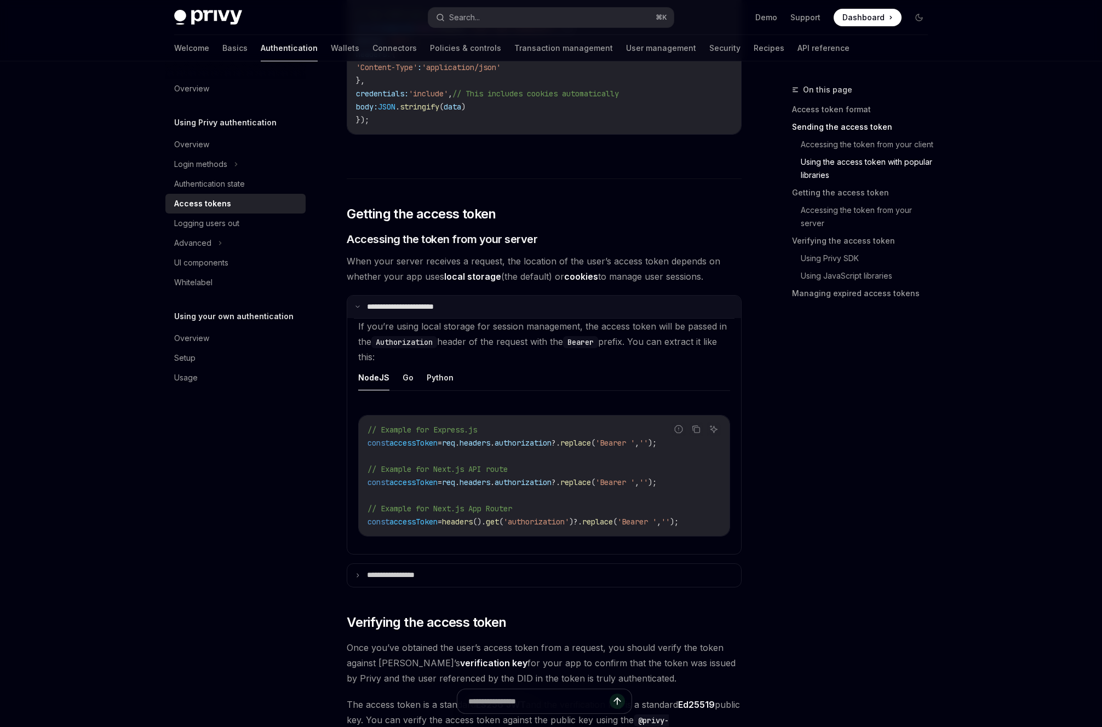
scroll to position [1267, 0]
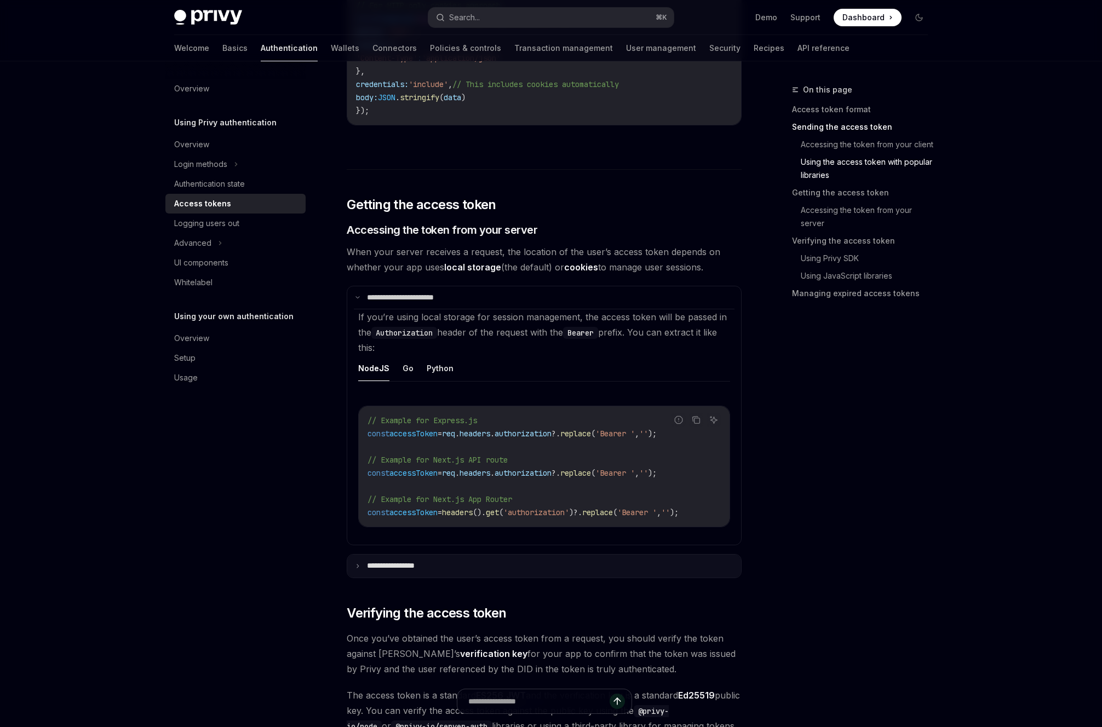
click at [451, 578] on summary "**********" at bounding box center [544, 566] width 394 height 23
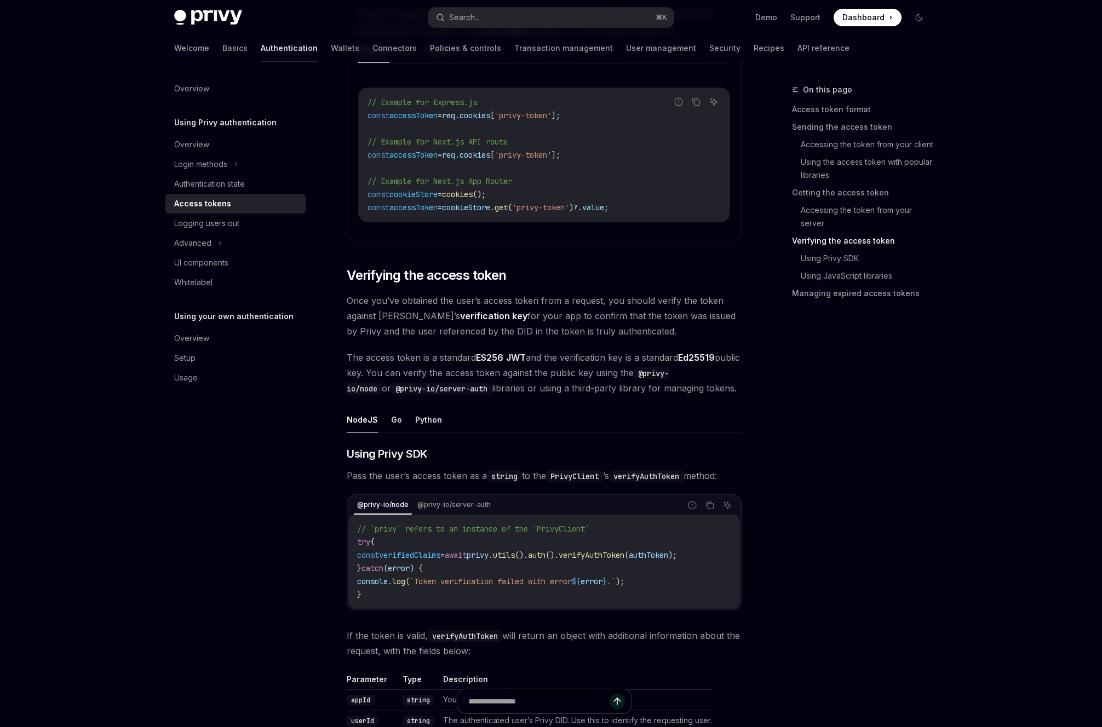
scroll to position [1934, 0]
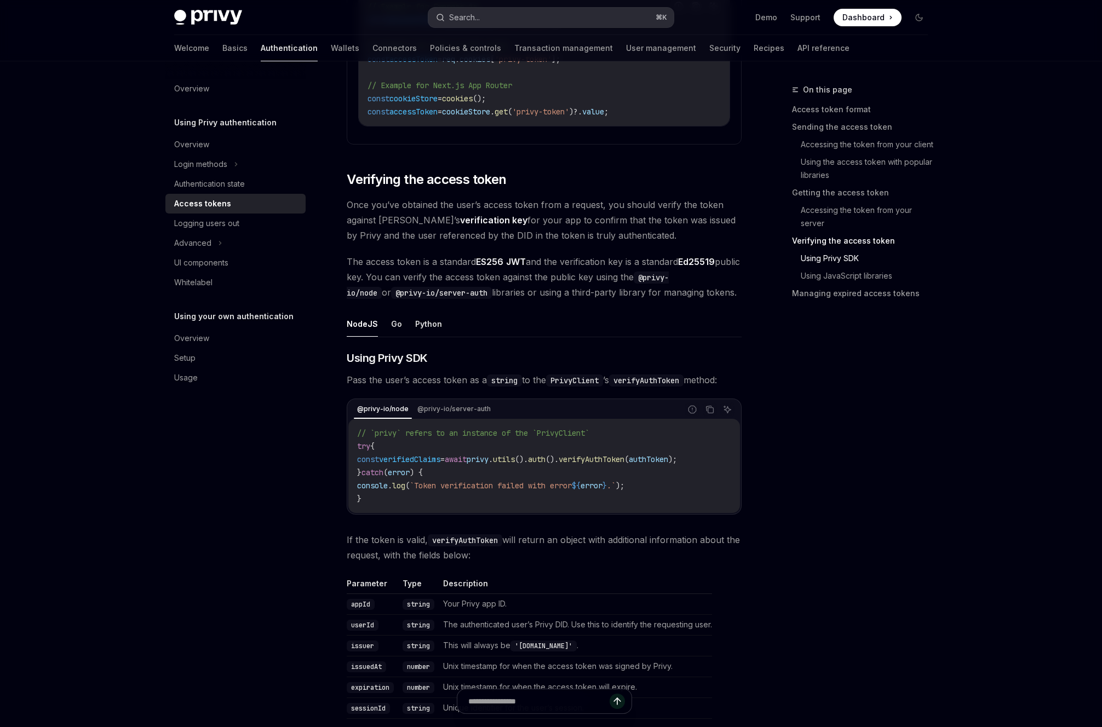
click at [565, 19] on button "Search... ⌘ K" at bounding box center [550, 18] width 245 height 20
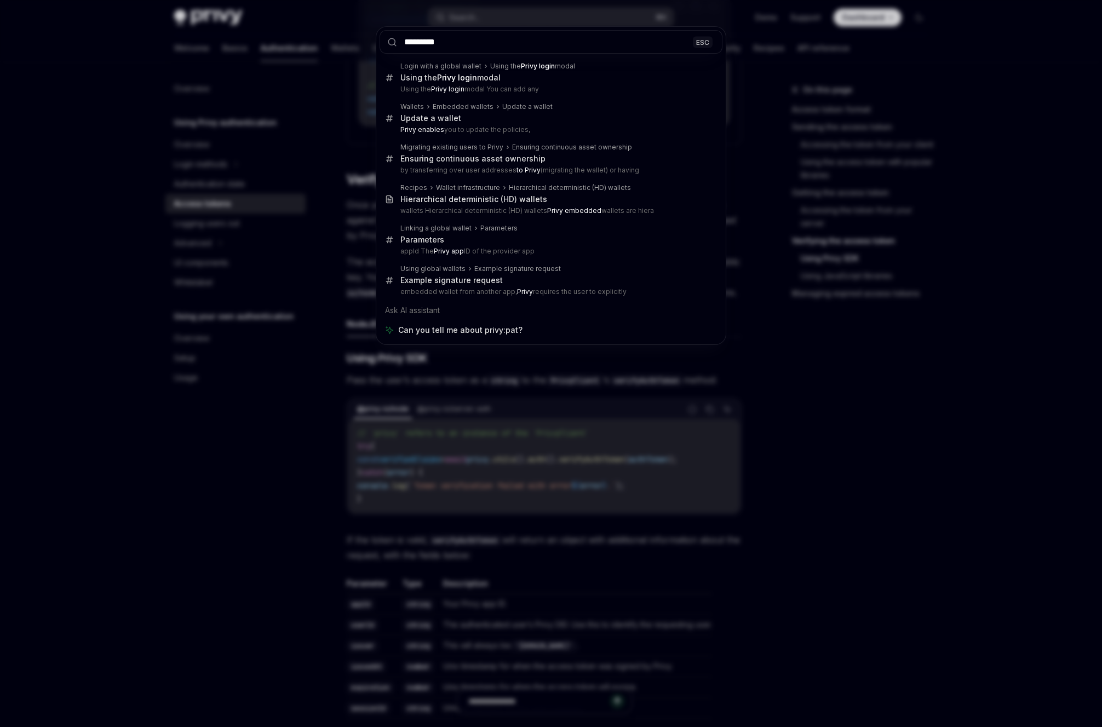
type input "*********"
click at [175, 472] on div "********* ESC Login with a global wallet Using the Privy login modal Using the …" at bounding box center [551, 363] width 1102 height 727
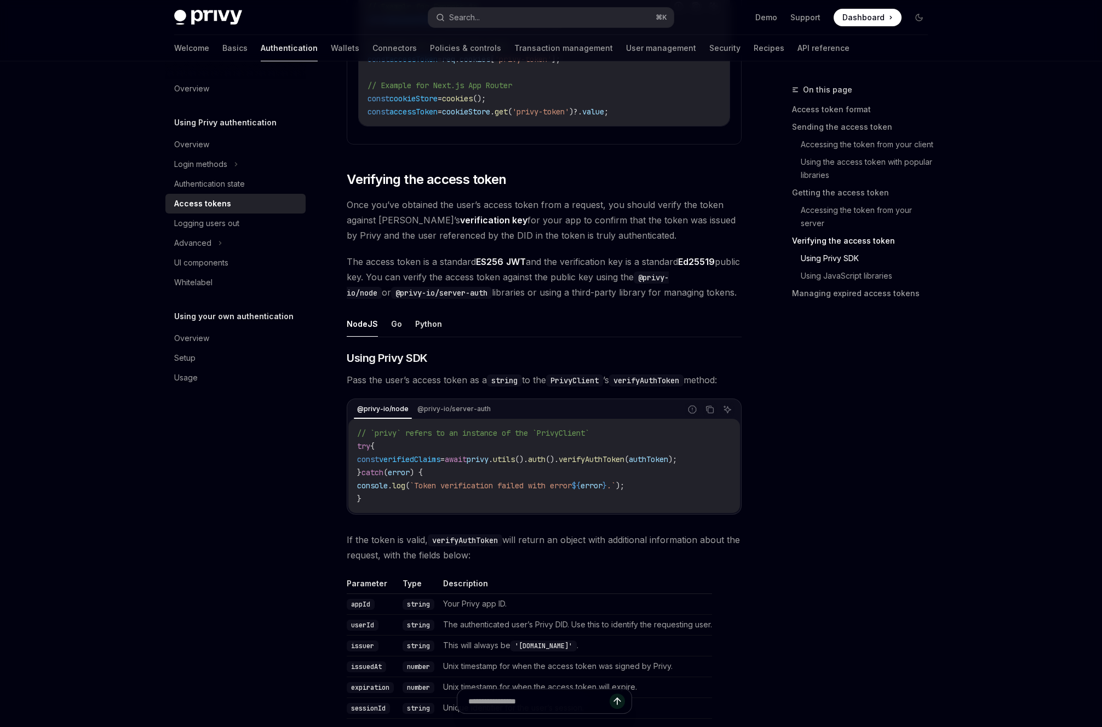
click at [523, 3] on div "Privy Docs home page Search... ⌘ K Demo Support Dashboard Dashboard Search..." at bounding box center [551, 17] width 754 height 35
click at [509, 15] on button "Search... ⌘ K" at bounding box center [550, 18] width 245 height 20
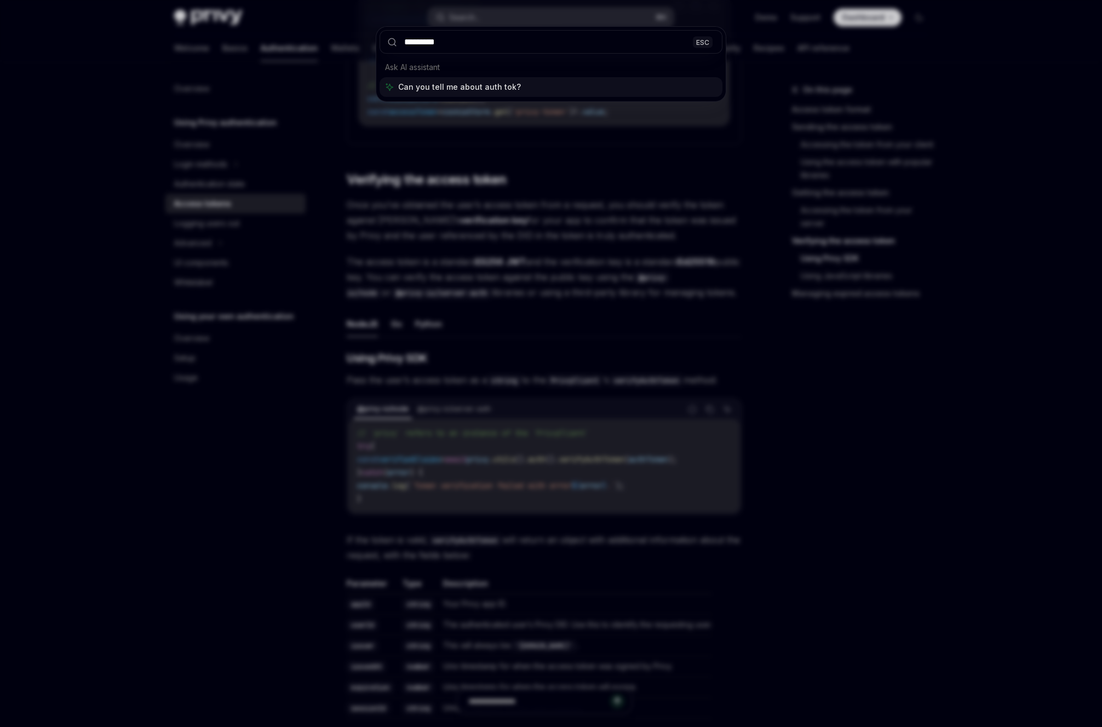
type input "**********"
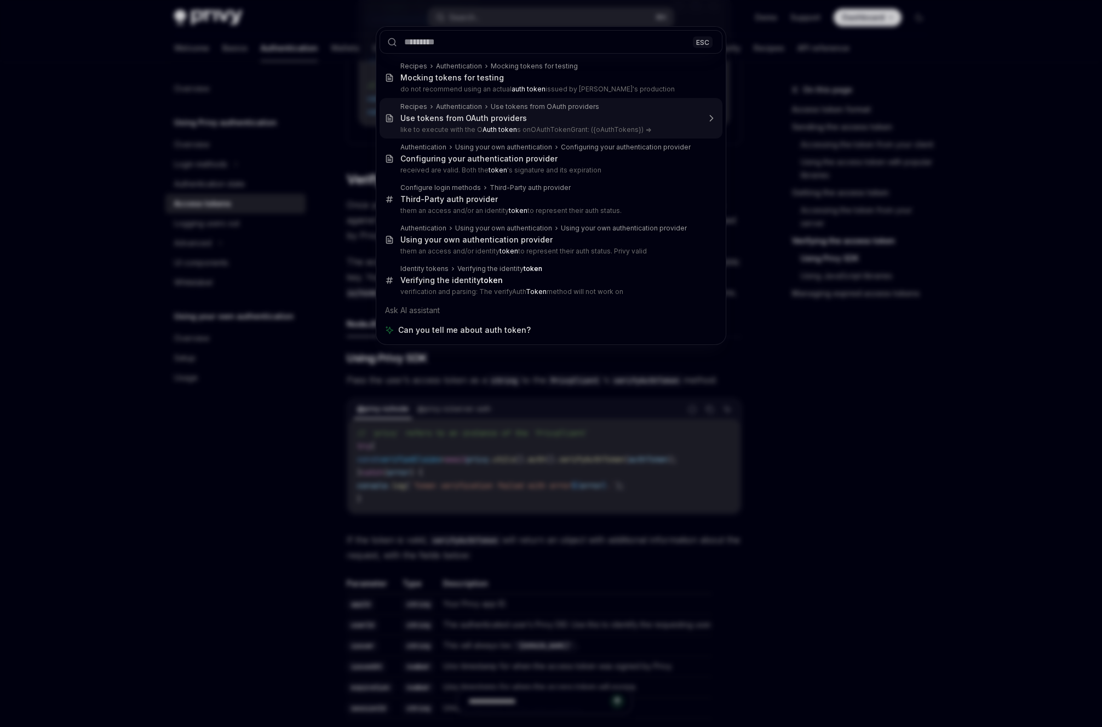
type textarea "*"
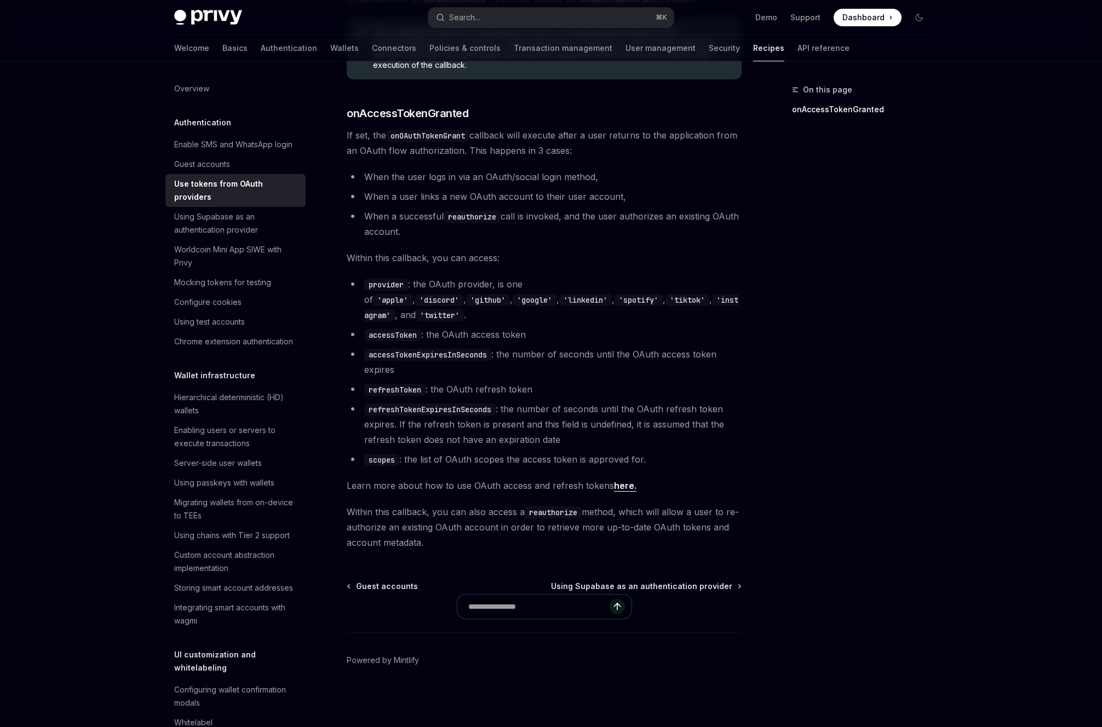
scroll to position [61, 0]
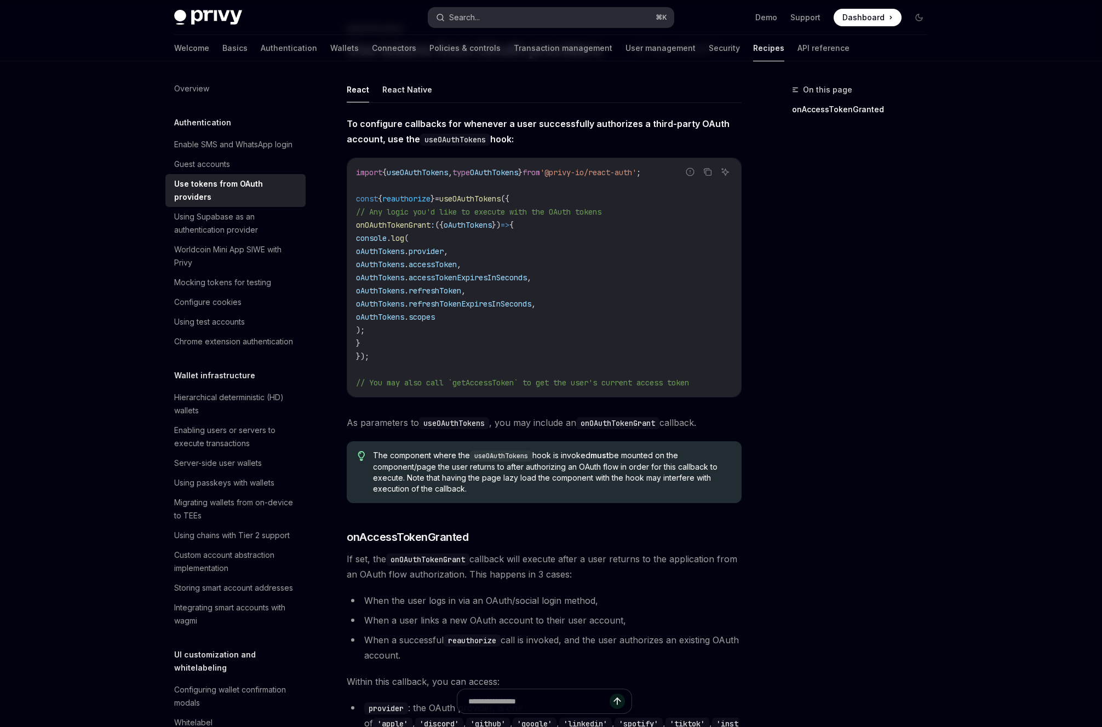
click at [574, 20] on button "Search... ⌘ K" at bounding box center [550, 18] width 245 height 20
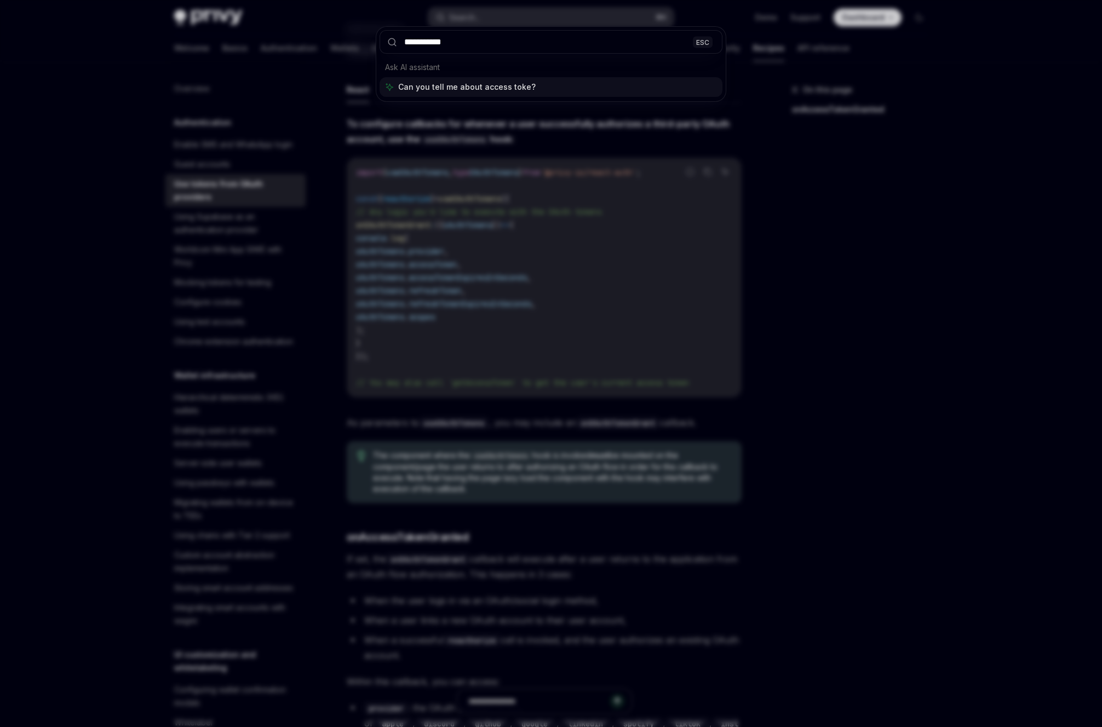
type input "**********"
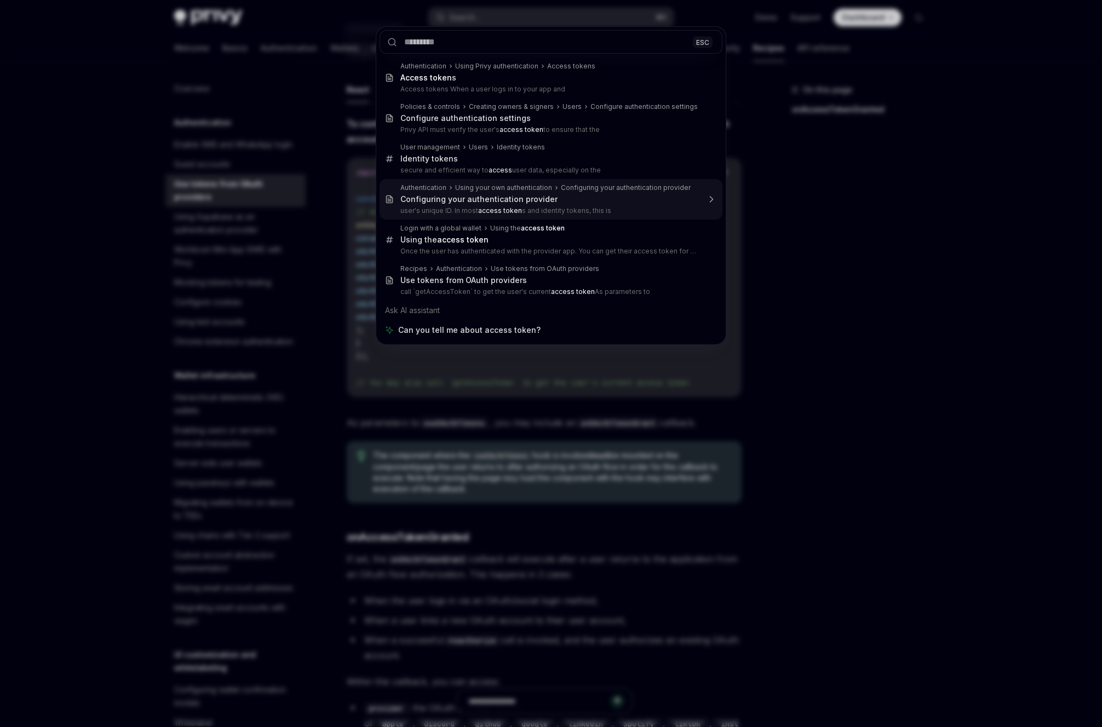
type textarea "*"
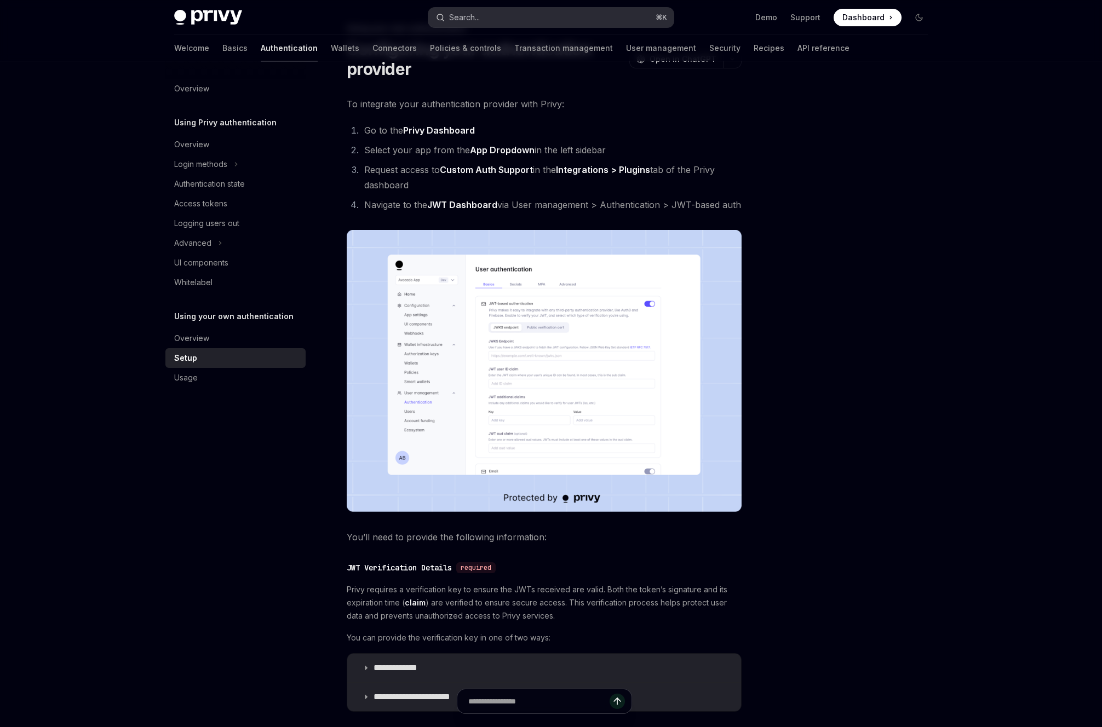
click at [534, 20] on button "Search... ⌘ K" at bounding box center [550, 18] width 245 height 20
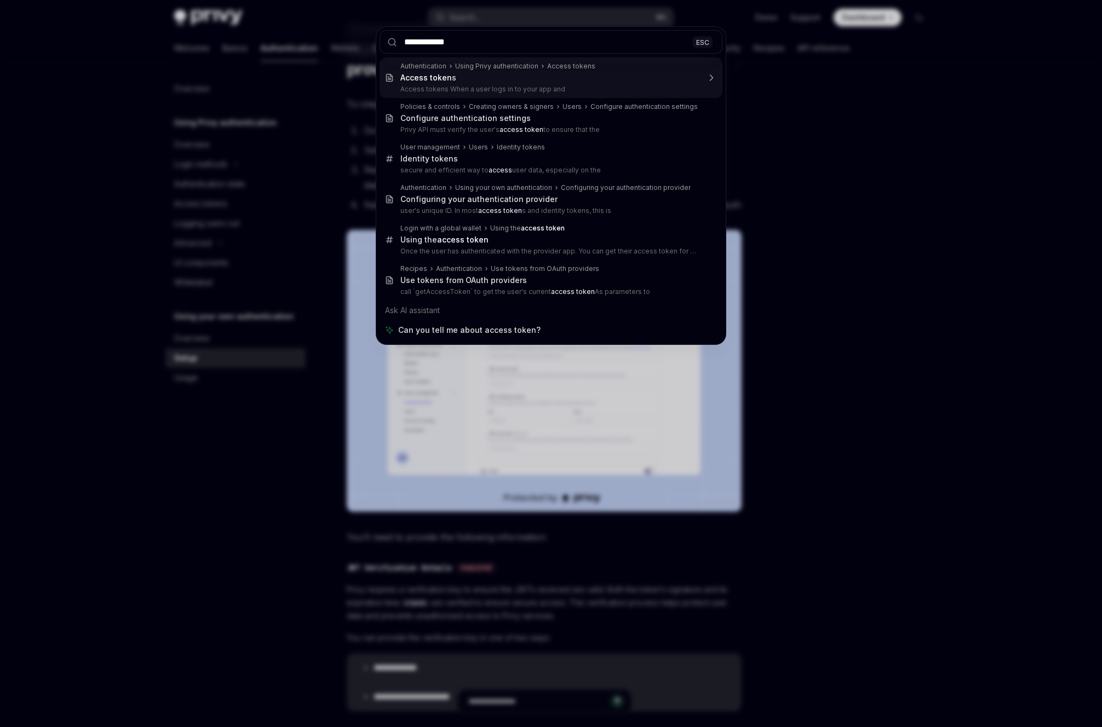
type input "**********"
